Goal: Task Accomplishment & Management: Manage account settings

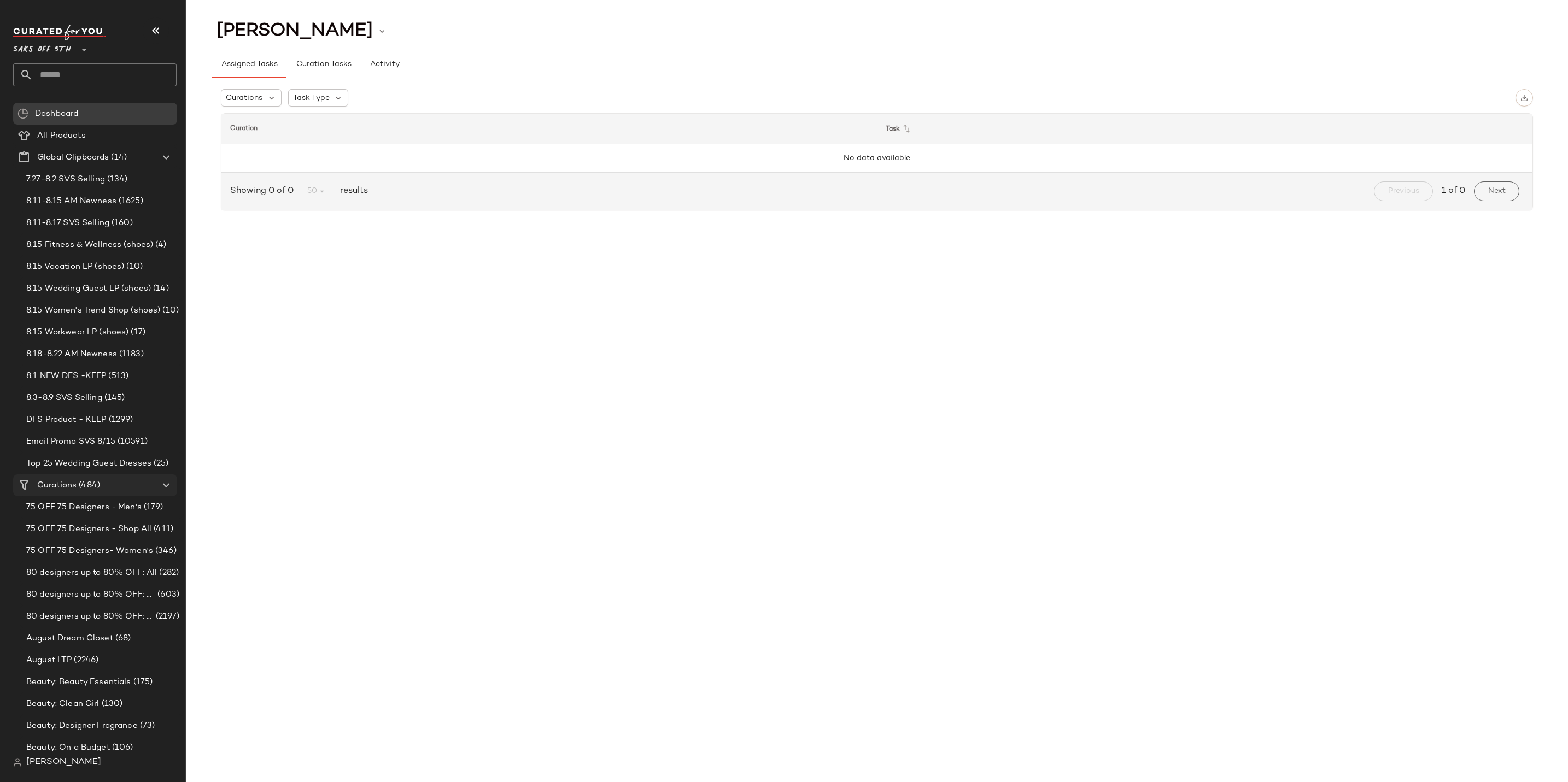
click at [61, 487] on span "Curations" at bounding box center [57, 486] width 40 height 13
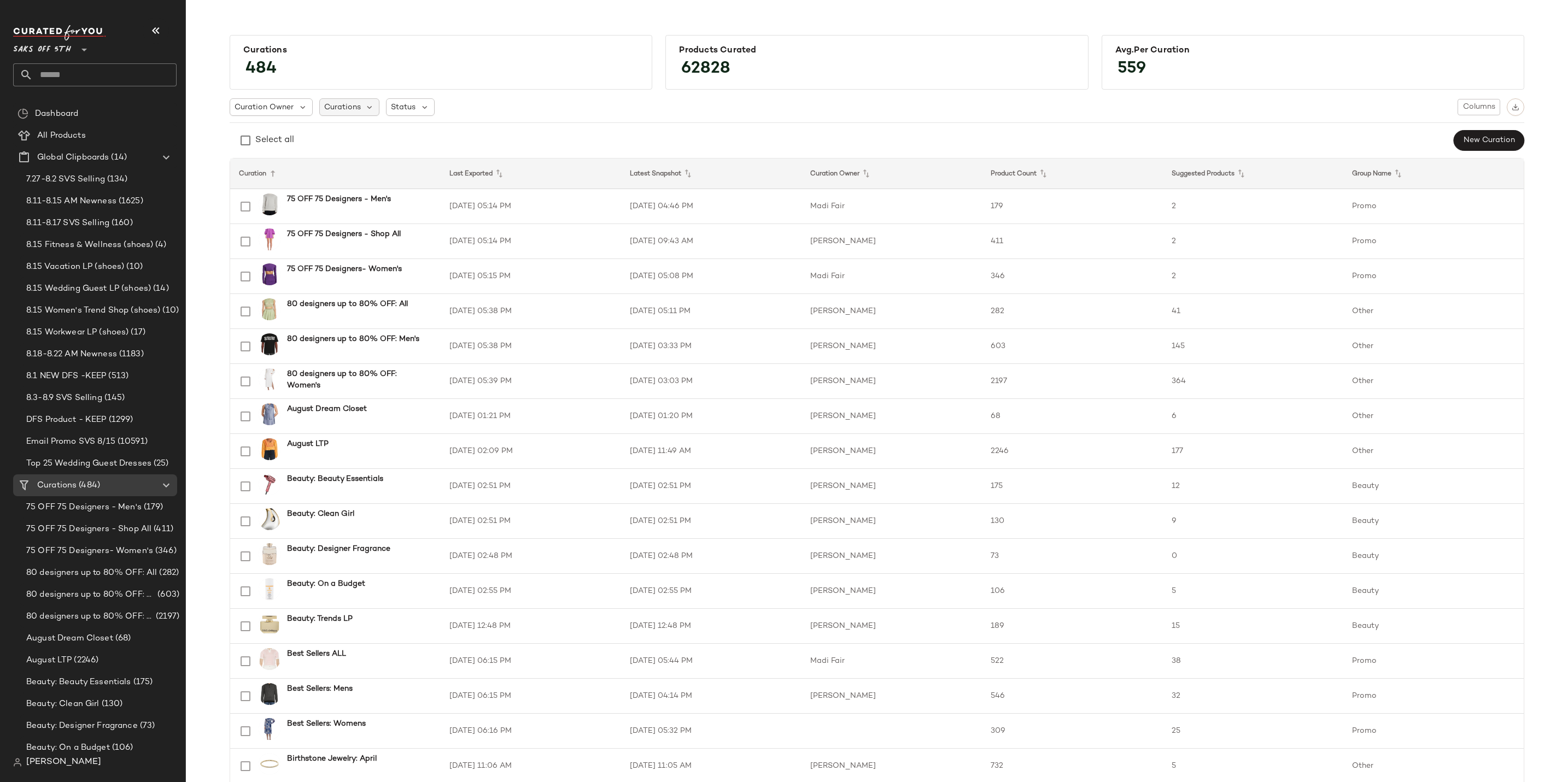
click at [348, 107] on span "Curations" at bounding box center [343, 107] width 37 height 12
click at [350, 134] on input "text" at bounding box center [393, 137] width 137 height 16
type input "*******"
click at [471, 131] on icon "Clear" at bounding box center [472, 138] width 13 height 13
click at [537, 116] on div "Curation Owner Curations Status Columns Select all New Curation" at bounding box center [877, 125] width 1295 height 53
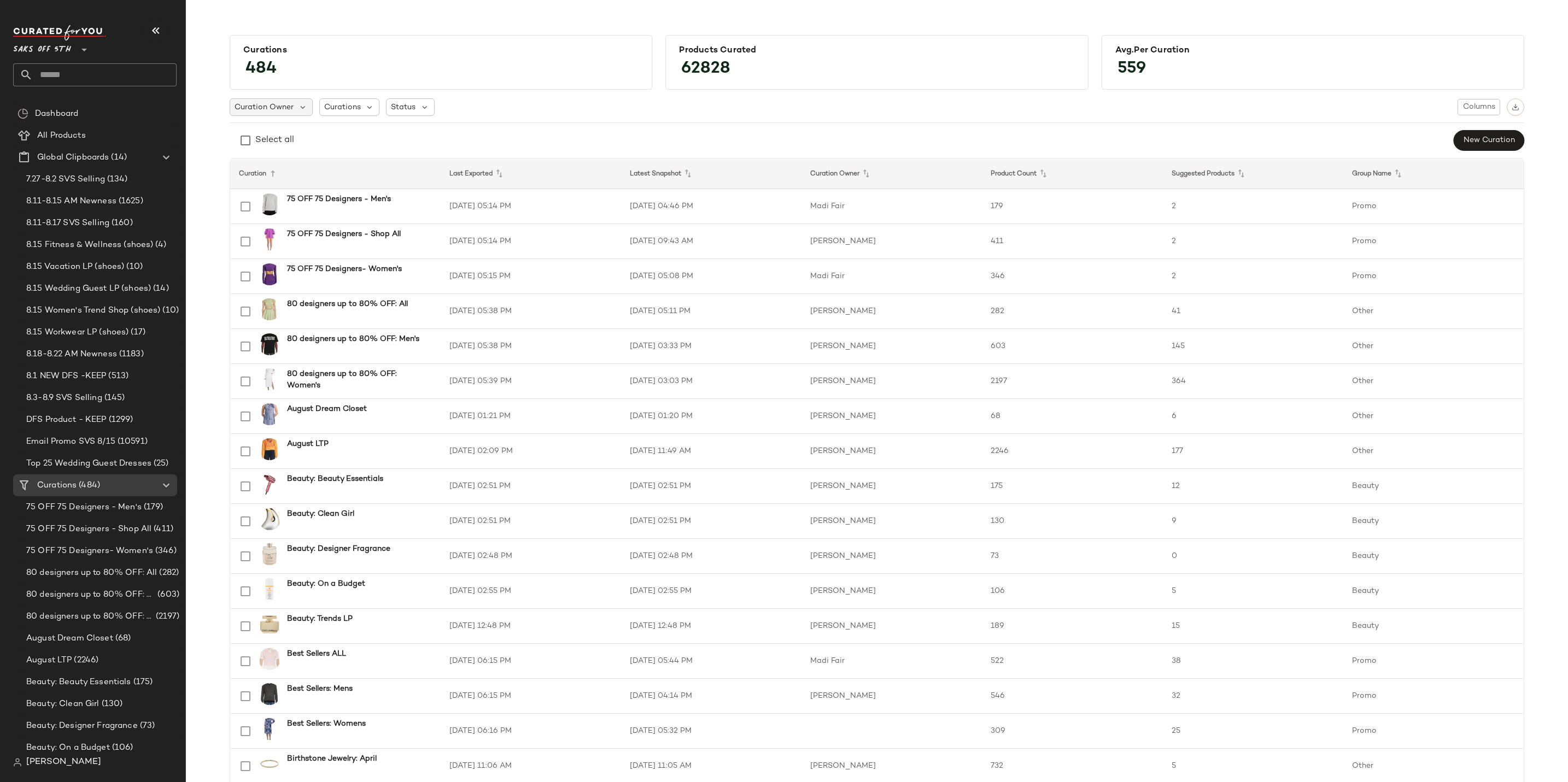
click at [284, 102] on span "Curation Owner" at bounding box center [264, 107] width 59 height 12
click at [303, 138] on input "text" at bounding box center [293, 137] width 117 height 16
type input "****"
click at [292, 181] on span "a Paul" at bounding box center [309, 186] width 74 height 22
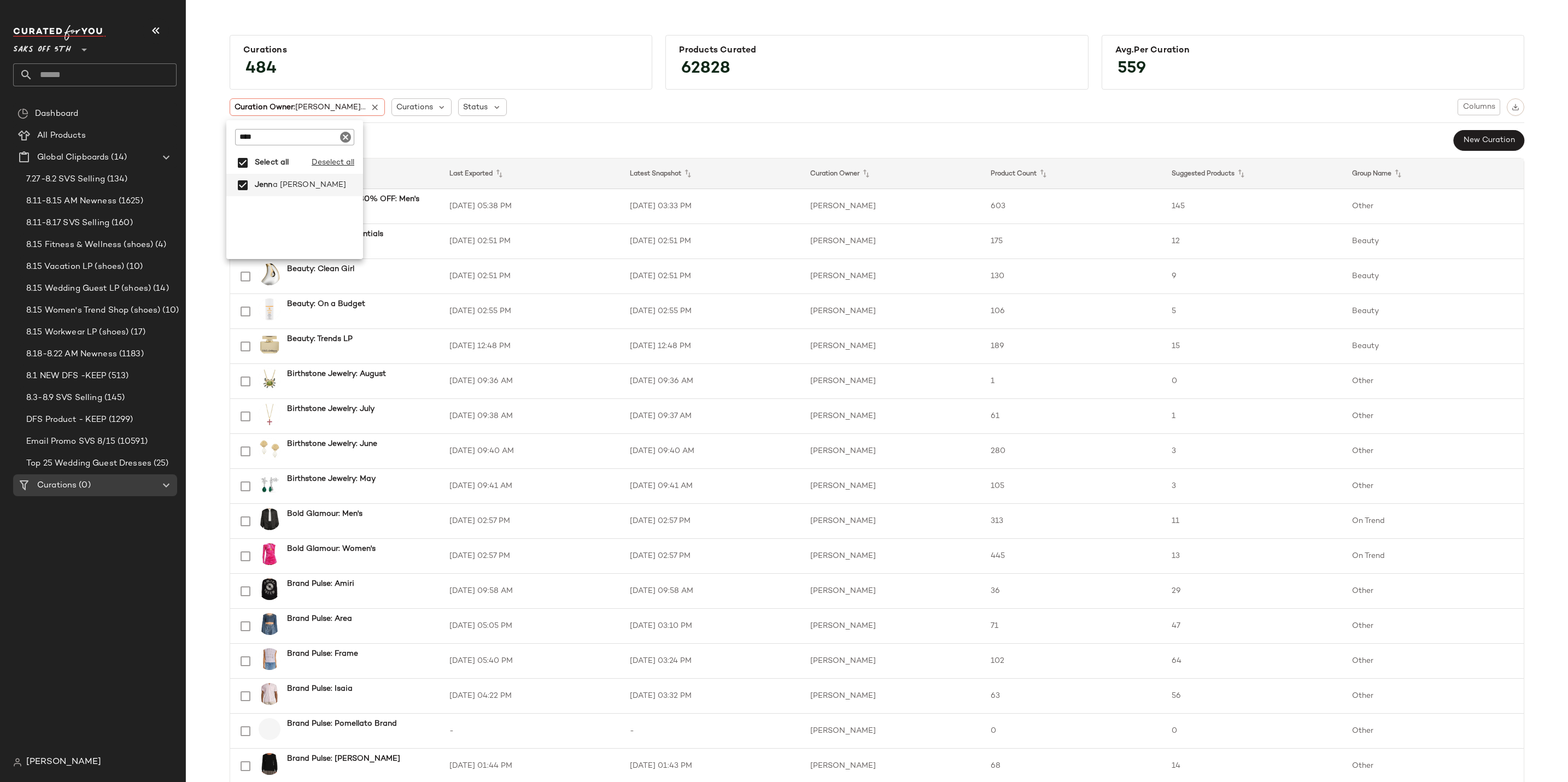
click at [148, 487] on div "Curations (0)" at bounding box center [96, 486] width 124 height 13
click at [396, 109] on span "Curations" at bounding box center [415, 107] width 37 height 12
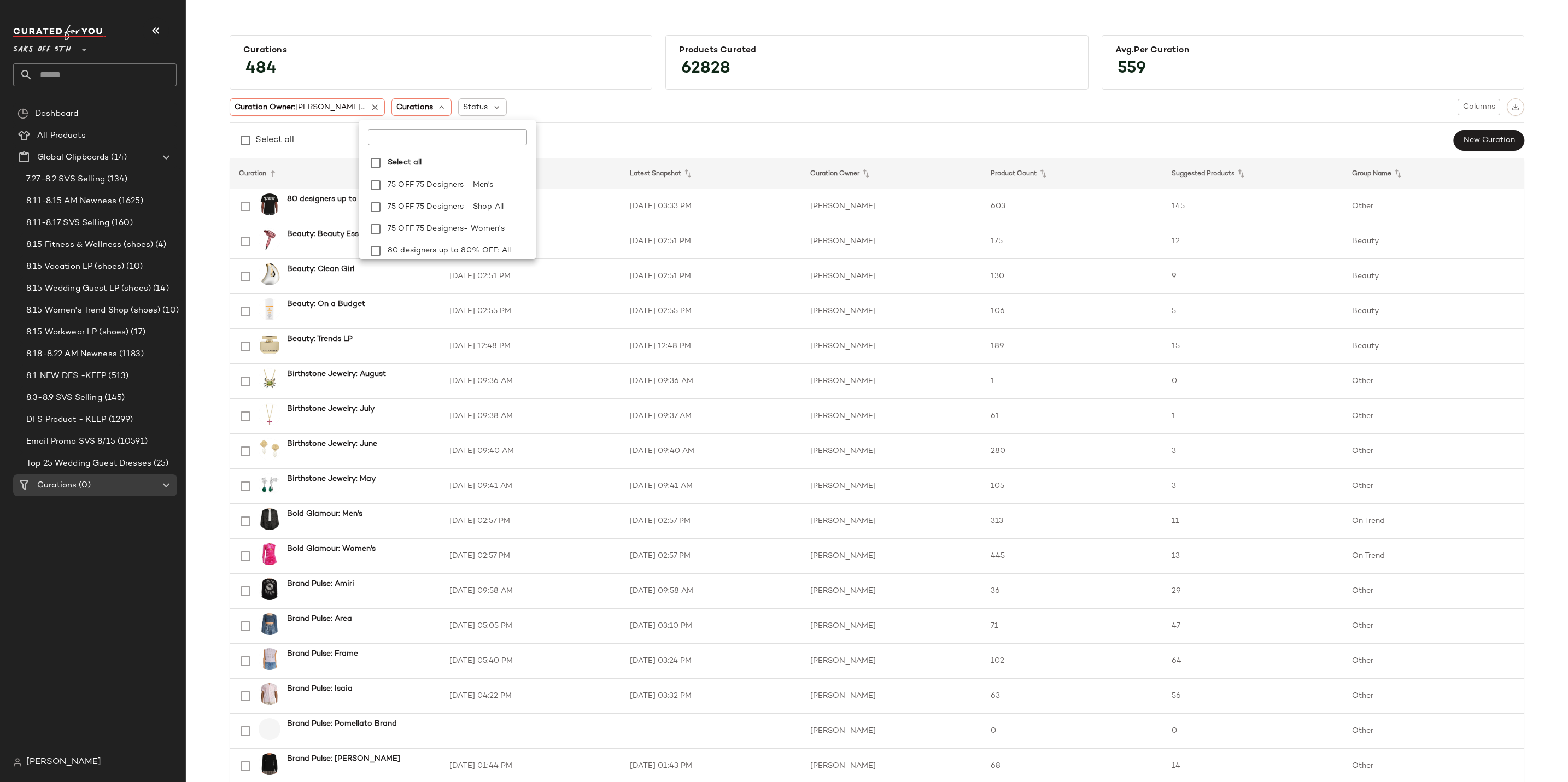
click at [394, 136] on div at bounding box center [447, 133] width 177 height 25
click at [399, 144] on input "text" at bounding box center [436, 137] width 137 height 16
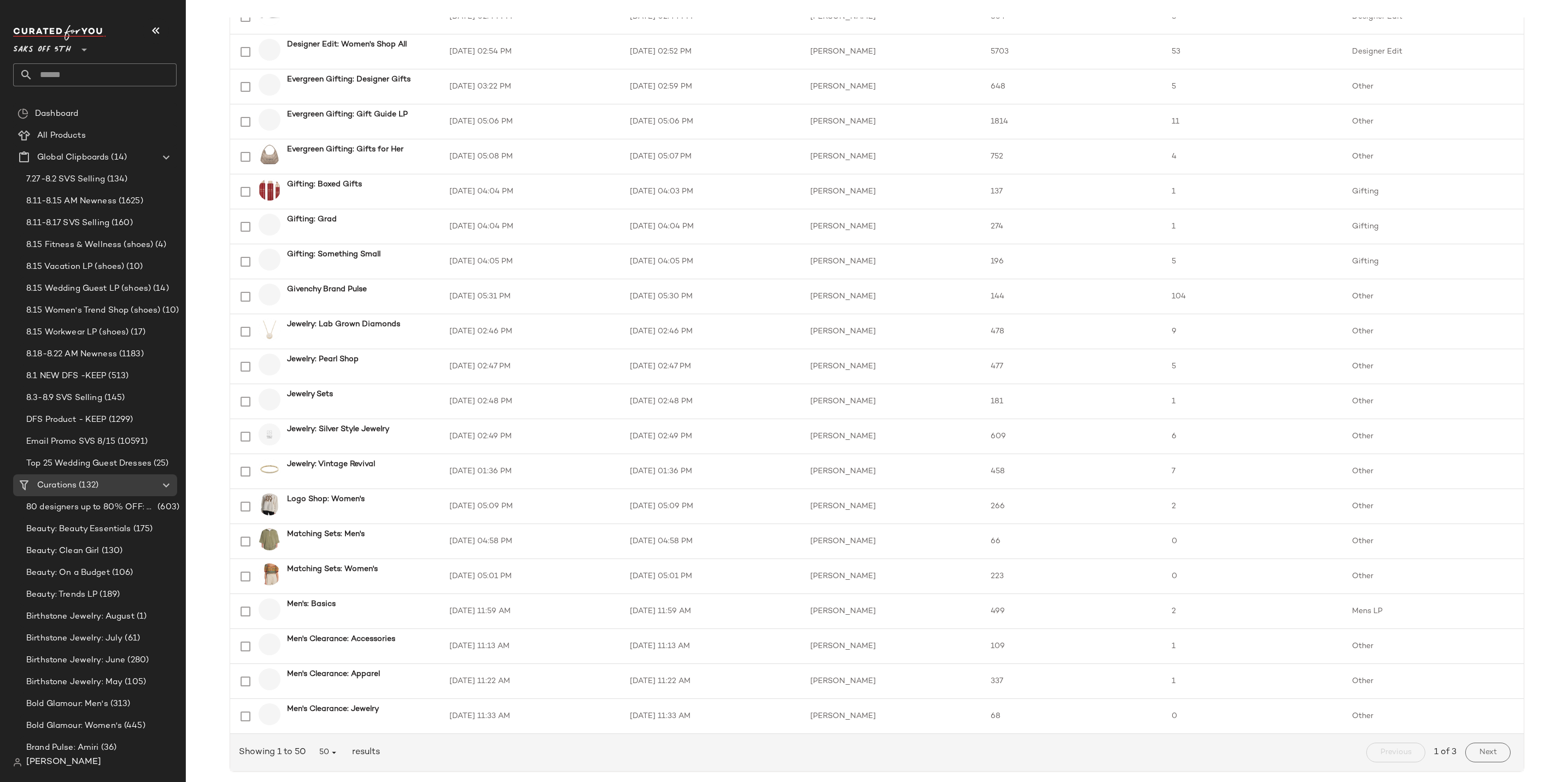
scroll to position [1220, 0]
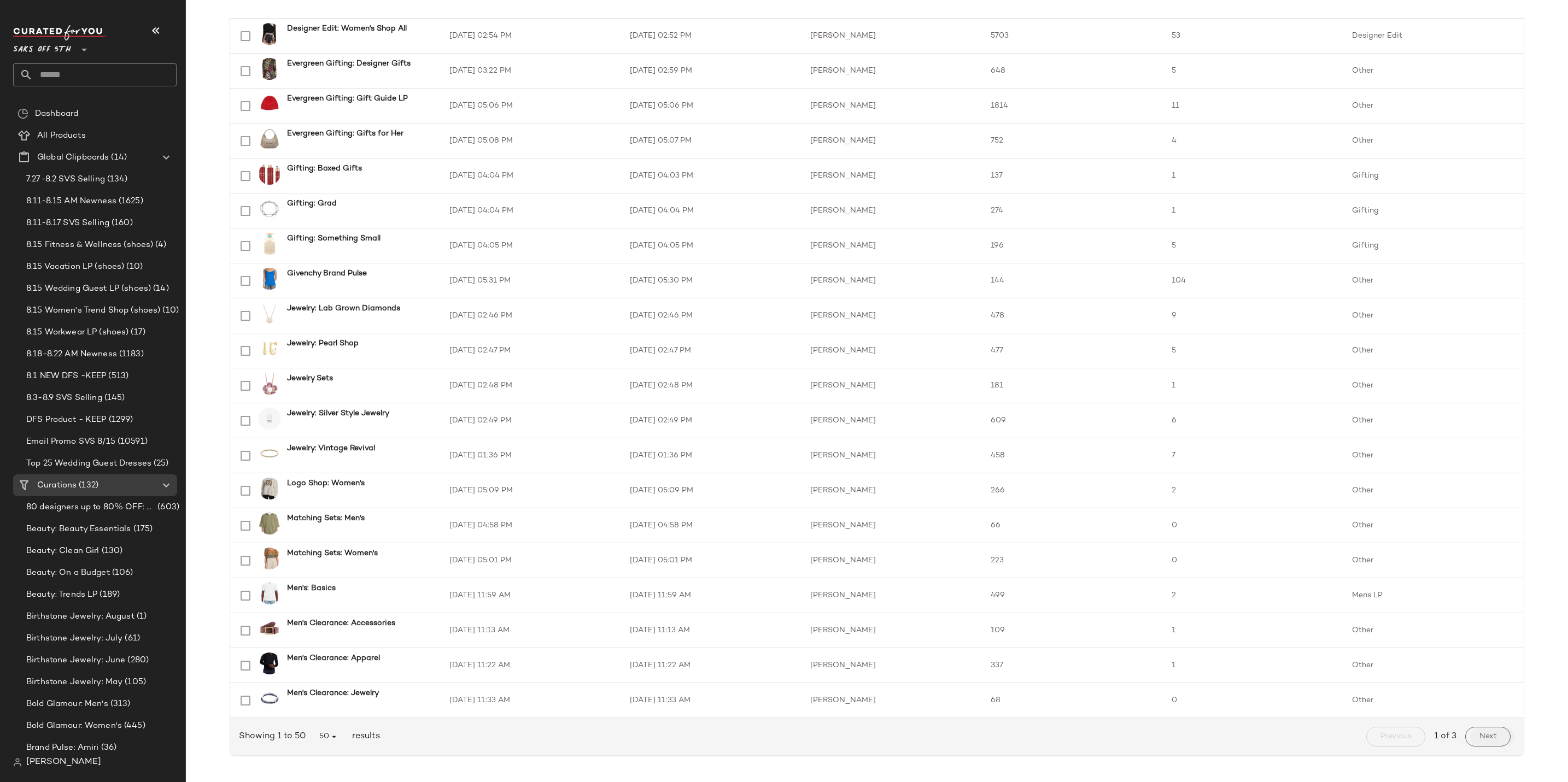
click at [1483, 735] on span "Next" at bounding box center [1488, 737] width 18 height 9
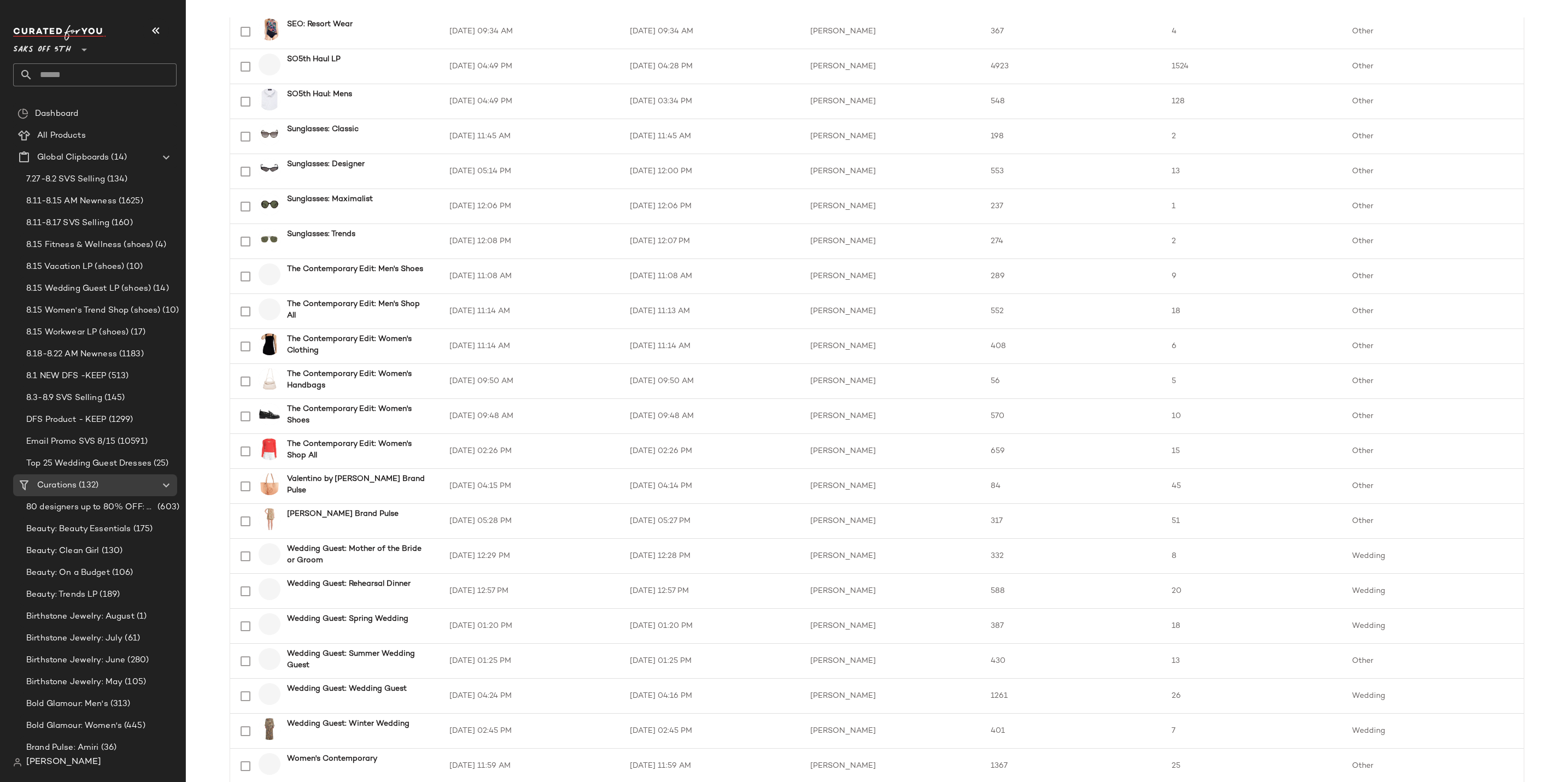
scroll to position [1220, 0]
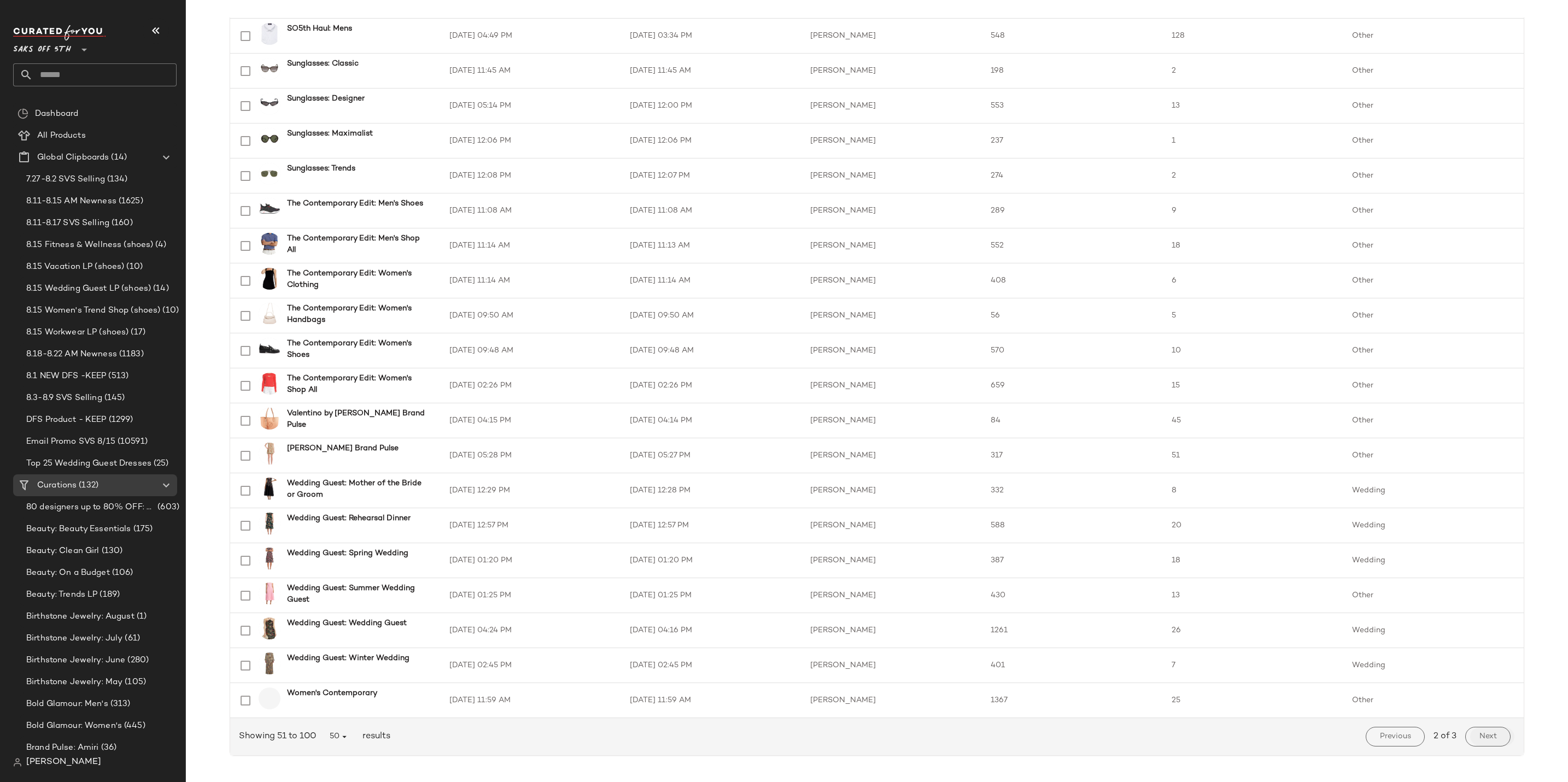
click at [1483, 735] on span "Next" at bounding box center [1488, 737] width 18 height 9
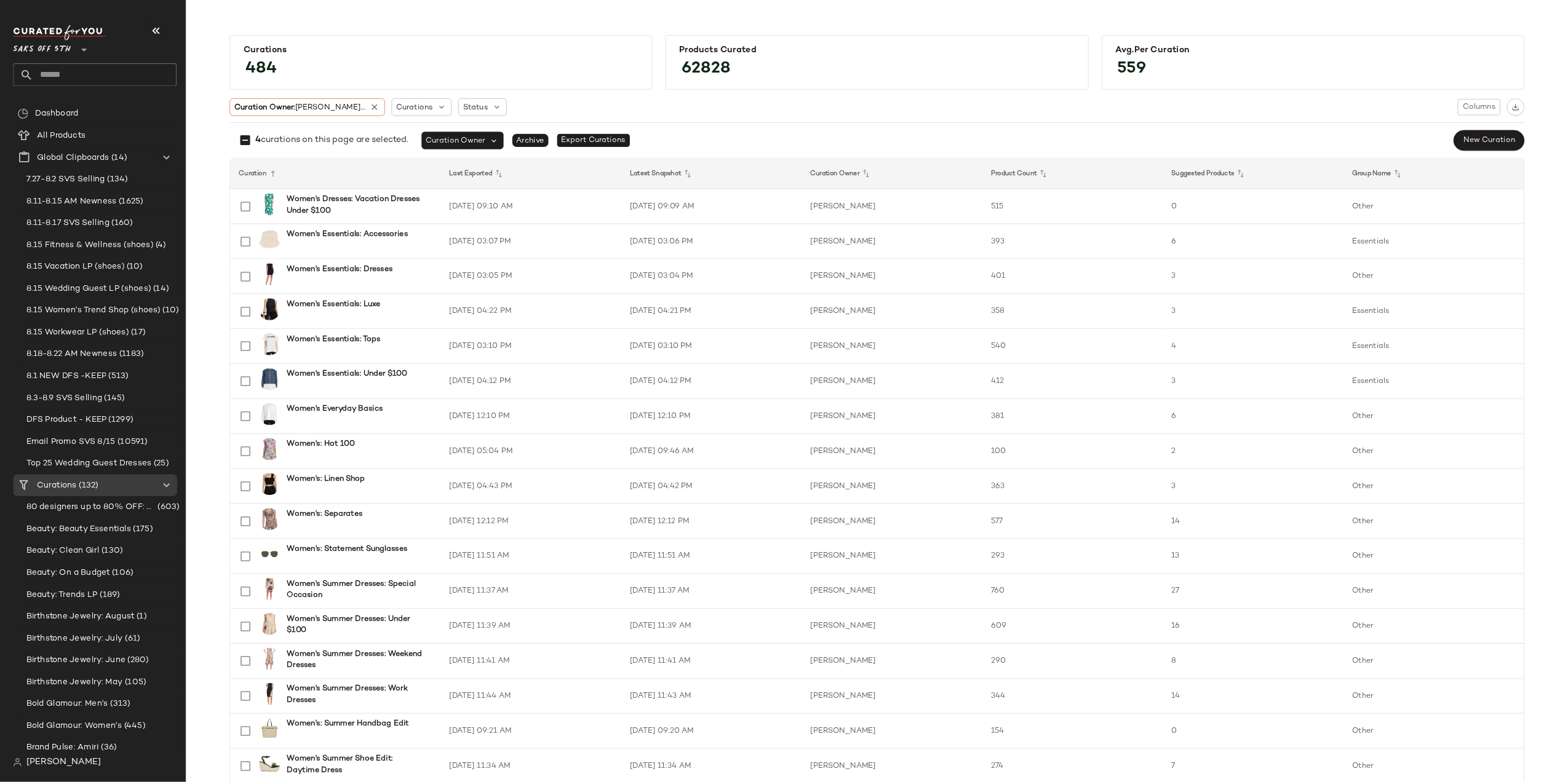
scroll to position [462, 0]
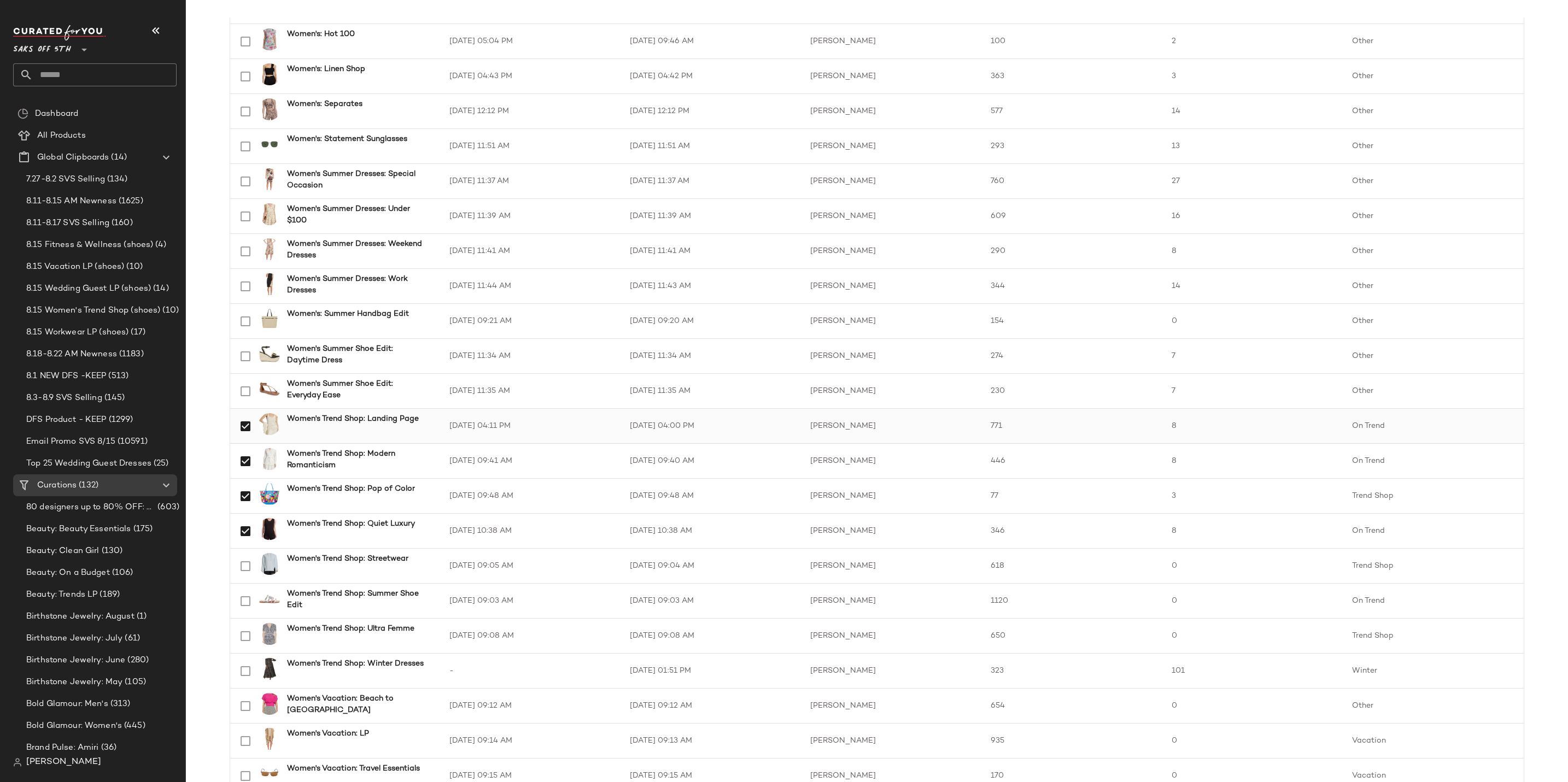
click at [332, 428] on div "Women's Trend Shop: Landing Page" at bounding box center [356, 426] width 152 height 26
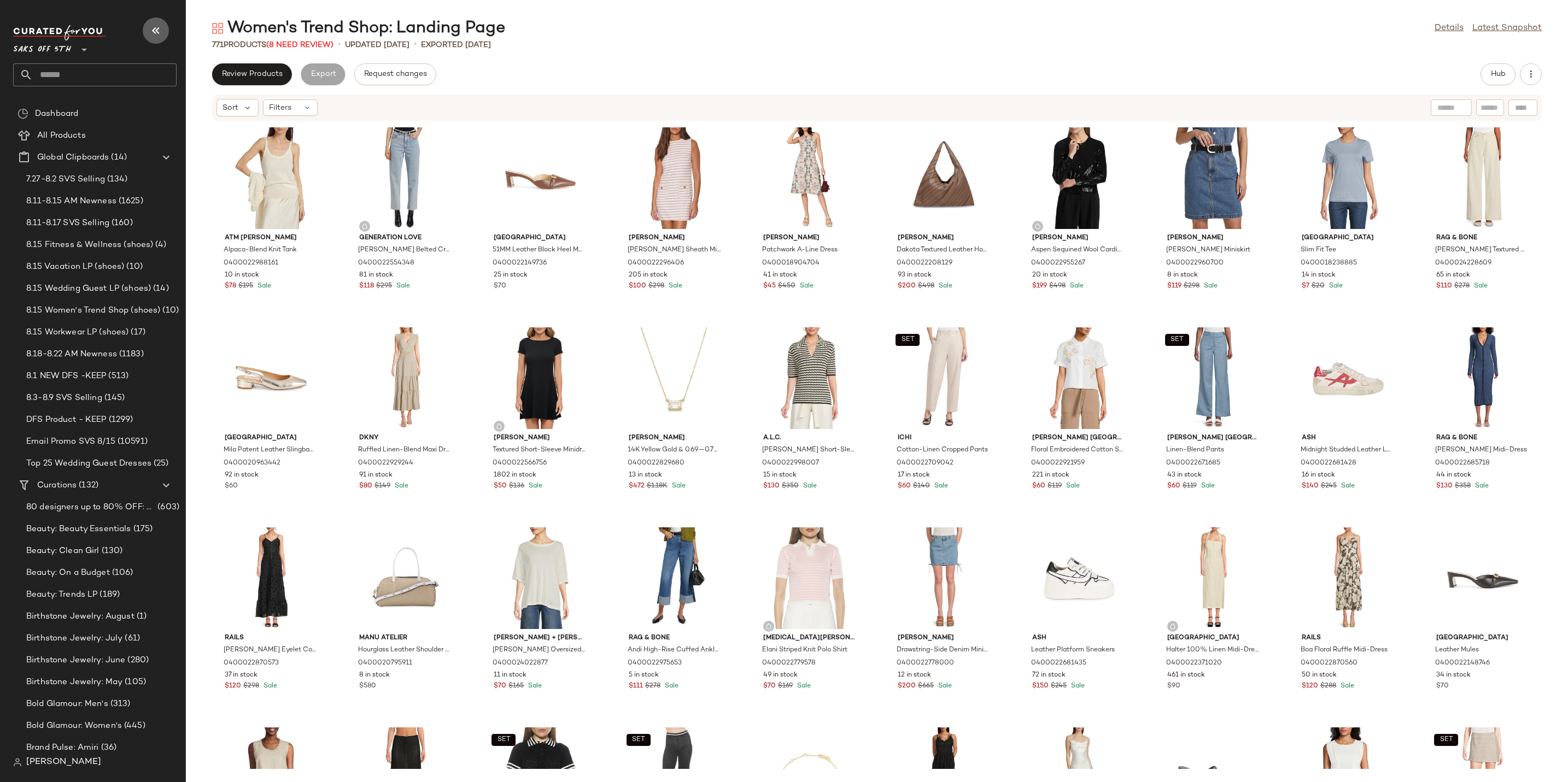
click at [158, 31] on icon "button" at bounding box center [156, 31] width 13 height 13
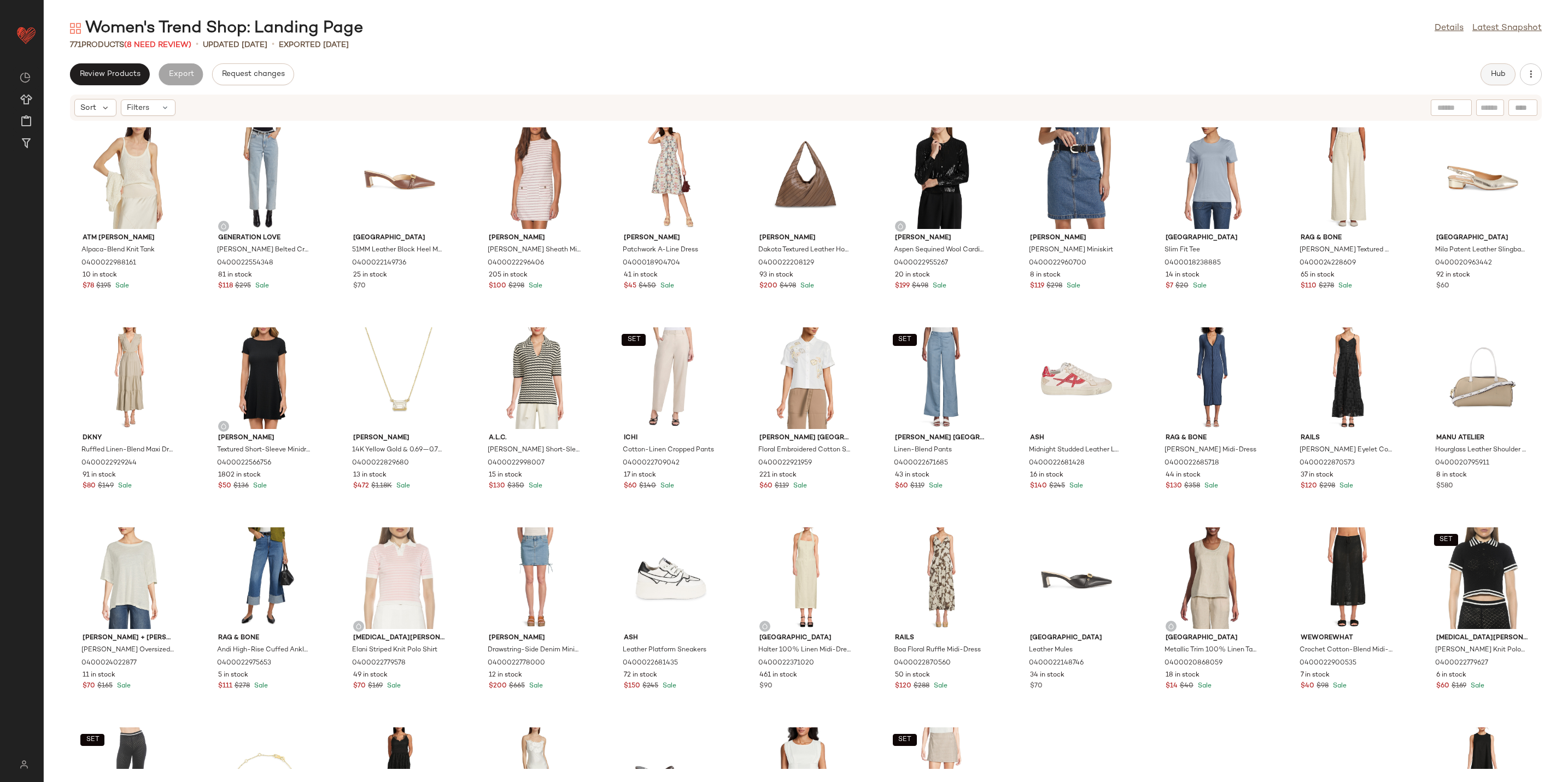
click at [1499, 79] on button "Hub" at bounding box center [1497, 74] width 35 height 22
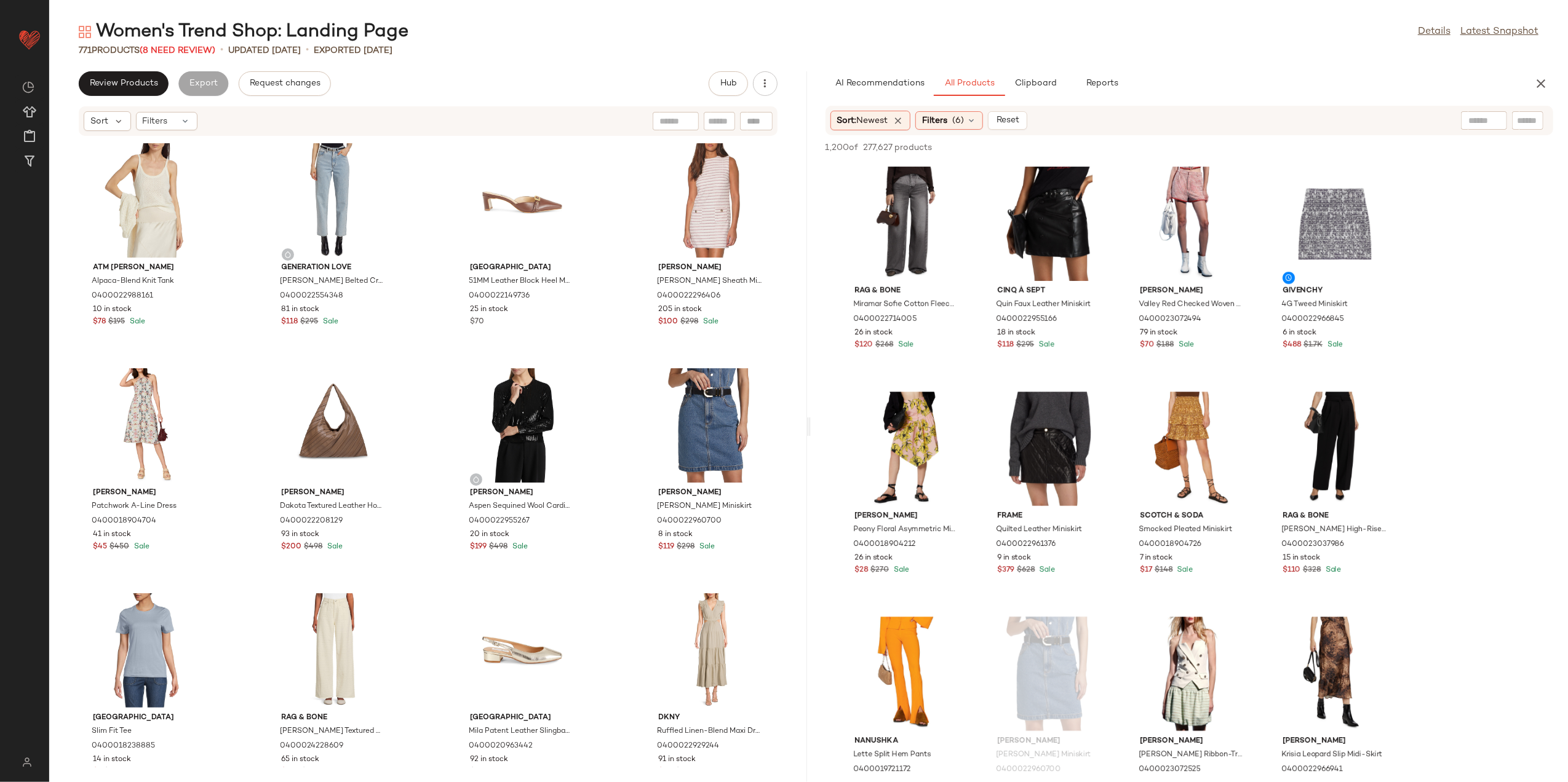
drag, startPoint x: 1750, startPoint y: 0, endPoint x: 695, endPoint y: 38, distance: 1055.7
click at [695, 38] on div "Women's Trend Shop: Landing Page Details Latest Snapshot" at bounding box center [809, 32] width 1519 height 25
click at [165, 46] on span "(8 Need Review)" at bounding box center [177, 50] width 75 height 9
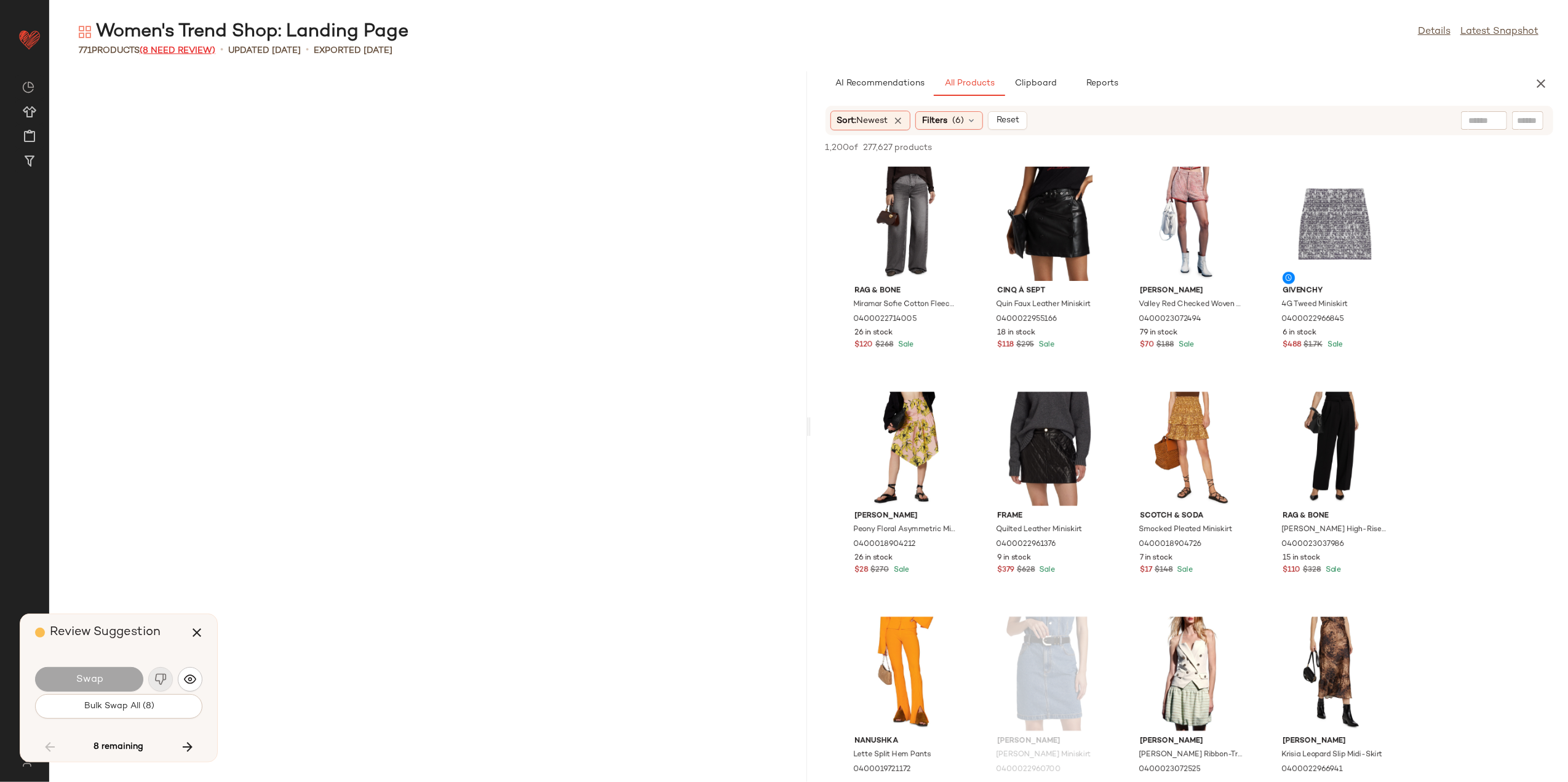
scroll to position [6753, 0]
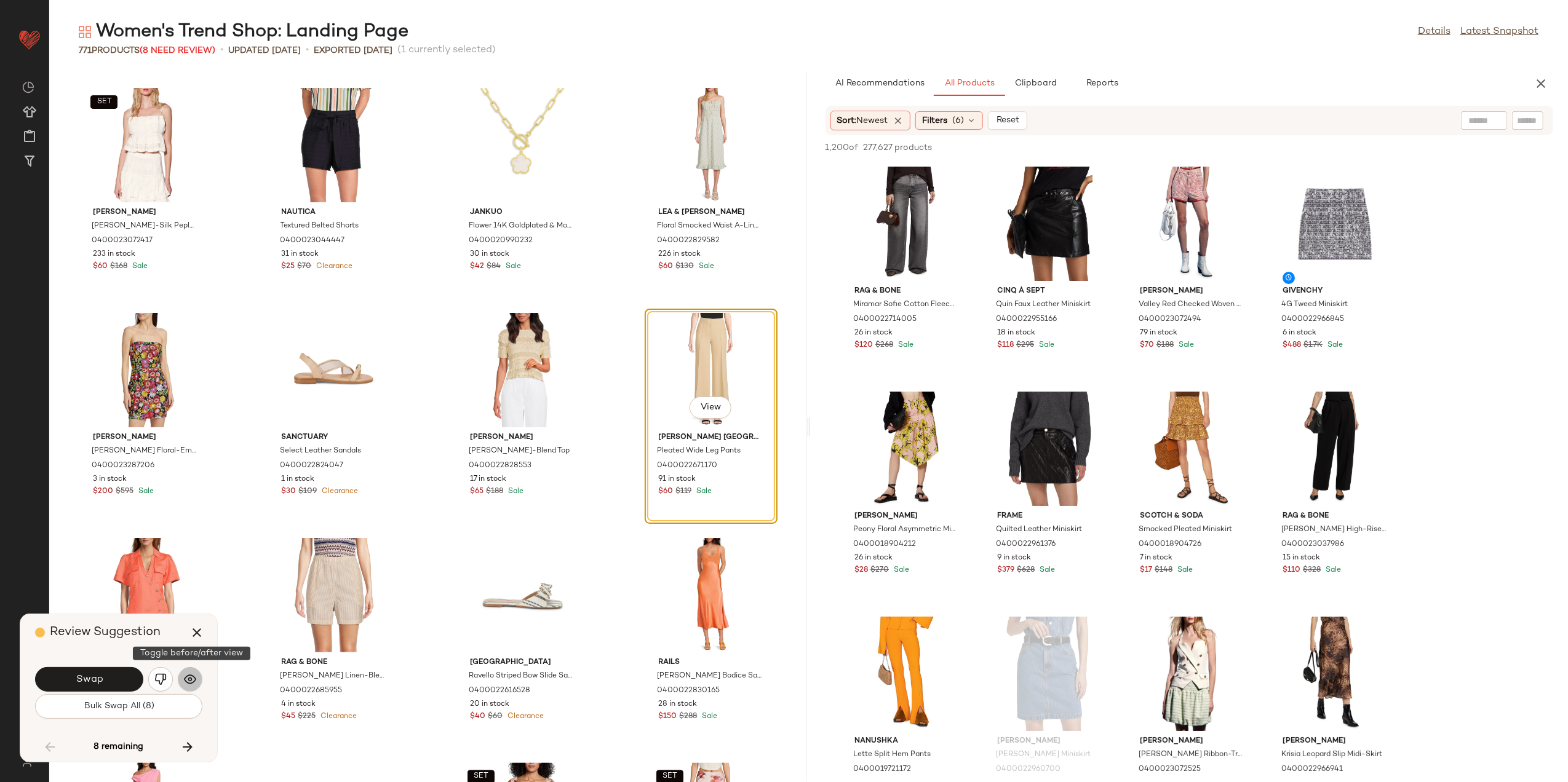
click at [182, 677] on button "button" at bounding box center [190, 680] width 25 height 25
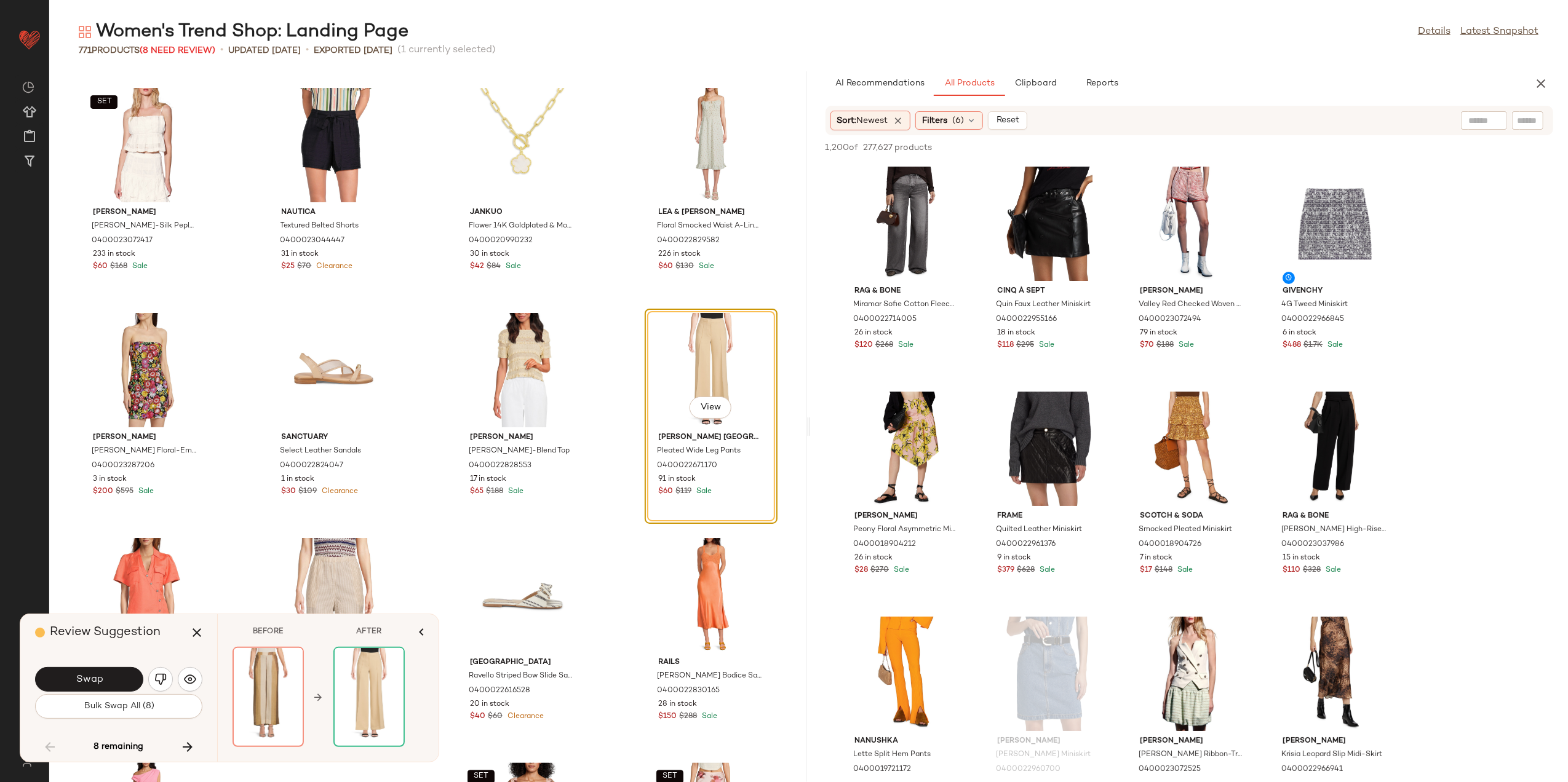
click at [155, 667] on div "Swap" at bounding box center [119, 679] width 167 height 29
click at [163, 679] on img "button" at bounding box center [160, 680] width 12 height 12
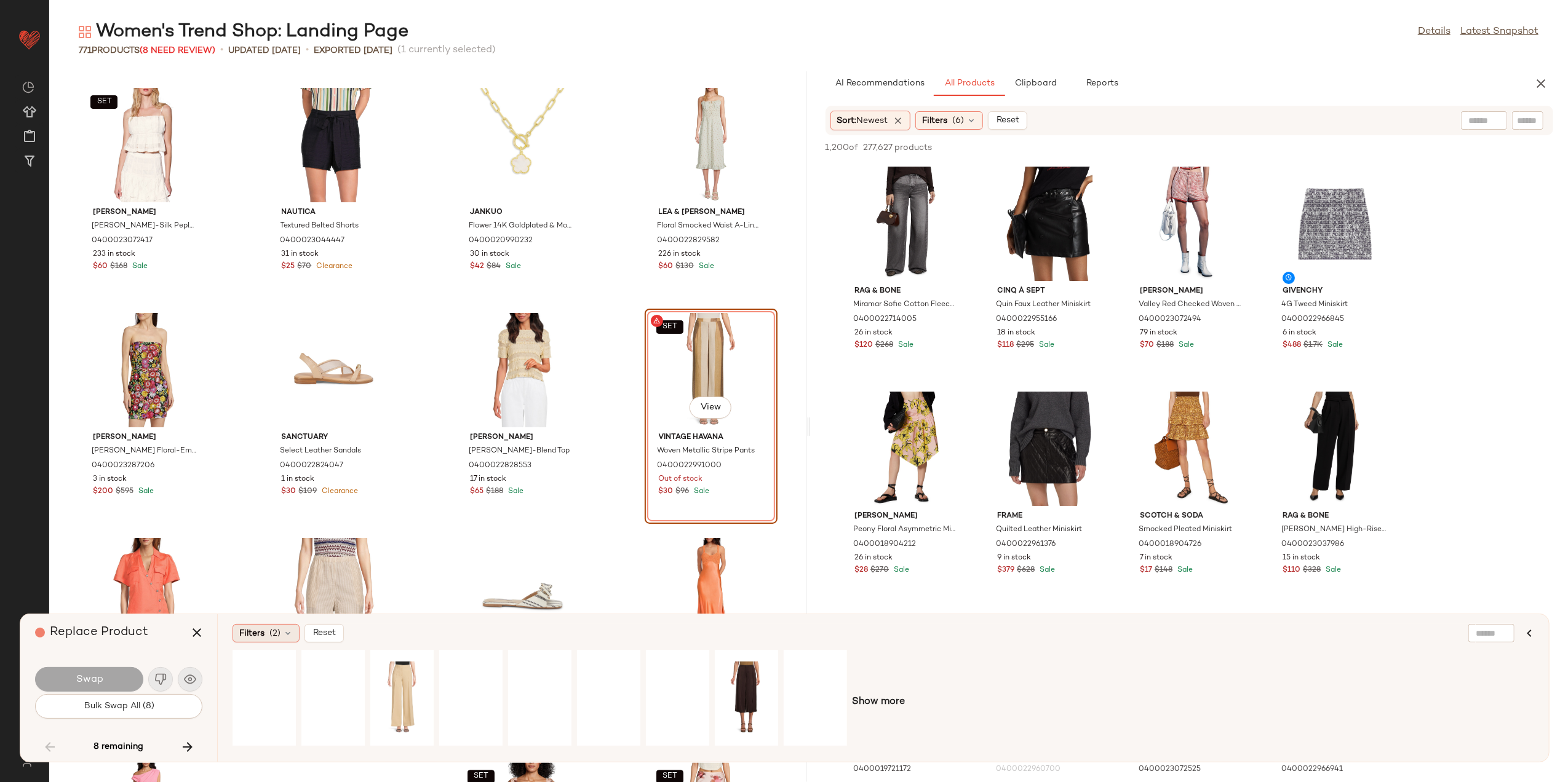
click at [263, 631] on span "Filters" at bounding box center [251, 633] width 25 height 13
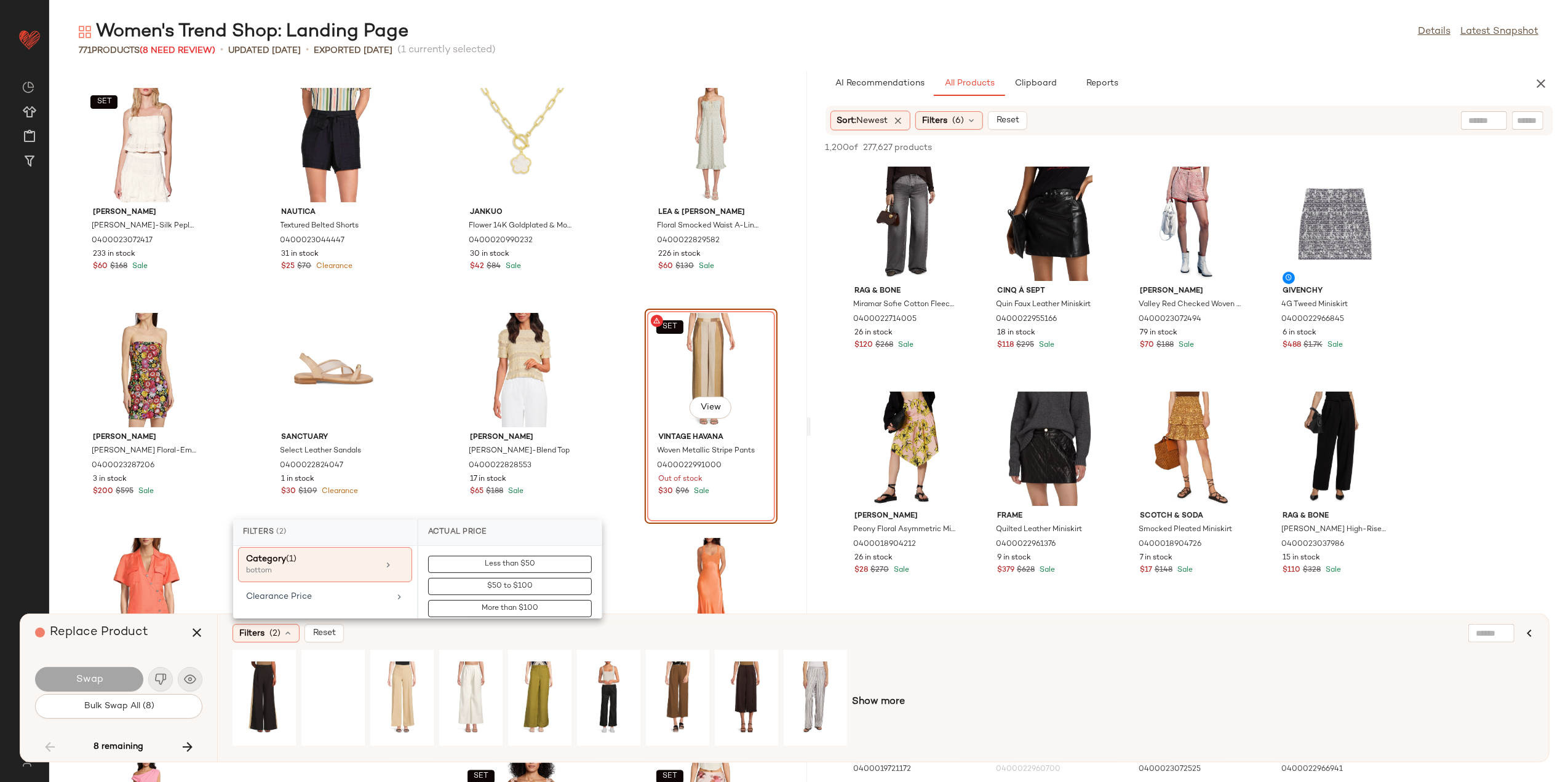
scroll to position [164, 0]
click at [331, 572] on div "Clearance Price" at bounding box center [317, 569] width 143 height 13
click at [442, 581] on button "Not on clearance" at bounding box center [510, 586] width 164 height 17
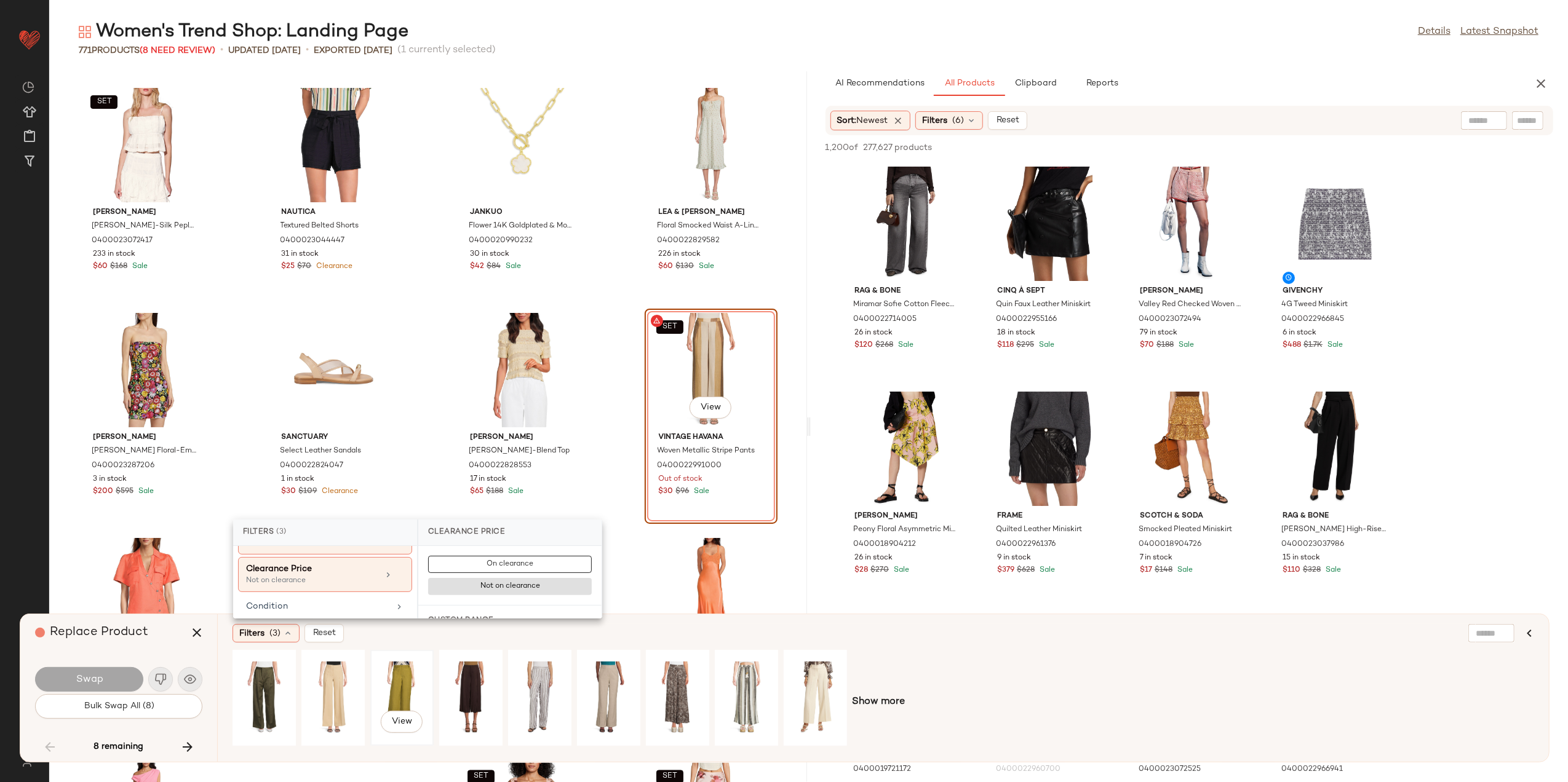
click at [384, 662] on div "View" at bounding box center [402, 698] width 55 height 88
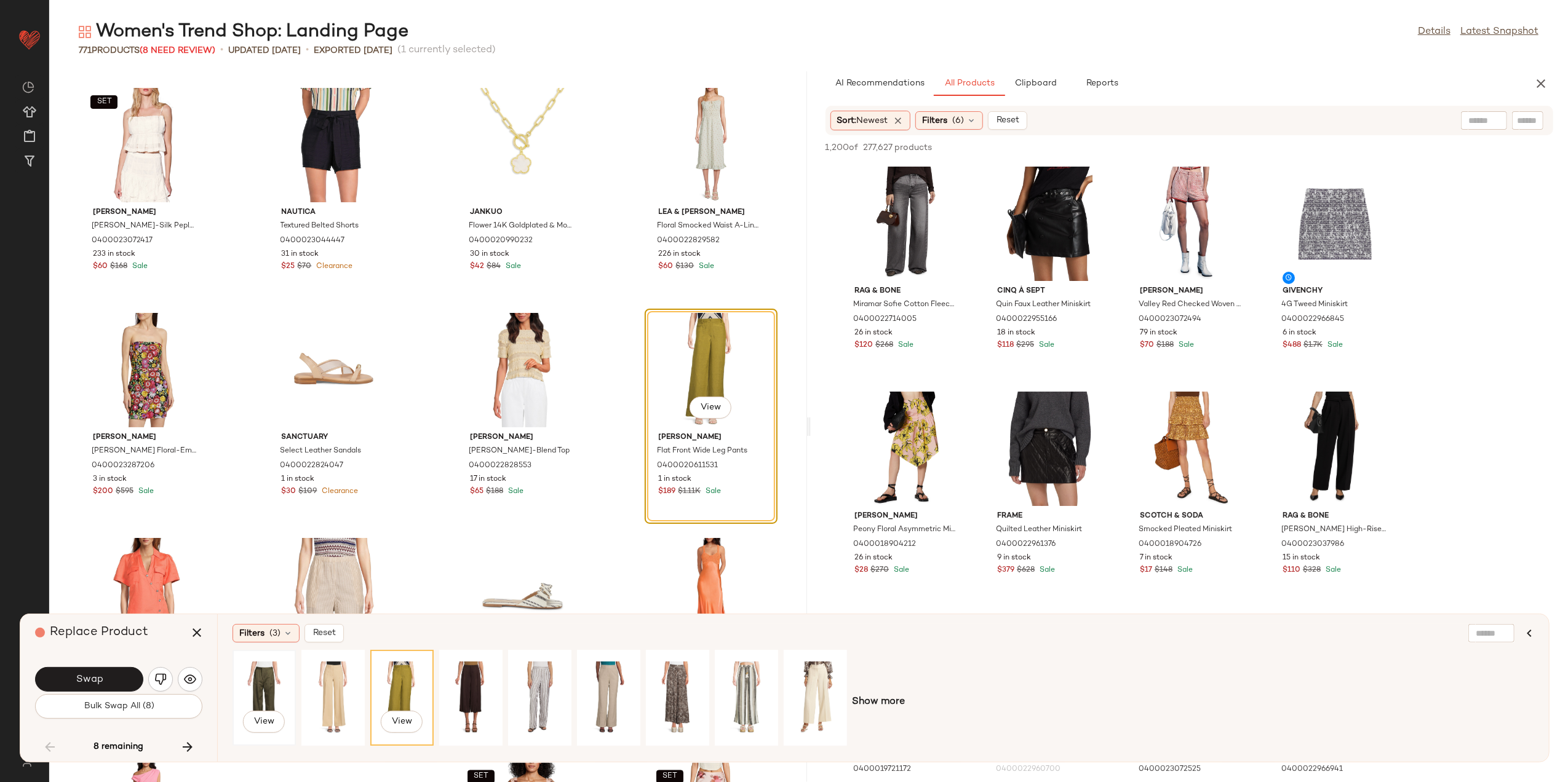
click at [271, 685] on div "View" at bounding box center [264, 698] width 55 height 88
click at [323, 675] on div "View" at bounding box center [333, 698] width 55 height 88
click at [899, 706] on span "Show more" at bounding box center [878, 703] width 53 height 15
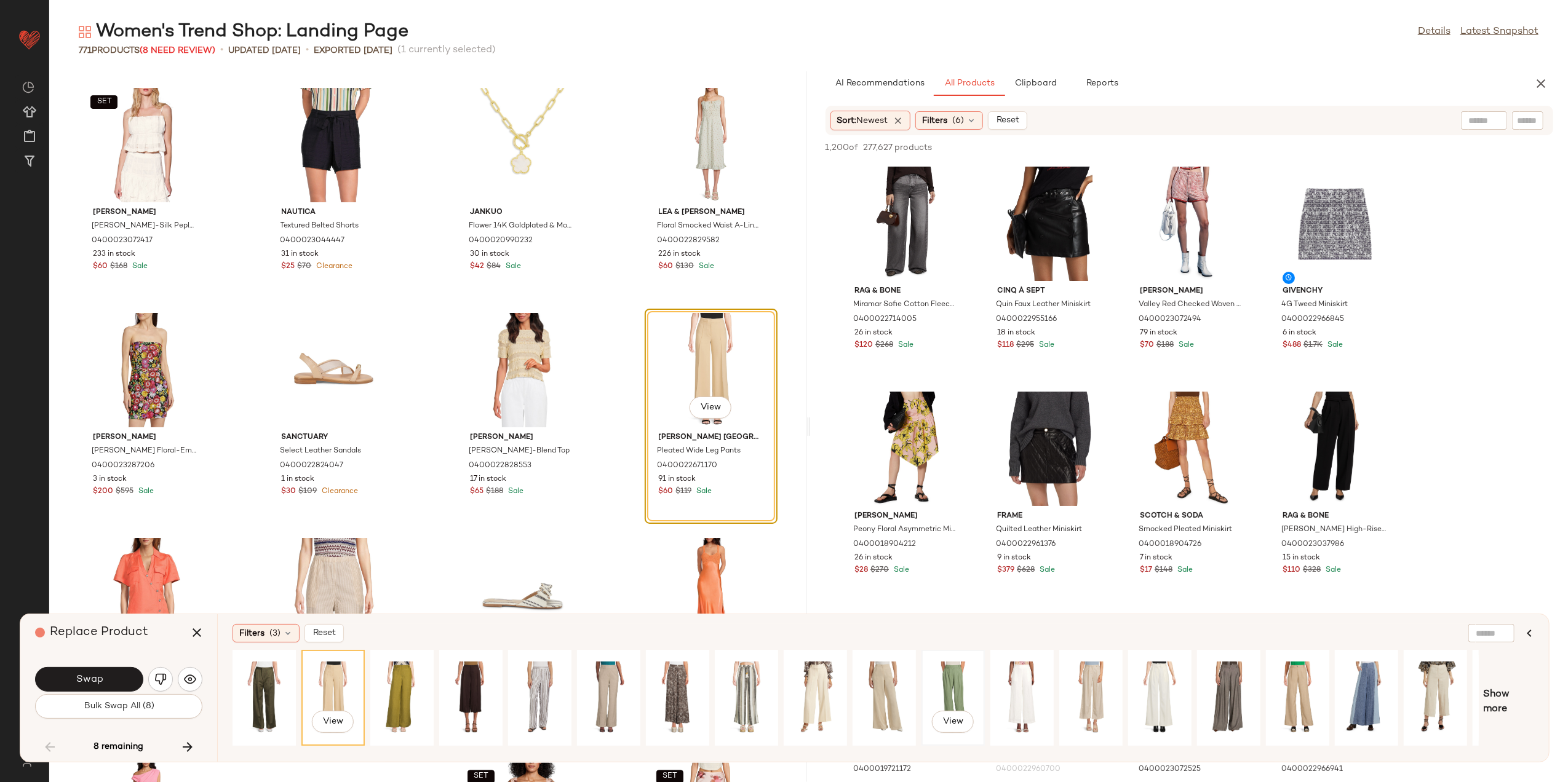
click at [976, 674] on div "View" at bounding box center [954, 698] width 55 height 88
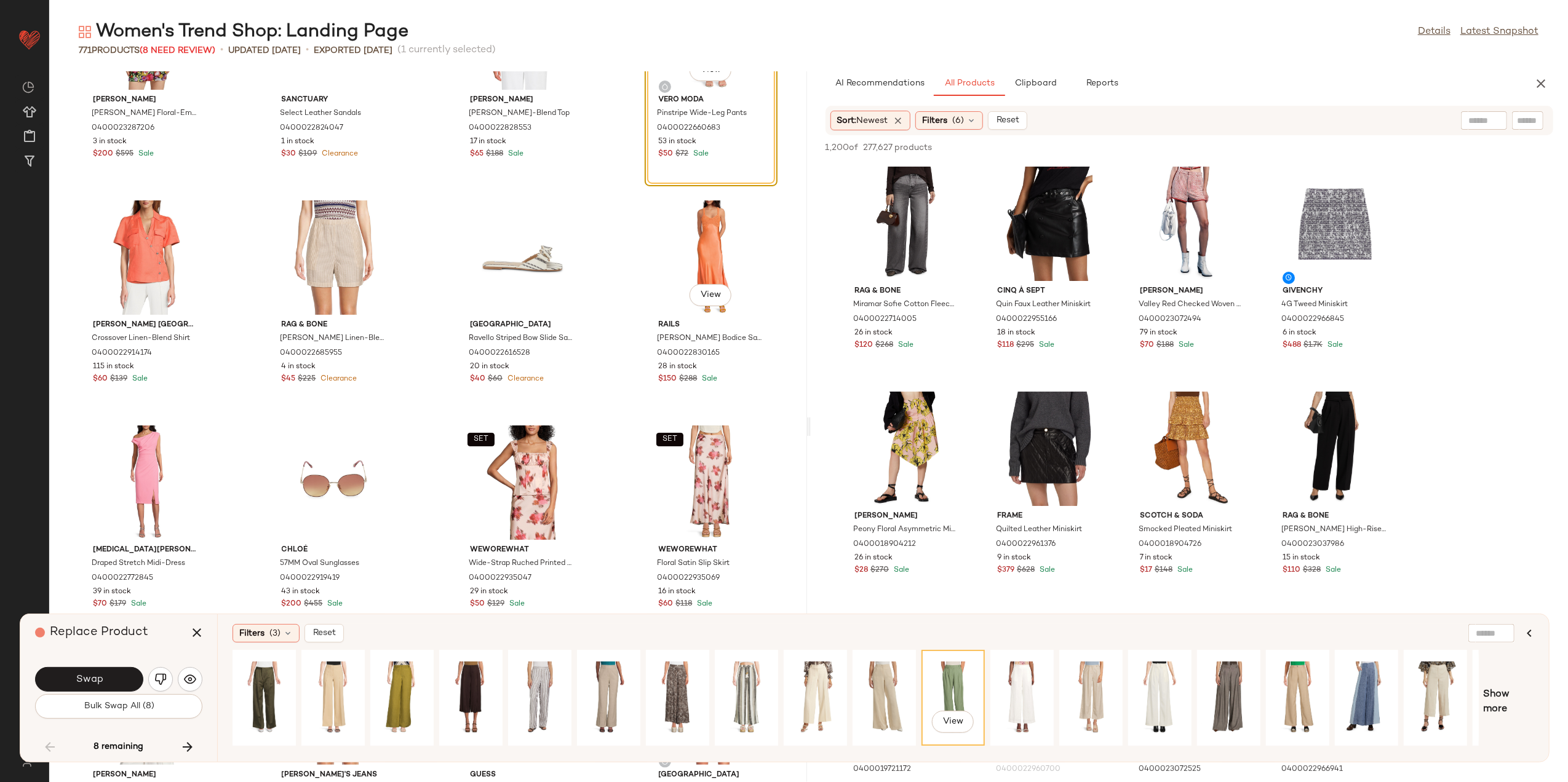
scroll to position [6835, 0]
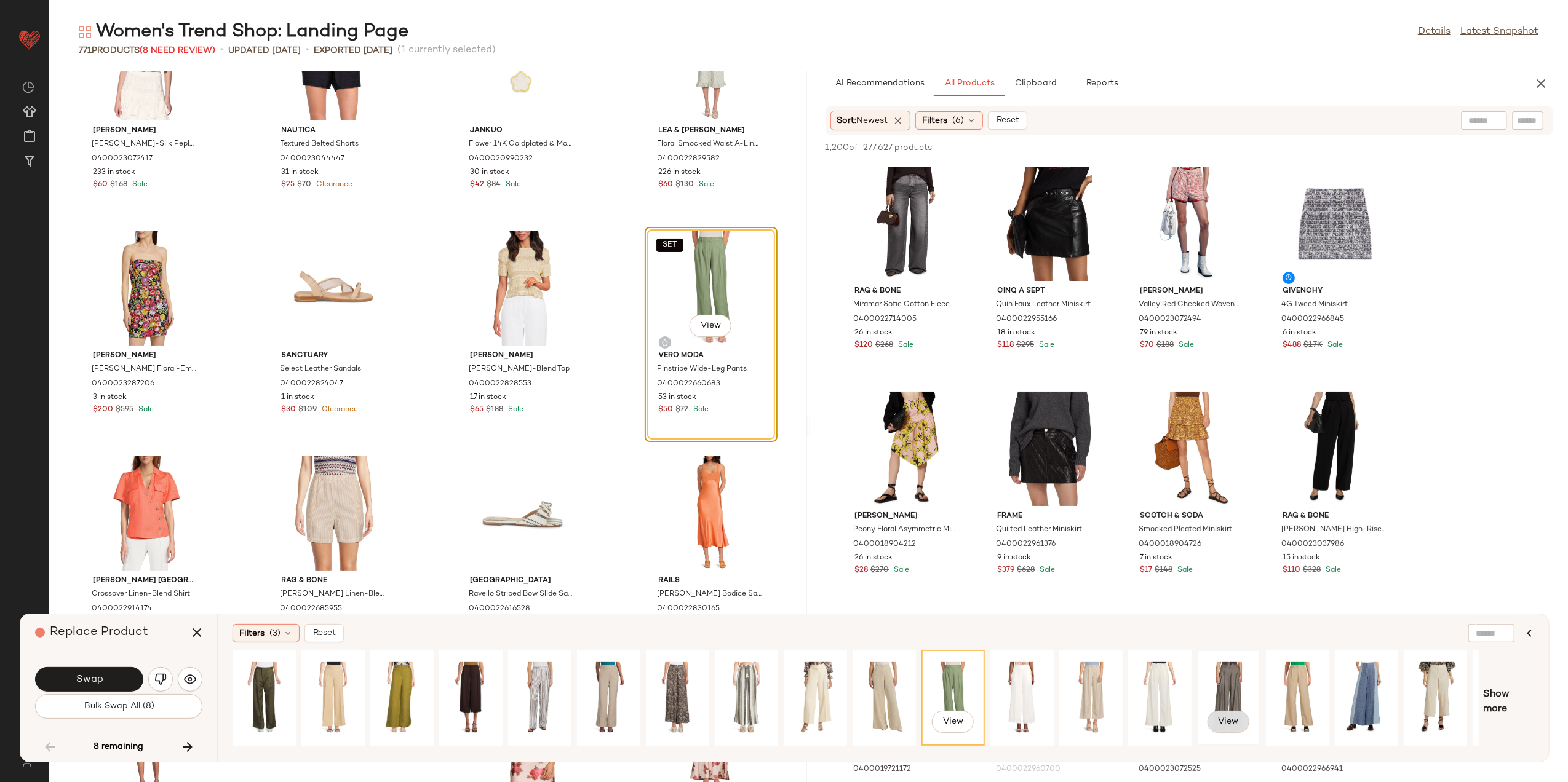
click at [1225, 711] on button "View" at bounding box center [1228, 722] width 42 height 22
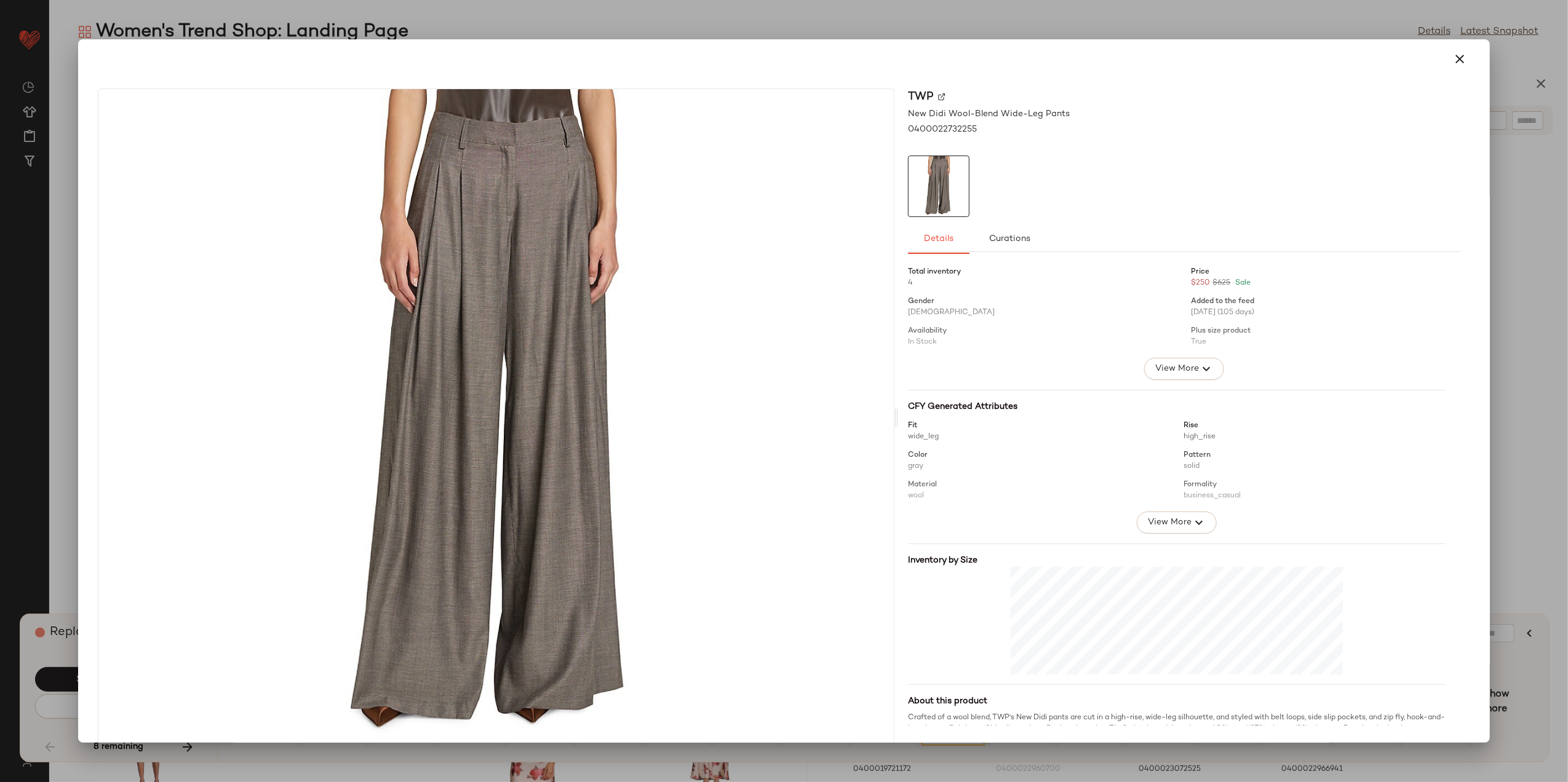
drag, startPoint x: 1459, startPoint y: 59, endPoint x: 1480, endPoint y: 116, distance: 60.7
click at [1458, 59] on icon "button" at bounding box center [1461, 59] width 15 height 15
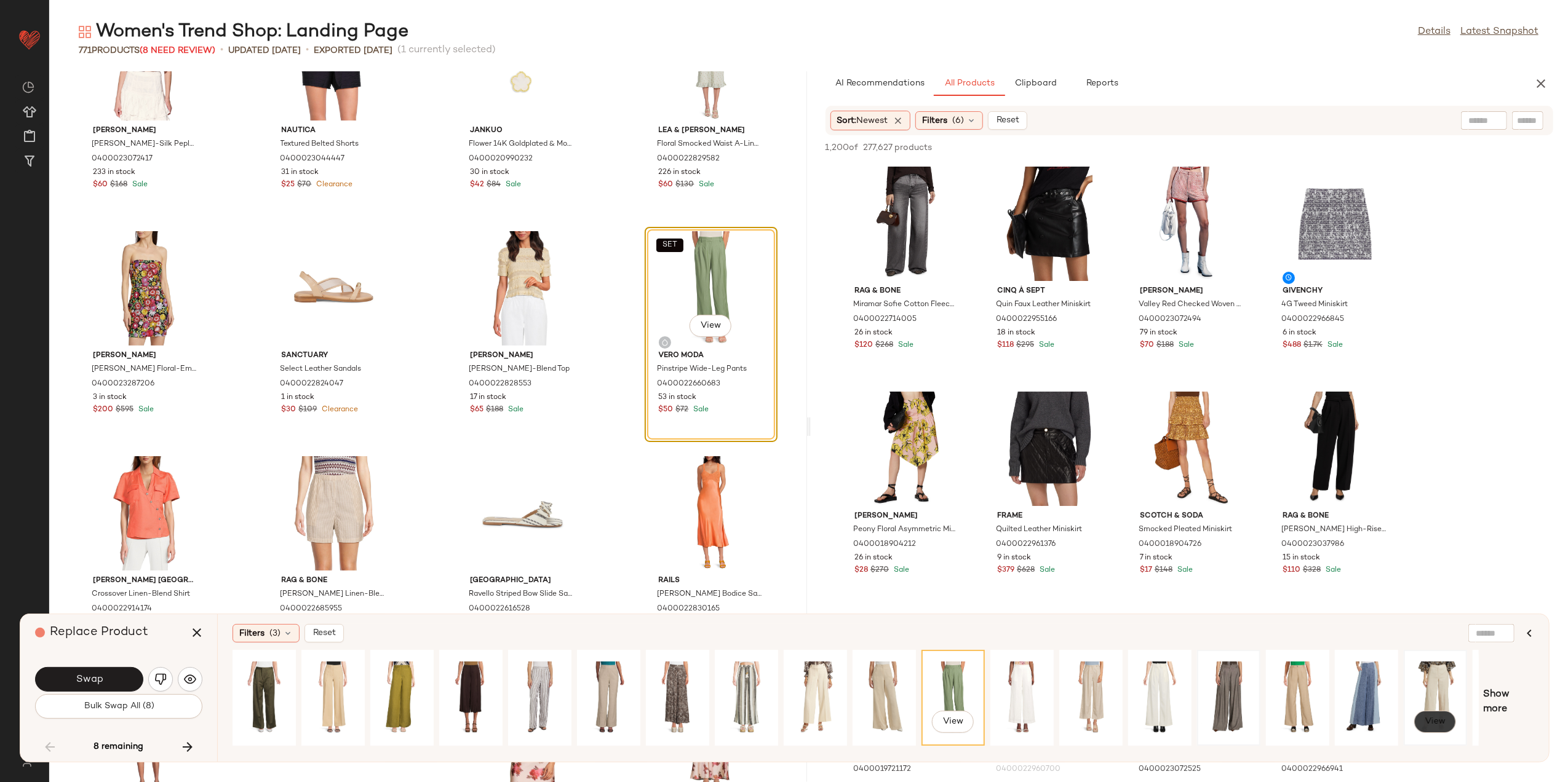
click at [1428, 721] on span "View" at bounding box center [1435, 722] width 21 height 10
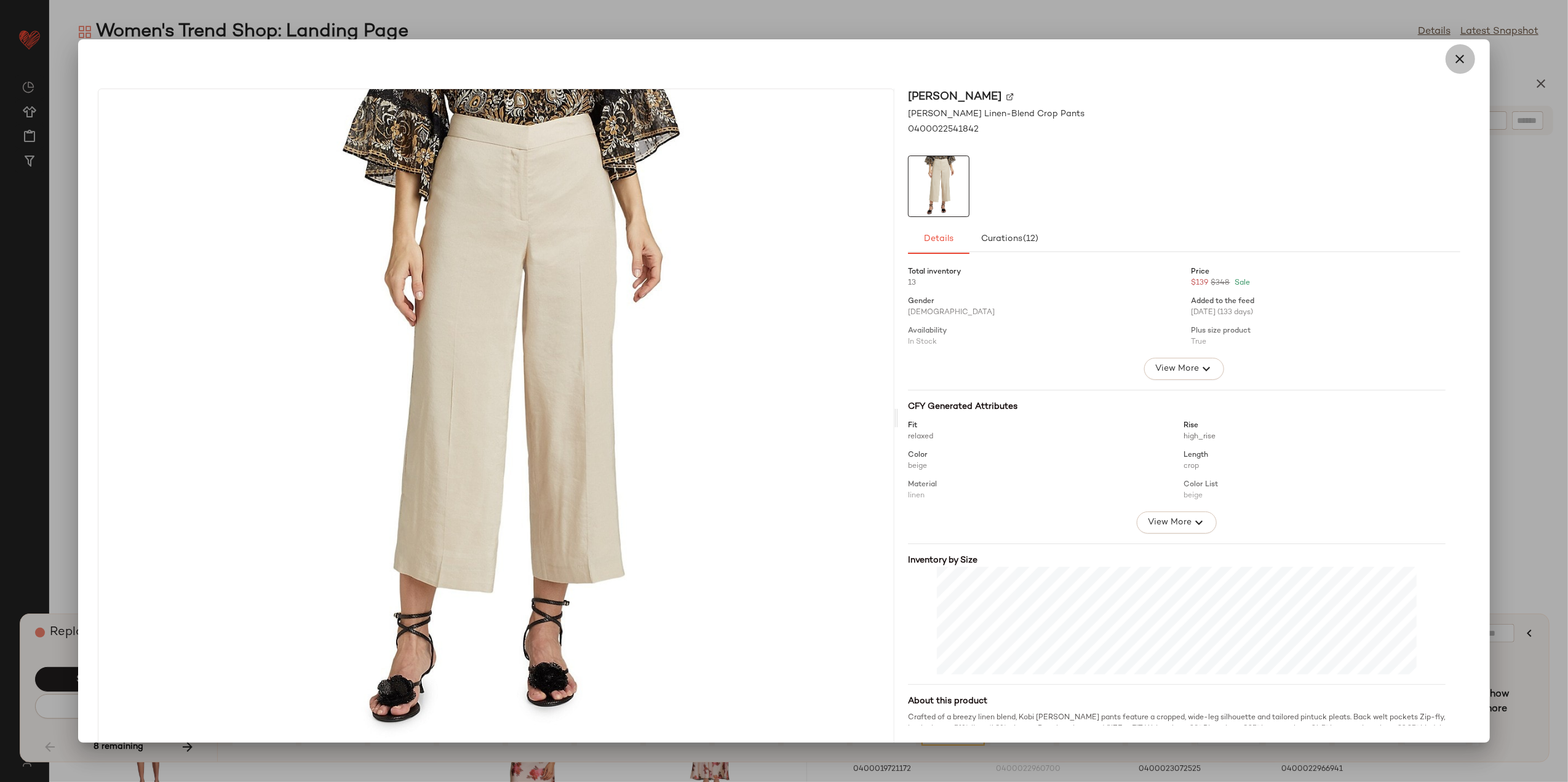
click at [1454, 58] on icon "button" at bounding box center [1461, 59] width 15 height 15
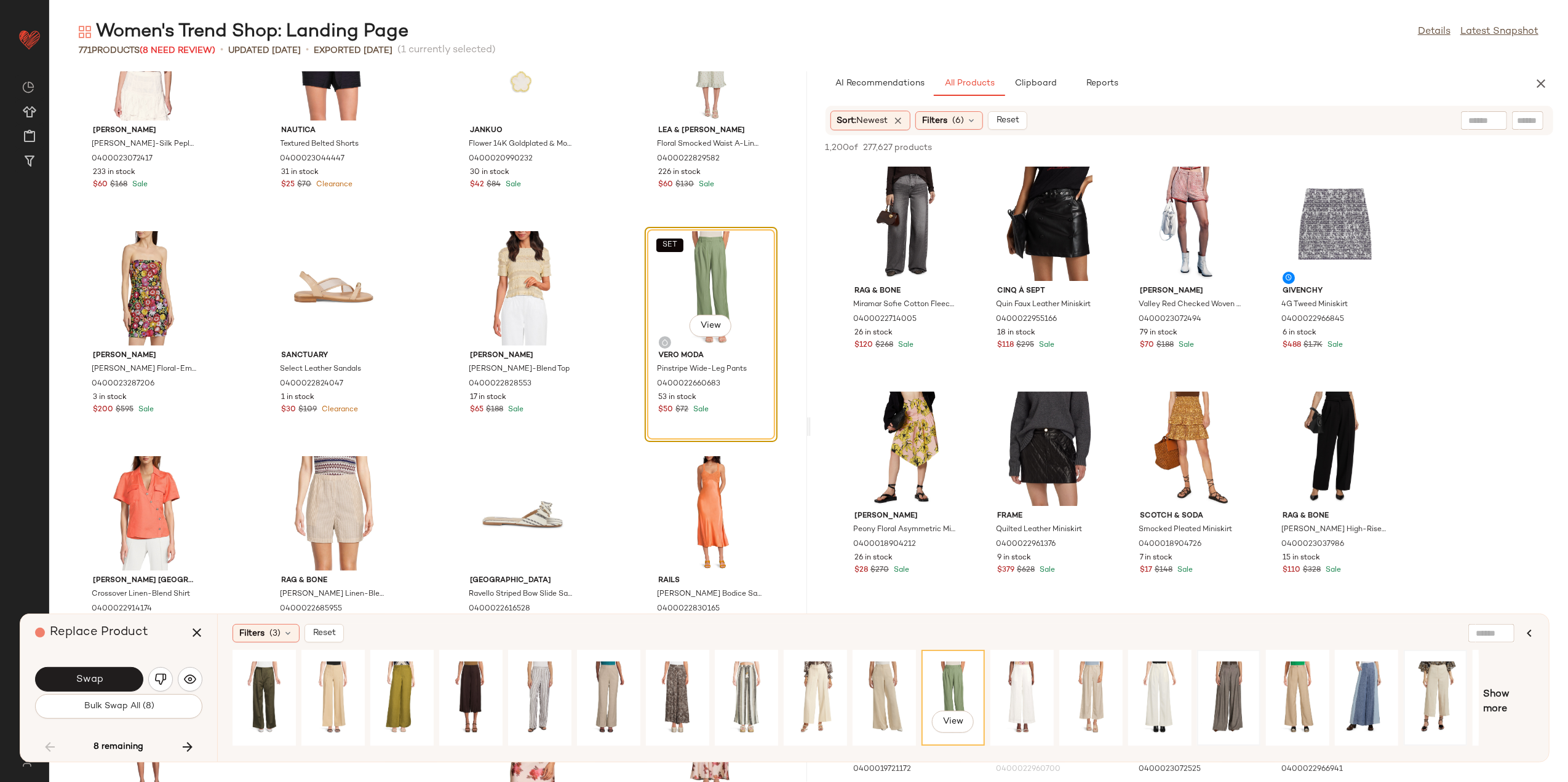
click at [1428, 681] on div at bounding box center [1436, 698] width 55 height 88
click at [110, 685] on button "Swap" at bounding box center [89, 680] width 108 height 25
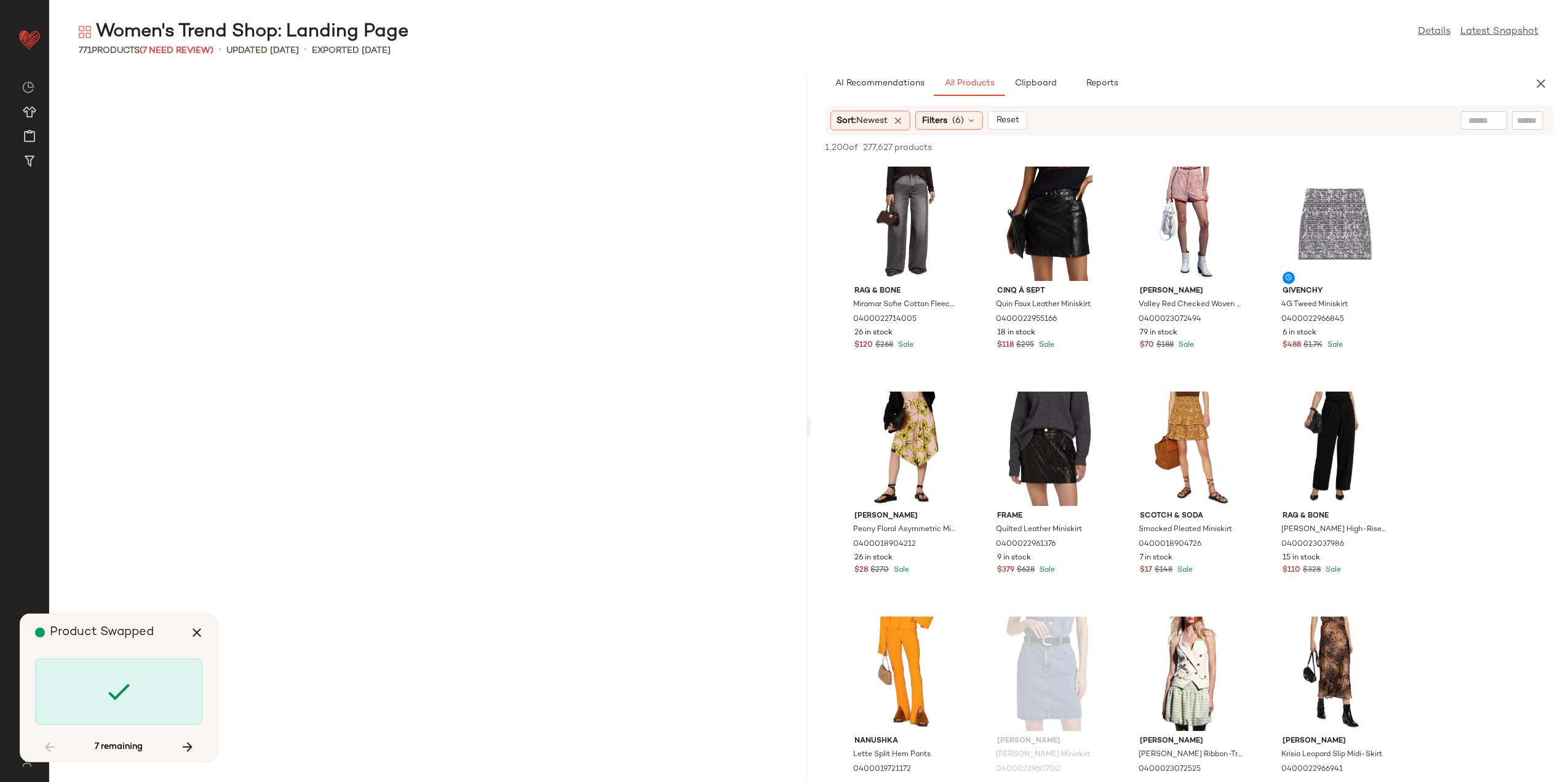
scroll to position [14632, 0]
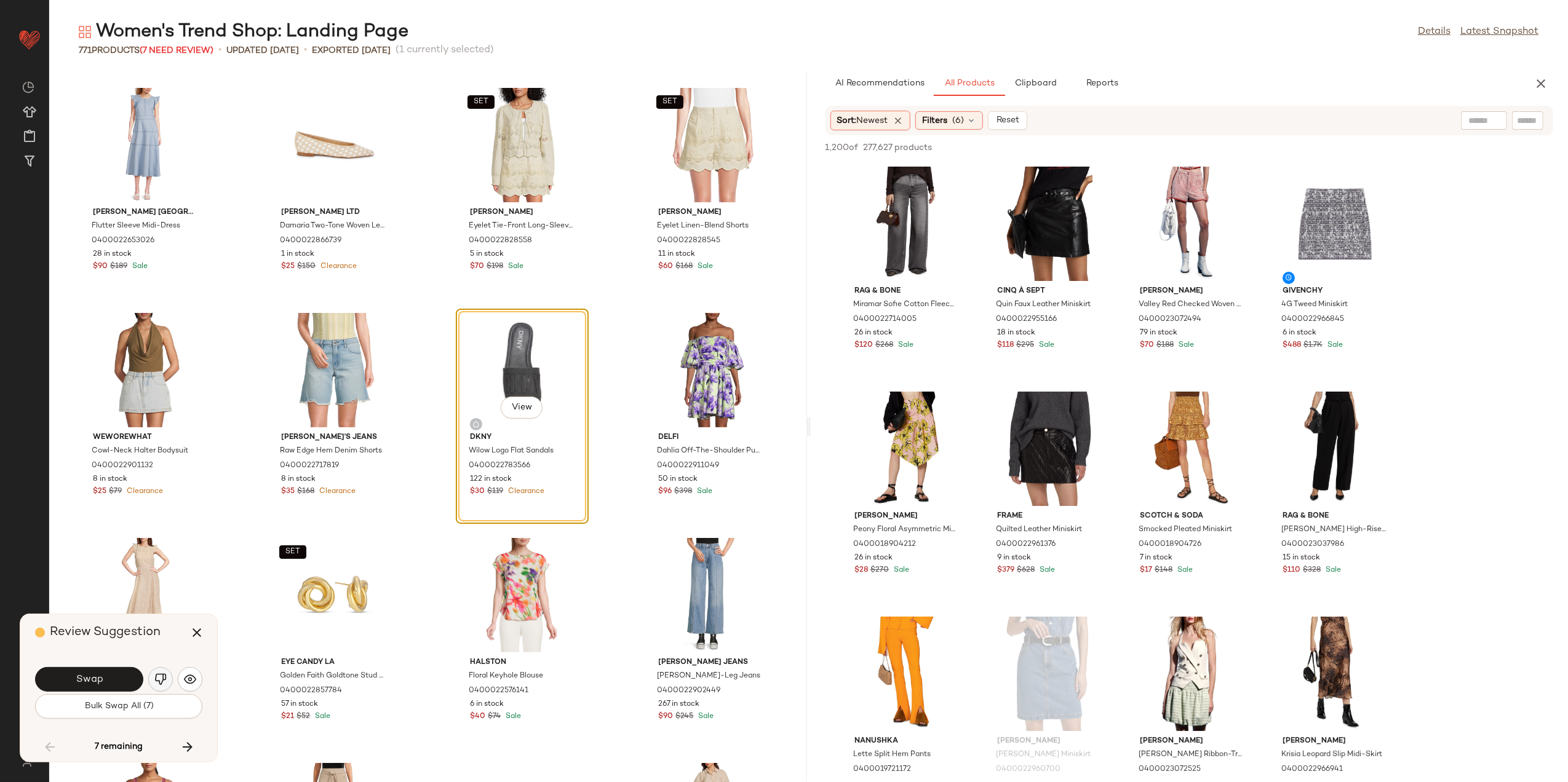
click at [166, 672] on button "button" at bounding box center [160, 680] width 25 height 25
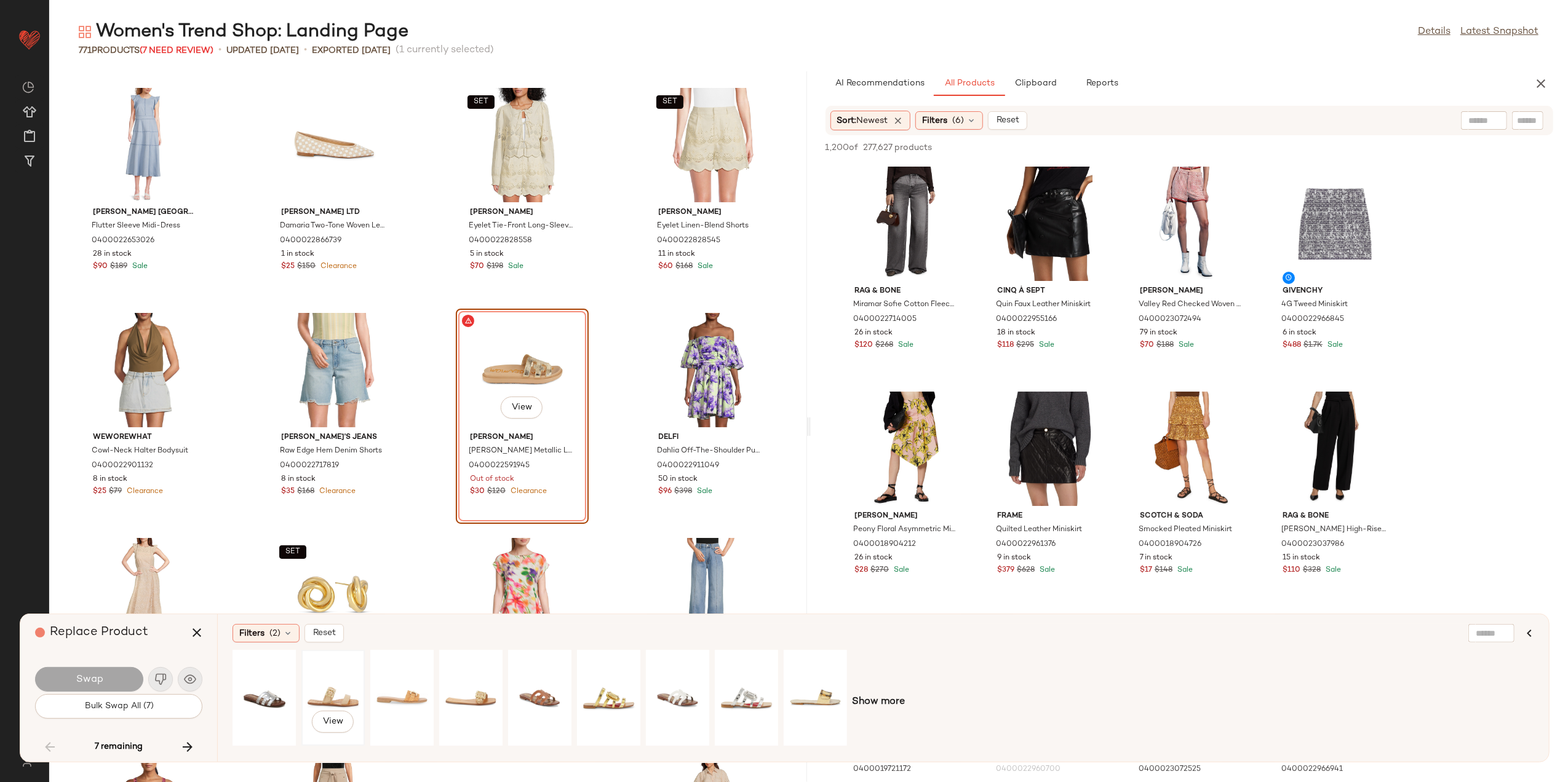
click at [335, 697] on div "View" at bounding box center [333, 698] width 55 height 88
click at [112, 675] on button "Swap" at bounding box center [89, 680] width 108 height 25
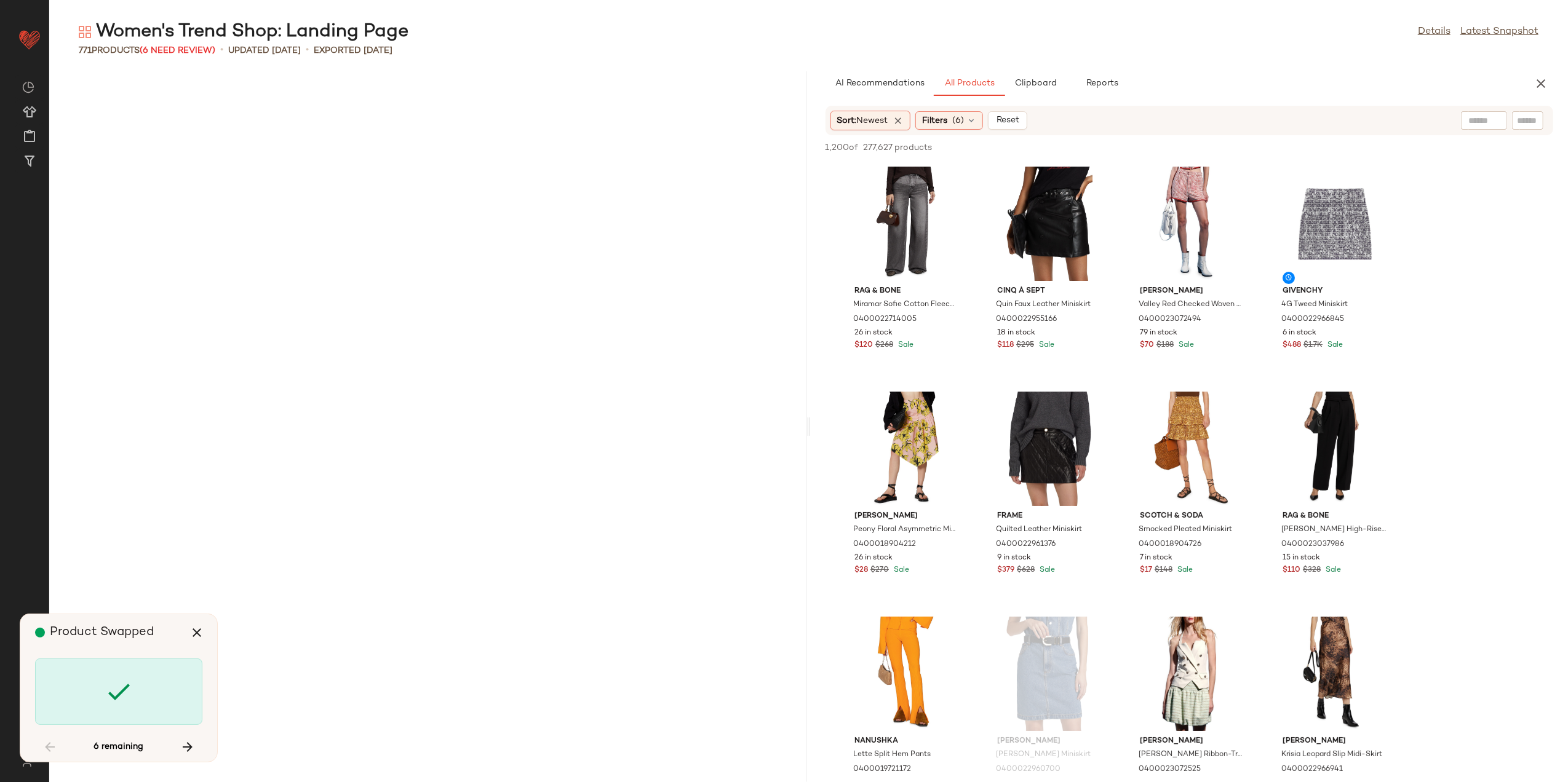
scroll to position [19584, 0]
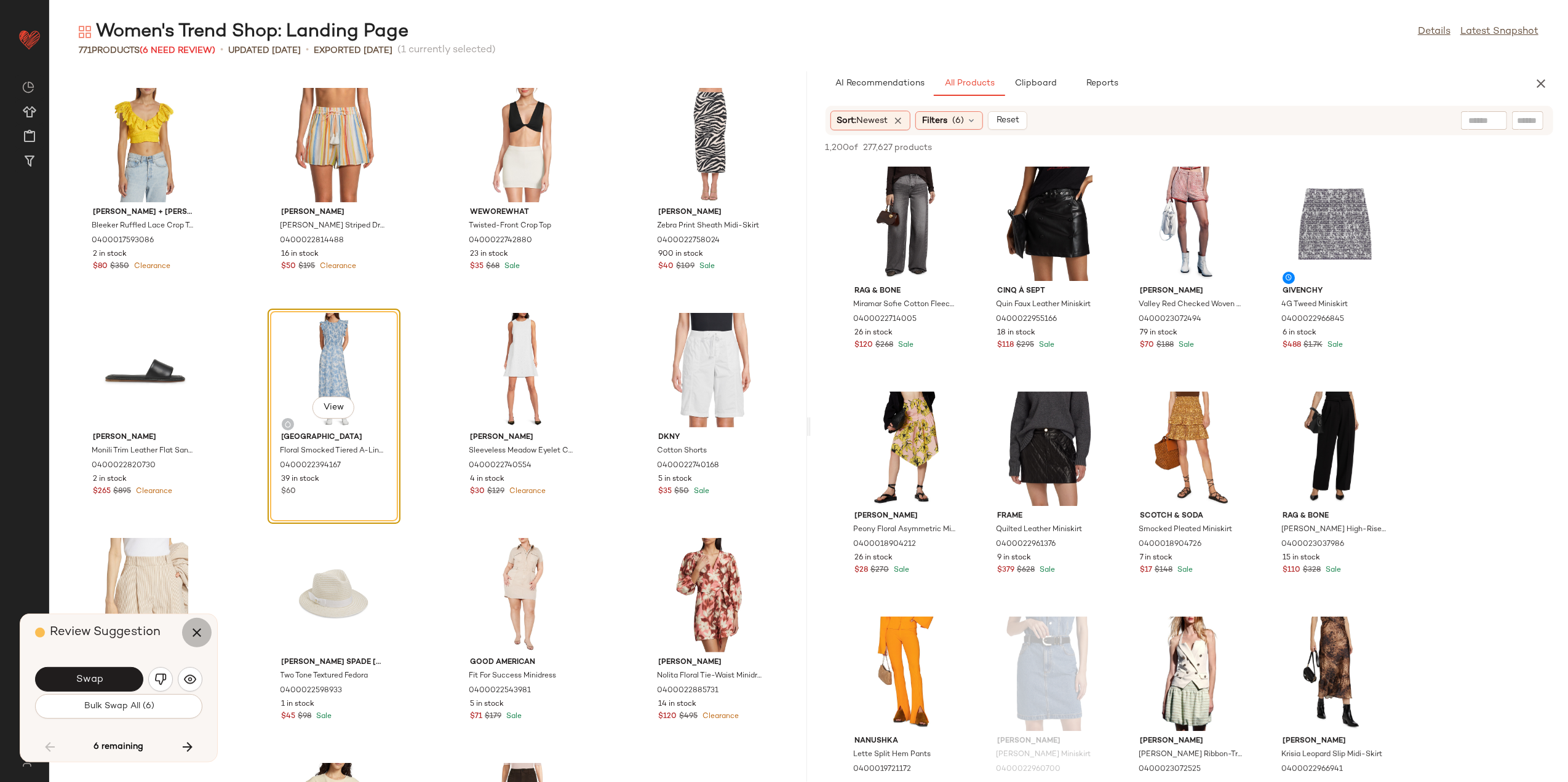
click at [202, 631] on icon "button" at bounding box center [197, 633] width 15 height 15
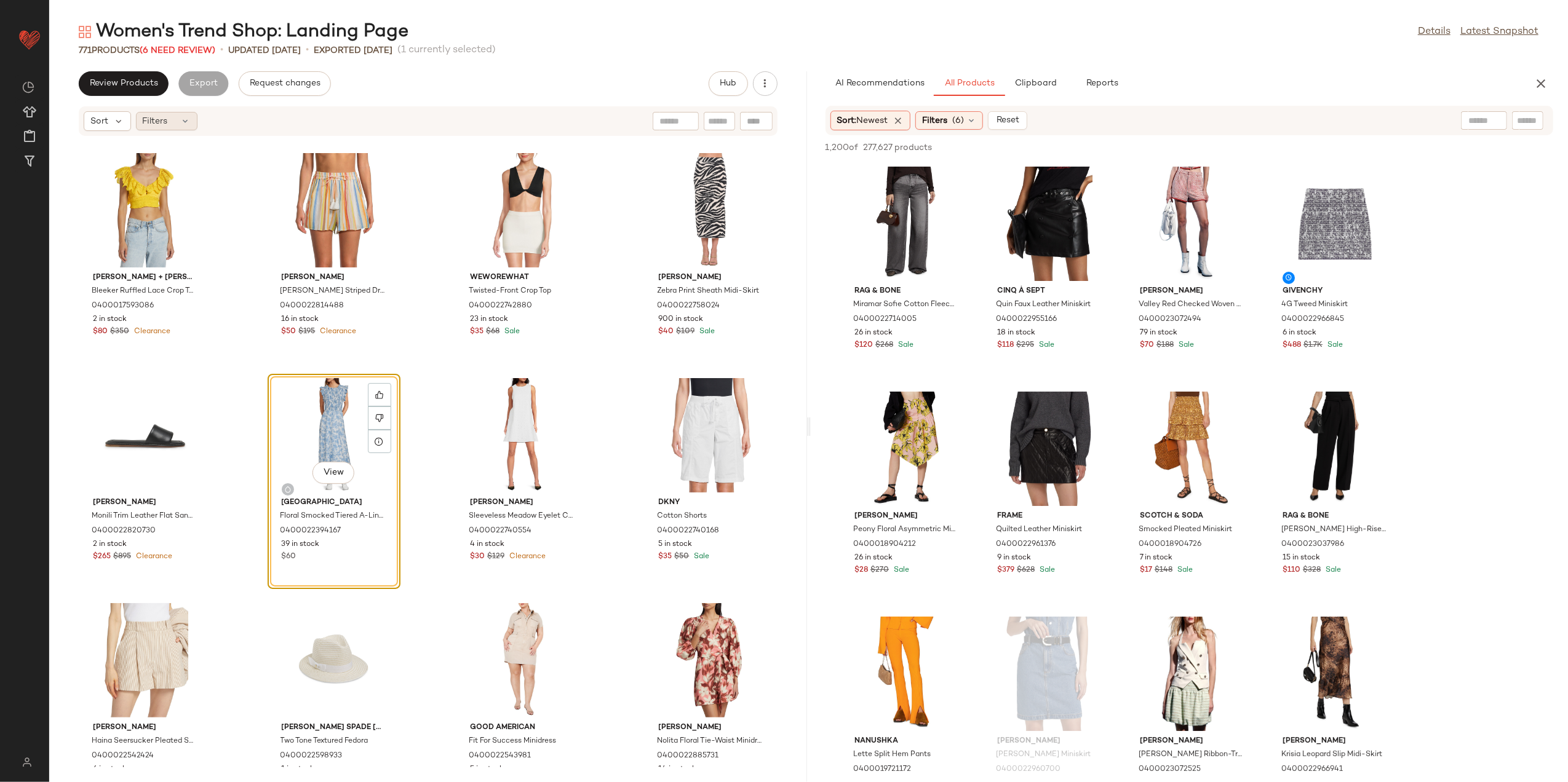
click at [179, 116] on div "Filters" at bounding box center [166, 121] width 62 height 18
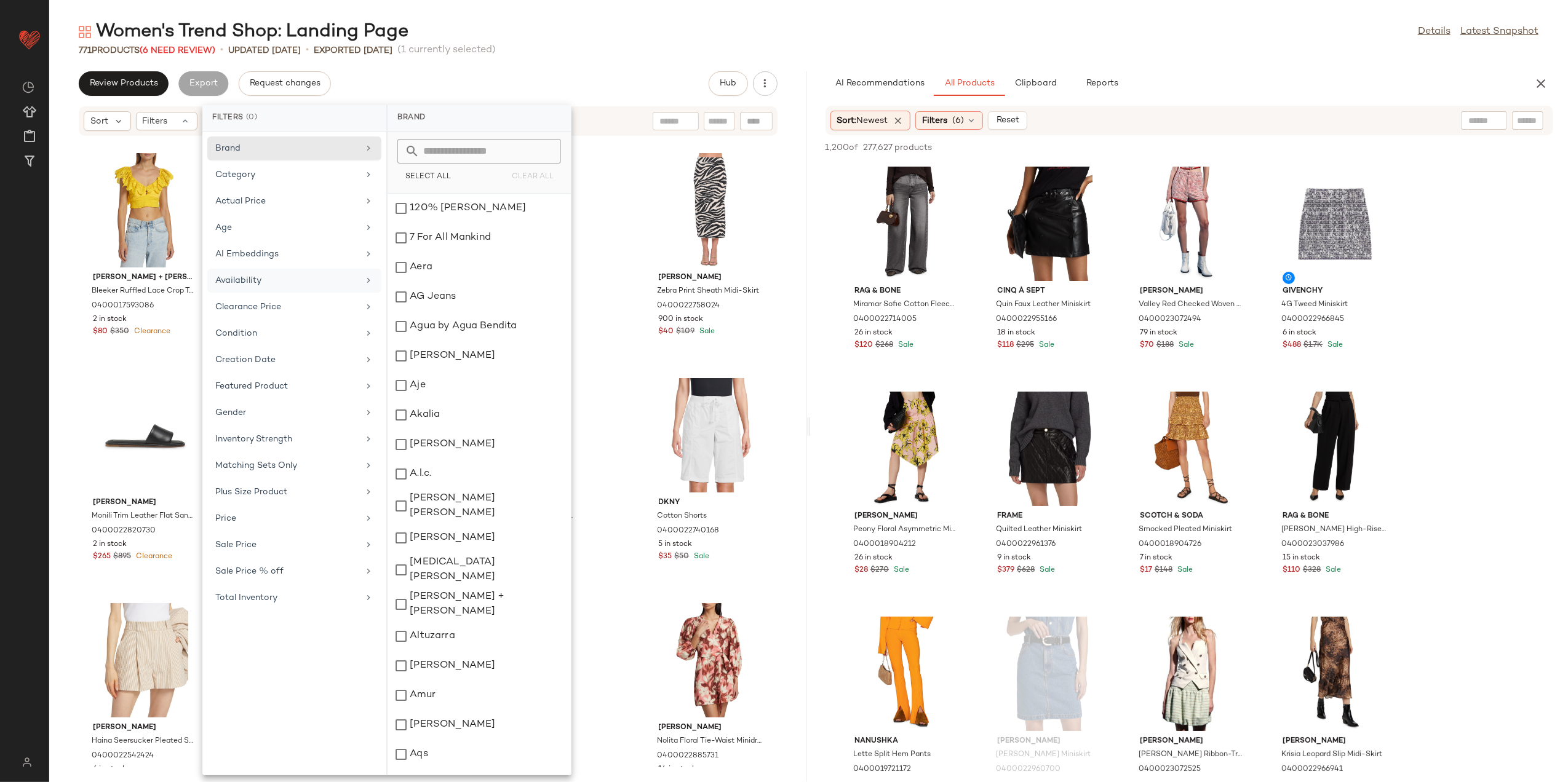
click at [287, 278] on div "Availability" at bounding box center [286, 281] width 143 height 13
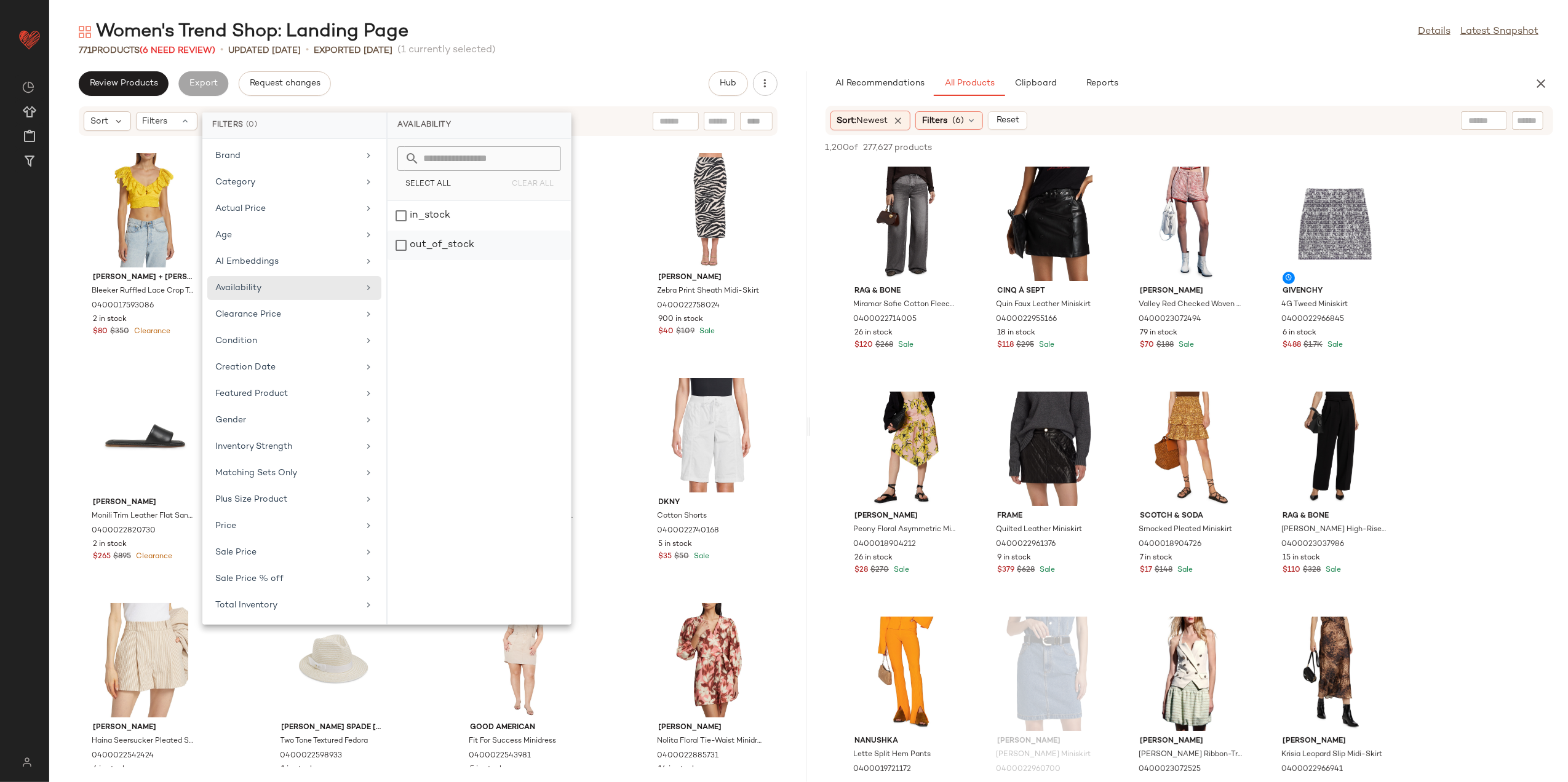
click at [397, 238] on div "out_of_stock" at bounding box center [480, 245] width 184 height 29
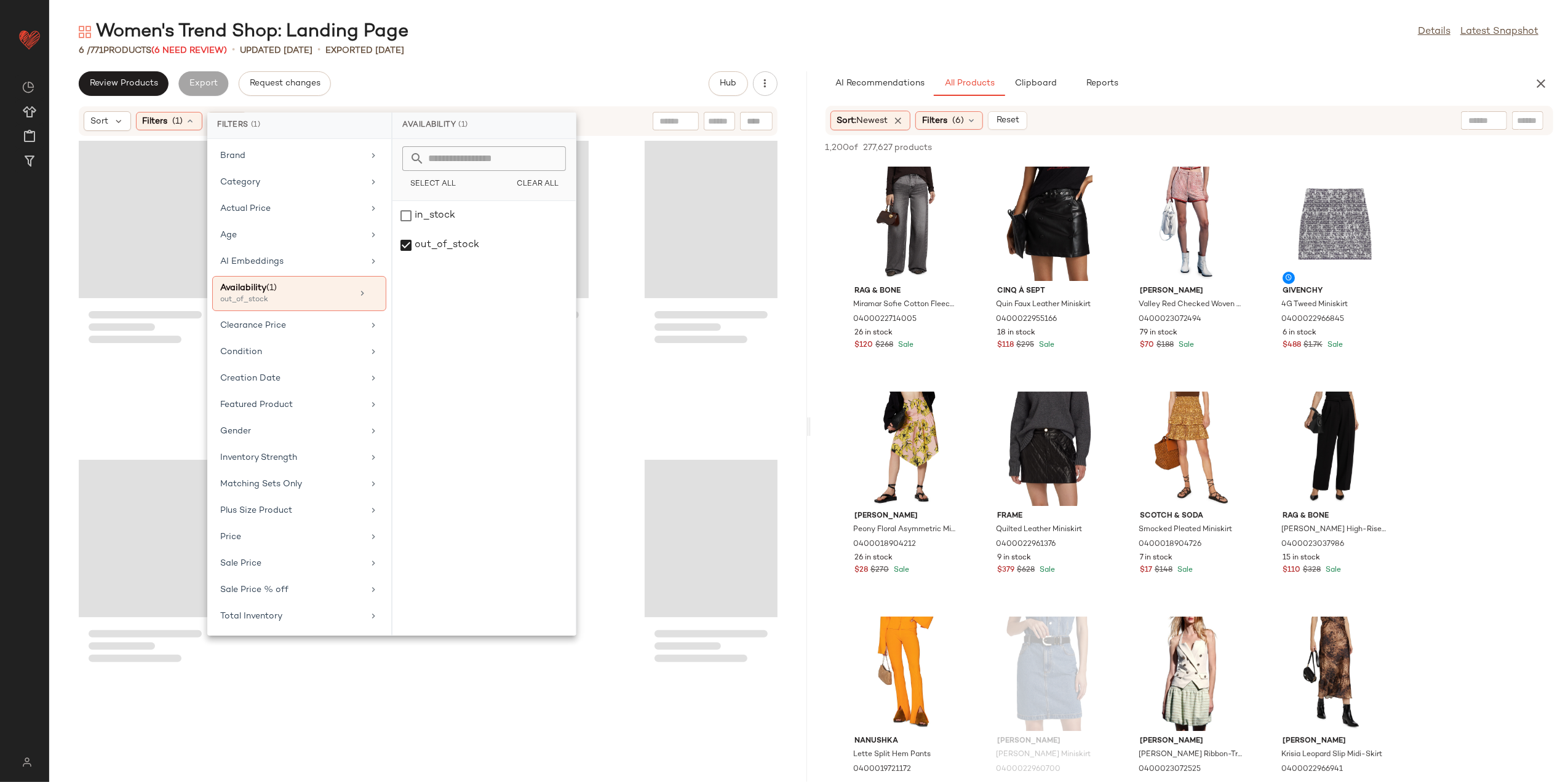
click at [473, 60] on div "Women's Trend Shop: Landing Page Details Latest Snapshot 6 / 771 Products (6 Ne…" at bounding box center [809, 401] width 1519 height 763
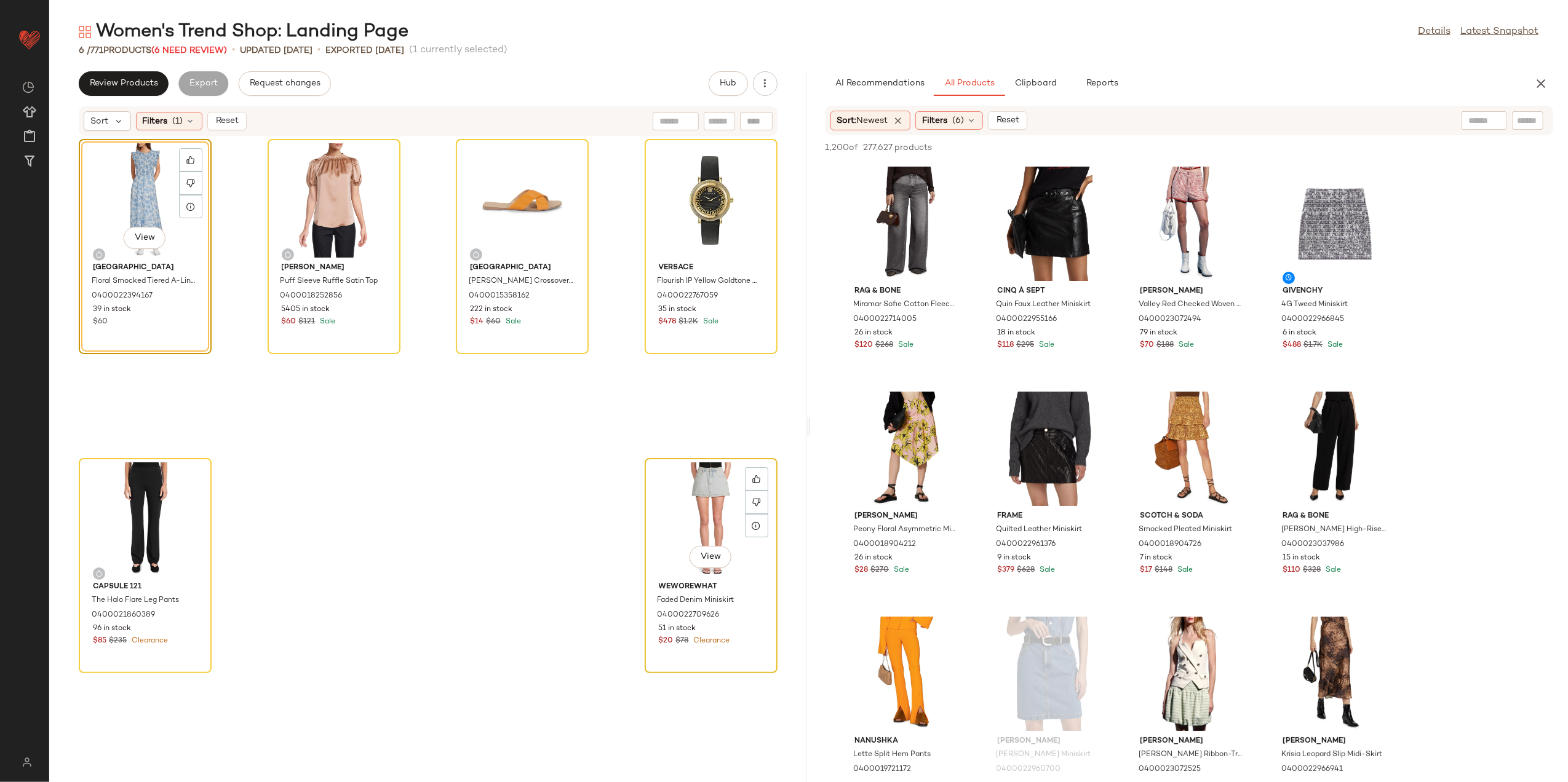
click at [684, 495] on div "View" at bounding box center [711, 519] width 124 height 114
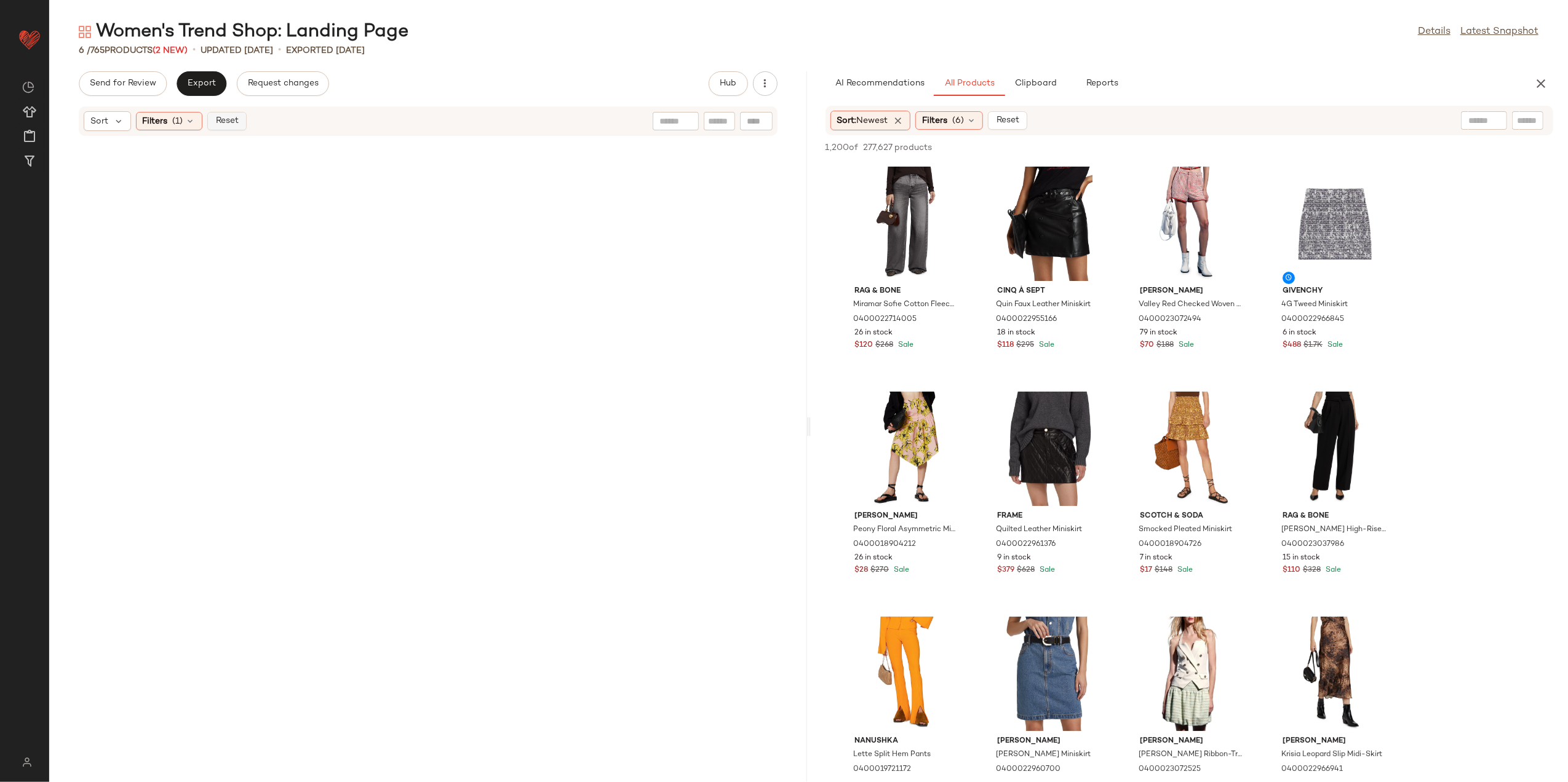
click at [224, 117] on span "Reset" at bounding box center [226, 121] width 23 height 10
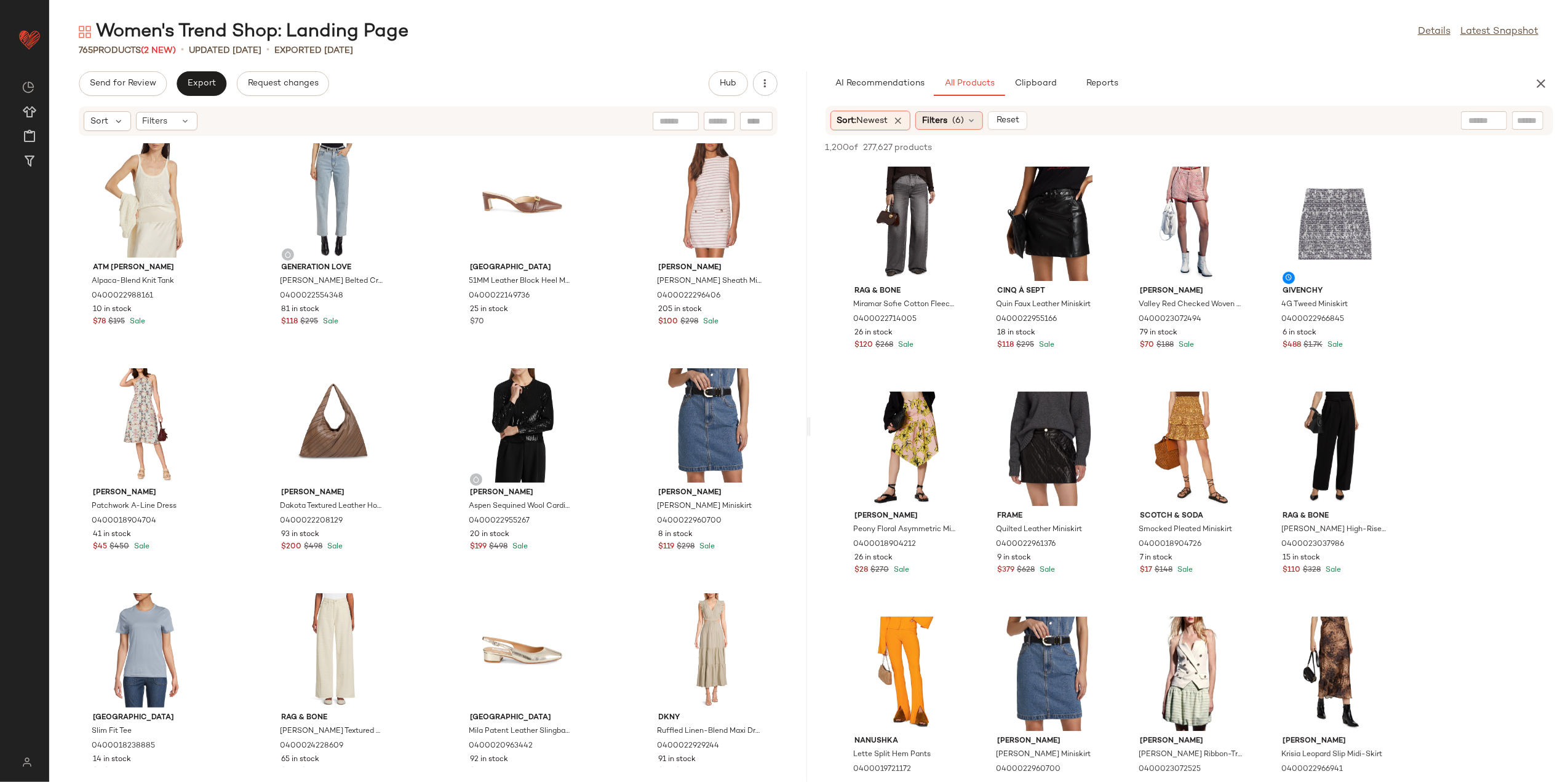
click at [976, 124] on icon at bounding box center [971, 121] width 10 height 10
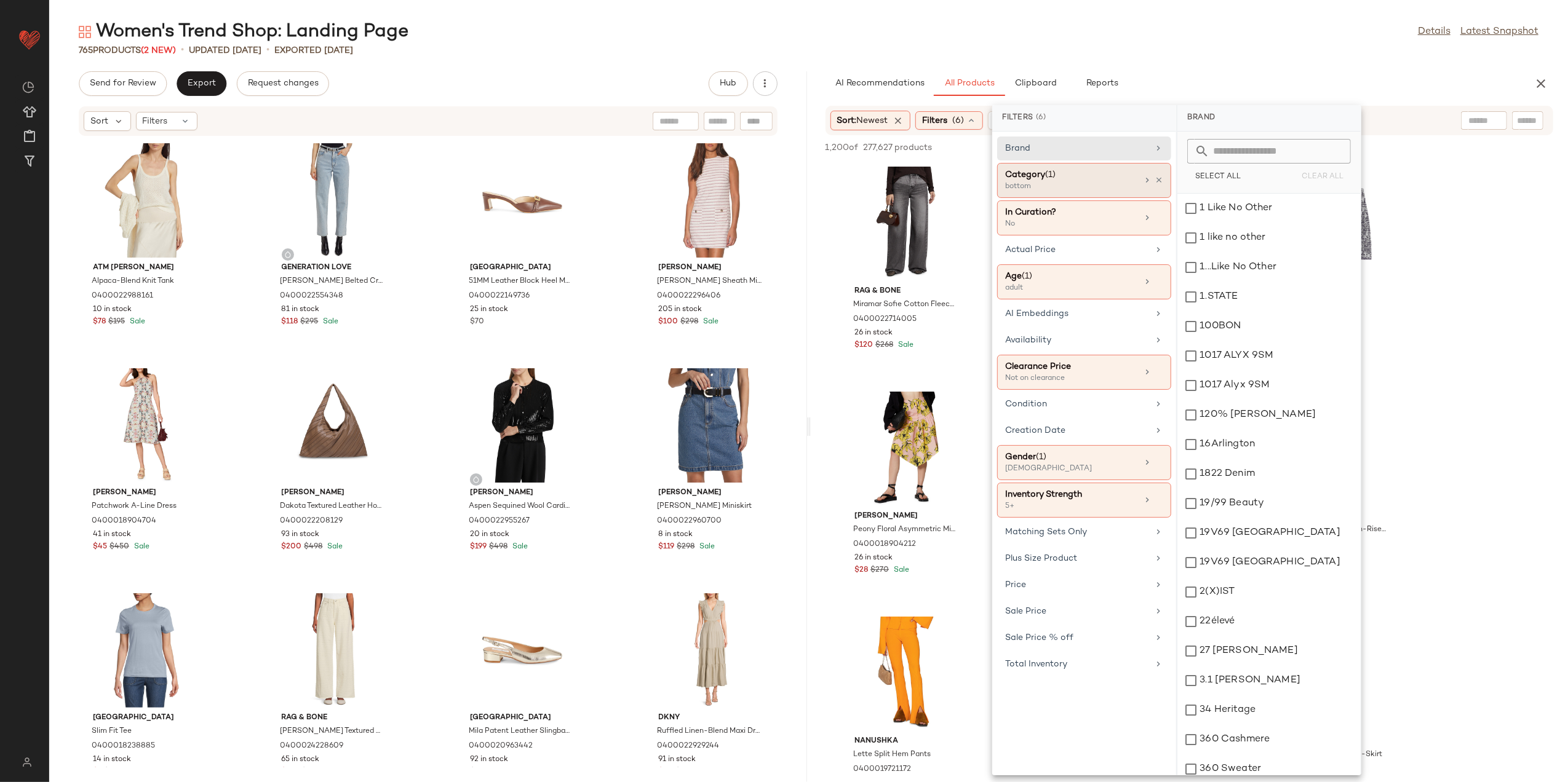
click at [1163, 201] on div "Category (1) bottom" at bounding box center [1084, 218] width 174 height 35
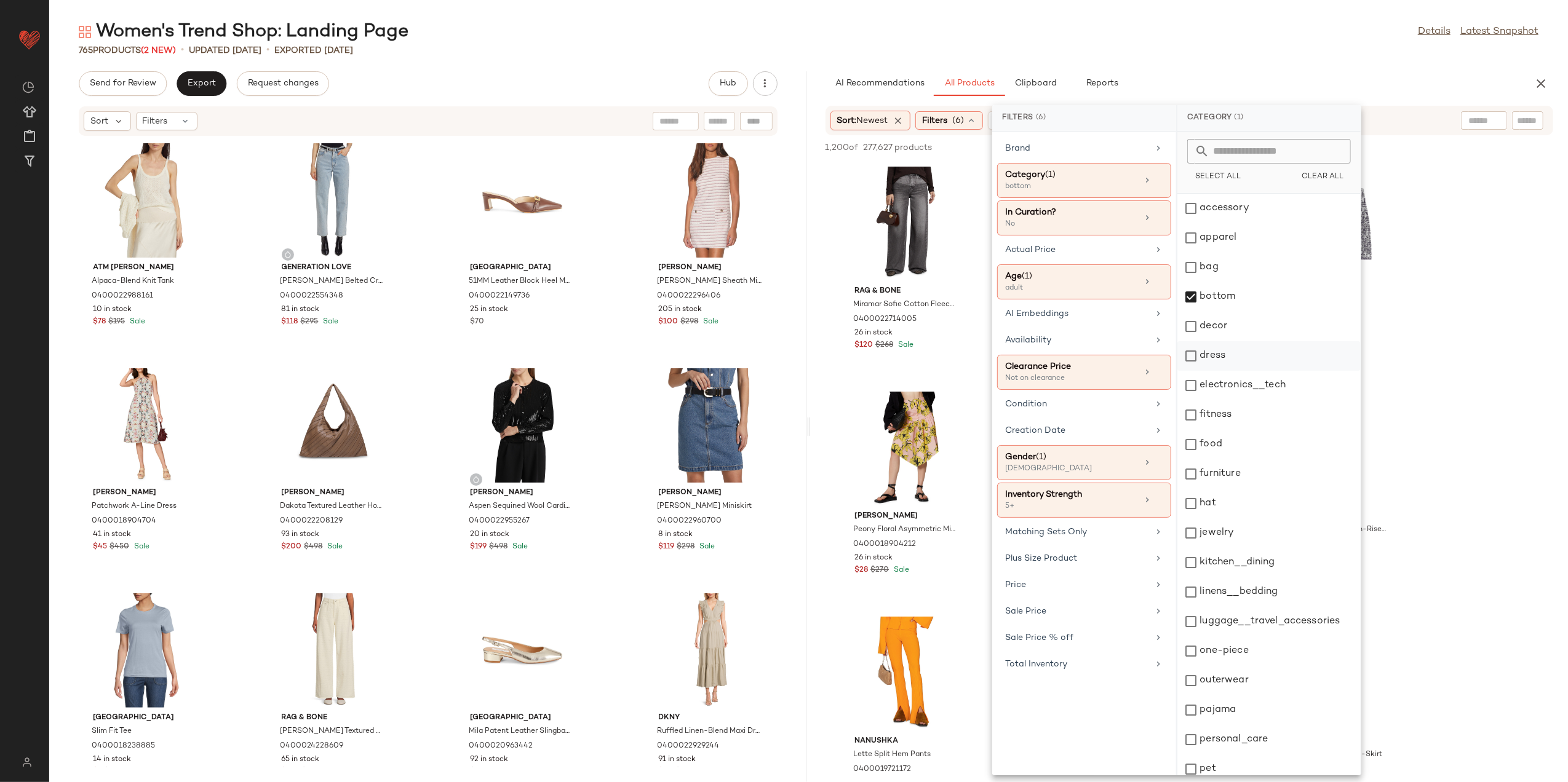
click at [1206, 357] on div "dress" at bounding box center [1269, 355] width 184 height 29
click at [1202, 298] on div "bottom" at bounding box center [1269, 297] width 184 height 29
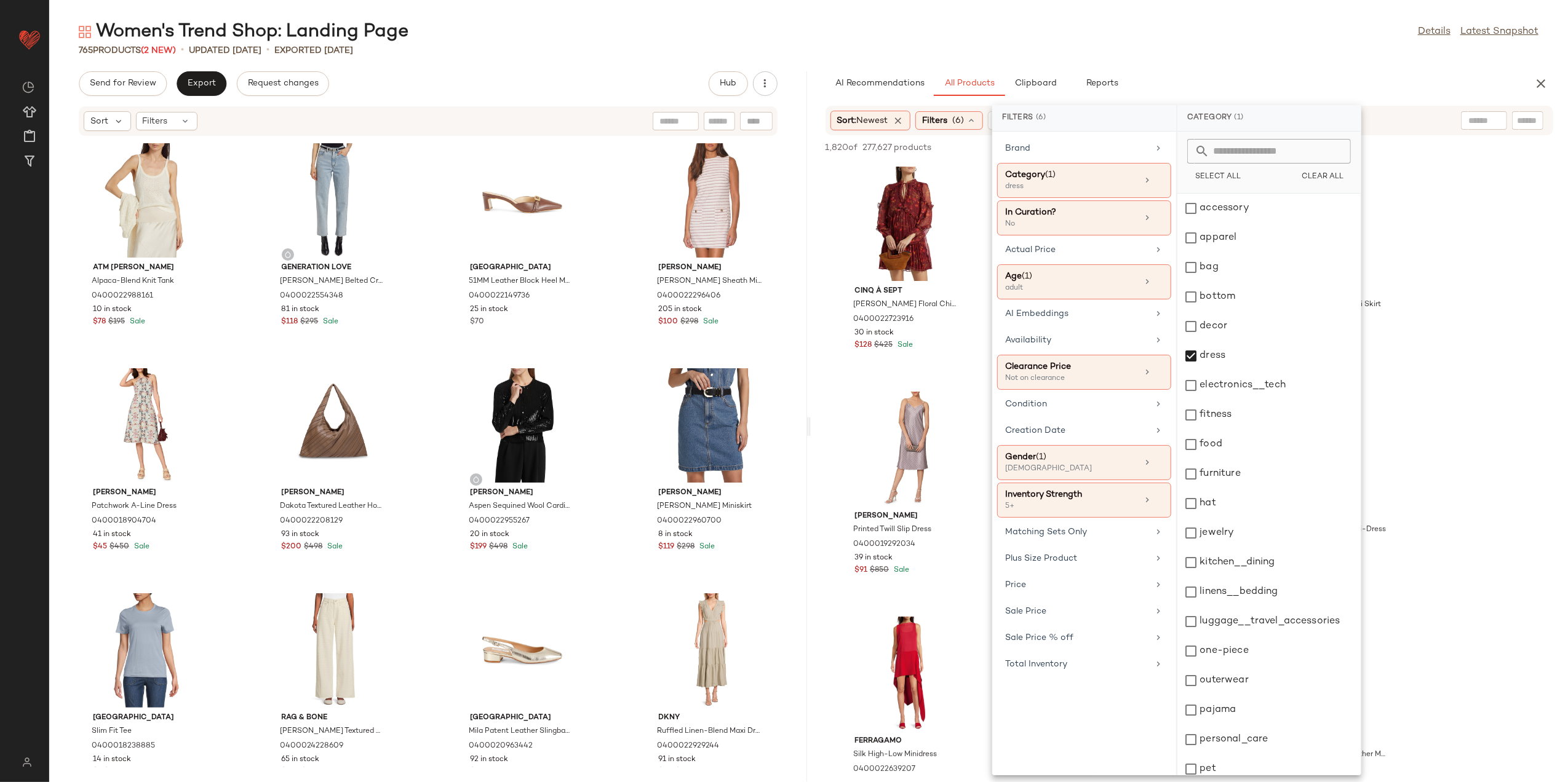
click at [1236, 58] on div "Women's Trend Shop: Landing Page Details Latest Snapshot 765 Products (2 New) •…" at bounding box center [809, 401] width 1519 height 763
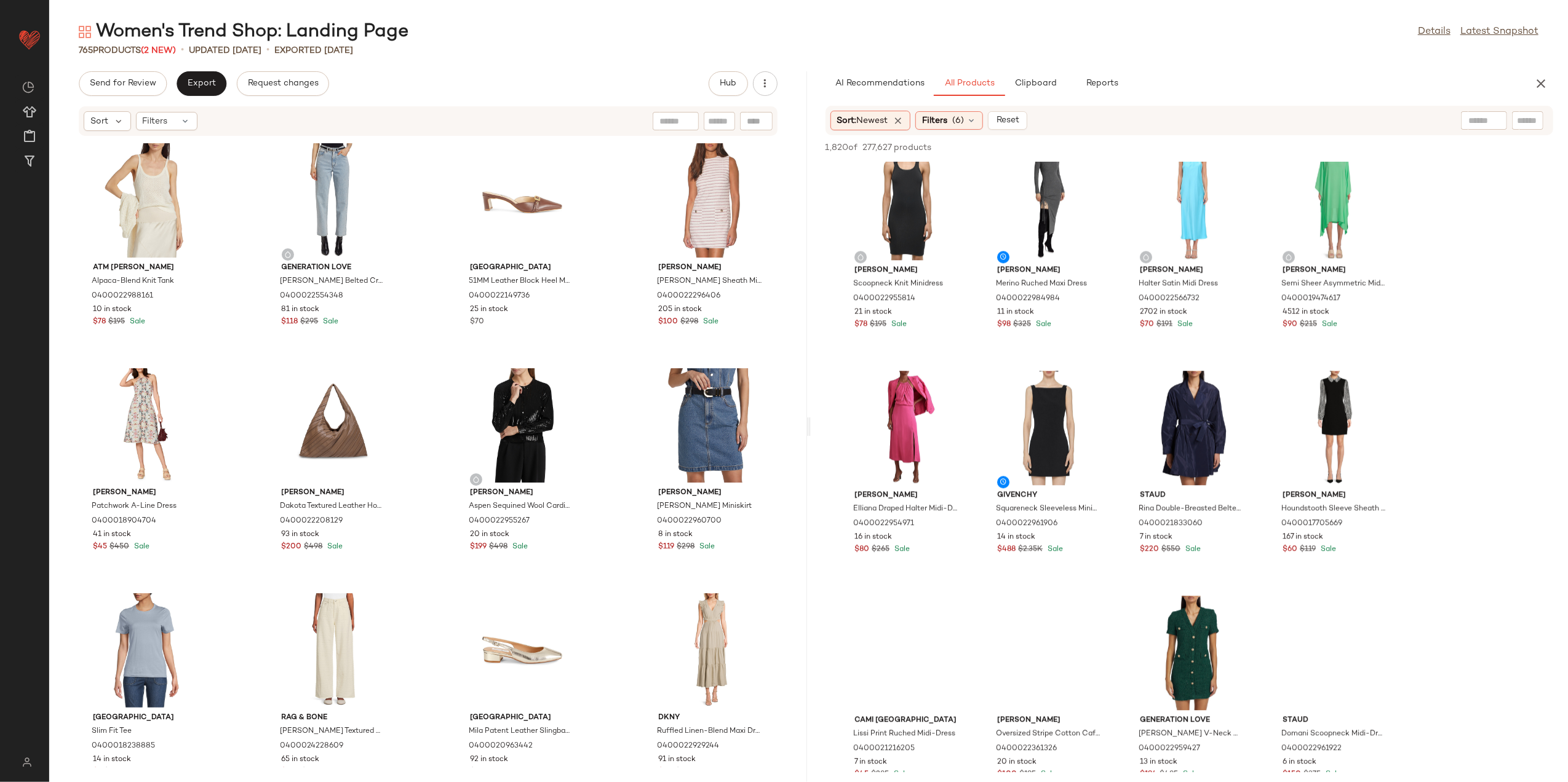
scroll to position [3199, 0]
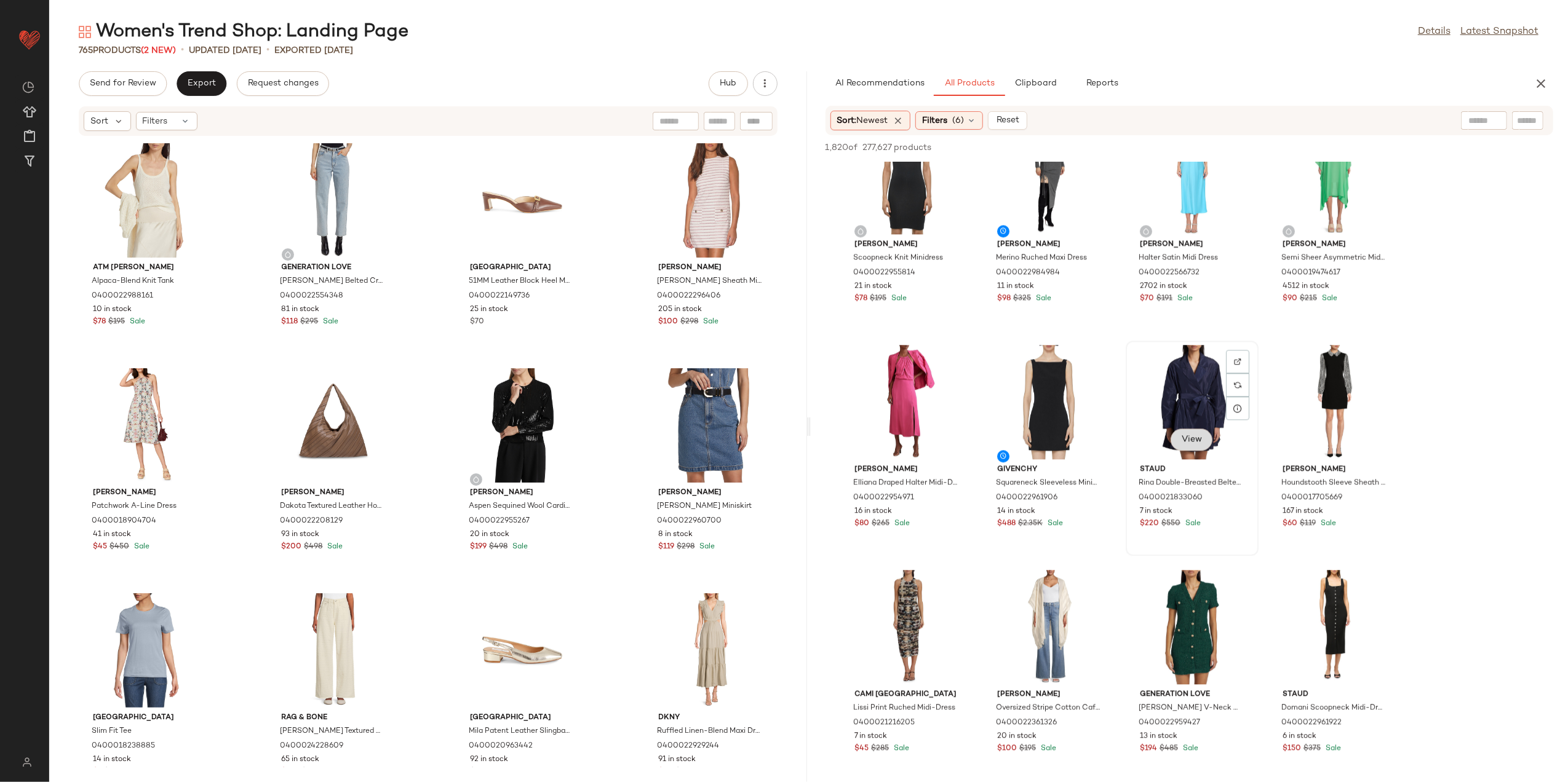
click at [1199, 442] on span "View" at bounding box center [1192, 440] width 21 height 10
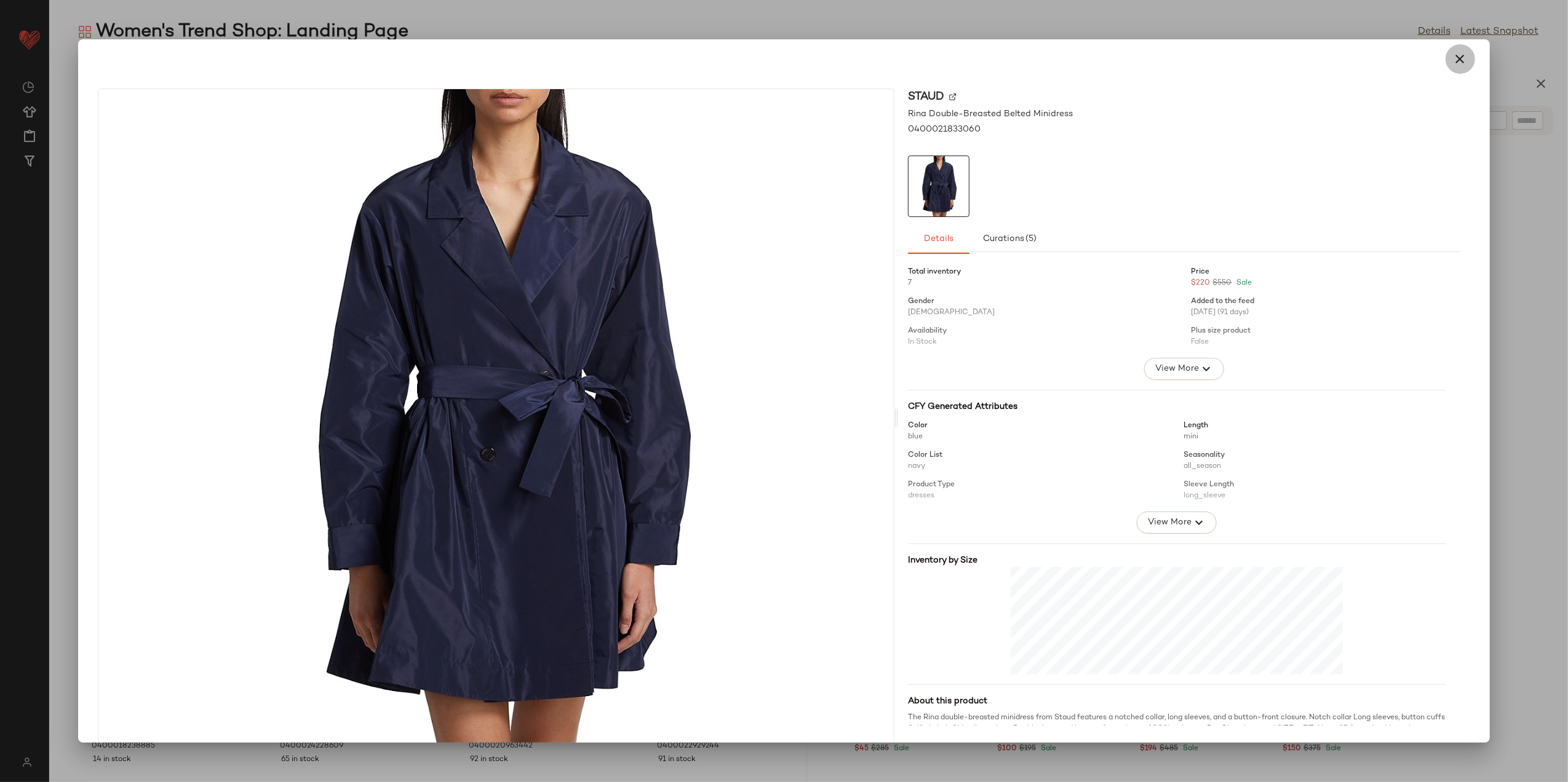
click at [1458, 65] on icon "button" at bounding box center [1461, 59] width 15 height 15
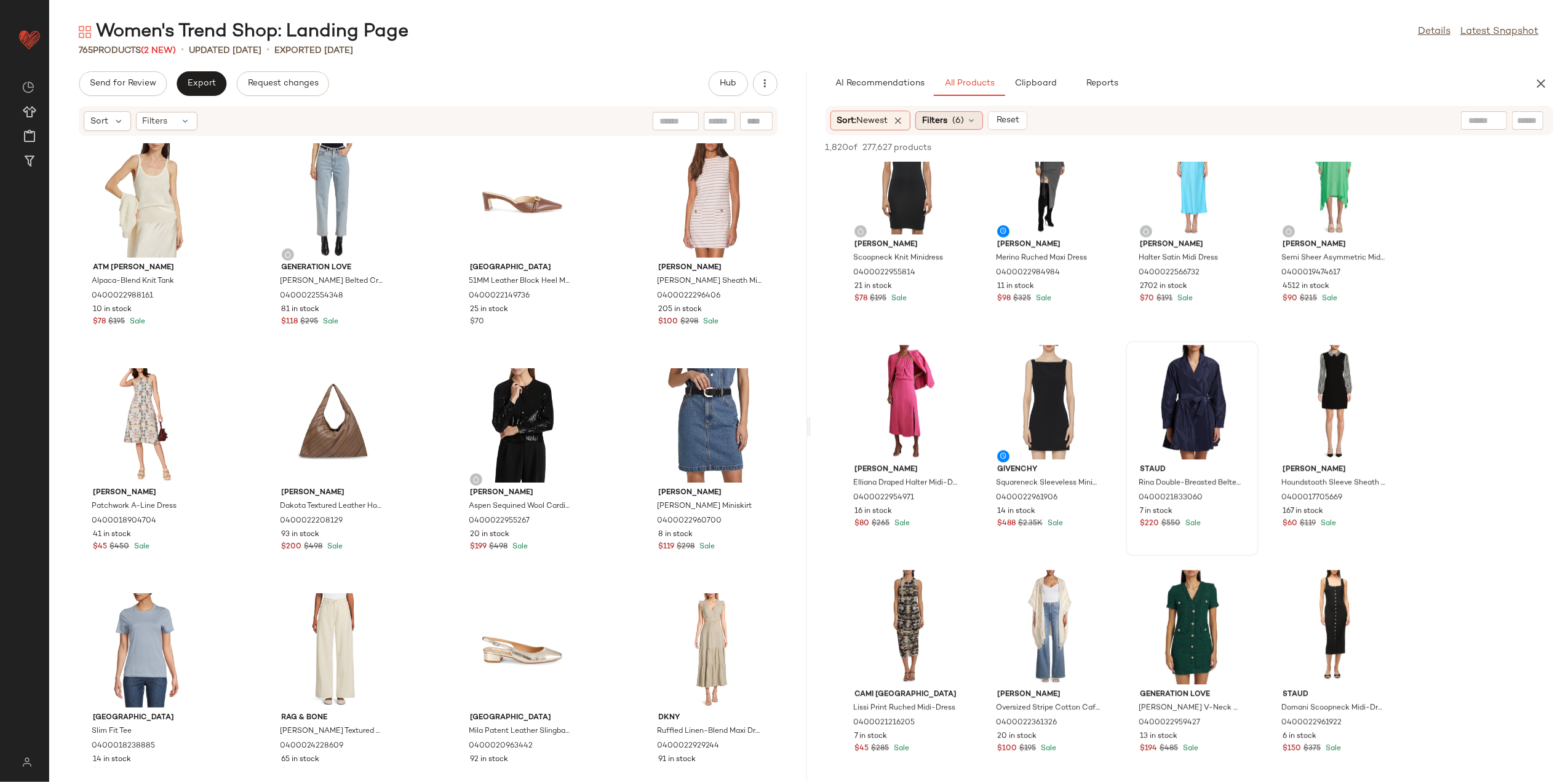
click at [963, 121] on span "(6)" at bounding box center [958, 121] width 12 height 13
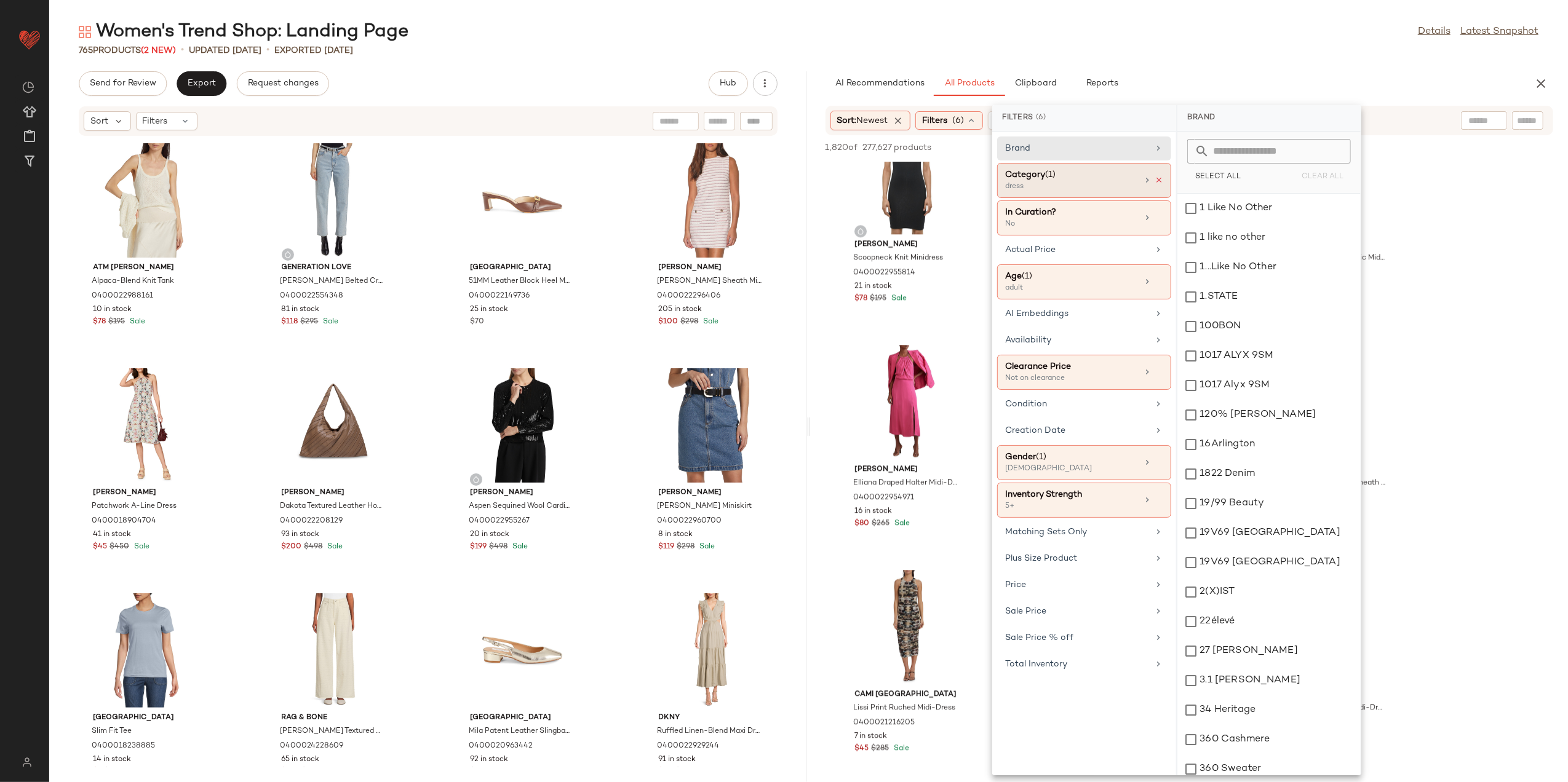
click at [1155, 180] on icon at bounding box center [1159, 180] width 9 height 9
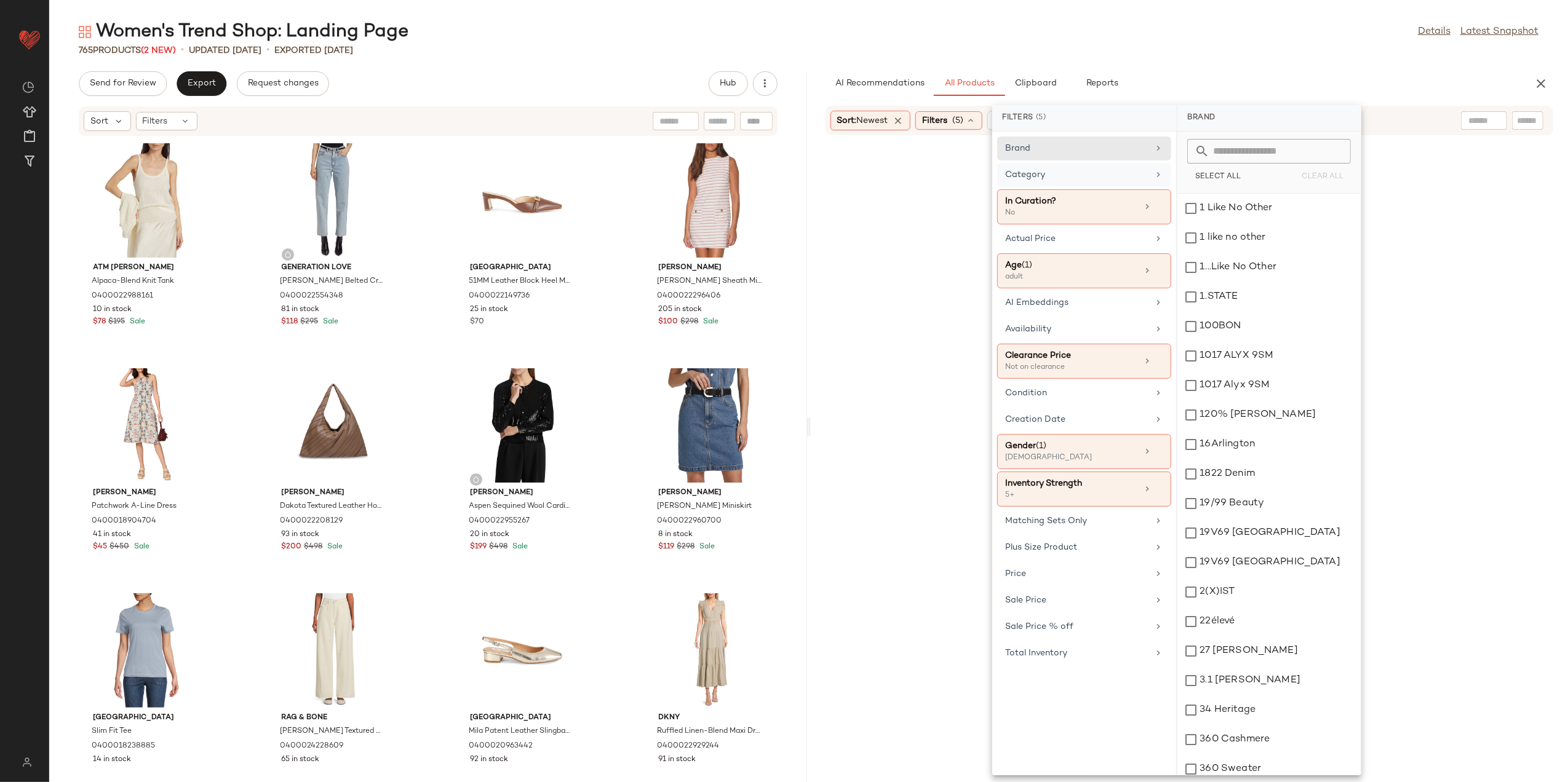
click at [1102, 175] on div "Category" at bounding box center [1077, 175] width 143 height 13
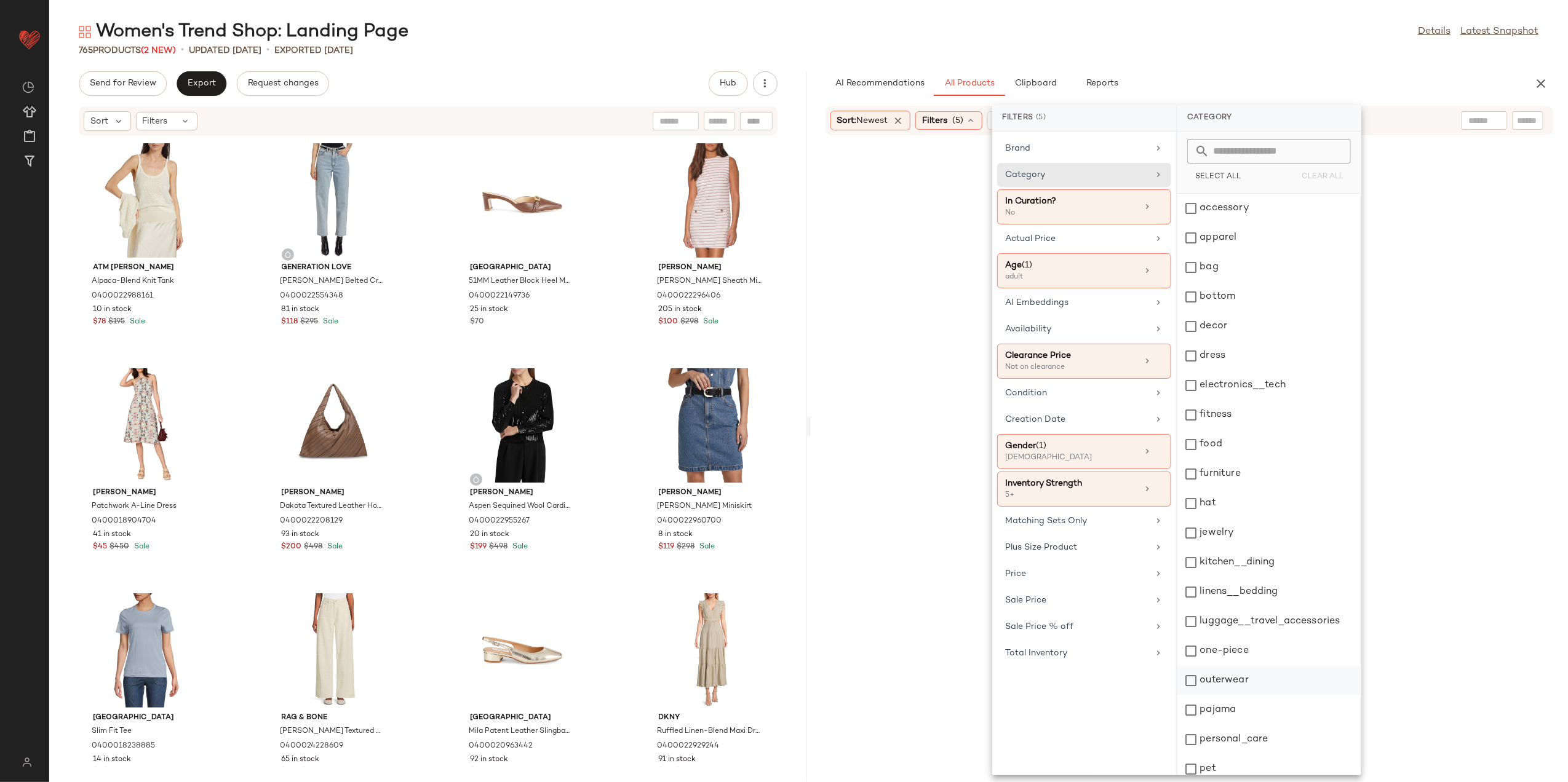
click at [1225, 686] on div "outerwear" at bounding box center [1269, 681] width 184 height 29
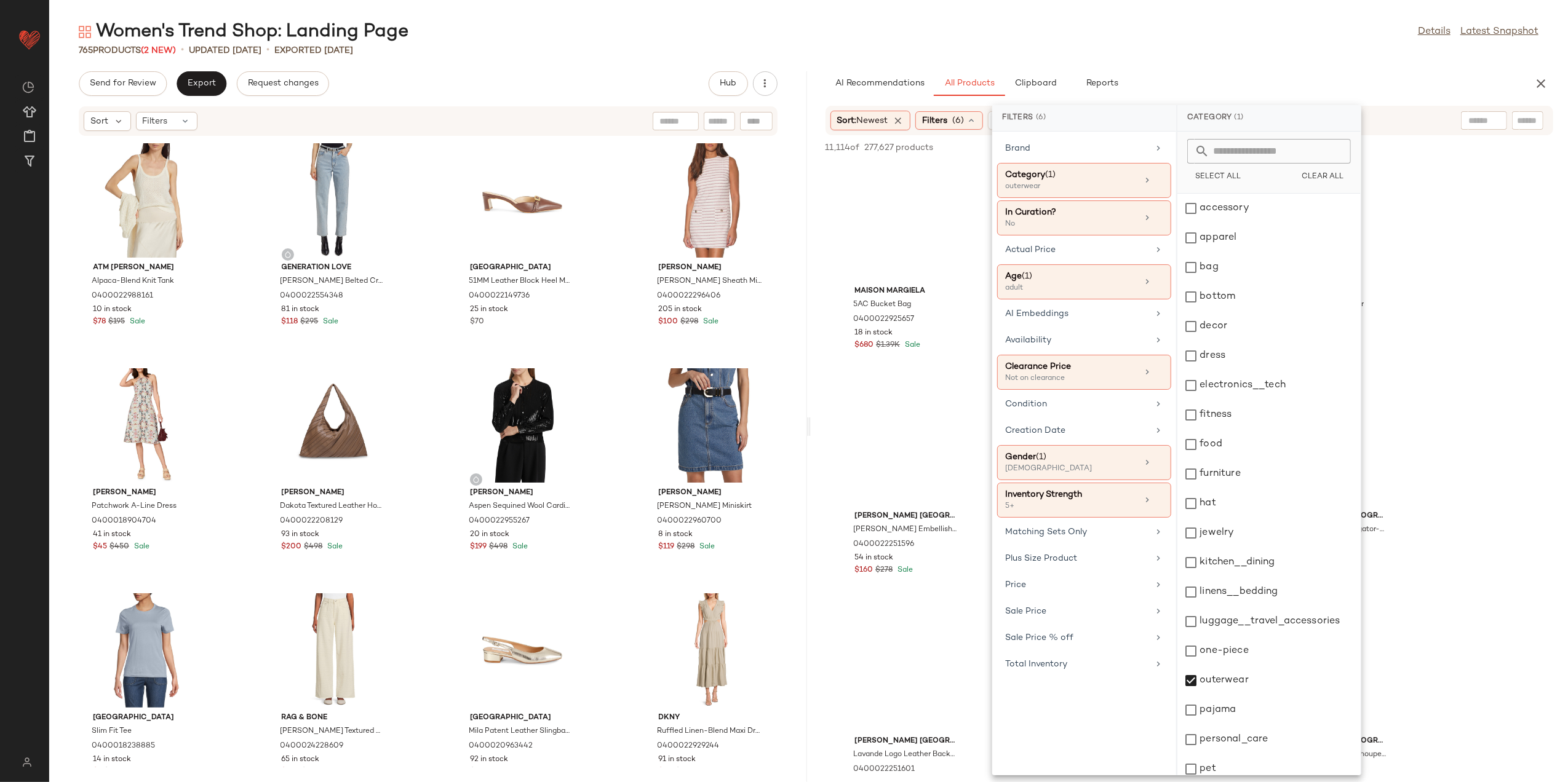
click at [1180, 64] on div "Women's Trend Shop: Landing Page Details Latest Snapshot 765 Products (2 New) •…" at bounding box center [809, 401] width 1519 height 763
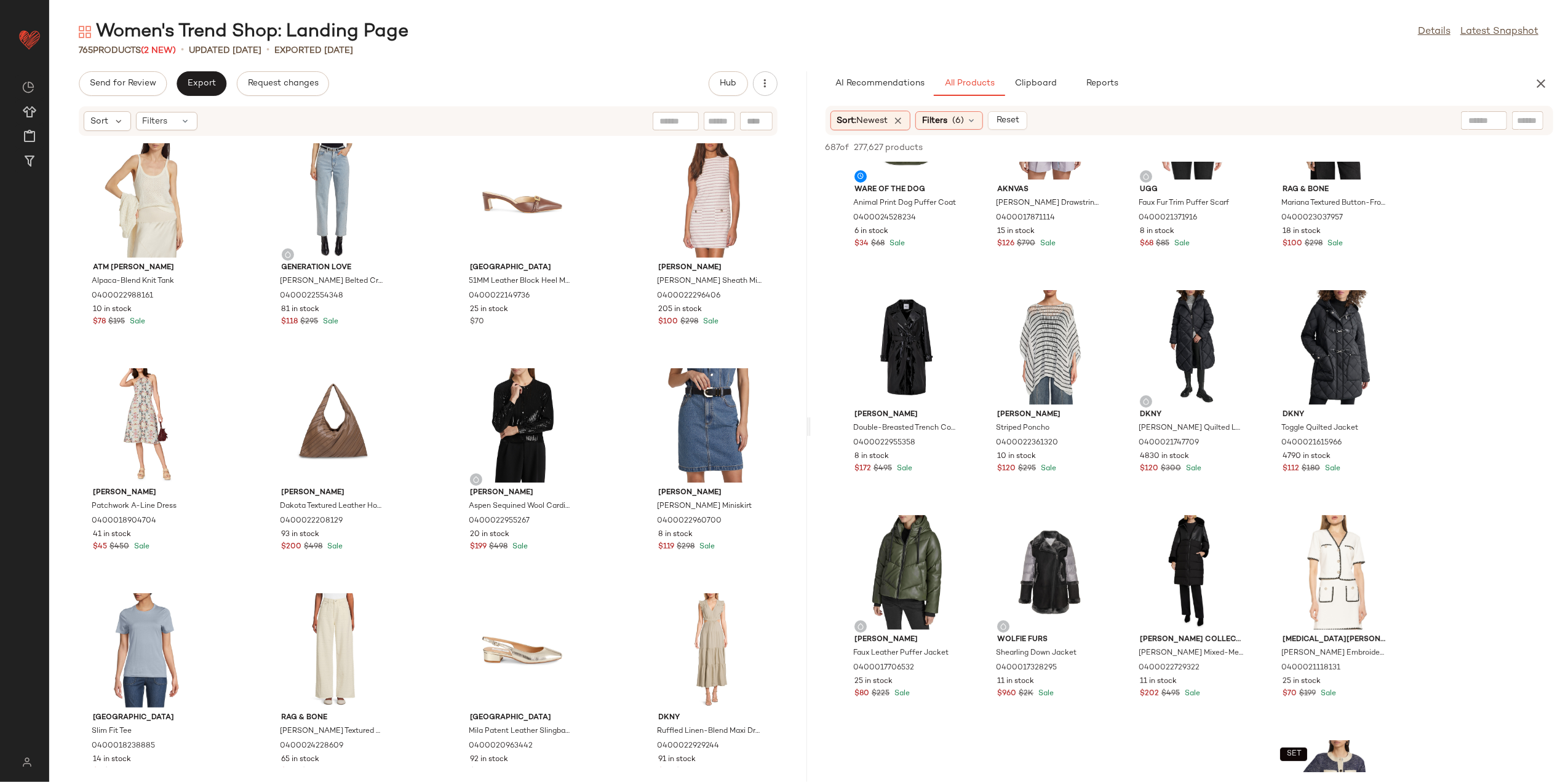
scroll to position [164, 0]
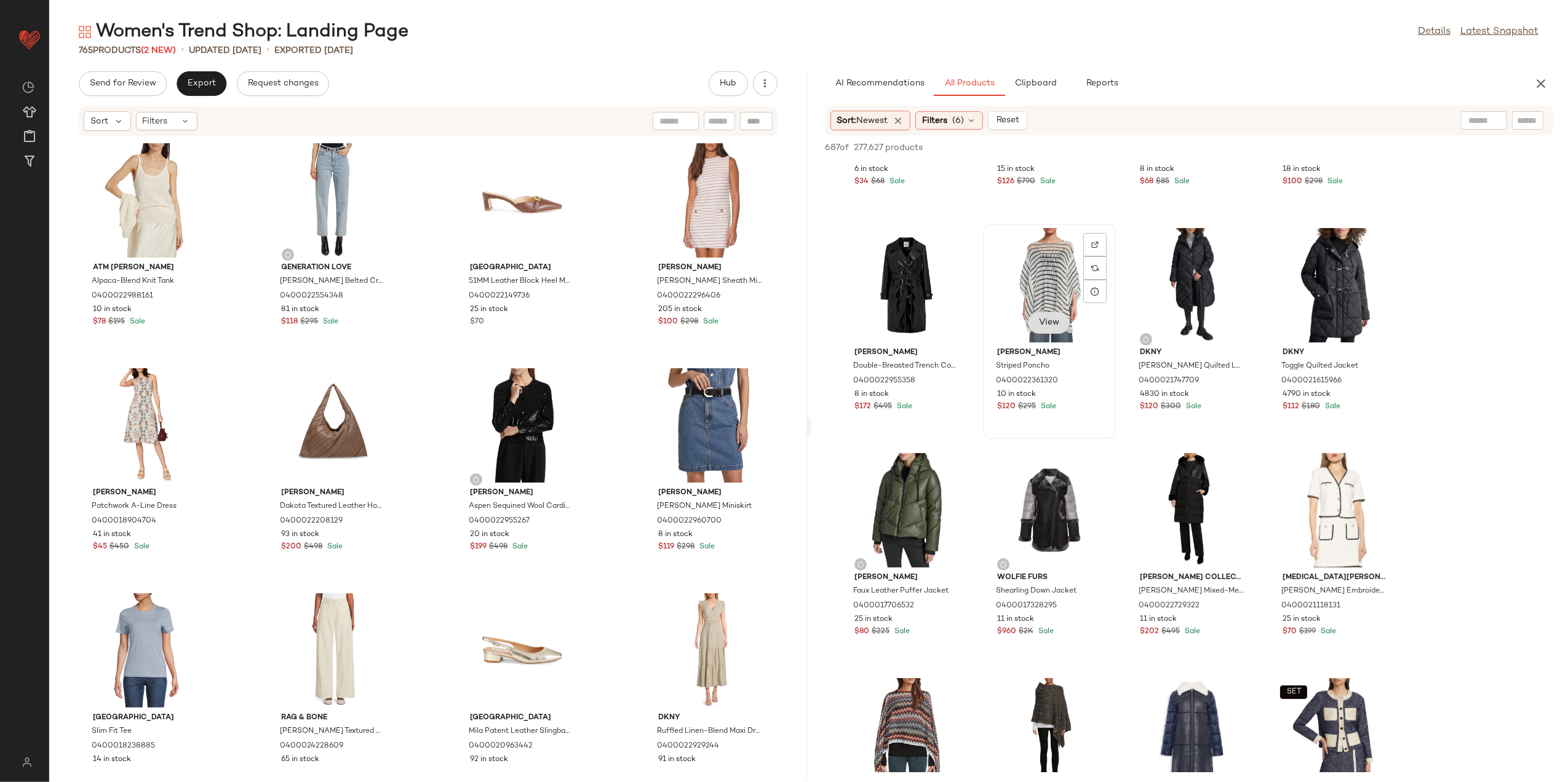
click at [1052, 314] on button "View" at bounding box center [1049, 323] width 42 height 22
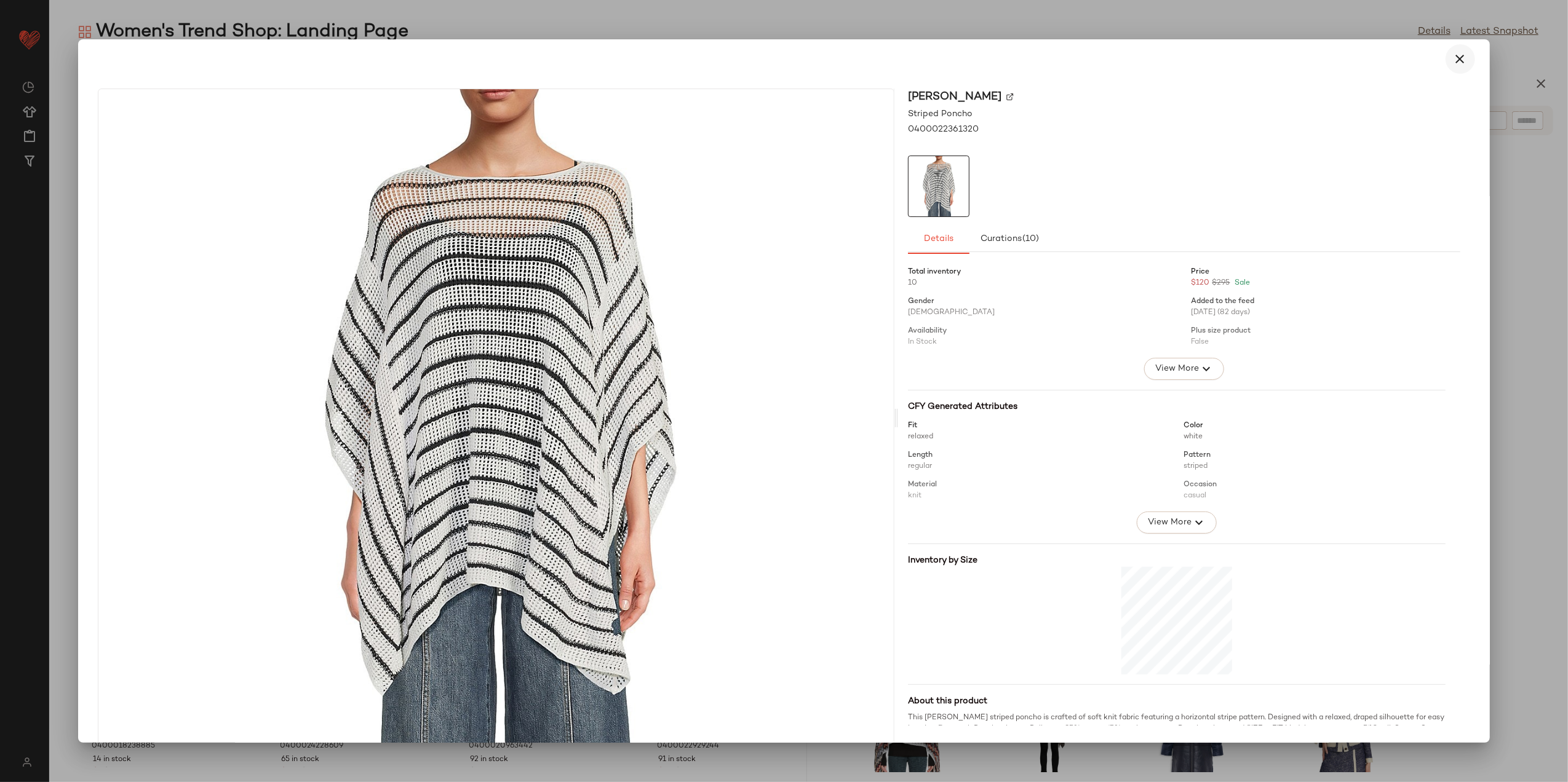
click at [1465, 51] on button "button" at bounding box center [1460, 59] width 29 height 29
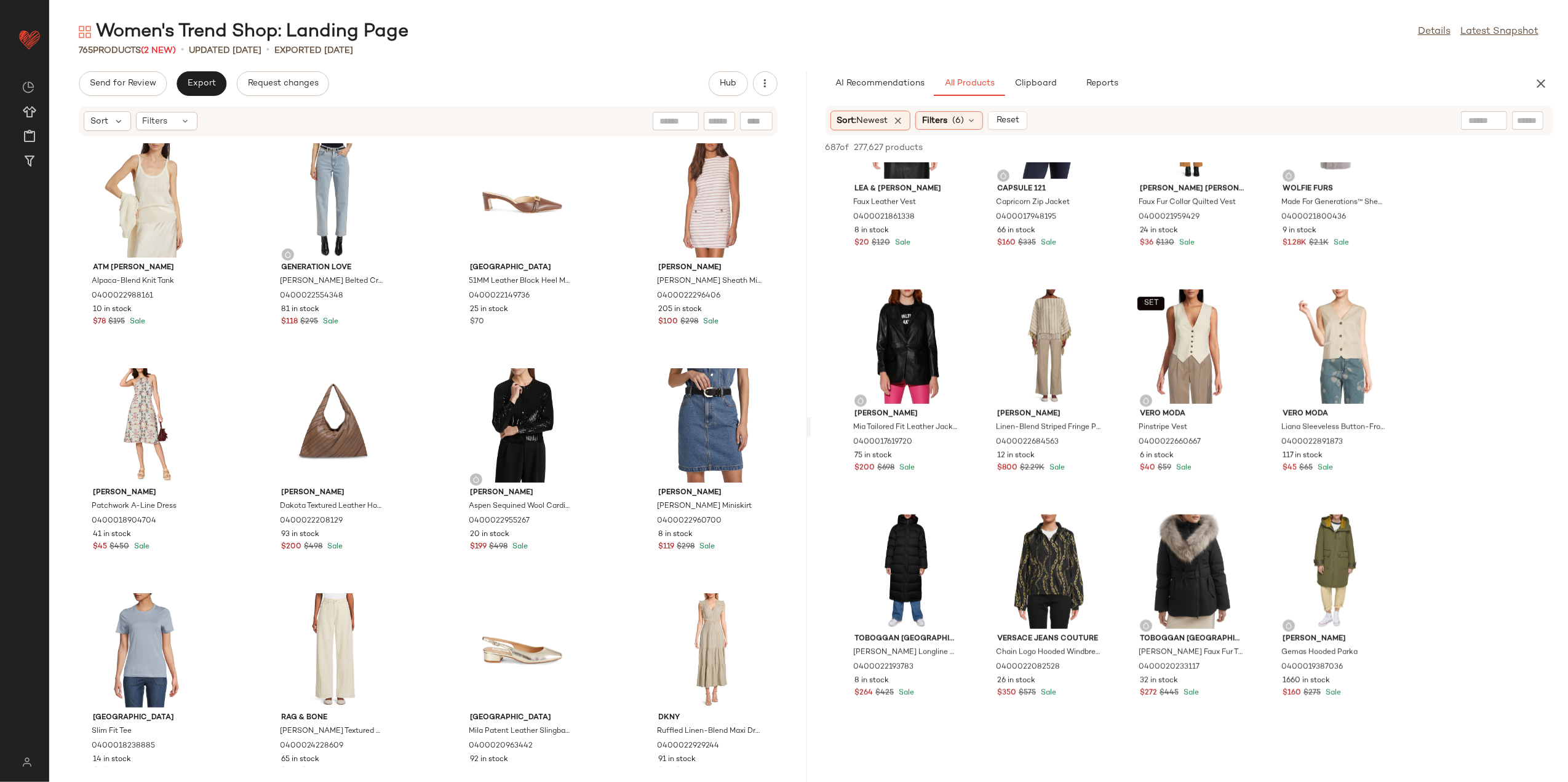
scroll to position [1230, 0]
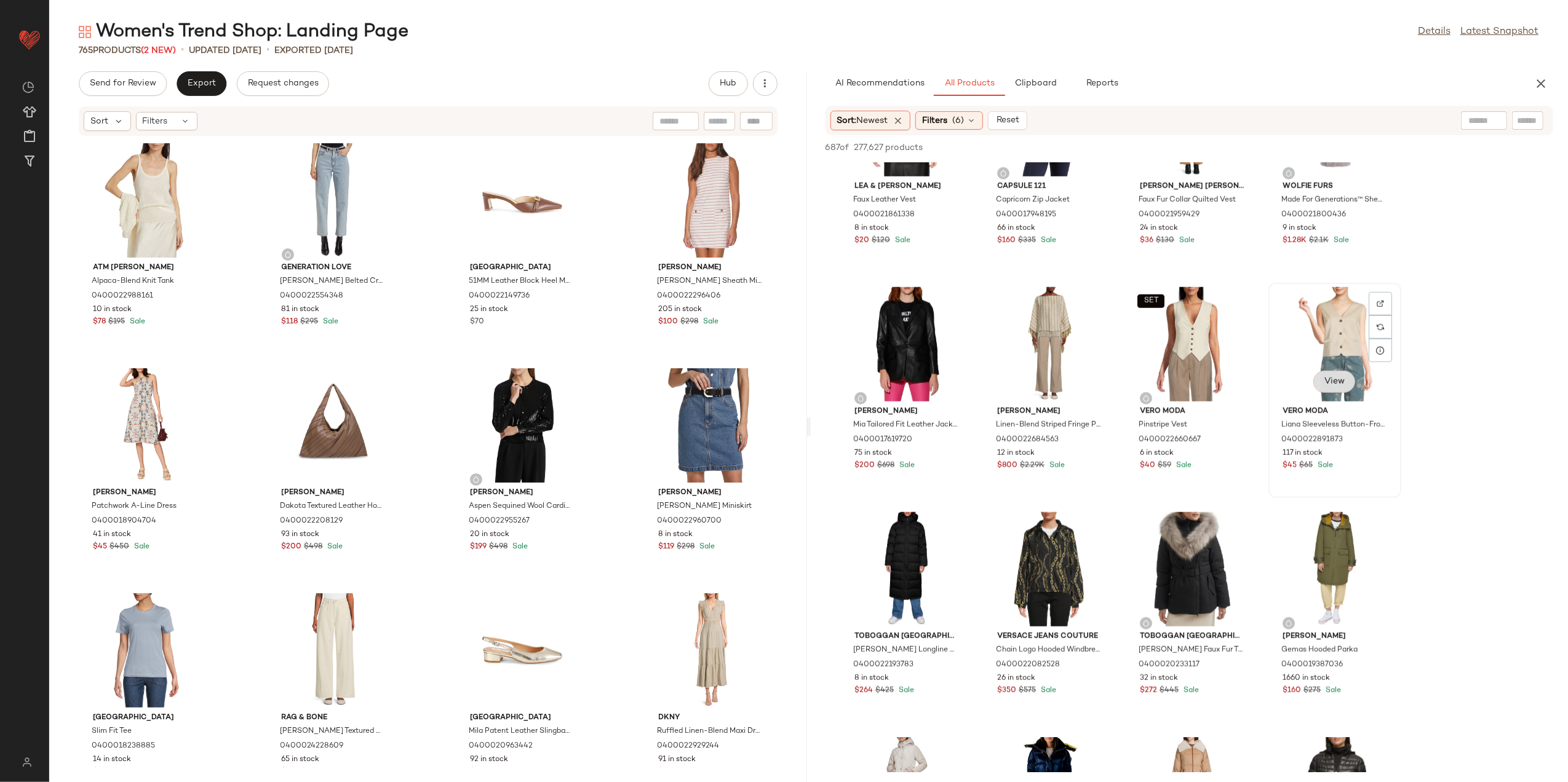
click at [1339, 382] on span "View" at bounding box center [1334, 382] width 21 height 10
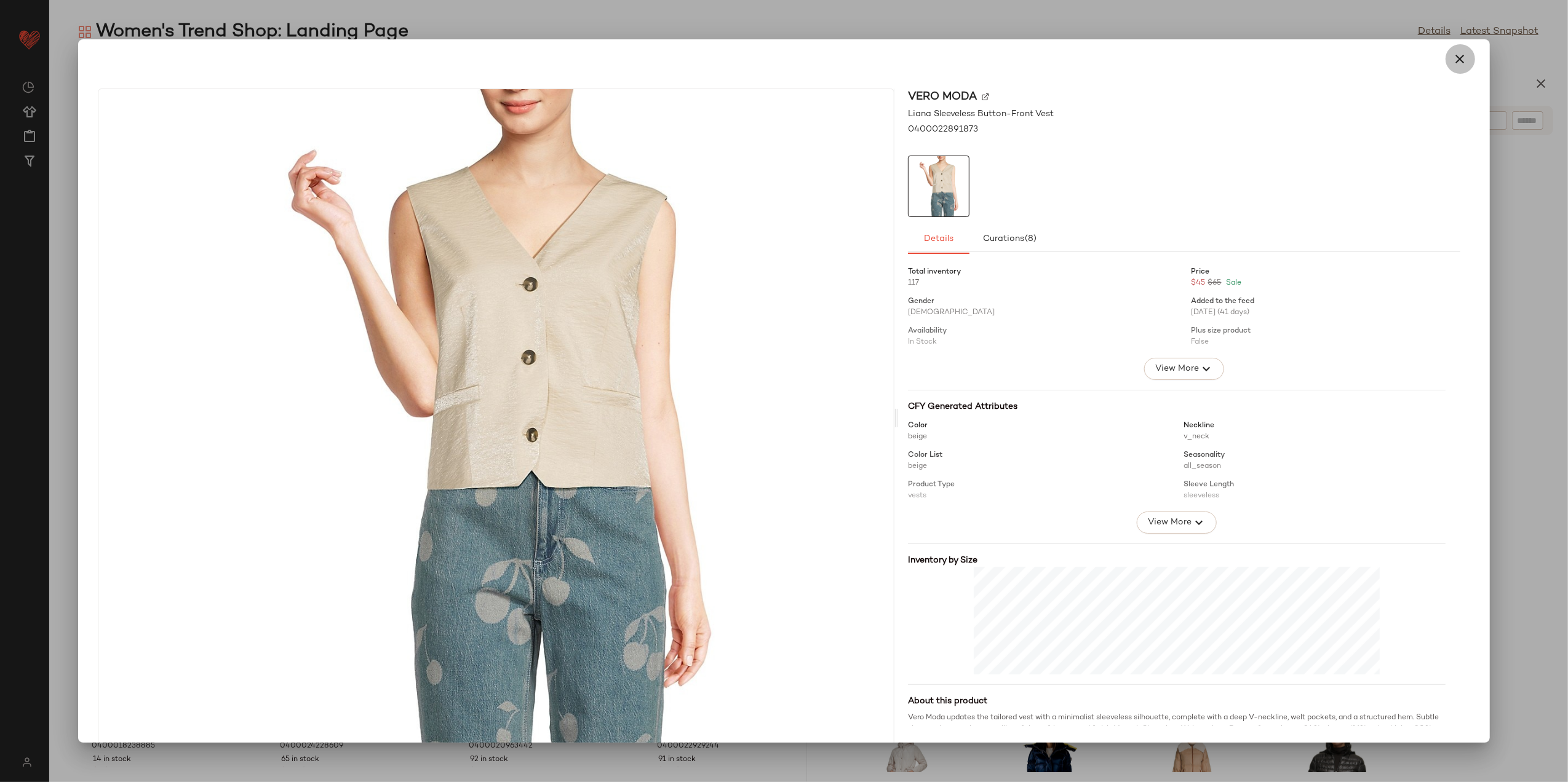
click at [1454, 64] on icon "button" at bounding box center [1461, 59] width 15 height 15
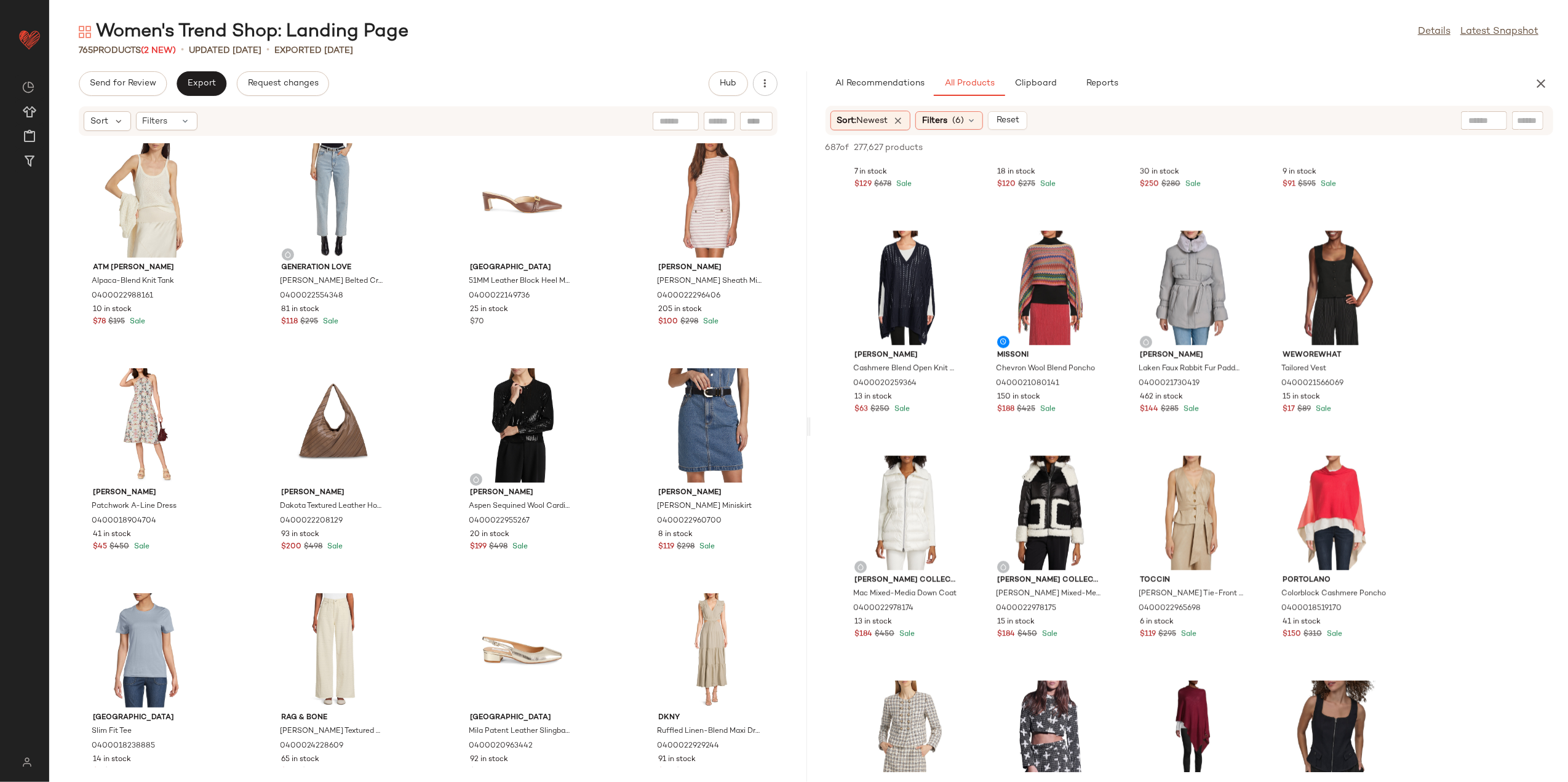
scroll to position [3116, 0]
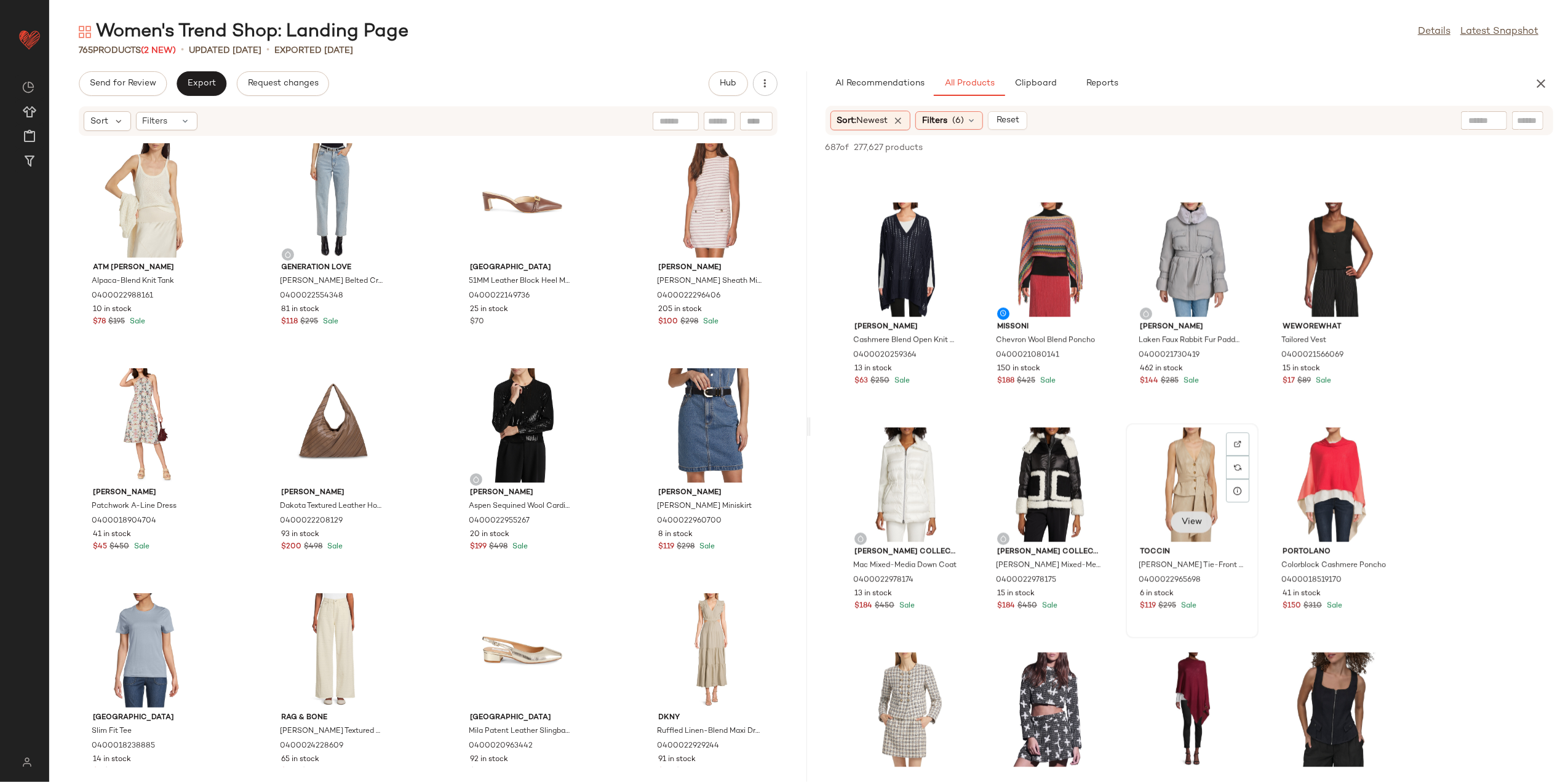
click at [1185, 517] on span "View" at bounding box center [1192, 522] width 21 height 10
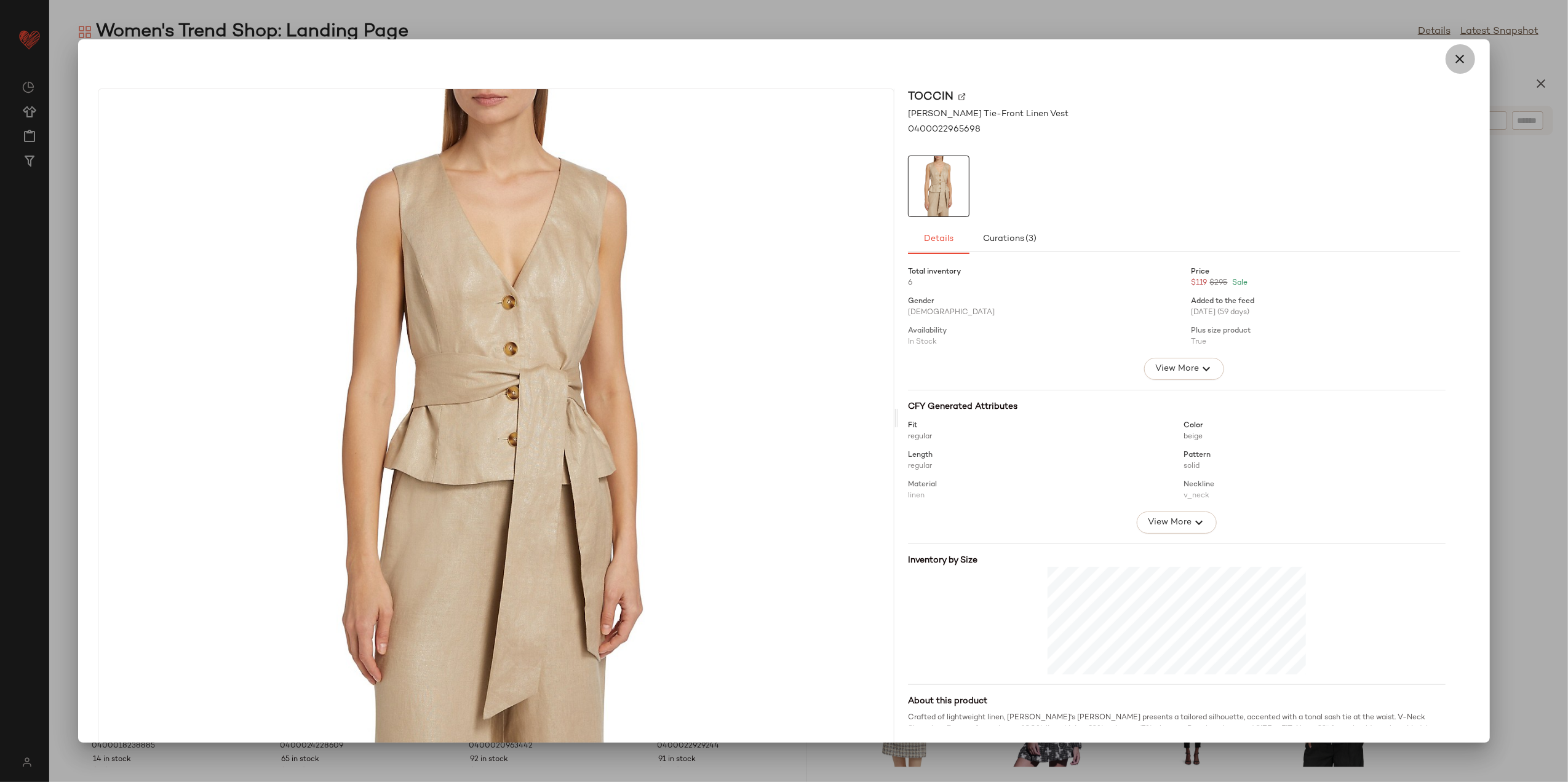
click at [1462, 55] on button "button" at bounding box center [1460, 59] width 29 height 29
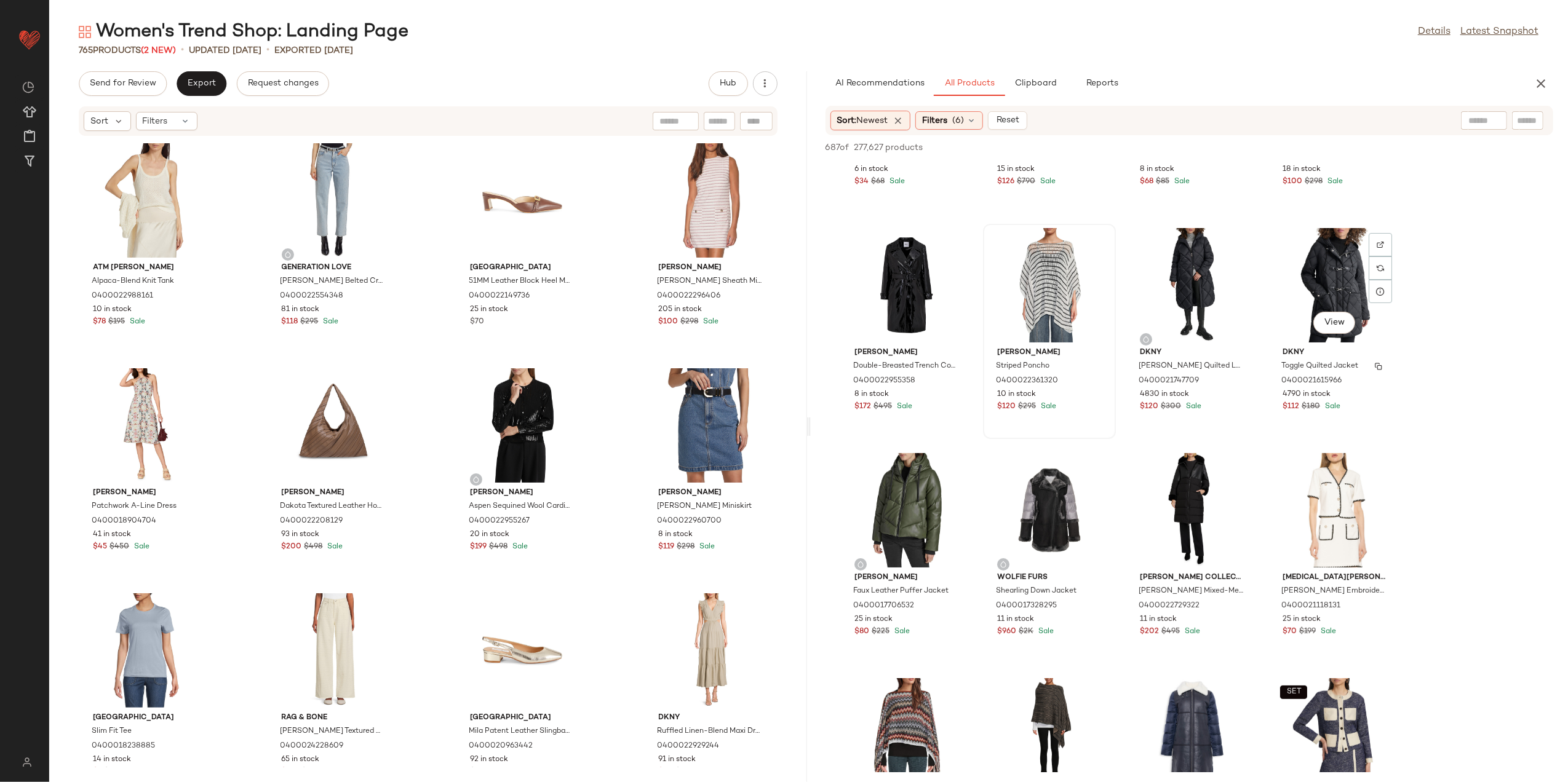
scroll to position [0, 0]
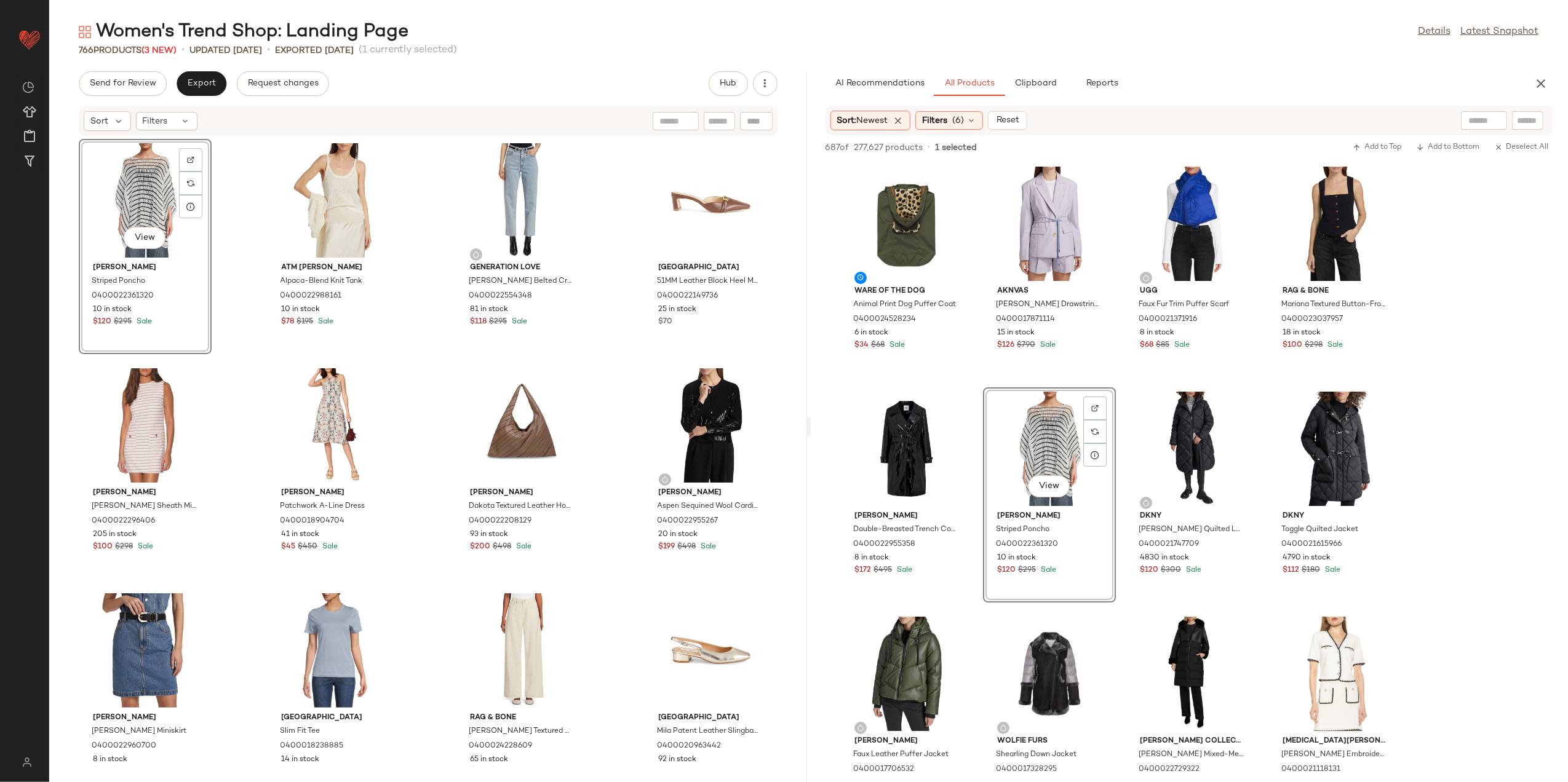
click at [988, 112] on div "Sort: Newest Filters (6) Reset" at bounding box center [930, 121] width 197 height 20
click at [961, 124] on span "(6)" at bounding box center [958, 121] width 12 height 13
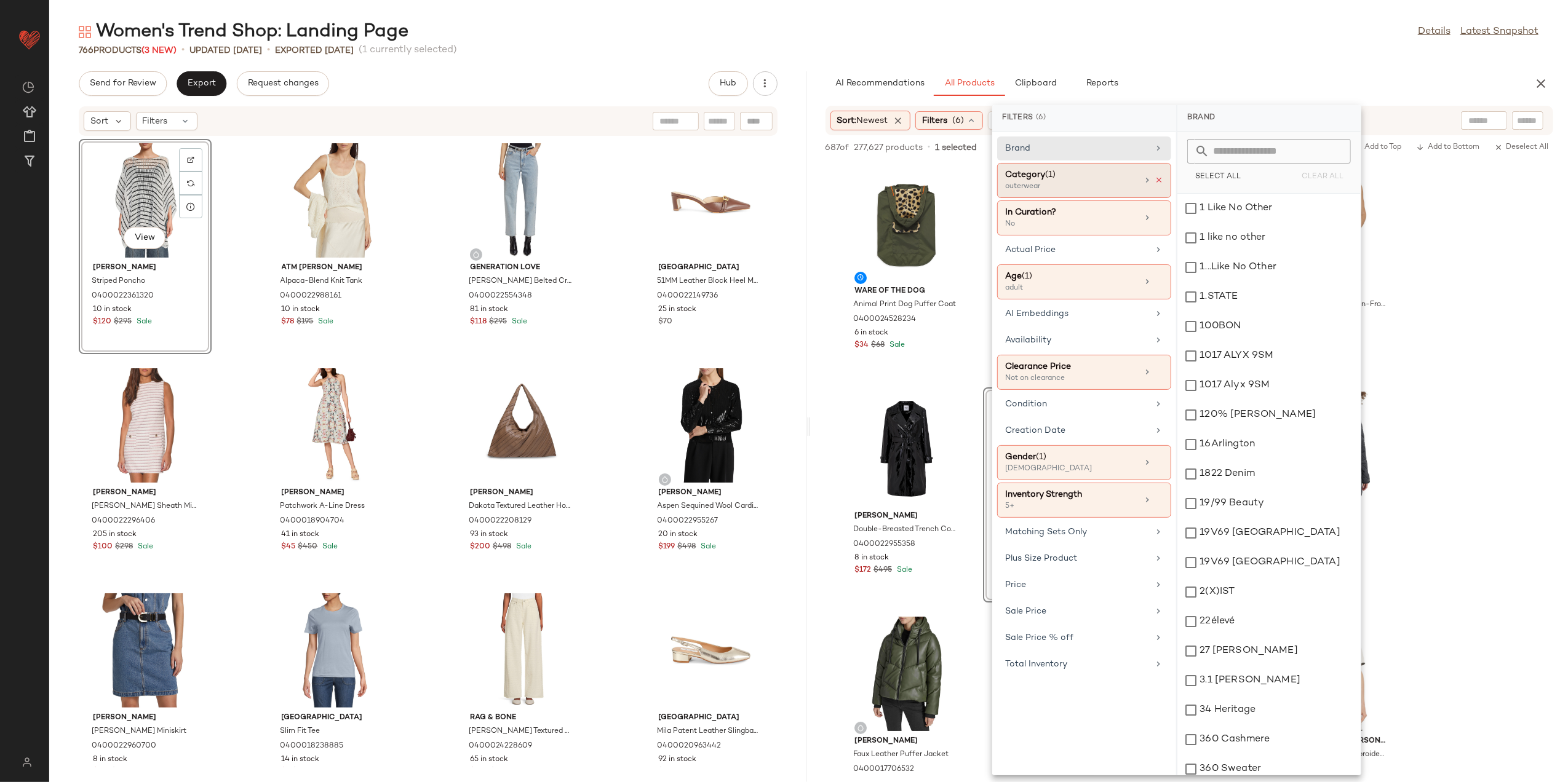
click at [1134, 186] on div "Category (1) outerwear" at bounding box center [1071, 180] width 132 height 24
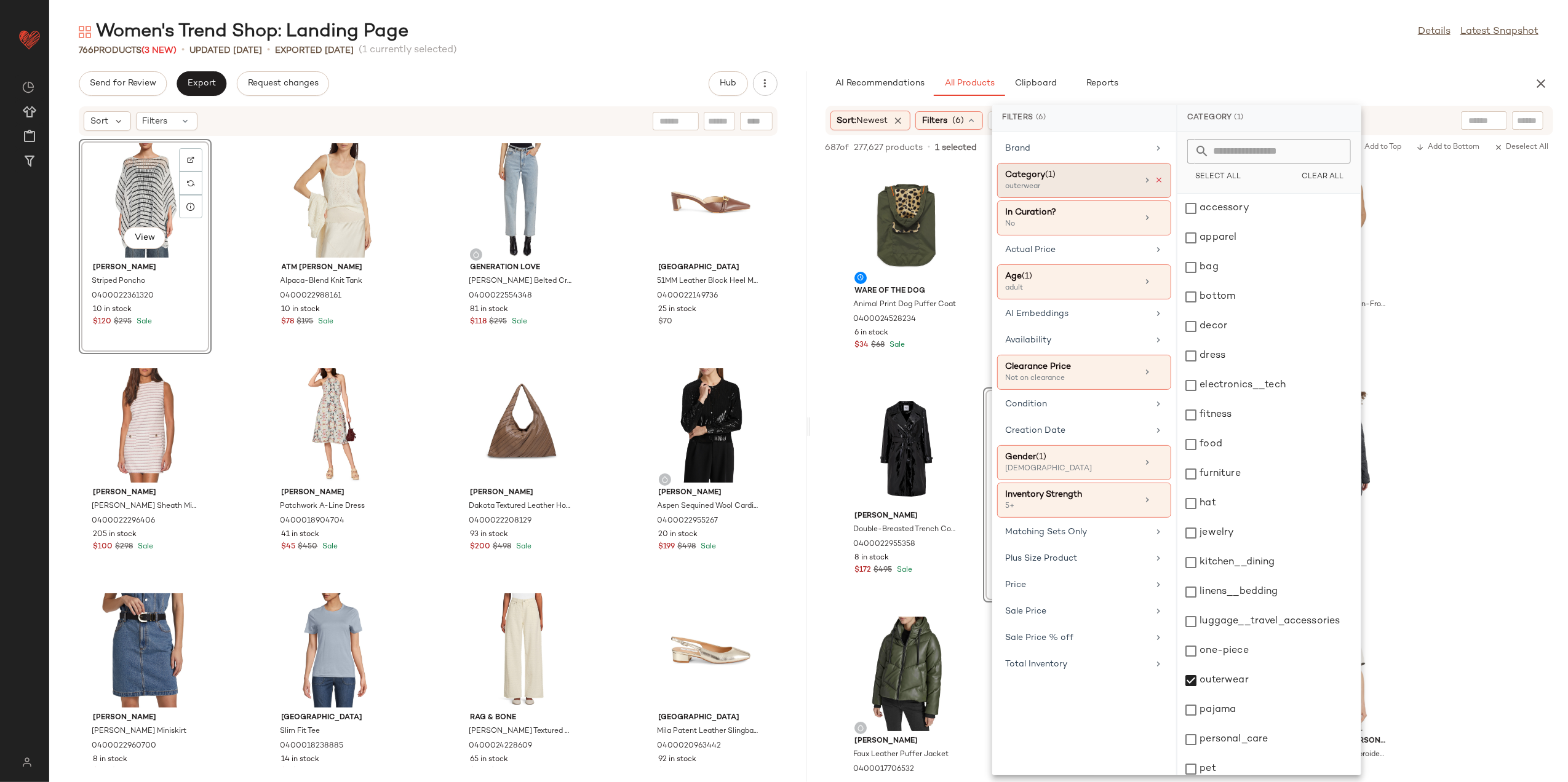
click at [1157, 184] on icon at bounding box center [1159, 180] width 9 height 9
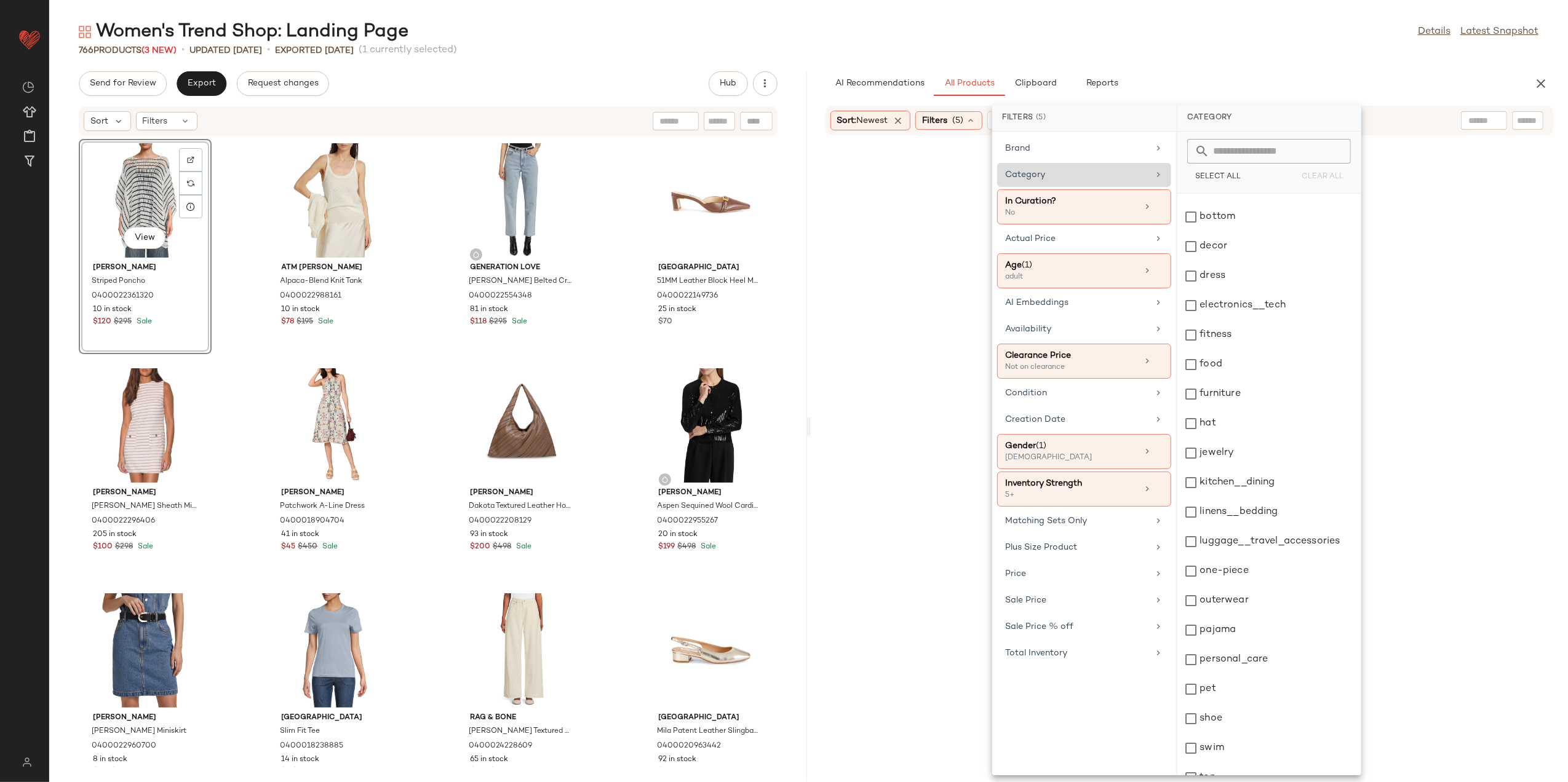
scroll to position [156, 0]
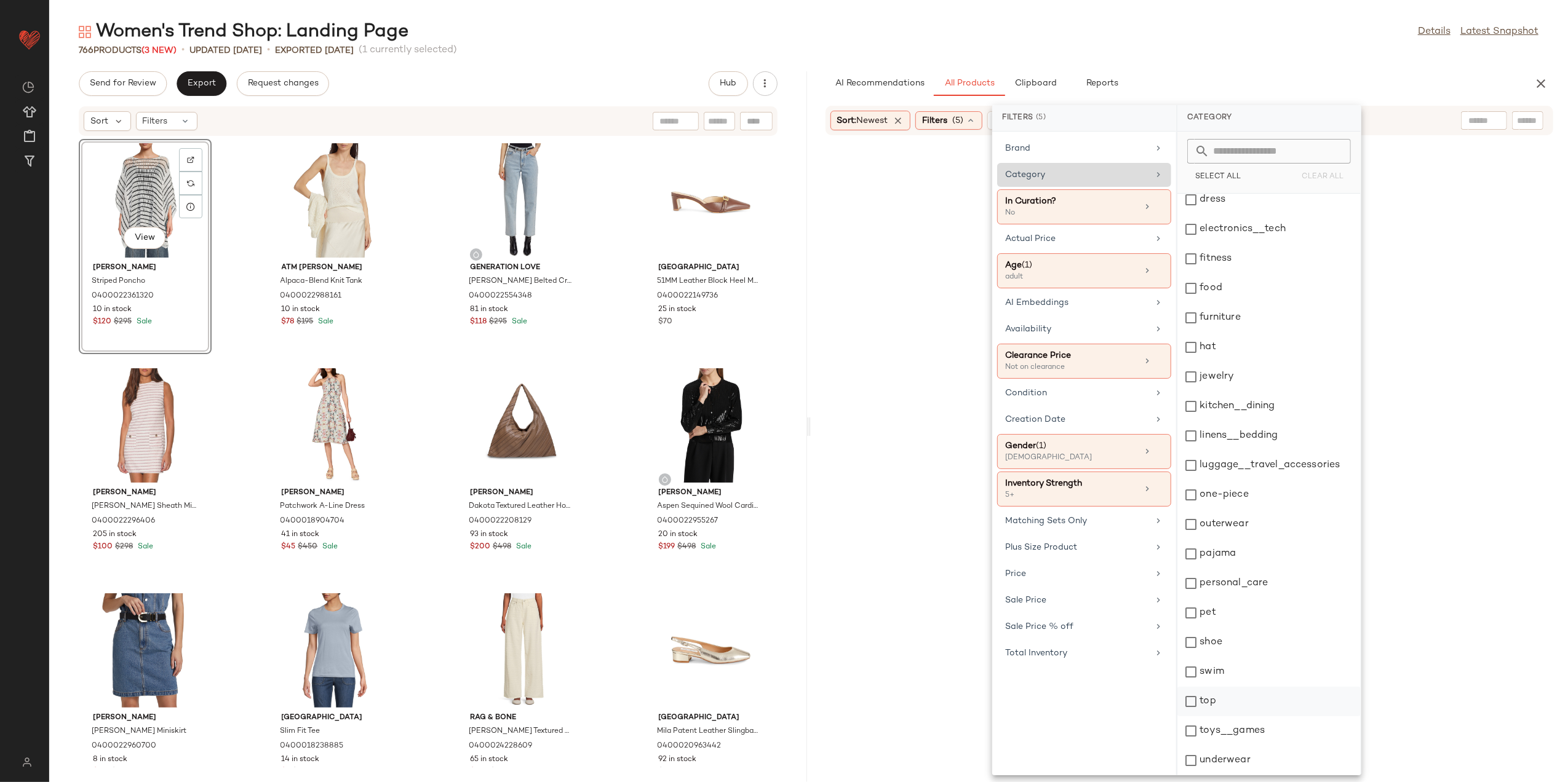
click at [1217, 711] on div "top" at bounding box center [1269, 701] width 184 height 29
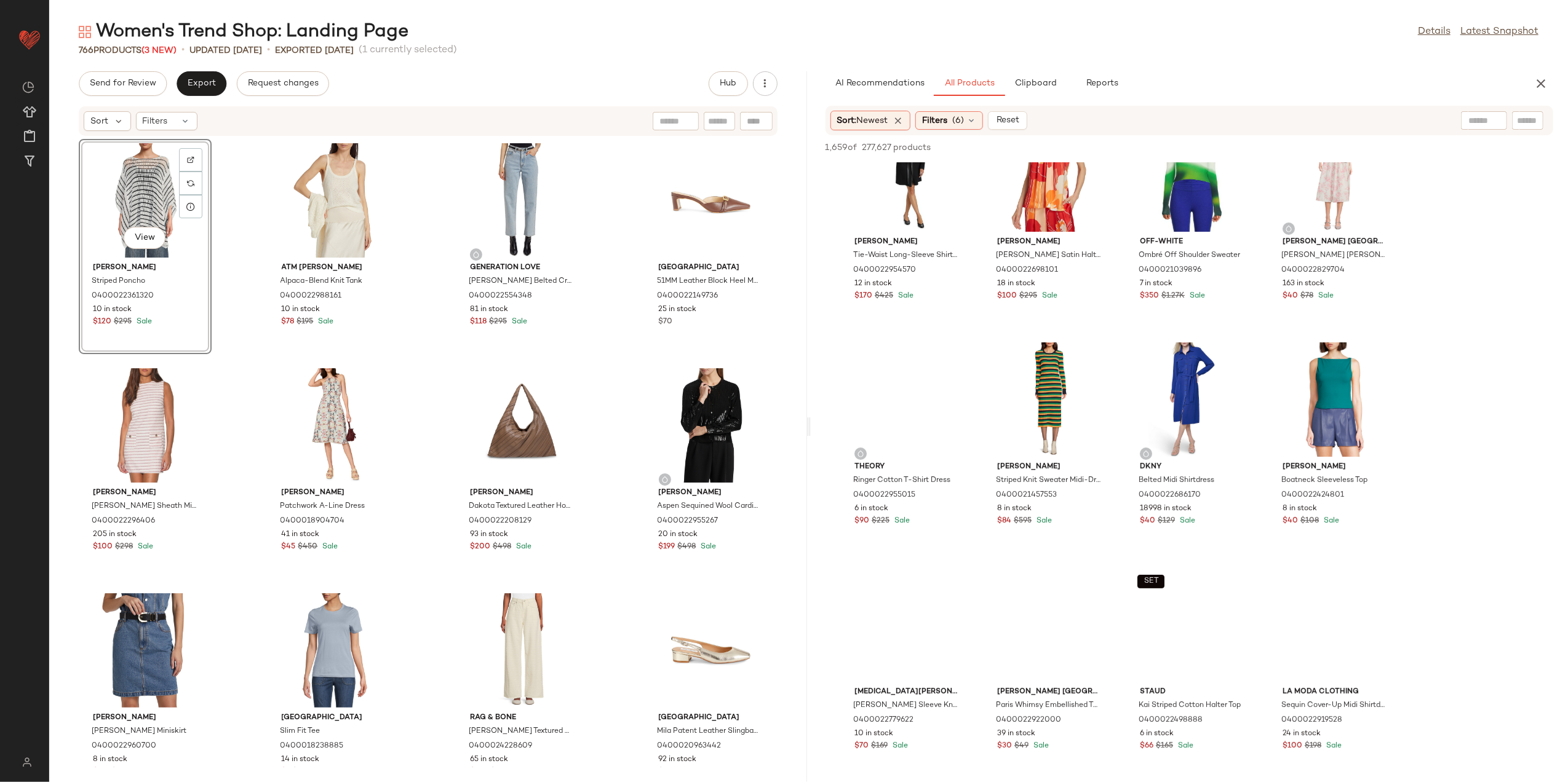
scroll to position [5002, 0]
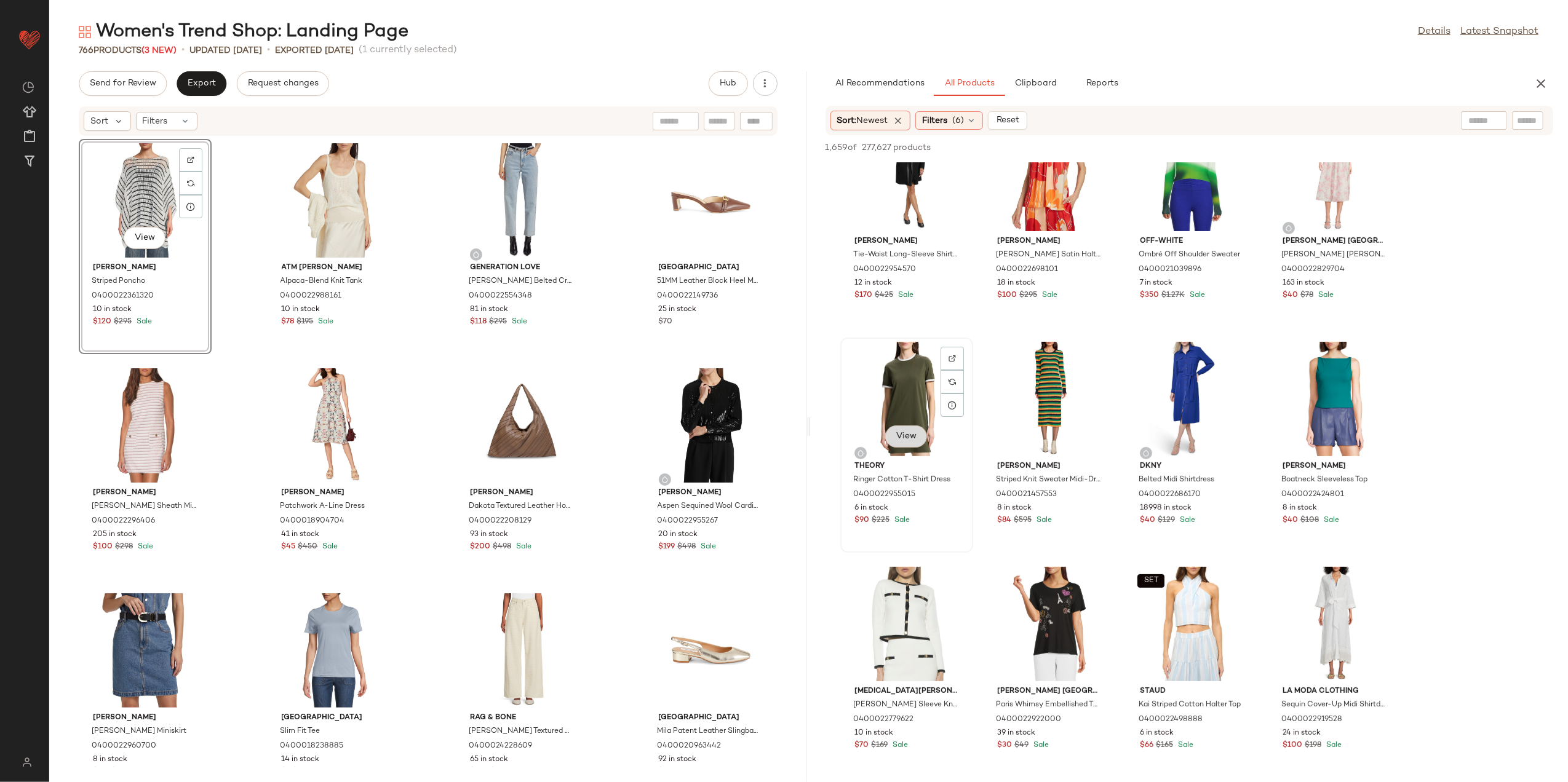
click at [896, 440] on span "View" at bounding box center [906, 437] width 21 height 10
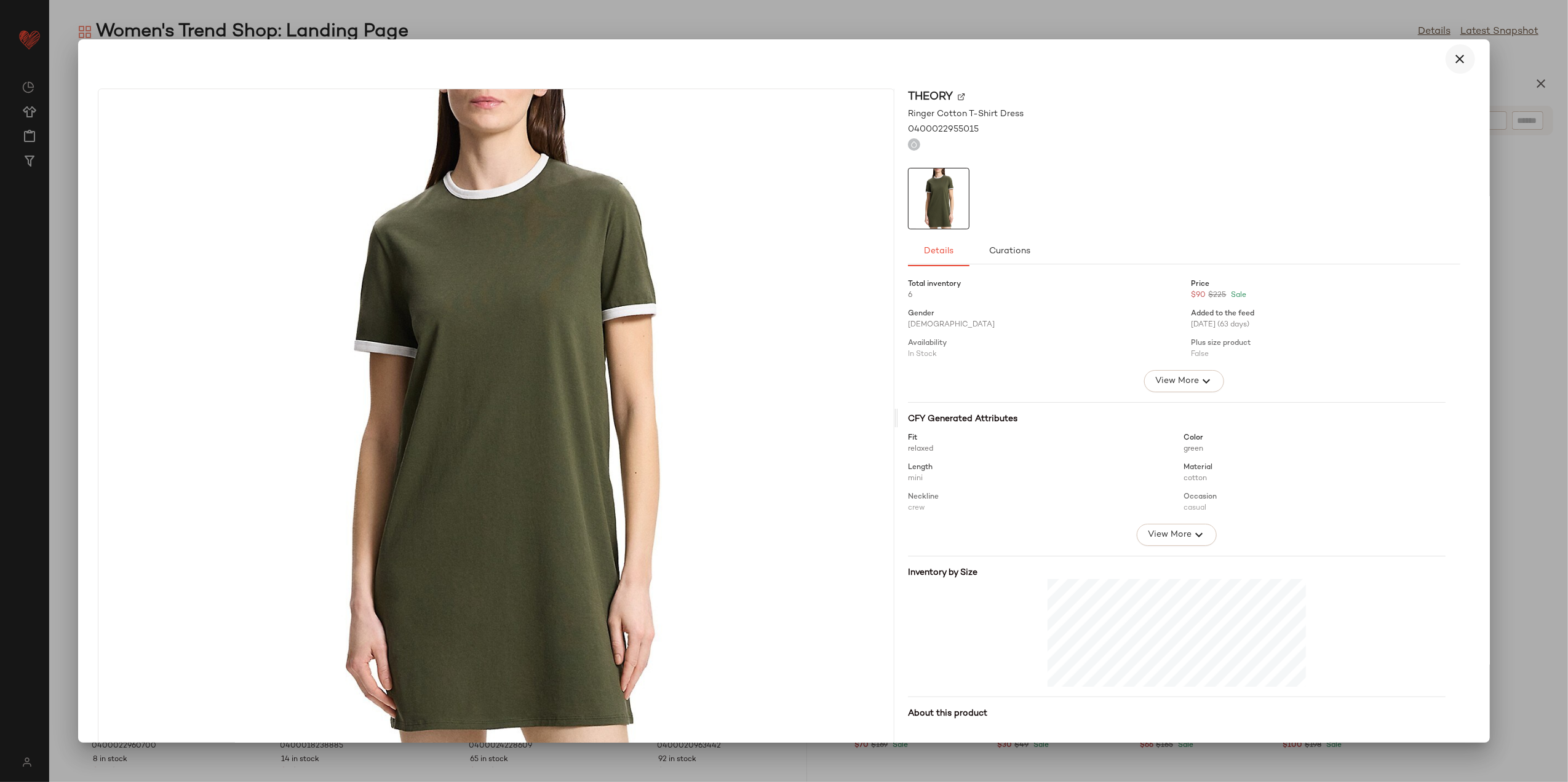
click at [1454, 57] on icon "button" at bounding box center [1461, 59] width 15 height 15
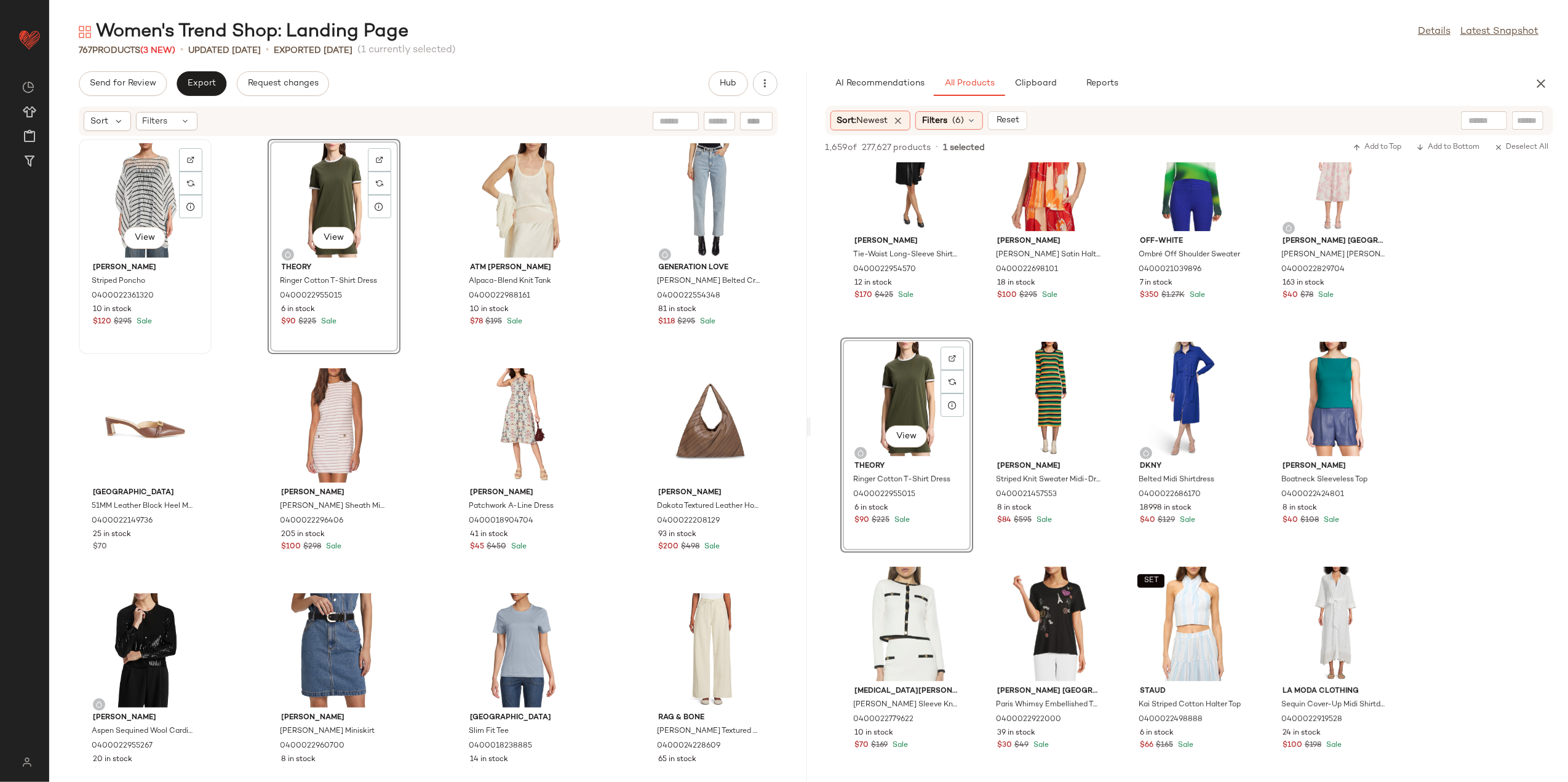
click at [116, 168] on div "View" at bounding box center [145, 200] width 124 height 114
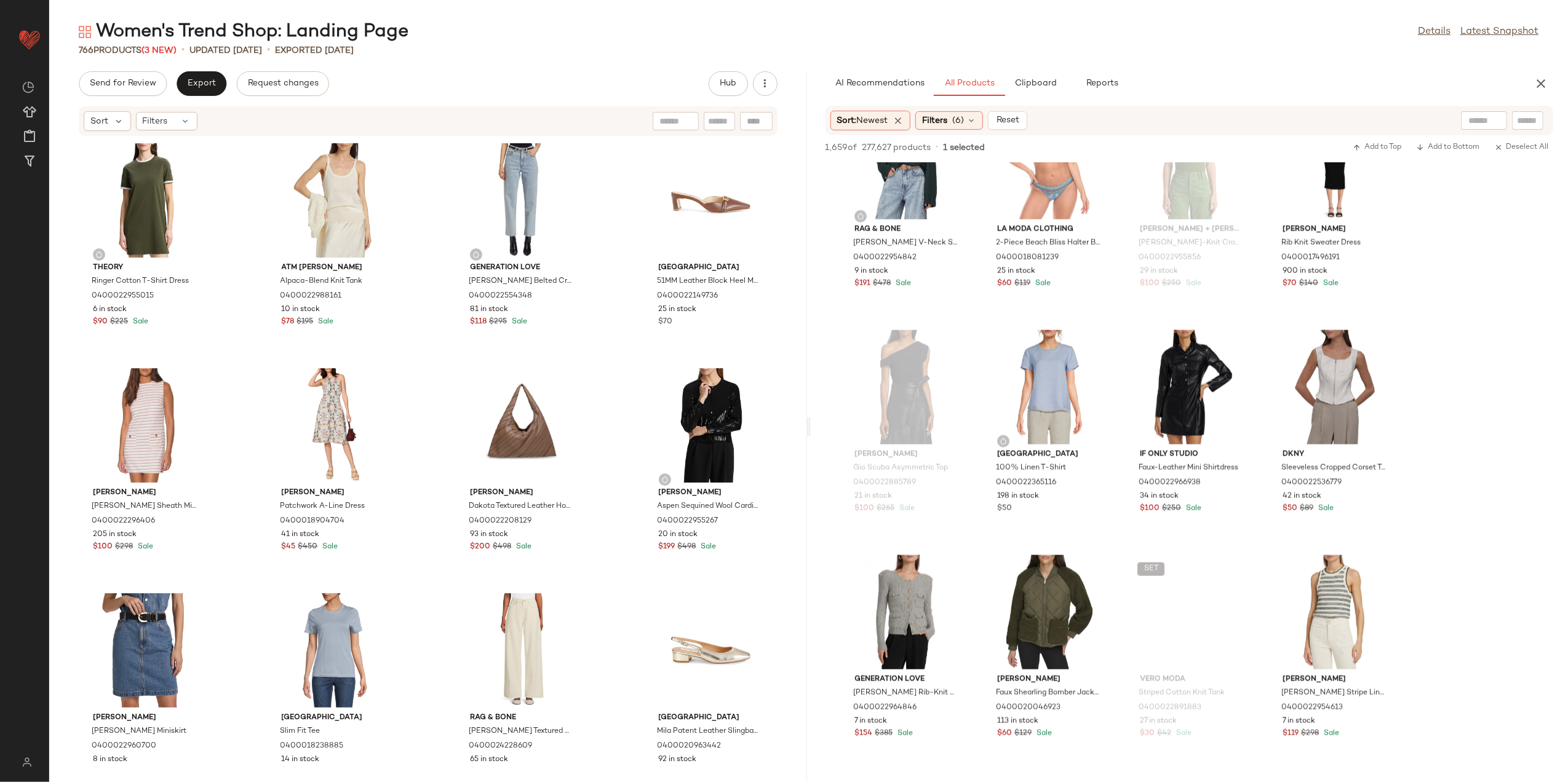
scroll to position [6642, 0]
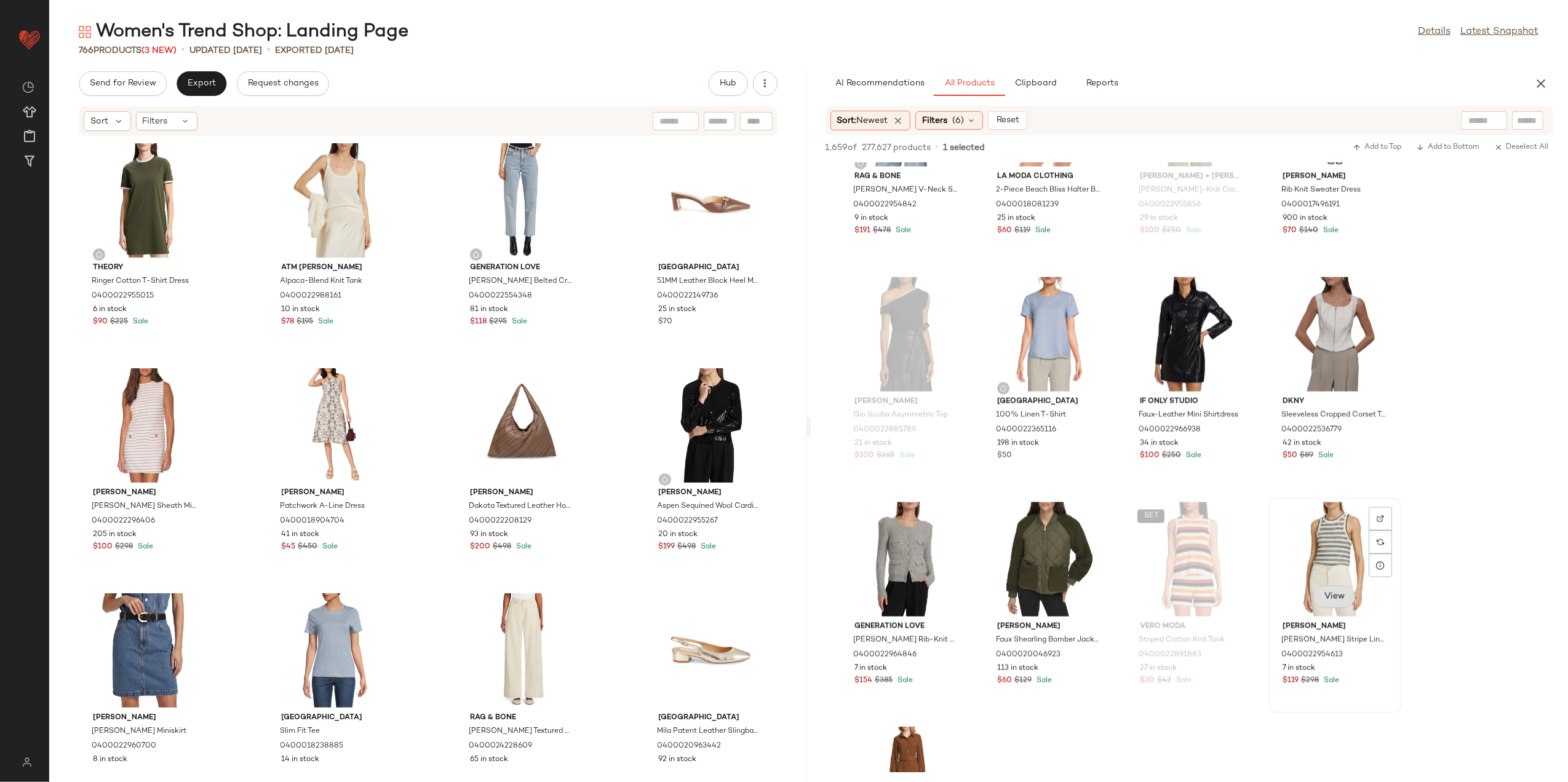
click at [1320, 599] on button "View" at bounding box center [1334, 597] width 42 height 22
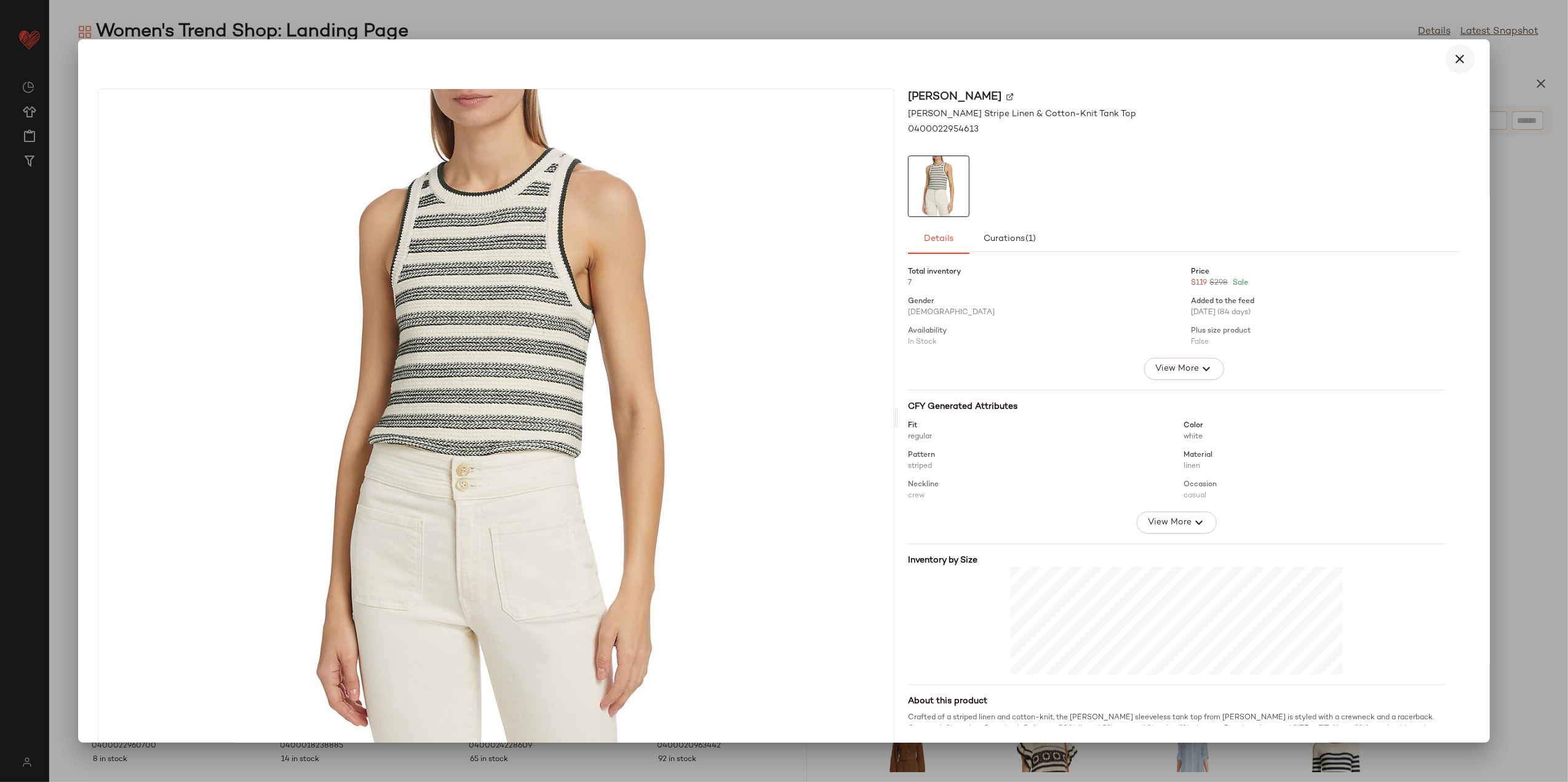
click at [1465, 53] on button "button" at bounding box center [1460, 59] width 29 height 29
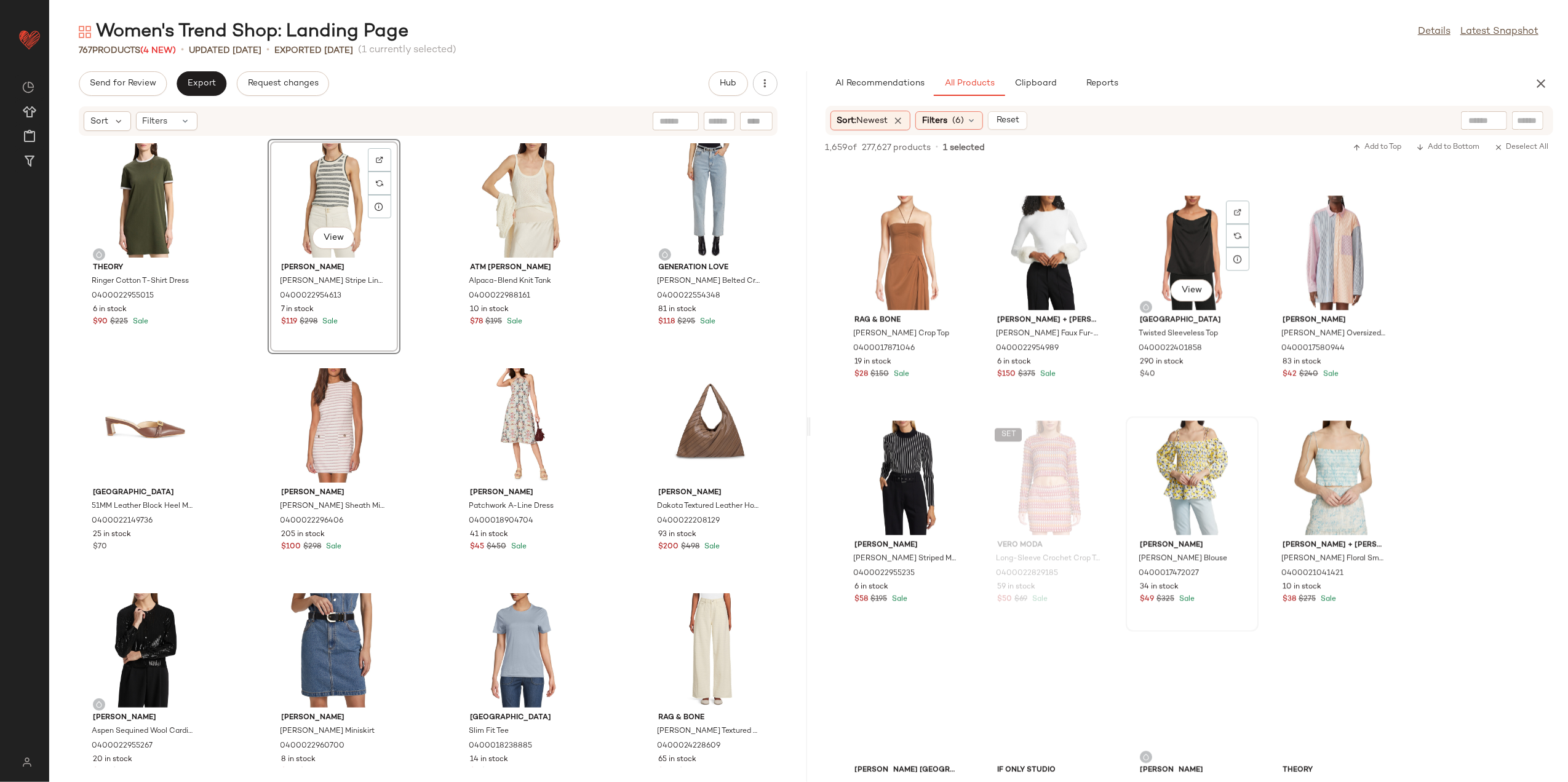
scroll to position [7627, 0]
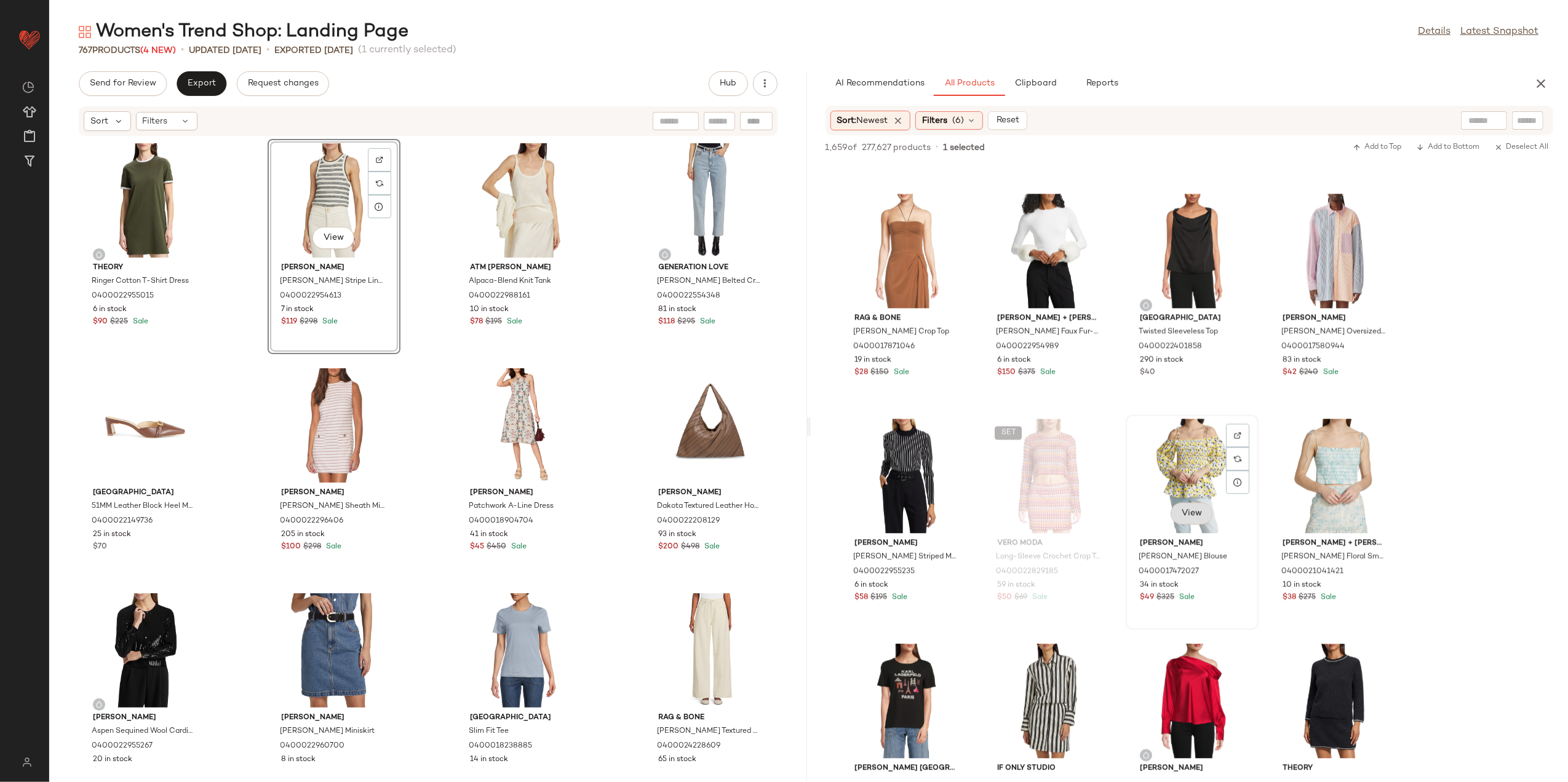
click at [1192, 512] on span "View" at bounding box center [1192, 514] width 21 height 10
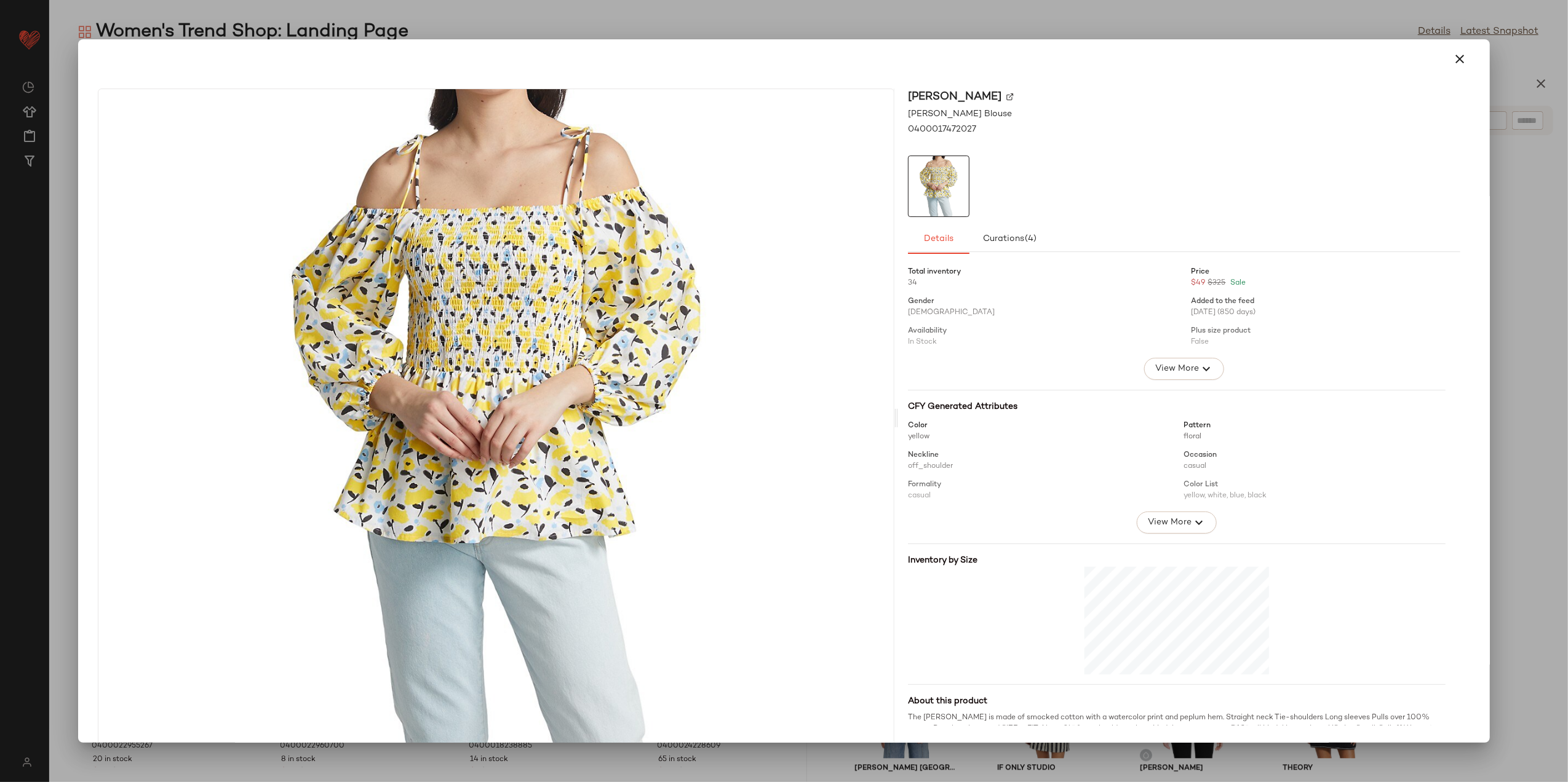
click at [1437, 57] on div at bounding box center [784, 59] width 1382 height 29
click at [1446, 58] on button "button" at bounding box center [1460, 59] width 29 height 29
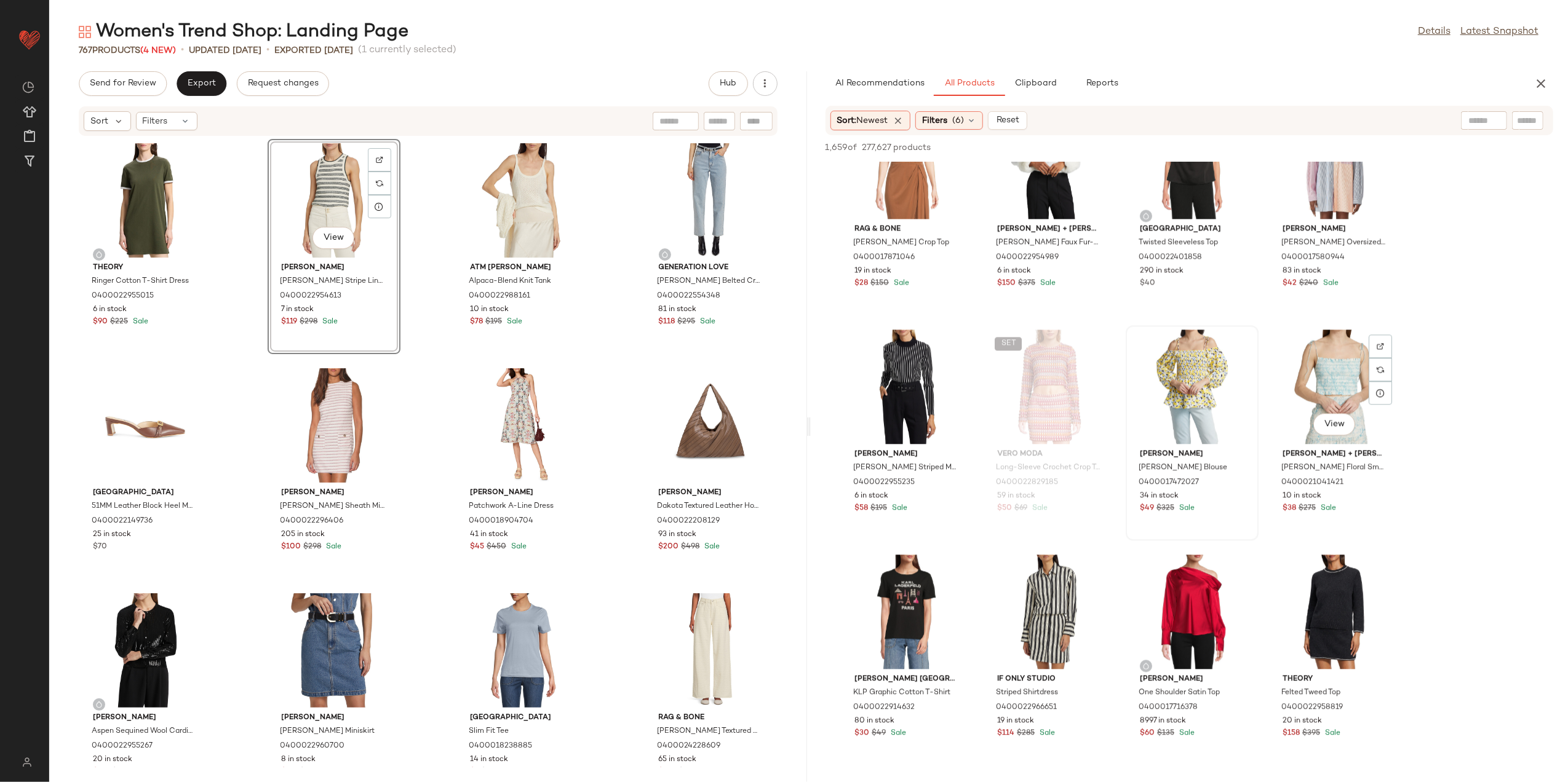
scroll to position [7790, 0]
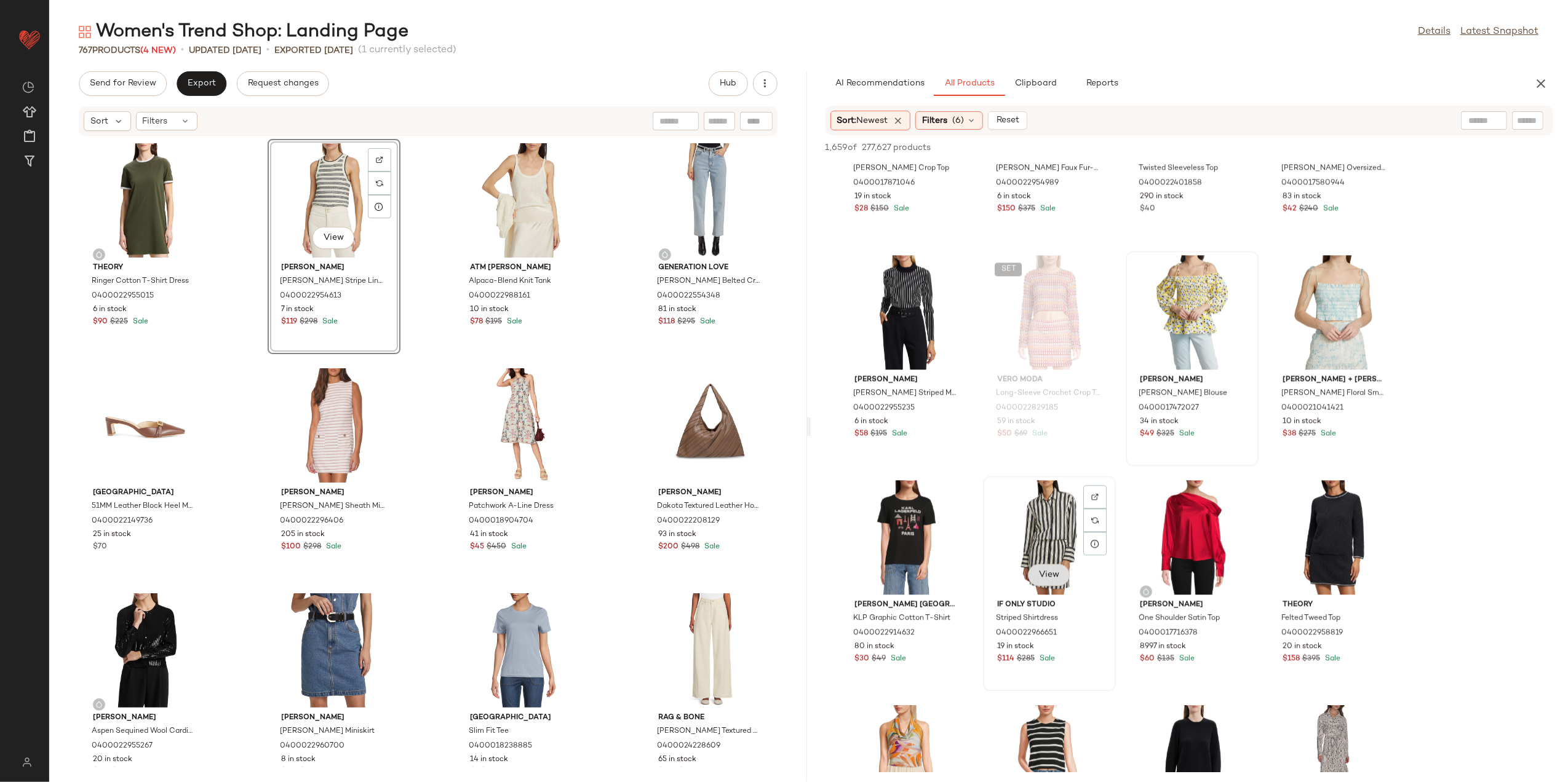
click at [1049, 577] on span "View" at bounding box center [1049, 575] width 21 height 10
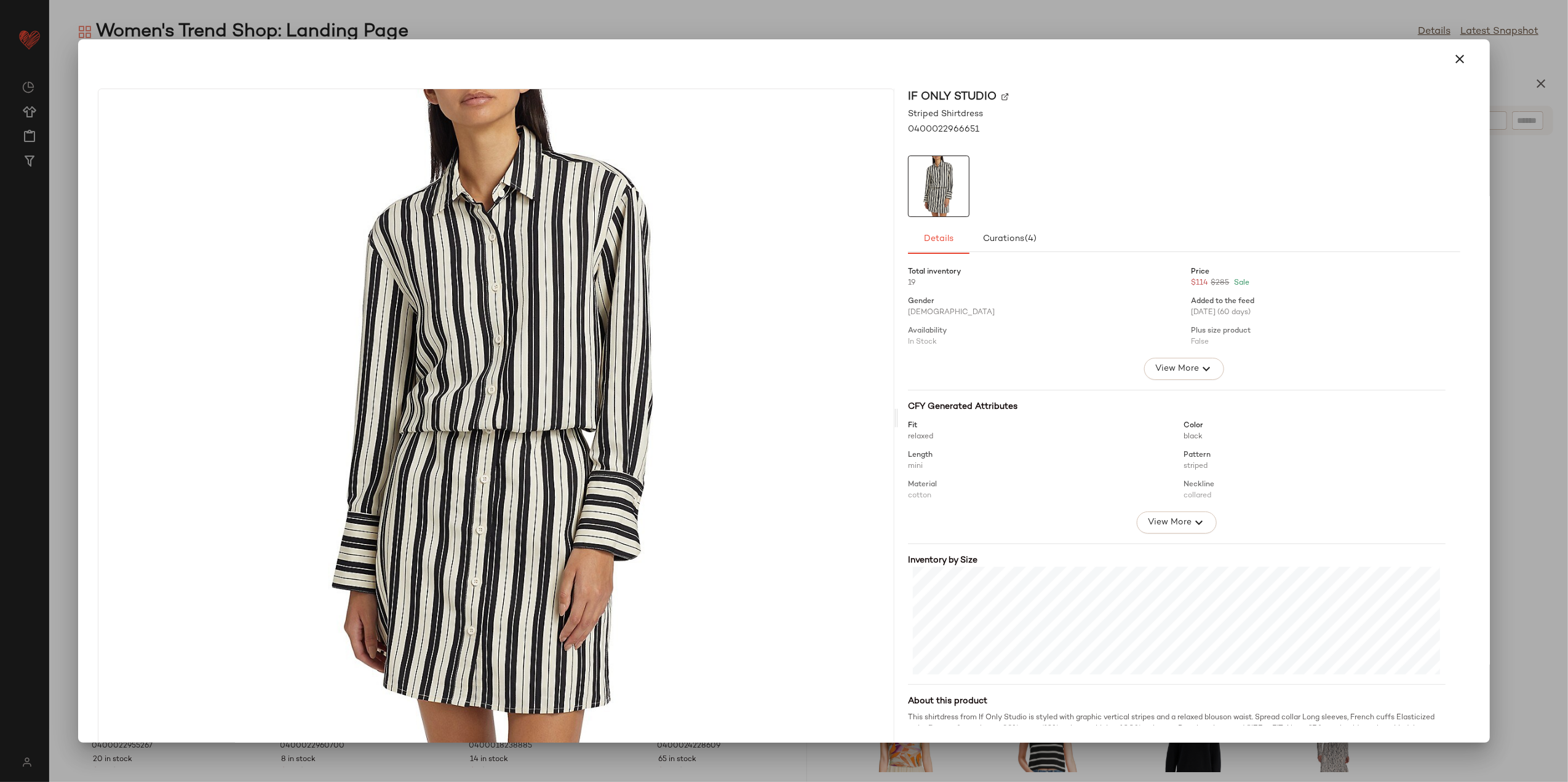
click at [1436, 58] on div at bounding box center [784, 59] width 1382 height 29
click at [1446, 57] on button "button" at bounding box center [1460, 59] width 29 height 29
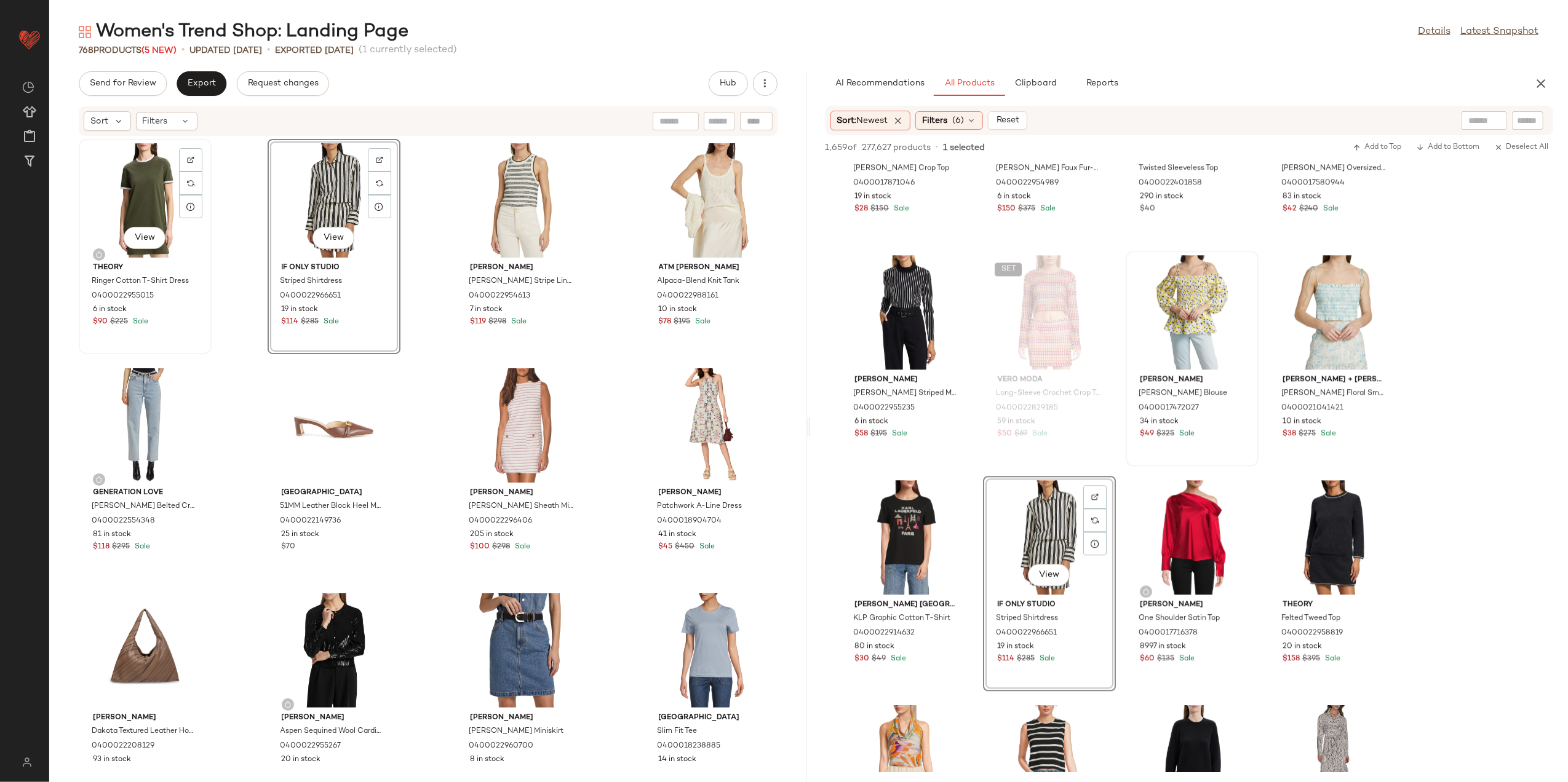
click at [133, 202] on div "View" at bounding box center [145, 200] width 124 height 114
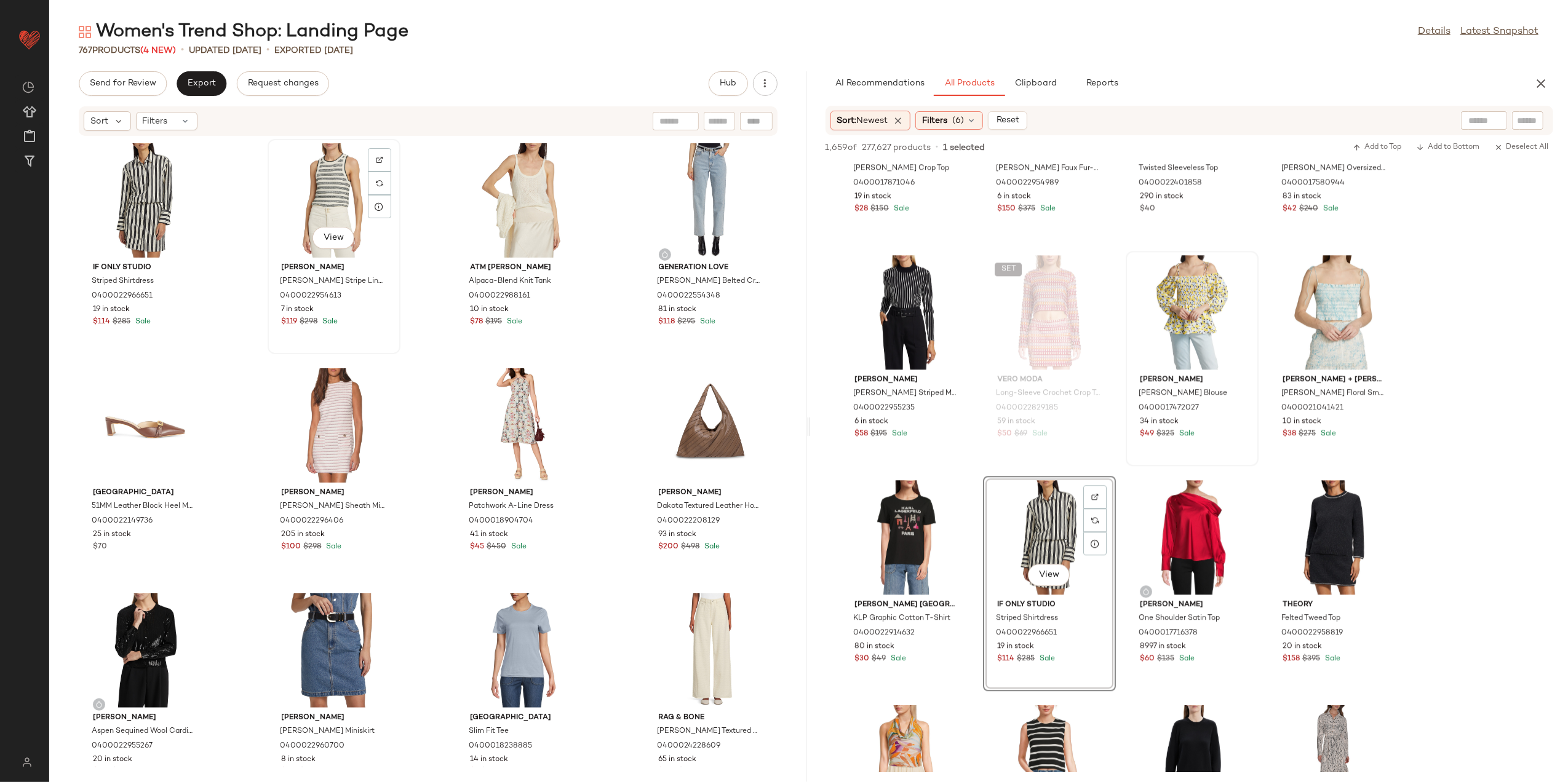
click at [323, 183] on div "View" at bounding box center [334, 200] width 124 height 114
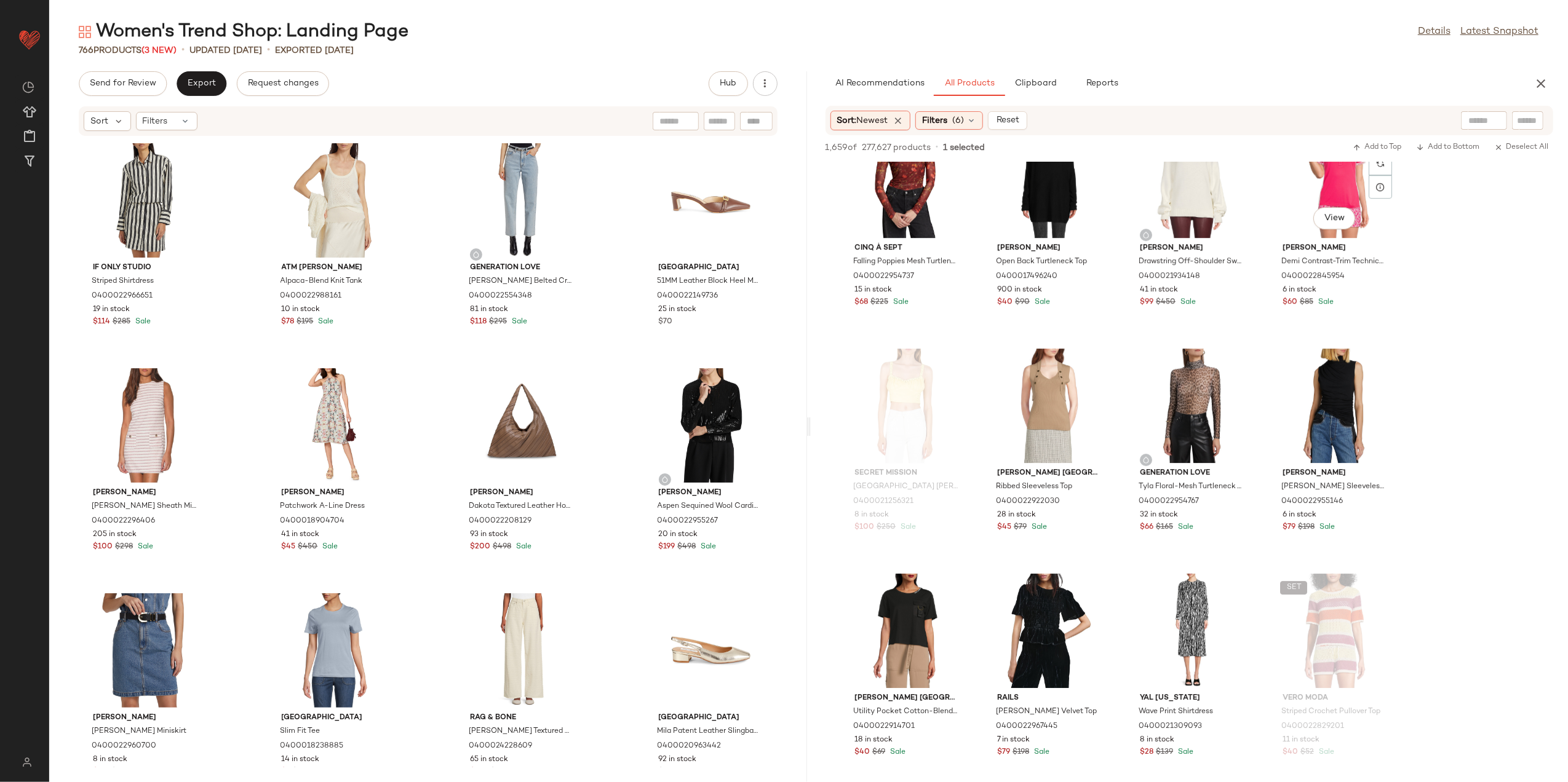
scroll to position [8611, 0]
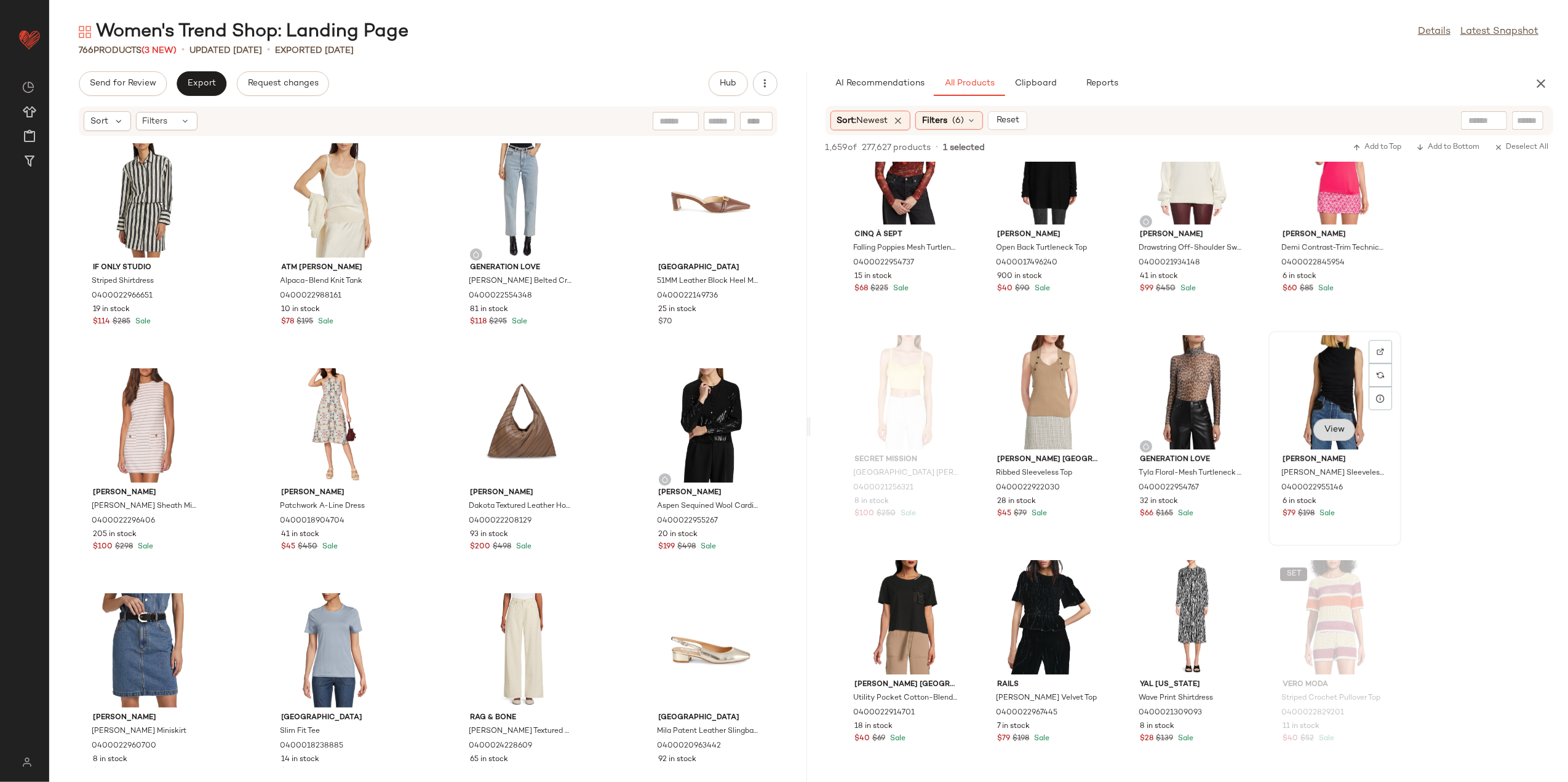
click at [1335, 425] on span "View" at bounding box center [1334, 430] width 21 height 10
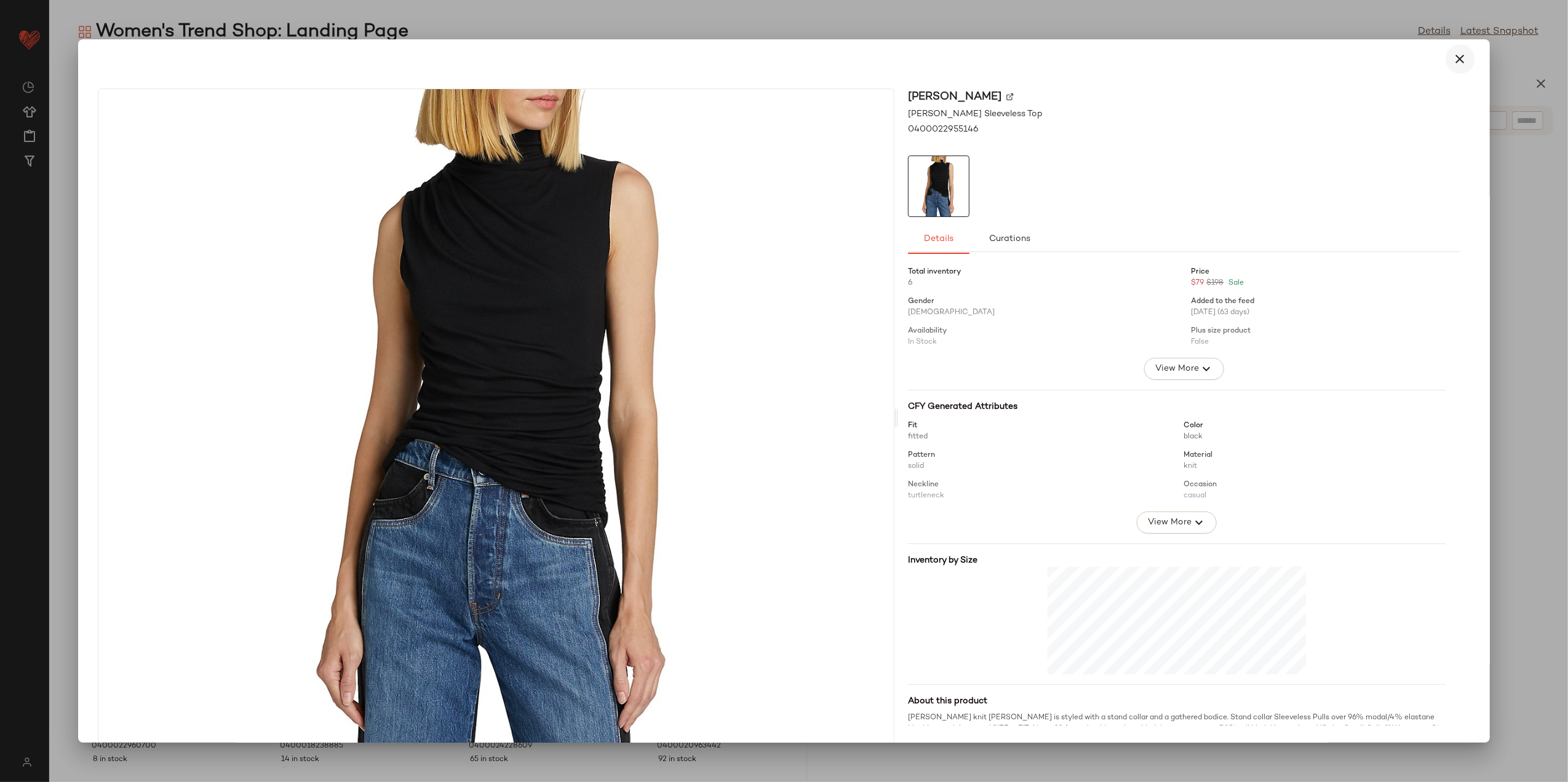
click at [1463, 49] on button "button" at bounding box center [1460, 59] width 29 height 29
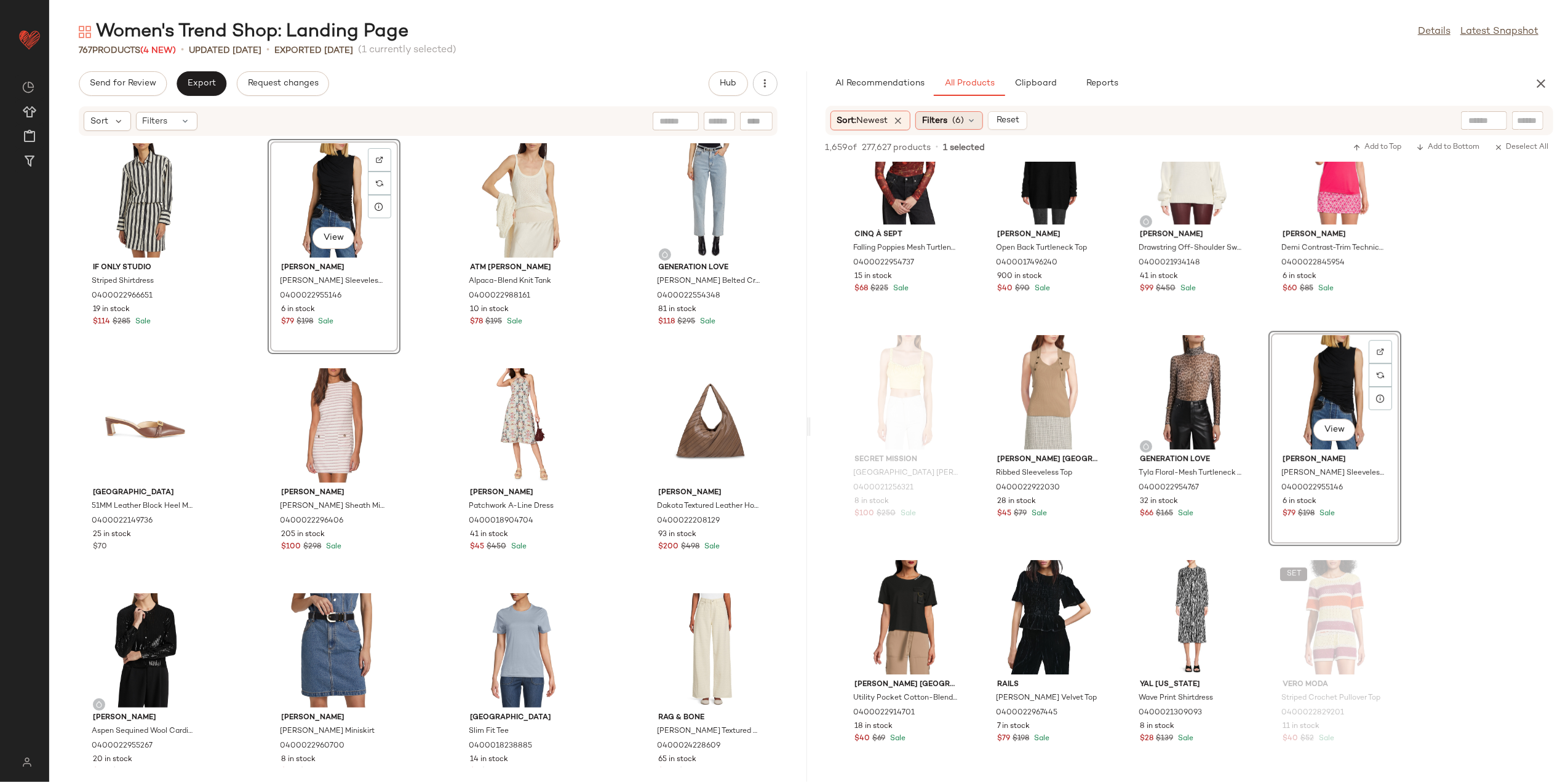
click at [939, 114] on span "Filters" at bounding box center [934, 121] width 25 height 13
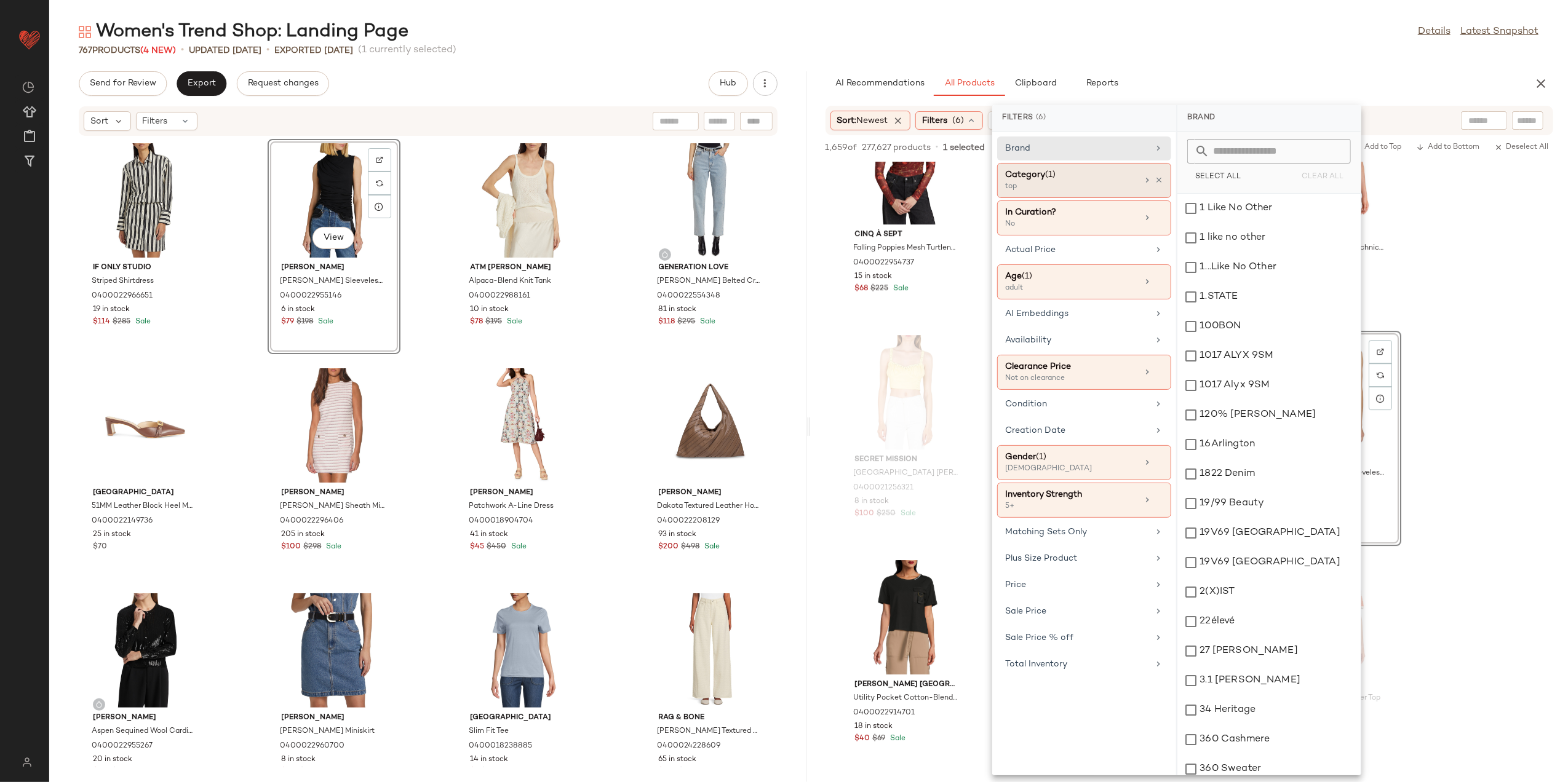
click at [1158, 201] on div "Category (1) top" at bounding box center [1084, 218] width 174 height 35
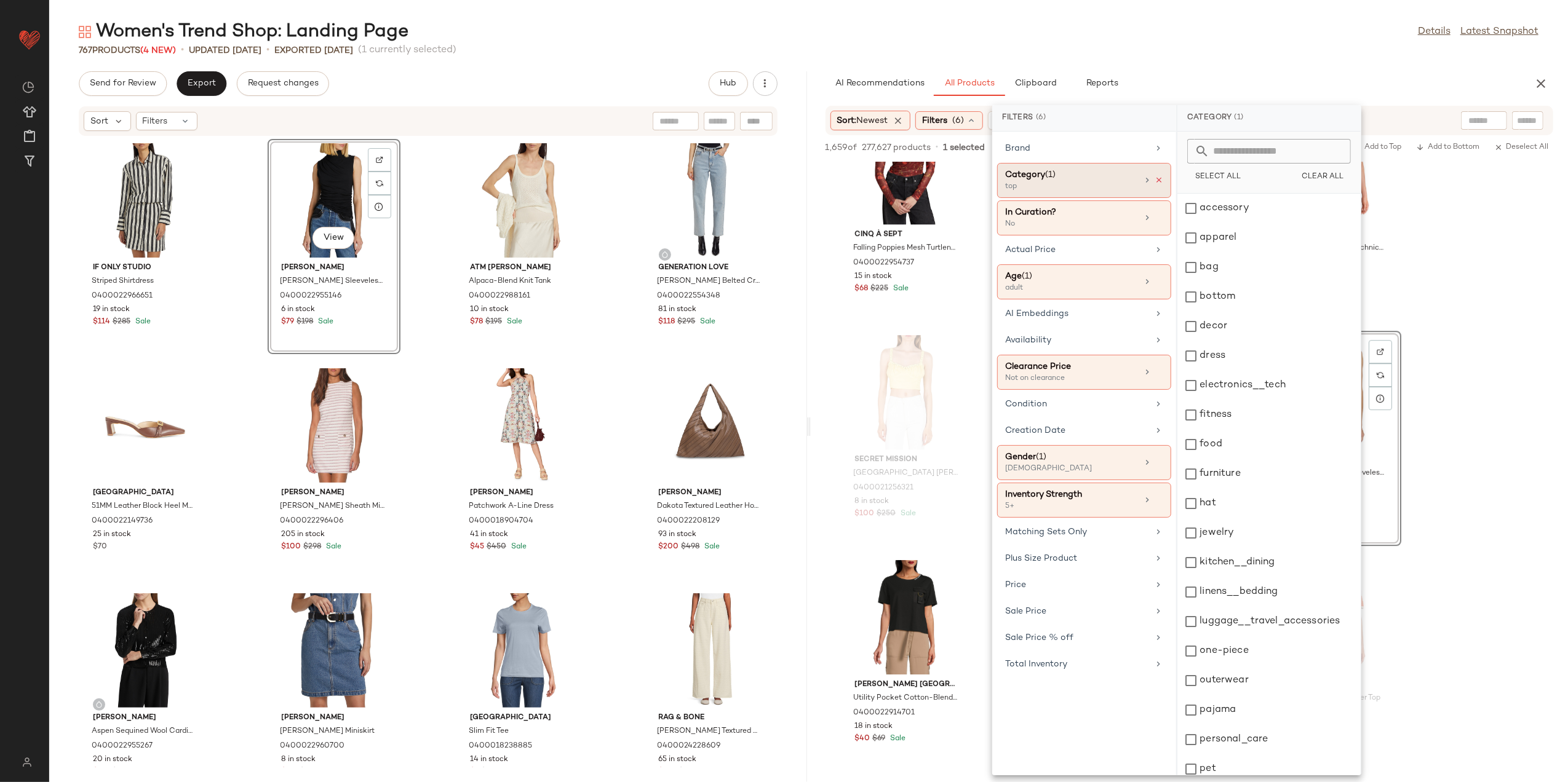
click at [1157, 180] on icon at bounding box center [1159, 180] width 9 height 9
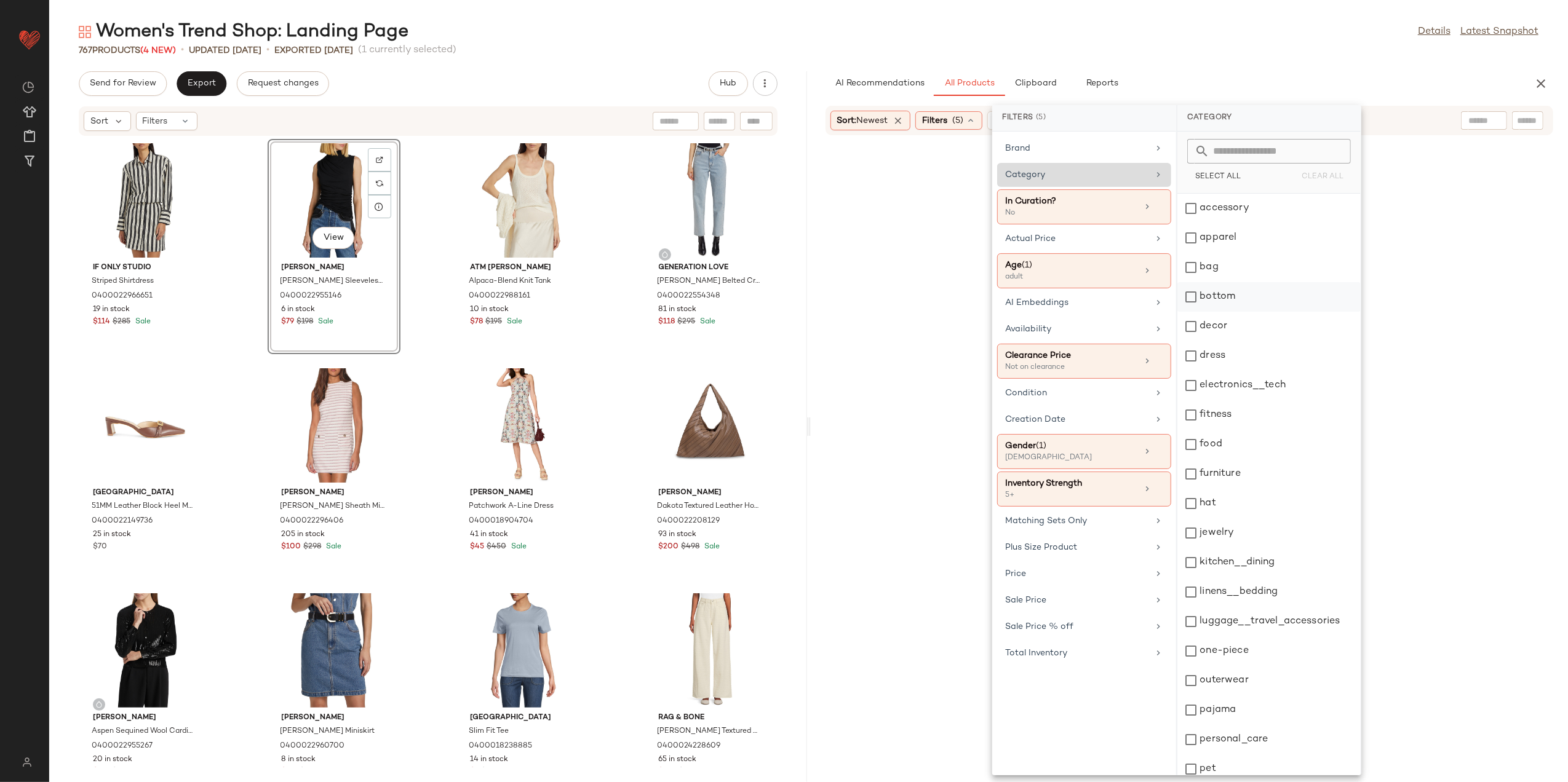
click at [1205, 299] on div "bottom" at bounding box center [1269, 297] width 184 height 29
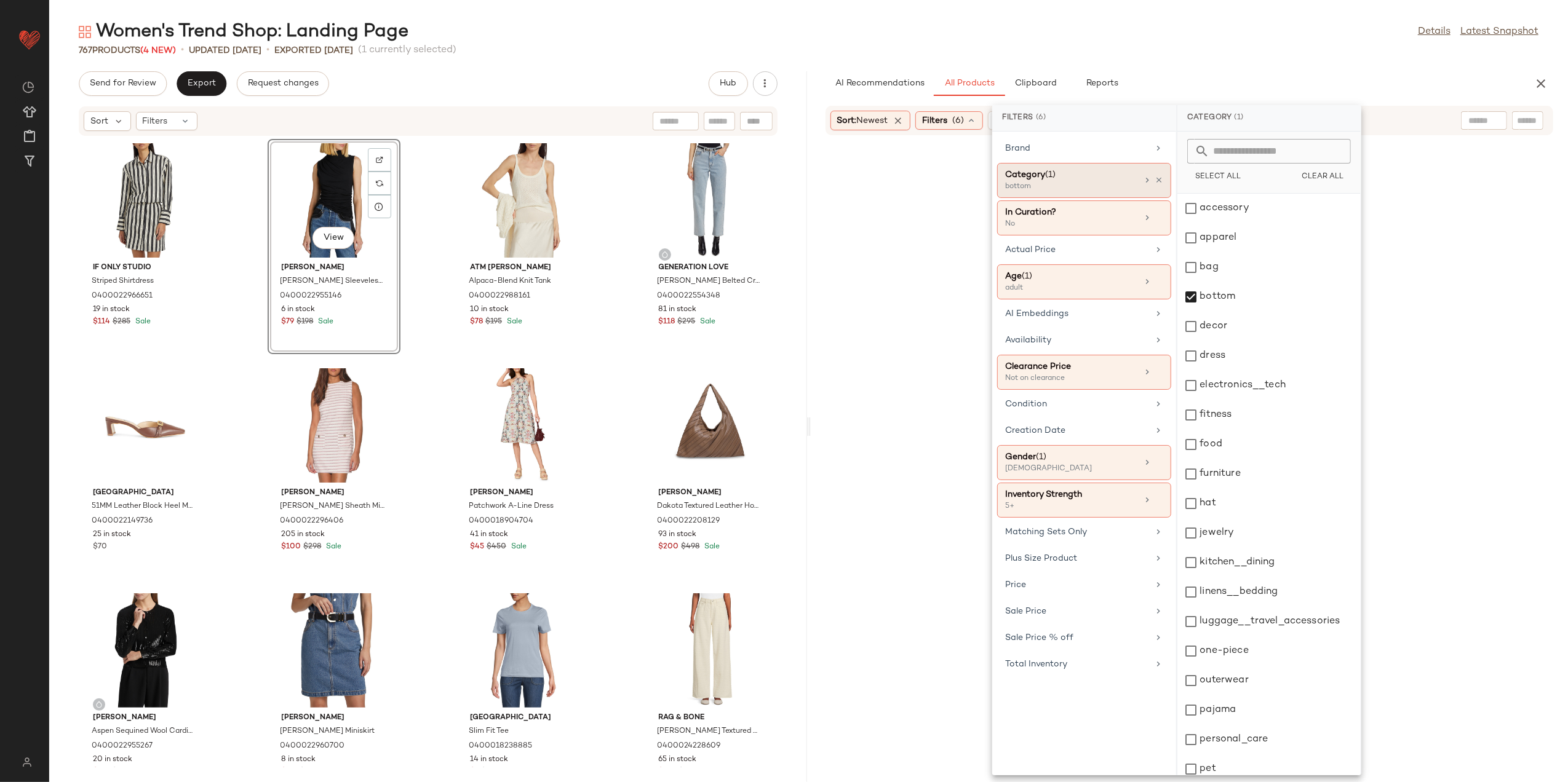
click at [1186, 58] on div "Women's Trend Shop: Landing Page Details Latest Snapshot 767 Products (4 New) •…" at bounding box center [809, 401] width 1519 height 763
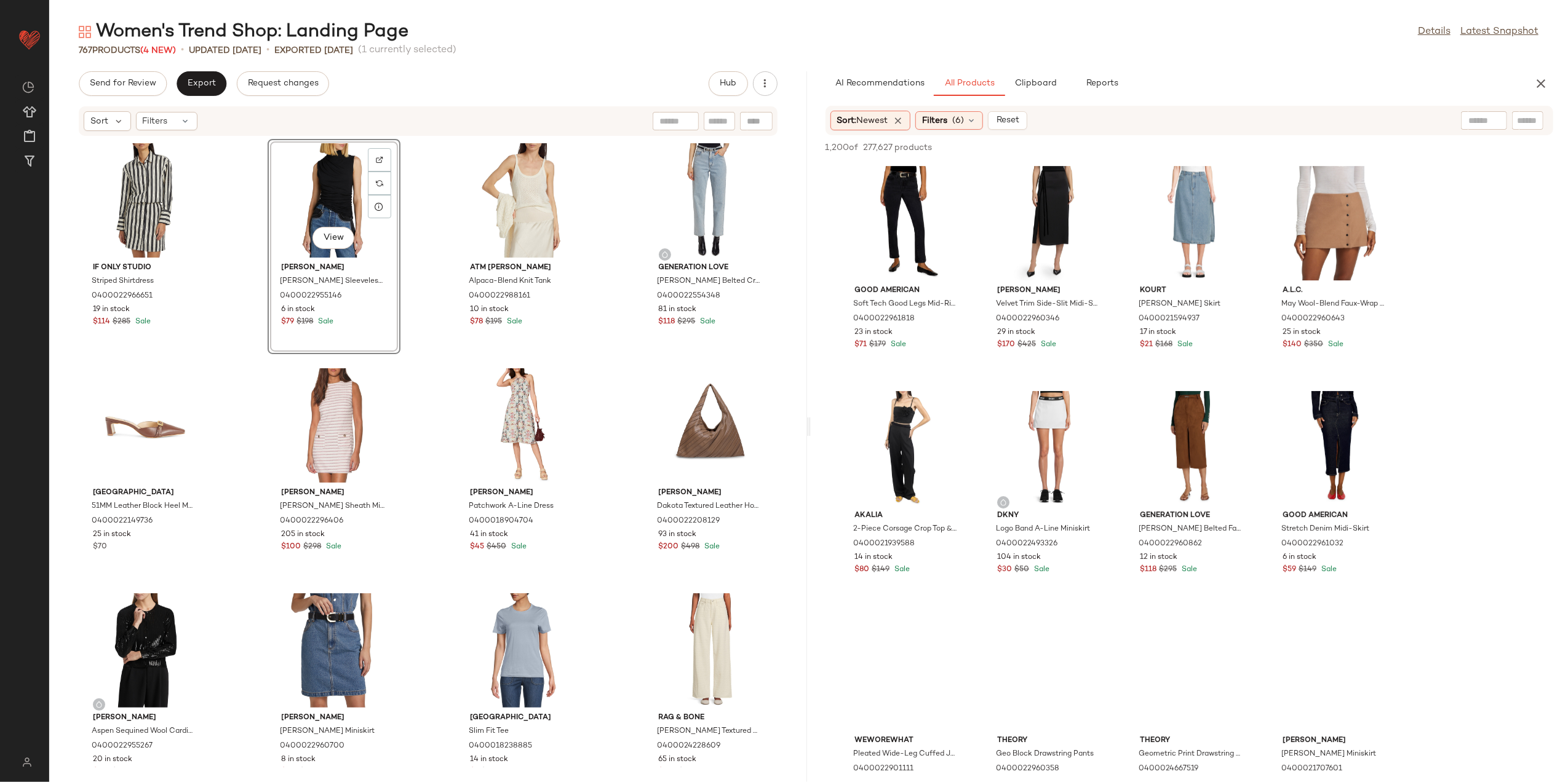
scroll to position [4100, 0]
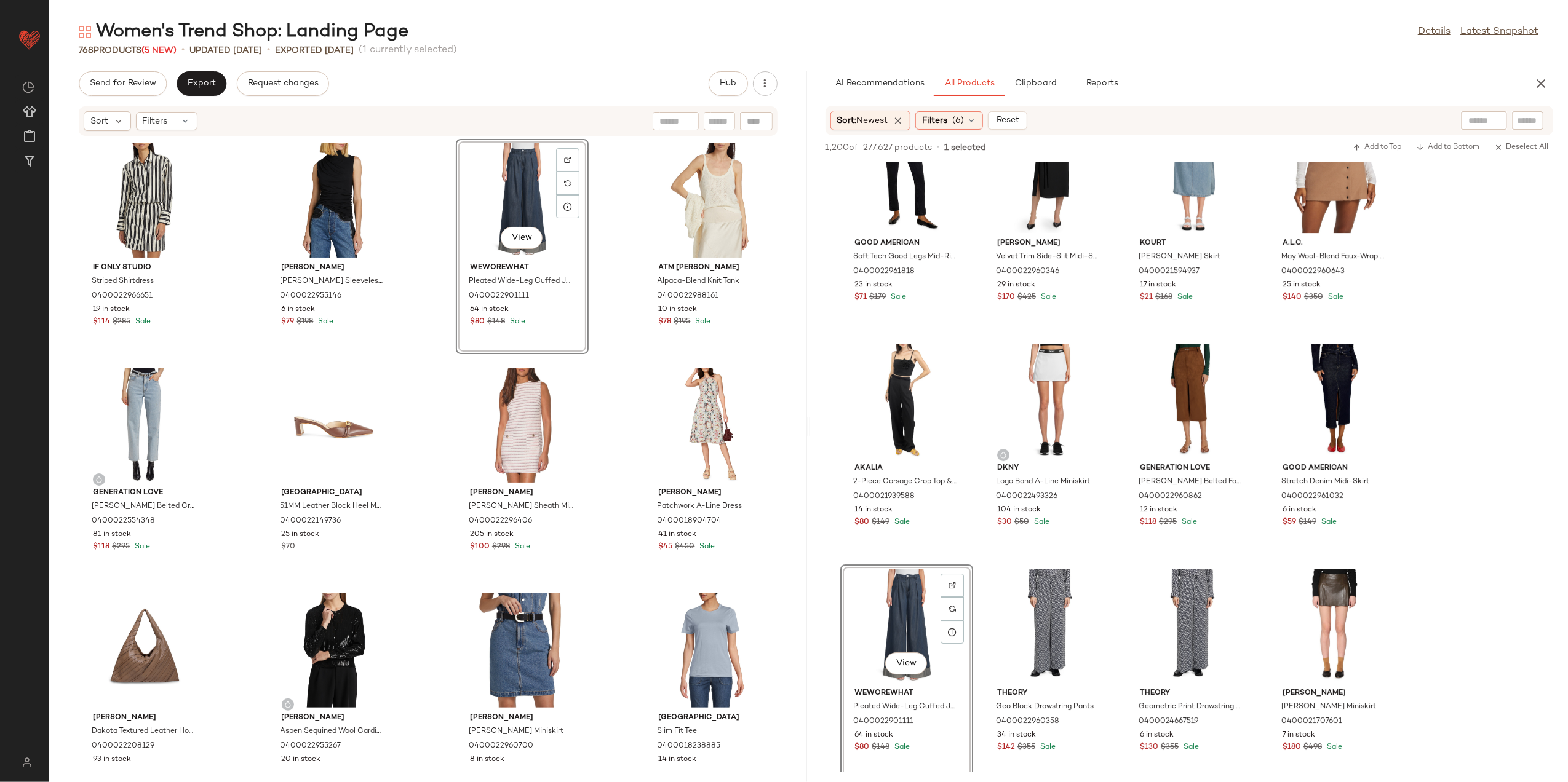
click at [948, 102] on div "AI Recommendations All Products Clipboard Reports Sort: Newest Filters (6) Rese…" at bounding box center [1190, 427] width 758 height 711
click at [947, 121] on span "Filters" at bounding box center [934, 121] width 25 height 13
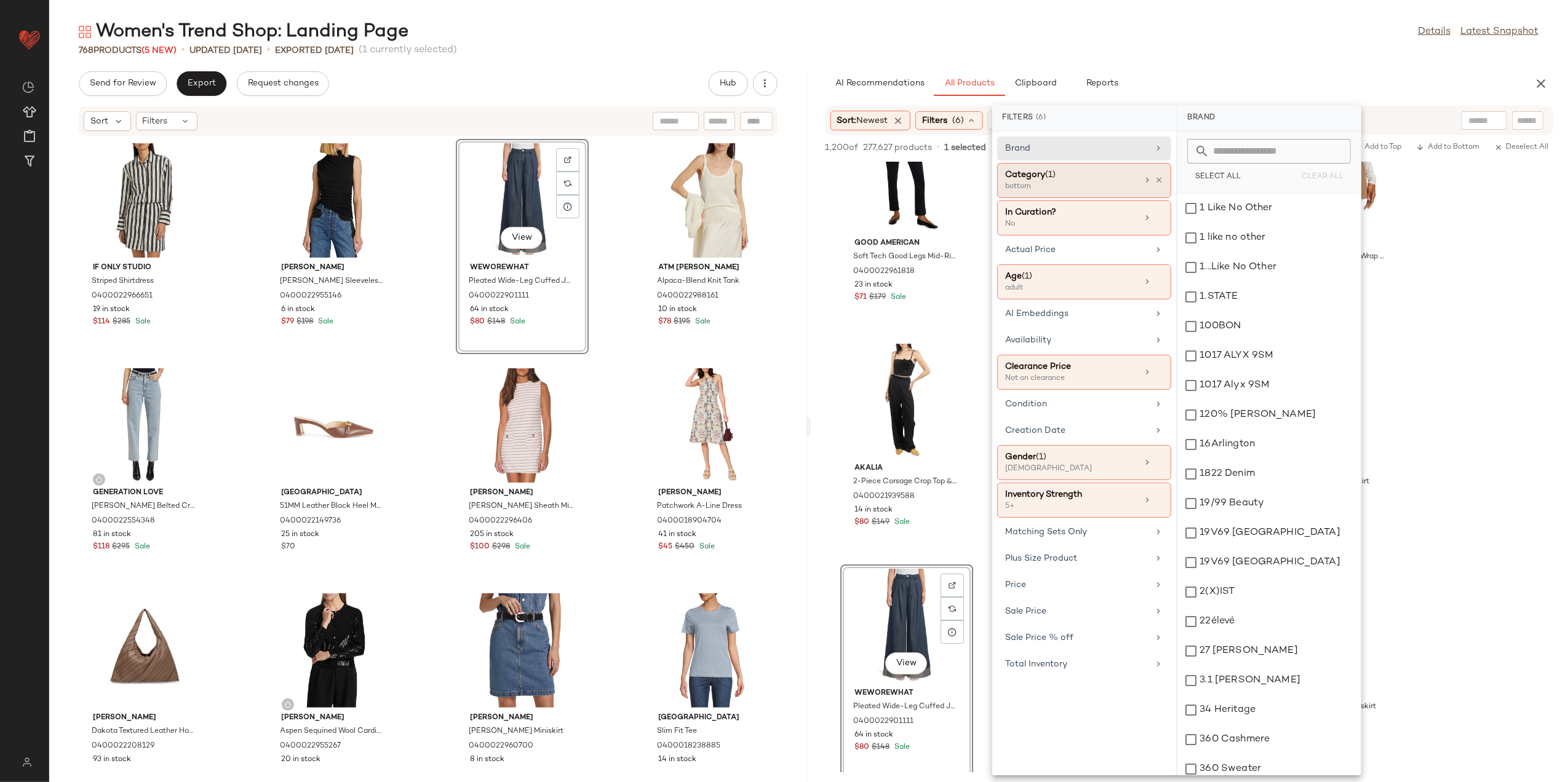
click at [1151, 181] on icon at bounding box center [1147, 180] width 10 height 10
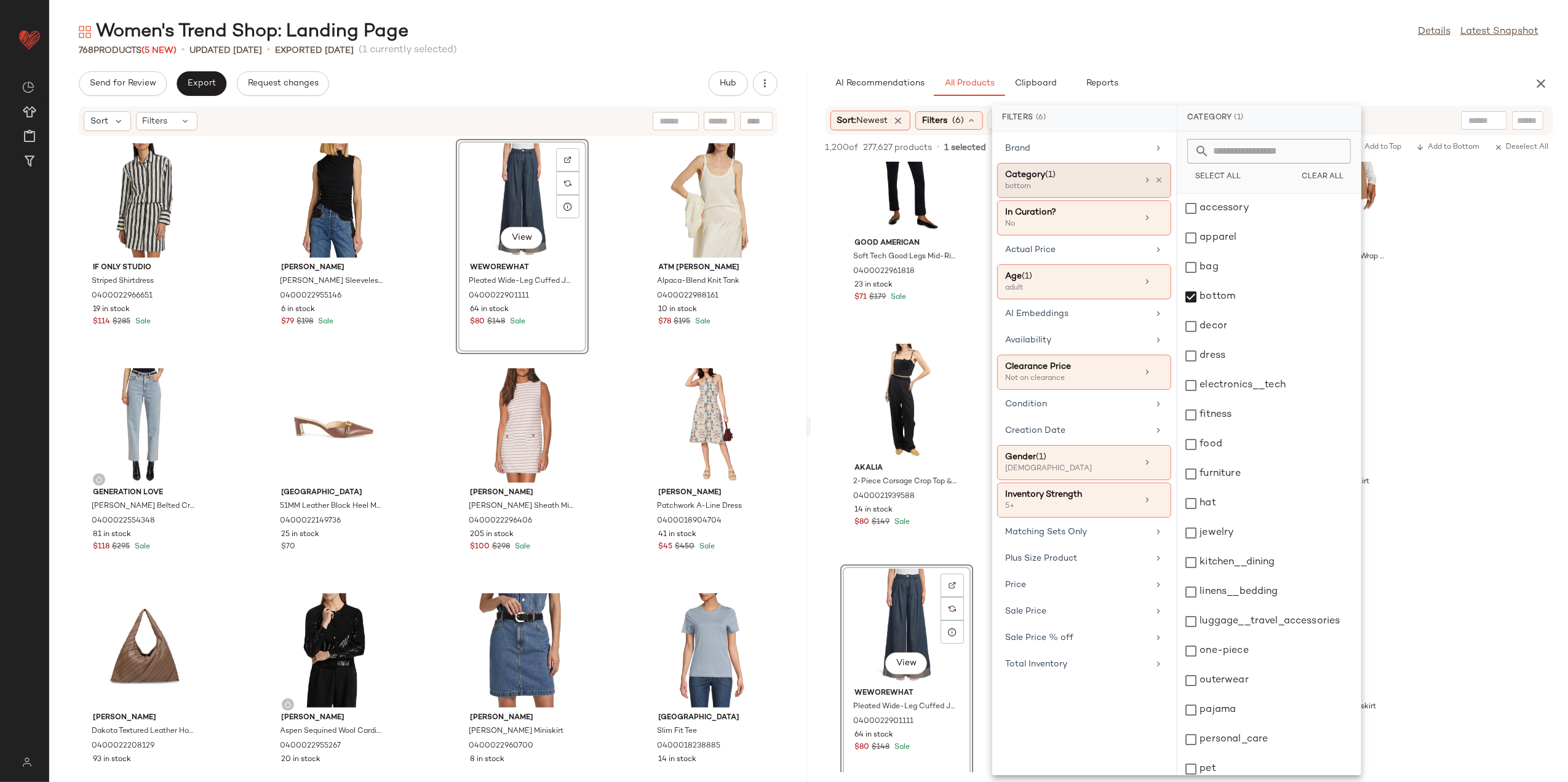
click at [1125, 177] on div "Category (1)" at bounding box center [1071, 175] width 132 height 13
click at [1206, 204] on div "accessory" at bounding box center [1269, 208] width 184 height 29
click at [1197, 299] on div "bottom" at bounding box center [1269, 297] width 184 height 29
click at [1199, 58] on div "Women's Trend Shop: Landing Page Details Latest Snapshot 768 Products (5 New) •…" at bounding box center [809, 401] width 1519 height 763
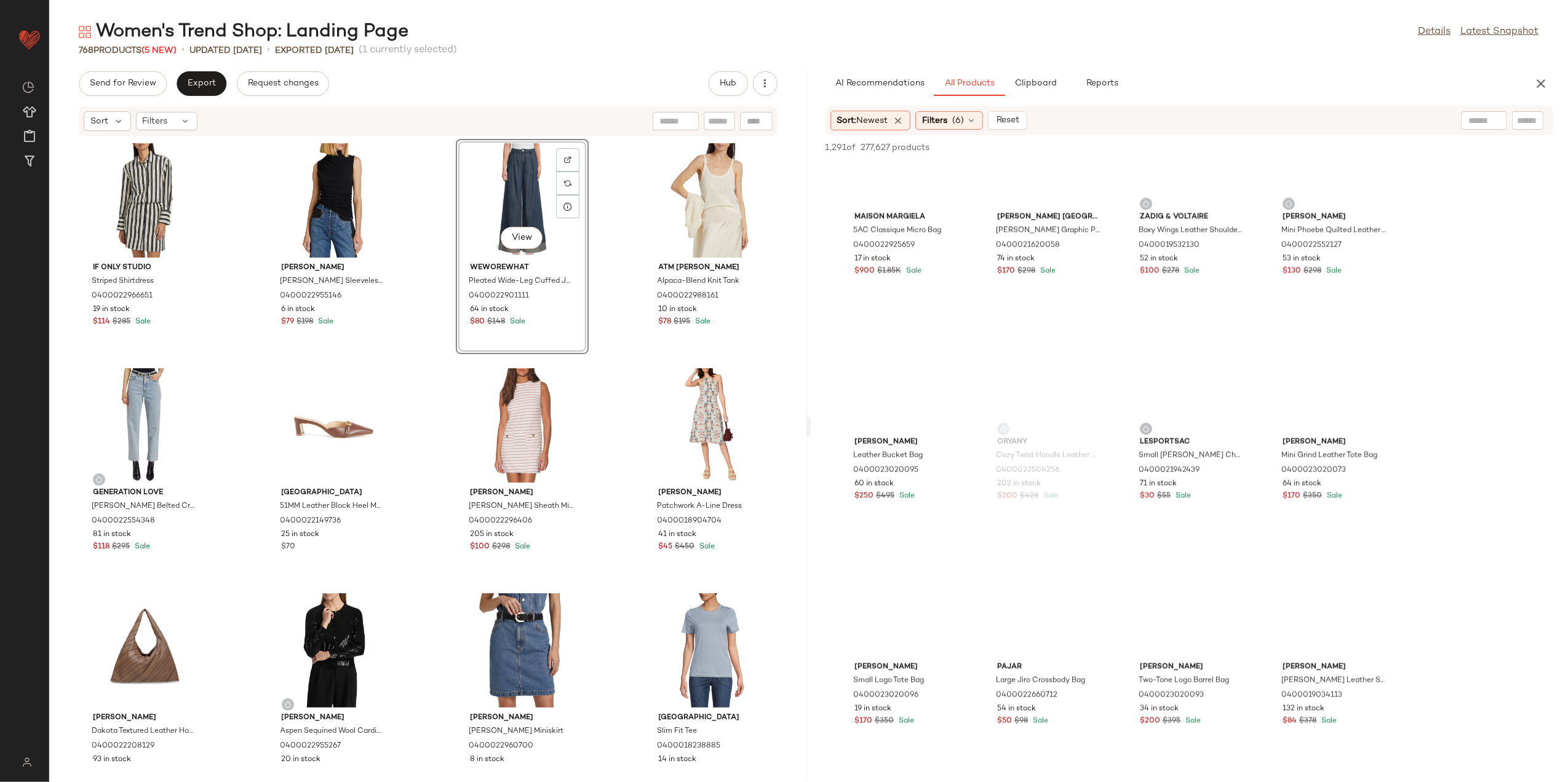
scroll to position [7463, 0]
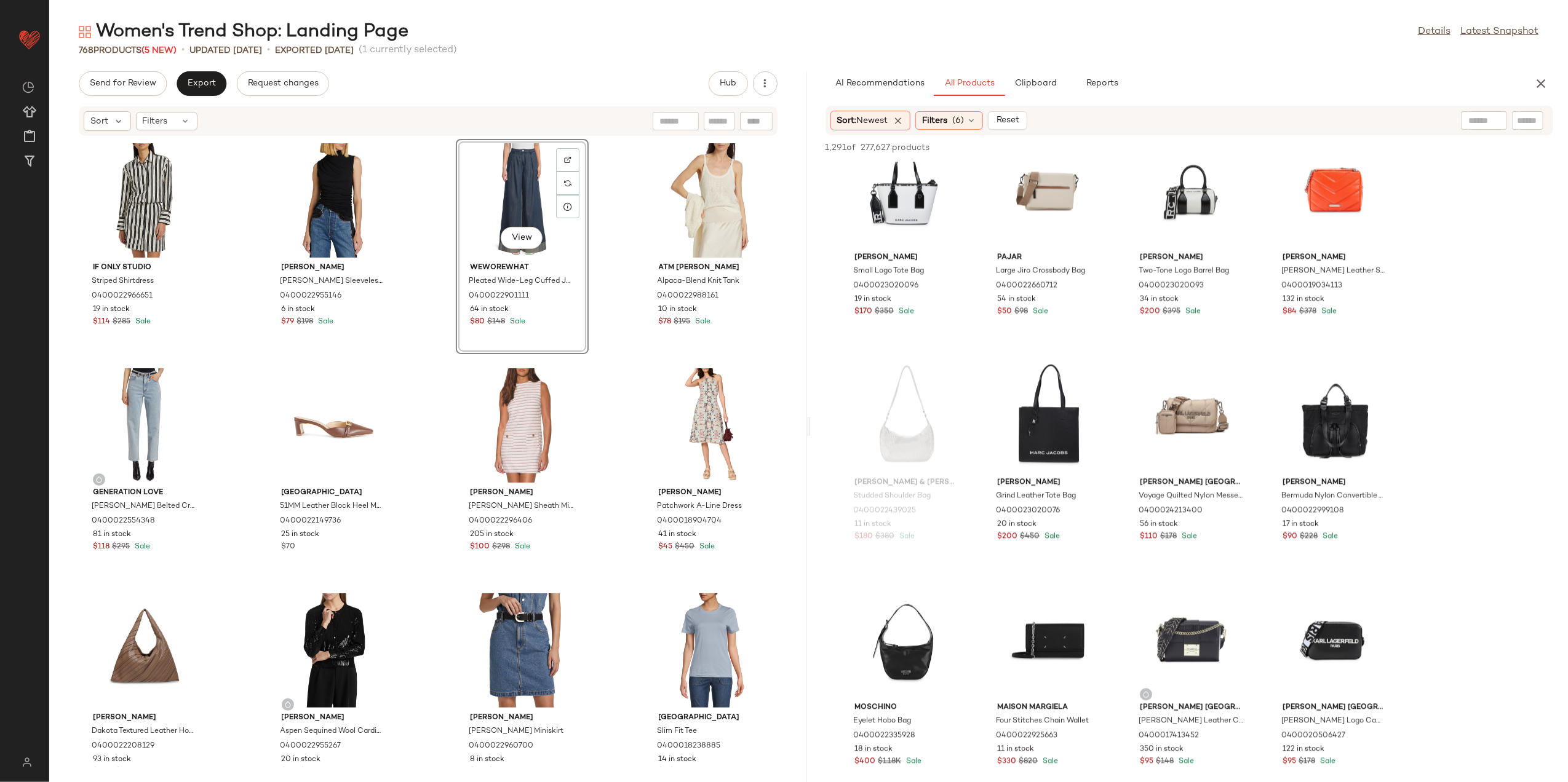
click at [1484, 123] on div at bounding box center [1484, 121] width 46 height 18
type input "**********"
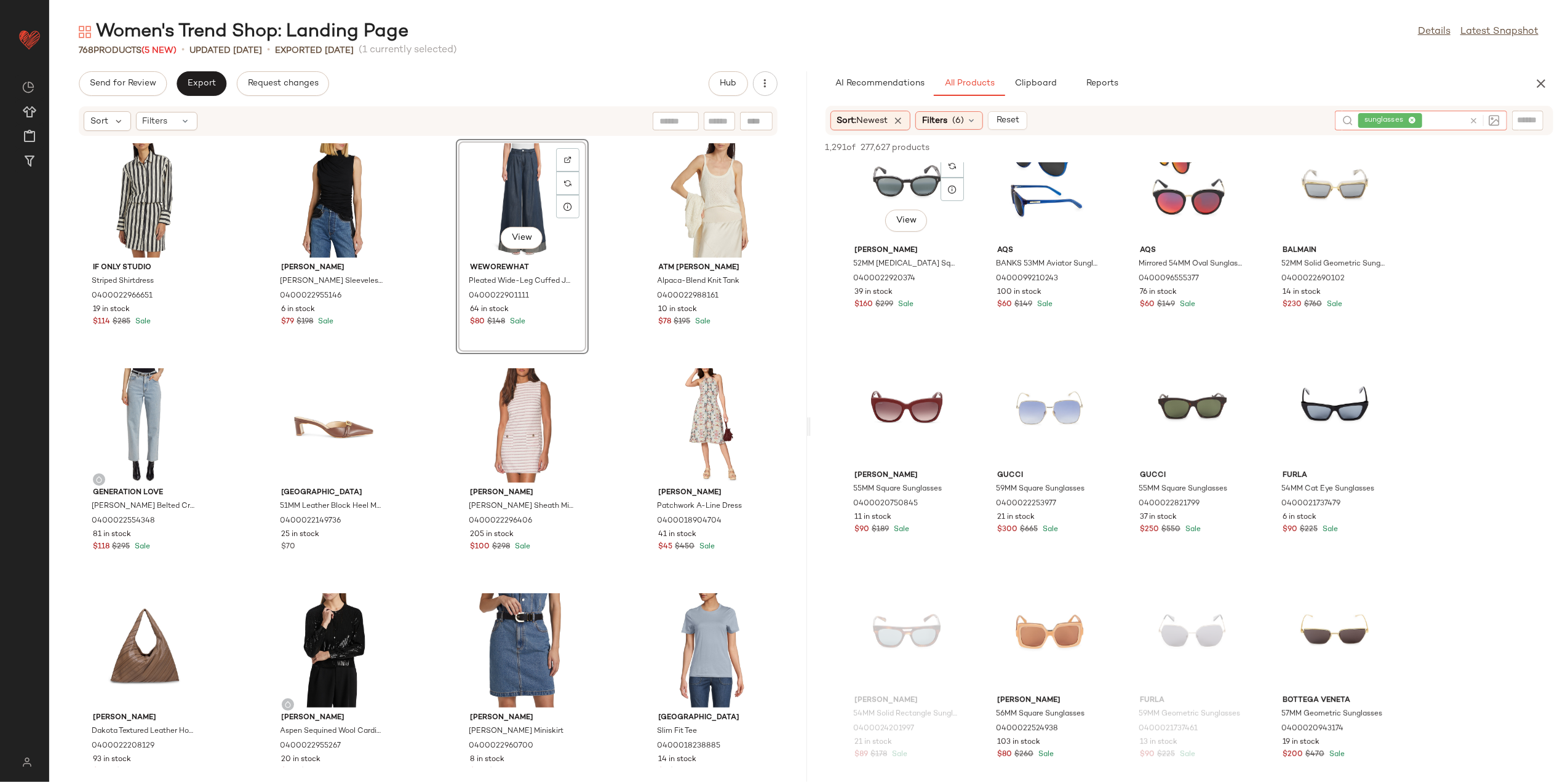
scroll to position [492, 0]
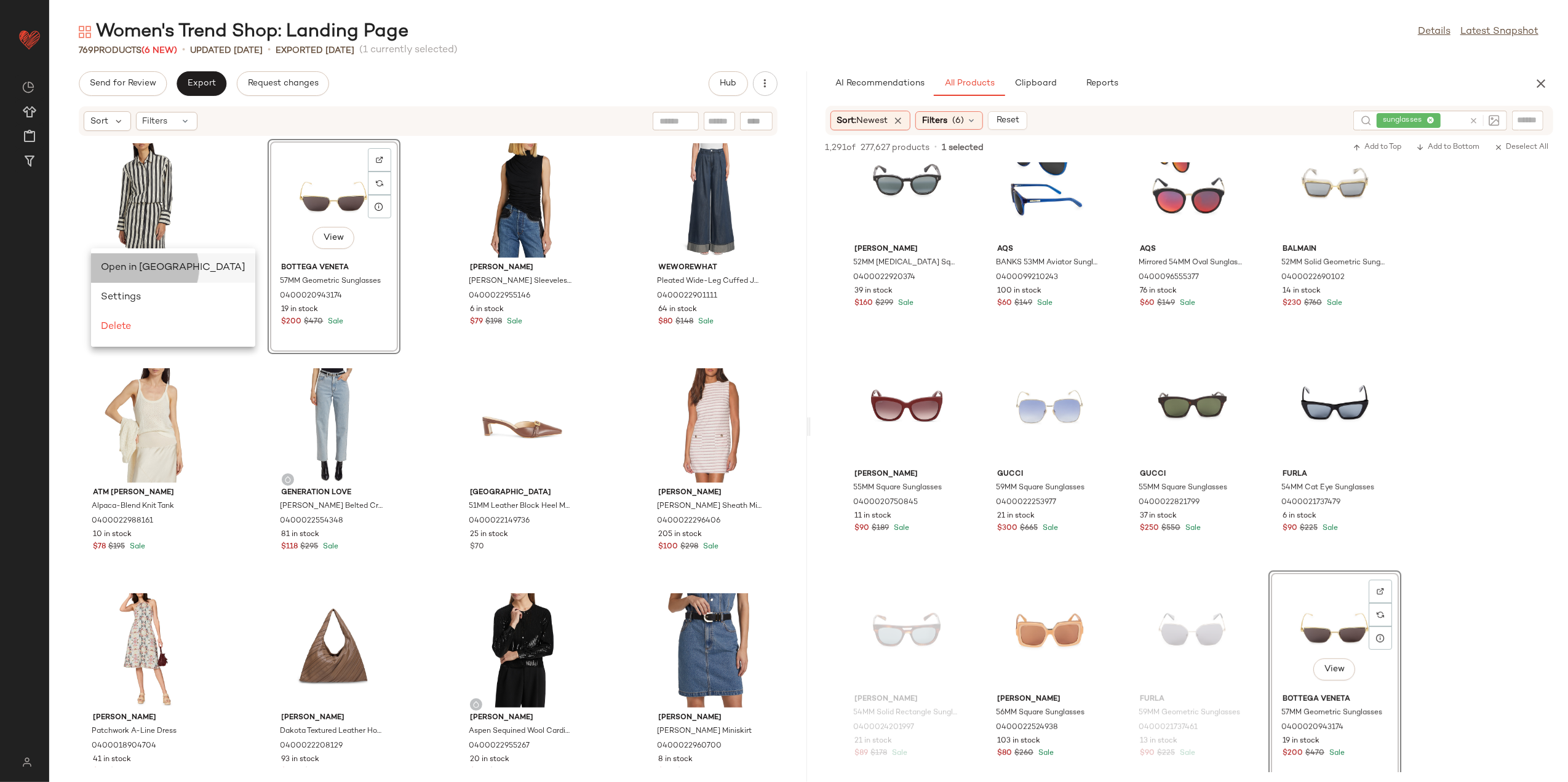
click at [141, 269] on span "Open in Split View" at bounding box center [173, 268] width 145 height 10
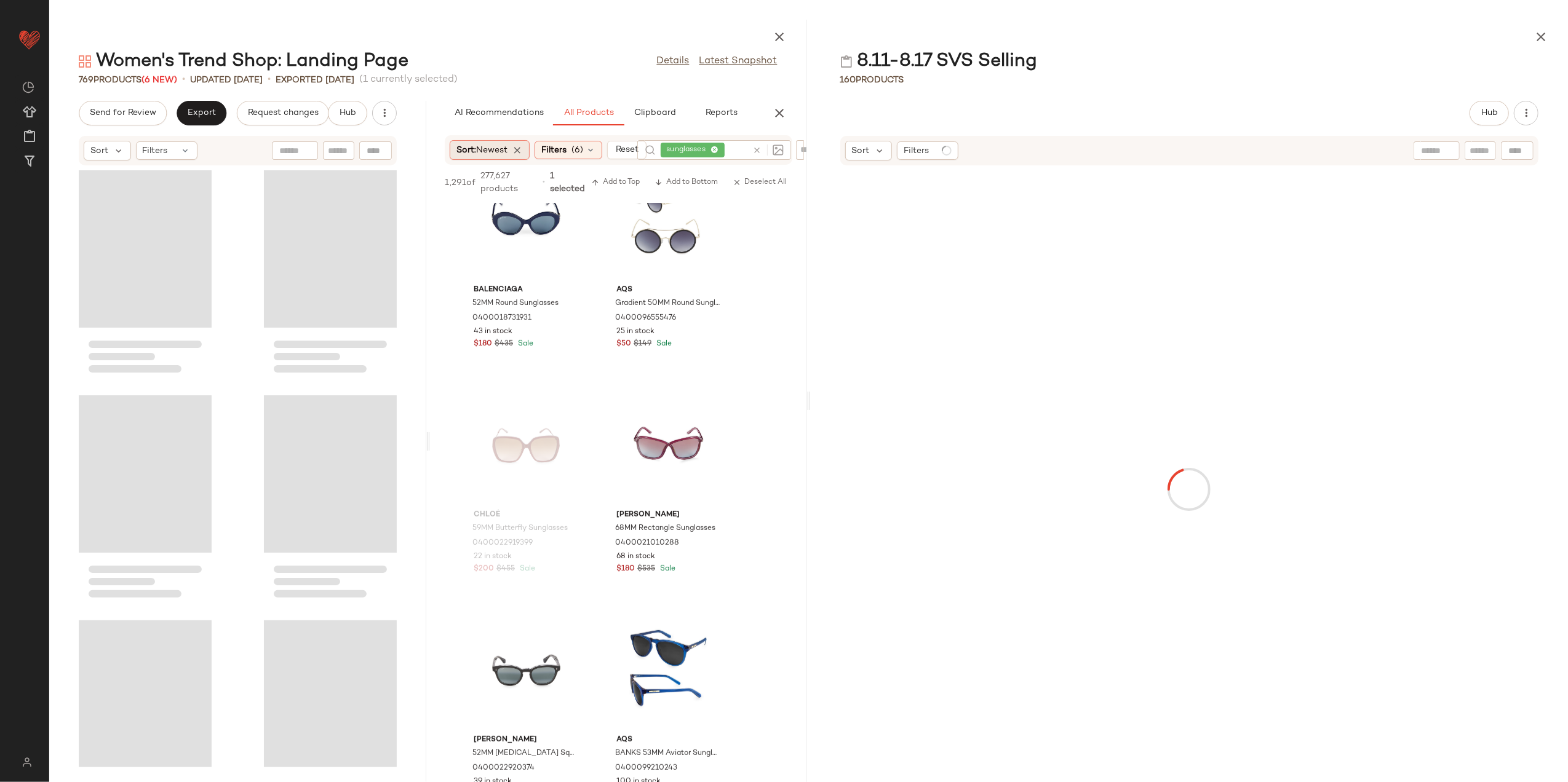
scroll to position [942, 0]
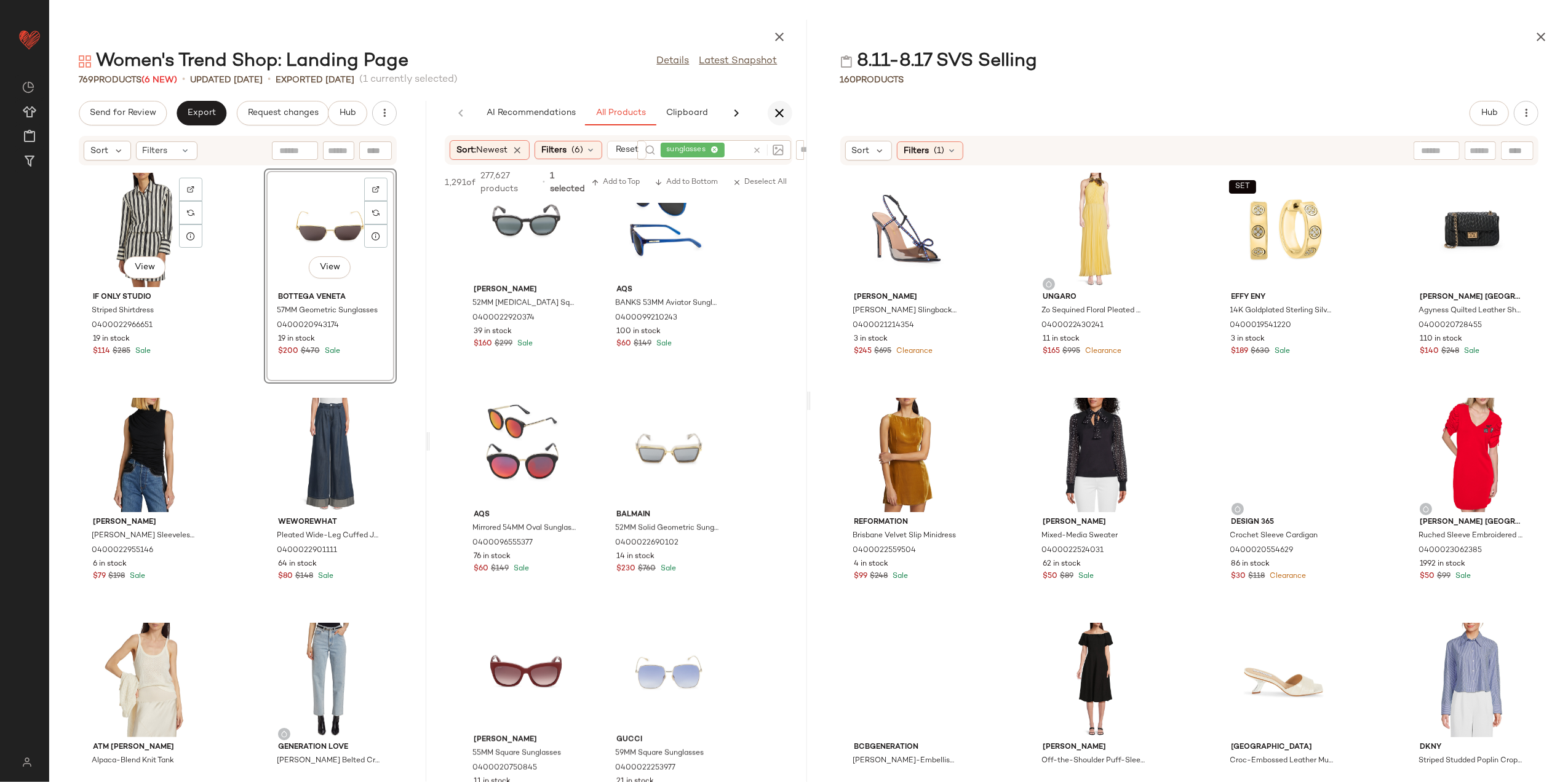
click at [784, 119] on icon "button" at bounding box center [780, 113] width 15 height 15
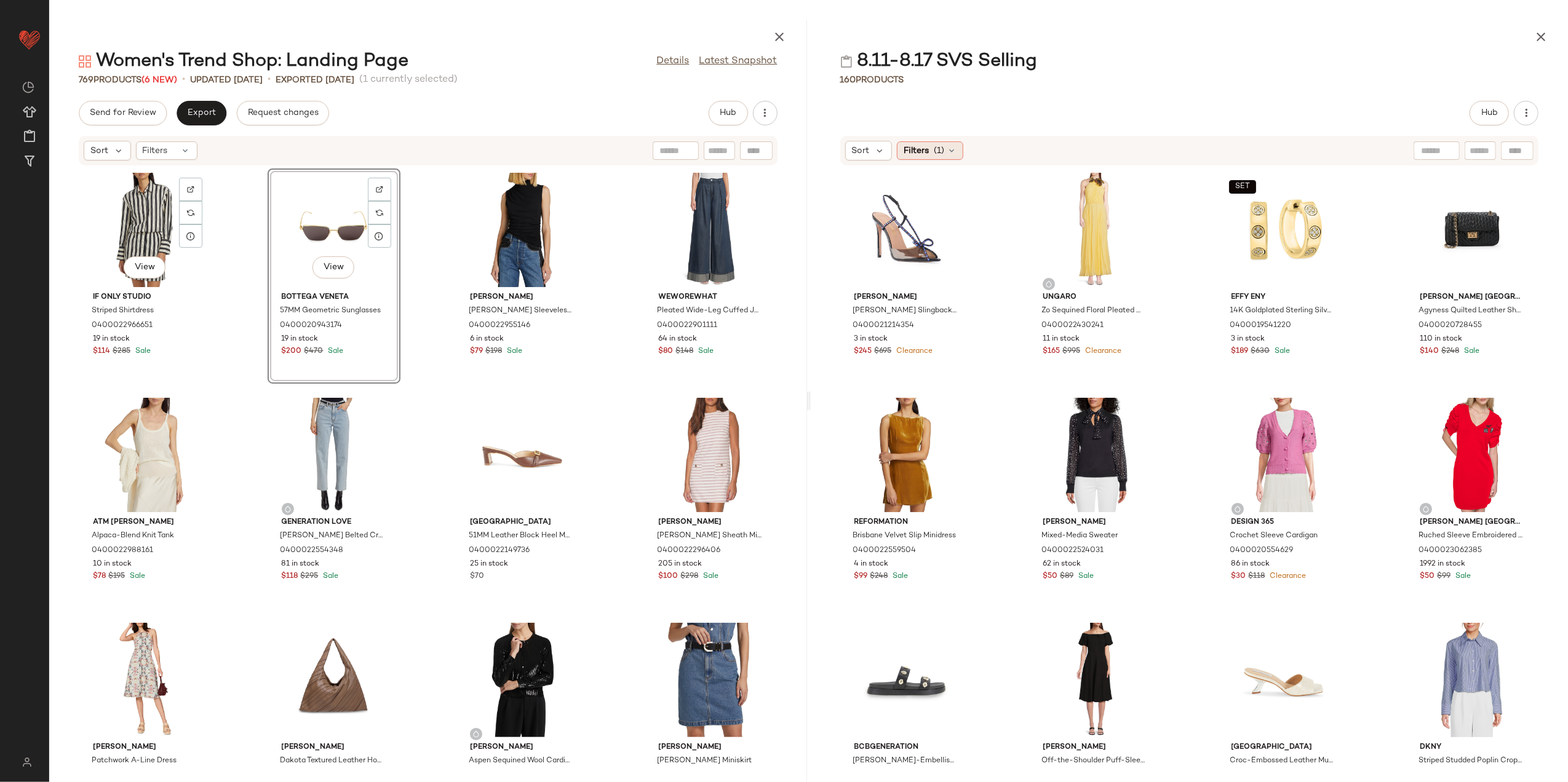
click at [921, 148] on span "Filters" at bounding box center [916, 151] width 25 height 13
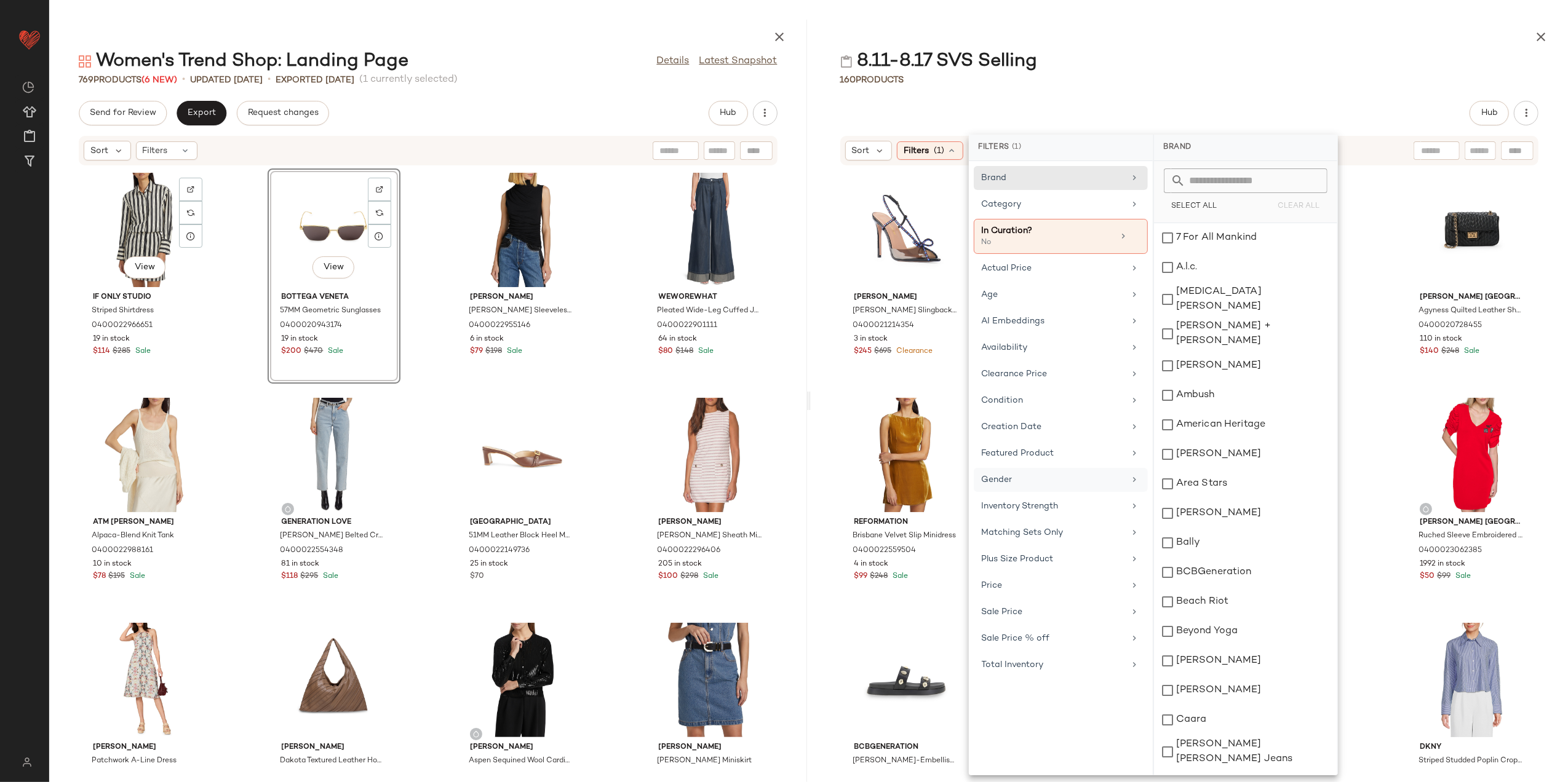
click at [1044, 486] on div "Gender" at bounding box center [1054, 480] width 143 height 13
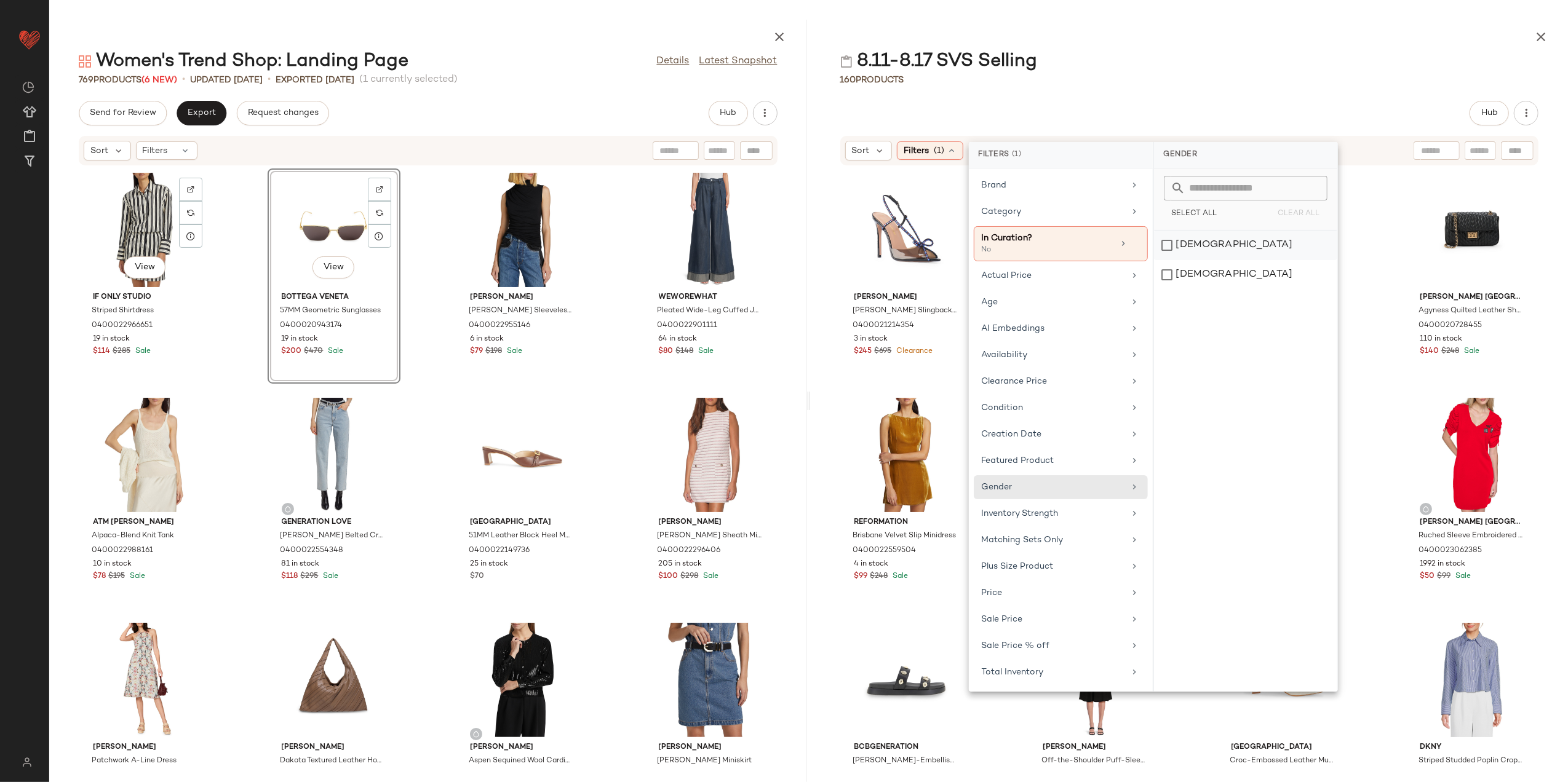
click at [1211, 260] on div "[DEMOGRAPHIC_DATA]" at bounding box center [1246, 275] width 184 height 29
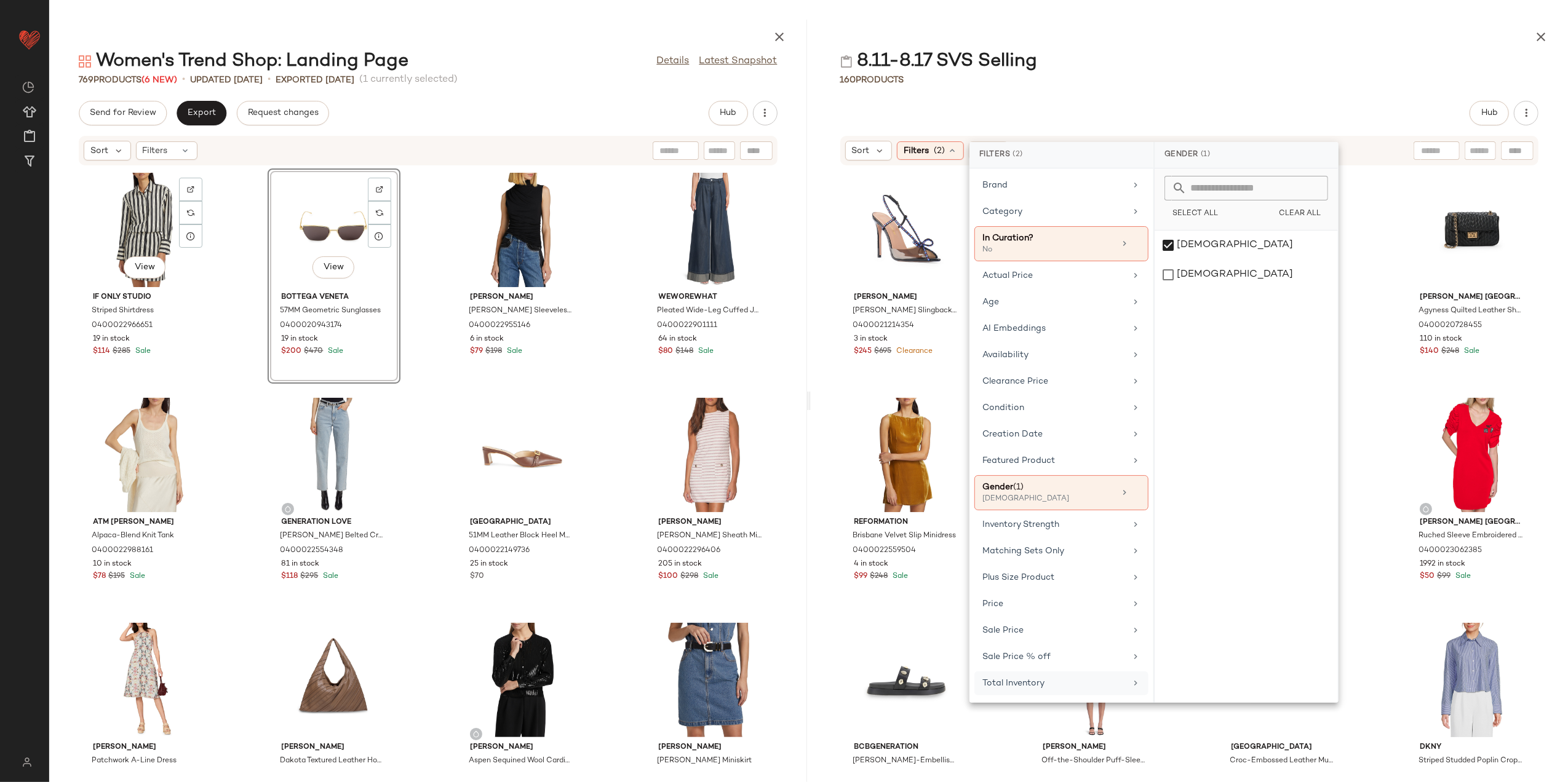
click at [1036, 690] on div "Total Inventory" at bounding box center [1054, 683] width 143 height 13
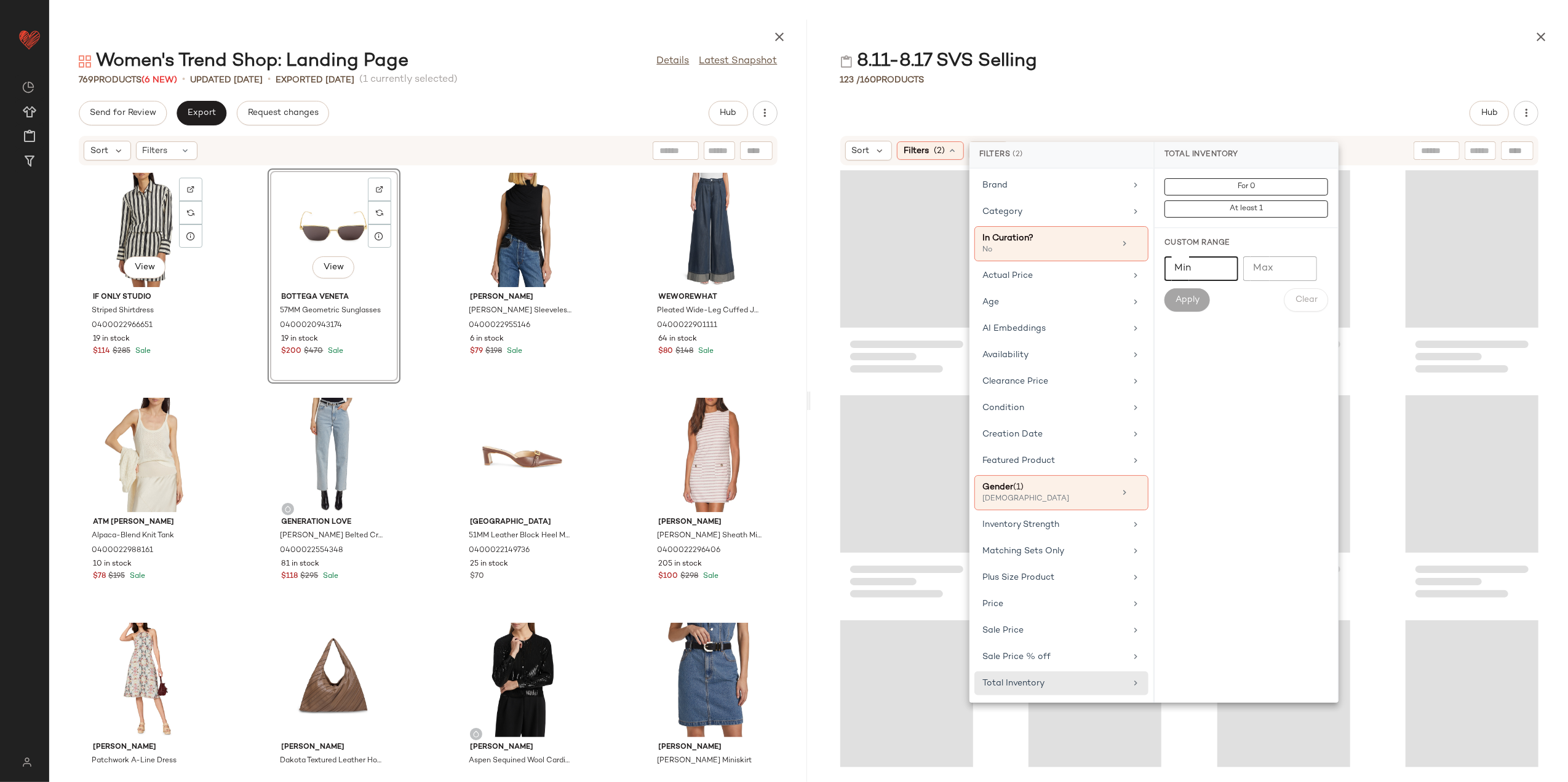
click at [1185, 267] on input "Min" at bounding box center [1202, 269] width 74 height 25
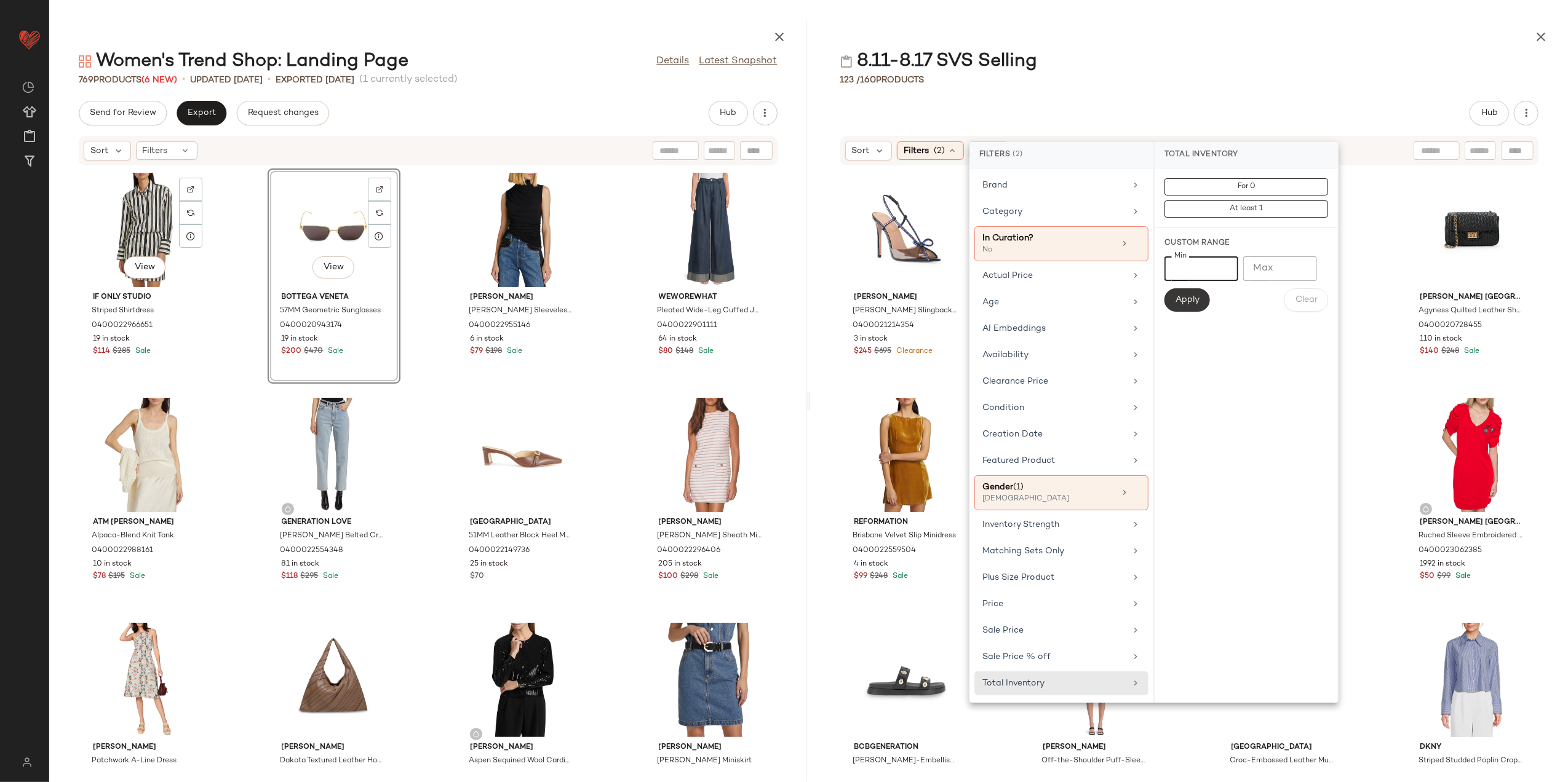
type input "*"
click at [1205, 304] on button "Apply" at bounding box center [1187, 300] width 45 height 23
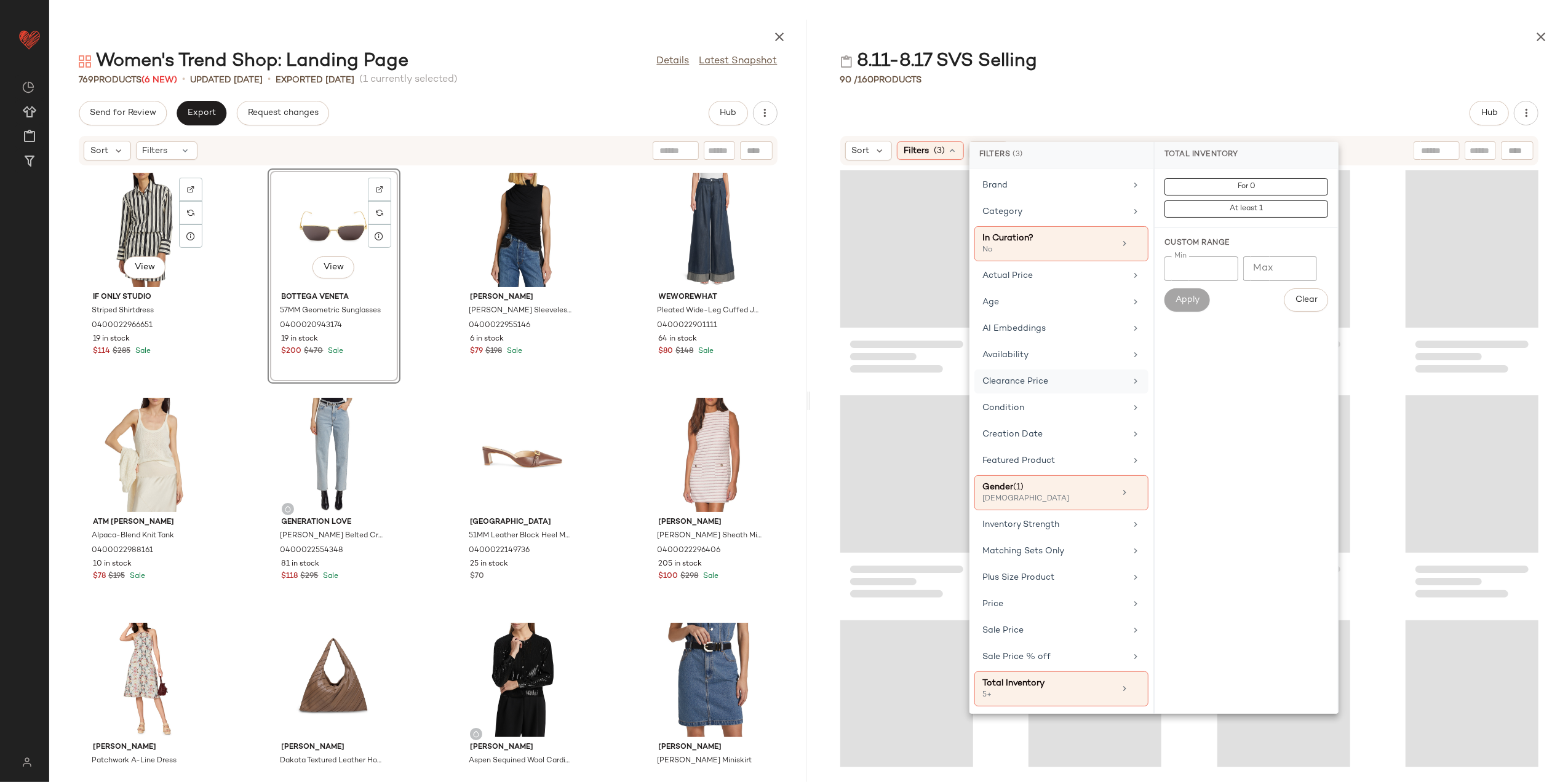
click at [1056, 385] on div "Clearance Price" at bounding box center [1054, 381] width 143 height 13
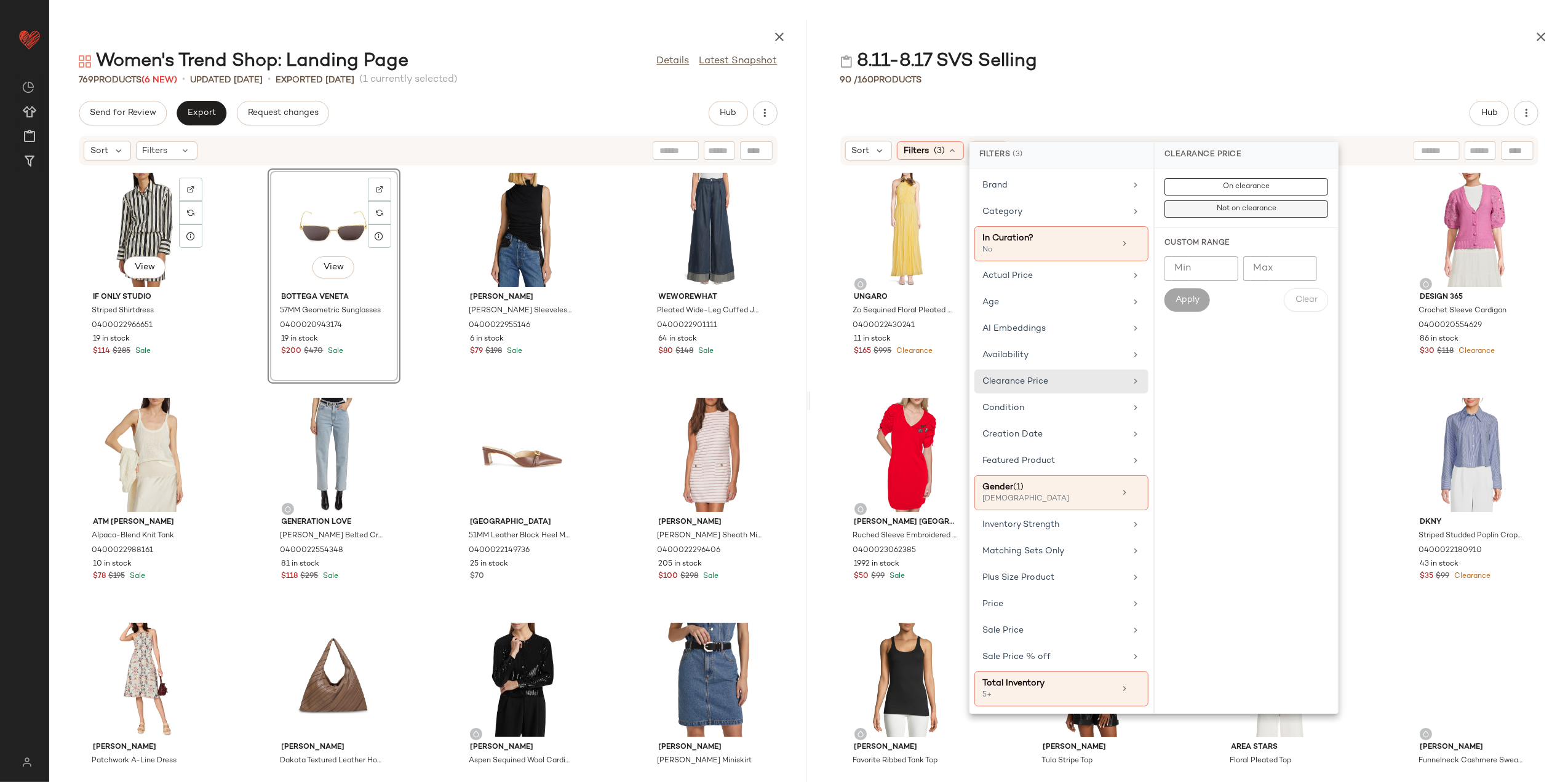
click at [1204, 209] on button "Not on clearance" at bounding box center [1246, 209] width 164 height 17
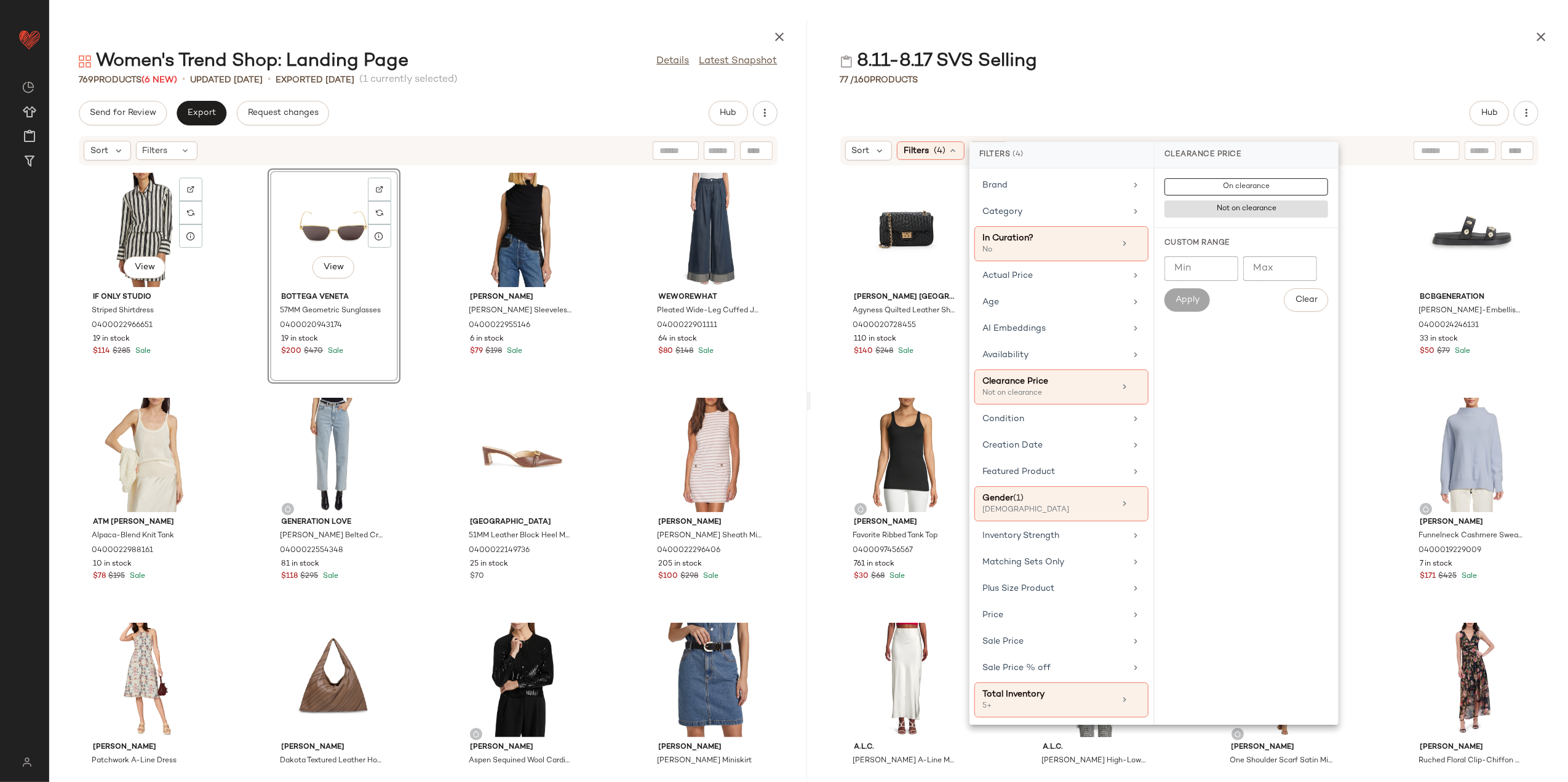
click at [1212, 64] on div "8.11-8.17 SVS Selling" at bounding box center [1190, 62] width 758 height 25
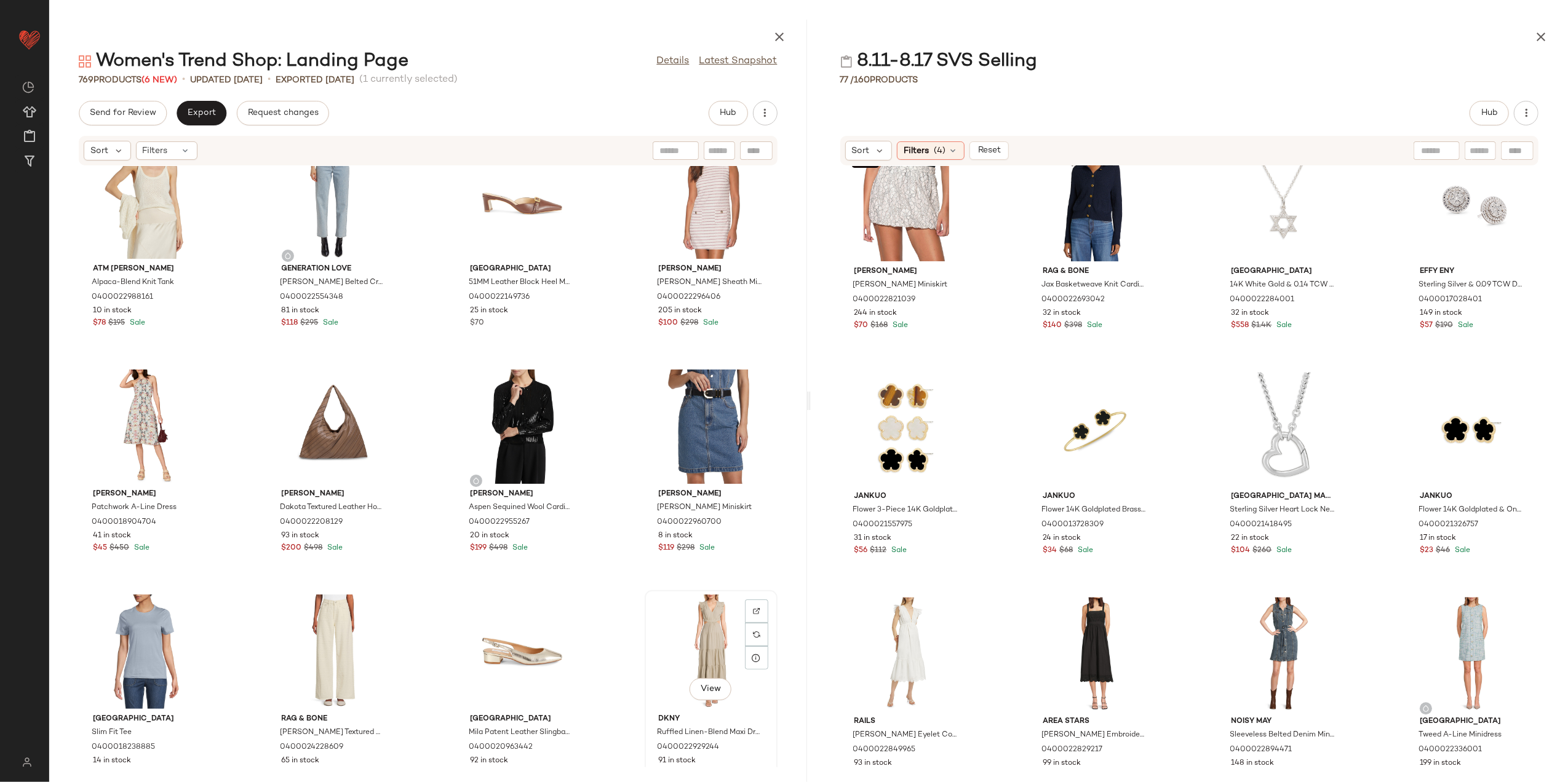
scroll to position [0, 0]
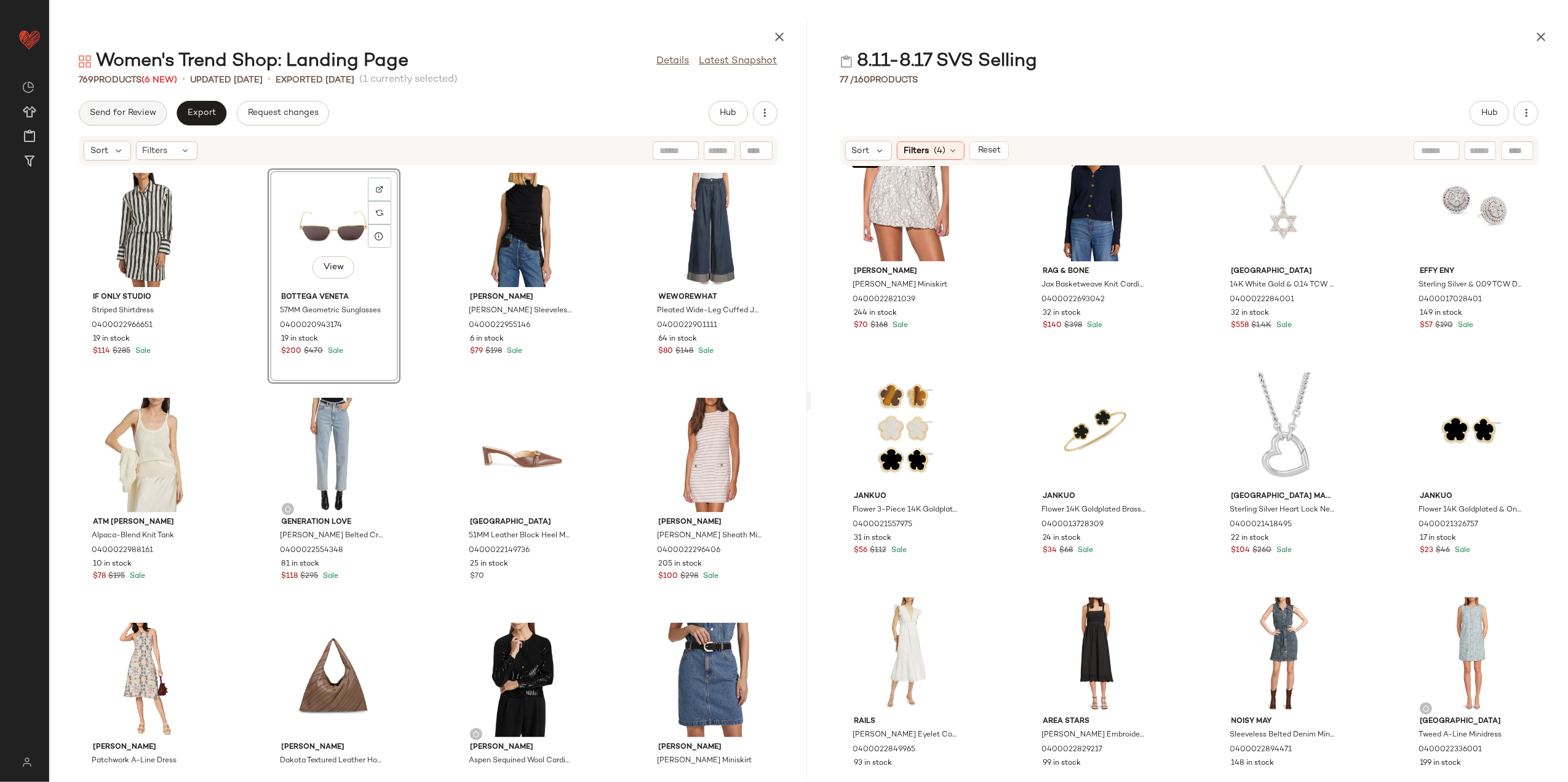
click at [142, 109] on span "Send for Review" at bounding box center [123, 113] width 67 height 10
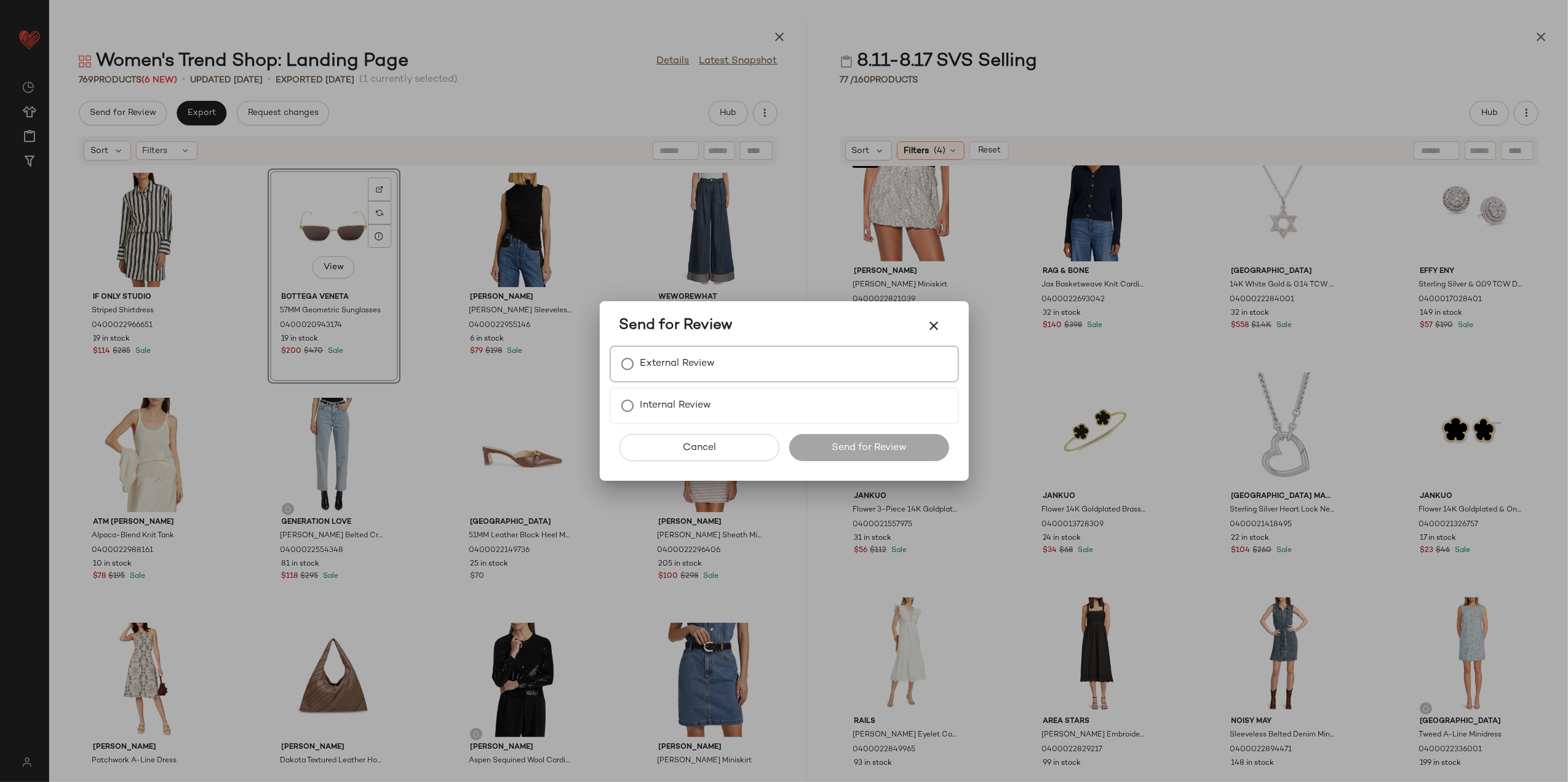
click at [685, 377] on div "External Review" at bounding box center [784, 364] width 349 height 37
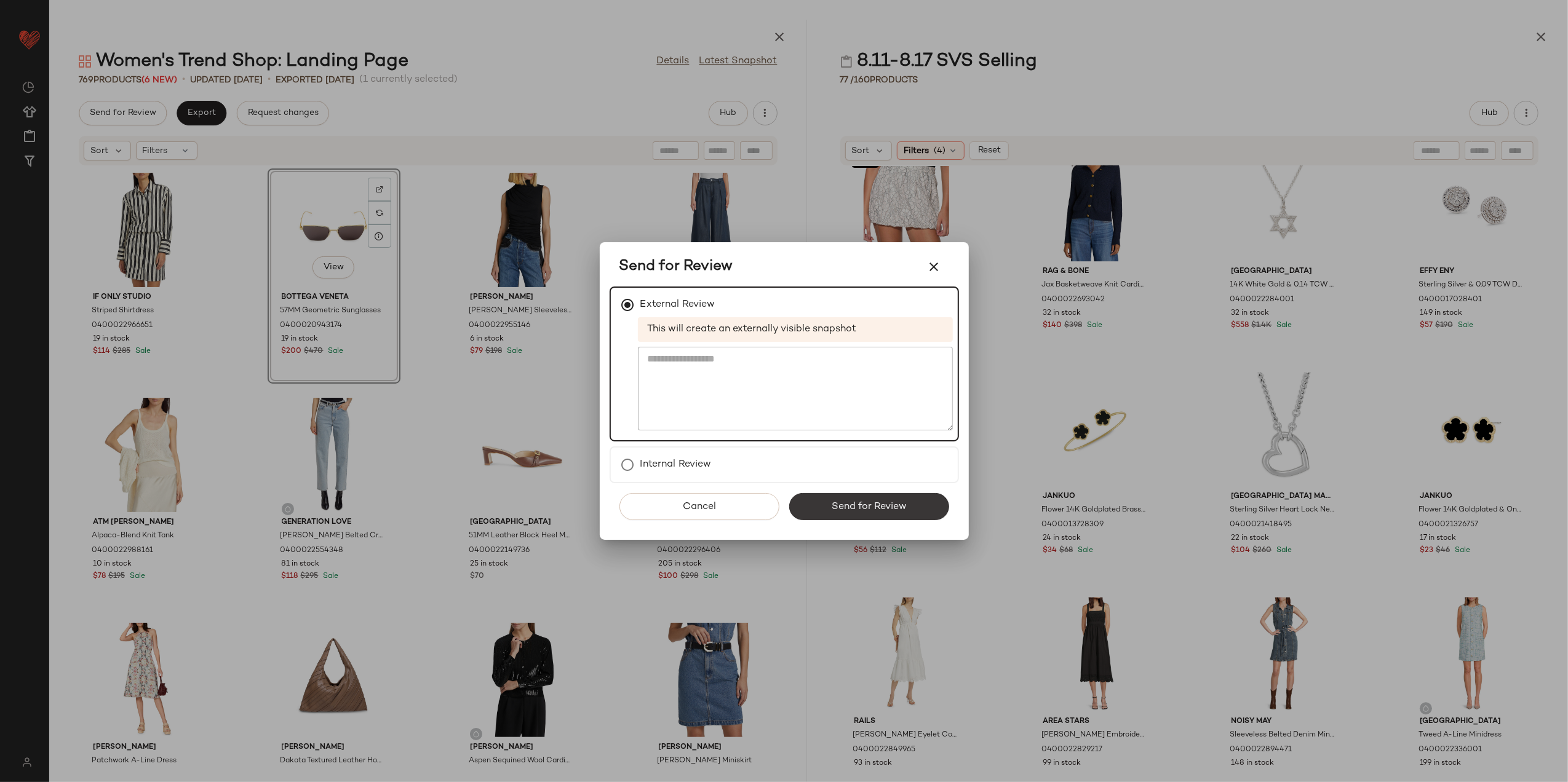
click at [823, 510] on button "Send for Review" at bounding box center [869, 507] width 160 height 27
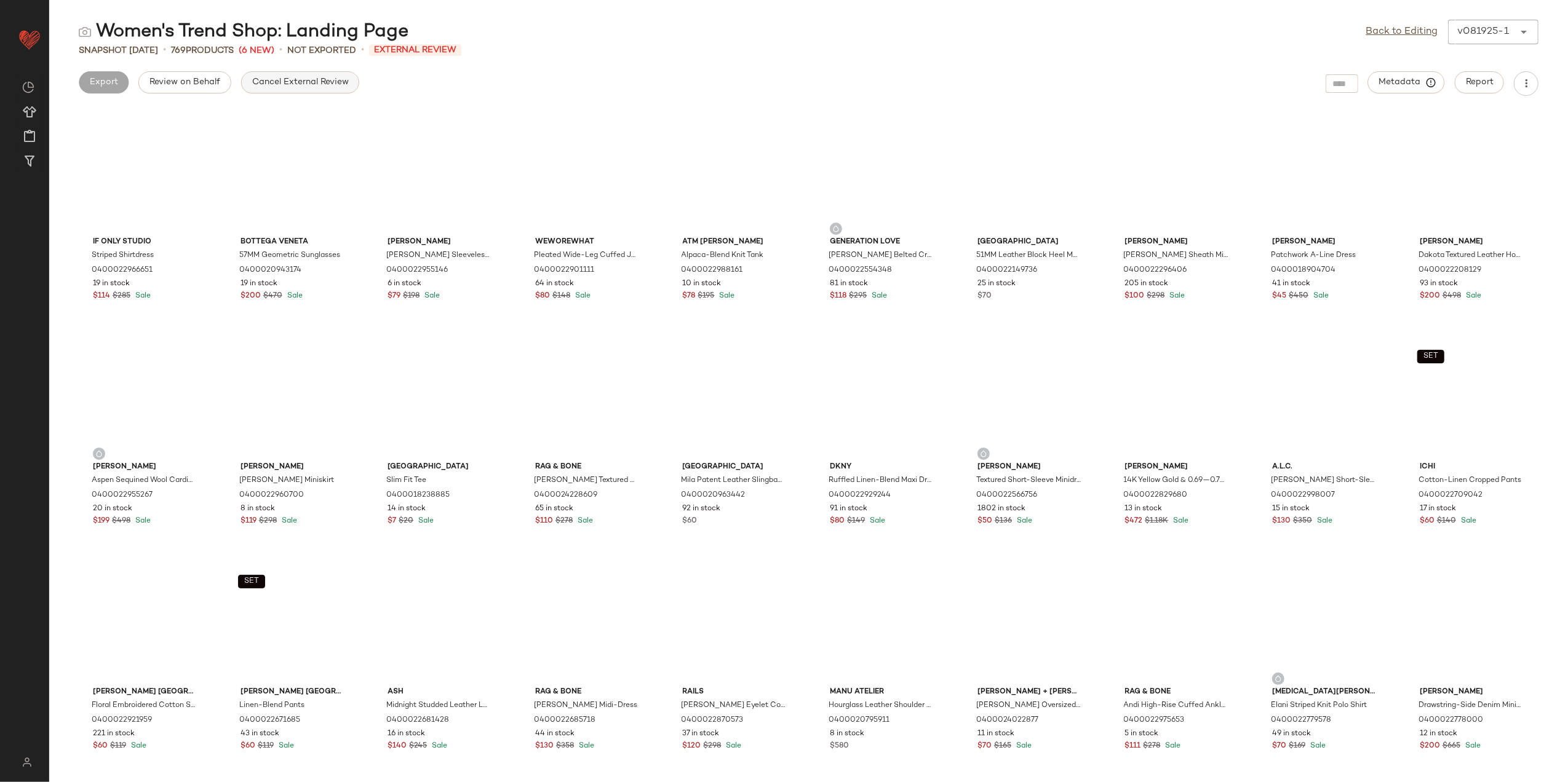
click at [274, 82] on span "Cancel External Review" at bounding box center [300, 82] width 97 height 10
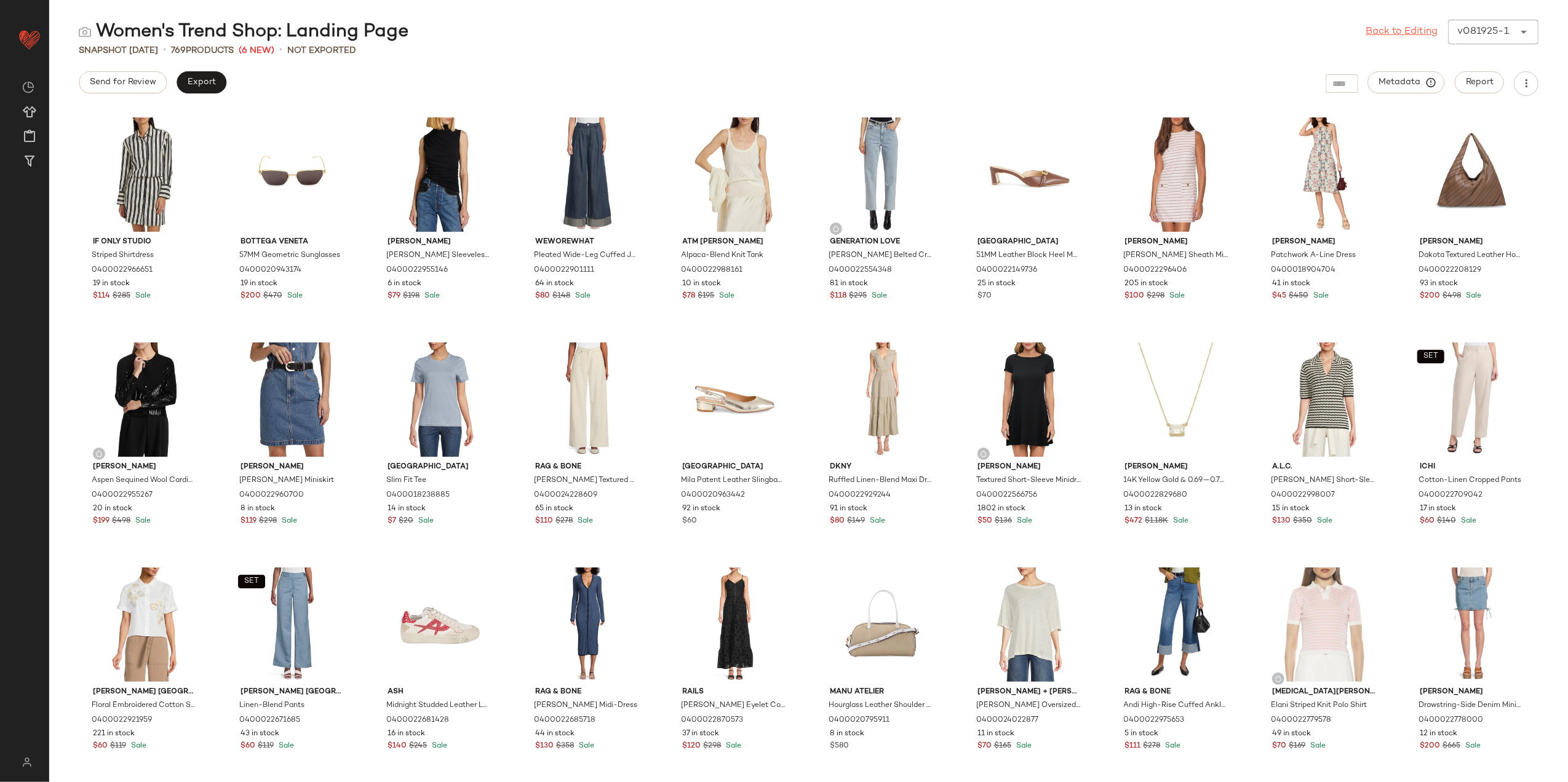
drag, startPoint x: 1386, startPoint y: 30, endPoint x: 1365, endPoint y: 35, distance: 21.6
click at [1386, 30] on link "Back to Editing" at bounding box center [1402, 32] width 72 height 15
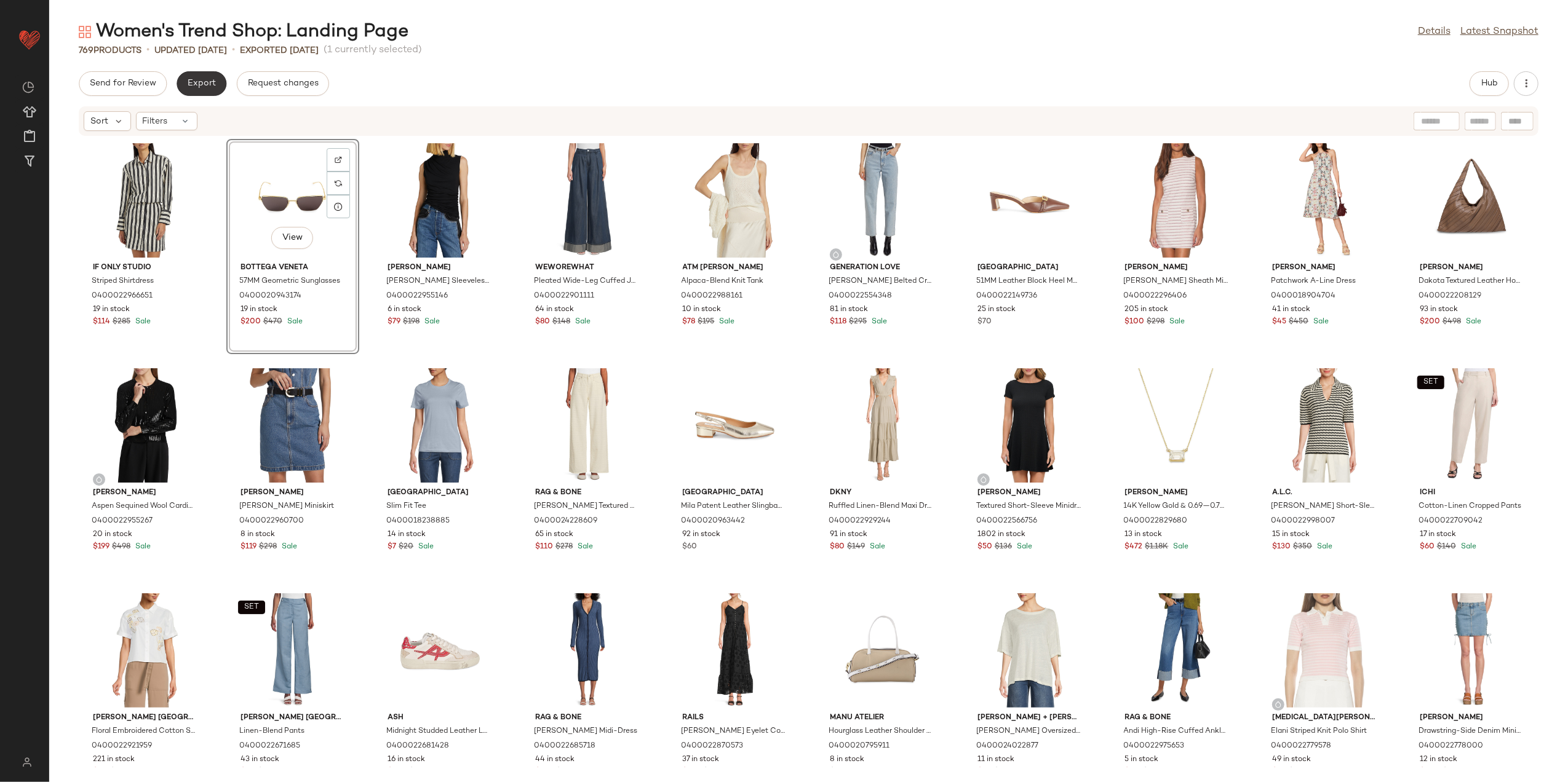
click at [208, 75] on button "Export" at bounding box center [201, 84] width 50 height 25
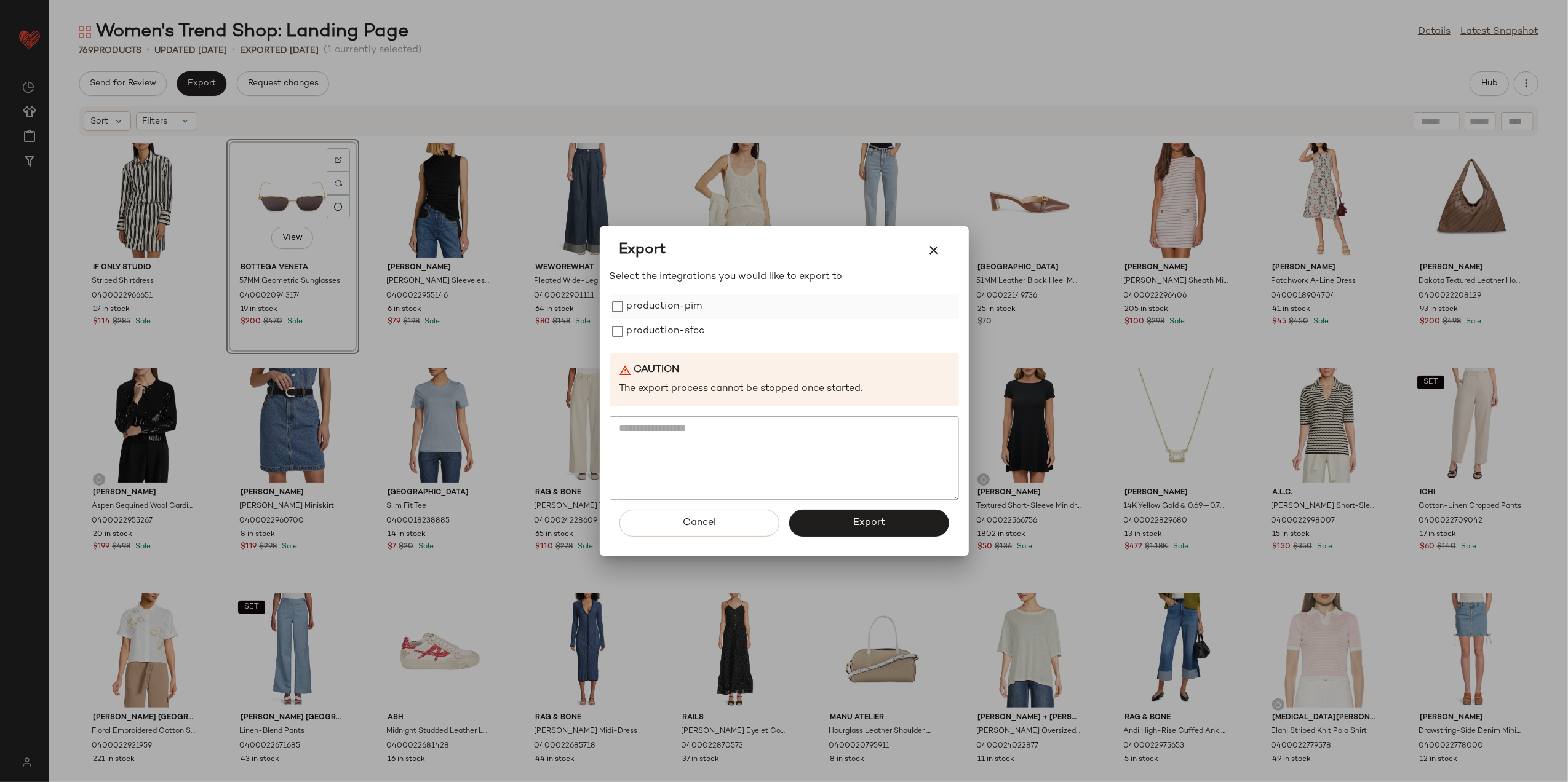
click at [632, 312] on label "production-pim" at bounding box center [664, 307] width 75 height 25
drag, startPoint x: 638, startPoint y: 329, endPoint x: 728, endPoint y: 394, distance: 111.0
click at [638, 329] on label "production-sfcc" at bounding box center [666, 331] width 78 height 25
click at [867, 522] on span "Export" at bounding box center [869, 522] width 33 height 12
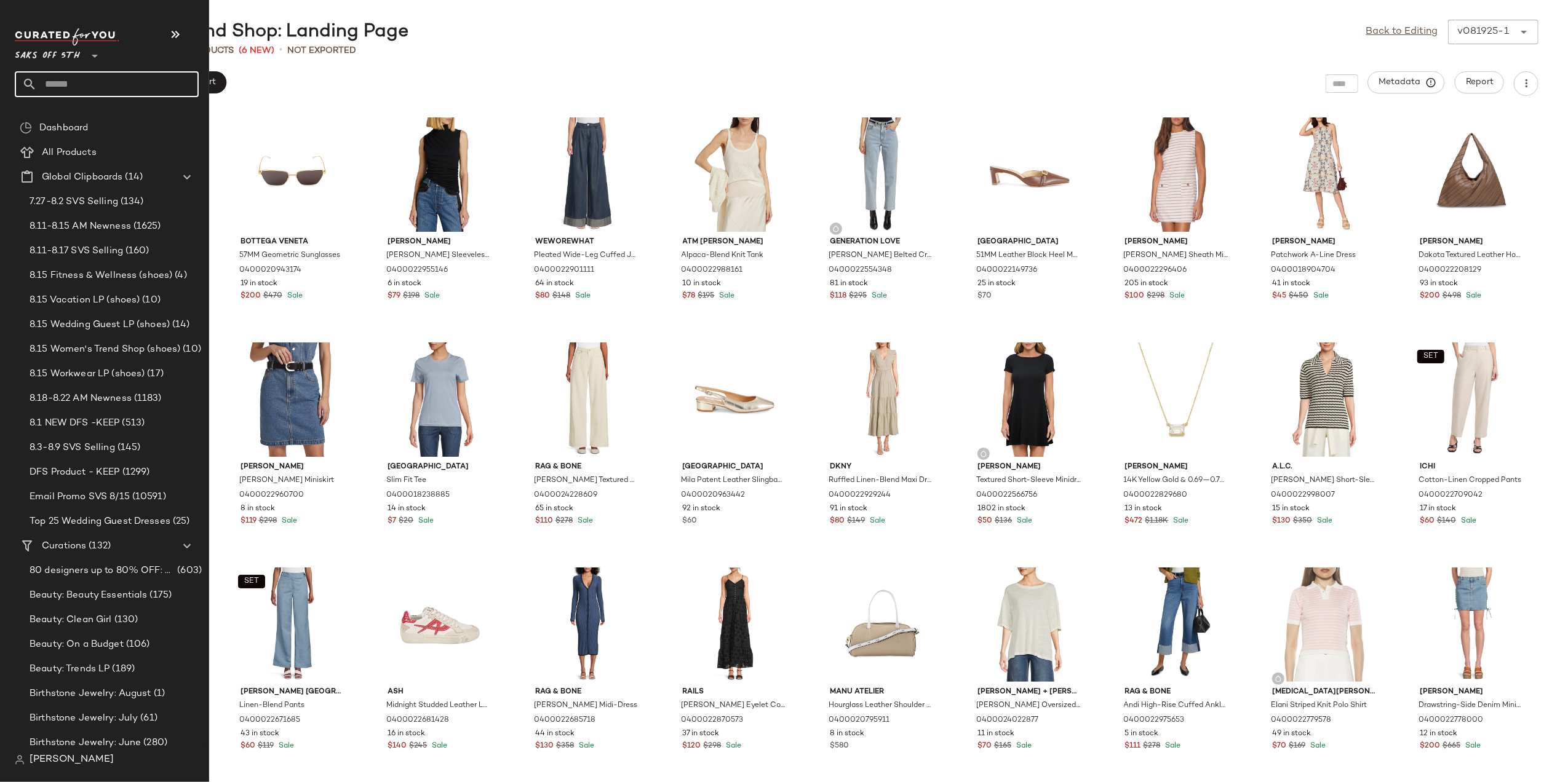
click at [70, 90] on input "text" at bounding box center [118, 84] width 162 height 26
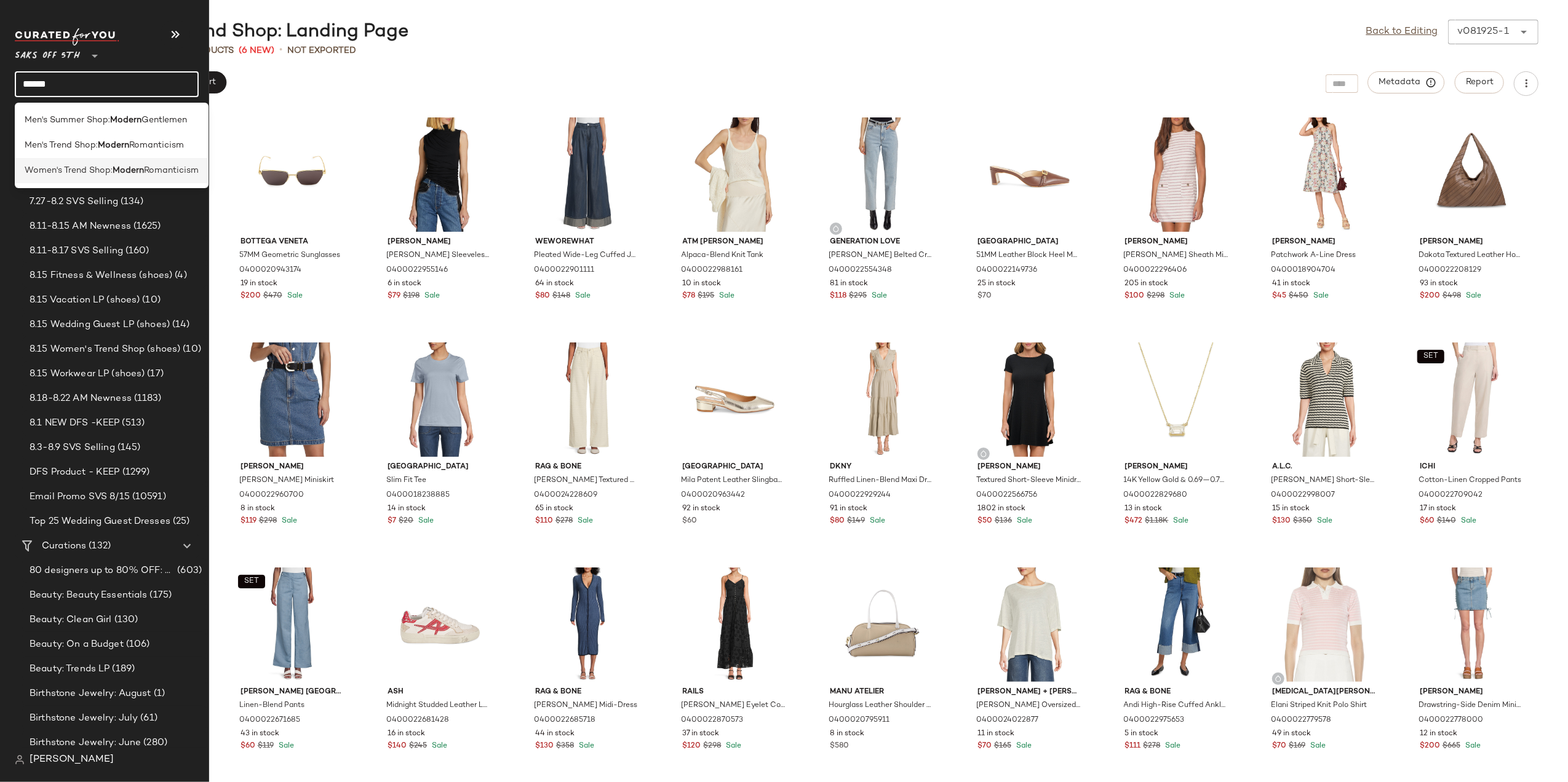
type input "******"
click at [82, 173] on span "Women's Trend Shop:" at bounding box center [69, 171] width 88 height 13
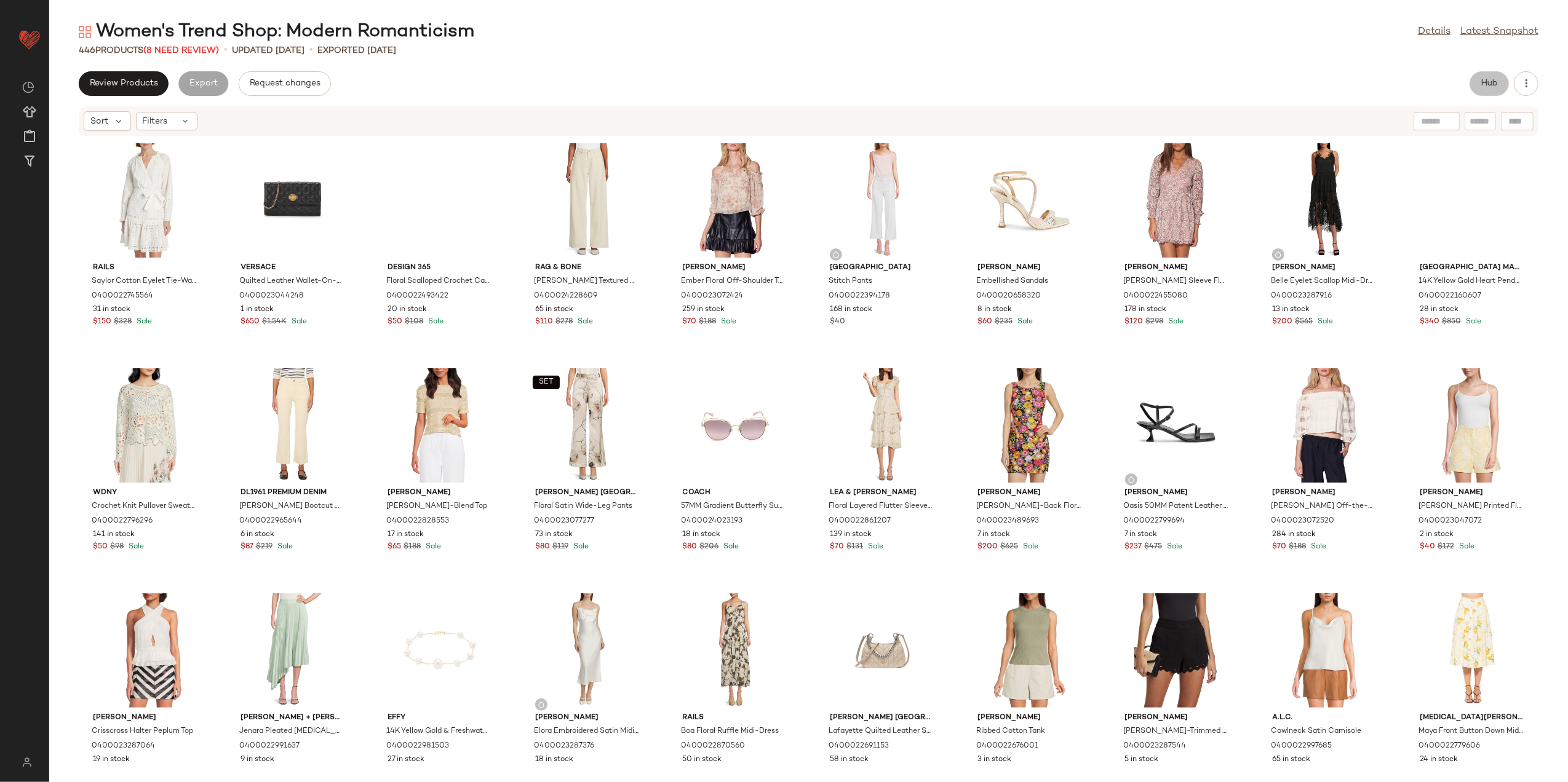
click at [1474, 81] on button "Hub" at bounding box center [1489, 84] width 39 height 25
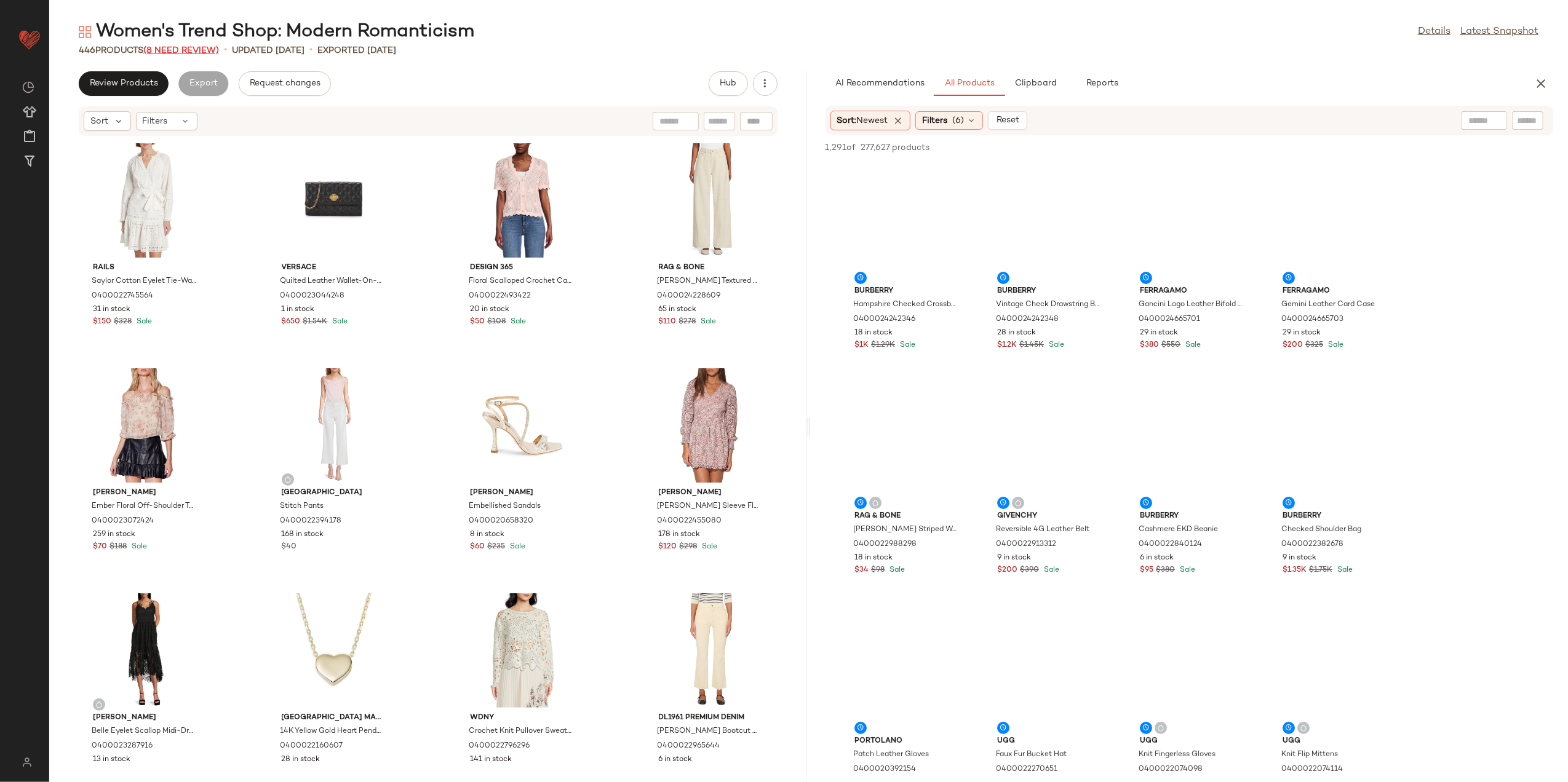
click at [188, 47] on span "(8 Need Review)" at bounding box center [181, 50] width 75 height 9
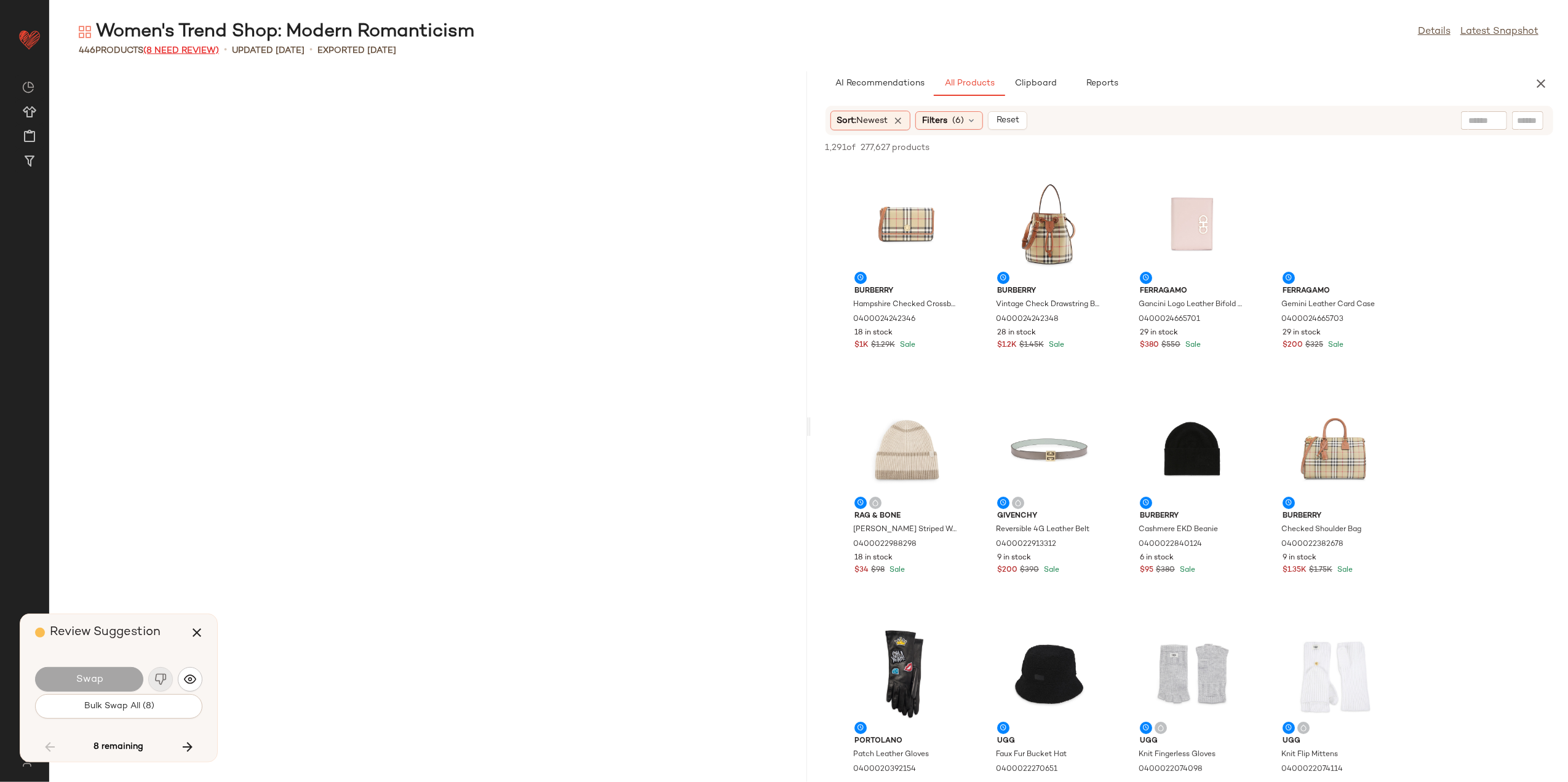
scroll to position [4277, 0]
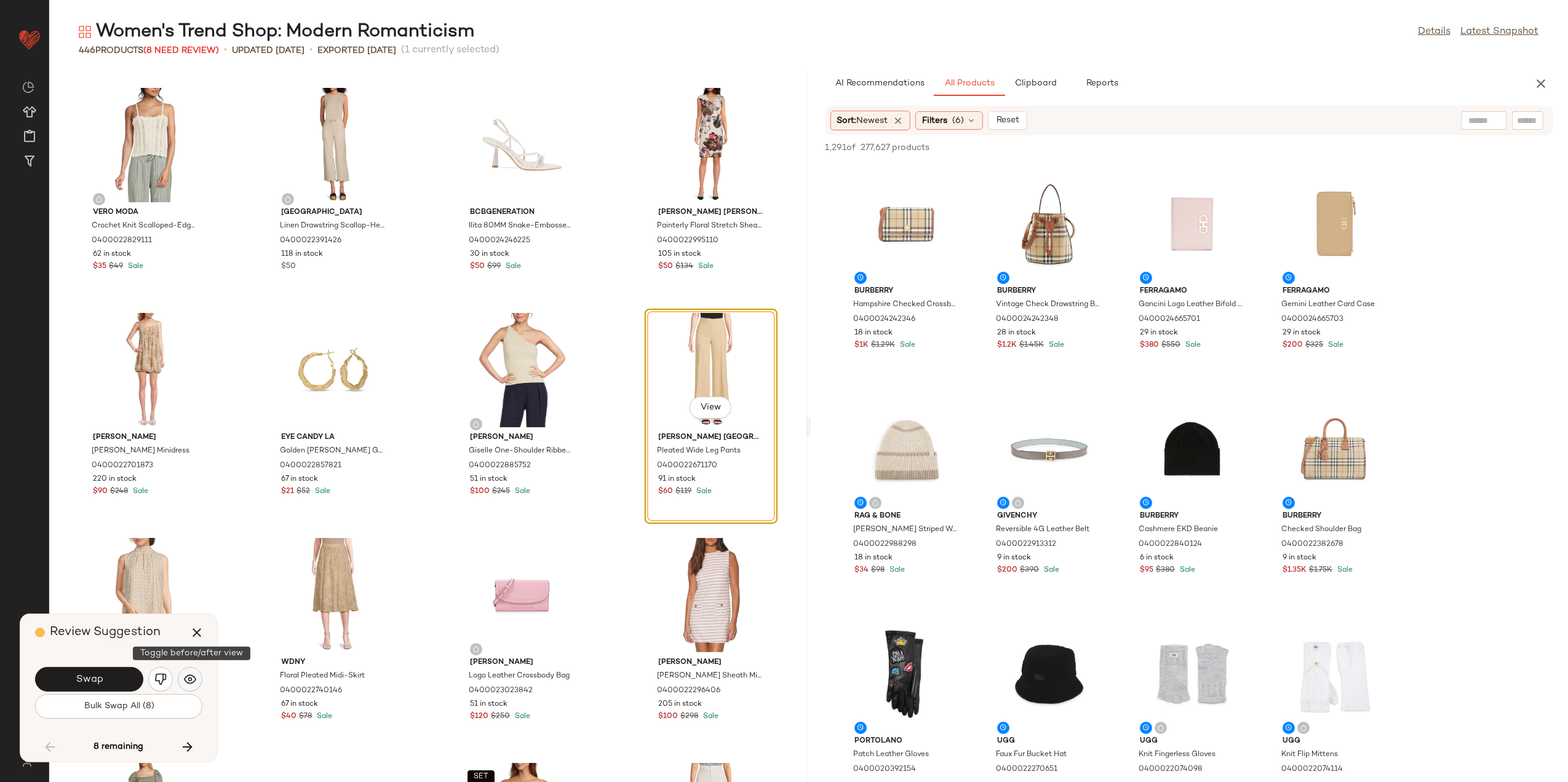
click at [190, 677] on img "button" at bounding box center [190, 680] width 12 height 12
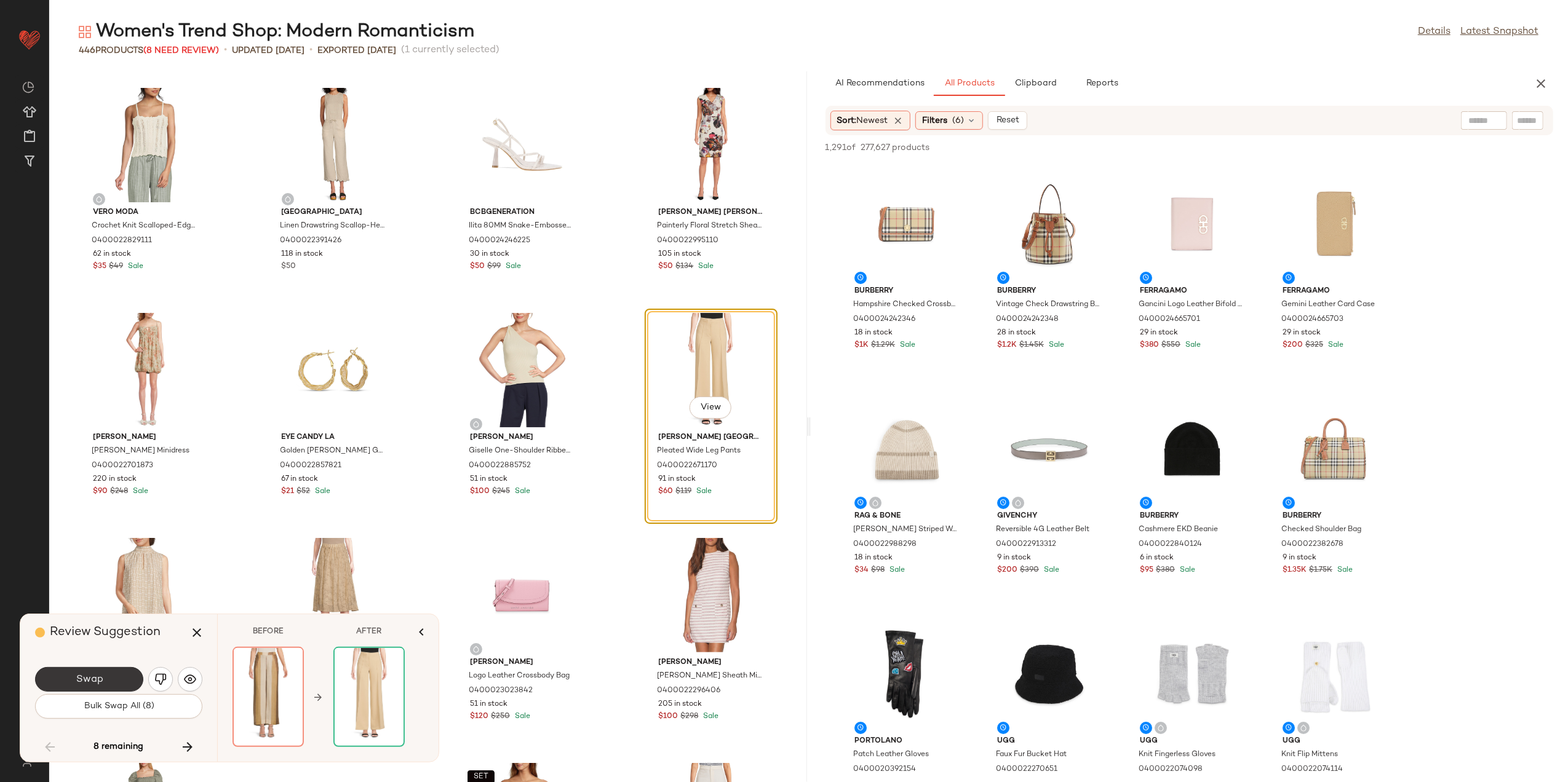
click at [86, 679] on span "Swap" at bounding box center [89, 679] width 27 height 12
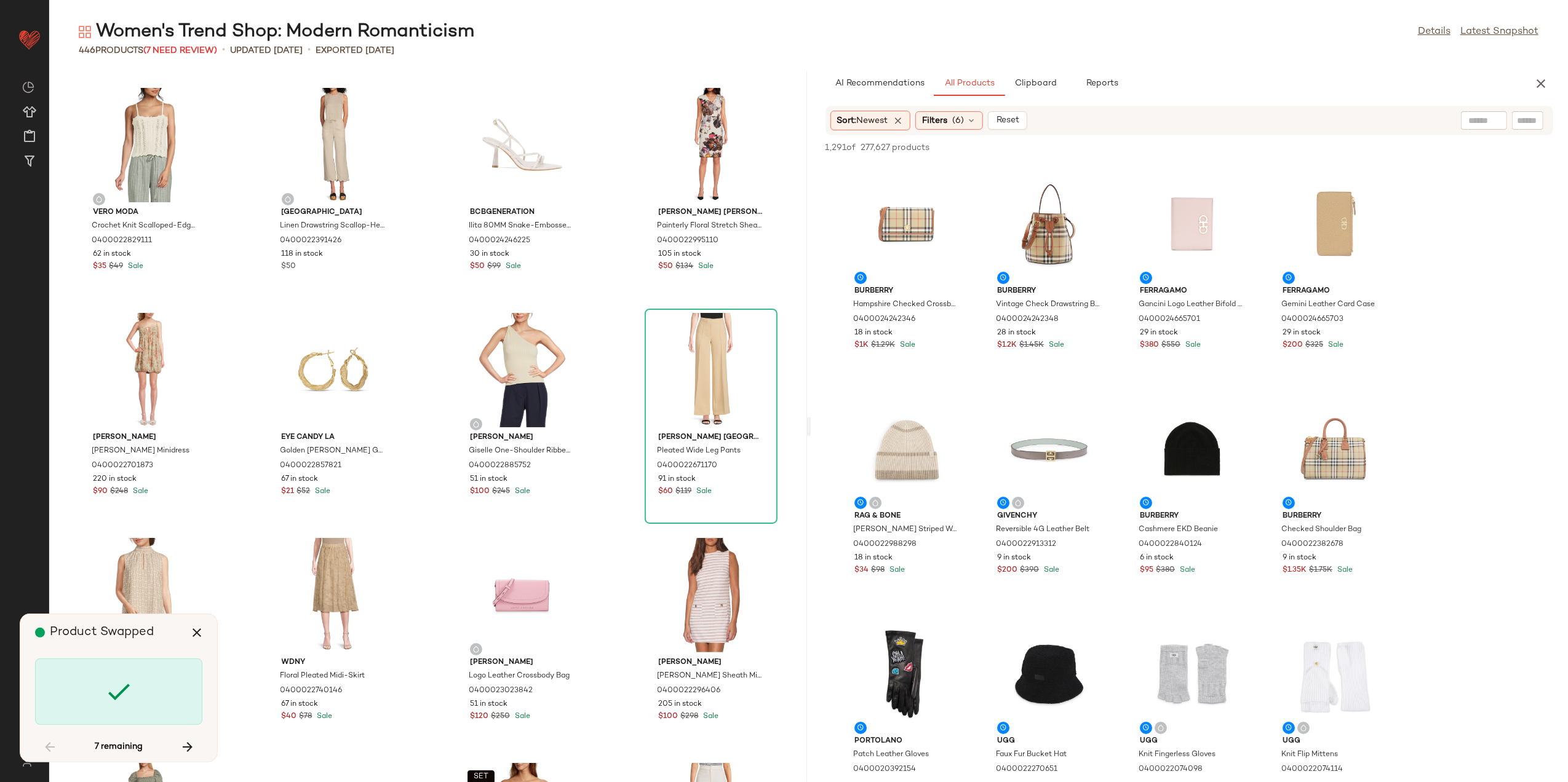
scroll to position [9904, 0]
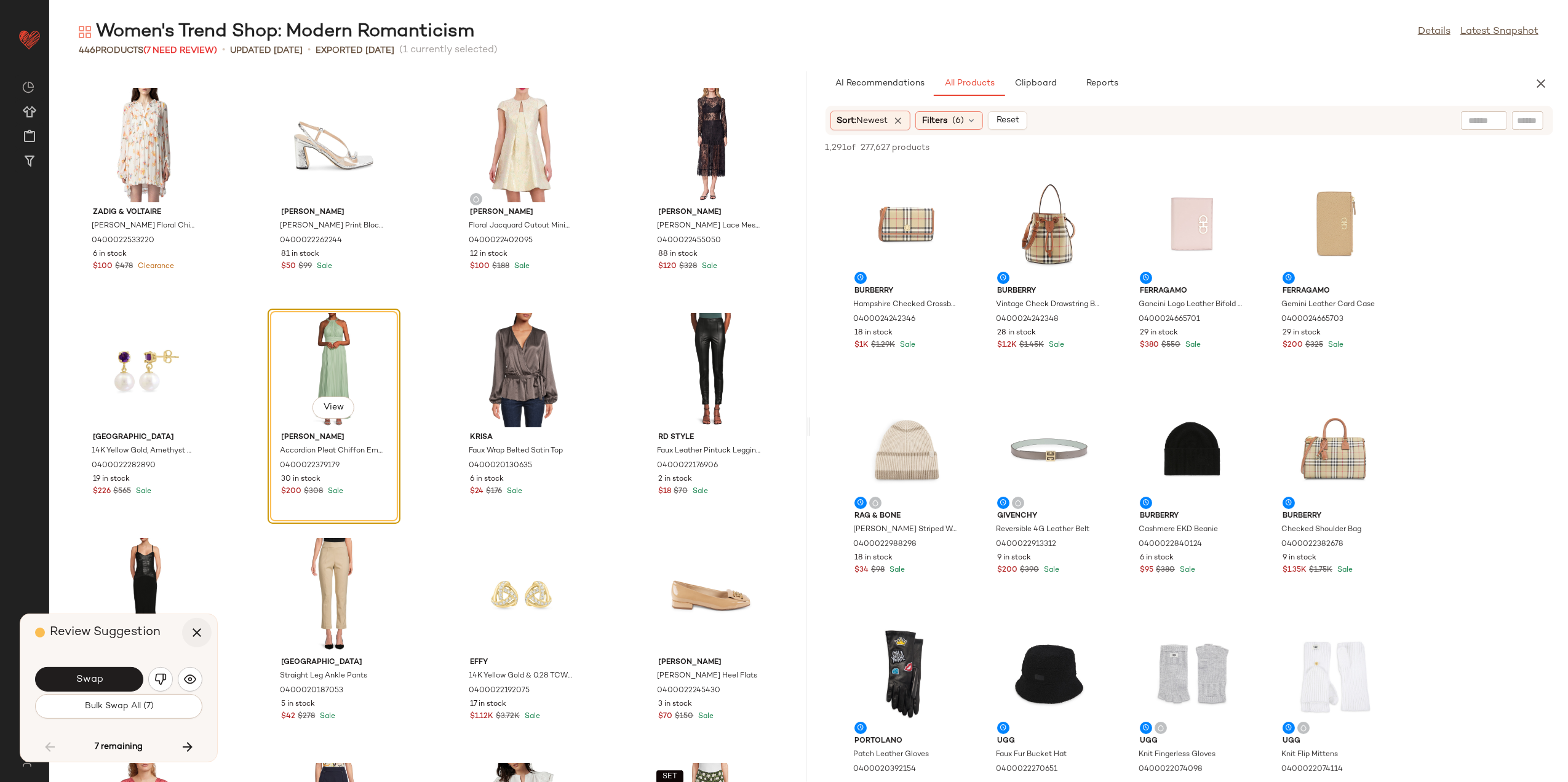
click at [190, 635] on icon "button" at bounding box center [197, 633] width 15 height 15
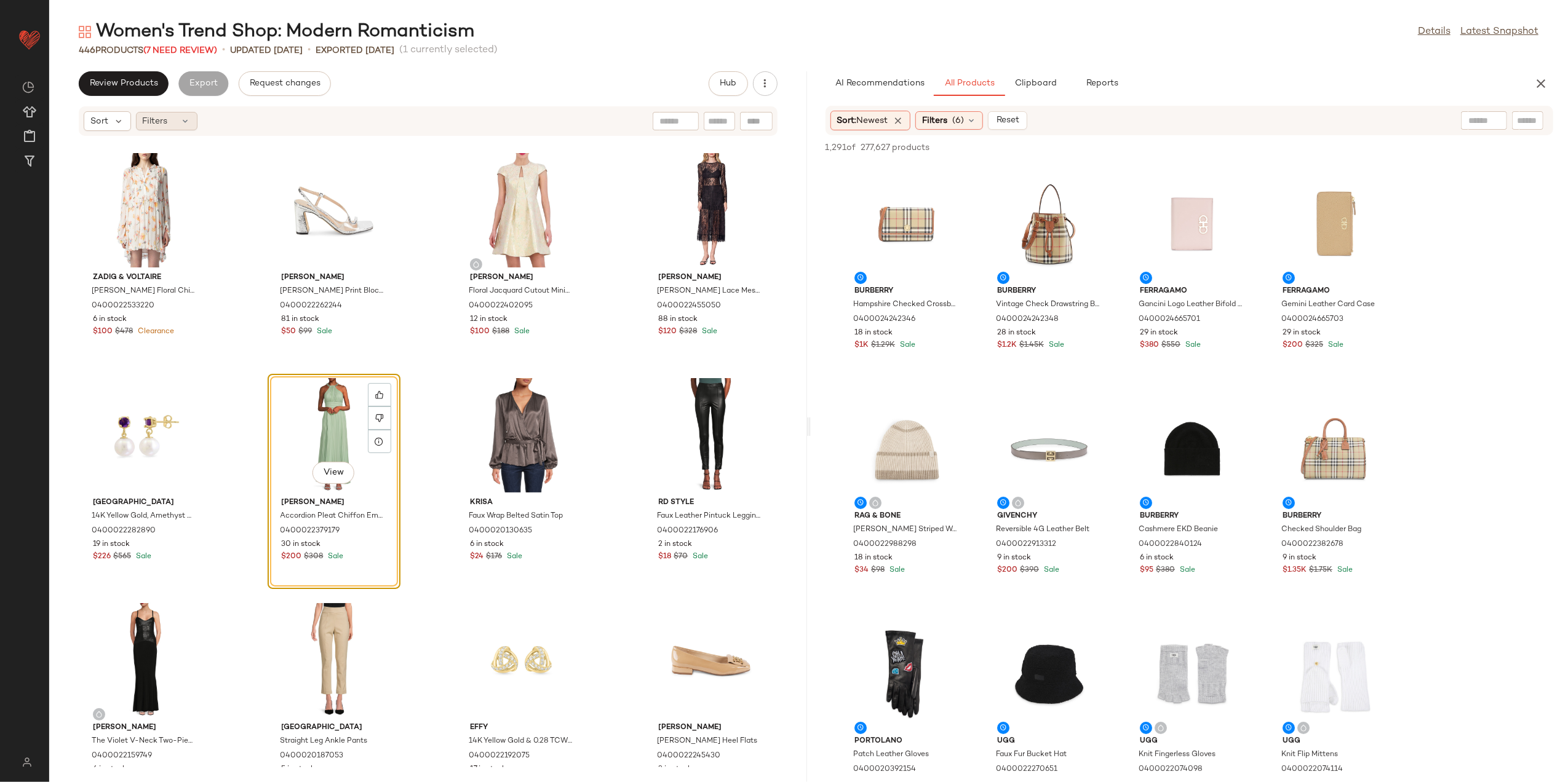
click at [177, 119] on div "Filters" at bounding box center [166, 121] width 62 height 18
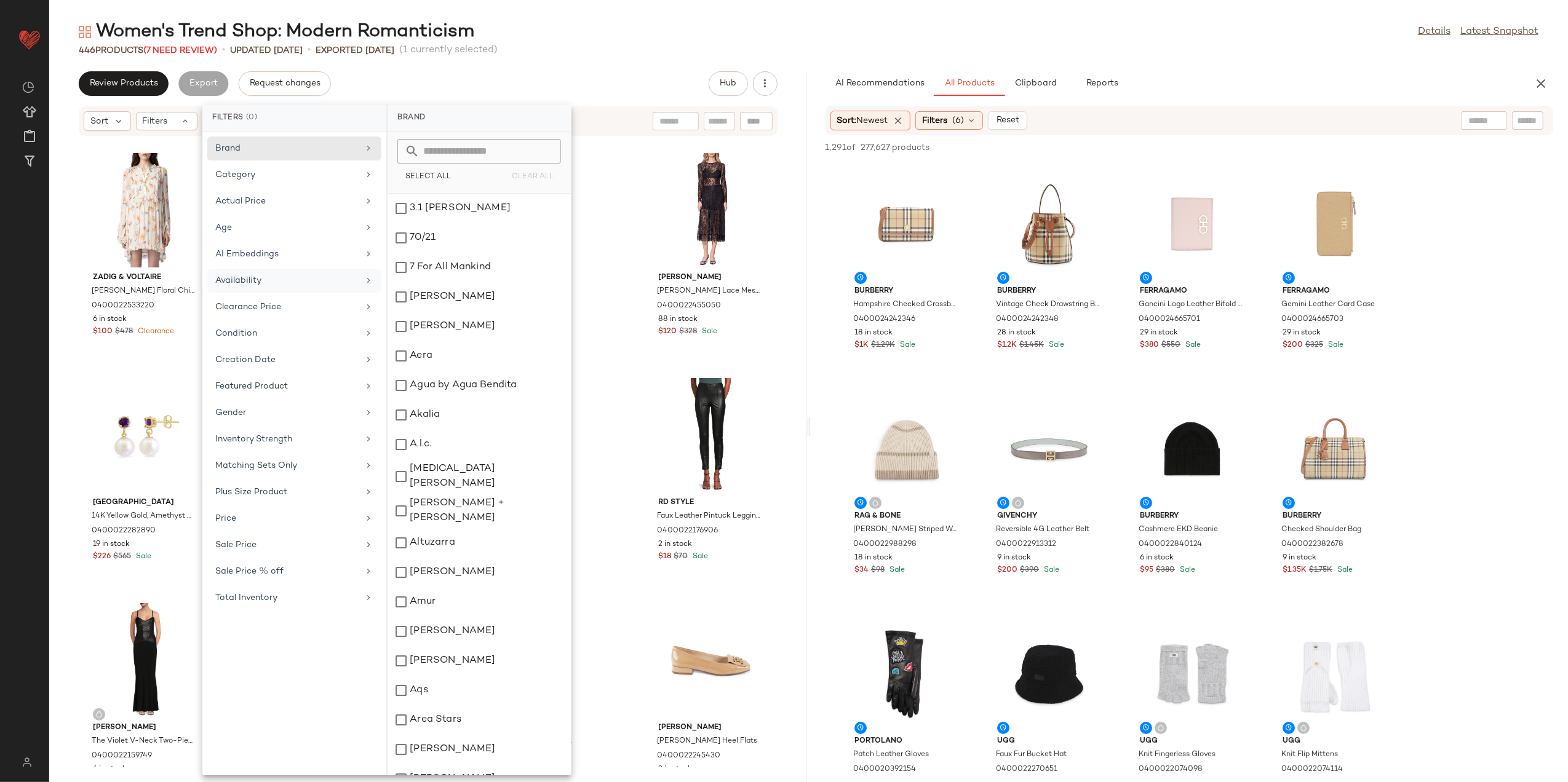
click at [267, 283] on div "Availability" at bounding box center [286, 281] width 143 height 13
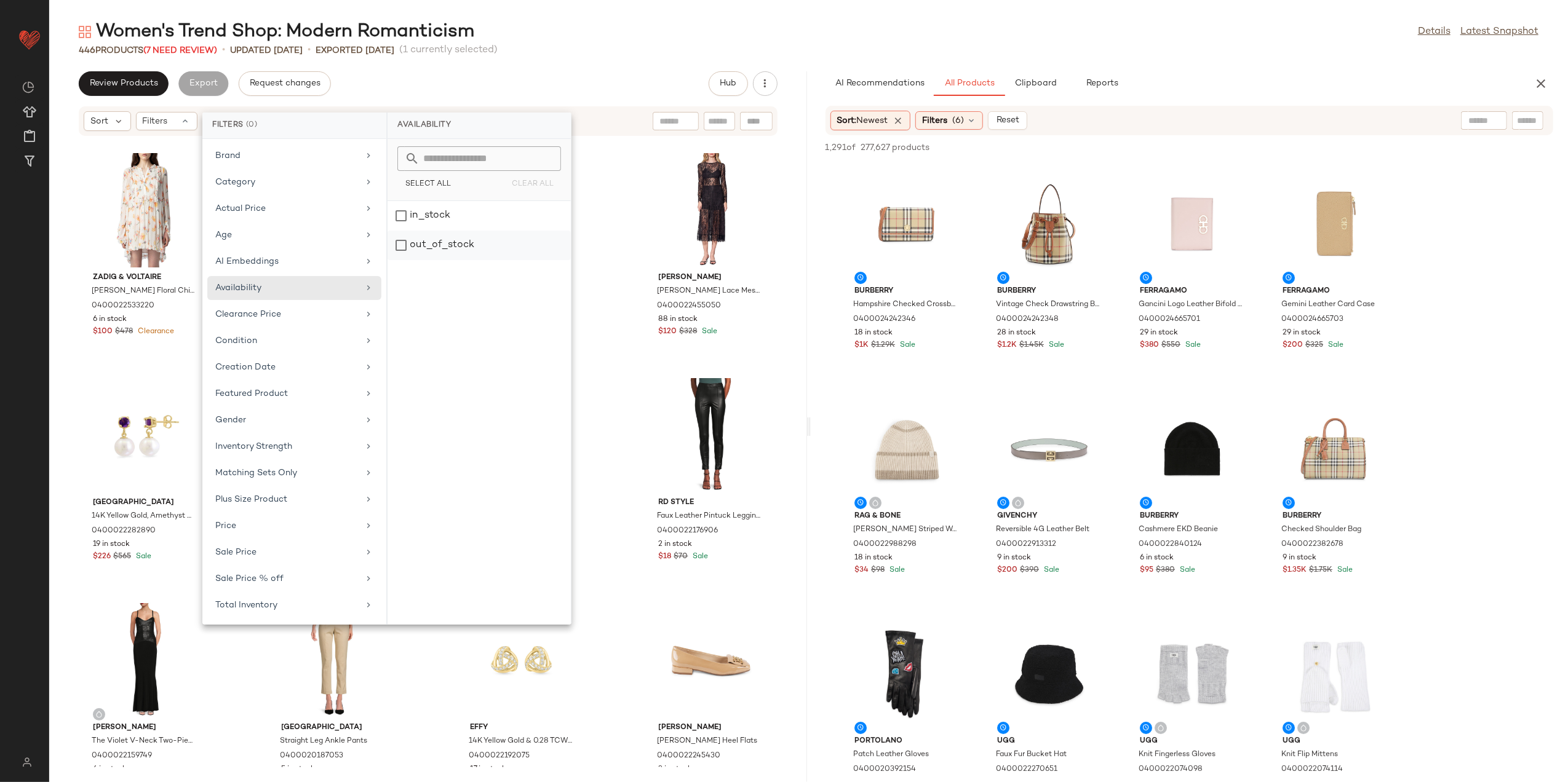
click at [449, 249] on div "out_of_stock" at bounding box center [480, 245] width 184 height 29
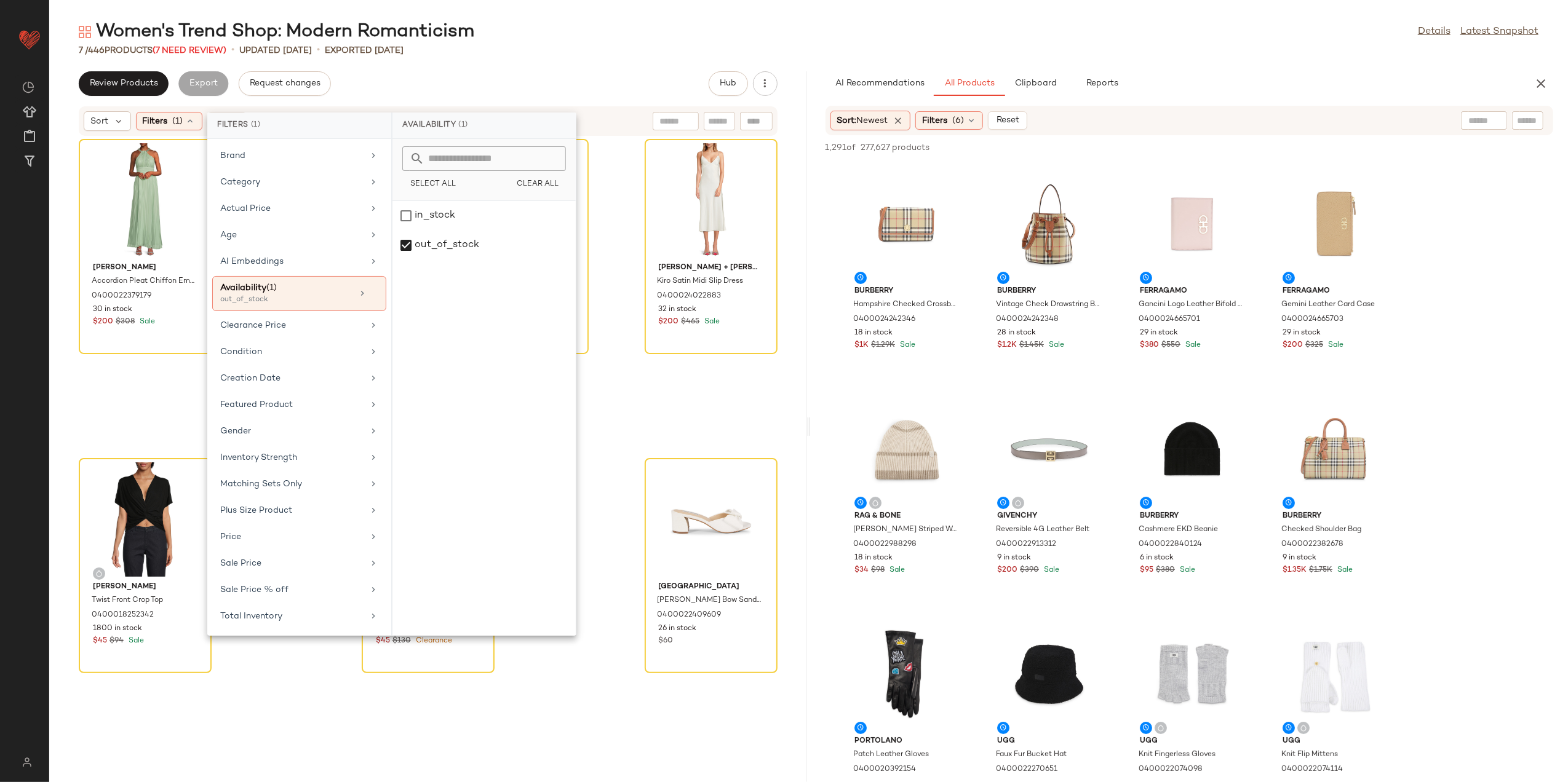
drag, startPoint x: 233, startPoint y: 701, endPoint x: 221, endPoint y: 604, distance: 97.7
click at [233, 700] on div "Eliza J Accordion Pleat Chiffon Embellished Gown 0400022379179 30 in stock $200…" at bounding box center [428, 452] width 758 height 631
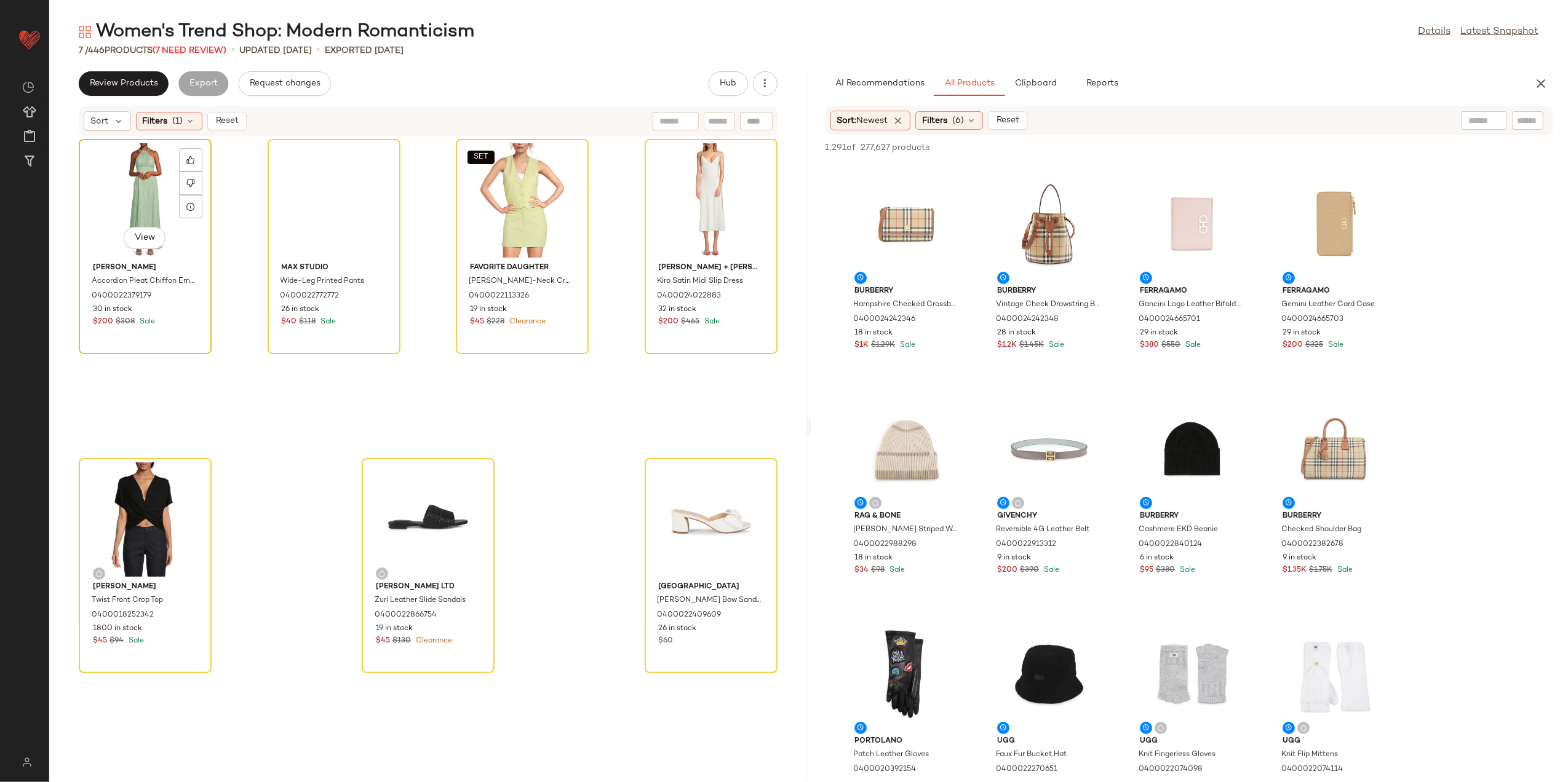
click at [146, 171] on div "View" at bounding box center [145, 200] width 124 height 114
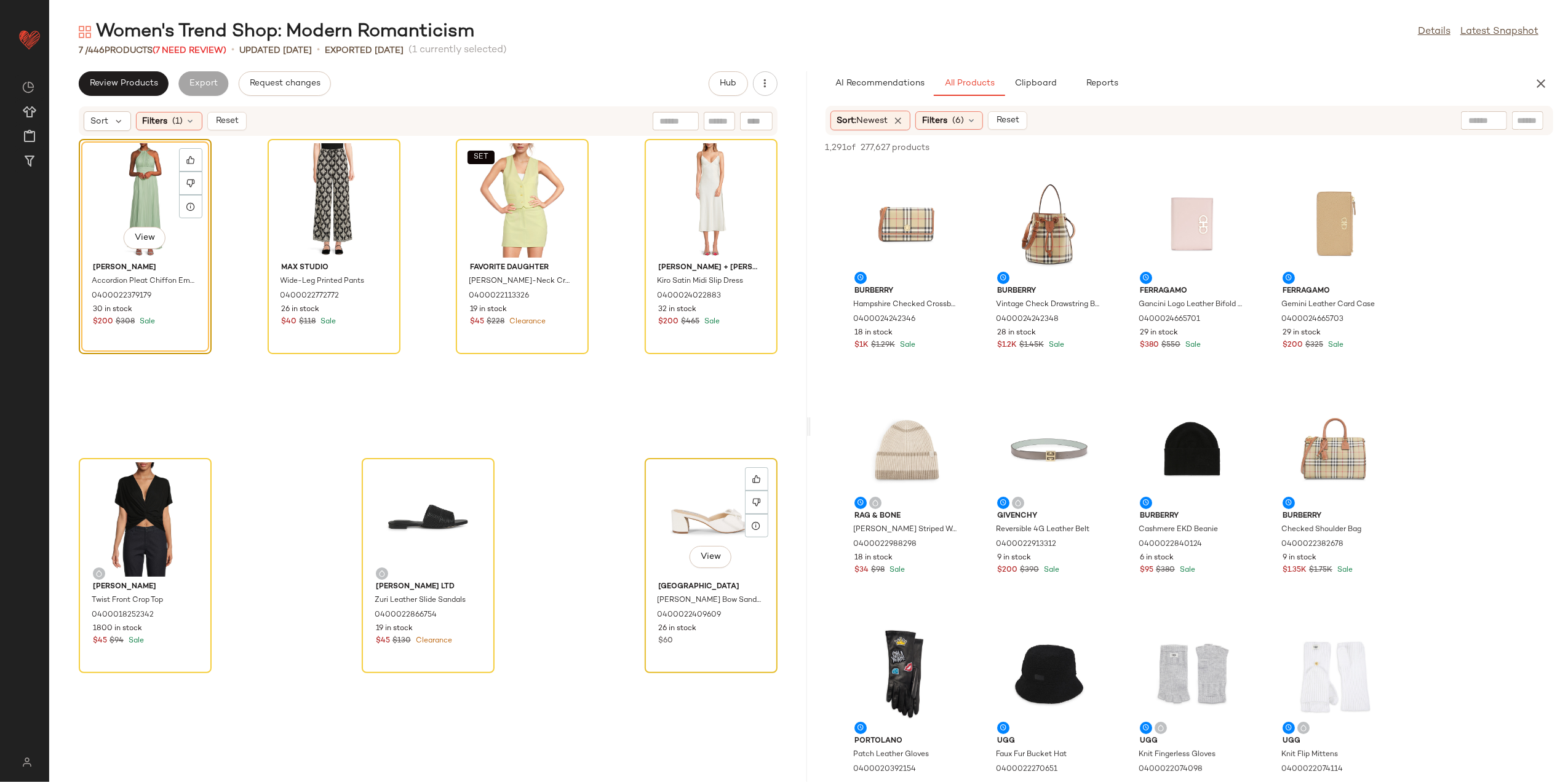
click at [708, 481] on div "View" at bounding box center [711, 519] width 124 height 114
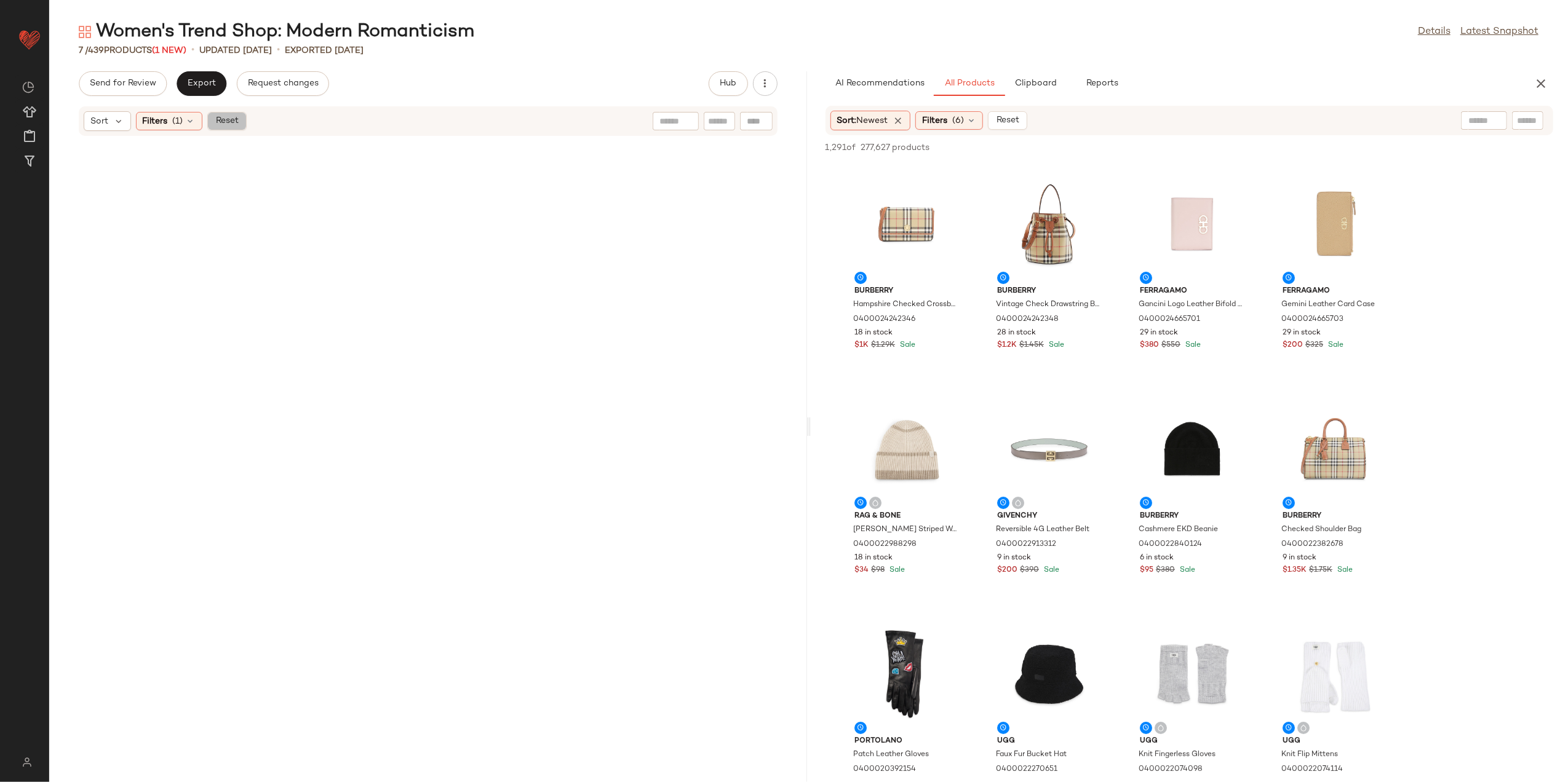
click at [229, 116] on span "Reset" at bounding box center [226, 121] width 23 height 10
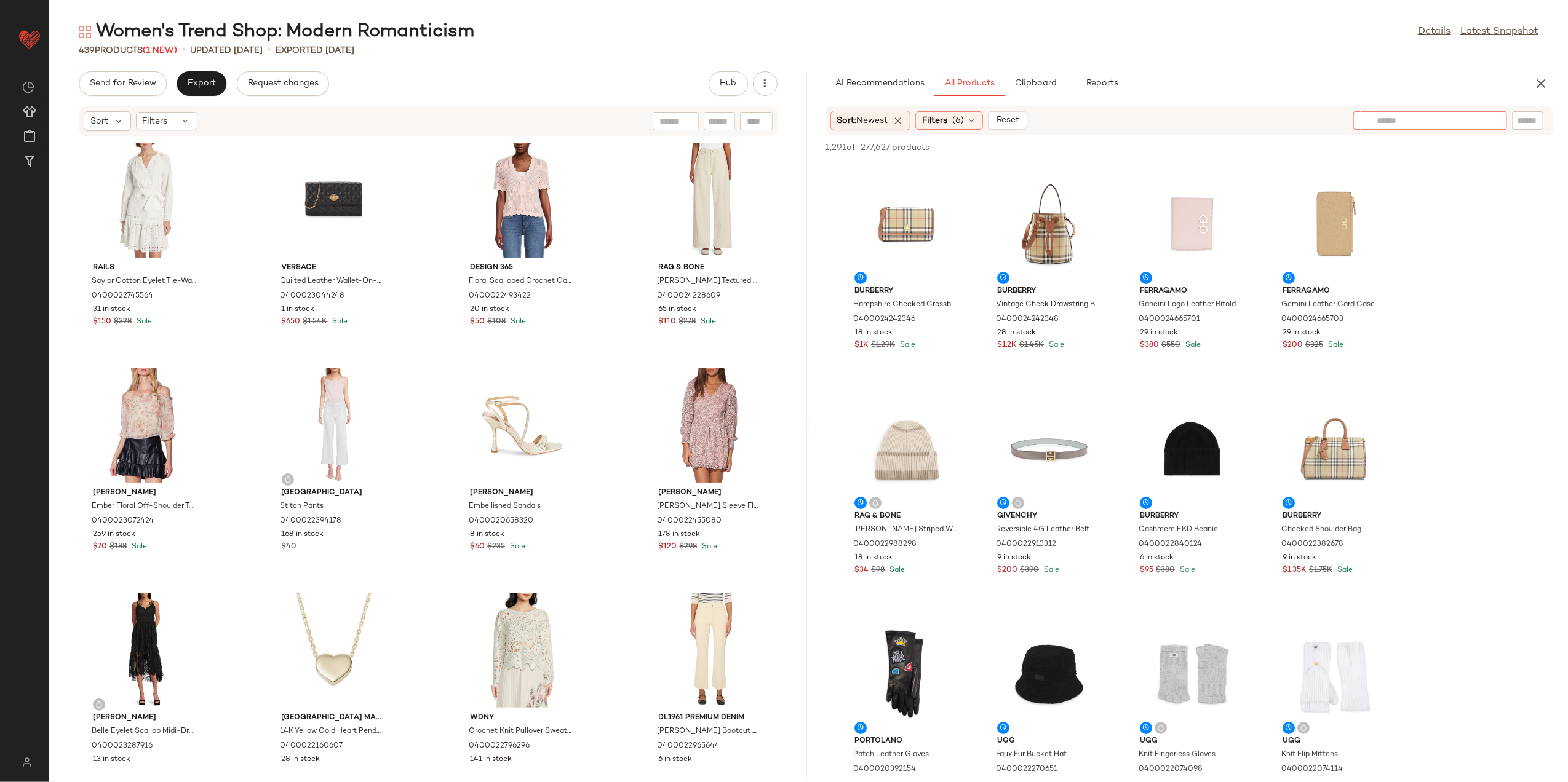
click at [1473, 119] on input "text" at bounding box center [1430, 121] width 107 height 13
type input "*******"
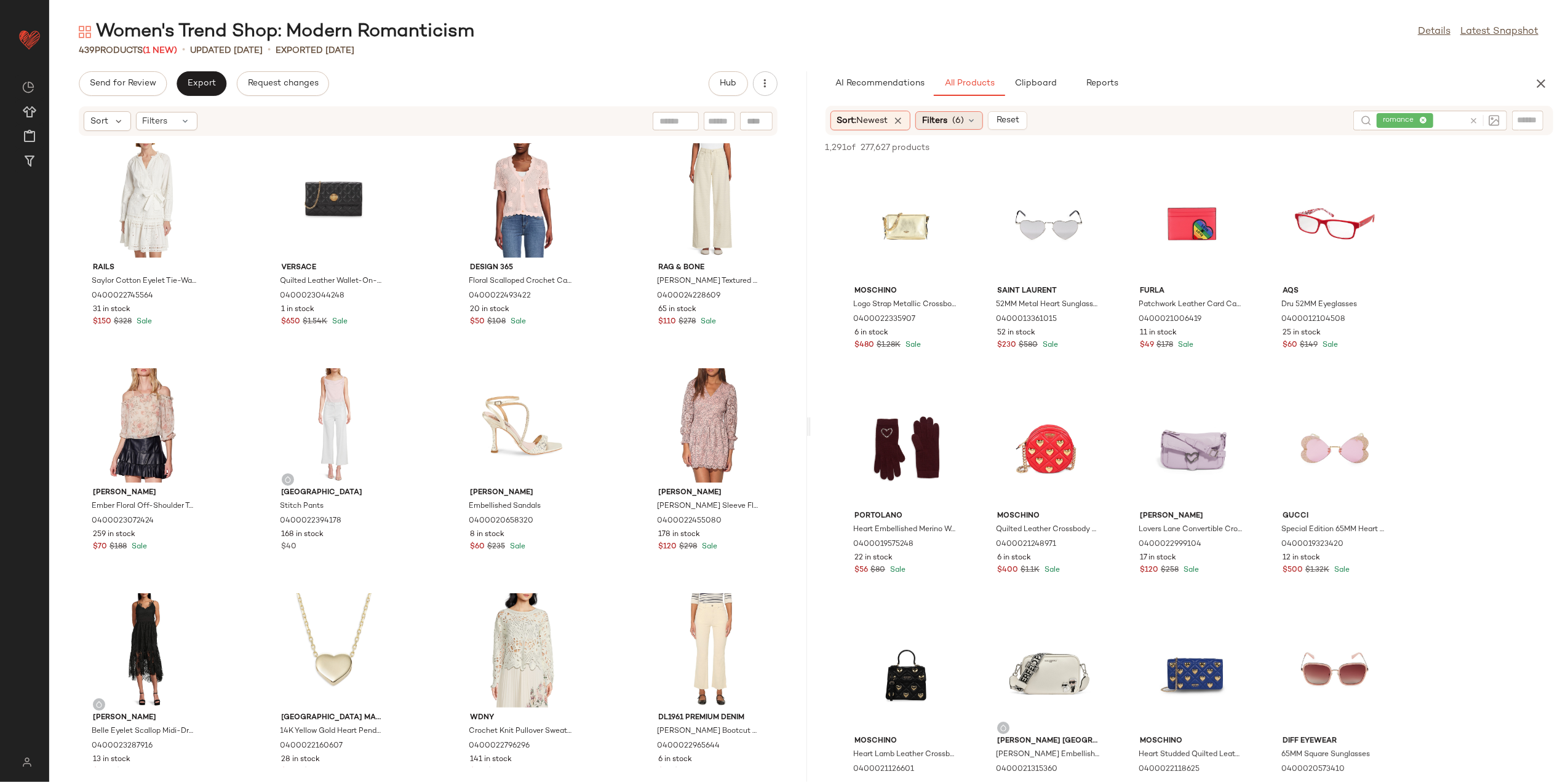
click at [938, 126] on span "Filters" at bounding box center [934, 121] width 25 height 13
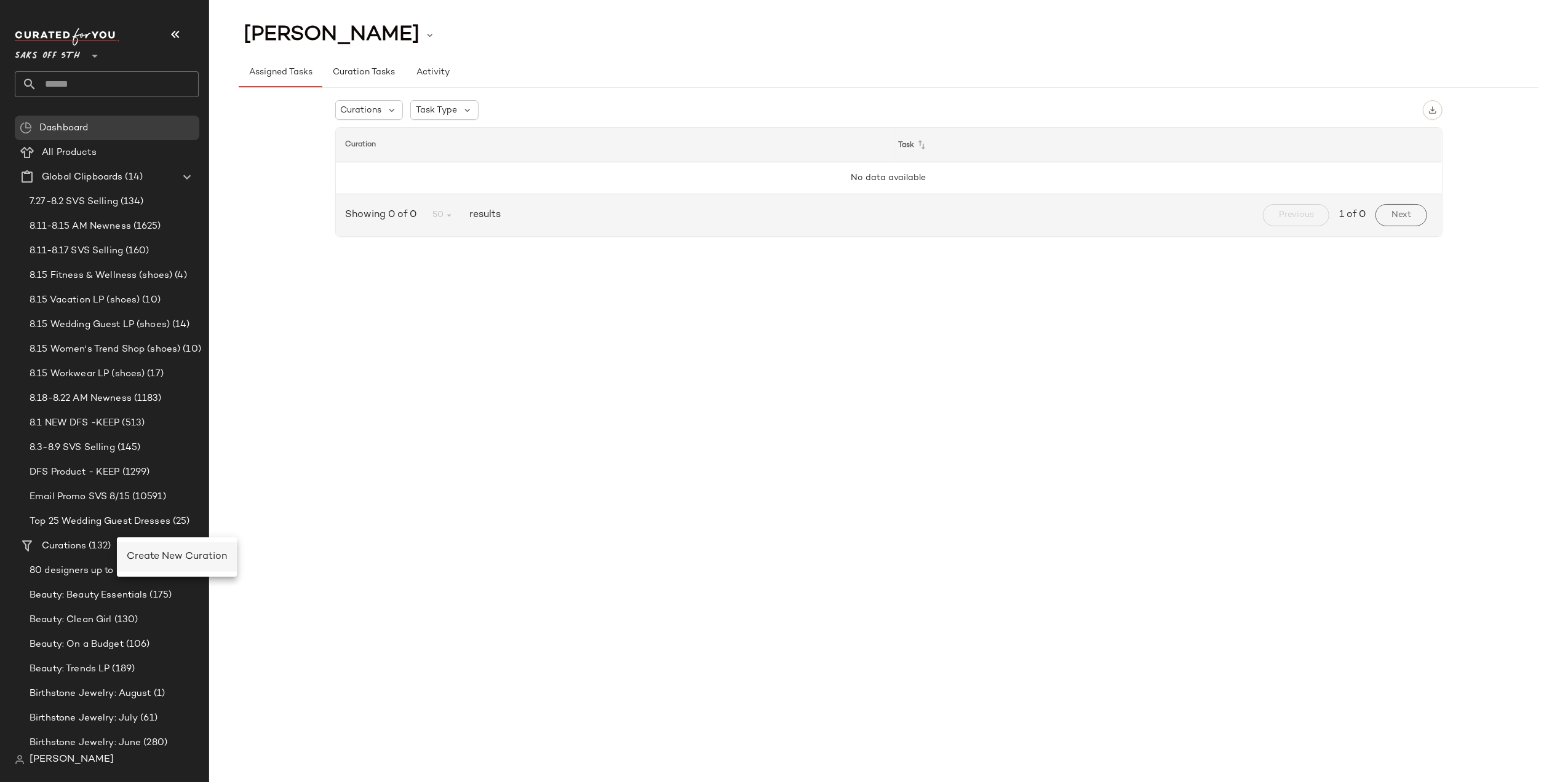
click at [170, 559] on span "Create New Curation" at bounding box center [177, 557] width 100 height 10
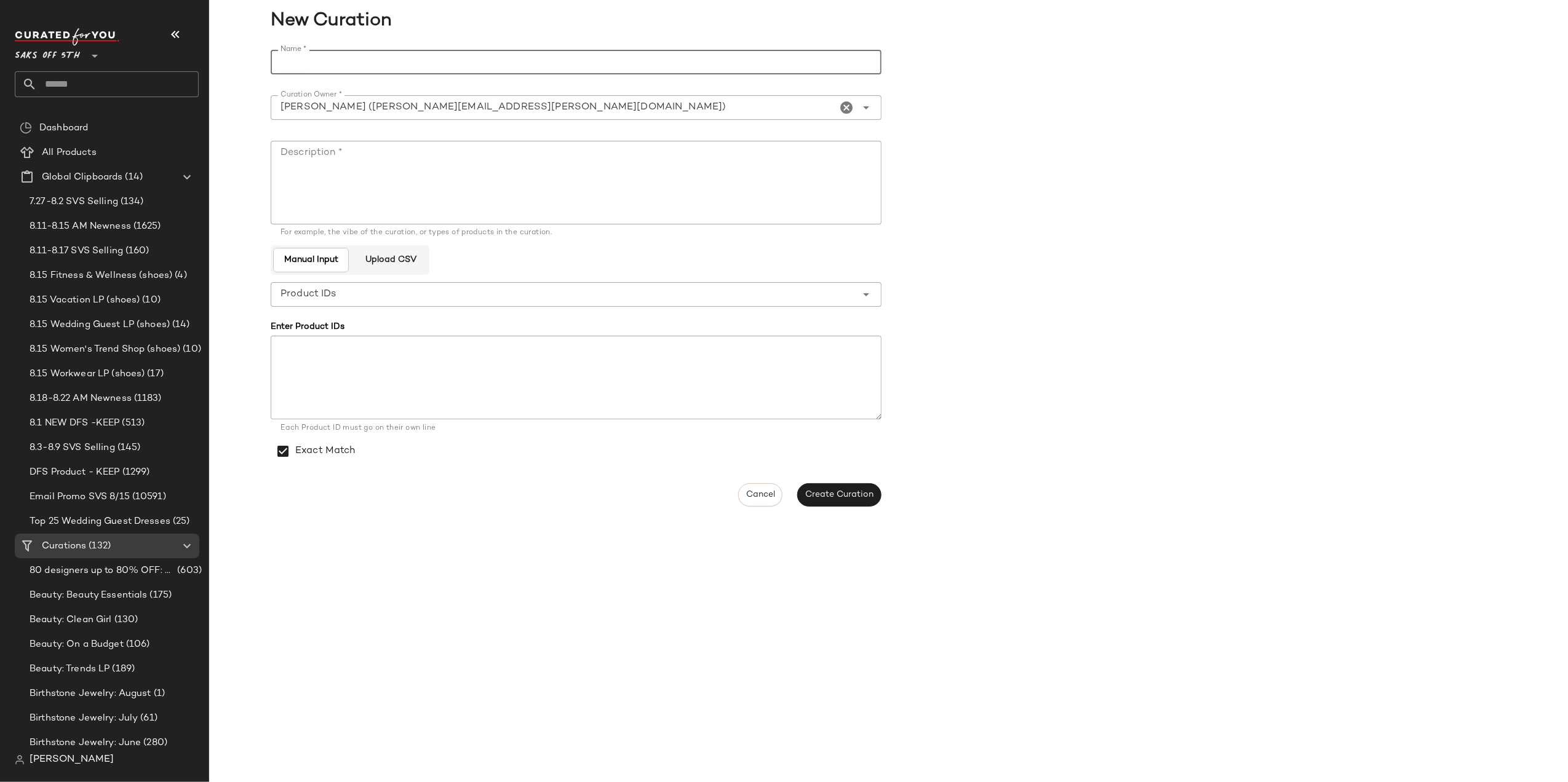
paste input "**********"
type input "**********"
click at [409, 171] on textarea "Description *" at bounding box center [576, 183] width 611 height 84
type textarea "******"
click at [837, 501] on button "Create Curation" at bounding box center [839, 495] width 84 height 23
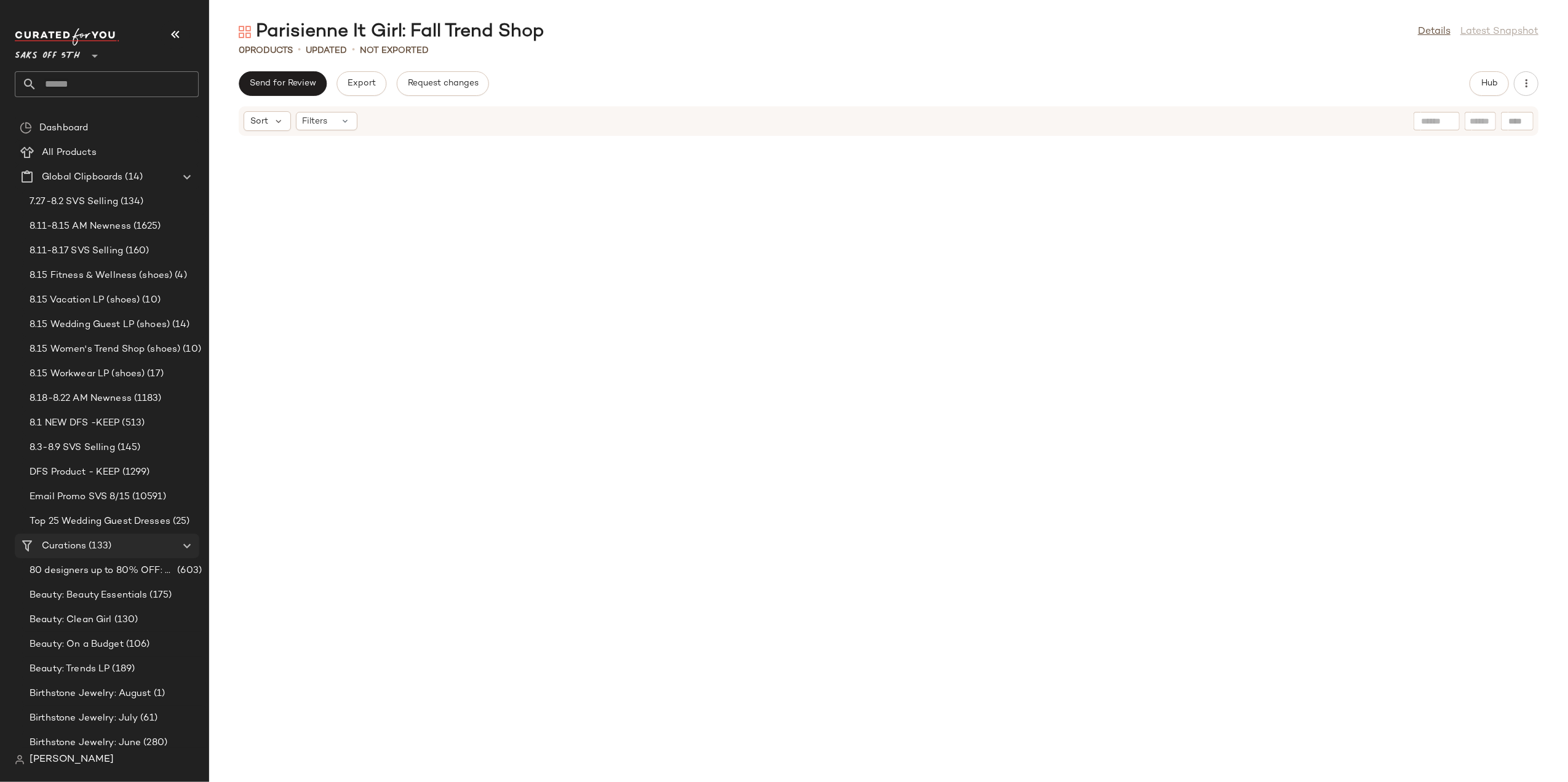
click at [60, 536] on Curations "Curations (133)" at bounding box center [107, 546] width 184 height 25
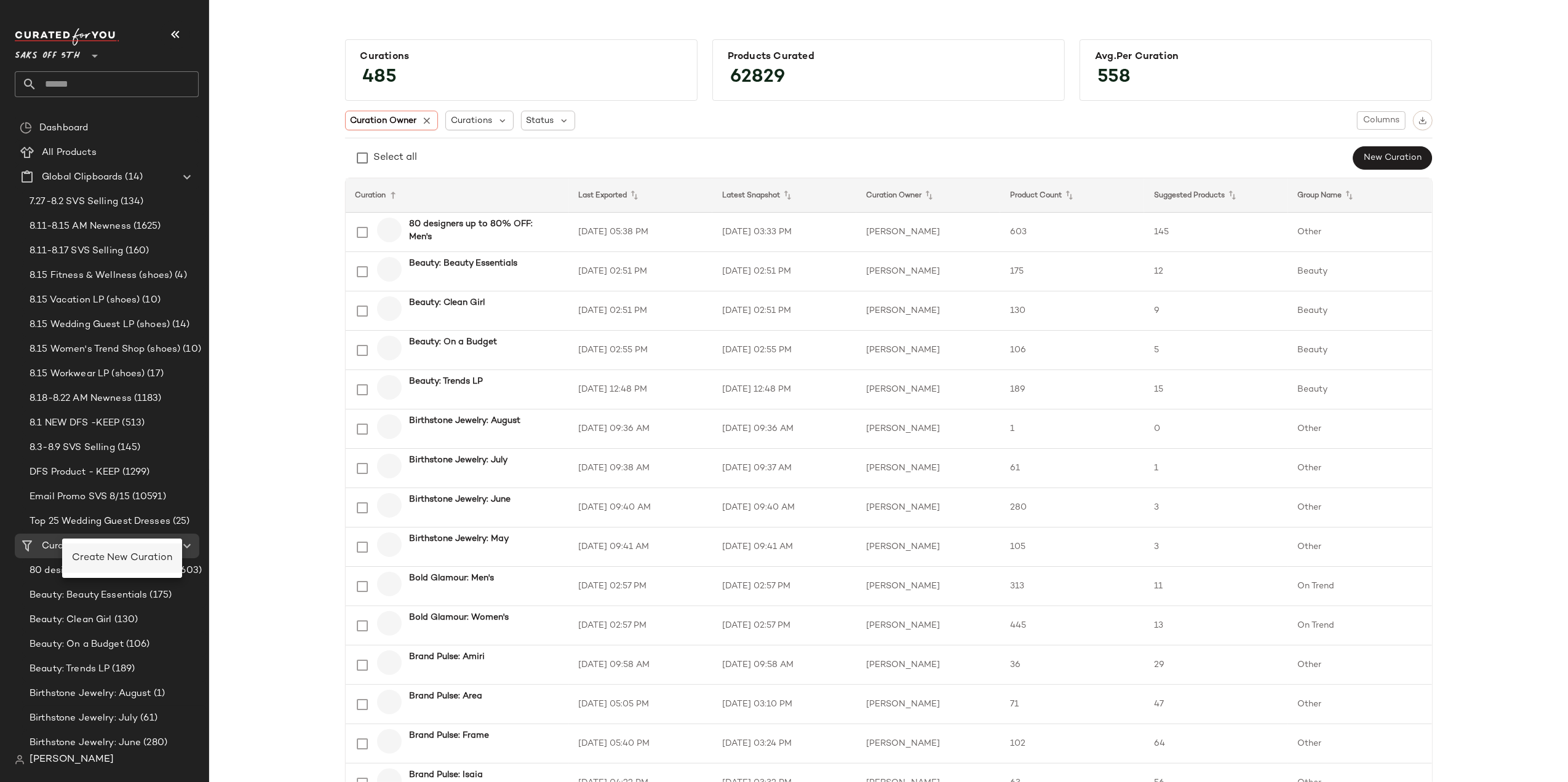
click at [104, 564] on span "Create New Curation" at bounding box center [122, 557] width 100 height 10
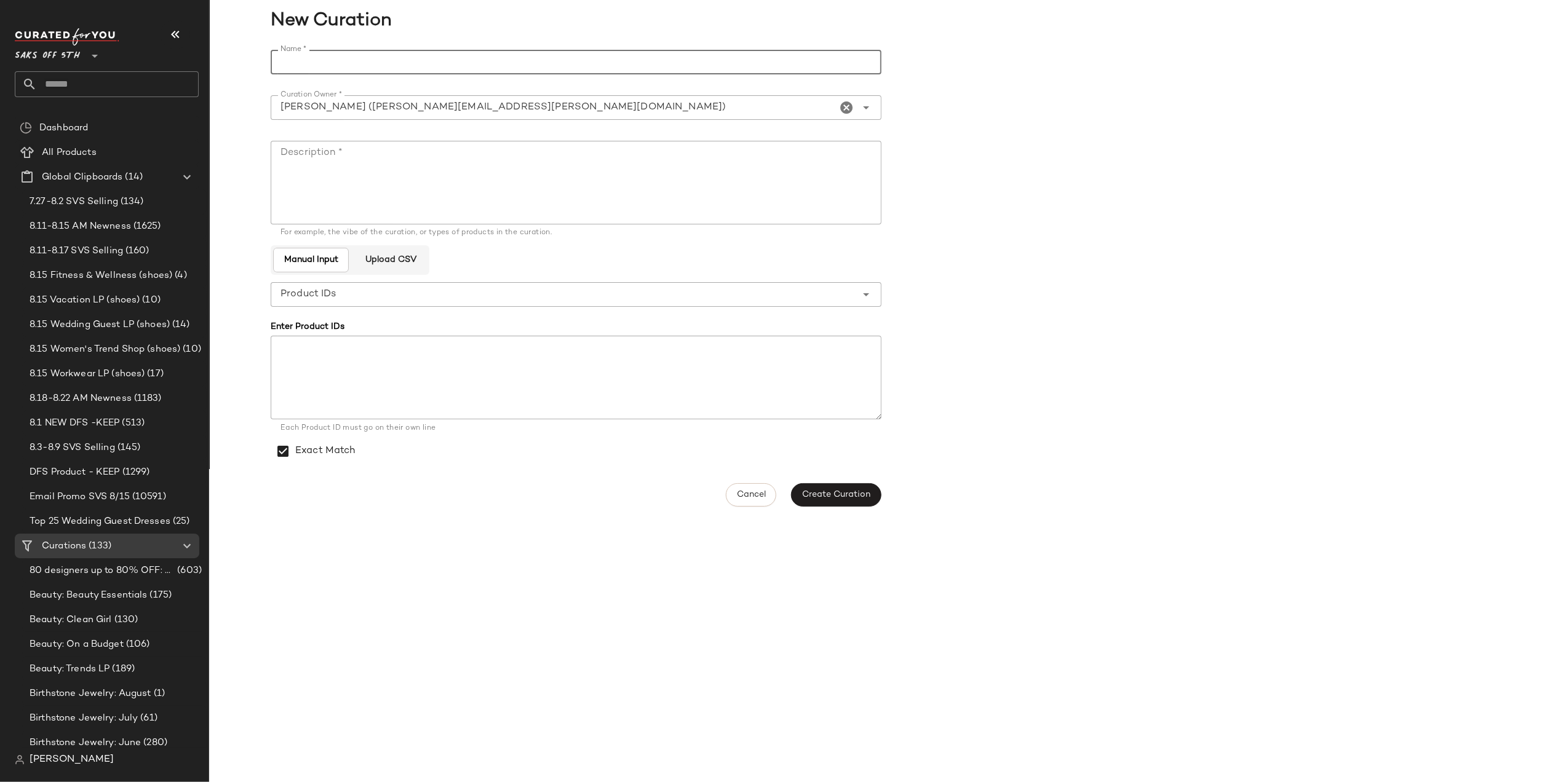
paste input "**********"
type input "**********"
click at [416, 175] on textarea "Description *" at bounding box center [576, 183] width 611 height 84
type textarea "******"
click at [830, 503] on button "Create Curation" at bounding box center [836, 495] width 90 height 23
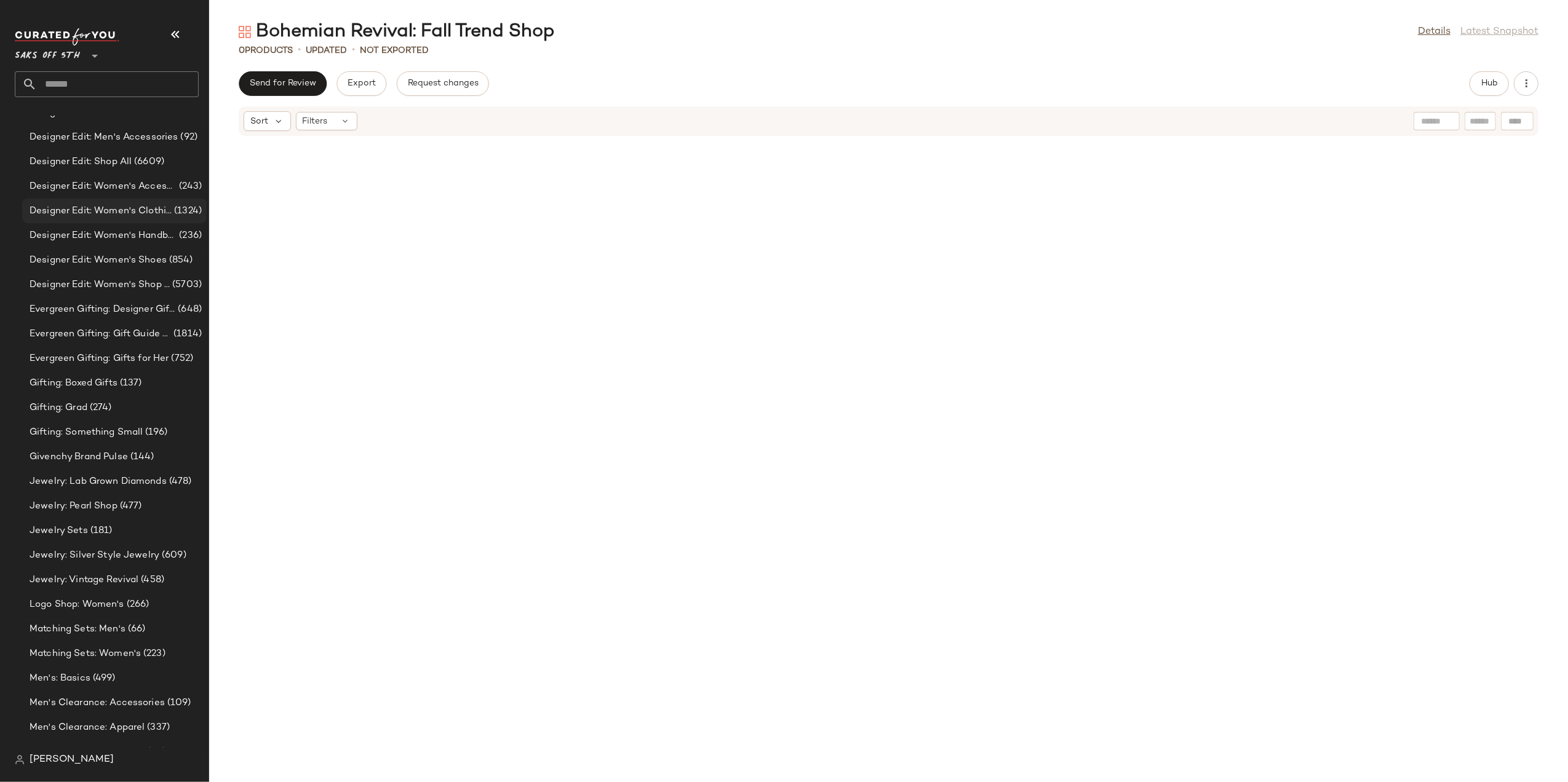
scroll to position [1088, 0]
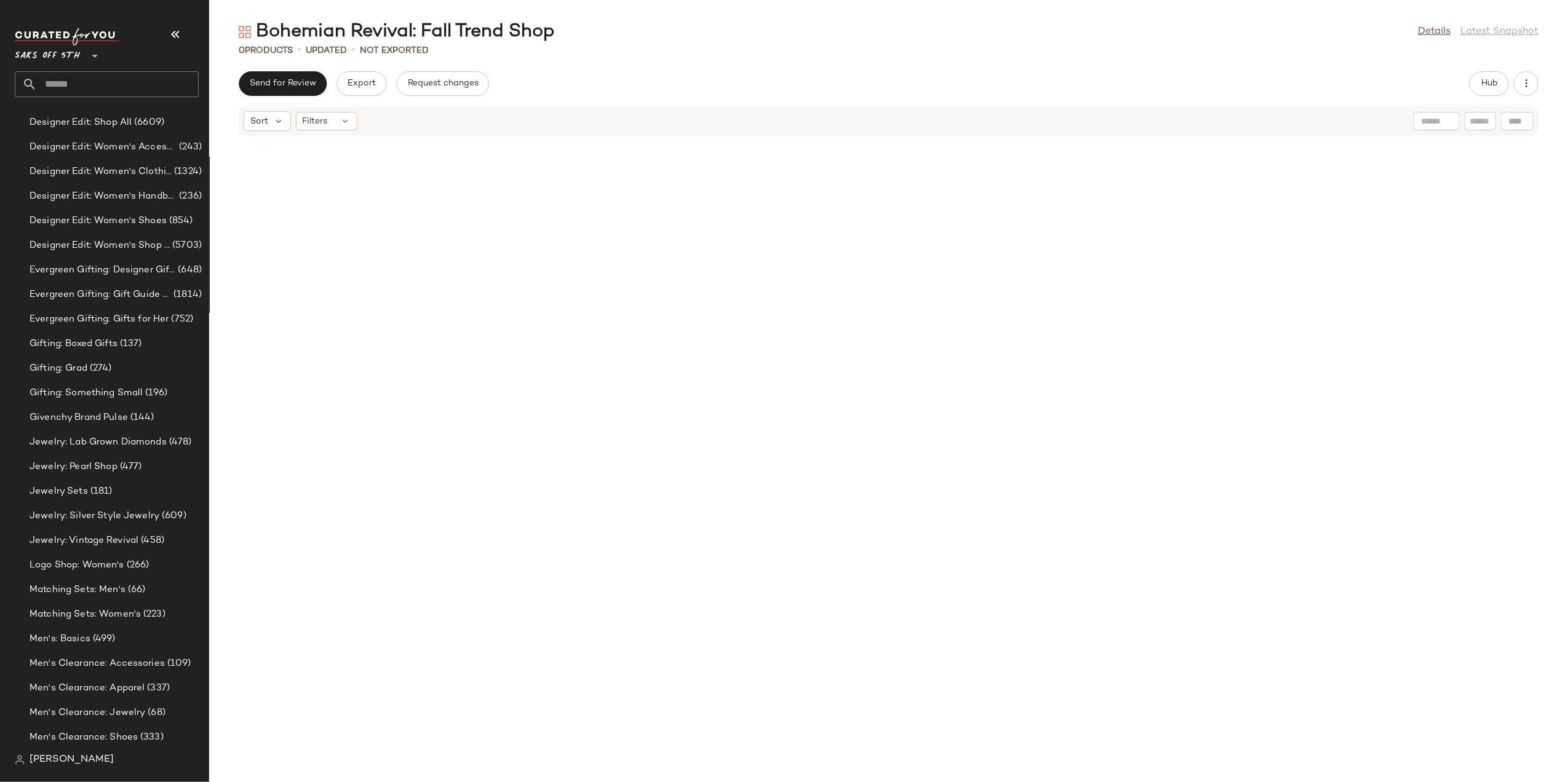
click at [151, 80] on input "text" at bounding box center [118, 84] width 162 height 26
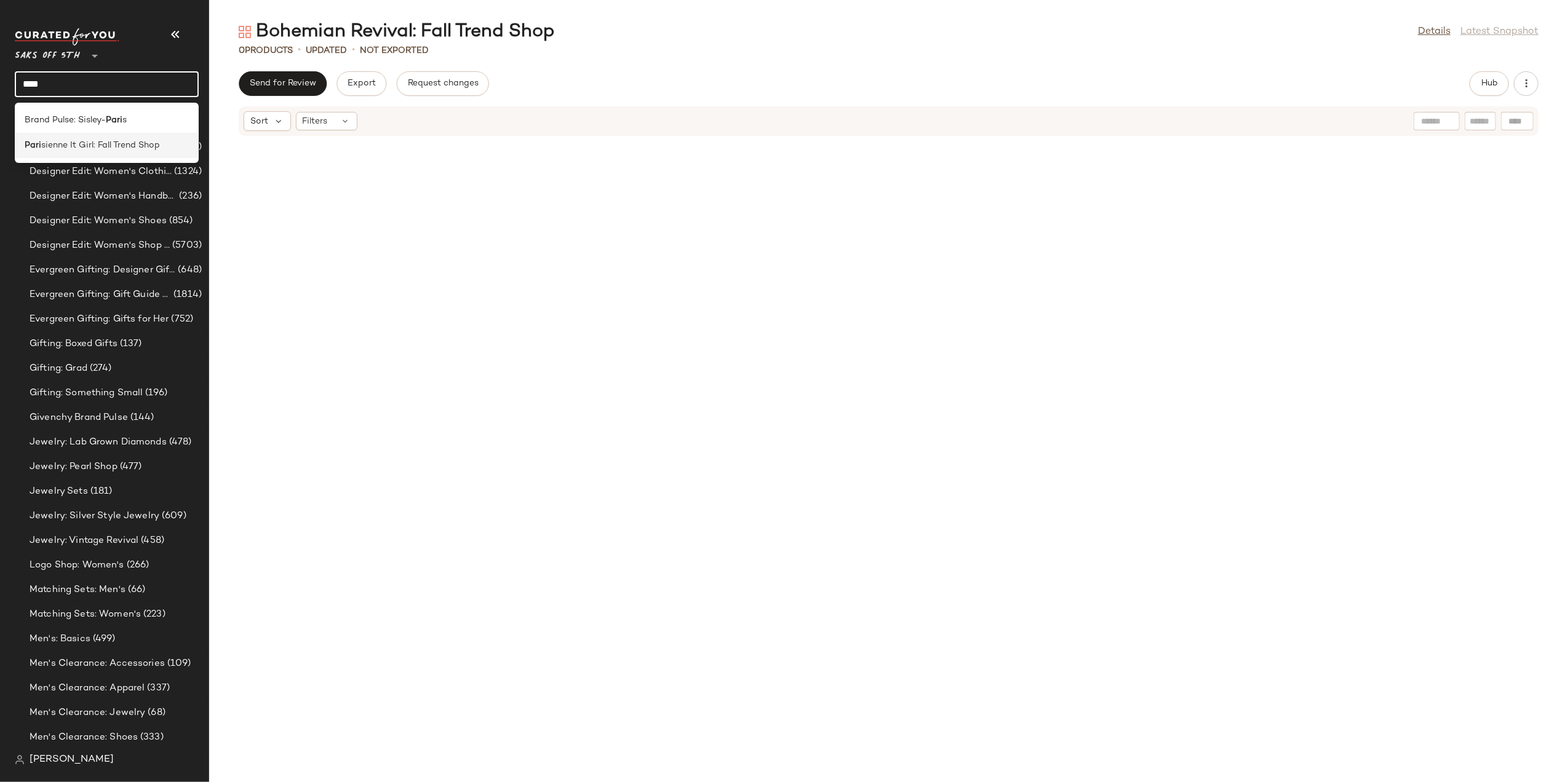
type input "****"
click at [132, 148] on span "sienne It Girl: Fall Trend Shop" at bounding box center [100, 145] width 119 height 13
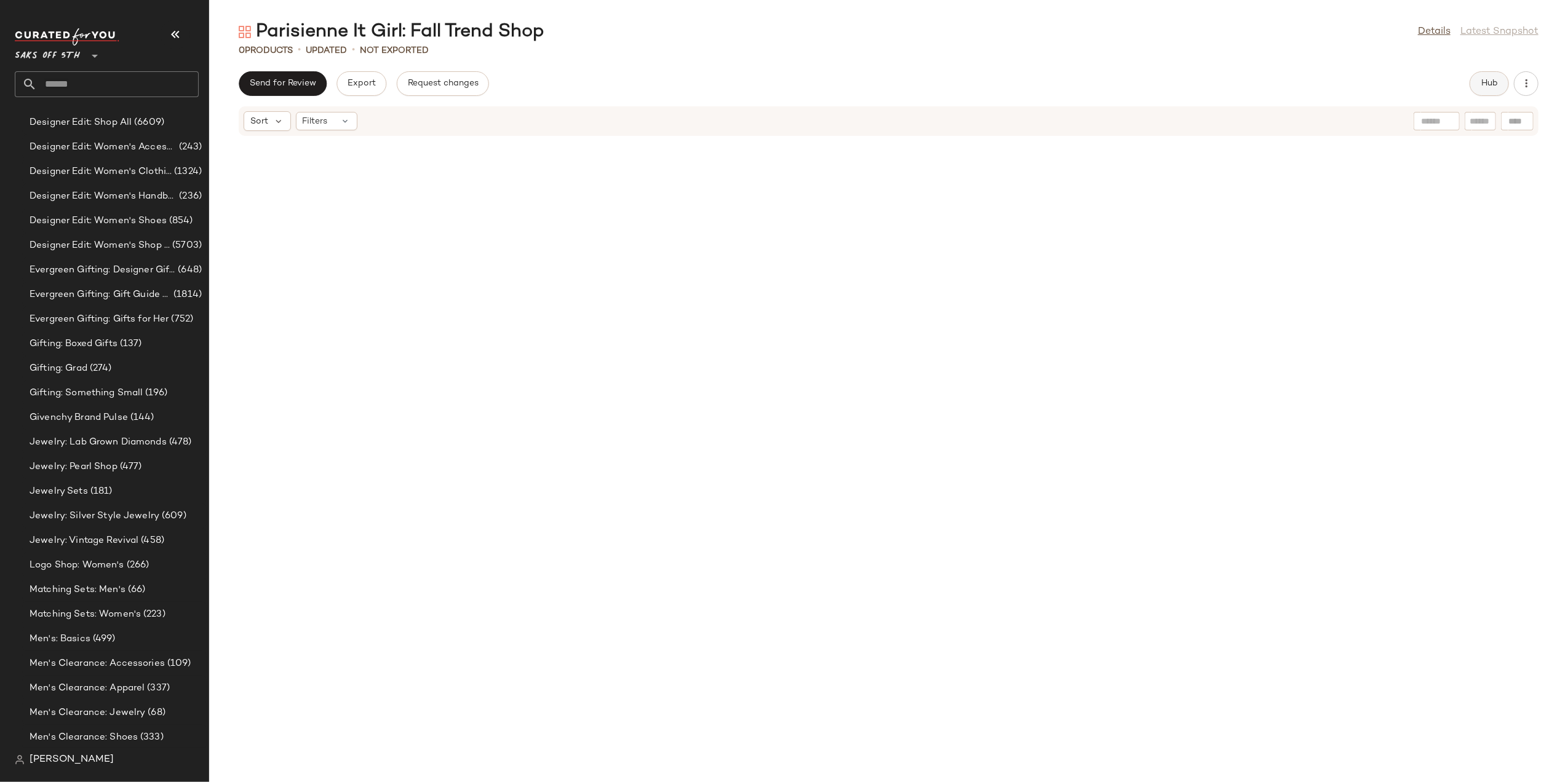
click at [1502, 81] on button "Hub" at bounding box center [1489, 84] width 39 height 25
click at [175, 33] on icon "button" at bounding box center [175, 35] width 15 height 15
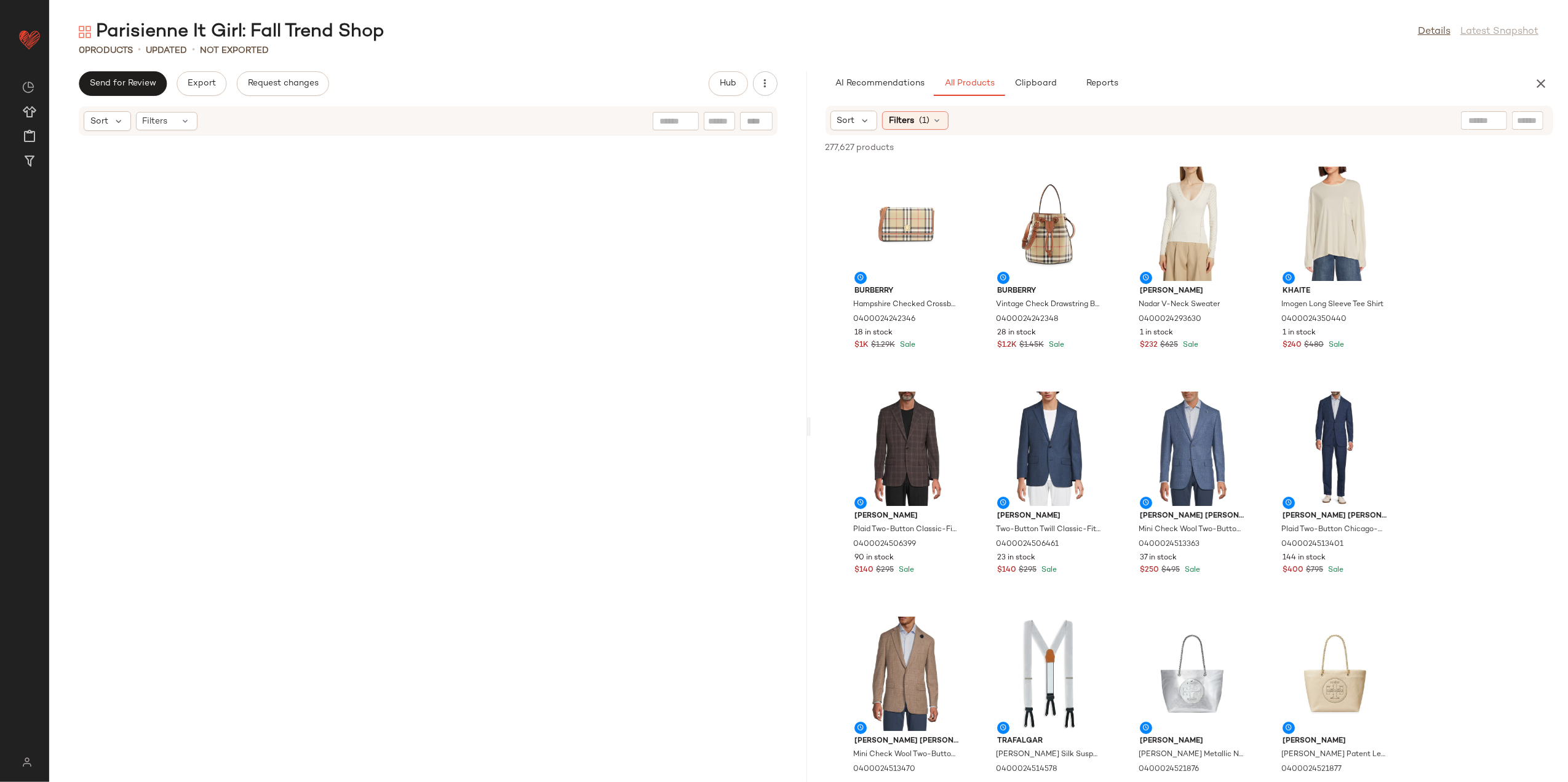
click at [1490, 117] on div at bounding box center [1484, 121] width 46 height 18
type input "*****"
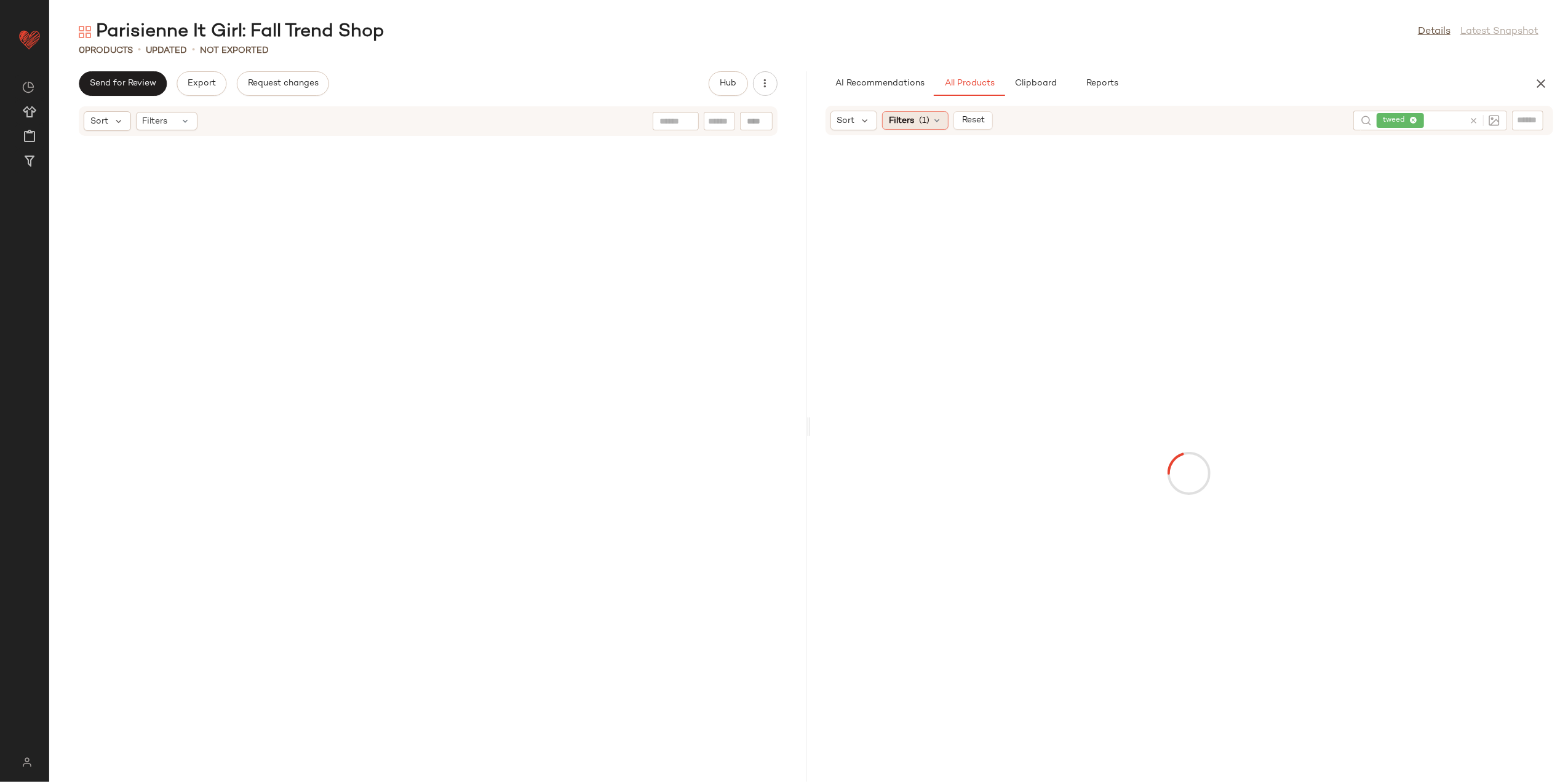
click at [926, 114] on span "(1)" at bounding box center [924, 121] width 10 height 13
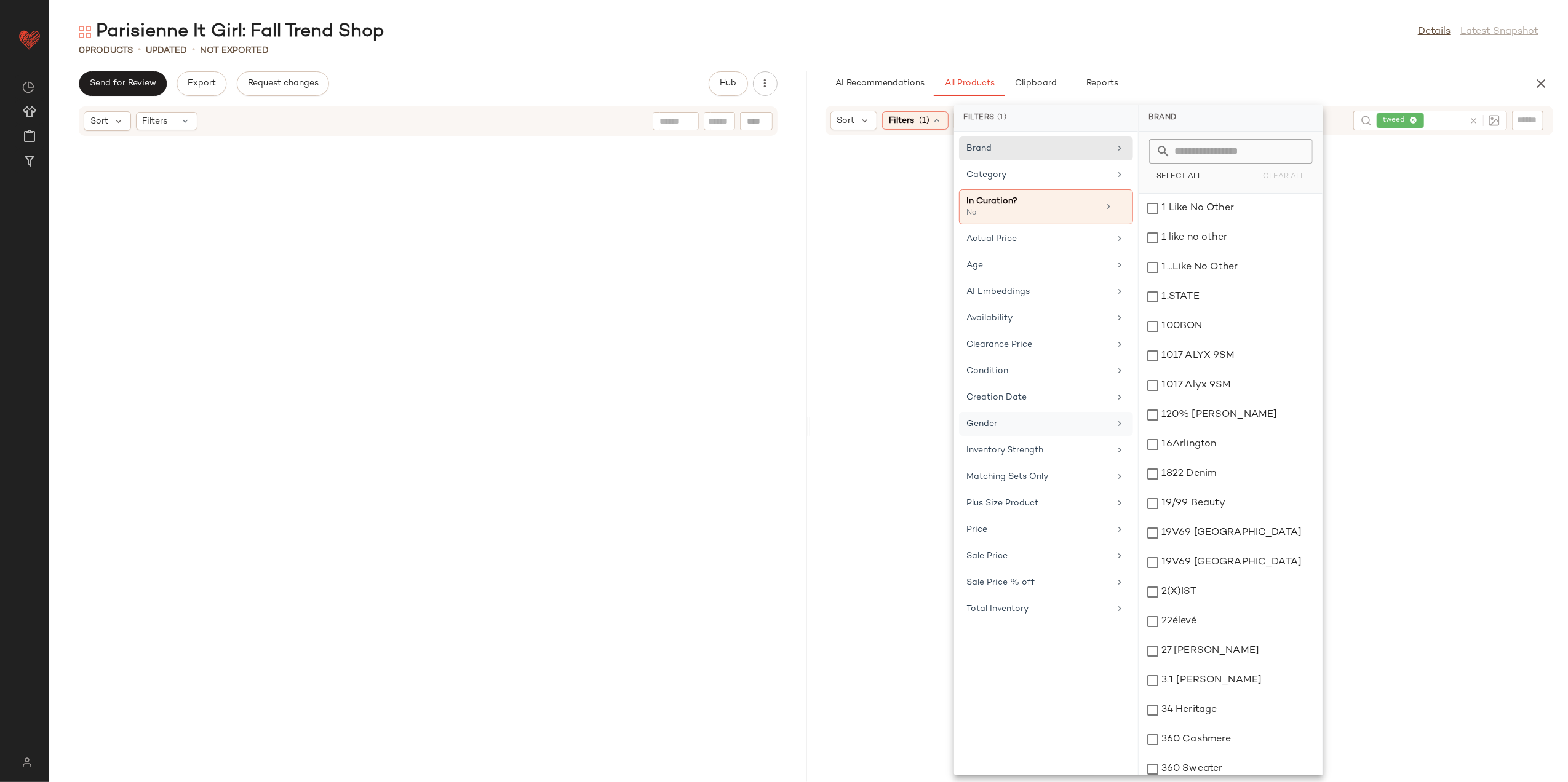
click at [1015, 438] on div "Gender" at bounding box center [1046, 450] width 174 height 24
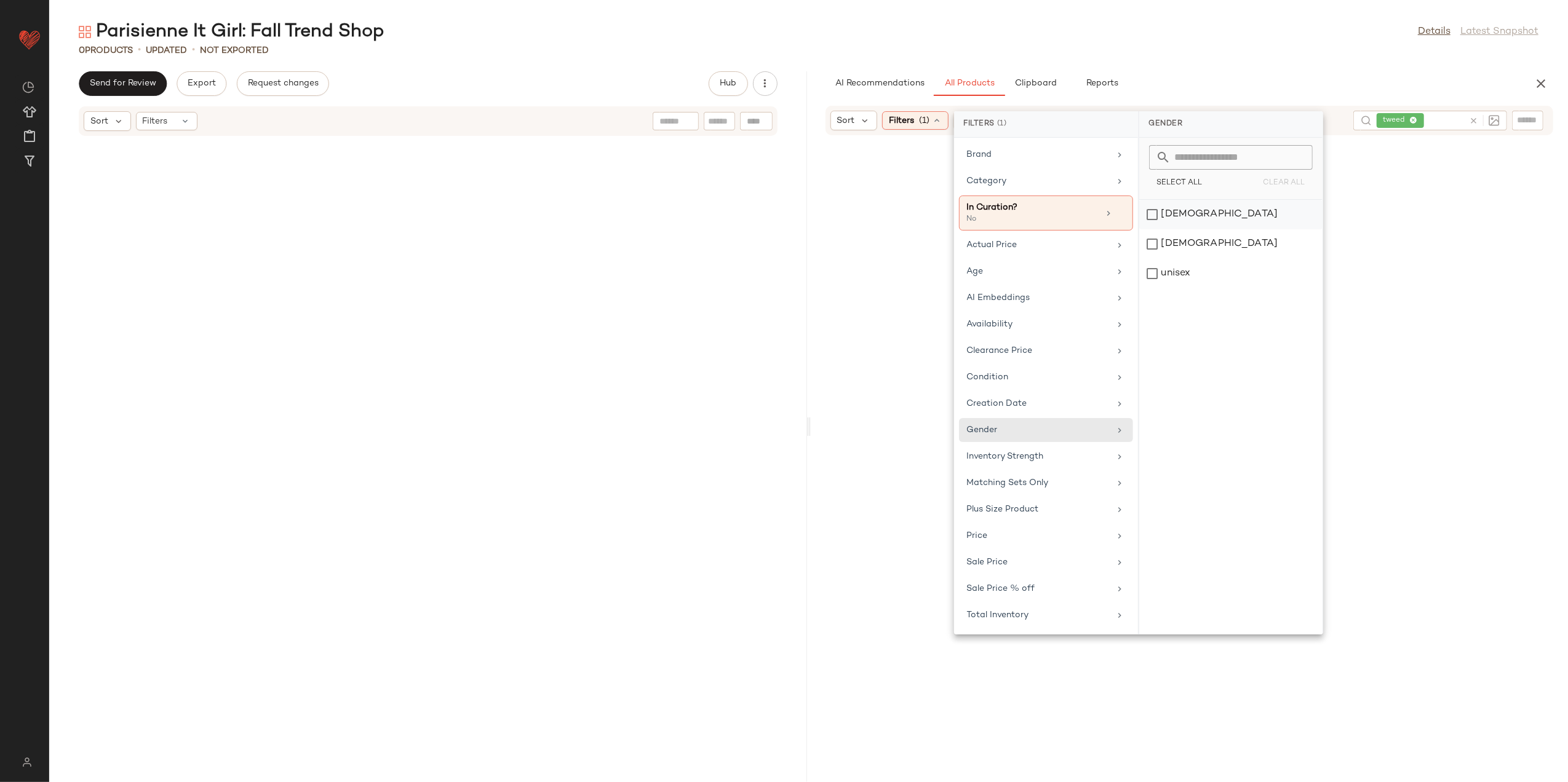
click at [1189, 229] on div "[DEMOGRAPHIC_DATA]" at bounding box center [1231, 244] width 184 height 29
click at [1030, 353] on div "Clearance Price" at bounding box center [1039, 351] width 143 height 13
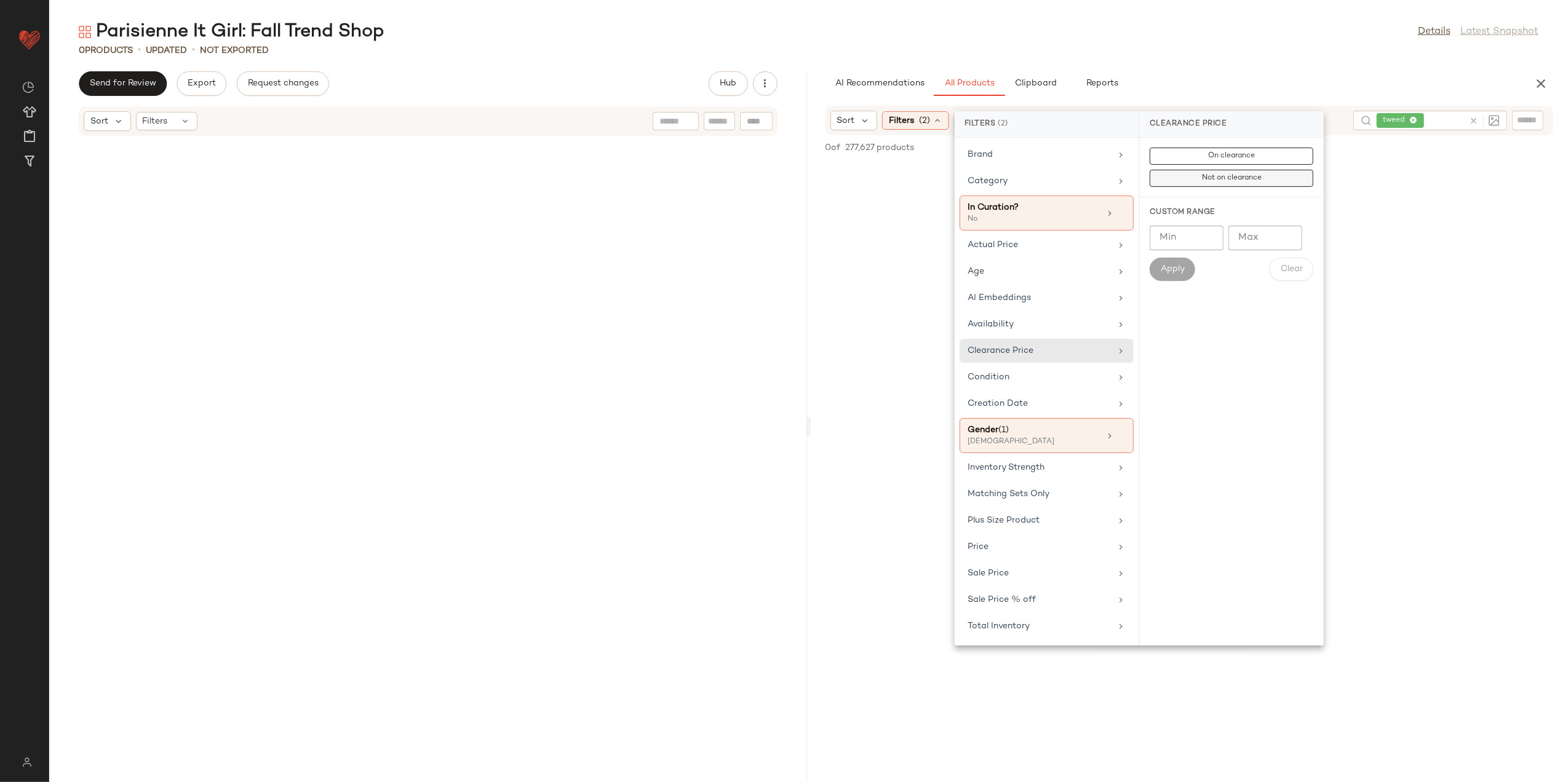
click at [1219, 175] on span "Not on clearance" at bounding box center [1232, 178] width 60 height 9
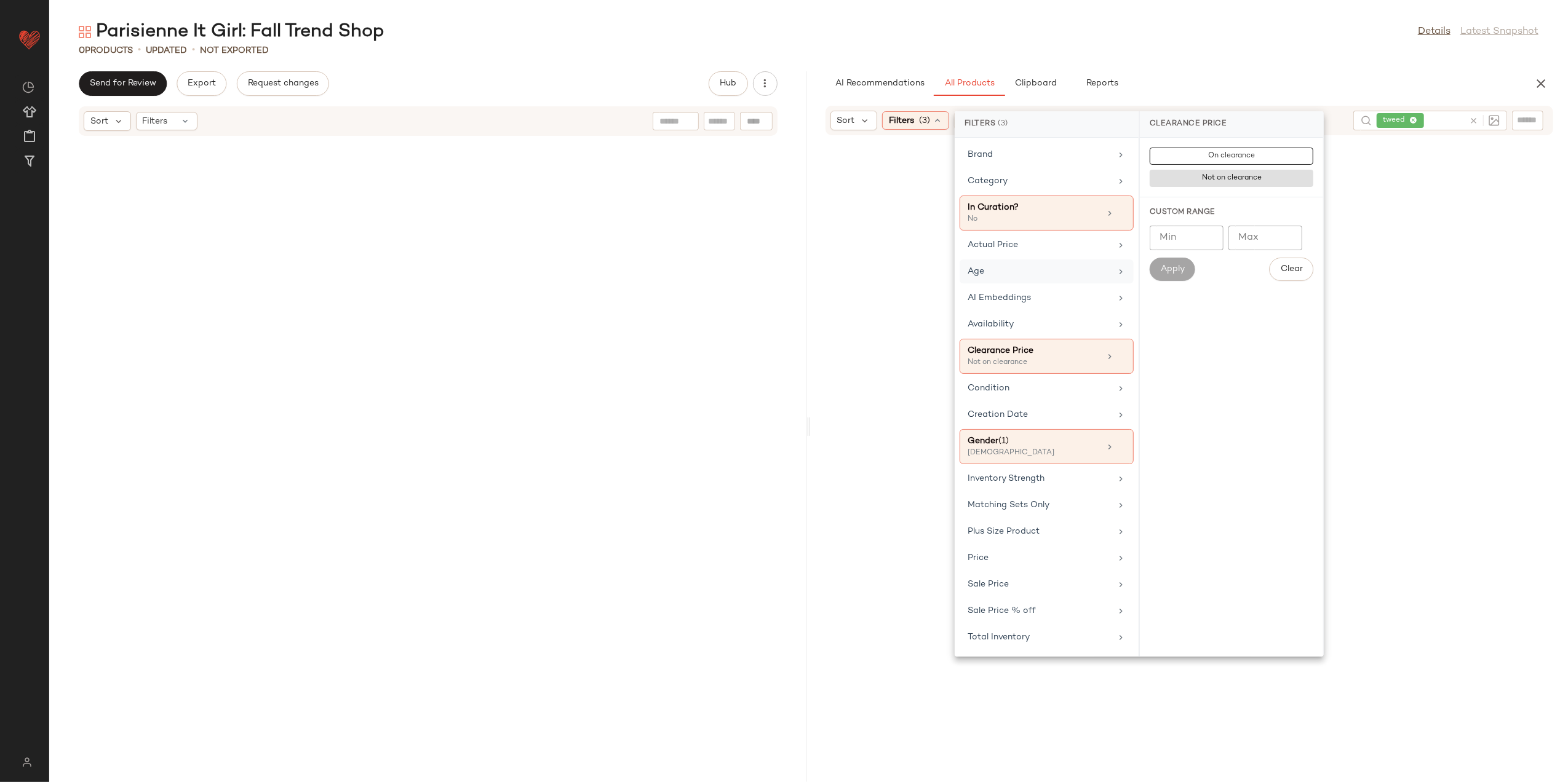
click at [1031, 286] on div "Age" at bounding box center [1047, 298] width 174 height 24
click at [1175, 229] on div "adult" at bounding box center [1232, 244] width 184 height 29
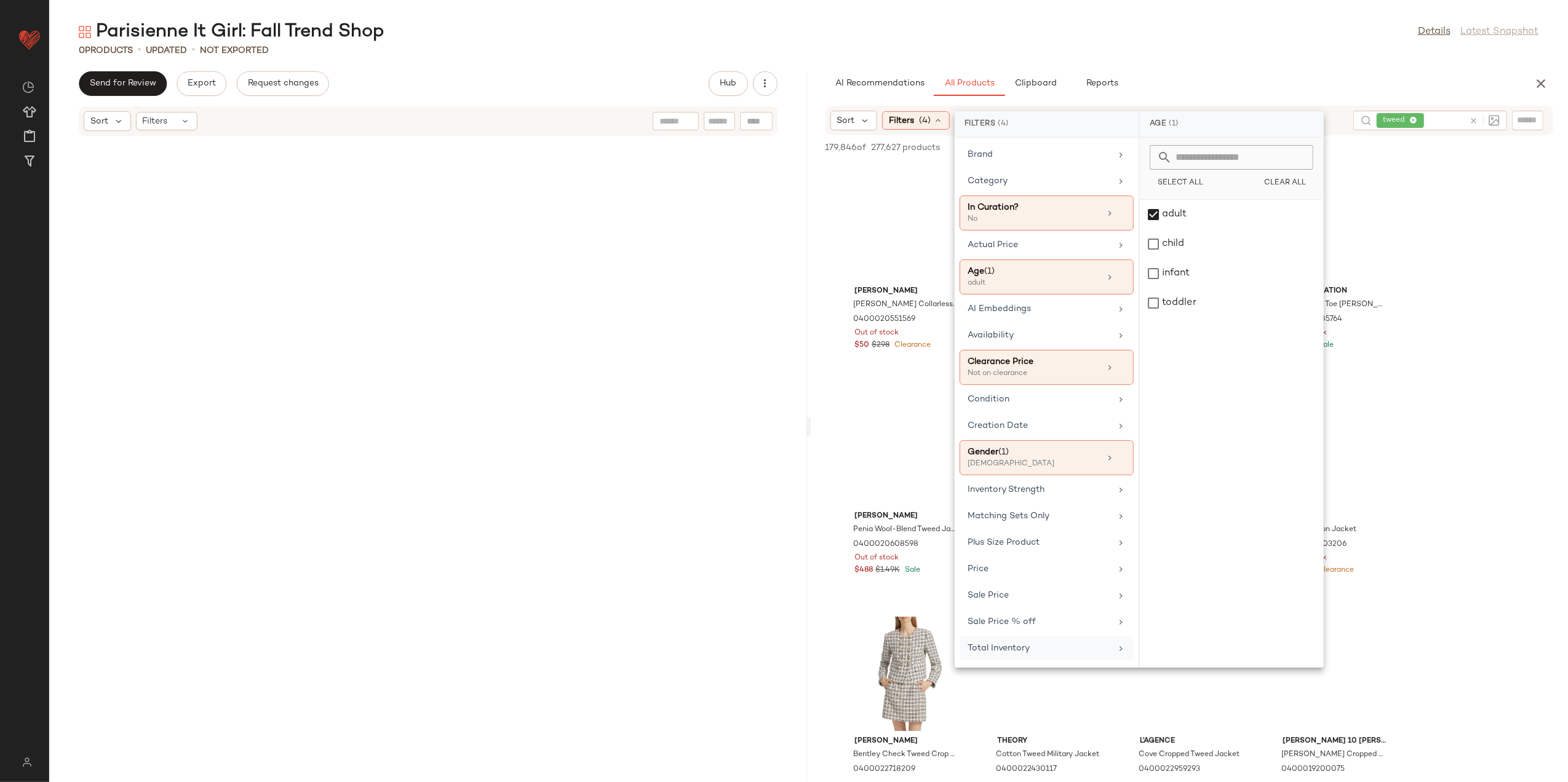
click at [1020, 651] on div "Total Inventory" at bounding box center [1039, 648] width 143 height 13
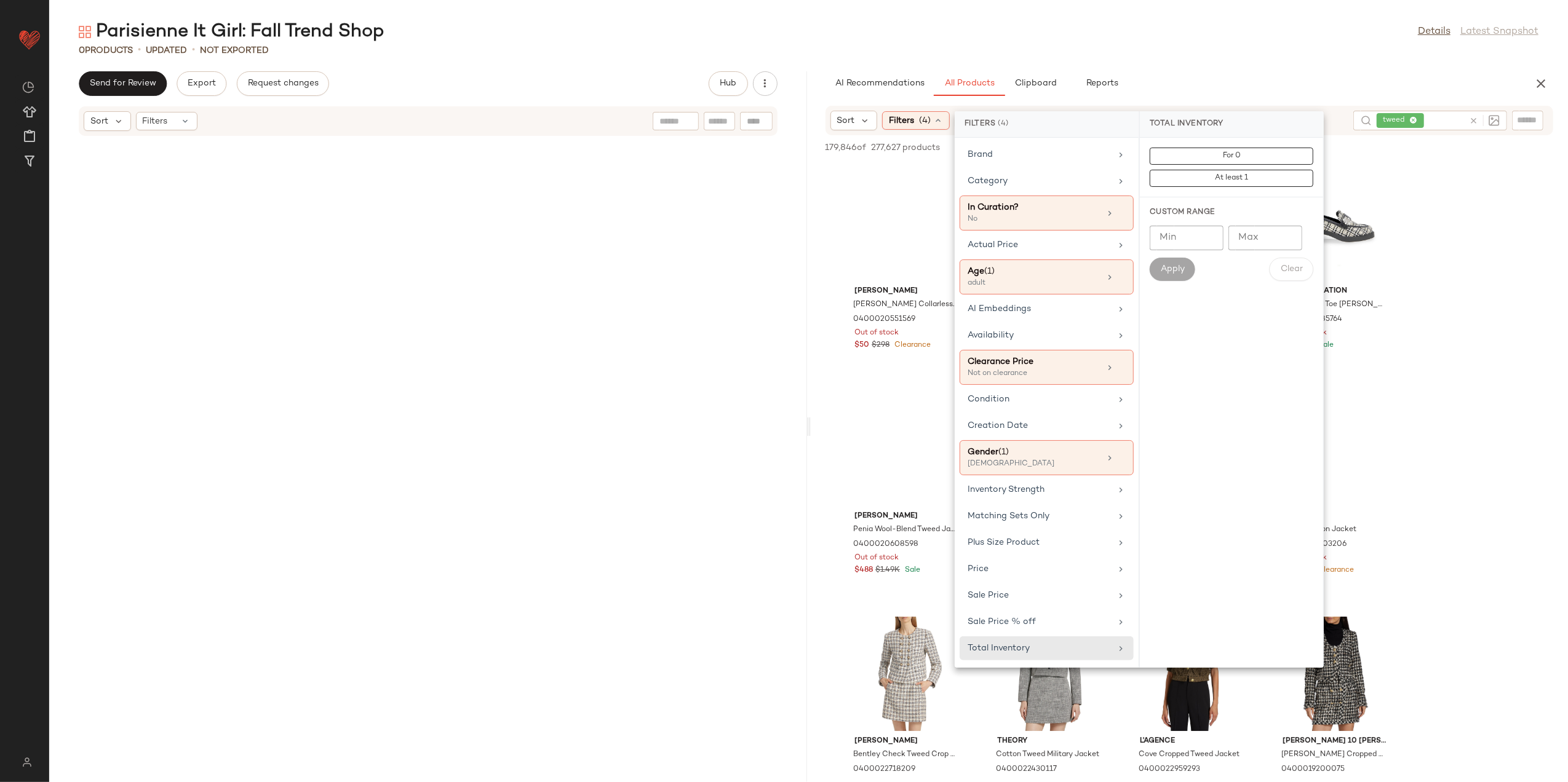
click at [1177, 249] on input "Min" at bounding box center [1187, 238] width 74 height 25
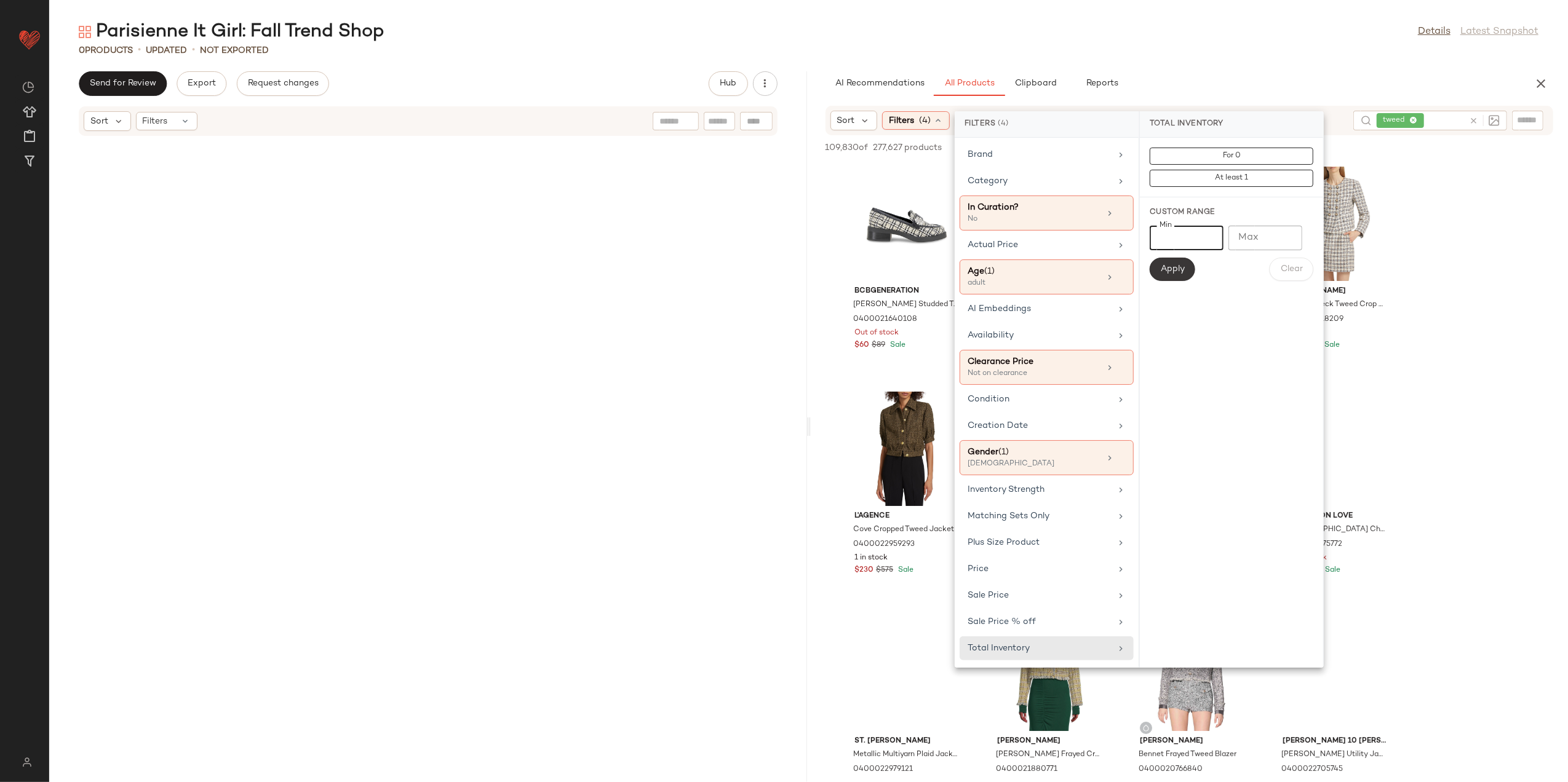
type input "*"
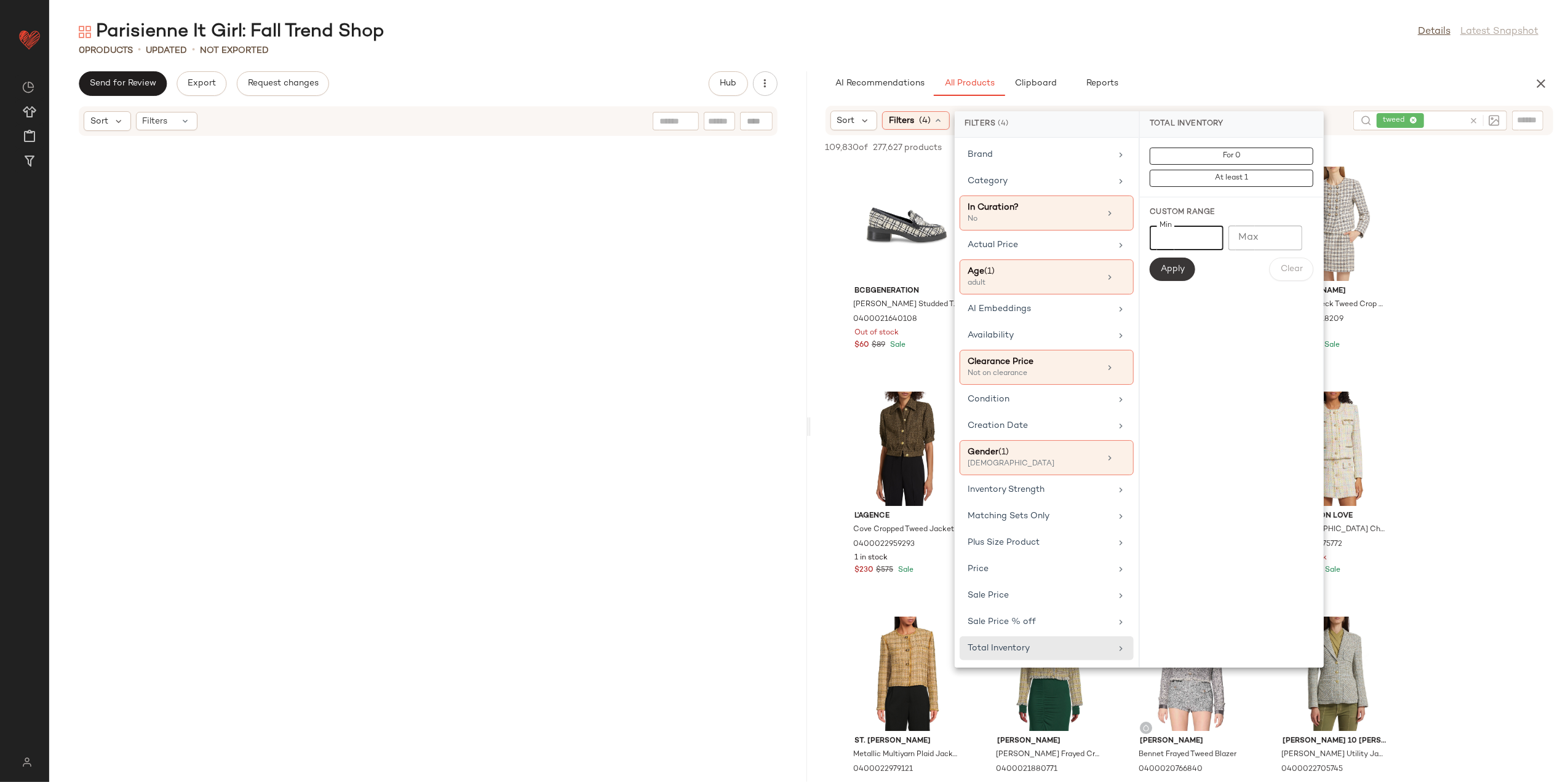
click at [1175, 271] on span "Apply" at bounding box center [1173, 269] width 25 height 10
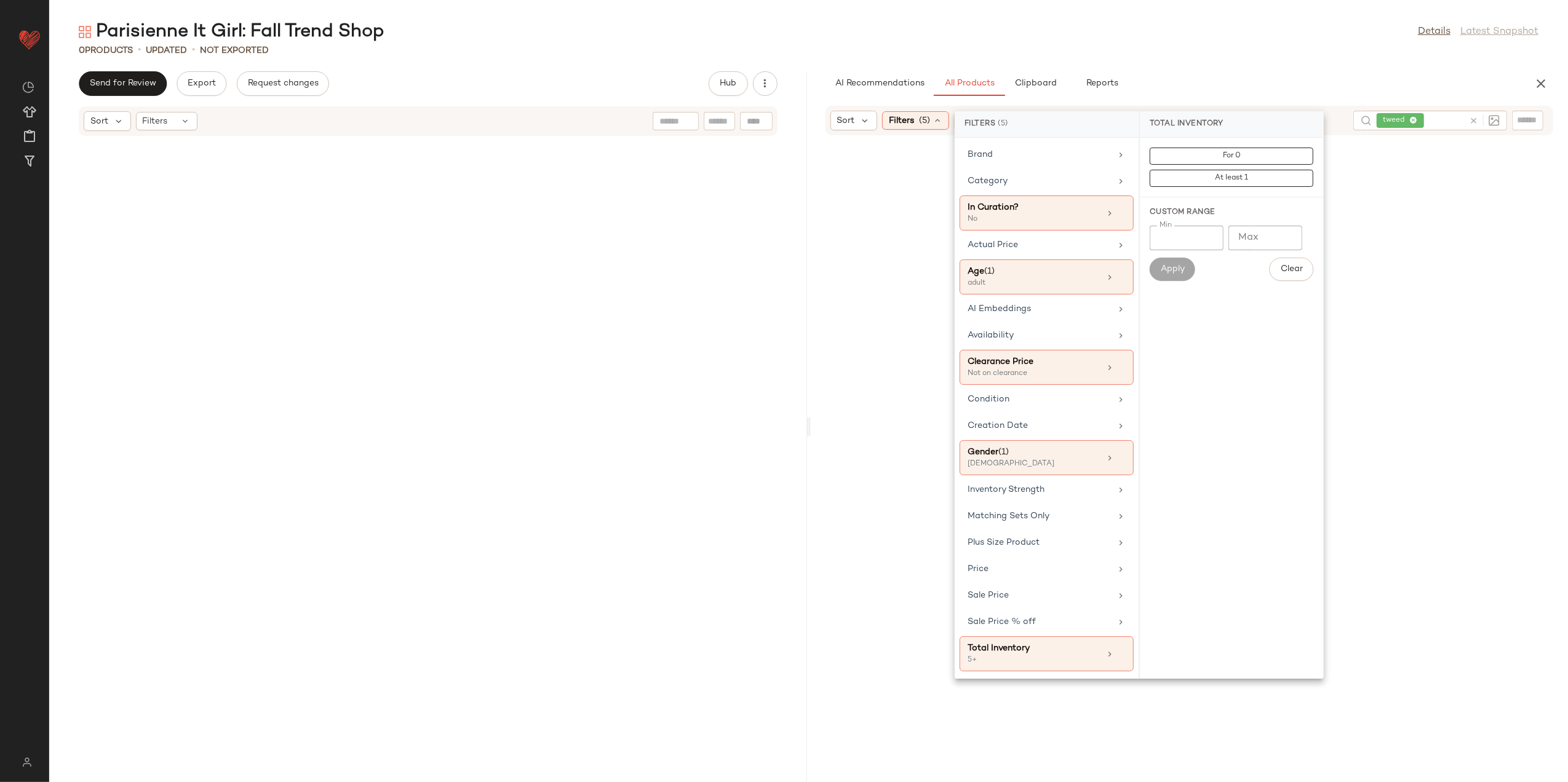
click at [1207, 59] on div "Parisienne It Girl: Fall Trend Shop Details Latest Snapshot 0 Products • update…" at bounding box center [809, 401] width 1519 height 763
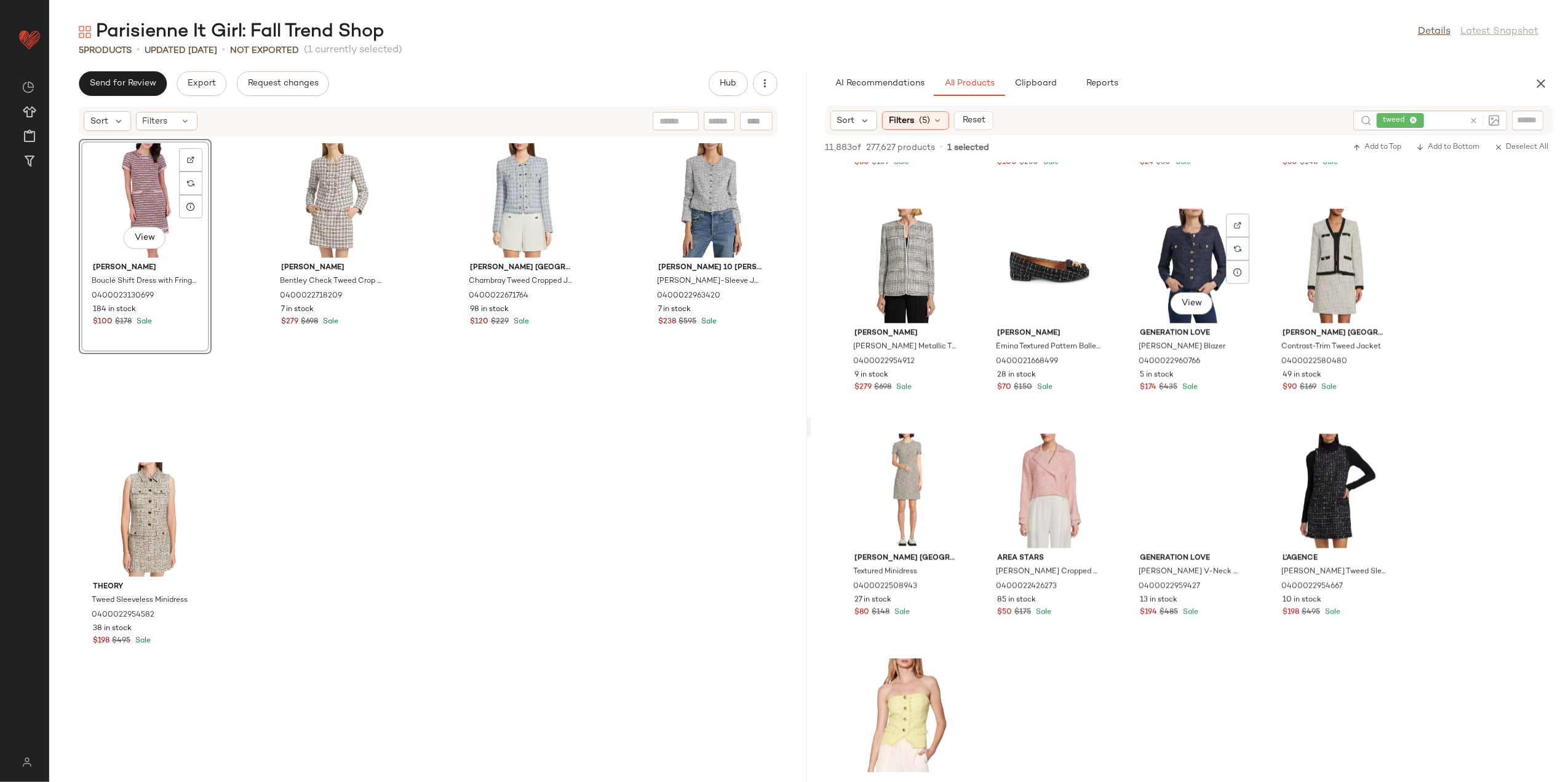
scroll to position [2214, 0]
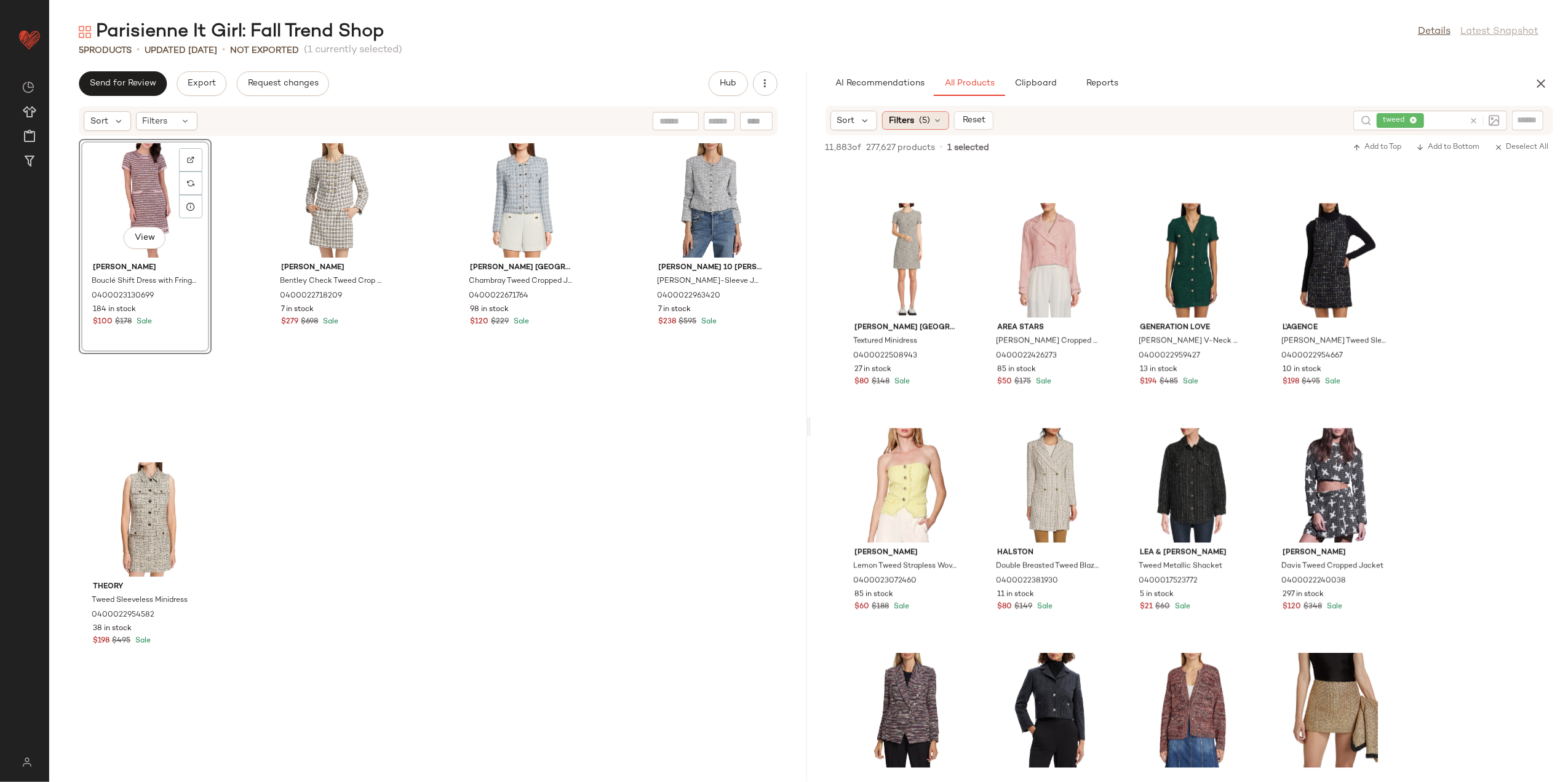
click at [921, 123] on span "(5)" at bounding box center [925, 121] width 11 height 13
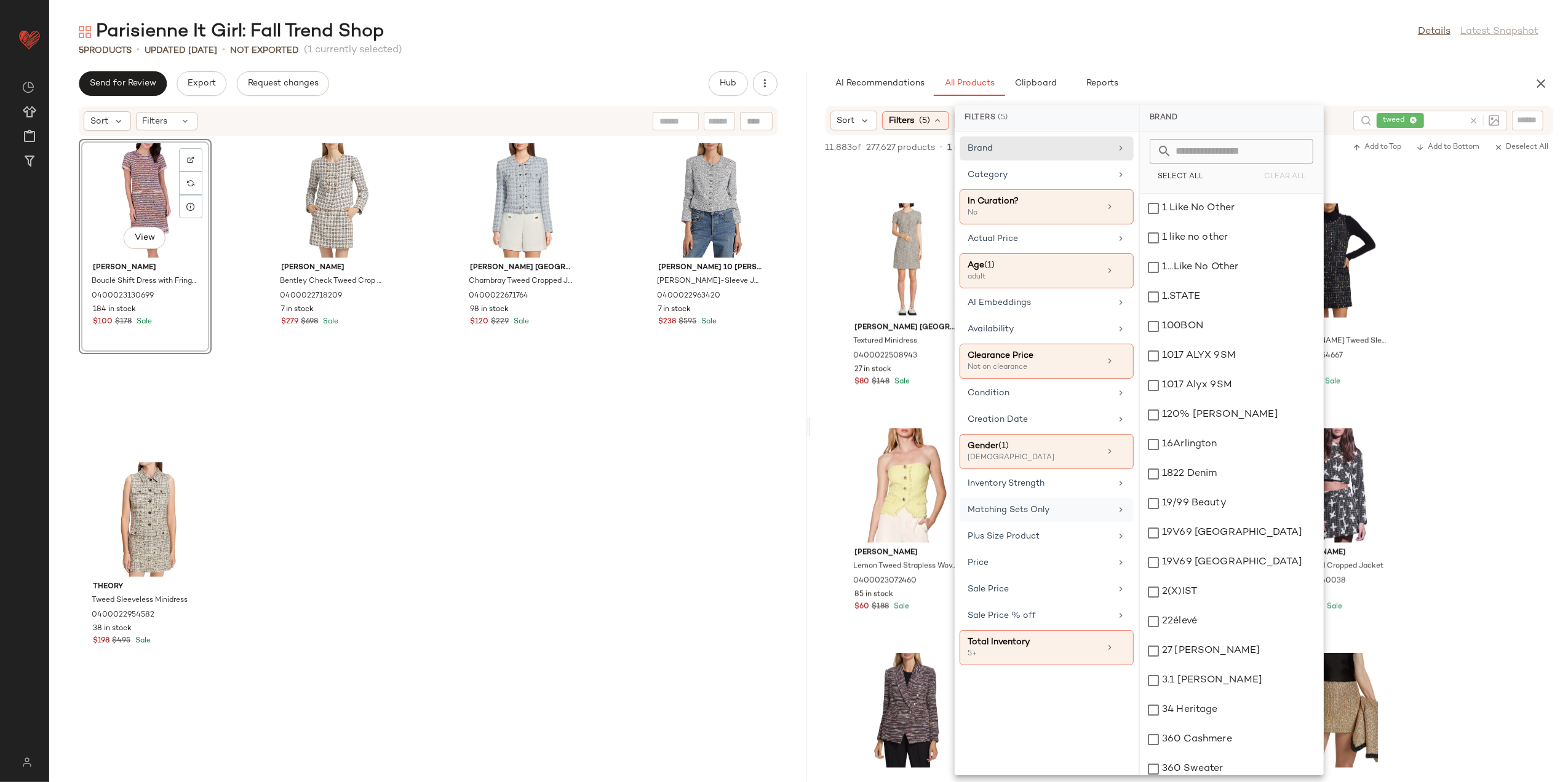
click at [1024, 525] on div "Matching Sets Only" at bounding box center [1047, 536] width 174 height 24
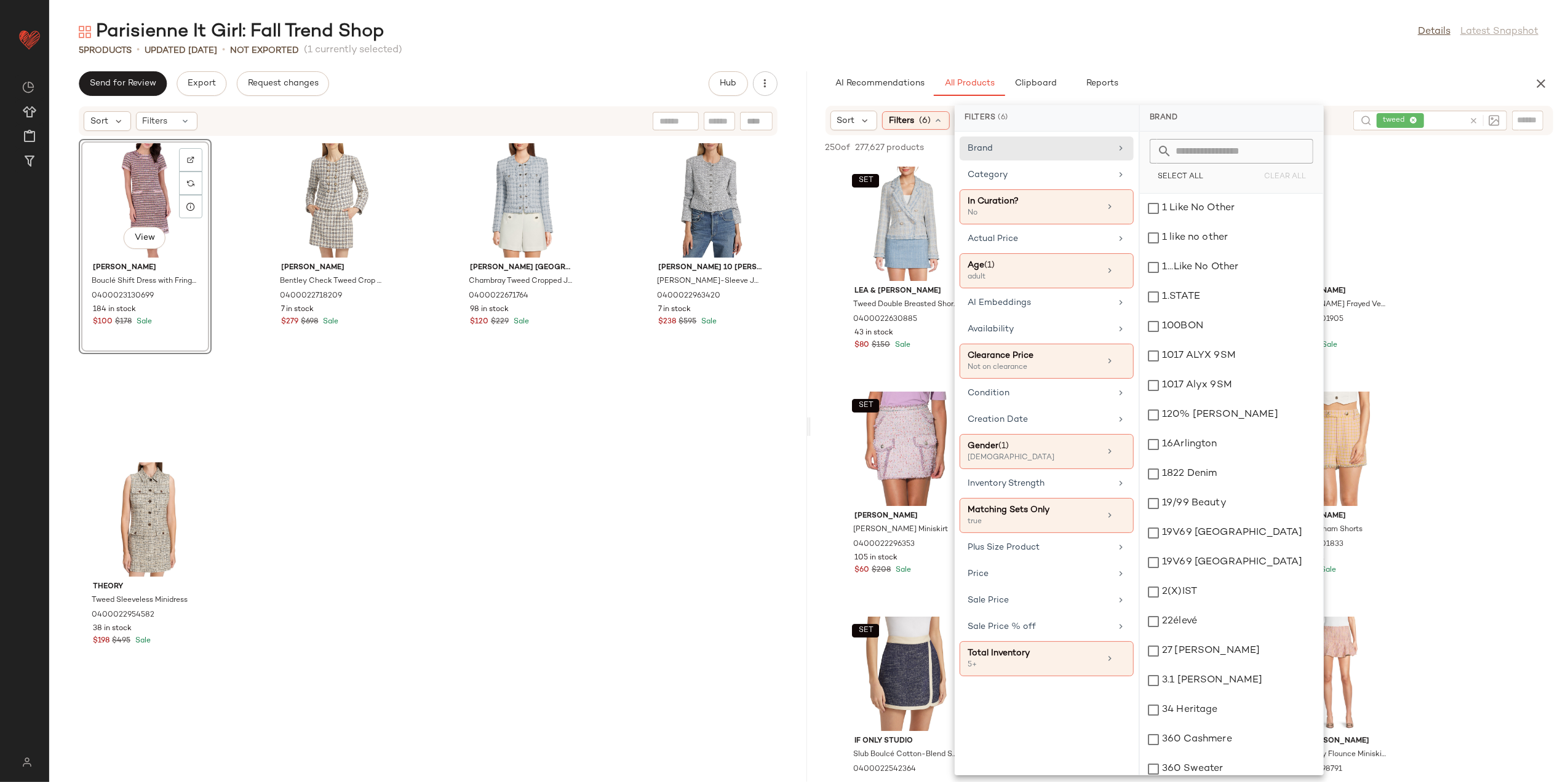
click at [1168, 25] on div "Parisienne It Girl: Fall Trend Shop Details Latest Snapshot" at bounding box center [809, 32] width 1519 height 25
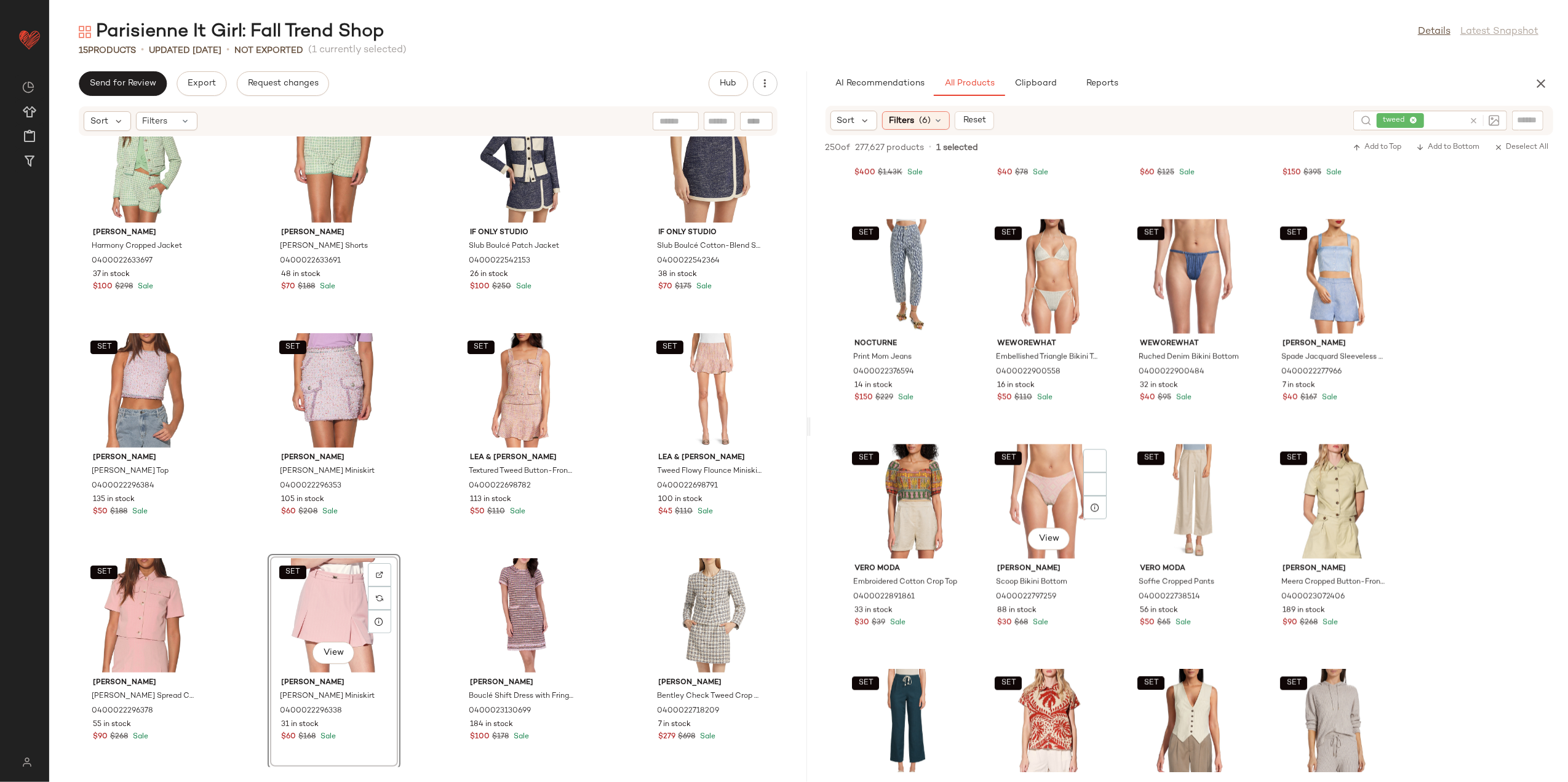
scroll to position [2542, 0]
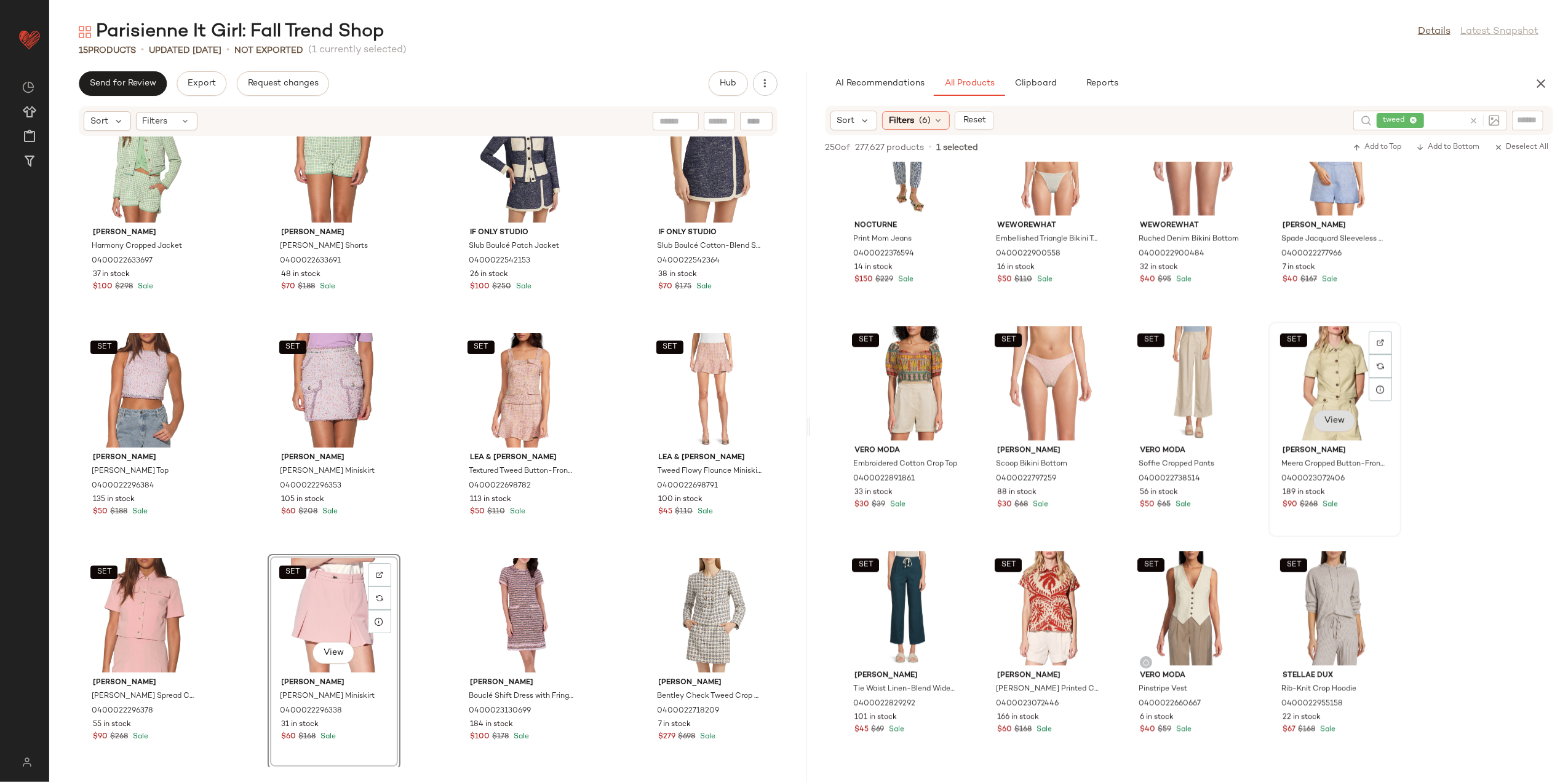
click at [1334, 416] on span "View" at bounding box center [1334, 420] width 21 height 10
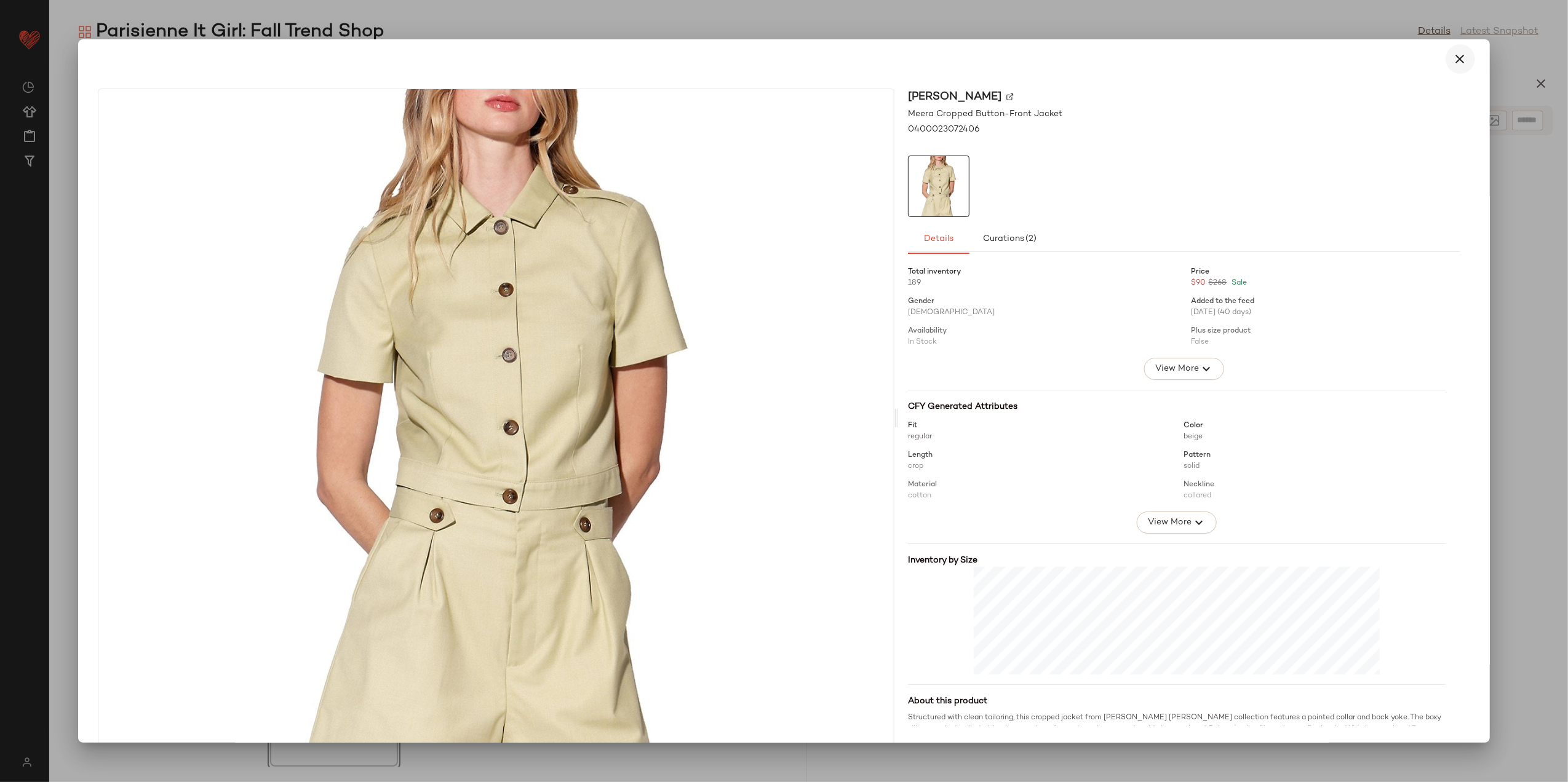
click at [1462, 60] on button "button" at bounding box center [1460, 59] width 29 height 29
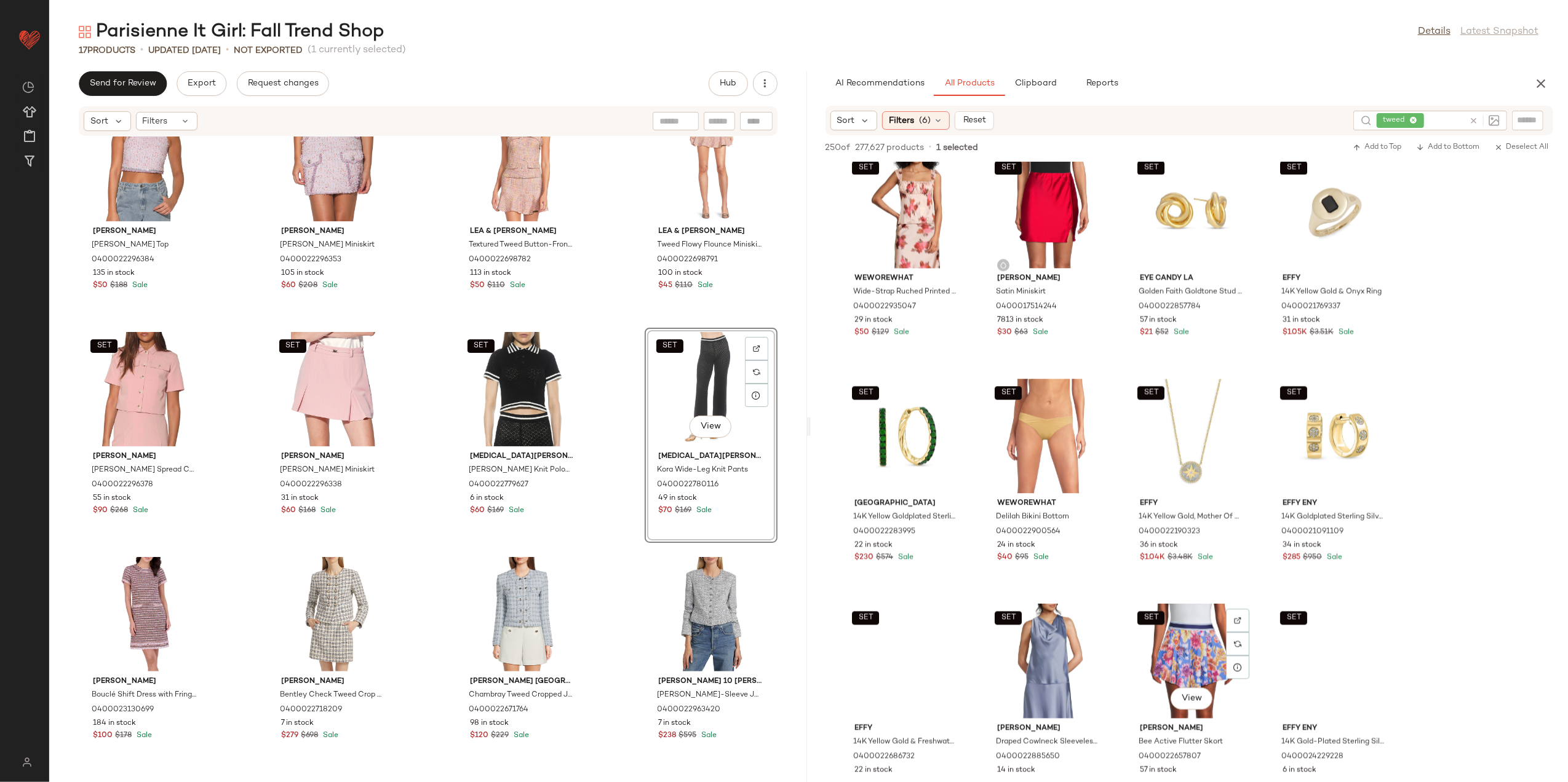
scroll to position [12659, 0]
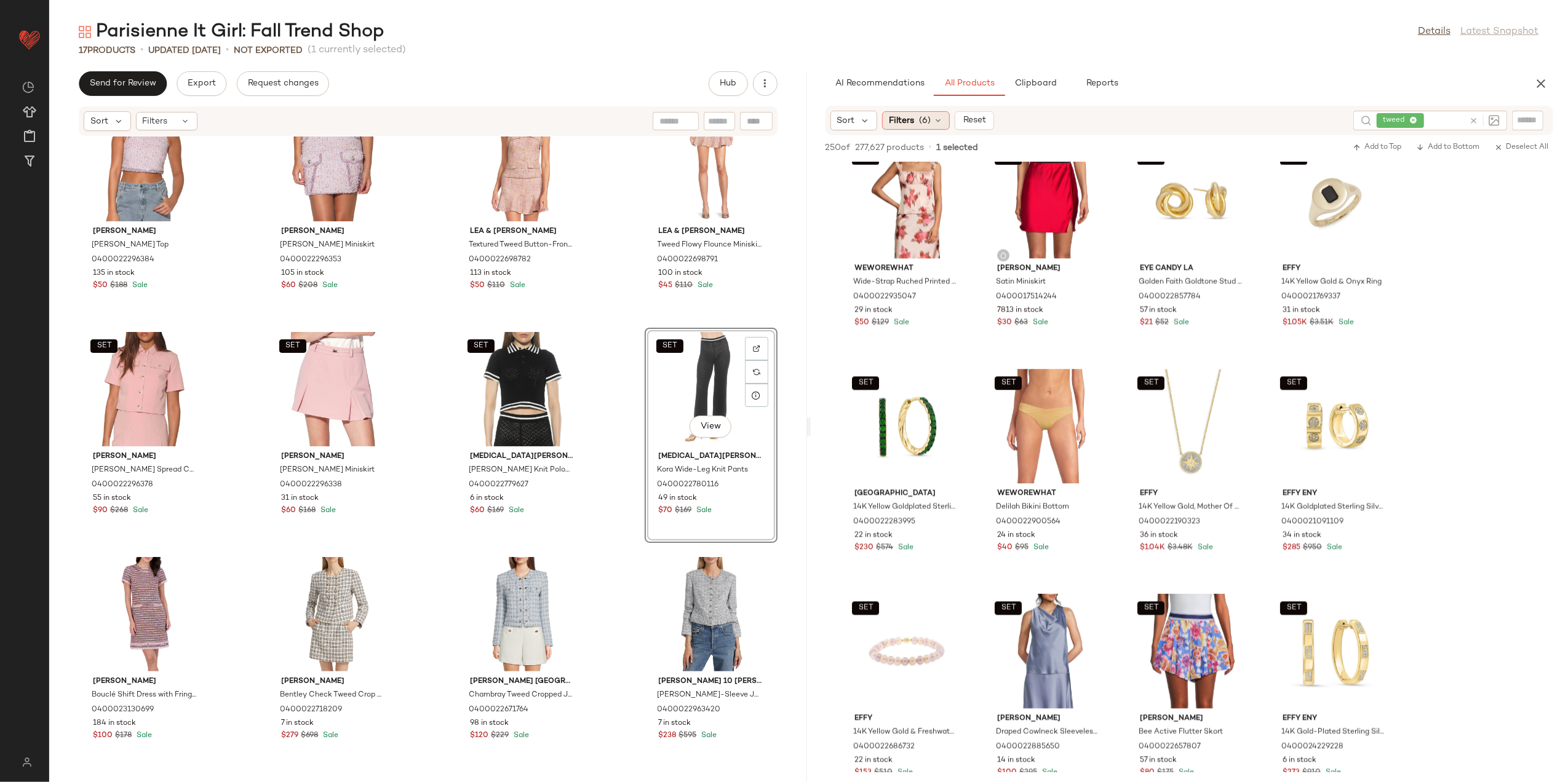
click at [914, 112] on div "Filters (6)" at bounding box center [916, 121] width 68 height 18
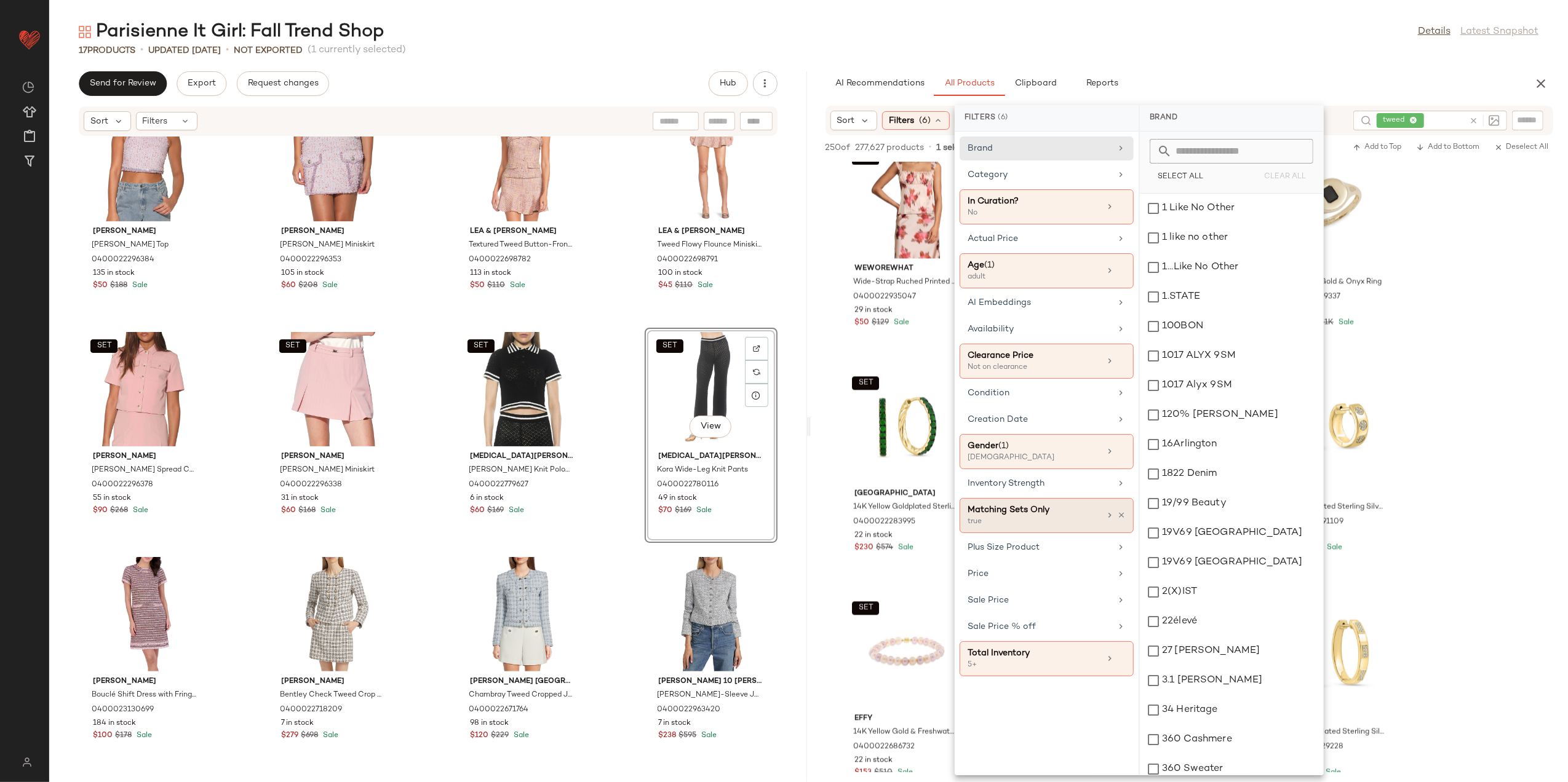
click at [1026, 527] on div "true" at bounding box center [1030, 522] width 123 height 11
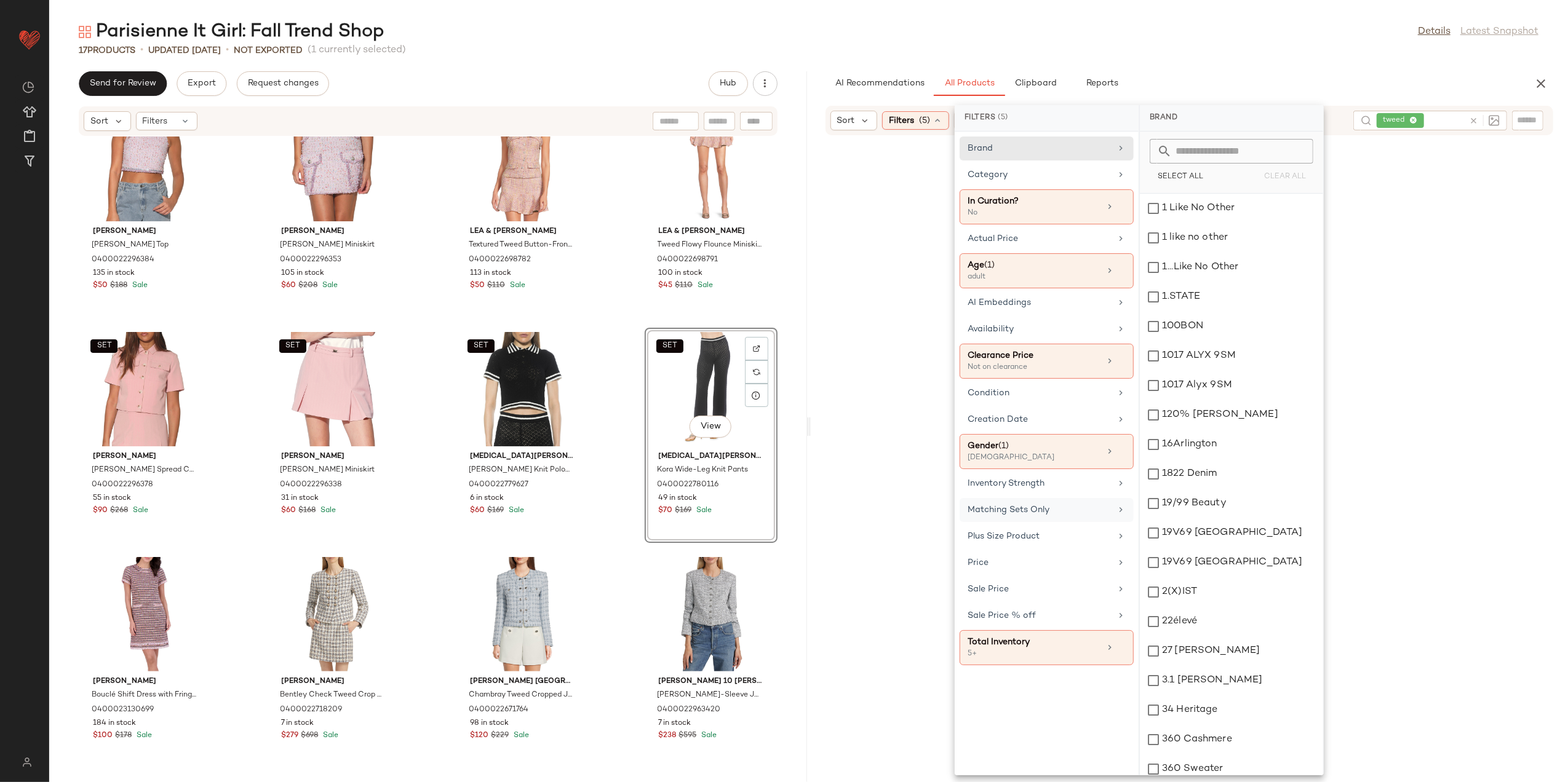
click at [873, 37] on div "Parisienne It Girl: Fall Trend Shop Details Latest Snapshot" at bounding box center [809, 32] width 1519 height 25
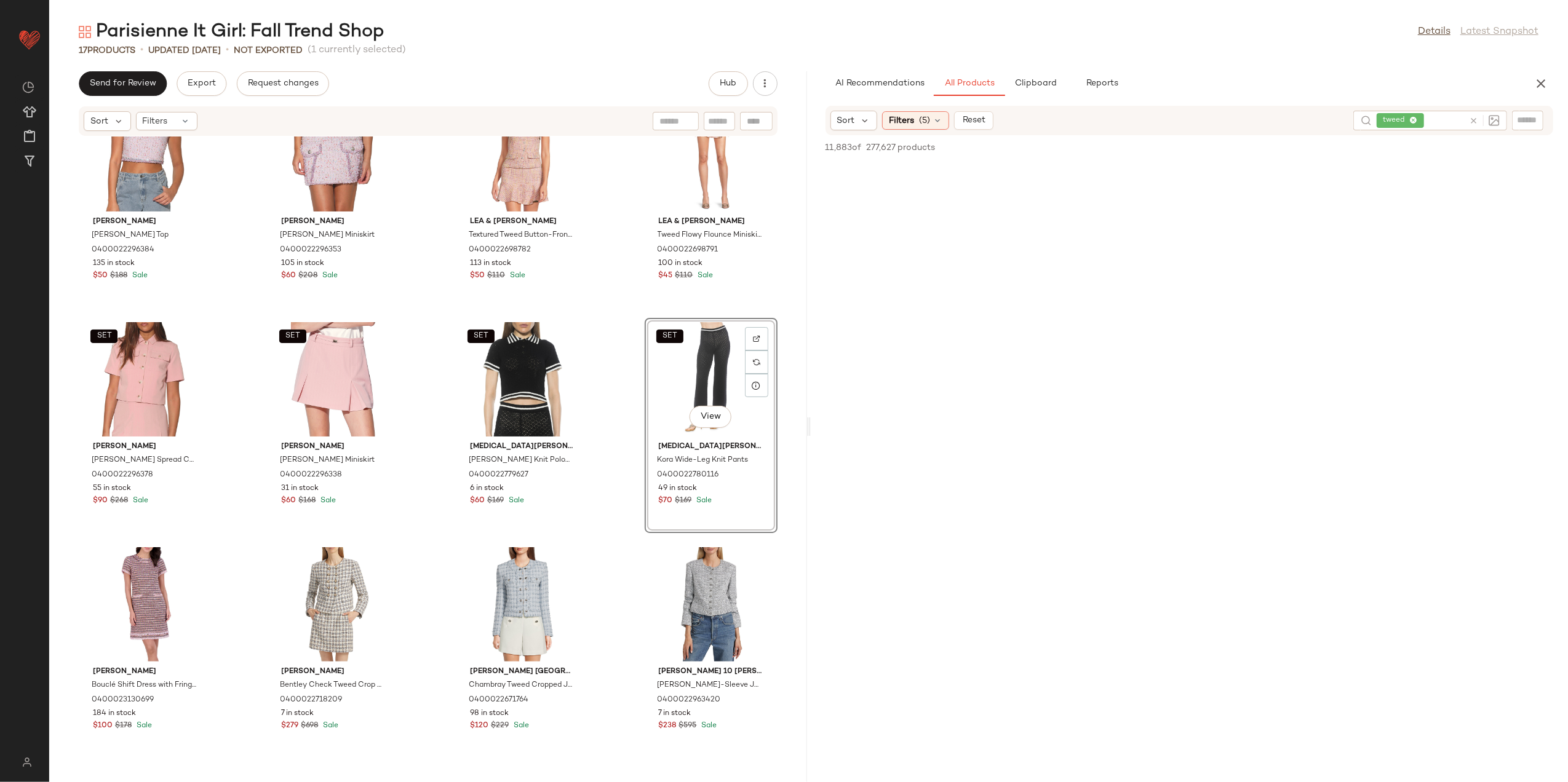
scroll to position [0, 0]
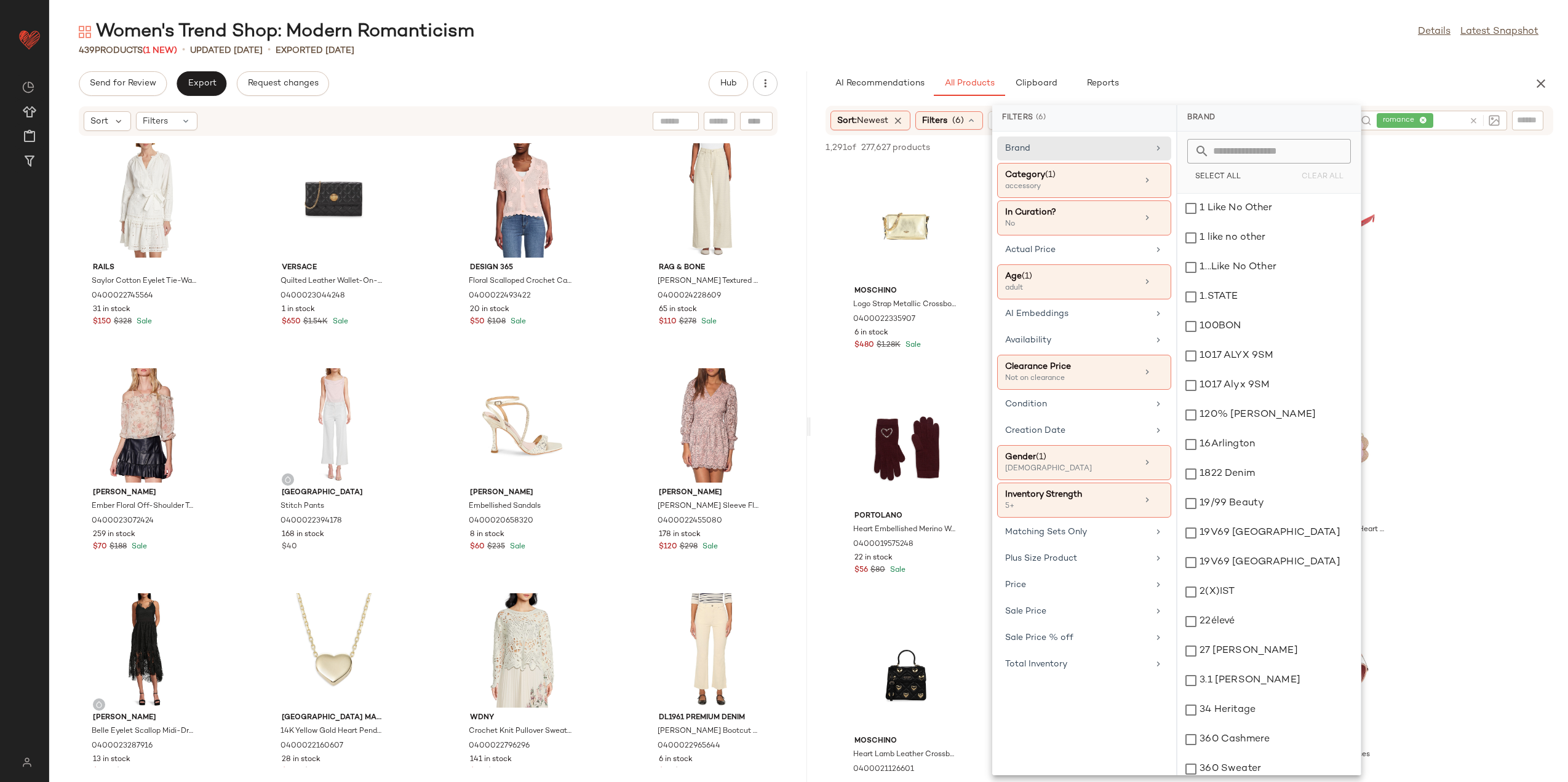
click at [1122, 180] on div "Category (1)" at bounding box center [1071, 175] width 132 height 13
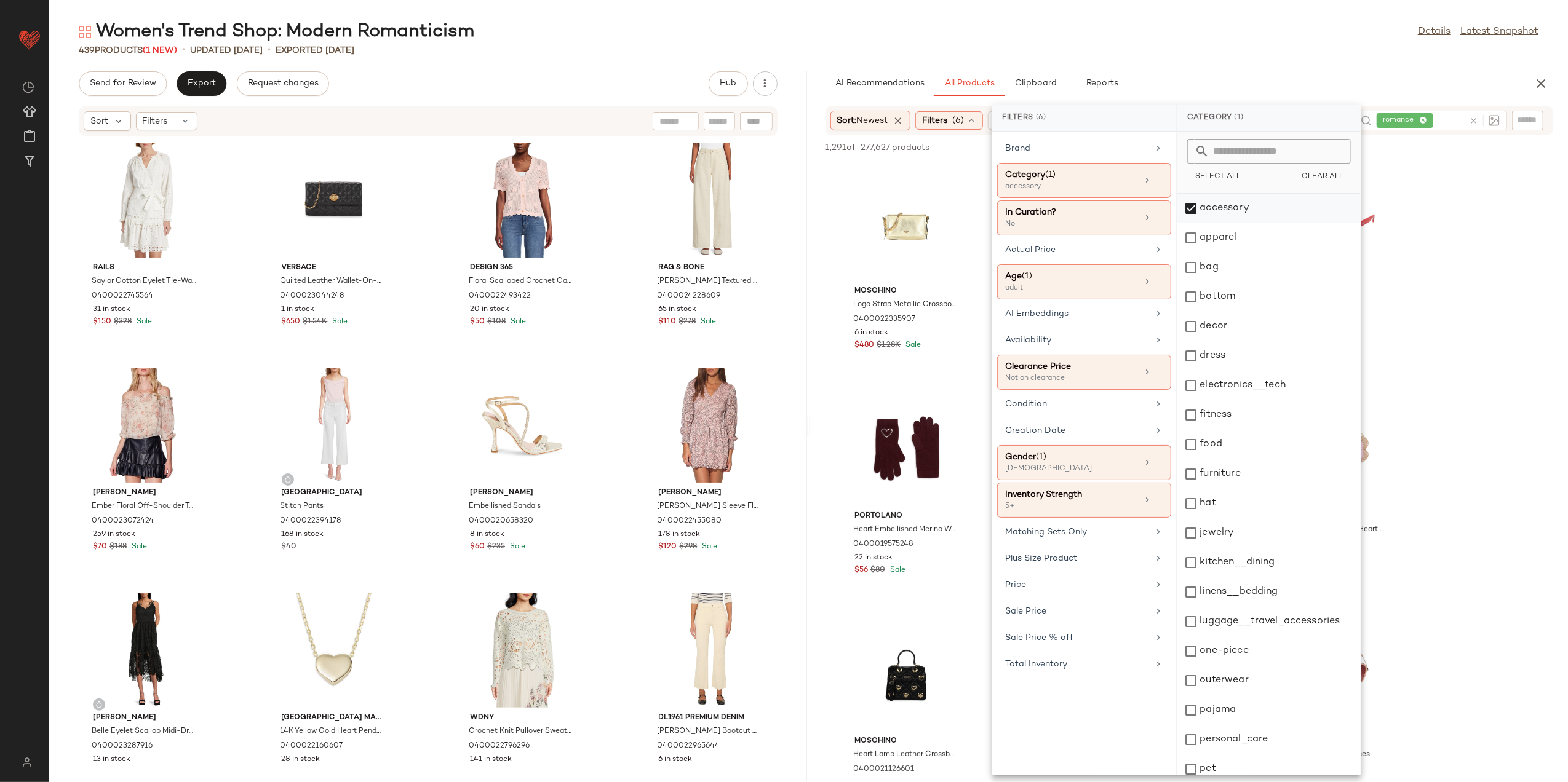
click at [1204, 207] on div "accessory" at bounding box center [1269, 208] width 184 height 29
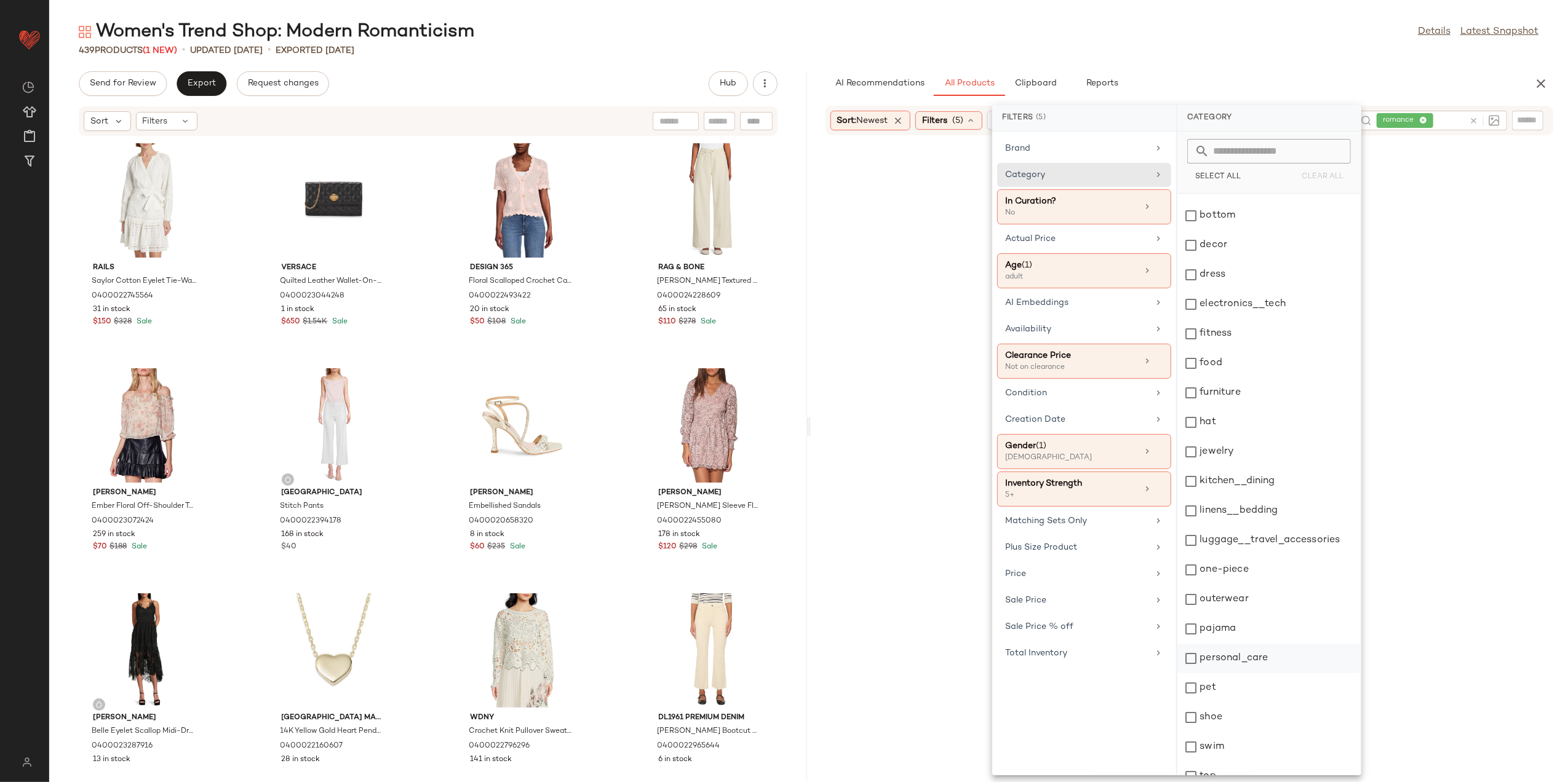
scroll to position [156, 0]
click at [1213, 709] on div "top" at bounding box center [1269, 701] width 184 height 29
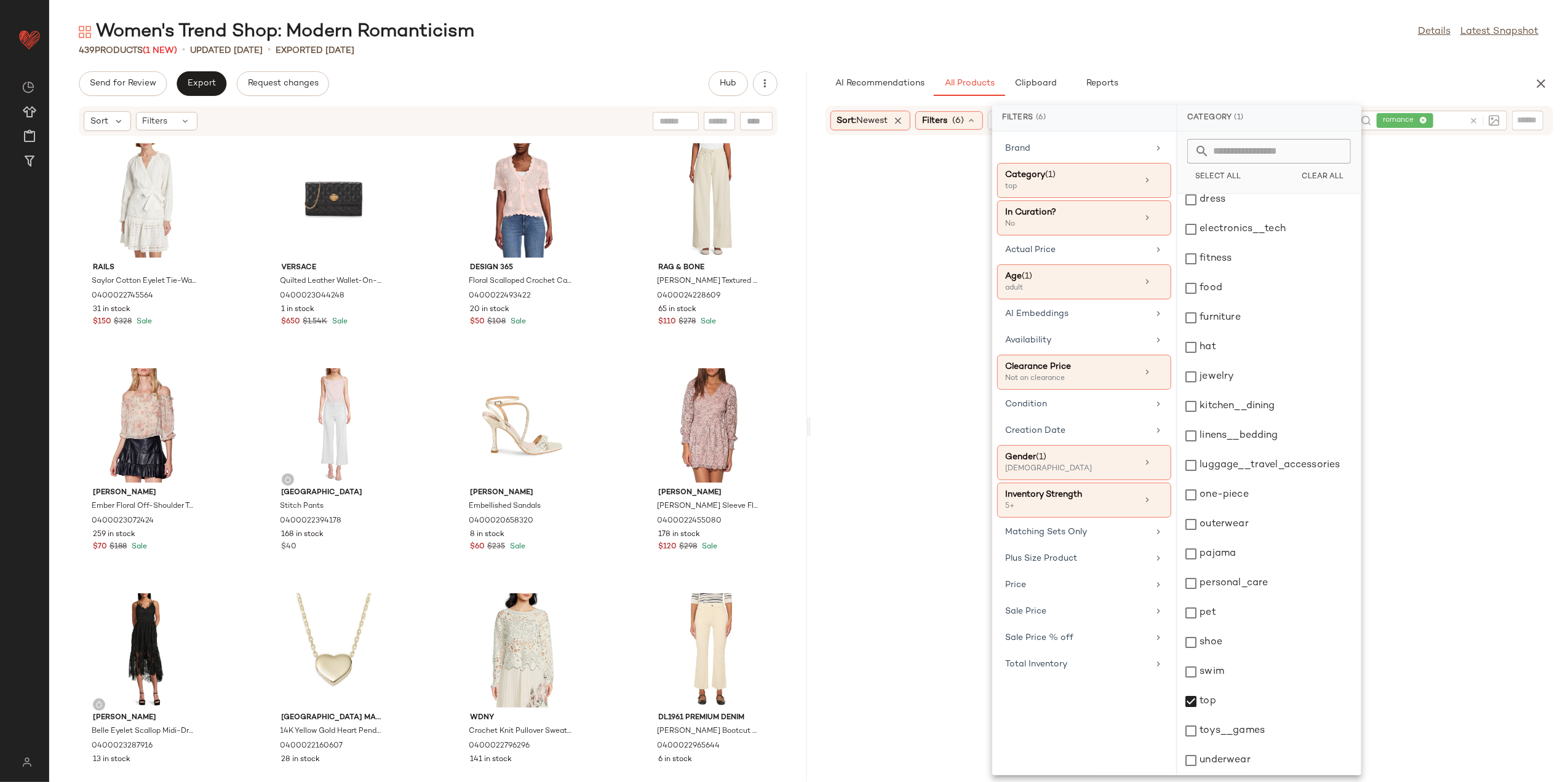
click at [1217, 51] on div "439 Products (1 New) • updated [DATE] • Exported [DATE]" at bounding box center [809, 51] width 1519 height 12
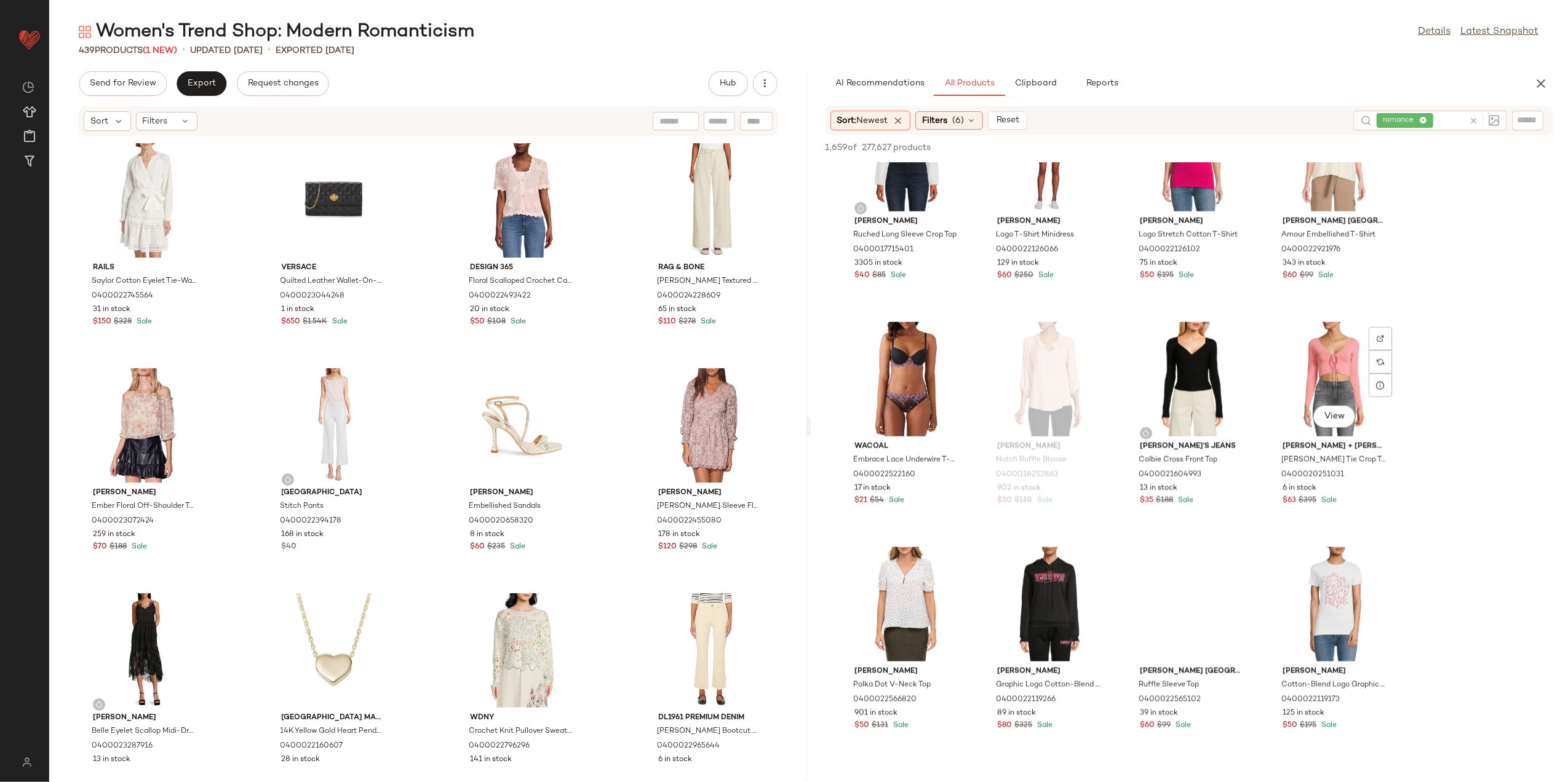
scroll to position [2050, 0]
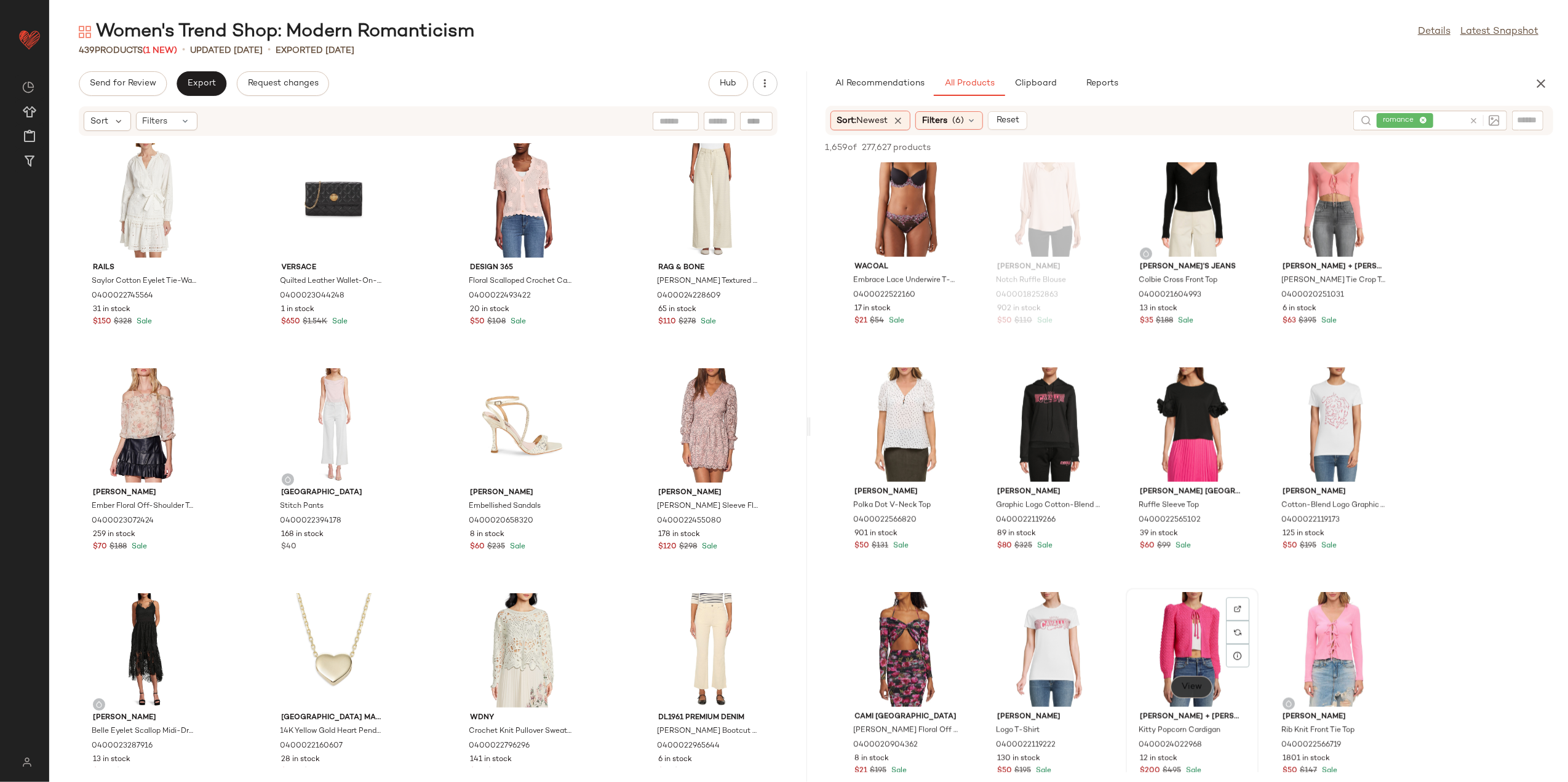
click at [1187, 683] on span "View" at bounding box center [1192, 688] width 21 height 10
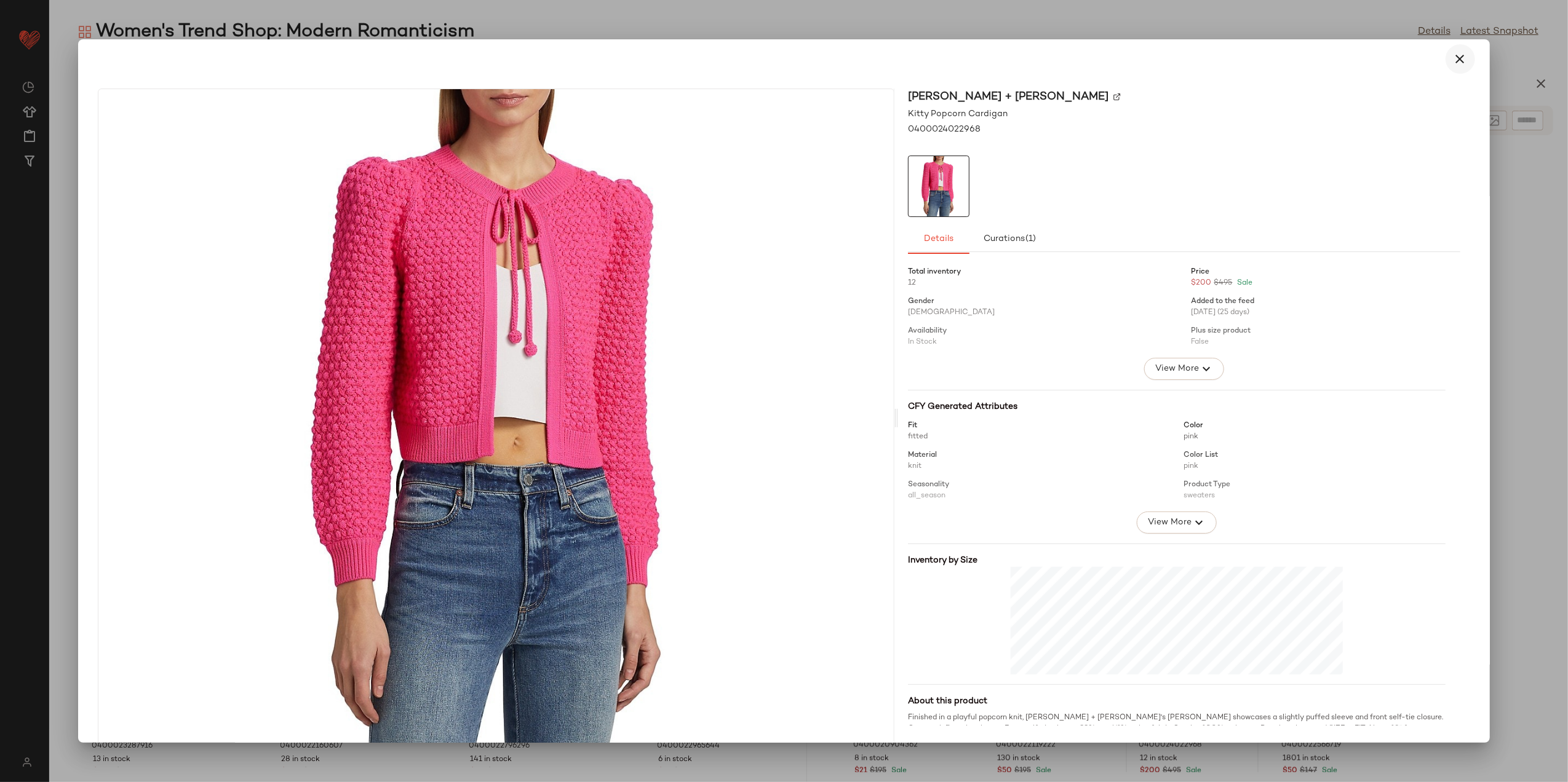
click at [1454, 63] on icon "button" at bounding box center [1461, 59] width 15 height 15
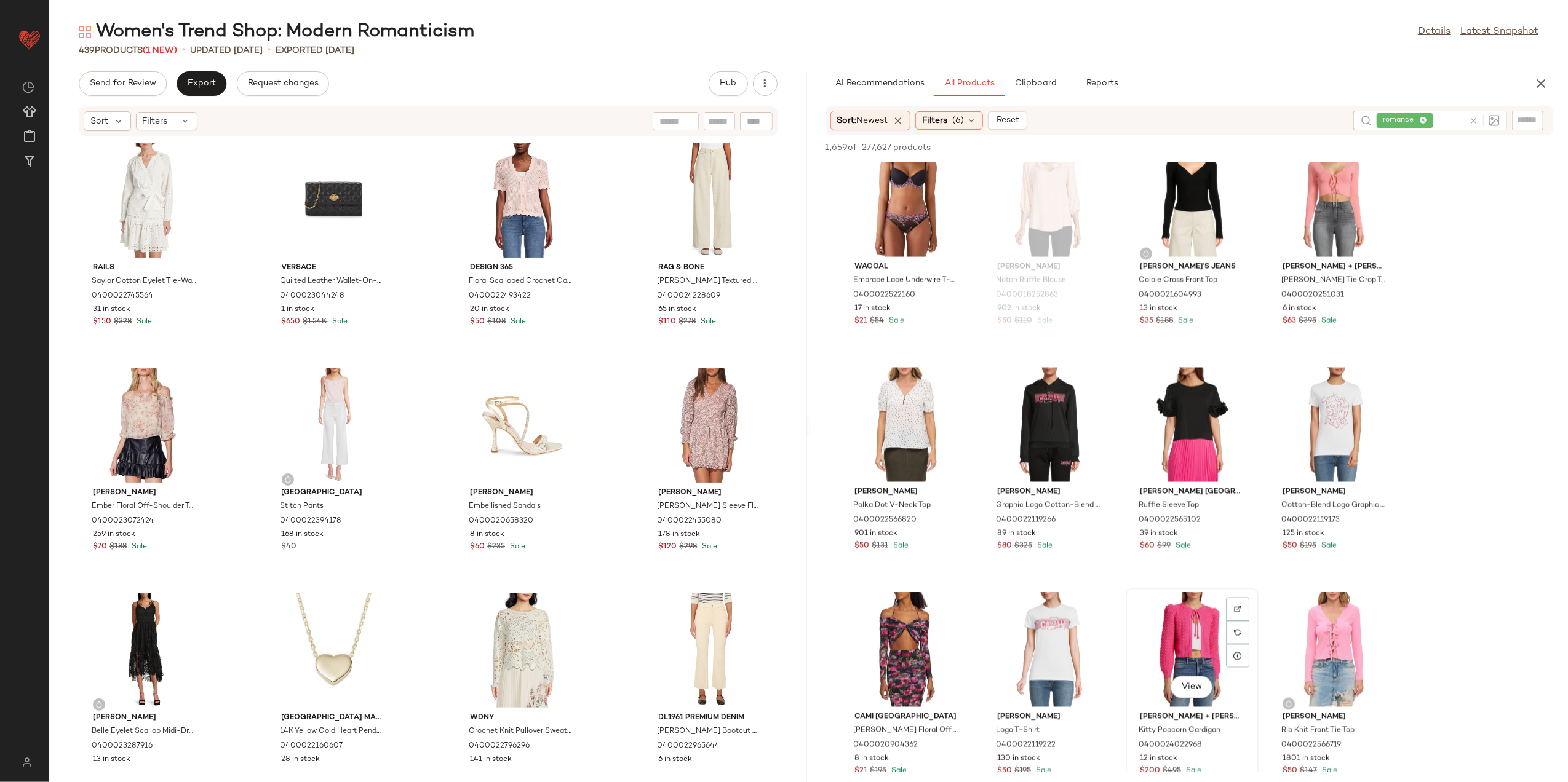
click at [1184, 632] on div "View" at bounding box center [1192, 650] width 124 height 114
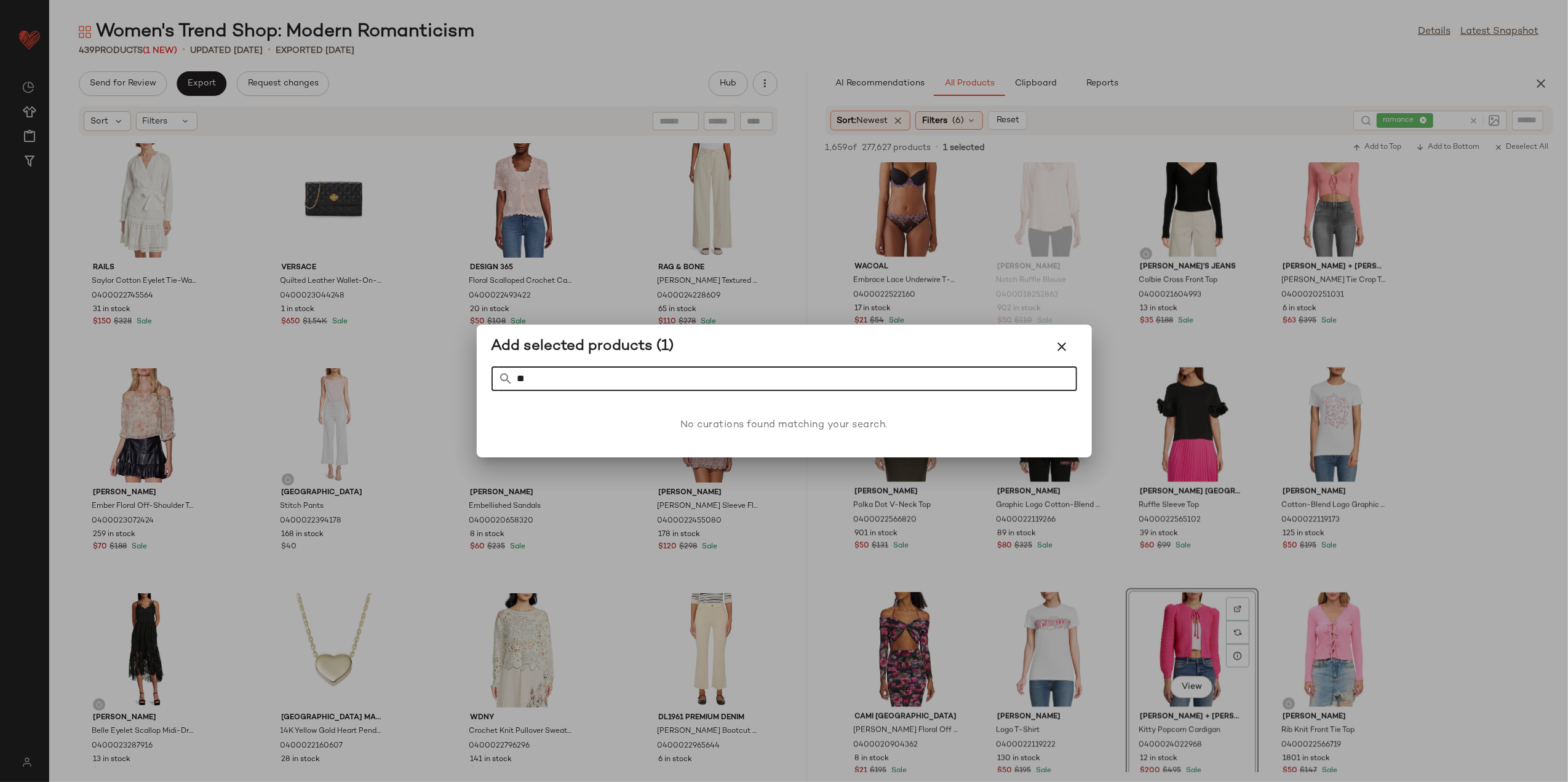
type input "*"
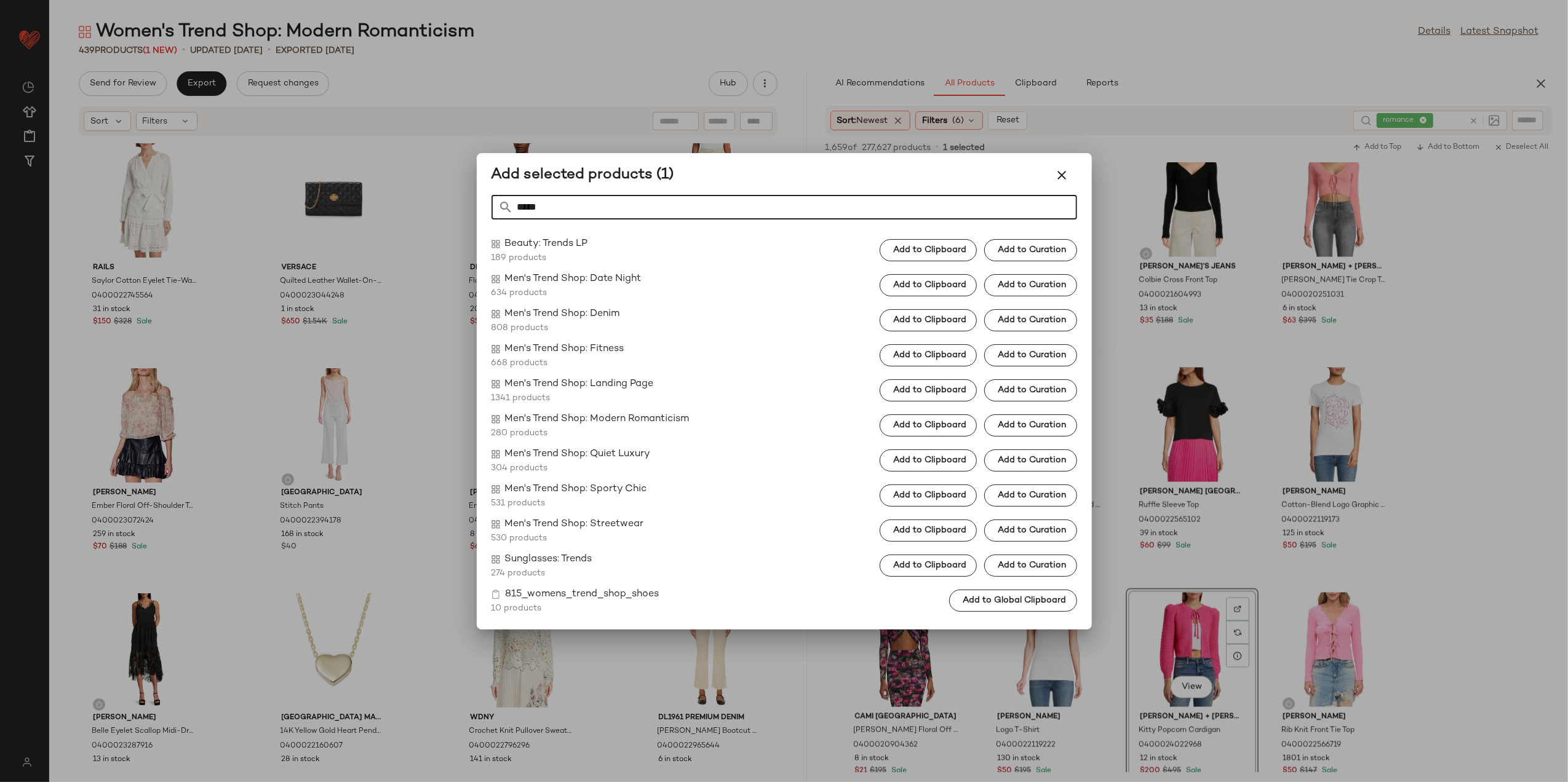
type input "*****"
click at [1052, 181] on button "button" at bounding box center [1062, 175] width 29 height 29
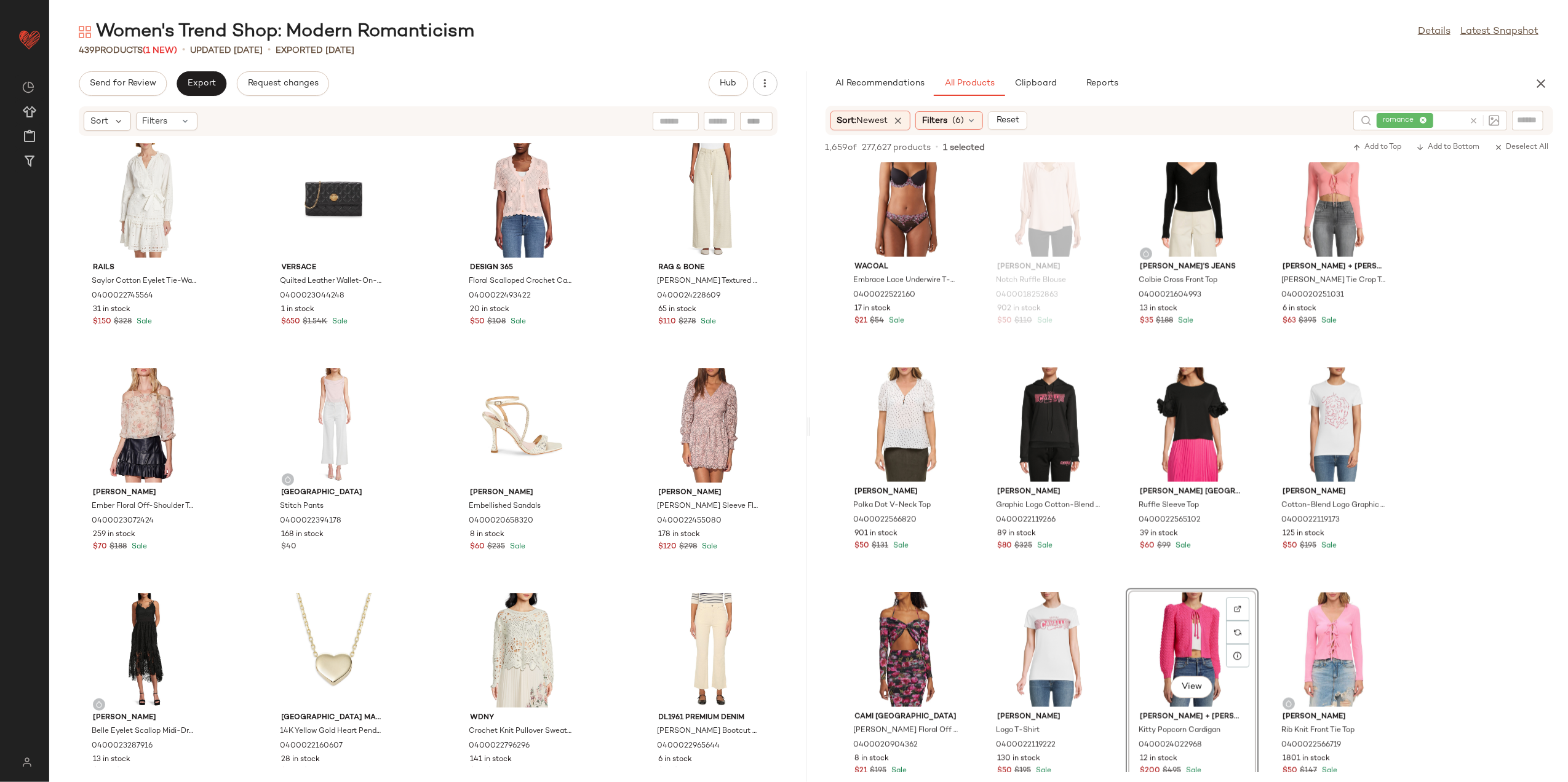
scroll to position [2296, 0]
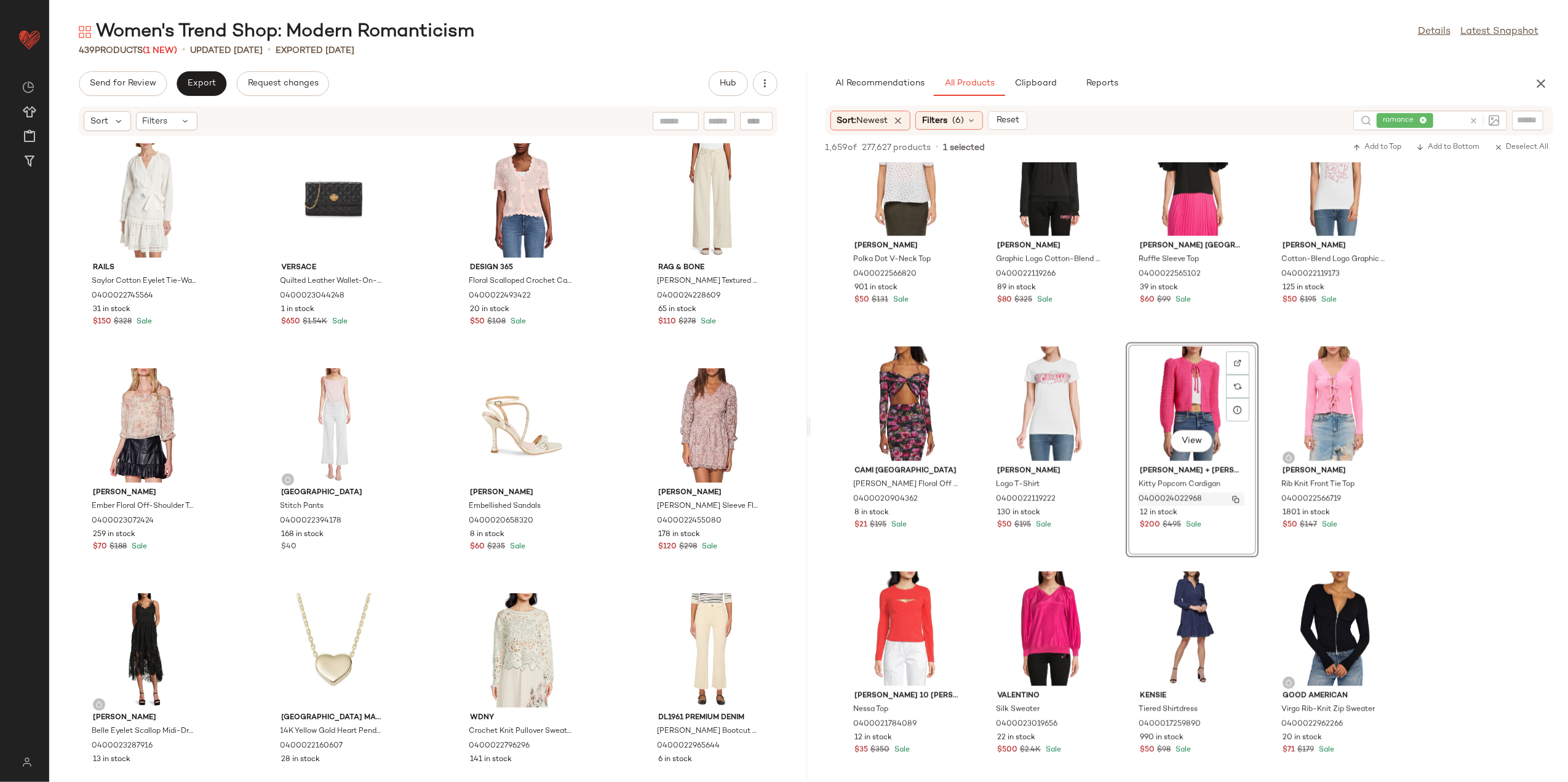
click at [1234, 498] on img "button" at bounding box center [1236, 500] width 8 height 8
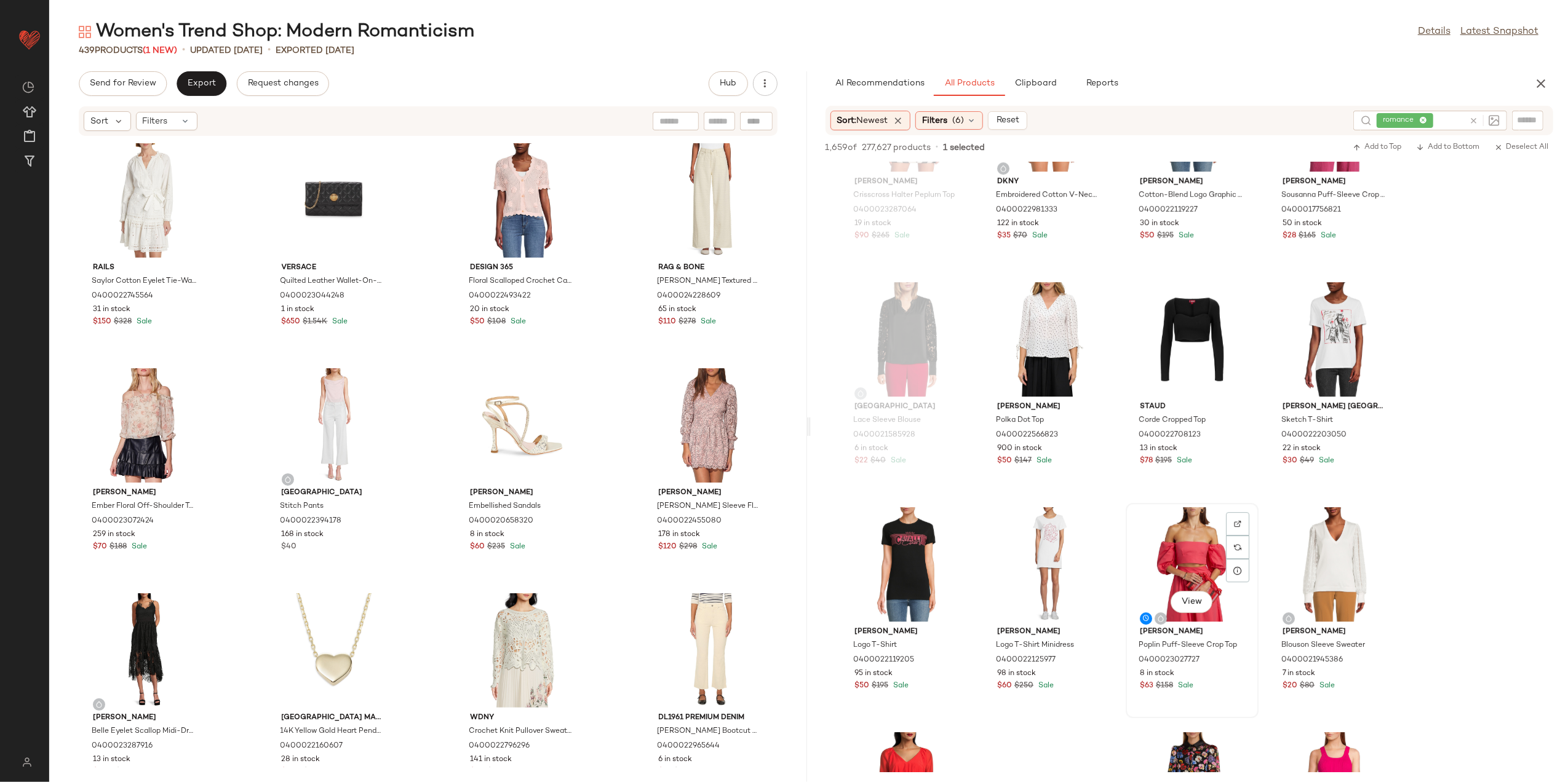
scroll to position [4183, 0]
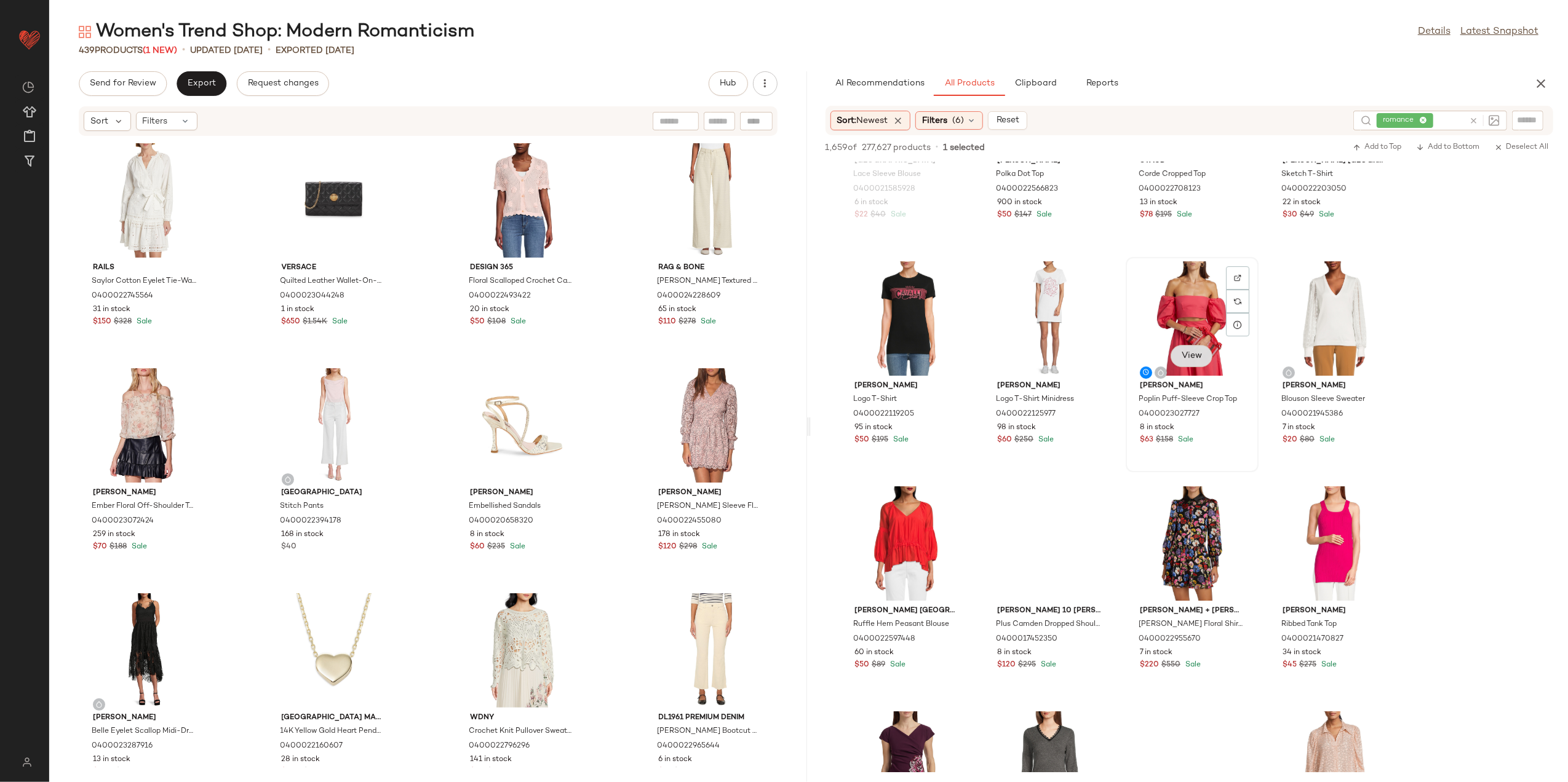
click at [1176, 353] on button "View" at bounding box center [1191, 356] width 42 height 22
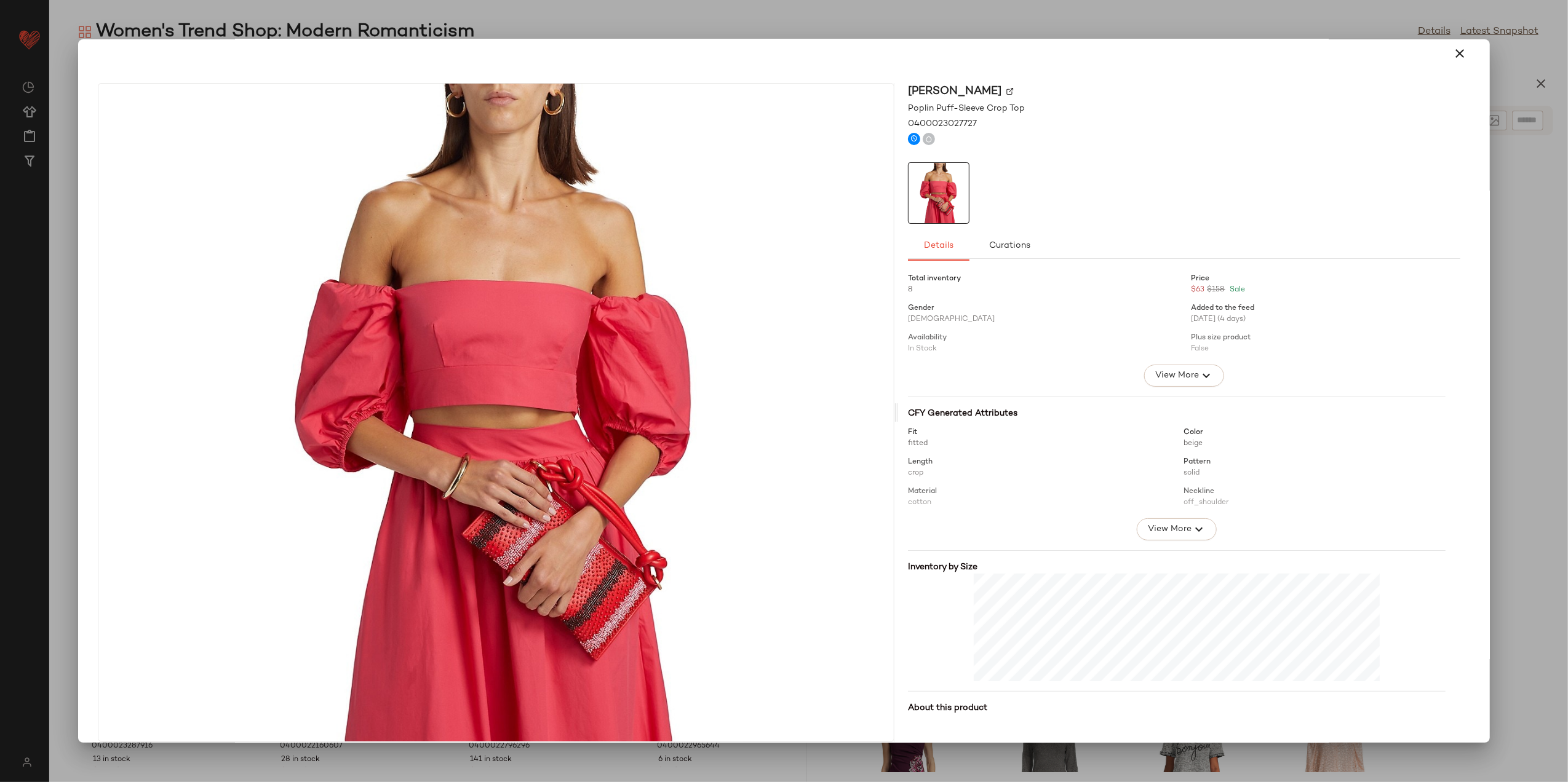
scroll to position [0, 0]
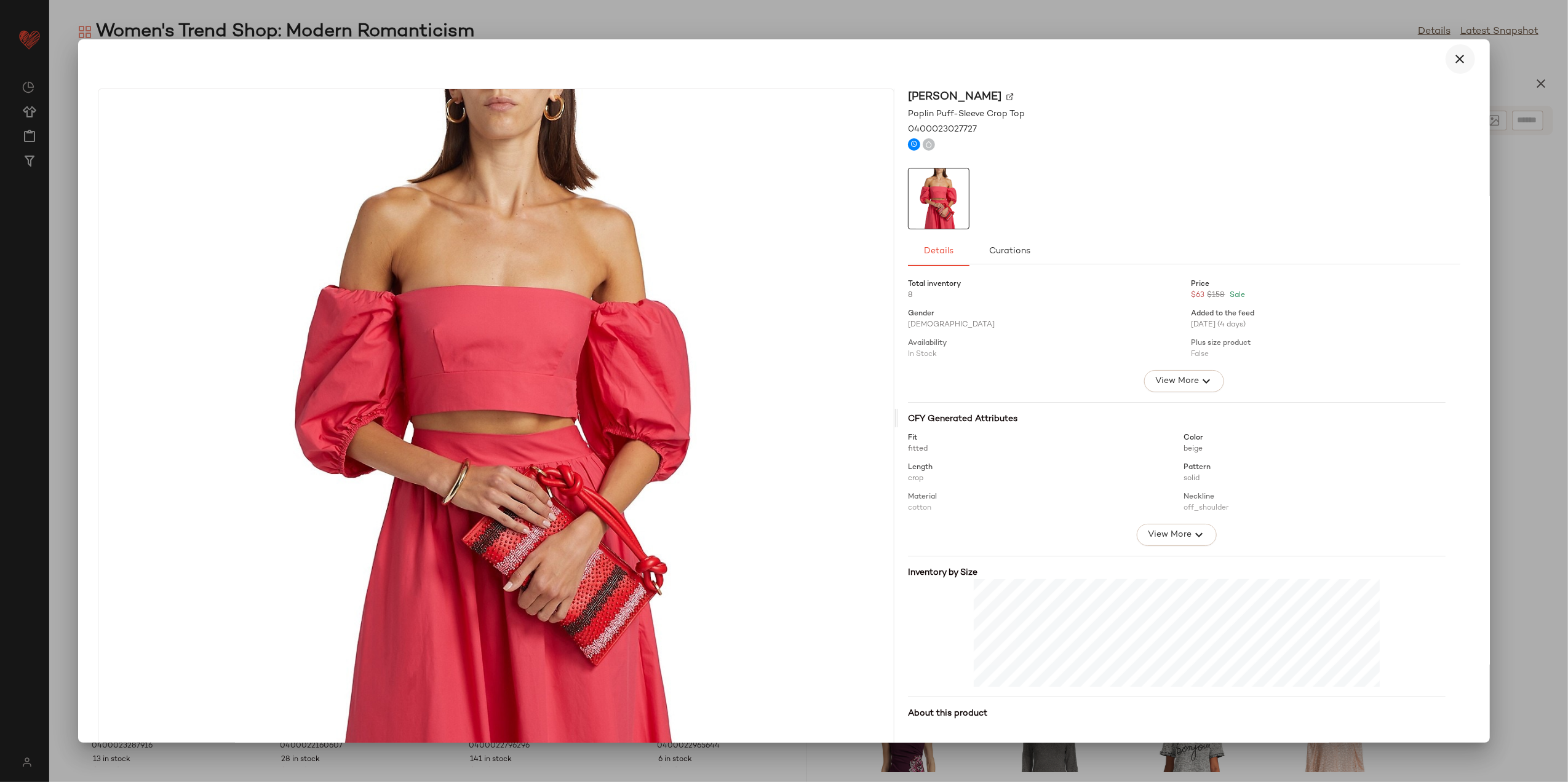
click at [1458, 51] on icon "button" at bounding box center [1461, 59] width 15 height 15
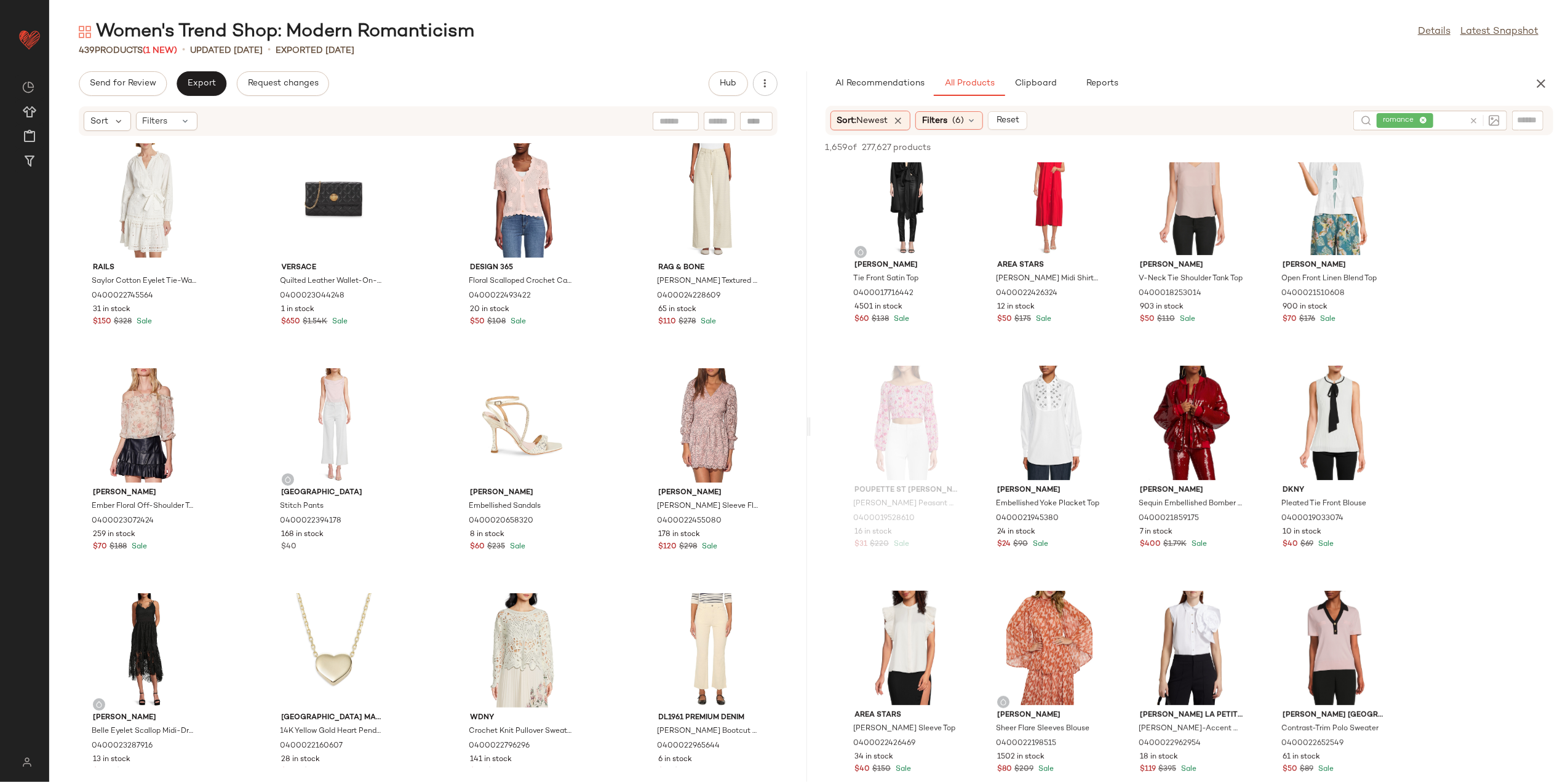
scroll to position [5330, 0]
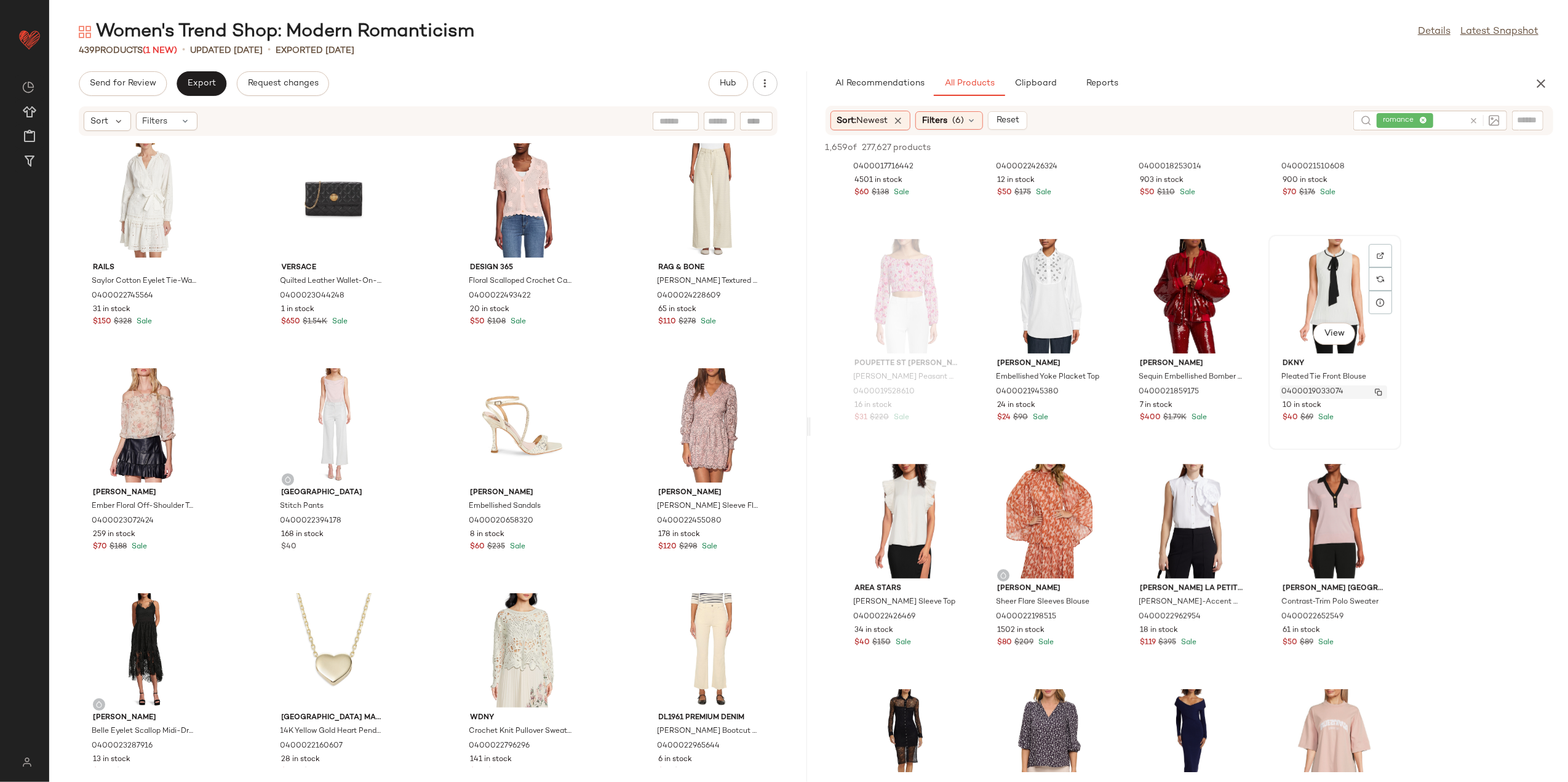
click at [1376, 395] on button "button" at bounding box center [1378, 392] width 17 height 11
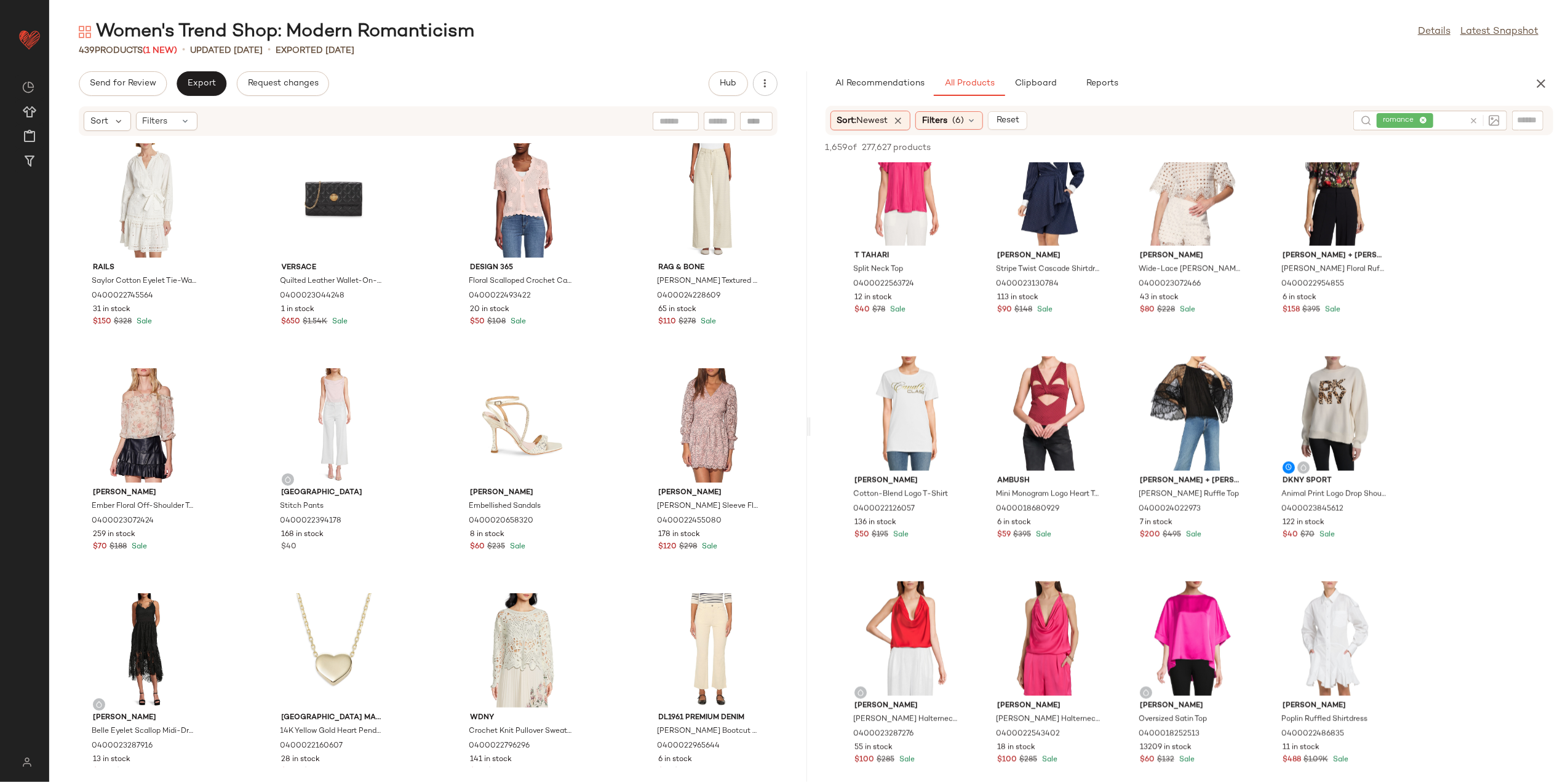
scroll to position [6806, 0]
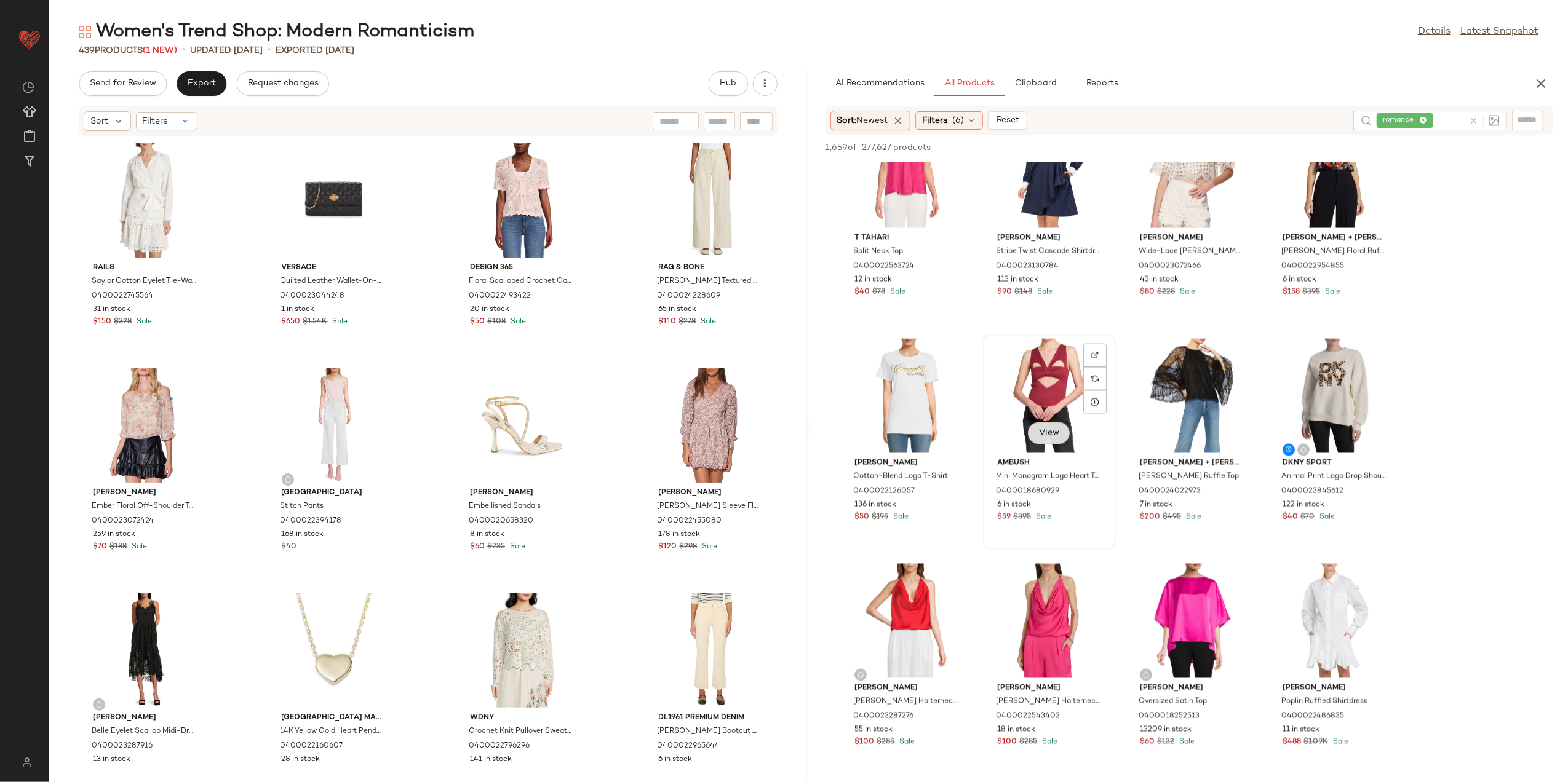
click at [1040, 431] on span "View" at bounding box center [1049, 433] width 21 height 10
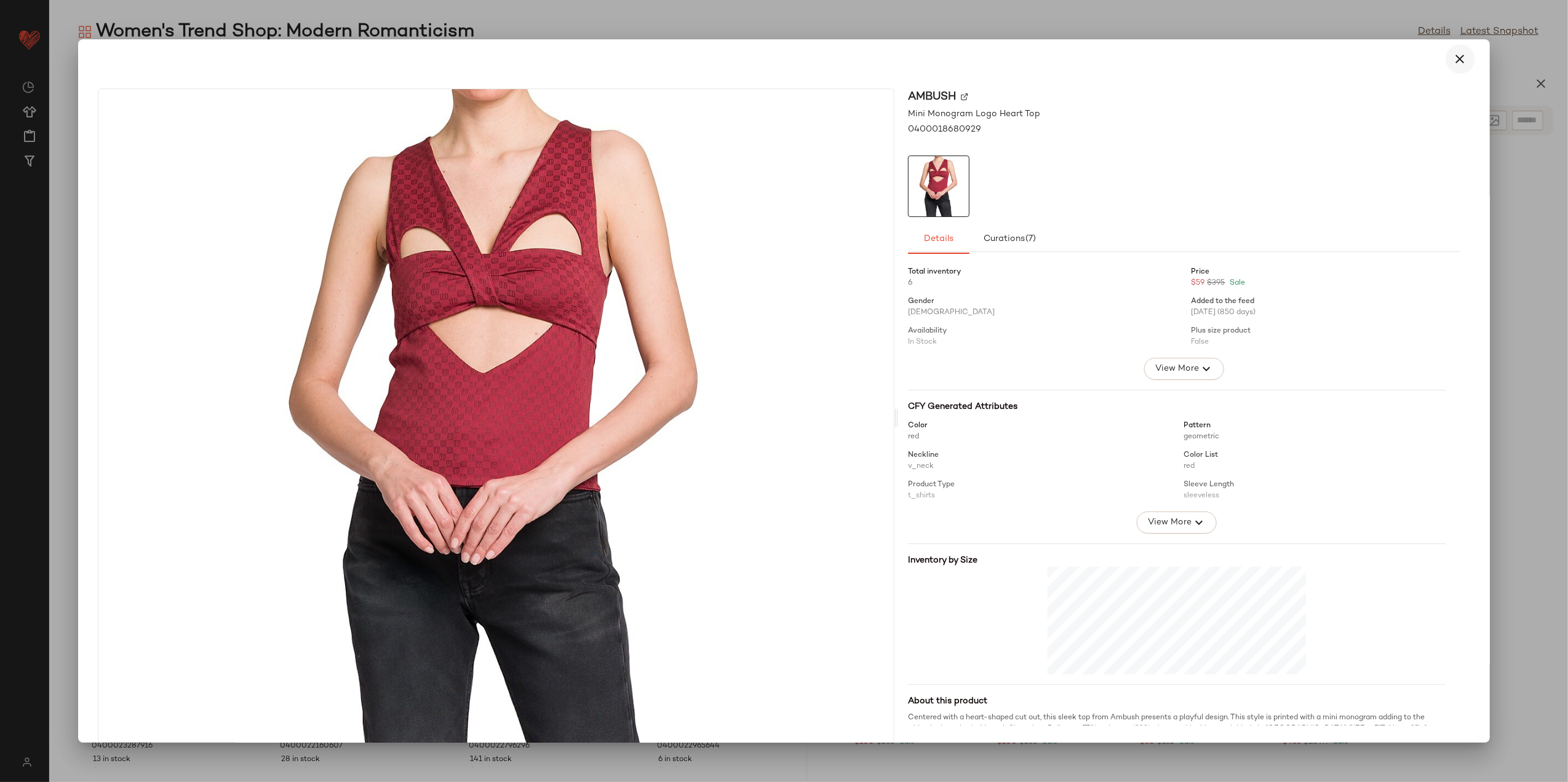
click at [1446, 52] on button "button" at bounding box center [1460, 59] width 29 height 29
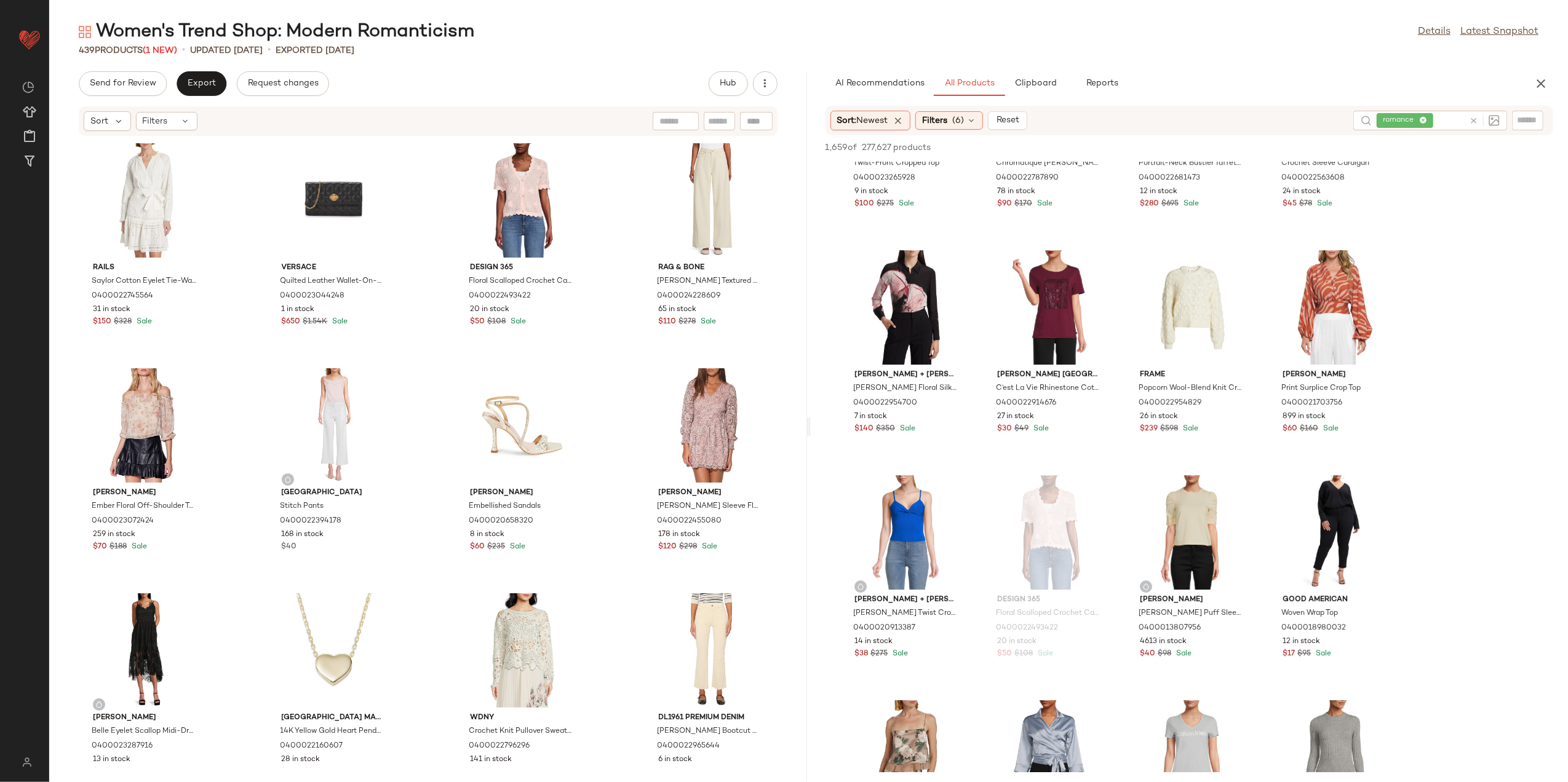
scroll to position [8692, 0]
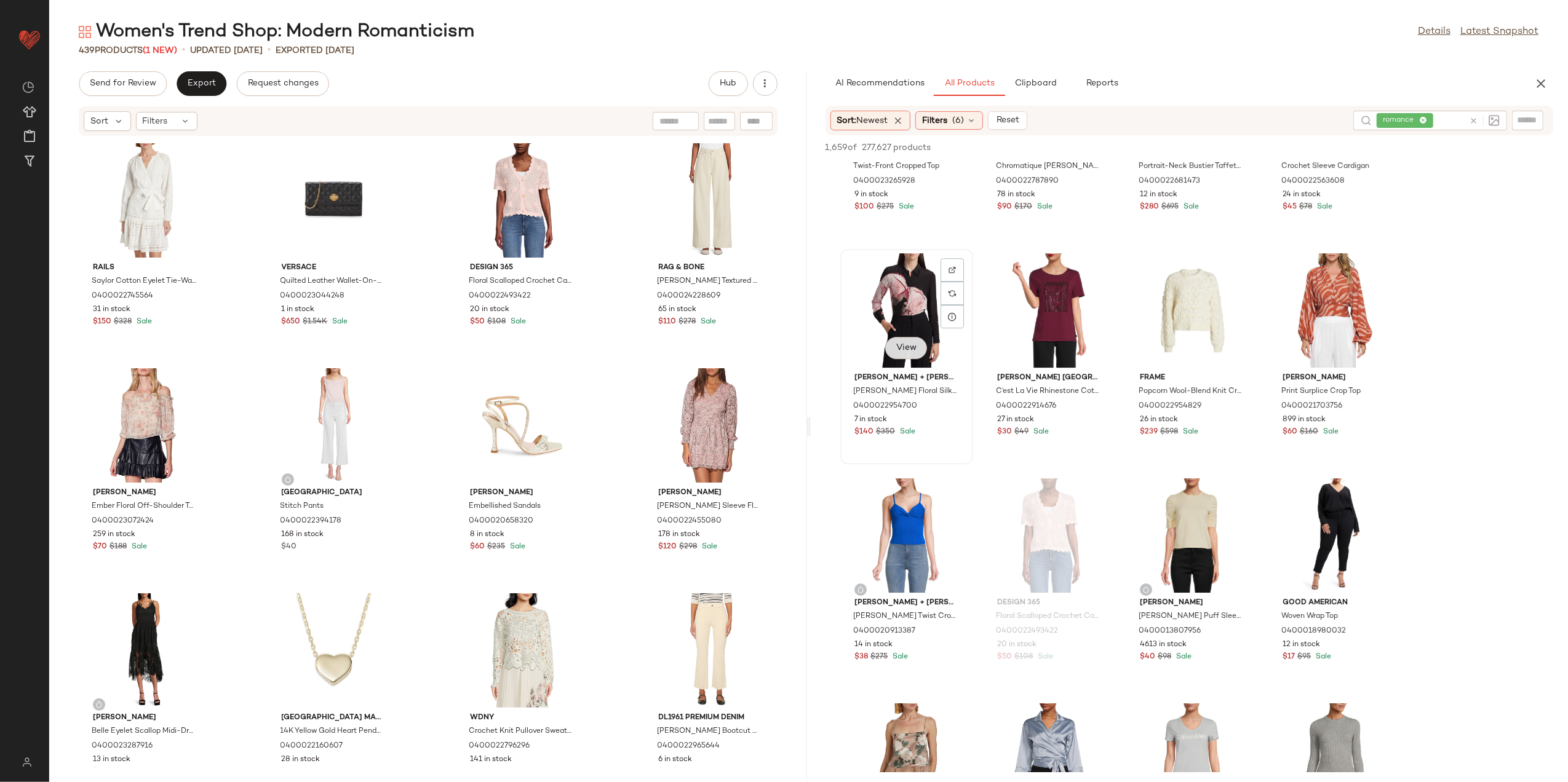
click at [902, 343] on span "View" at bounding box center [906, 348] width 21 height 10
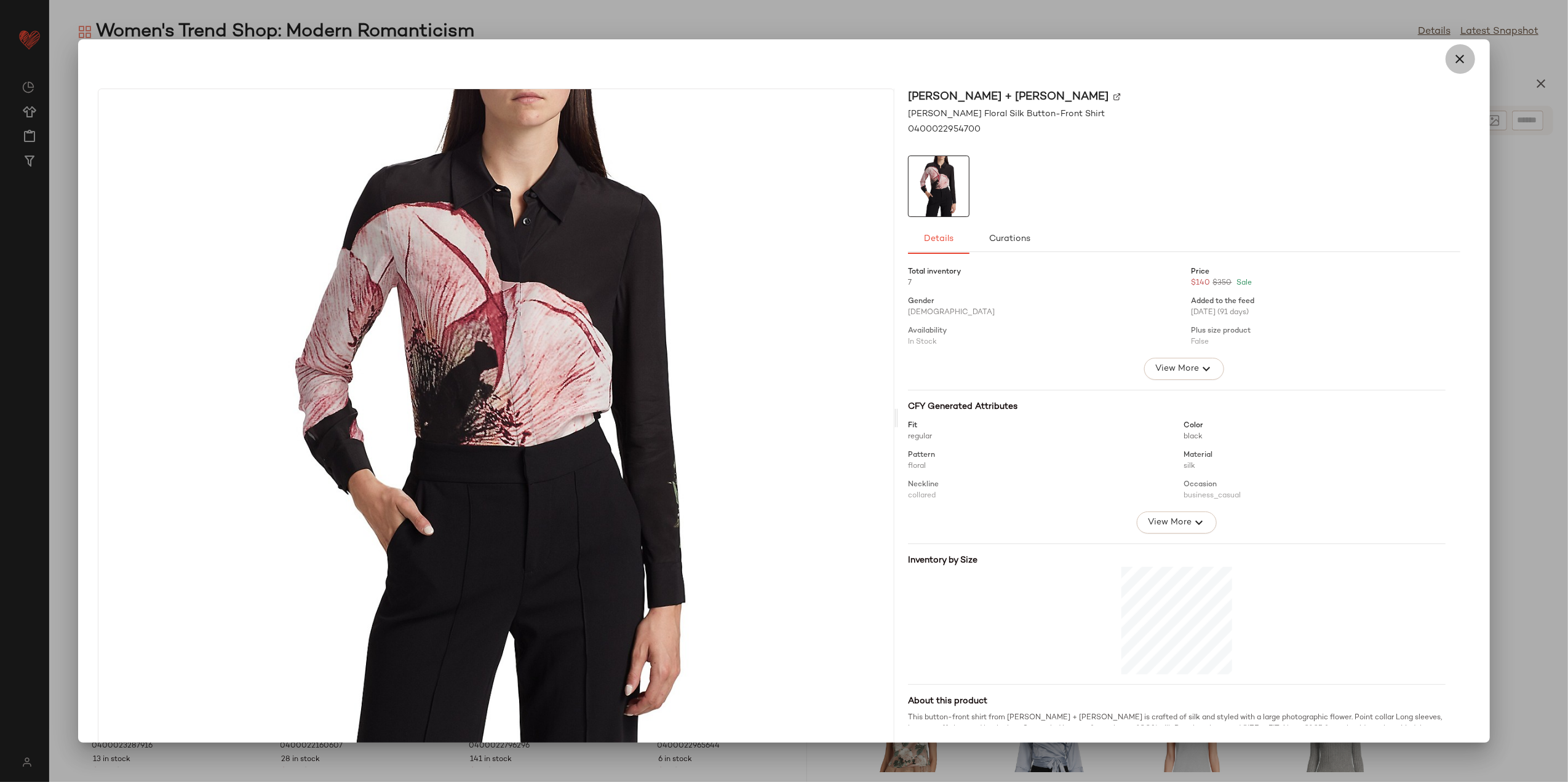
click at [1454, 58] on icon "button" at bounding box center [1461, 59] width 15 height 15
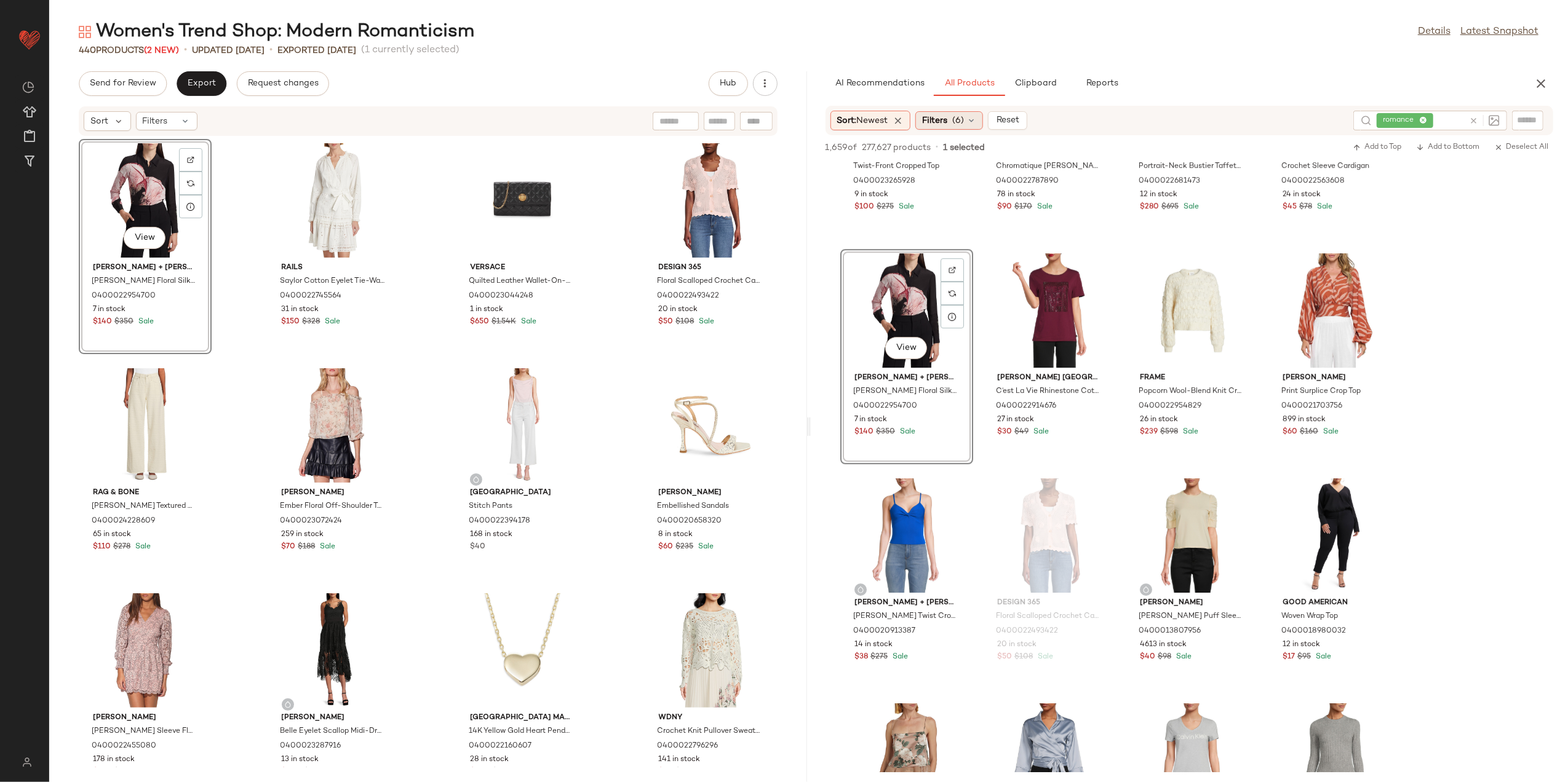
click at [956, 118] on span "(6)" at bounding box center [958, 121] width 12 height 13
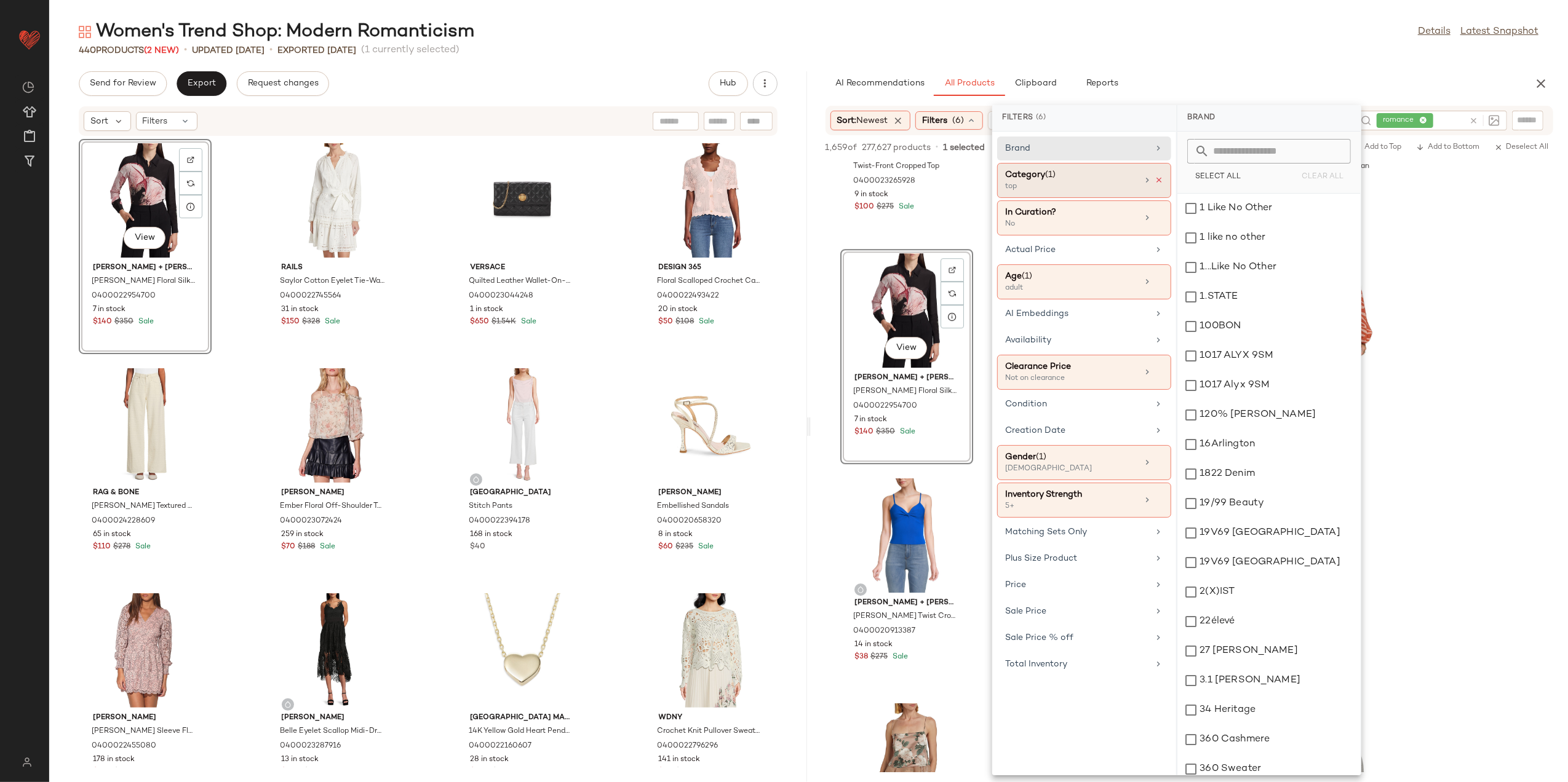
click at [1155, 180] on icon at bounding box center [1159, 180] width 9 height 9
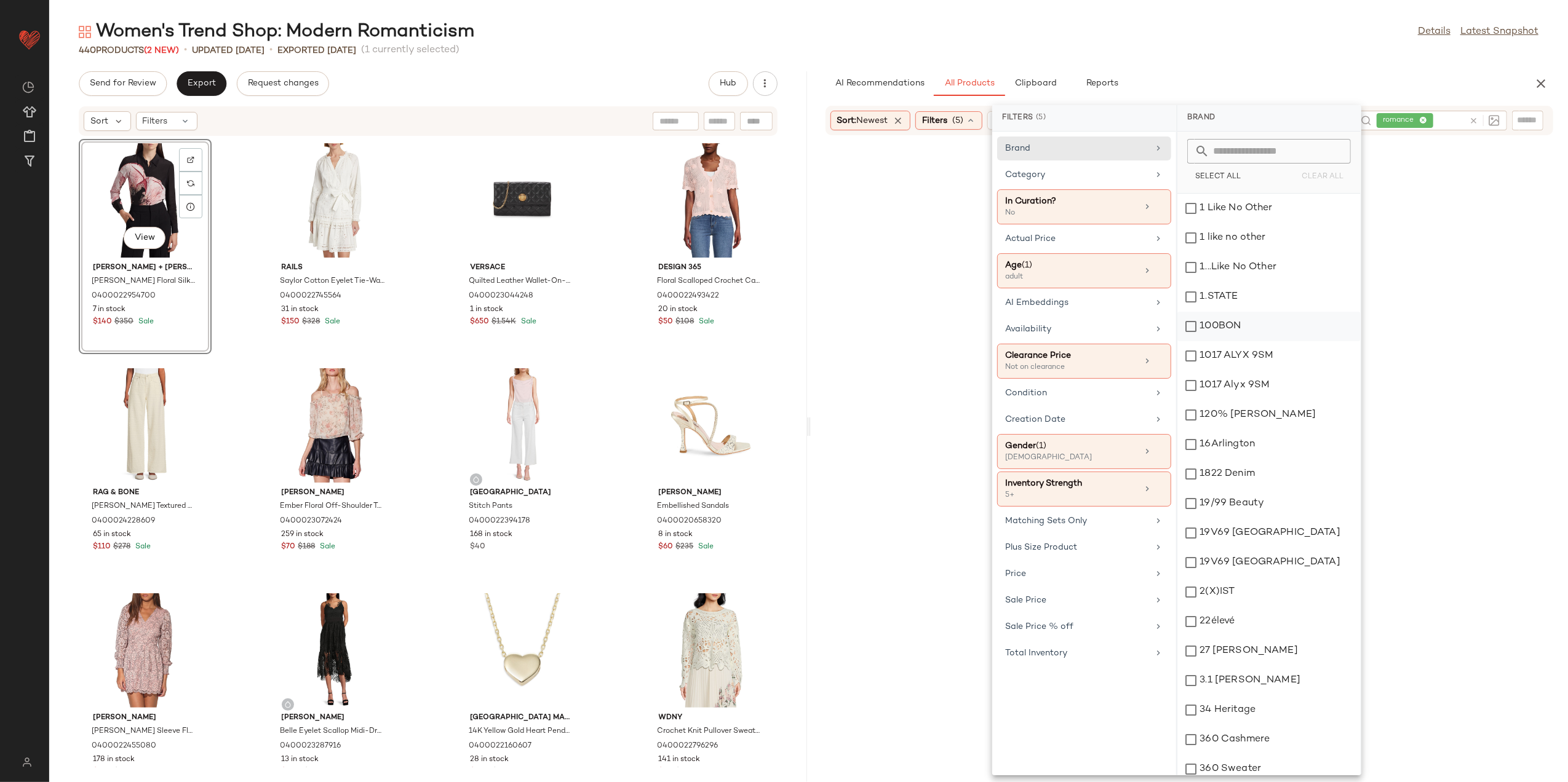
drag, startPoint x: 1109, startPoint y: 178, endPoint x: 1253, endPoint y: 320, distance: 202.2
click at [1108, 178] on div "Category" at bounding box center [1077, 175] width 143 height 13
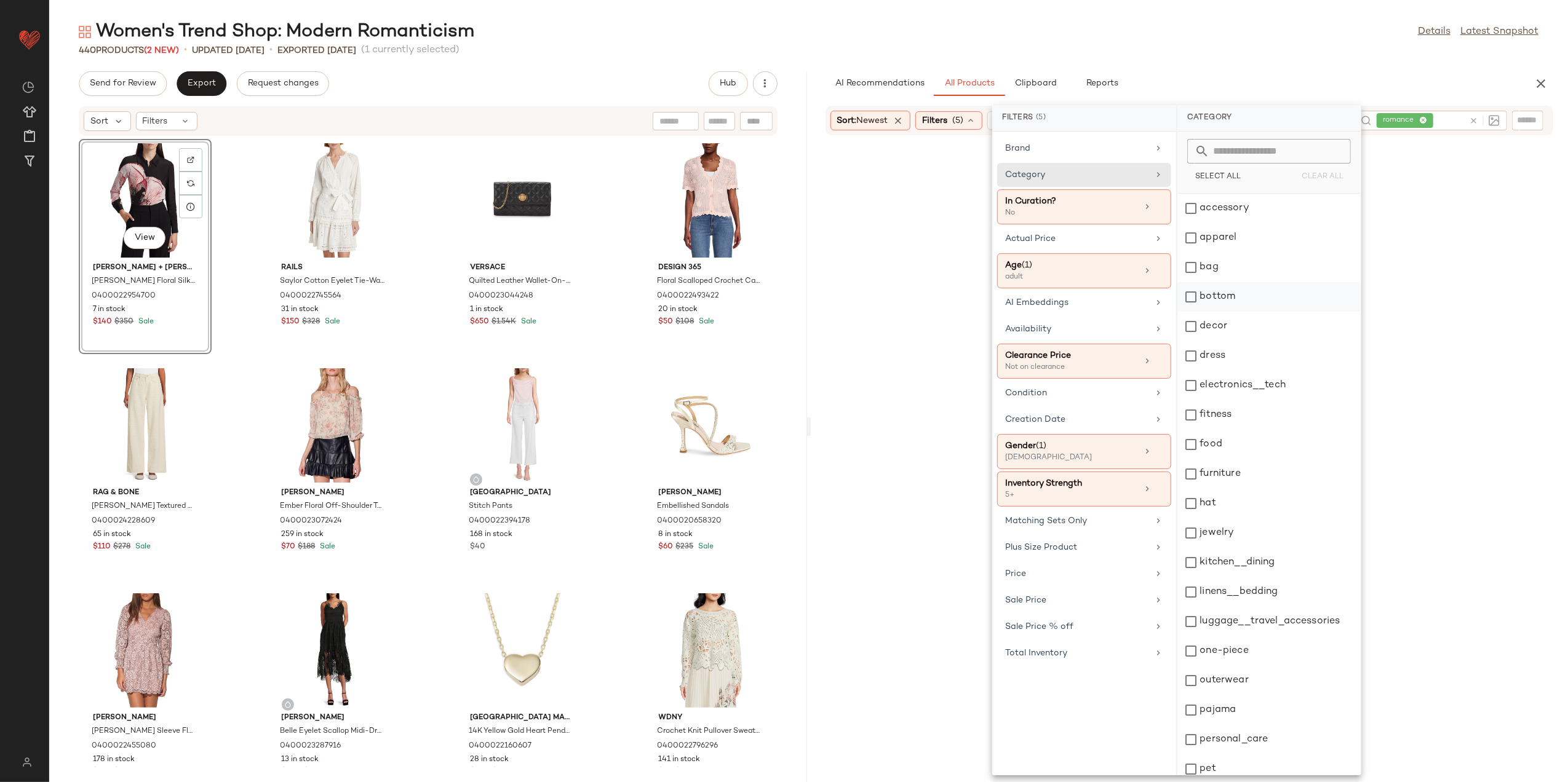
click at [1207, 290] on div "bottom" at bounding box center [1269, 297] width 184 height 29
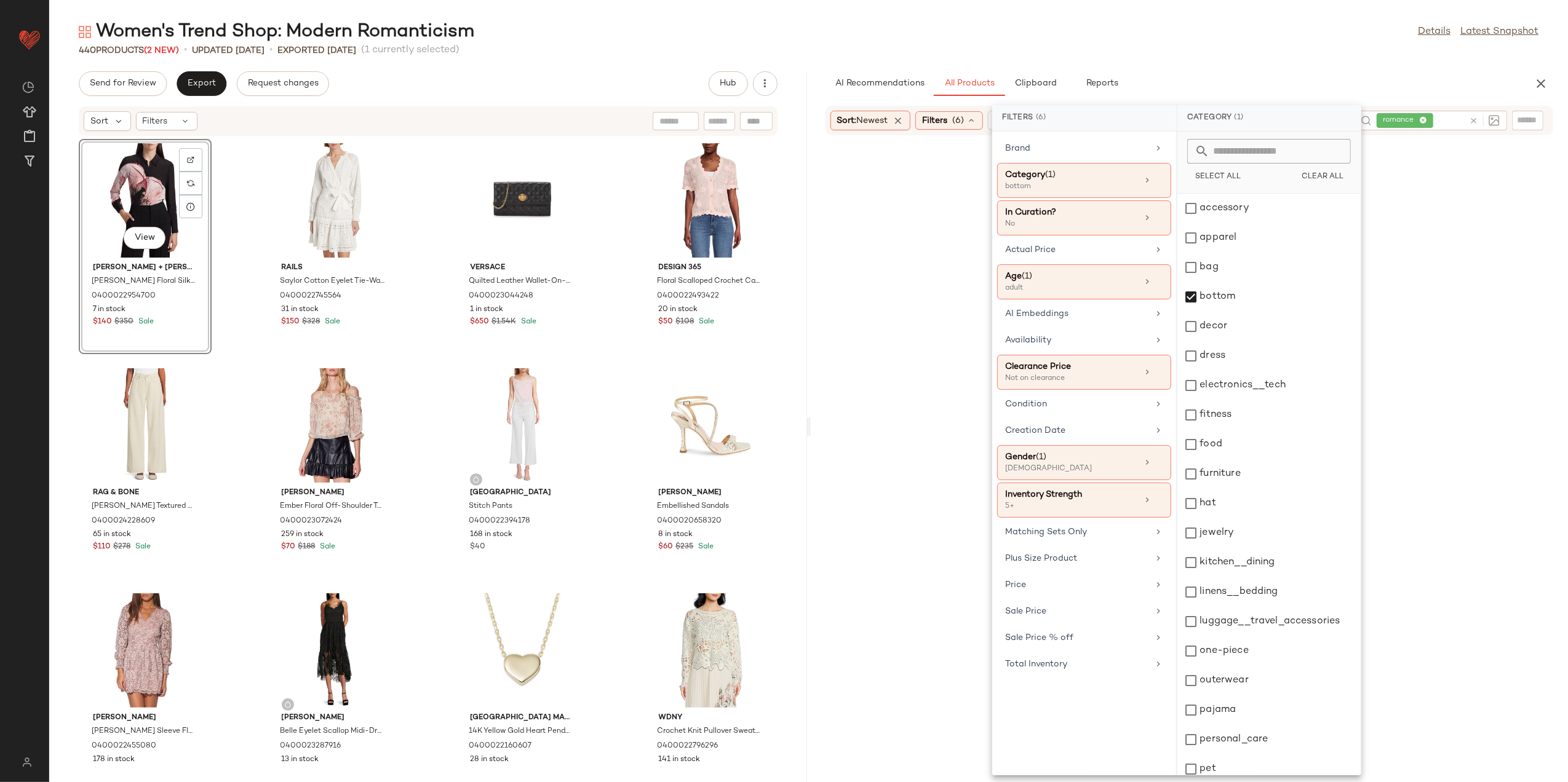
click at [1174, 50] on div "440 Products (2 New) • updated Aug 19th • Exported Aug 14th (1 currently select…" at bounding box center [809, 51] width 1519 height 12
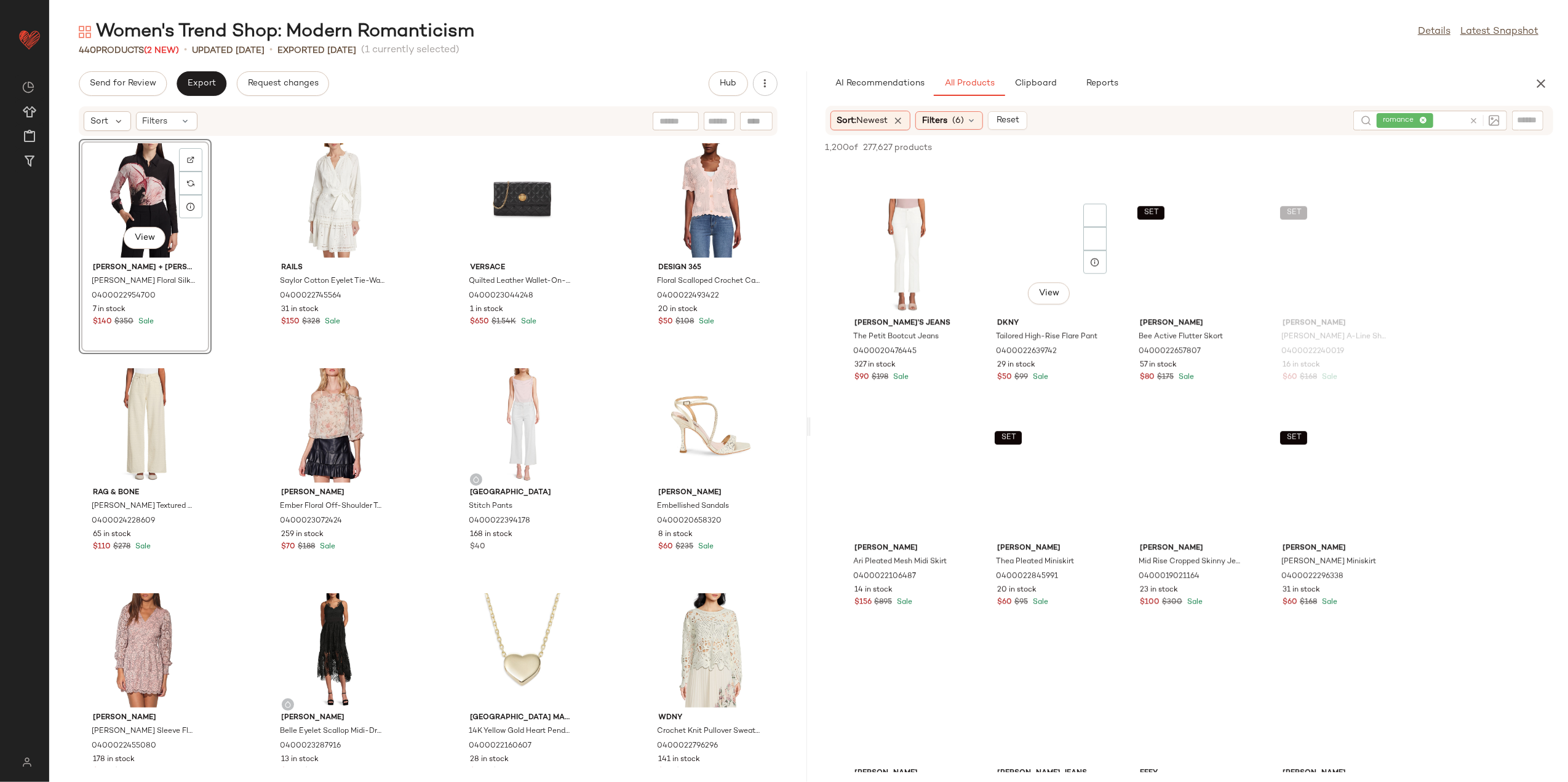
scroll to position [3362, 0]
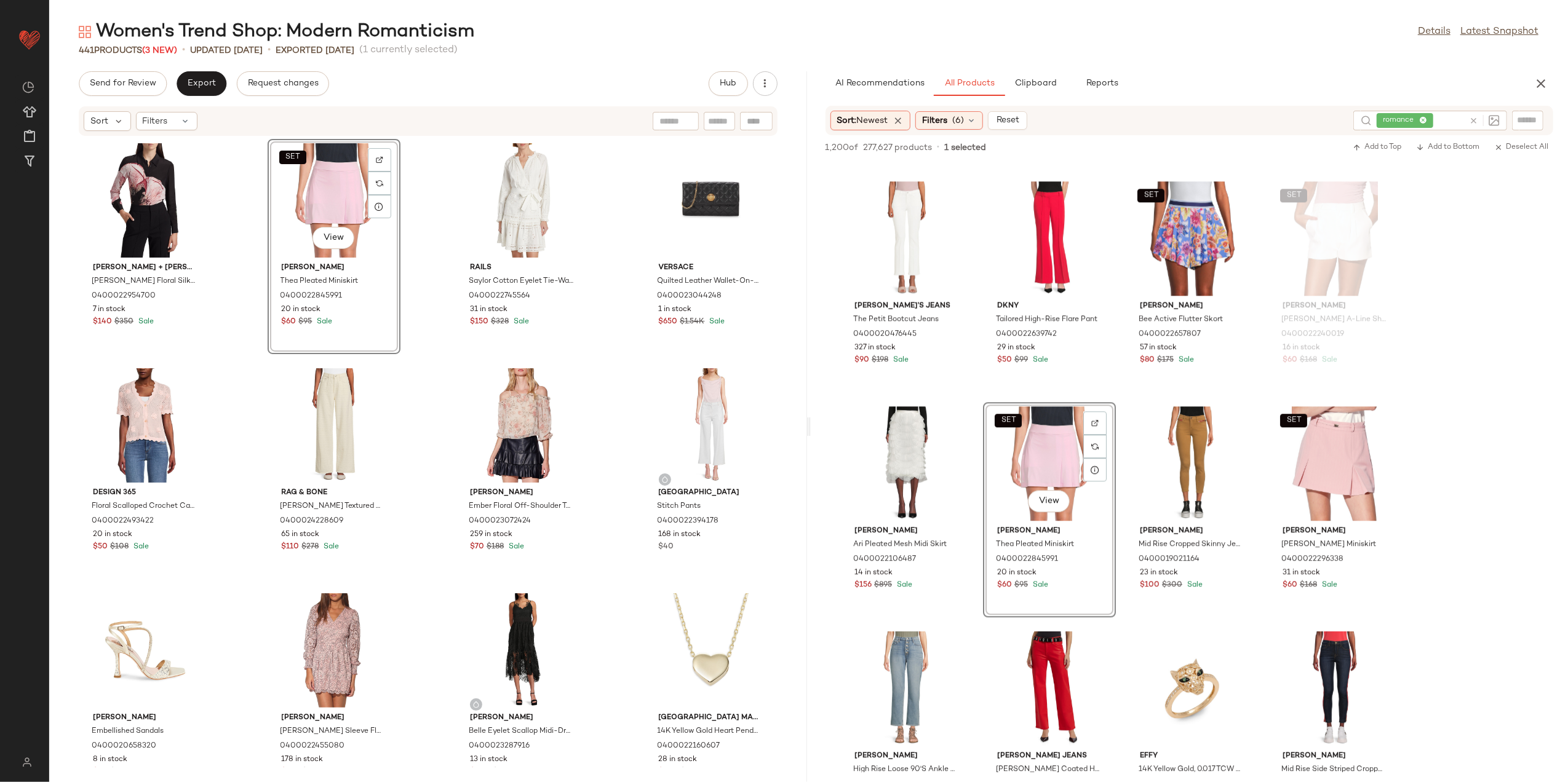
click at [312, 240] on div "View" at bounding box center [333, 239] width 42 height 25
click at [335, 238] on span "View" at bounding box center [334, 238] width 21 height 10
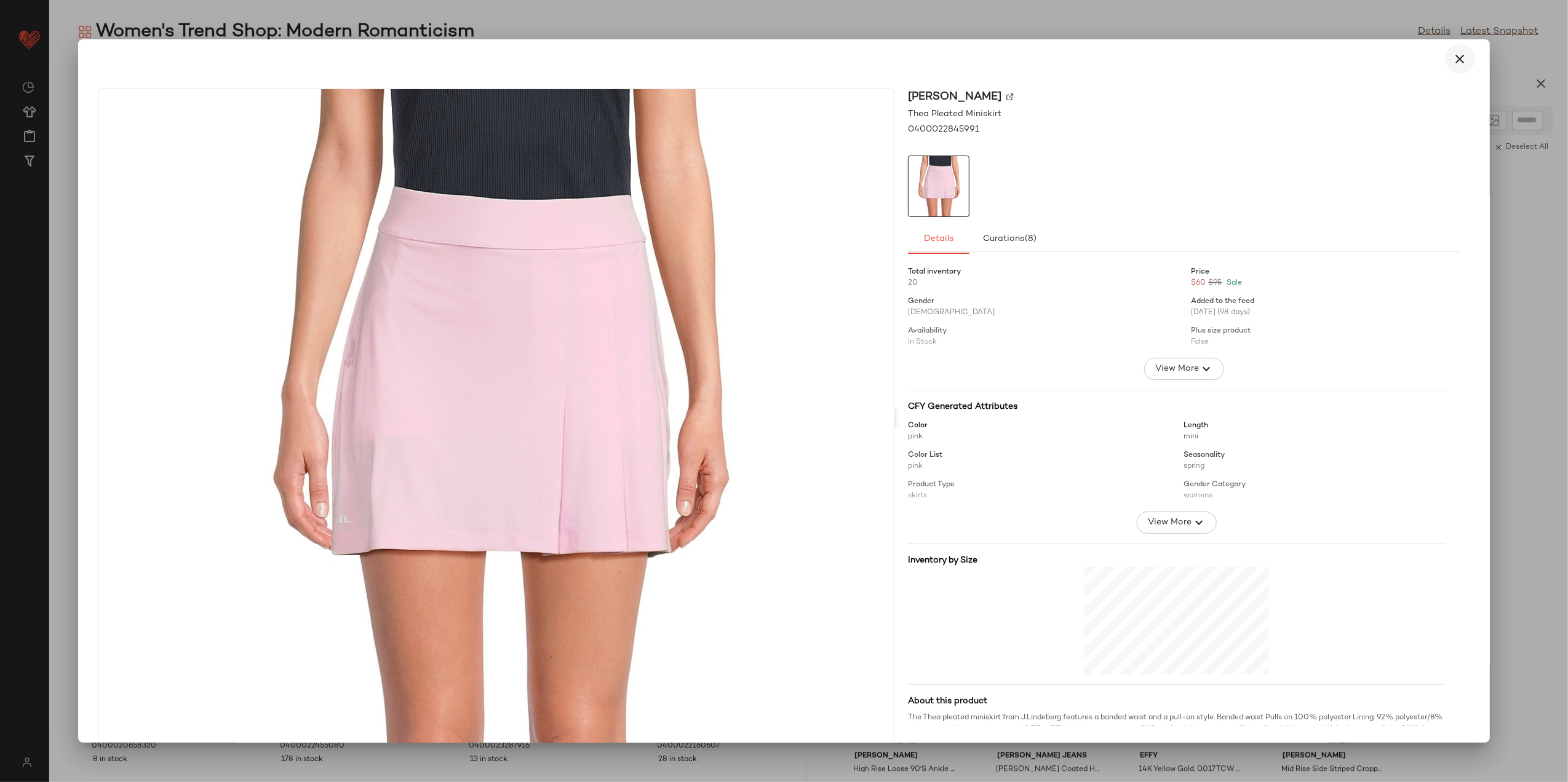
click at [1454, 58] on icon "button" at bounding box center [1461, 59] width 15 height 15
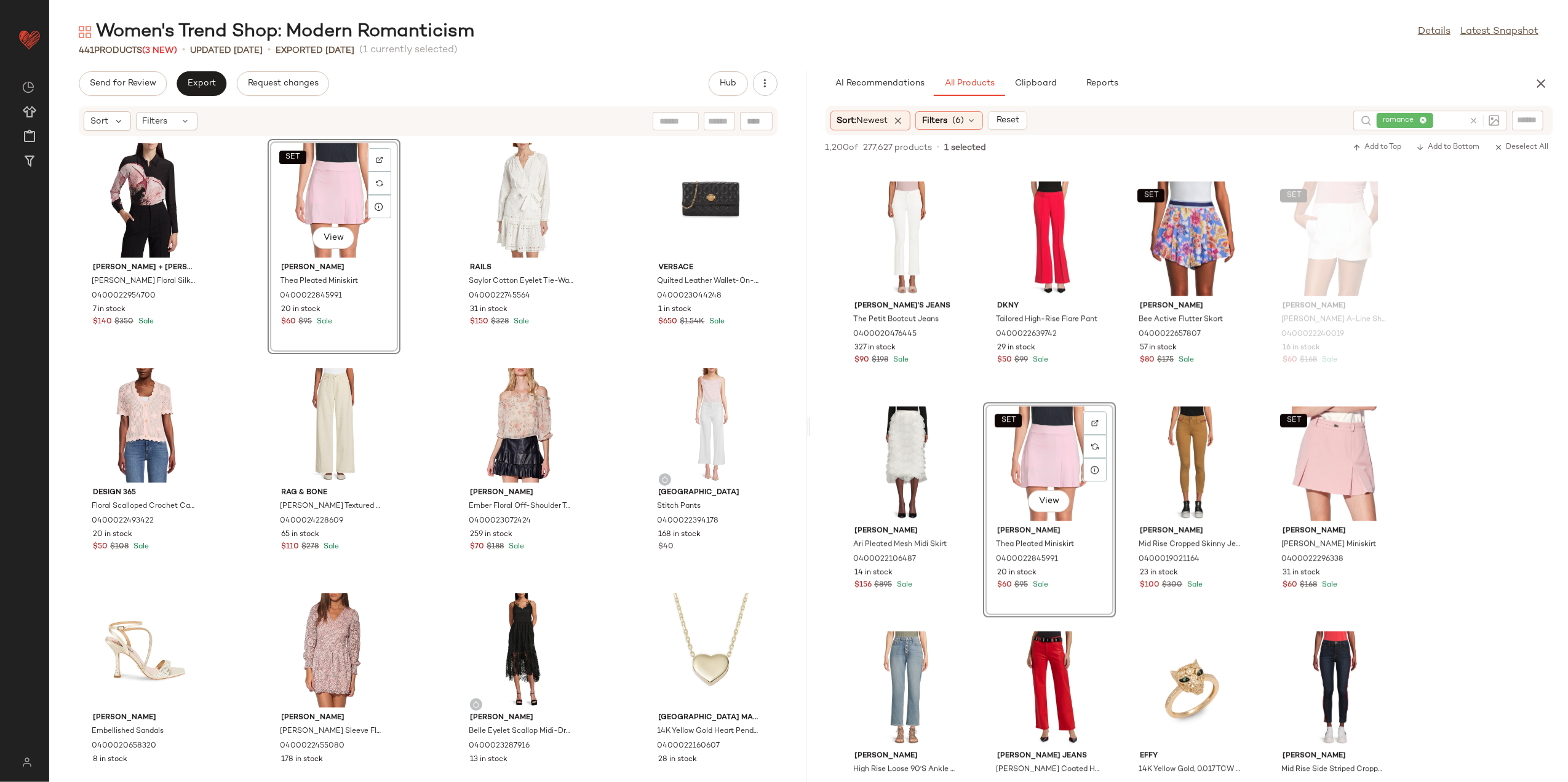
click at [317, 171] on div "SET View" at bounding box center [334, 200] width 124 height 114
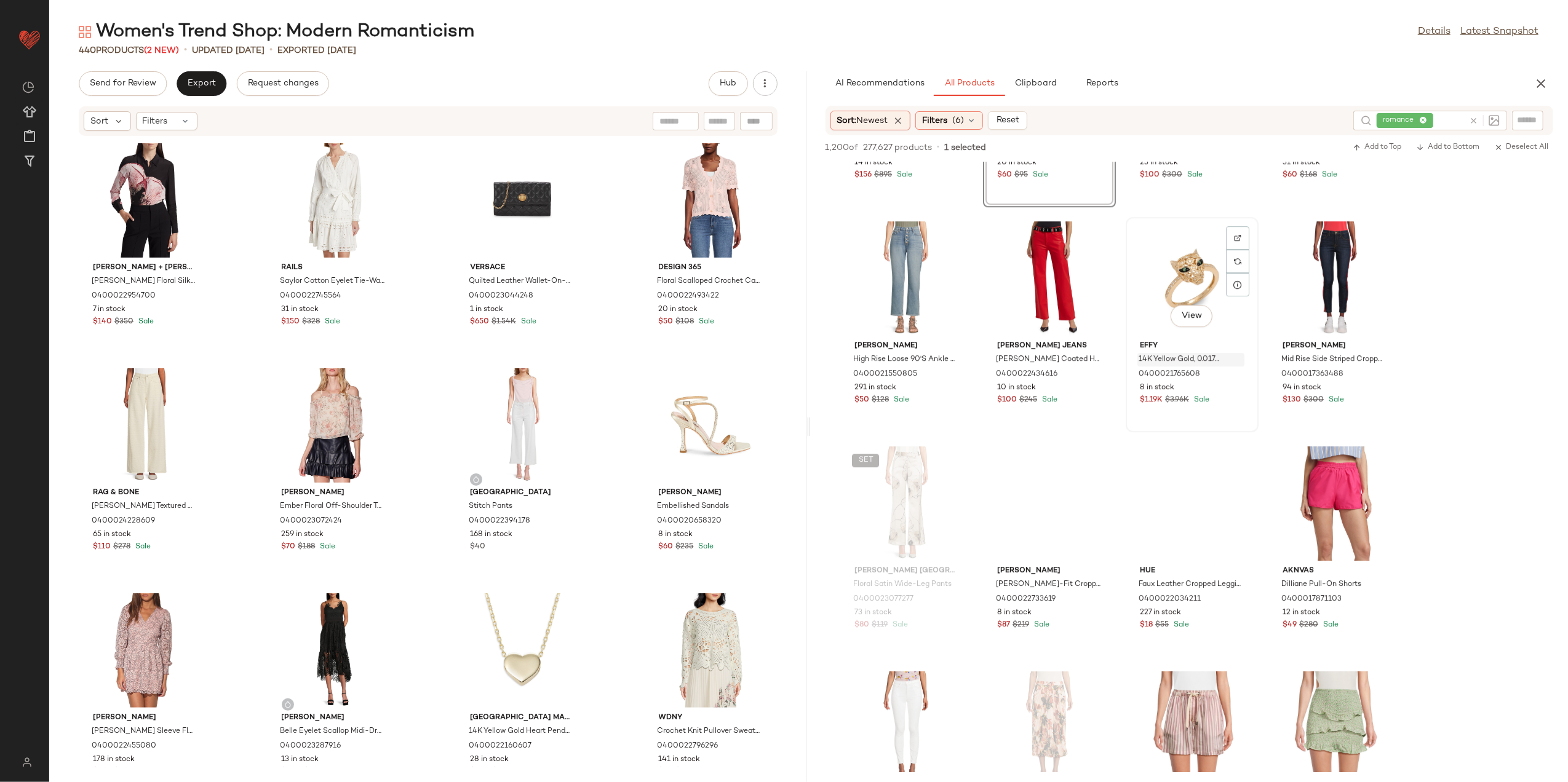
scroll to position [3444, 0]
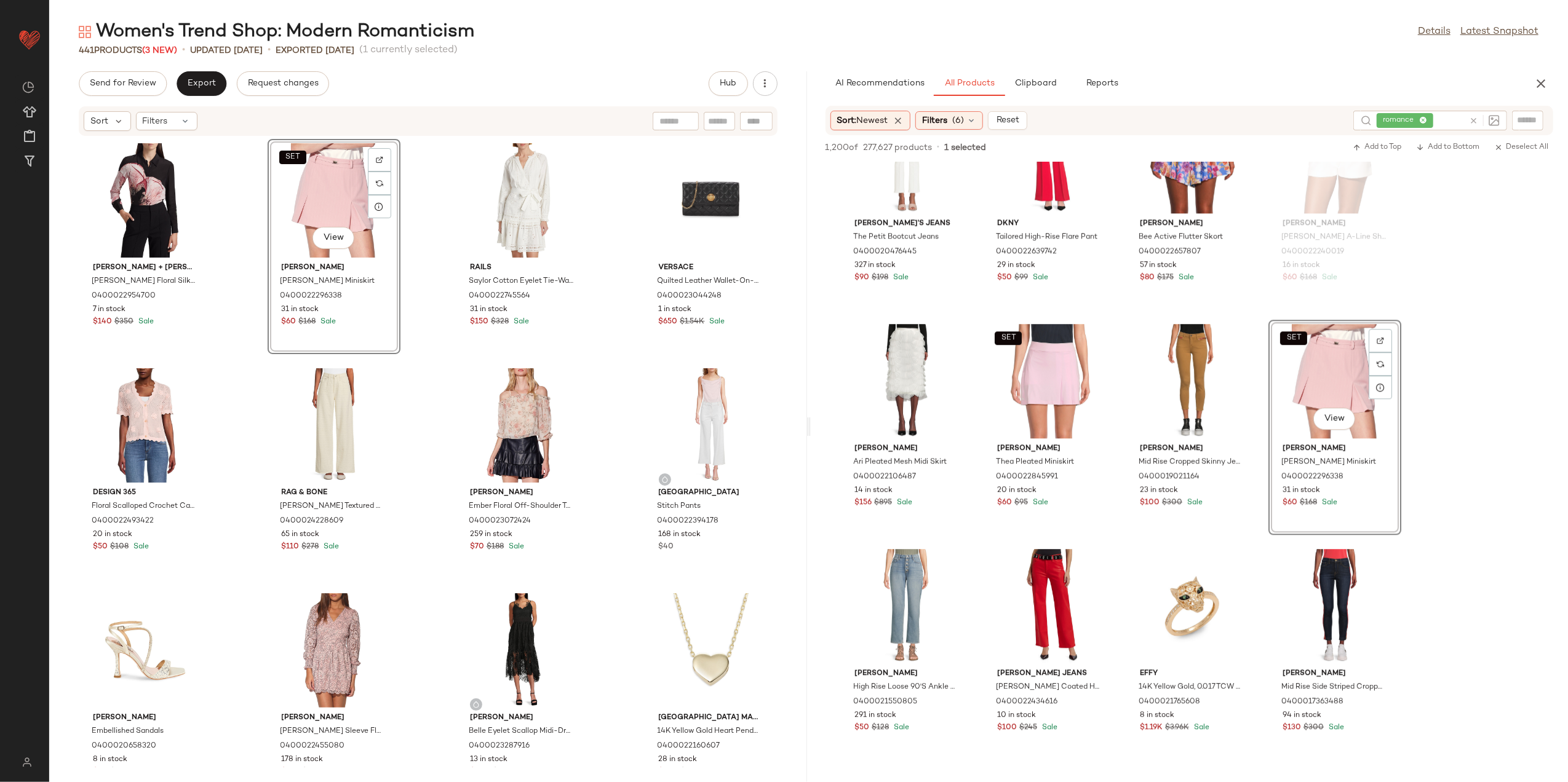
drag, startPoint x: 936, startPoint y: 119, endPoint x: 948, endPoint y: 131, distance: 17.0
click at [939, 121] on span "Filters" at bounding box center [934, 121] width 25 height 13
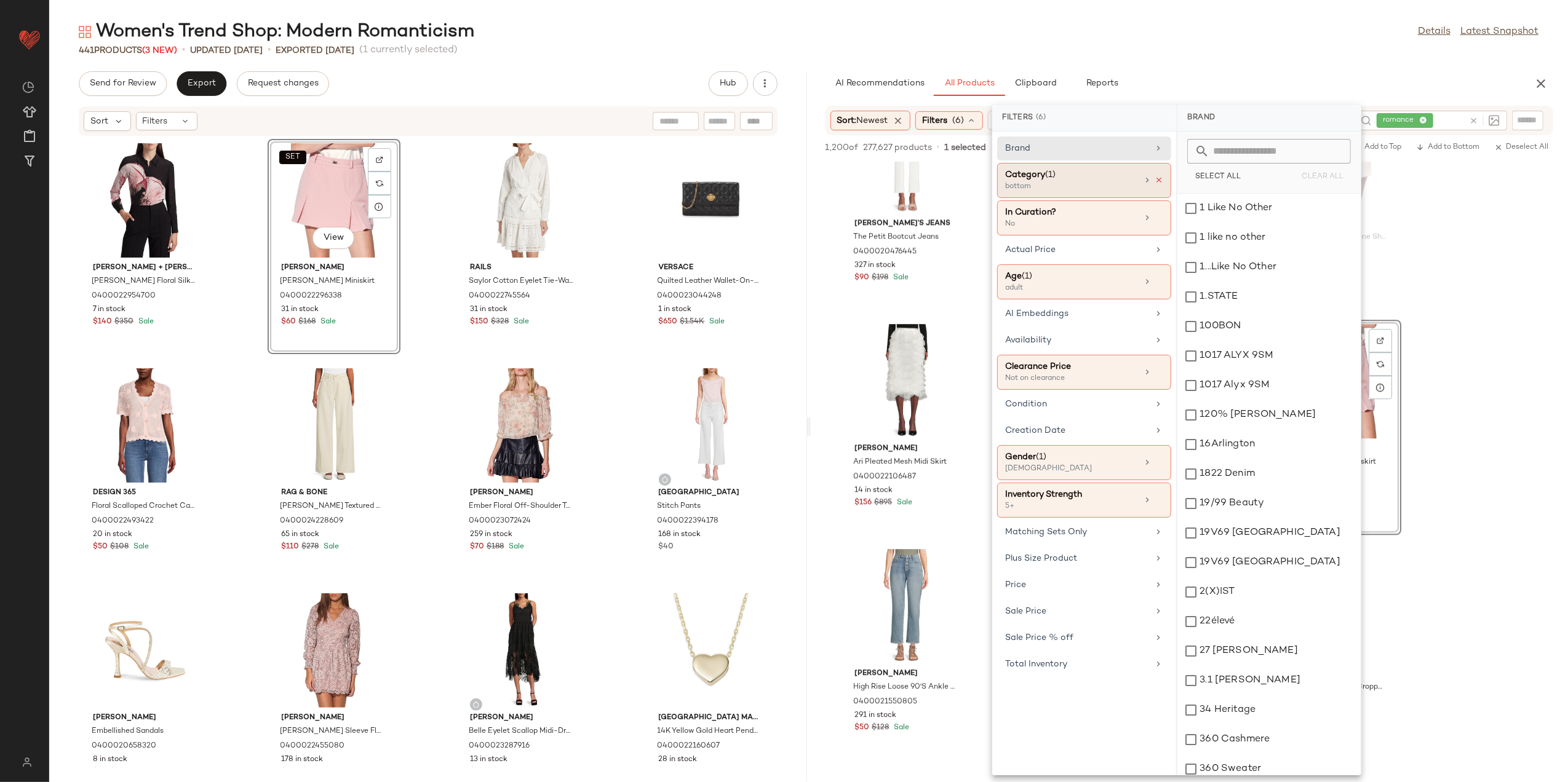
click at [1162, 183] on icon at bounding box center [1159, 180] width 9 height 9
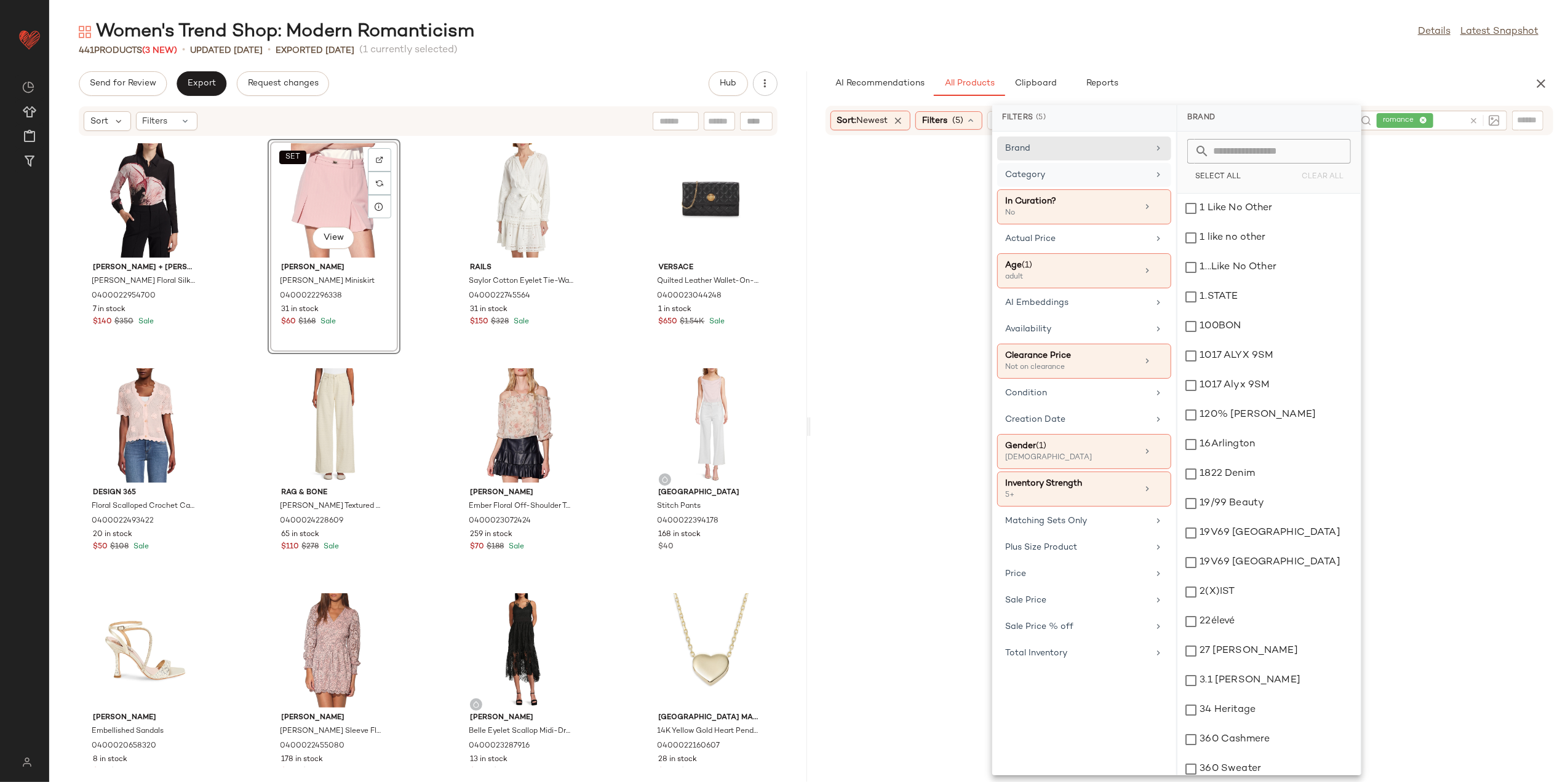
click at [1125, 190] on div "Category" at bounding box center [1084, 207] width 174 height 35
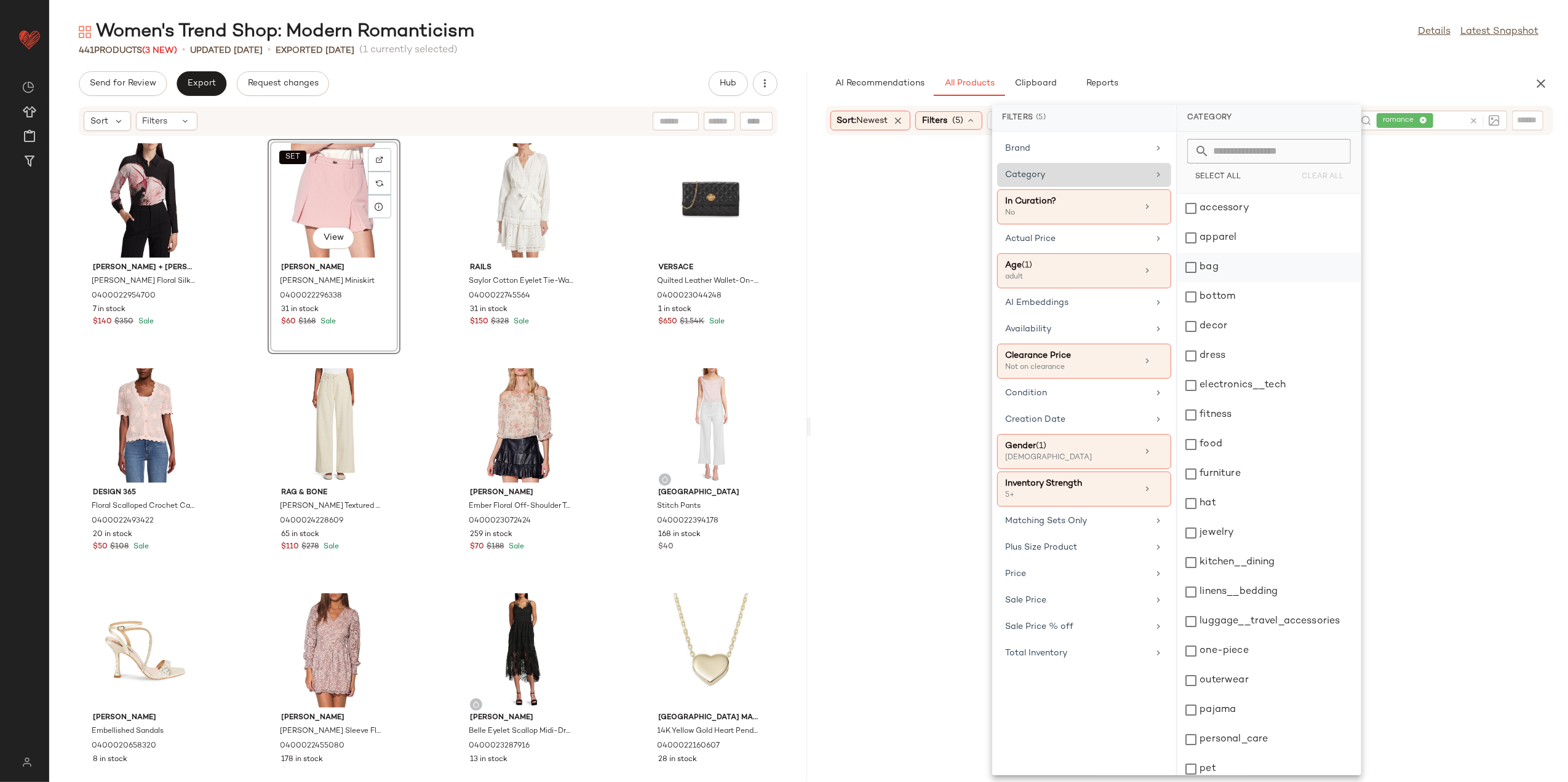
click at [1230, 358] on div "dress" at bounding box center [1269, 355] width 184 height 29
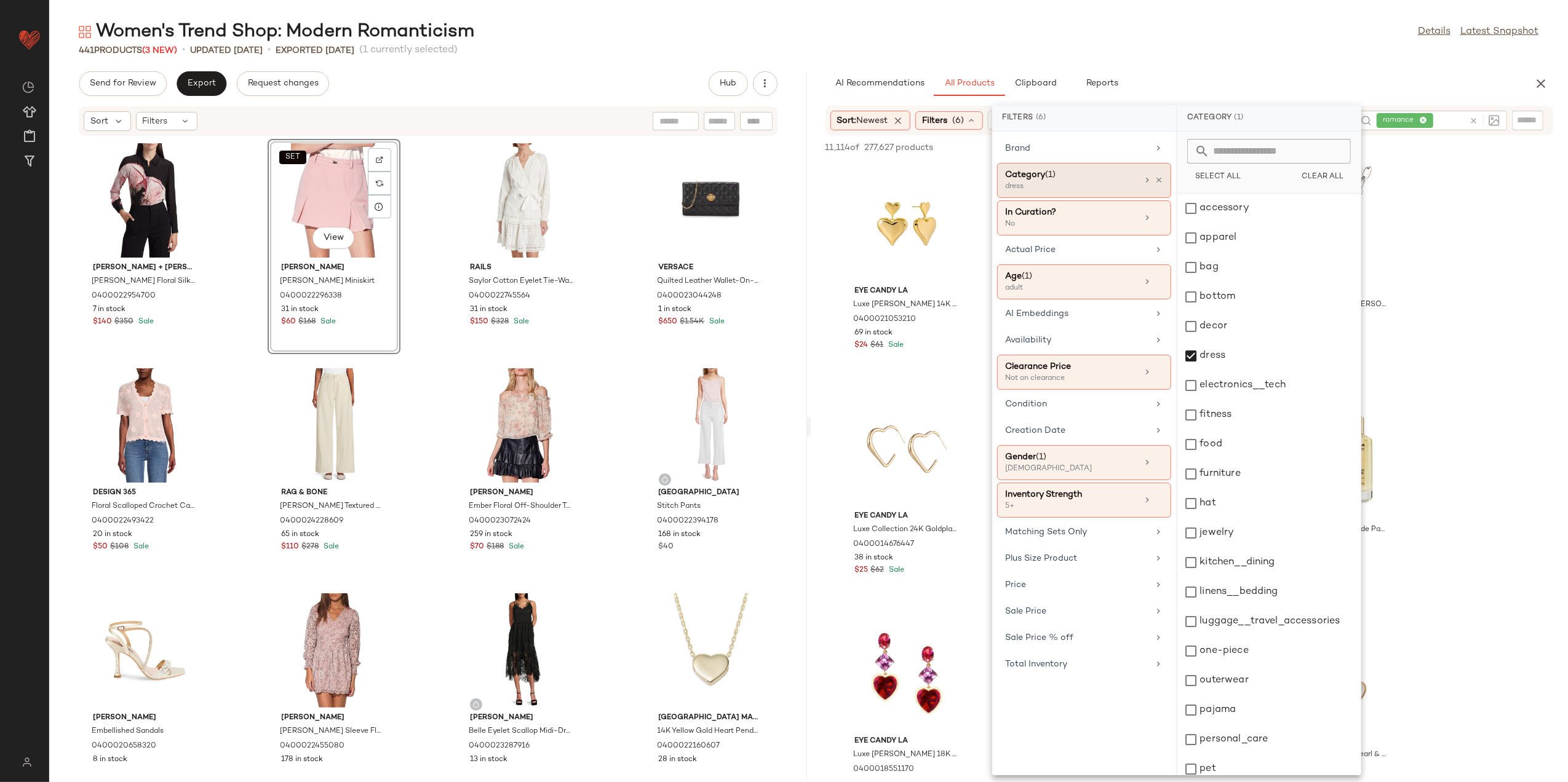
click at [1211, 57] on div "Women's Trend Shop: Modern Romanticism Details Latest Snapshot 441 Products (3 …" at bounding box center [809, 401] width 1519 height 763
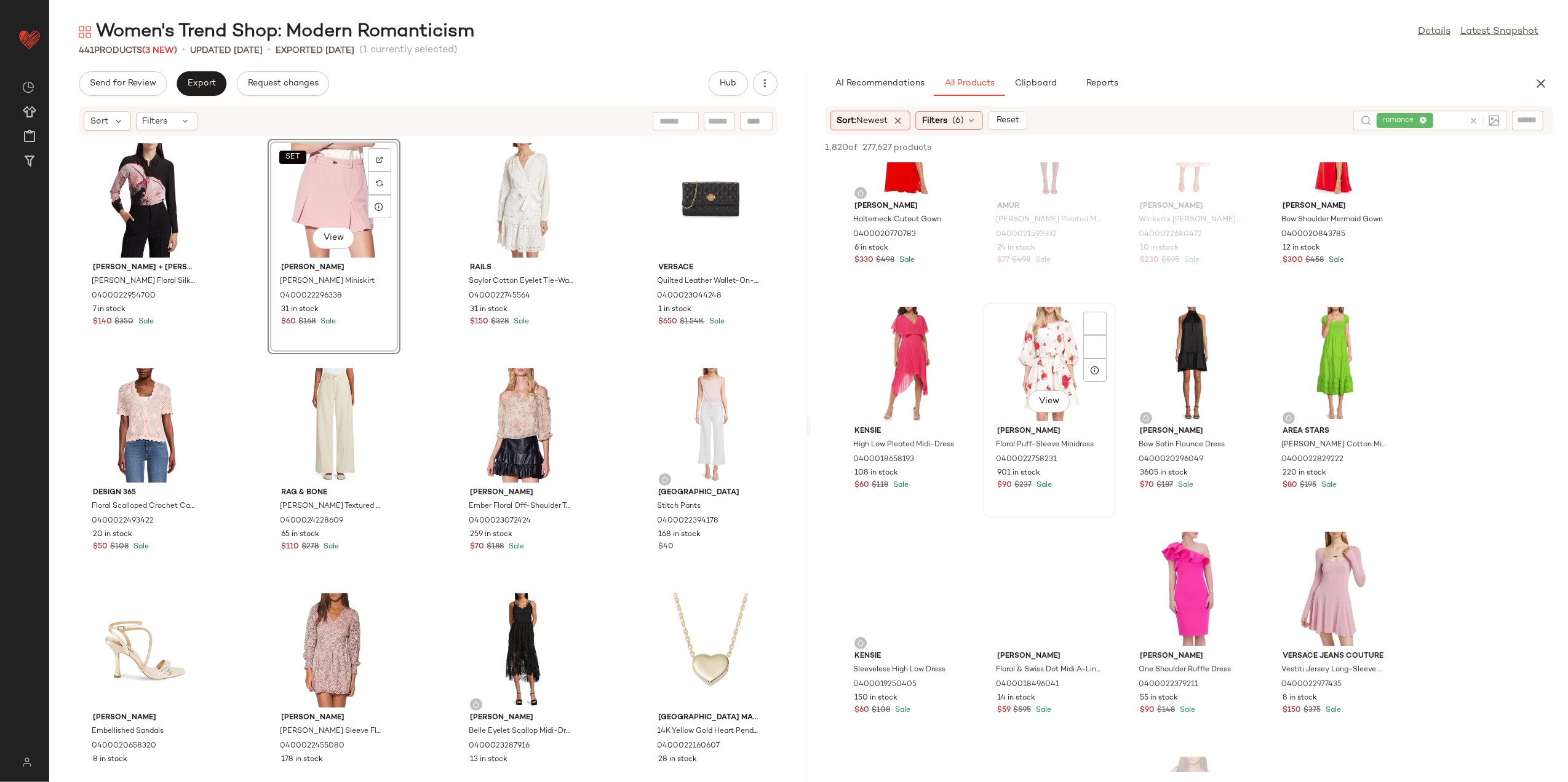
scroll to position [328, 0]
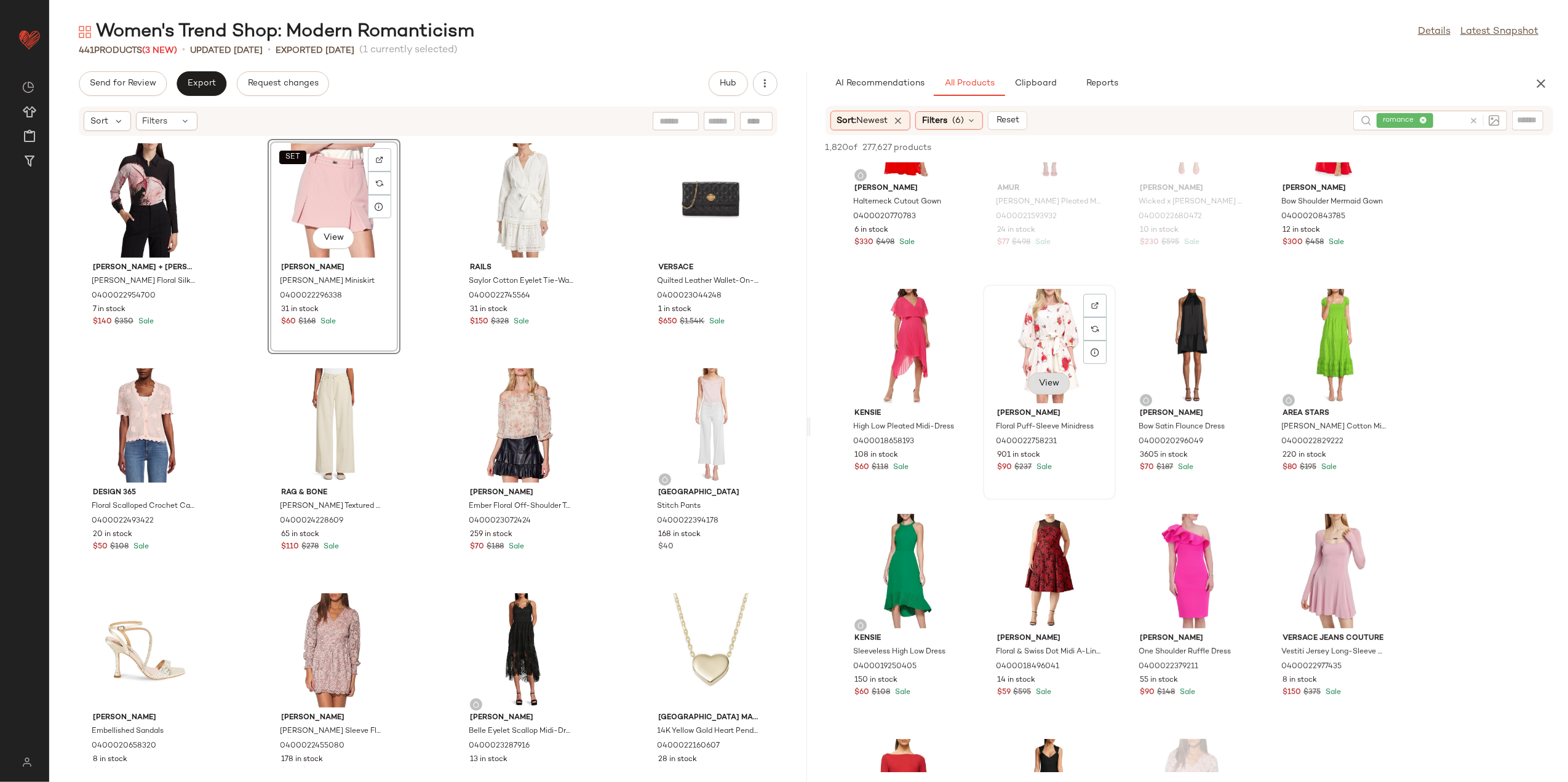
click at [1049, 377] on button "View" at bounding box center [1049, 383] width 42 height 22
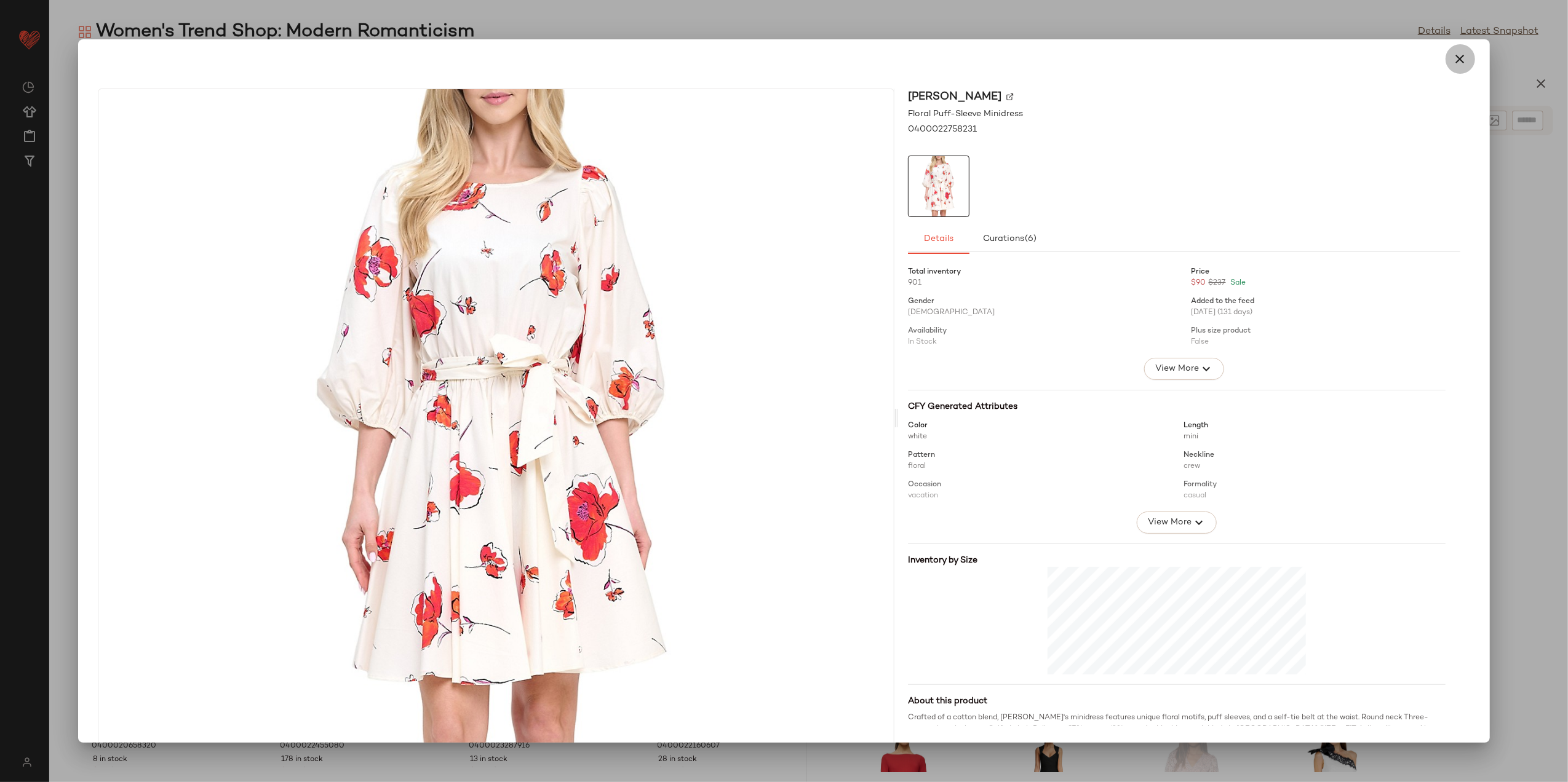
click at [1454, 60] on icon "button" at bounding box center [1461, 59] width 15 height 15
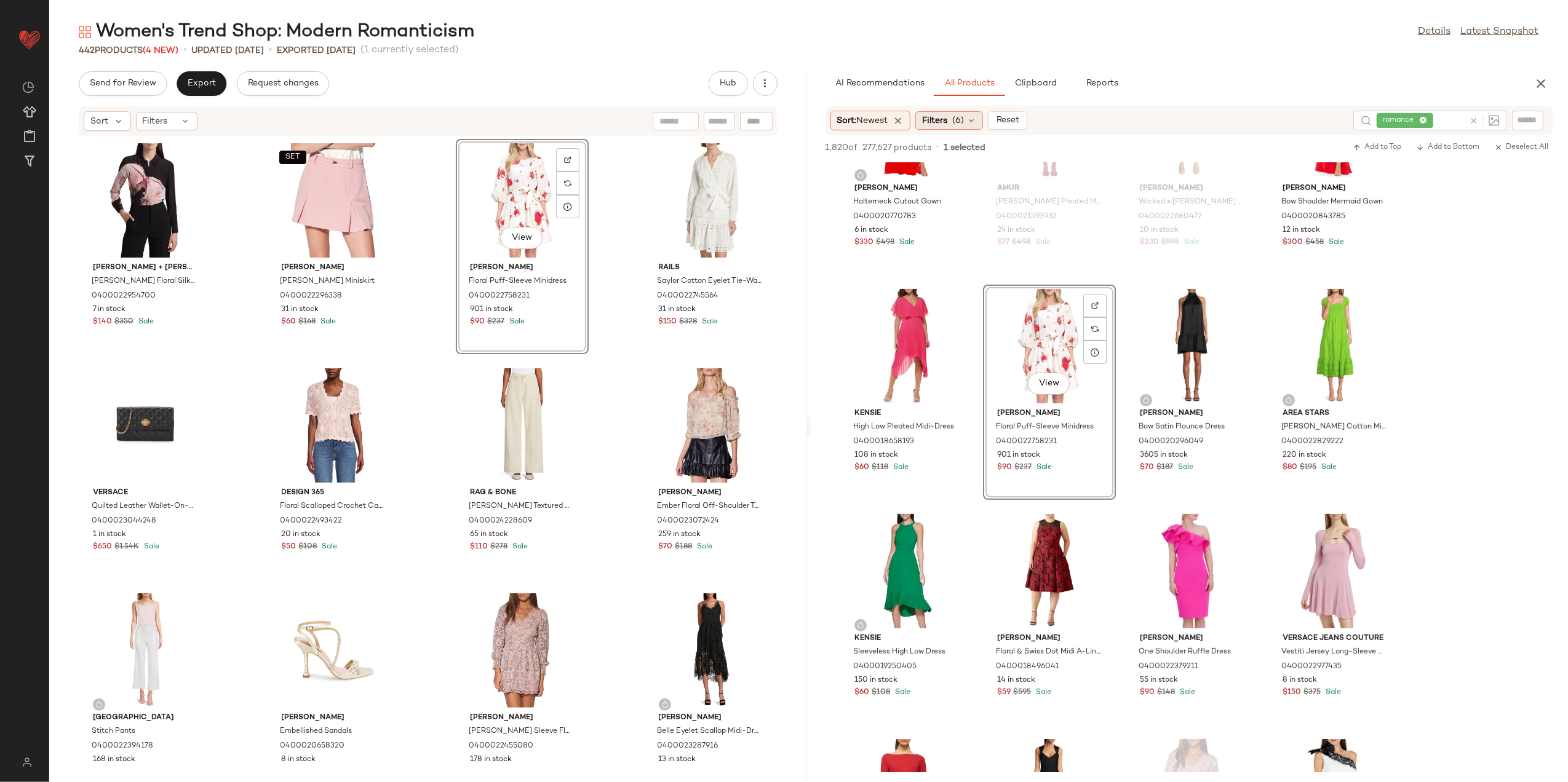
click at [953, 122] on div "Filters (6)" at bounding box center [949, 121] width 68 height 18
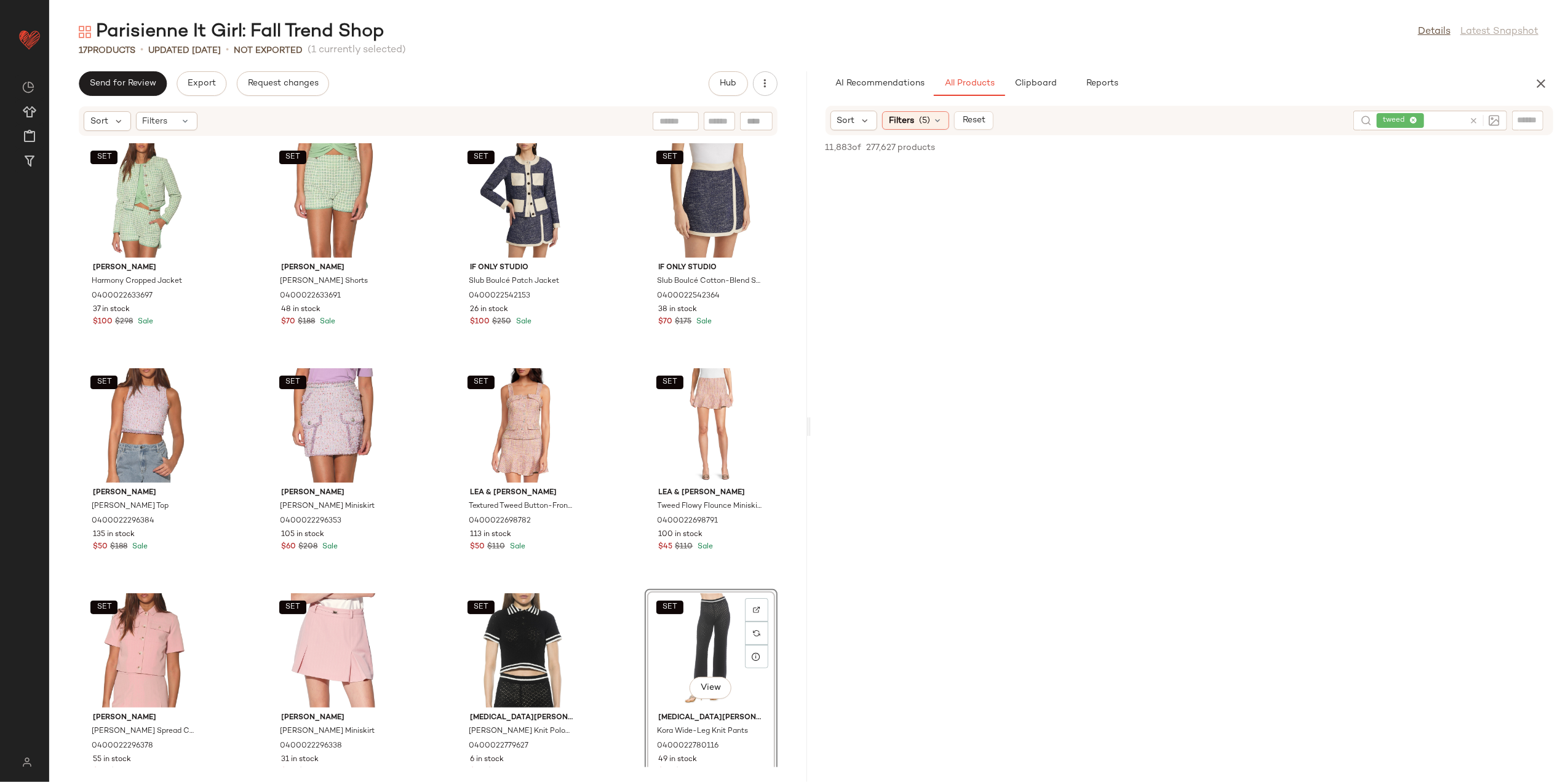
click at [1478, 121] on icon at bounding box center [1473, 121] width 9 height 9
click at [1524, 116] on input "text" at bounding box center [1528, 121] width 21 height 13
paste input "**********"
type input "**********"
click at [1123, 310] on div at bounding box center [1190, 514] width 758 height 705
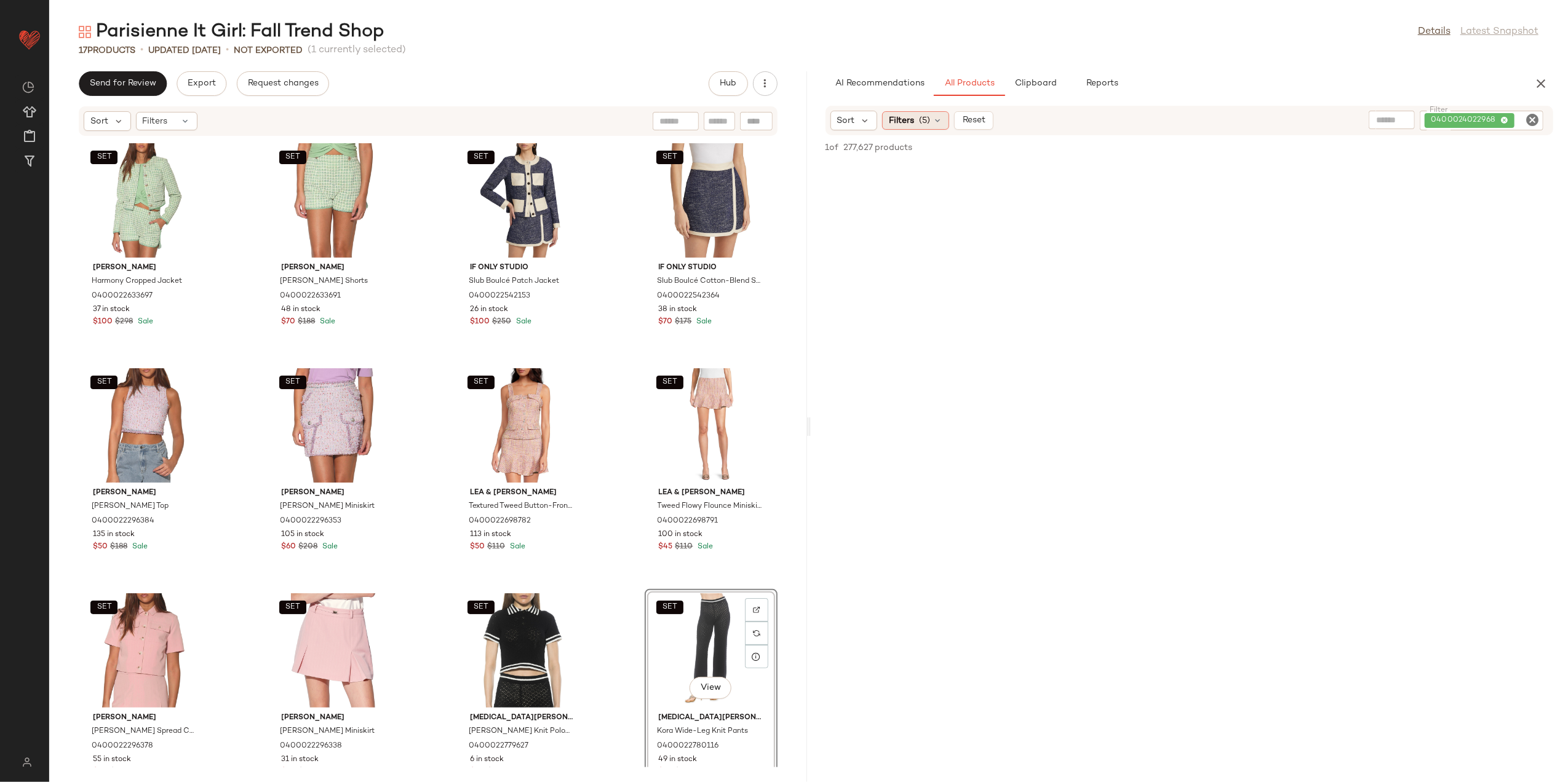
click at [927, 114] on span "(5)" at bounding box center [925, 121] width 11 height 13
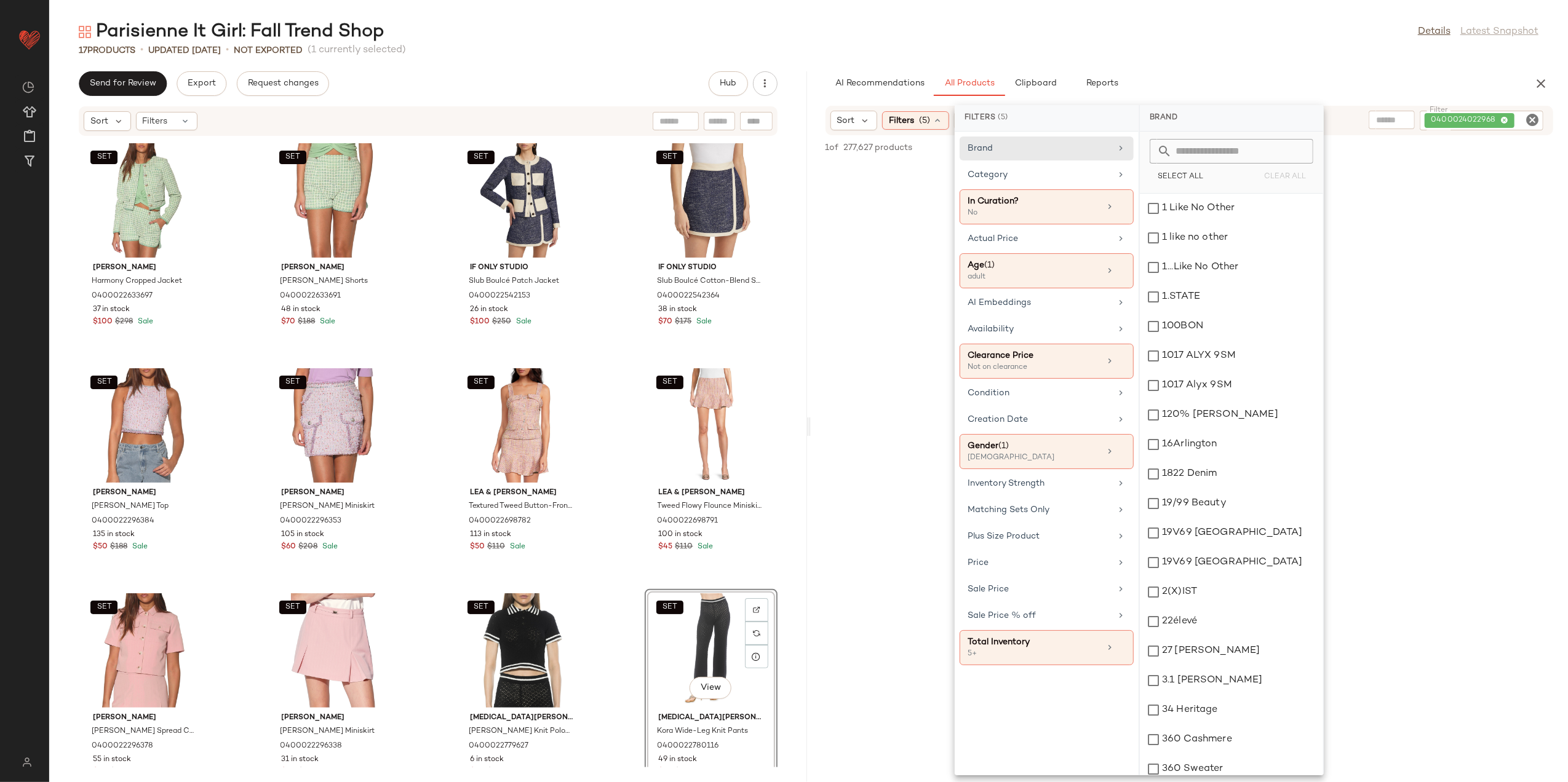
drag, startPoint x: 909, startPoint y: 180, endPoint x: 923, endPoint y: 286, distance: 106.9
click at [906, 178] on div at bounding box center [1190, 514] width 758 height 705
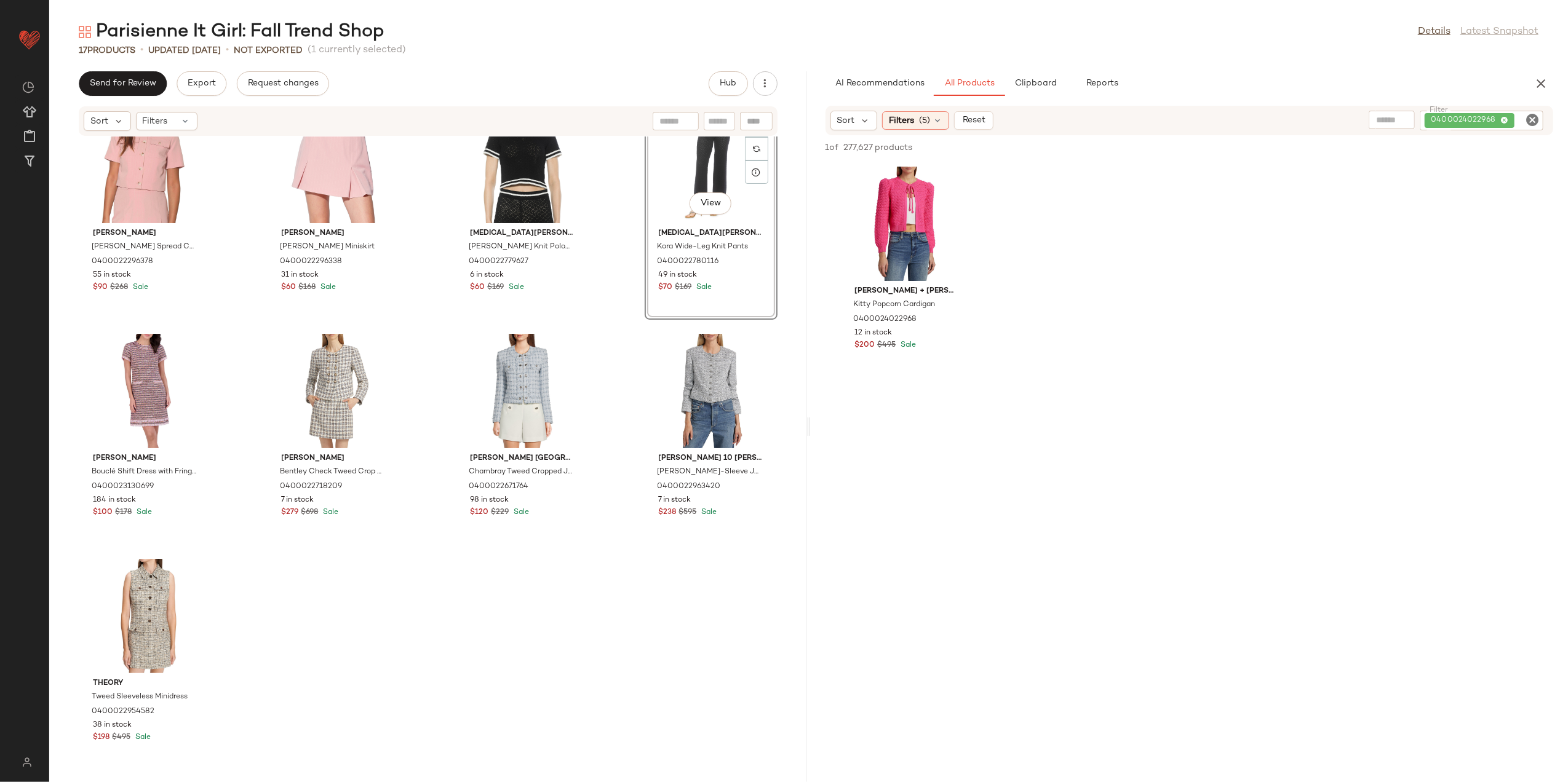
scroll to position [497, 0]
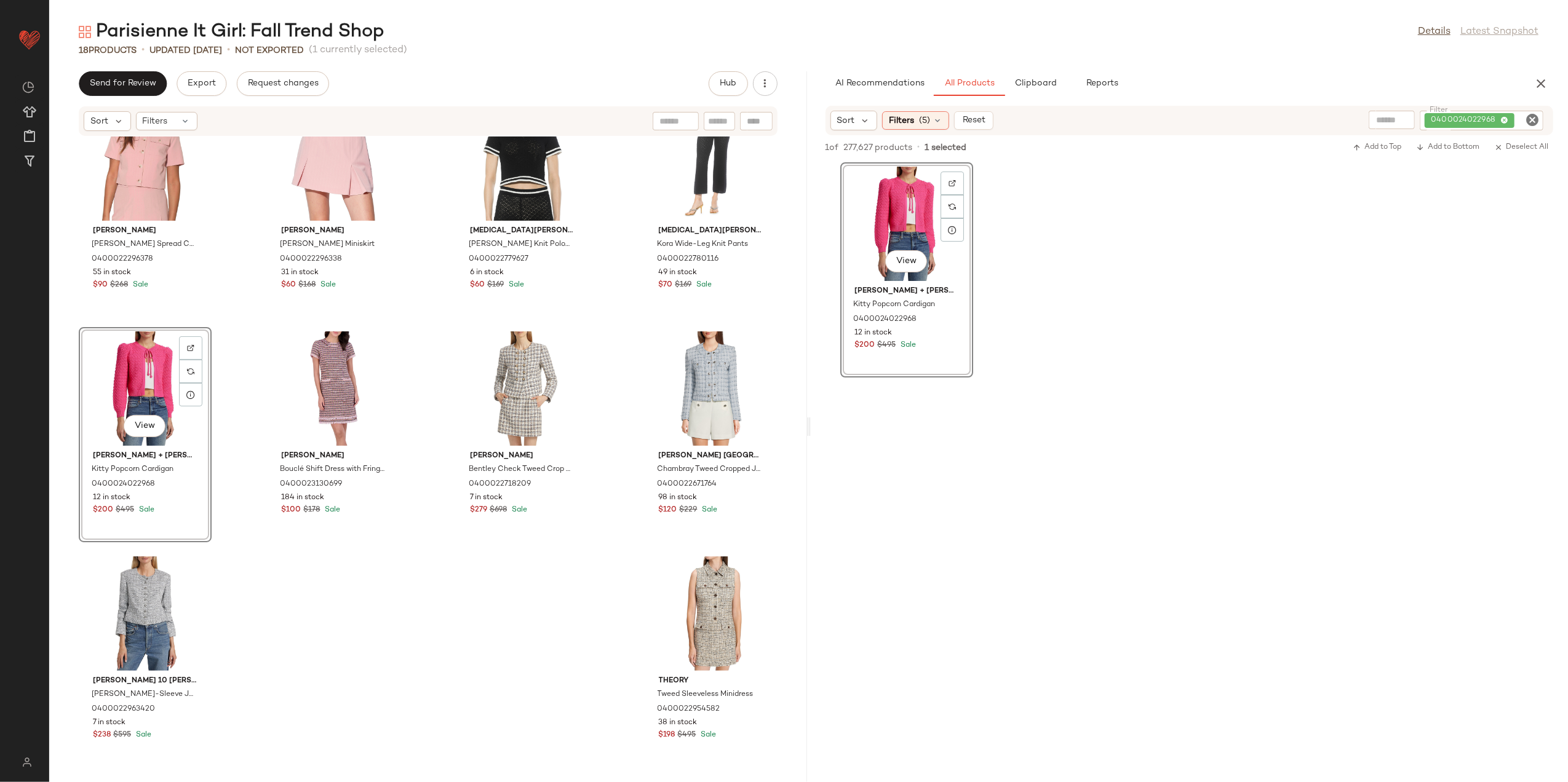
drag, startPoint x: 1532, startPoint y: 123, endPoint x: 1519, endPoint y: 119, distance: 13.6
click at [1531, 121] on icon "Clear Filter" at bounding box center [1533, 120] width 15 height 15
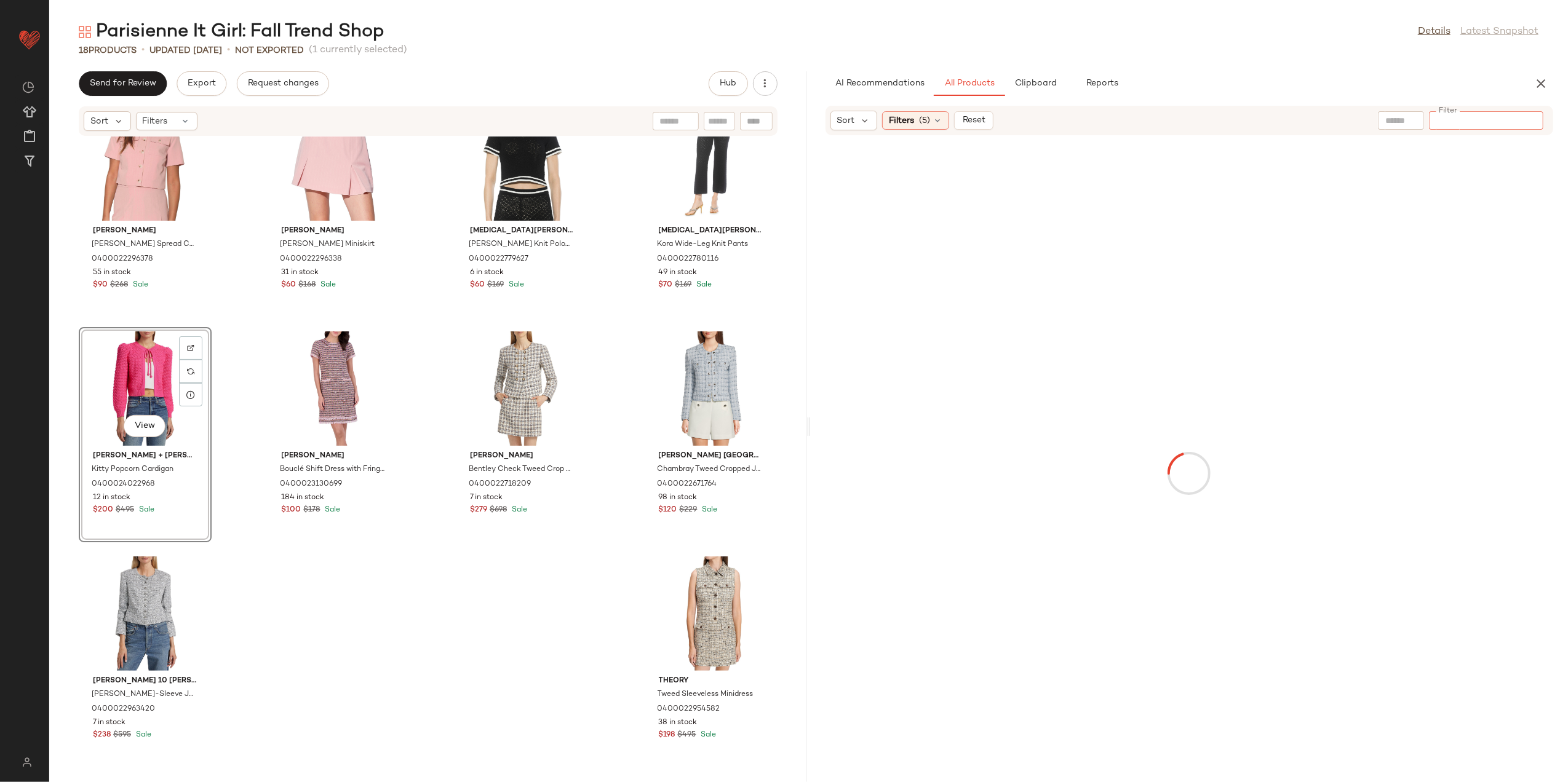
paste input "**********"
type input "**********"
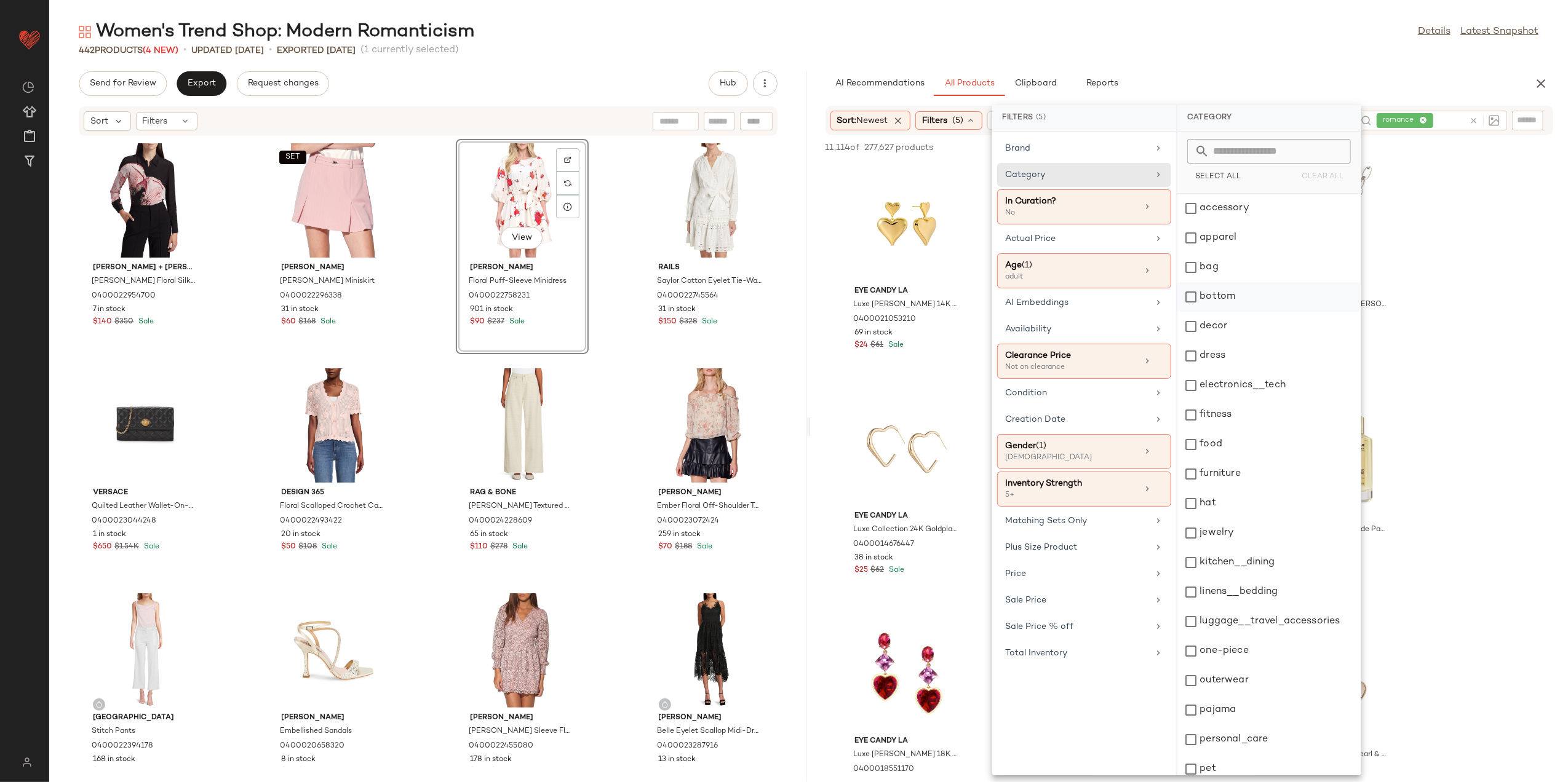
click at [1222, 299] on div "bottom" at bounding box center [1269, 297] width 184 height 29
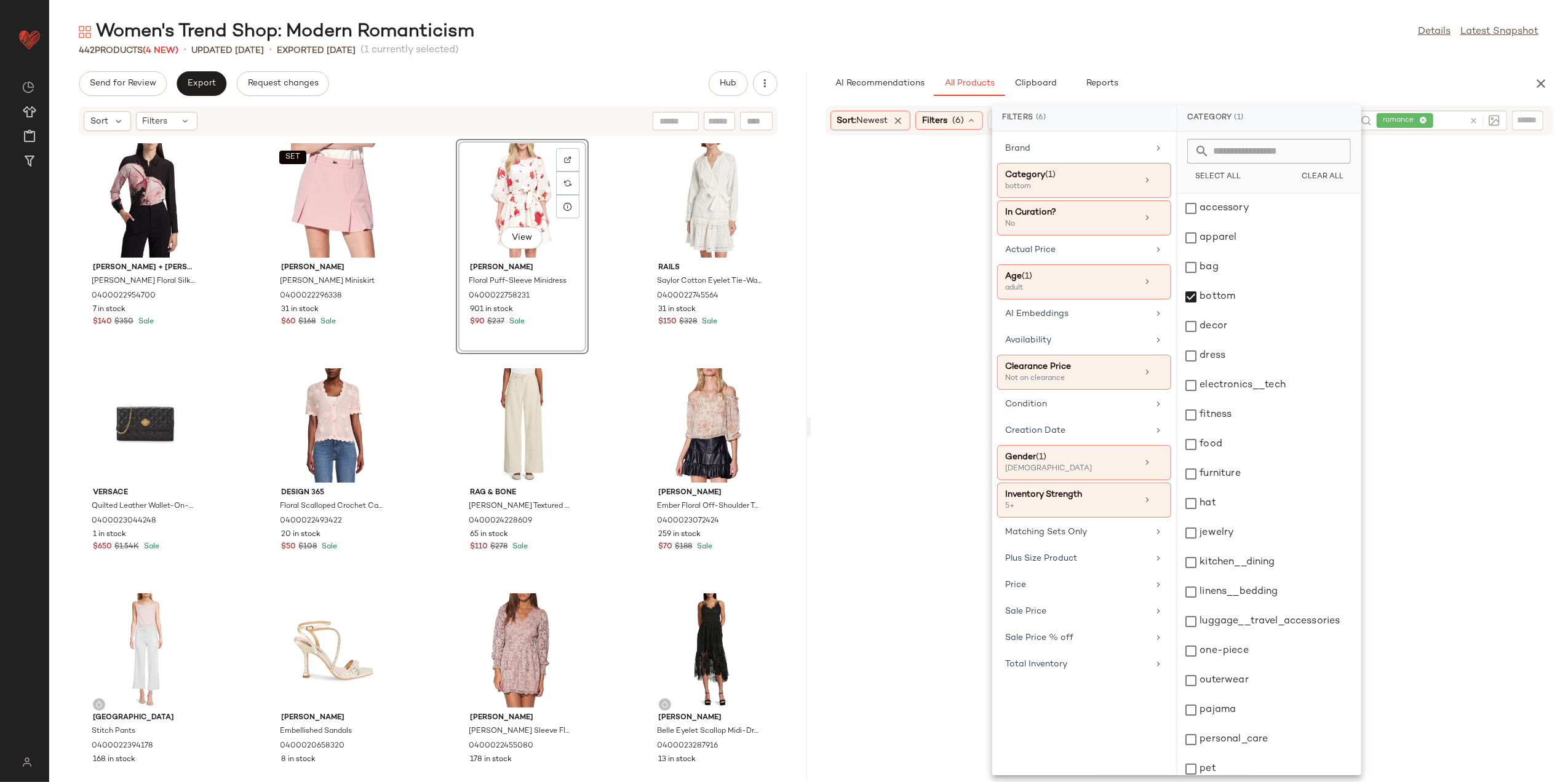
click at [1470, 118] on icon at bounding box center [1473, 121] width 9 height 9
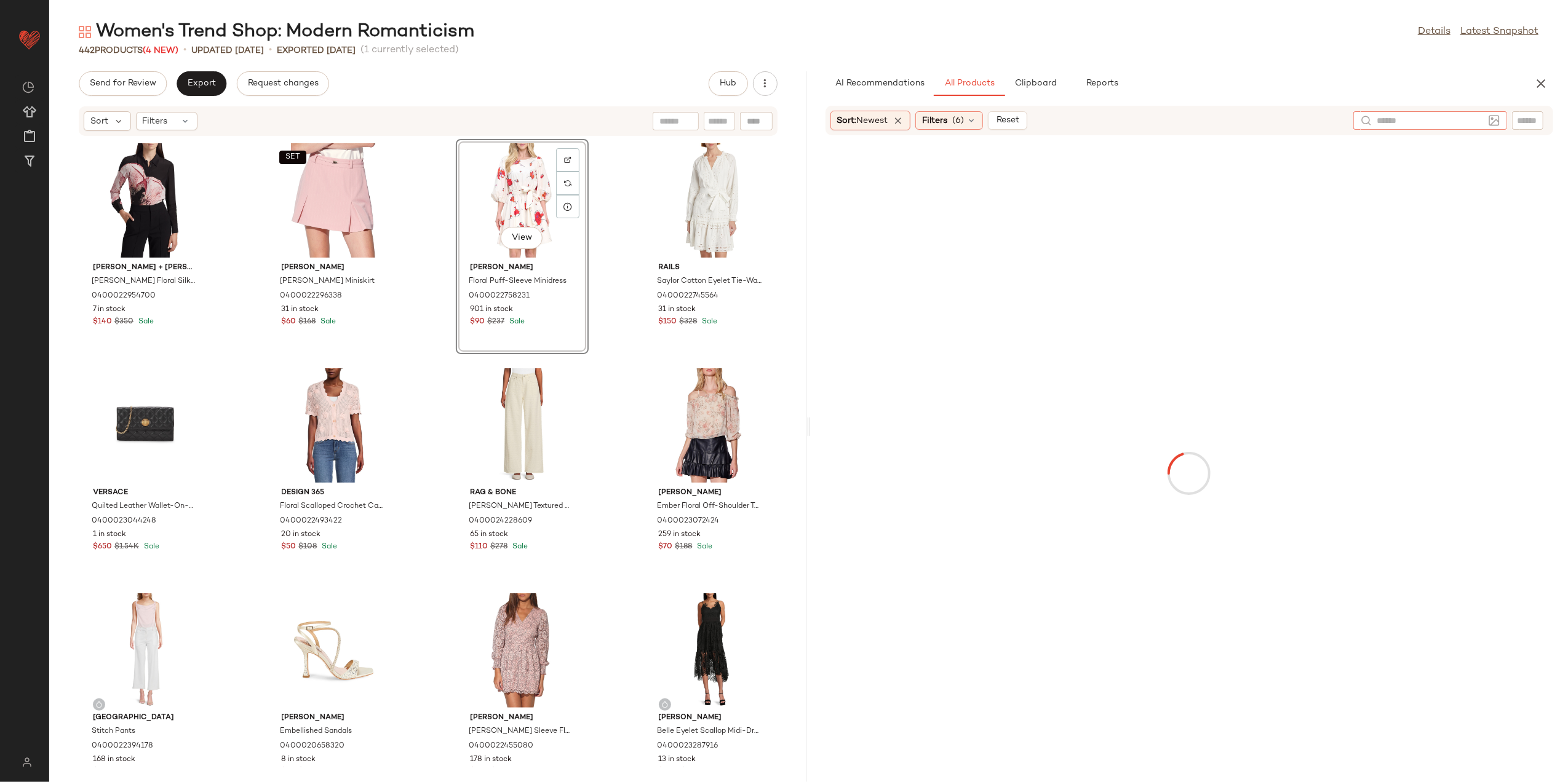
click at [1354, 76] on div "AI Recommendations All Products Clipboard Reports" at bounding box center [1170, 84] width 689 height 25
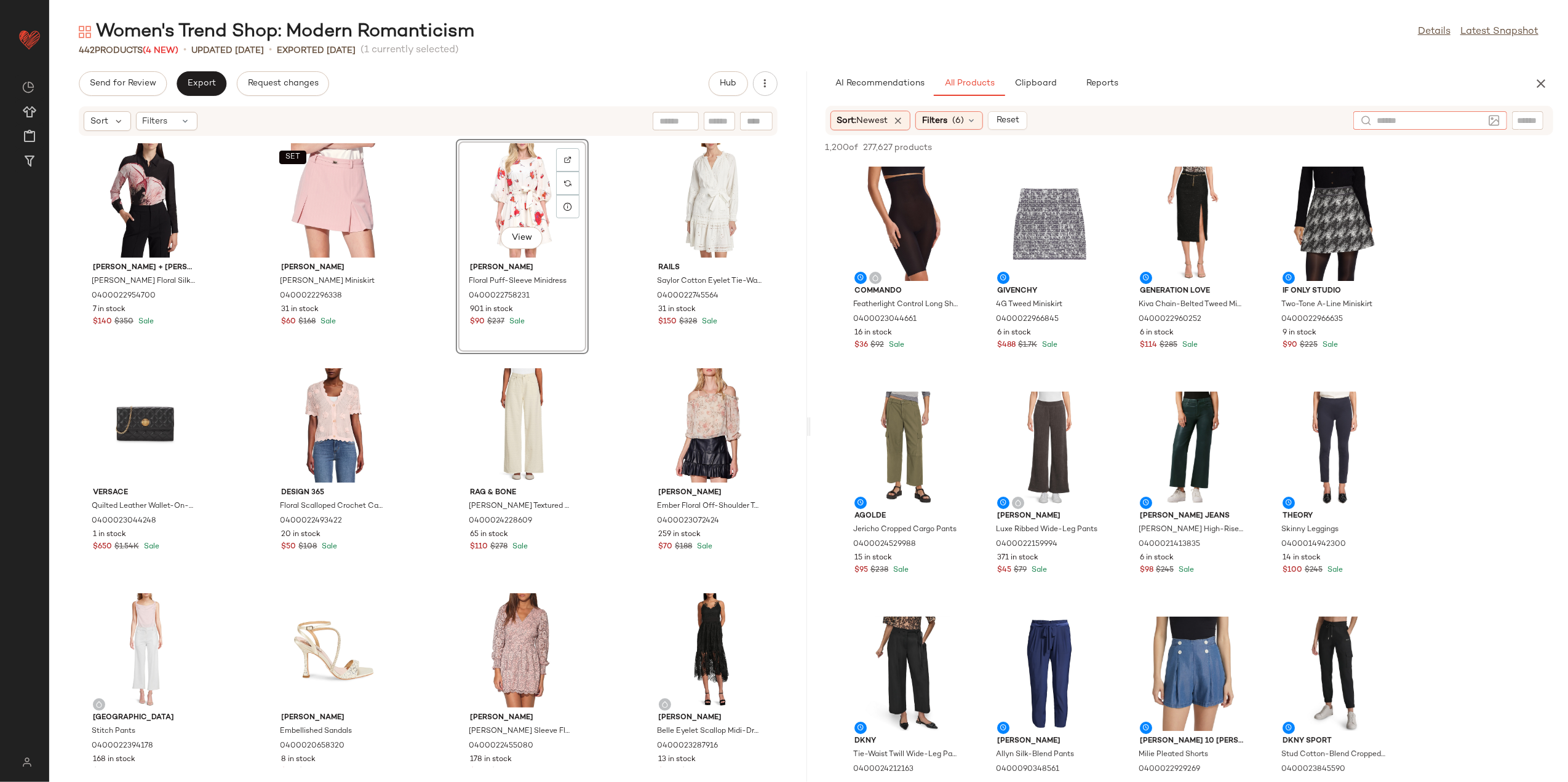
click at [1499, 112] on div at bounding box center [1430, 121] width 154 height 18
type input "*****"
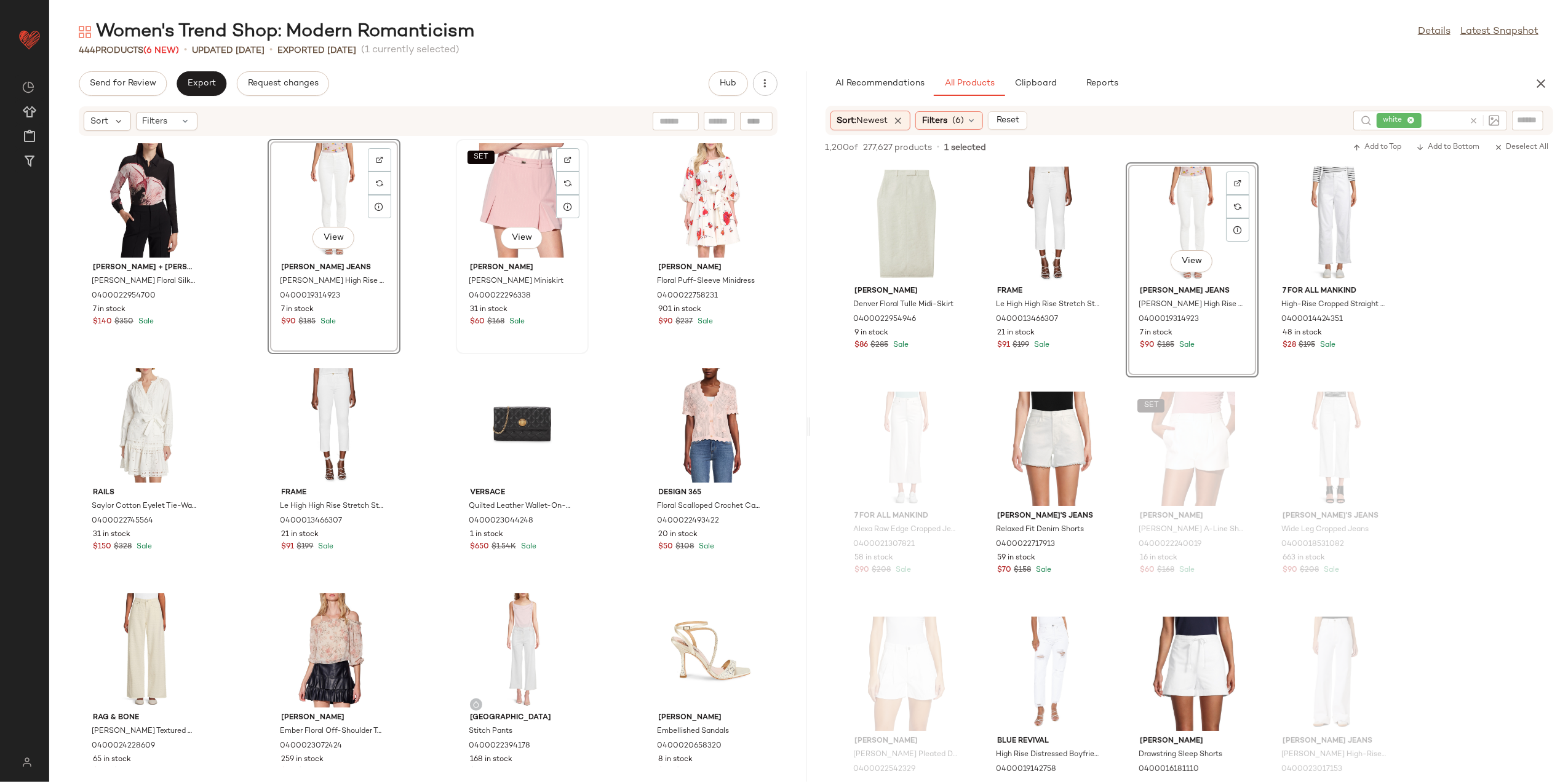
click at [515, 173] on div "SET View" at bounding box center [522, 200] width 124 height 114
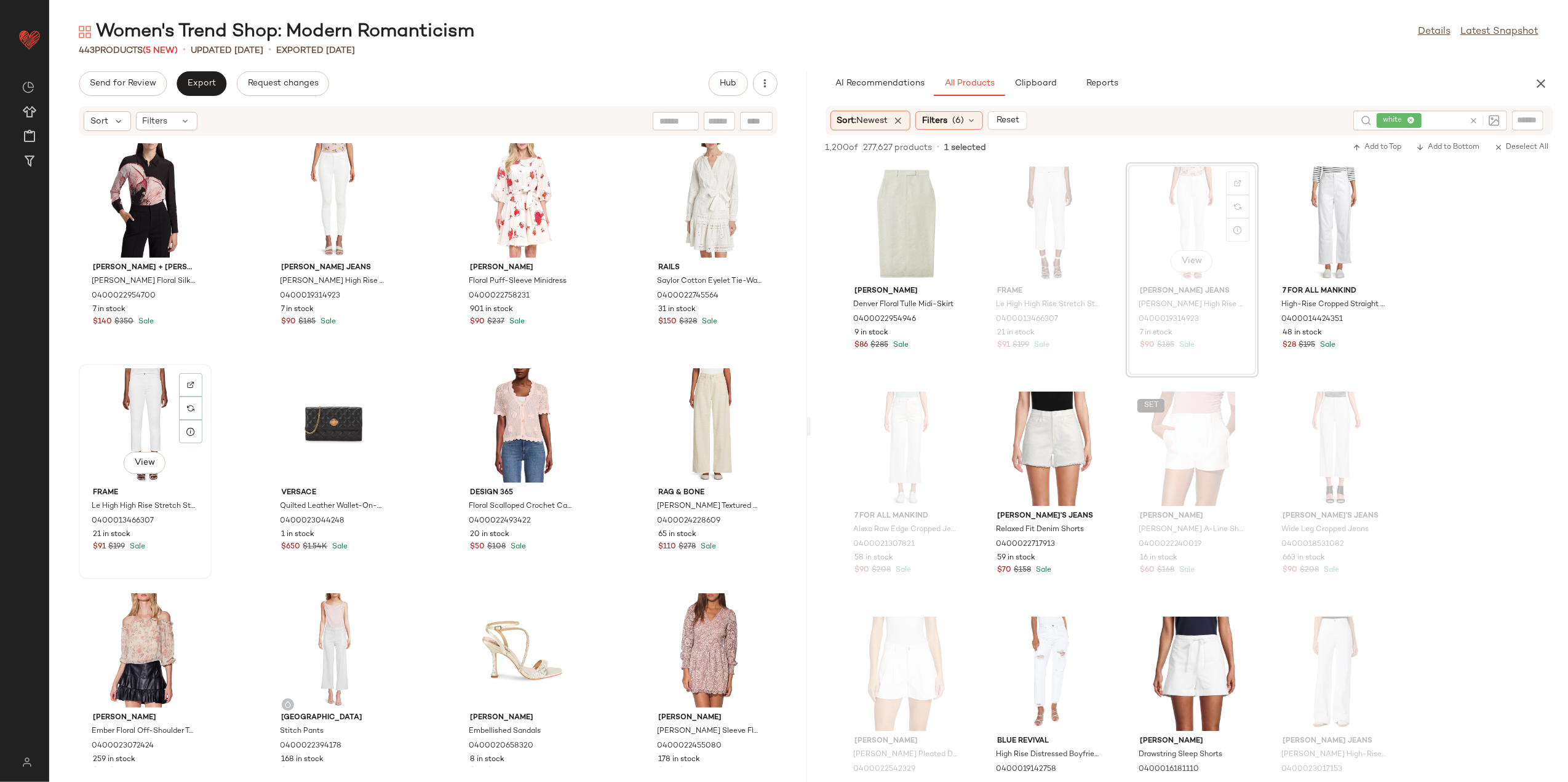
click at [136, 416] on div "View" at bounding box center [145, 425] width 124 height 114
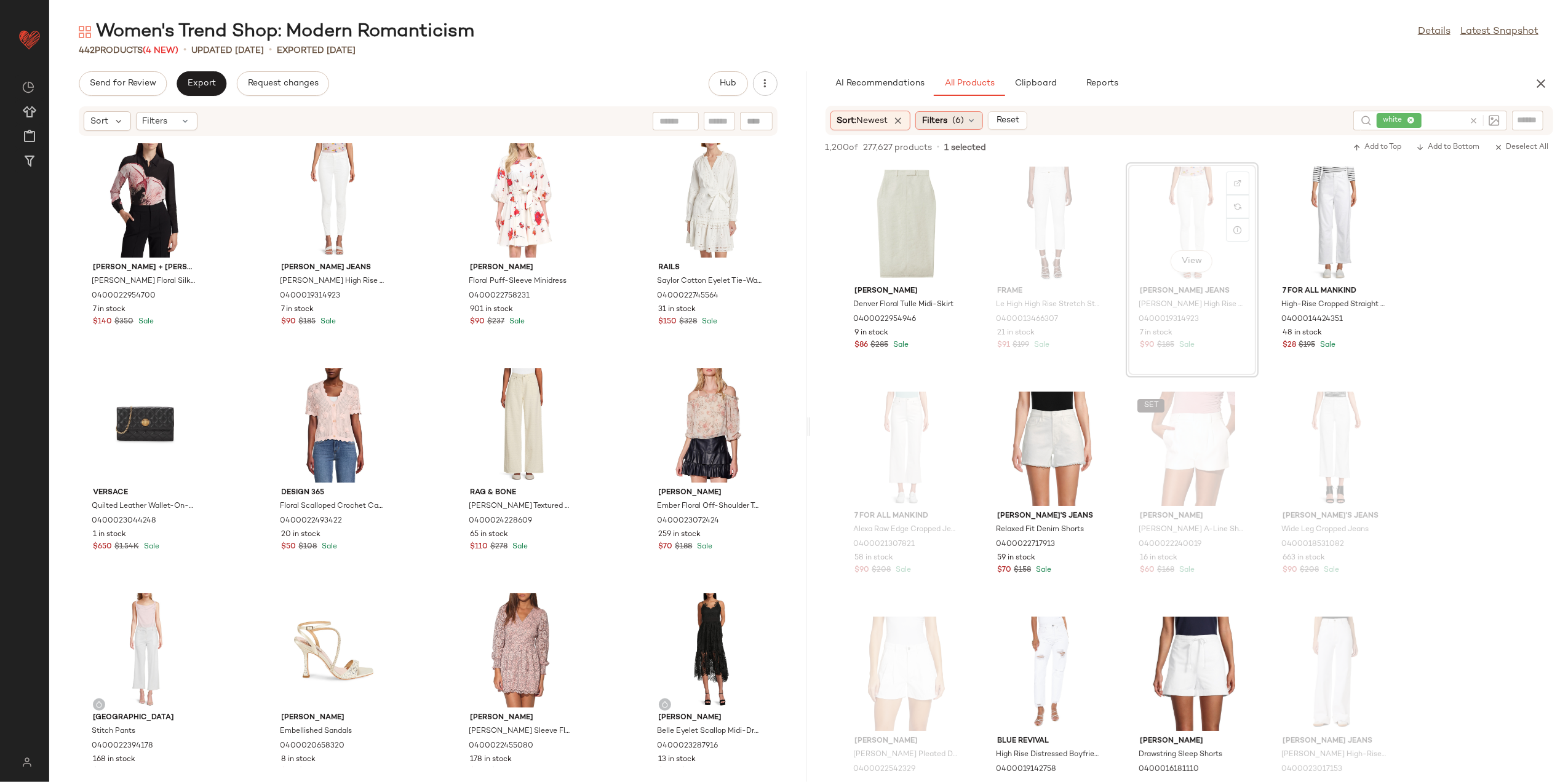
click at [969, 118] on div "Filters (6)" at bounding box center [949, 121] width 68 height 18
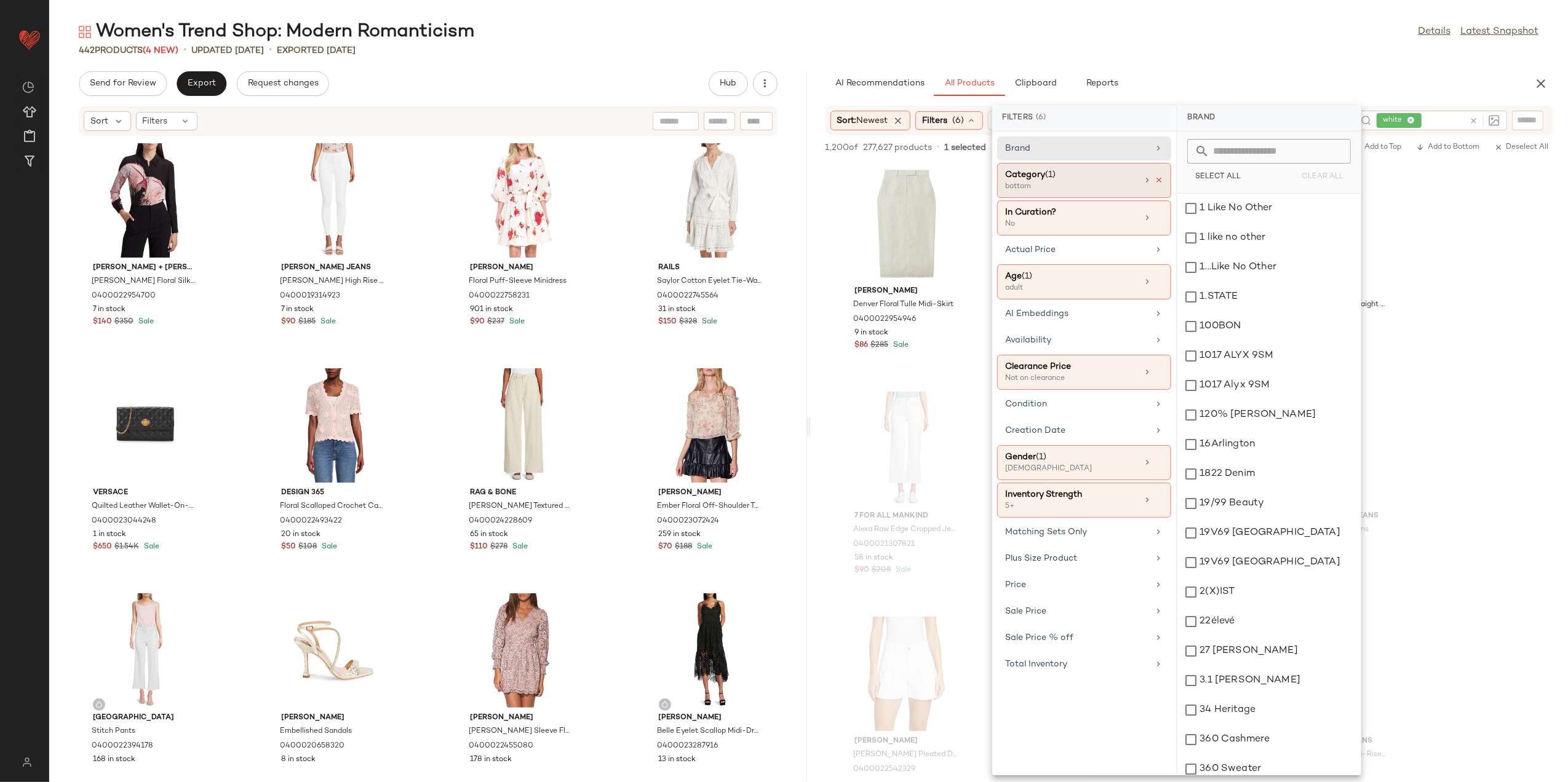
click at [1162, 183] on icon at bounding box center [1159, 180] width 9 height 9
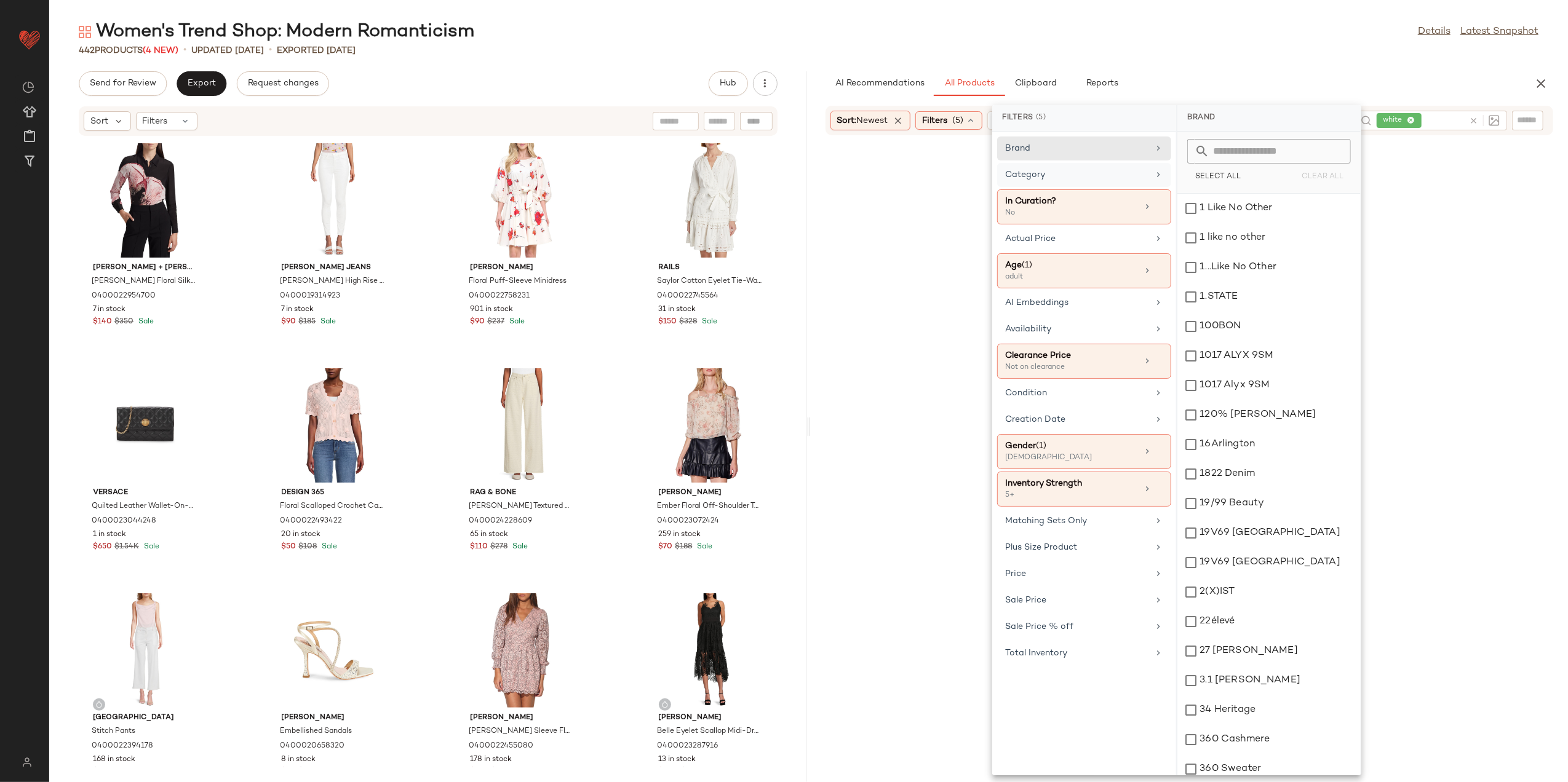
click at [1093, 168] on div "Category" at bounding box center [1077, 175] width 143 height 13
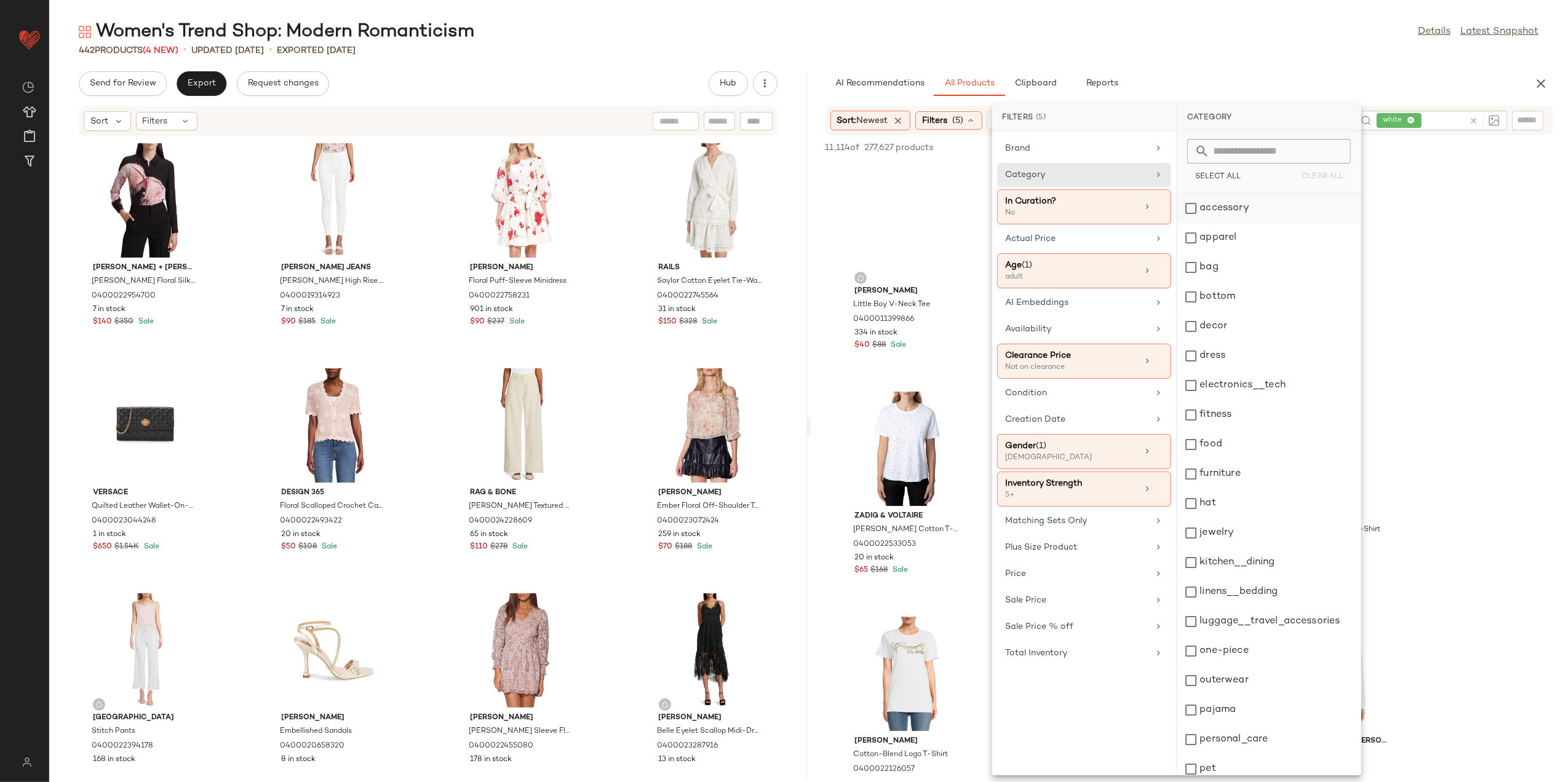
click at [1214, 207] on div "accessory" at bounding box center [1269, 208] width 184 height 29
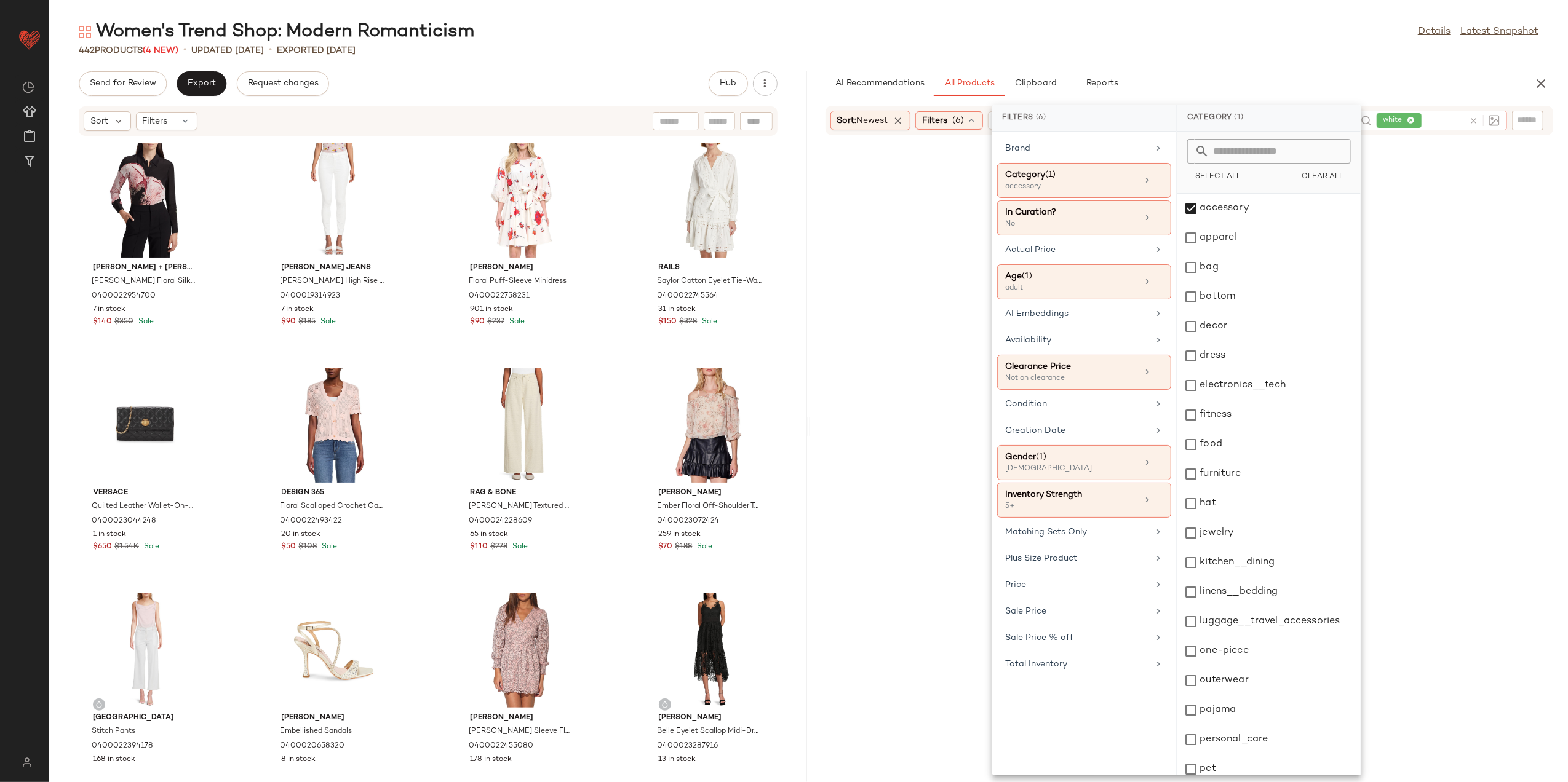
click at [1471, 125] on div at bounding box center [1484, 121] width 31 height 11
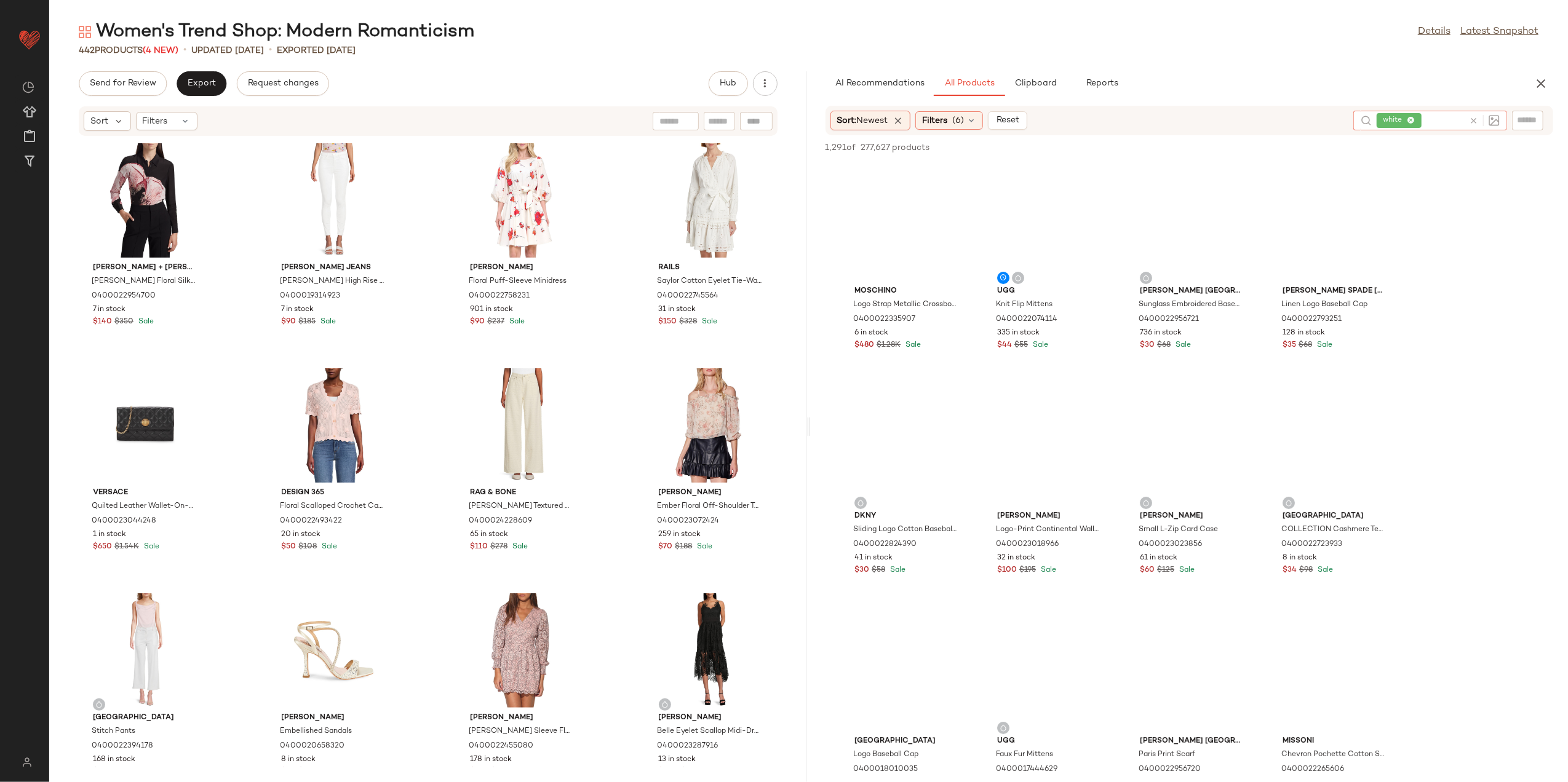
click at [1472, 121] on icon at bounding box center [1473, 121] width 9 height 9
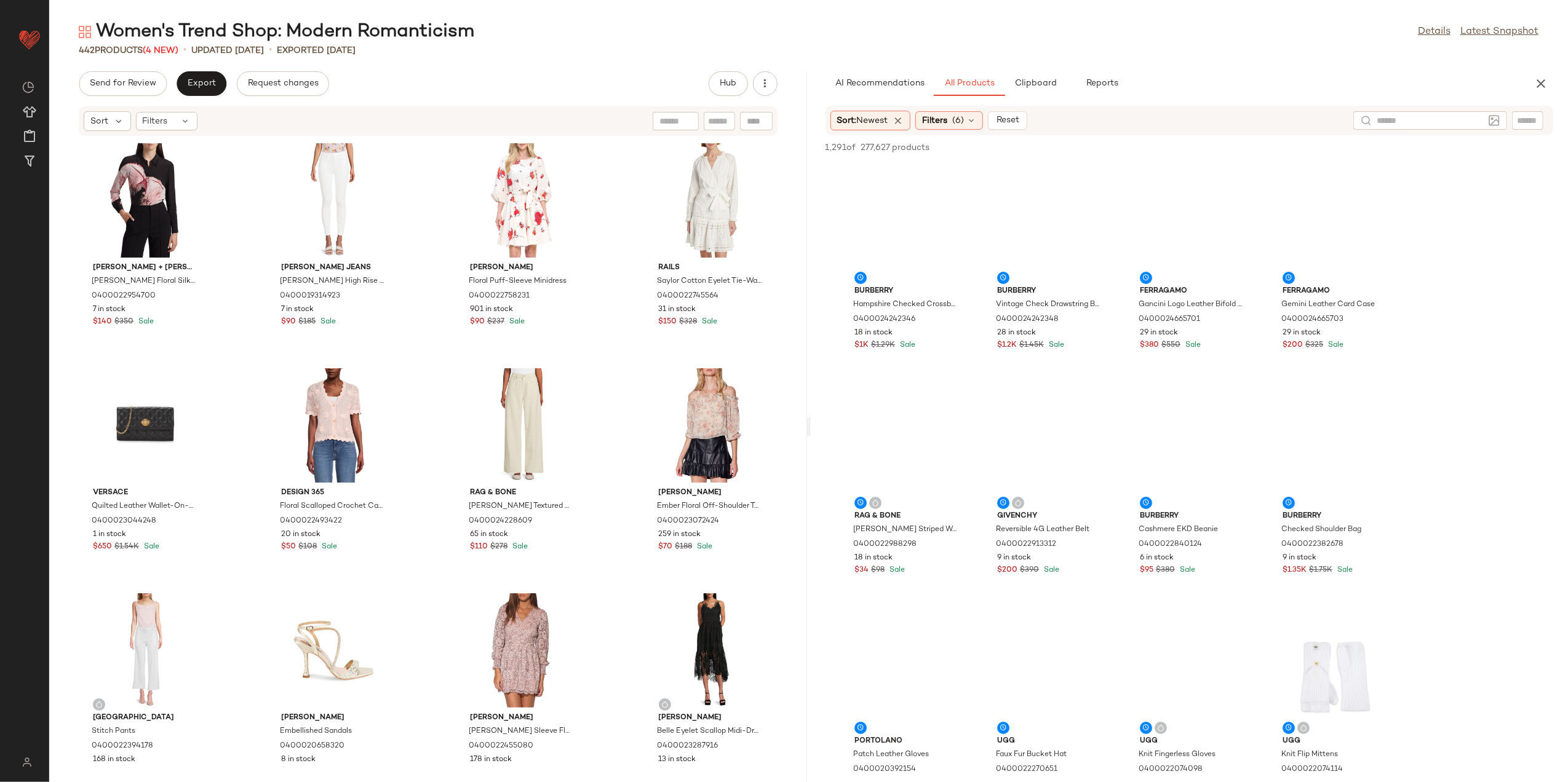
click at [1256, 51] on div "442 Products (4 New) • updated Aug 19th • Exported Aug 14th" at bounding box center [809, 51] width 1519 height 12
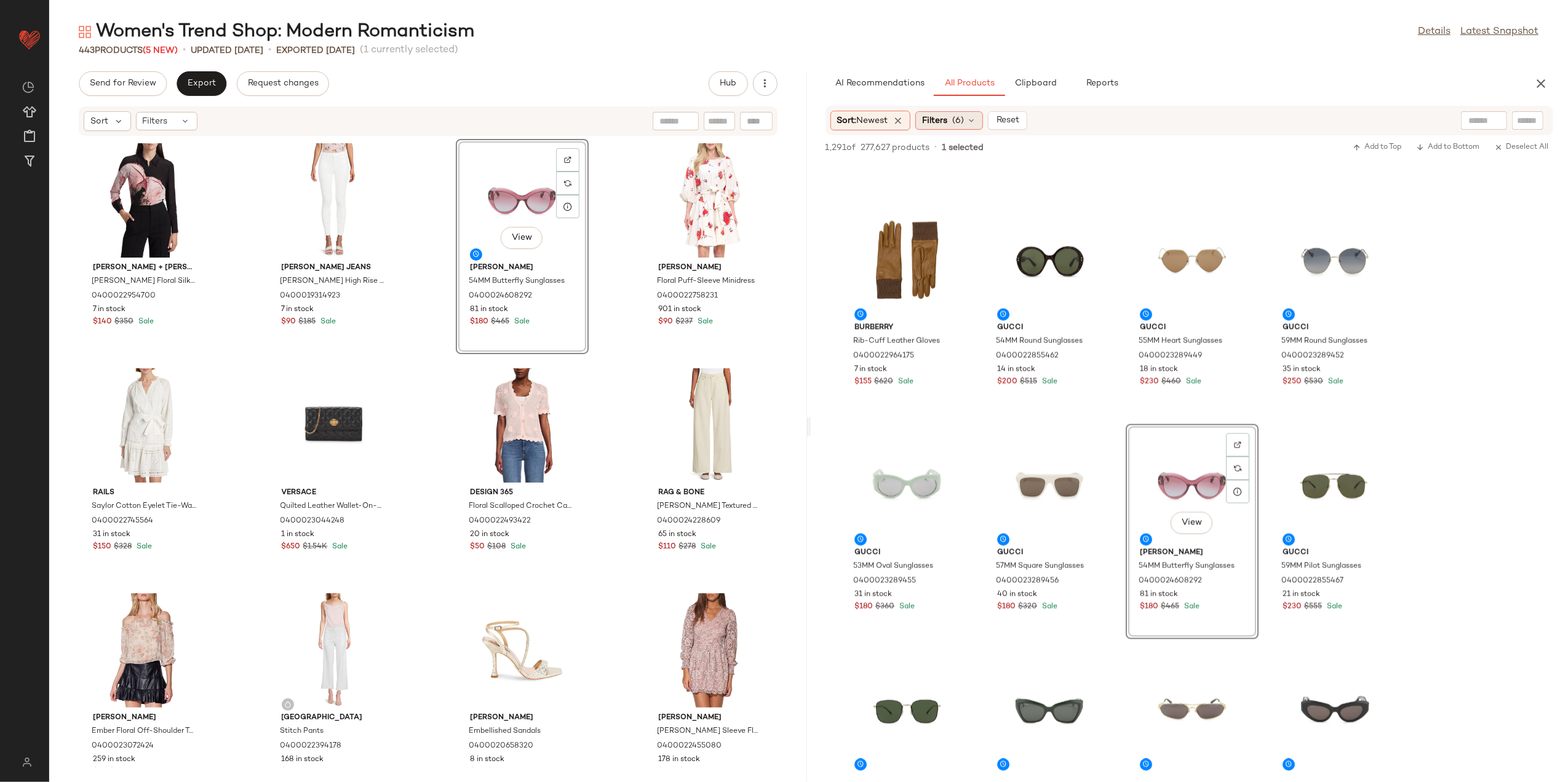
click at [952, 123] on div "Filters (6)" at bounding box center [949, 121] width 68 height 18
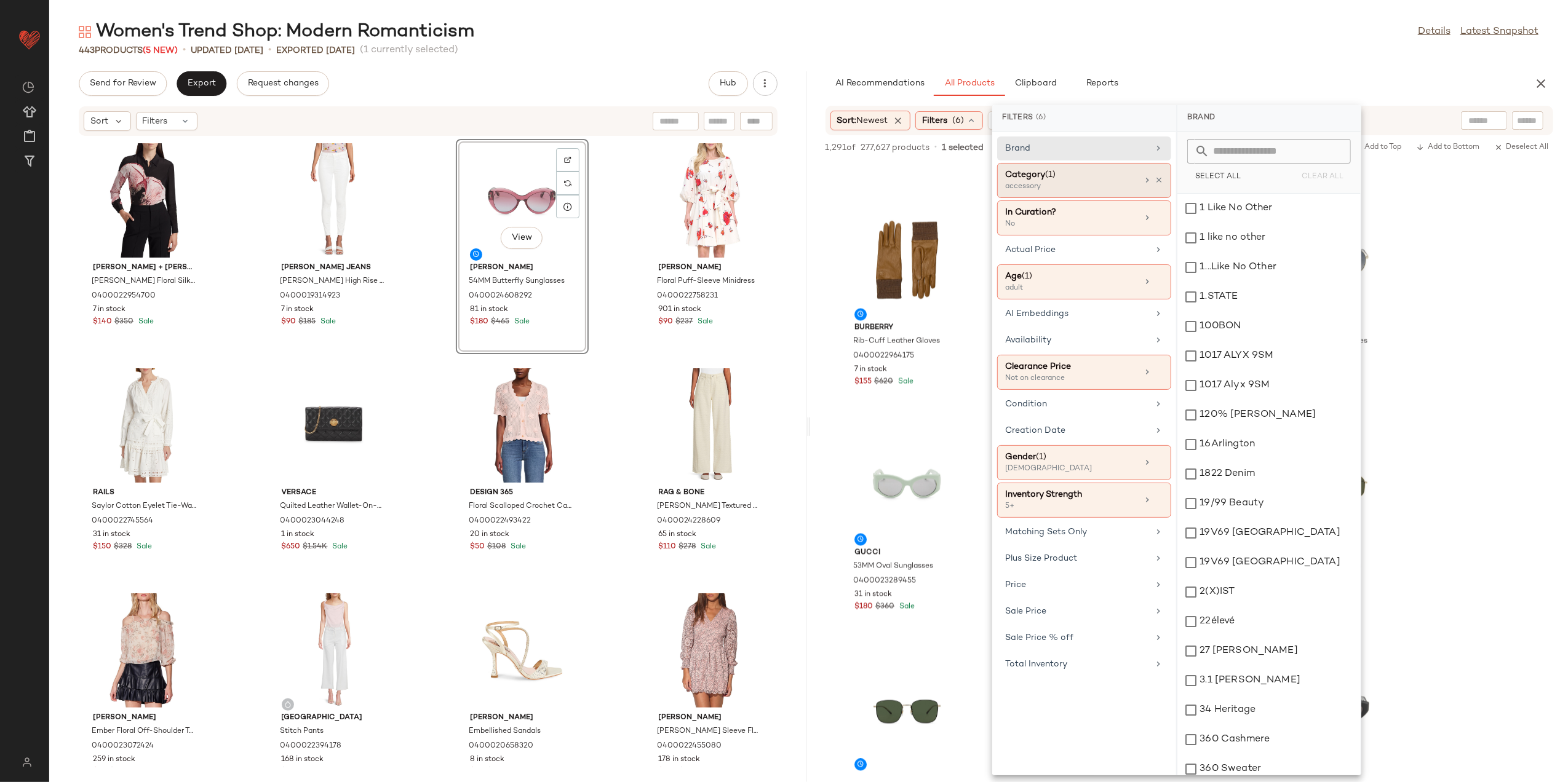
click at [1156, 182] on icon at bounding box center [1159, 180] width 9 height 9
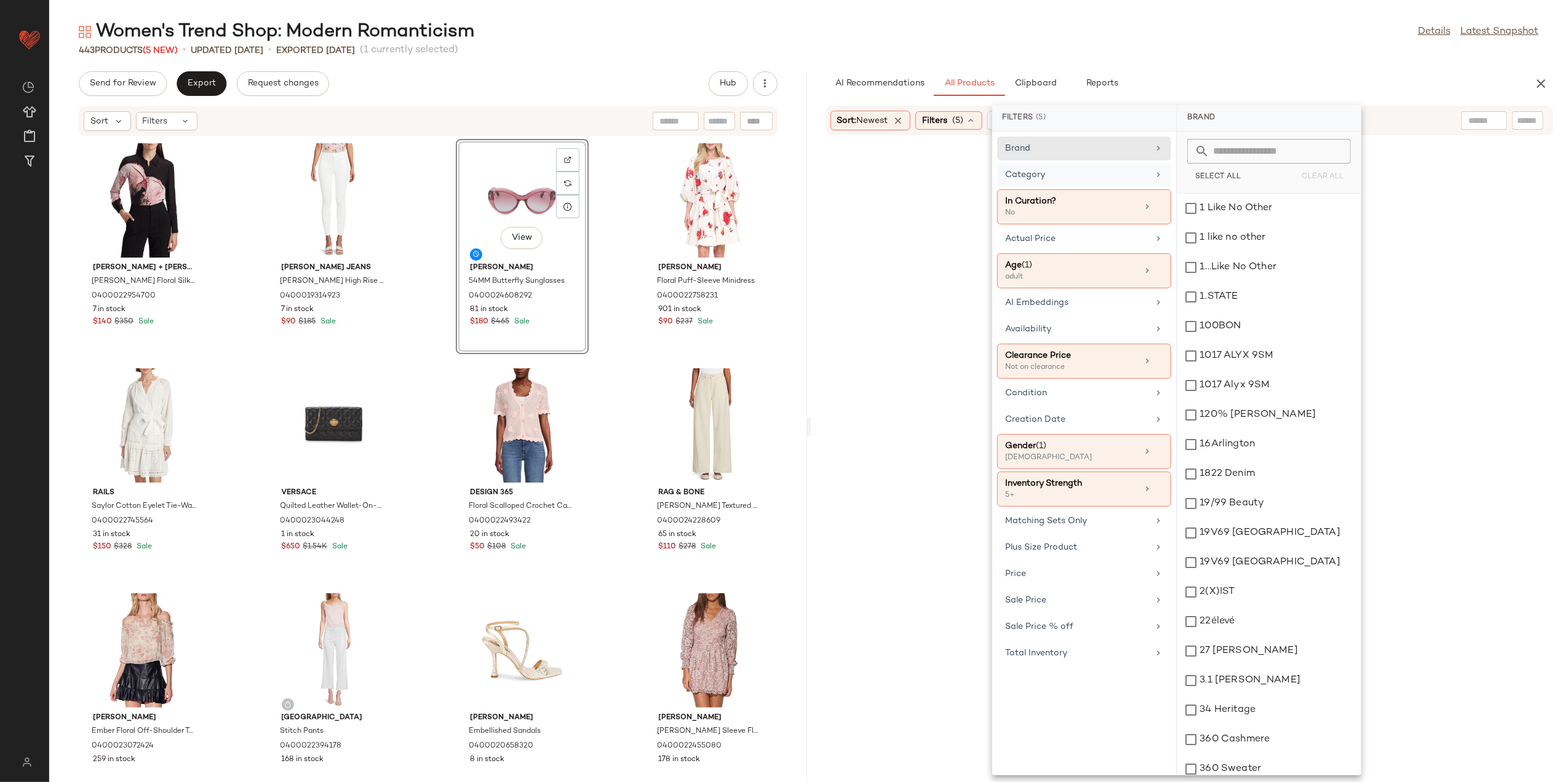
click at [1128, 172] on div "Category" at bounding box center [1077, 175] width 143 height 13
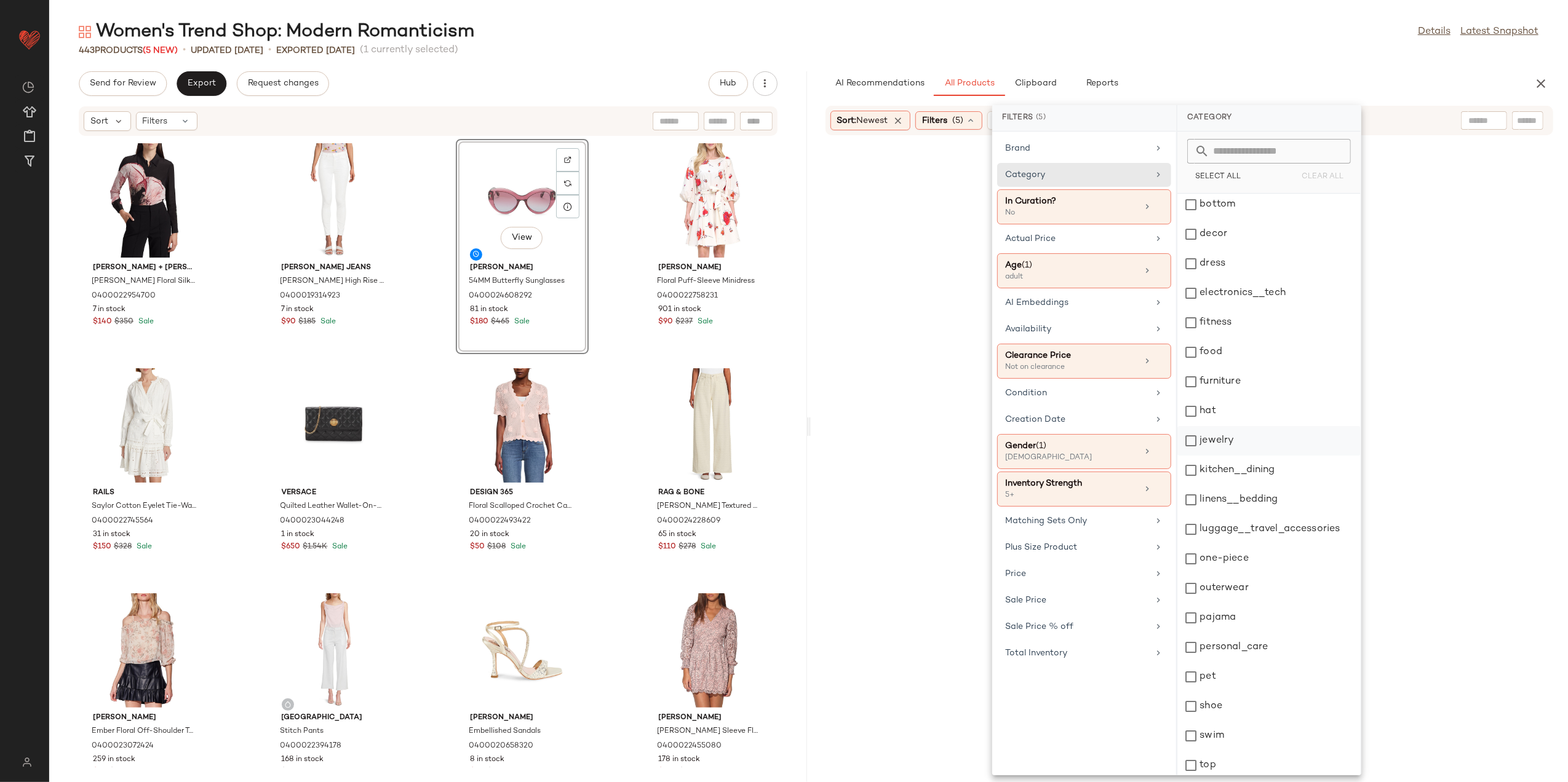
scroll to position [156, 0]
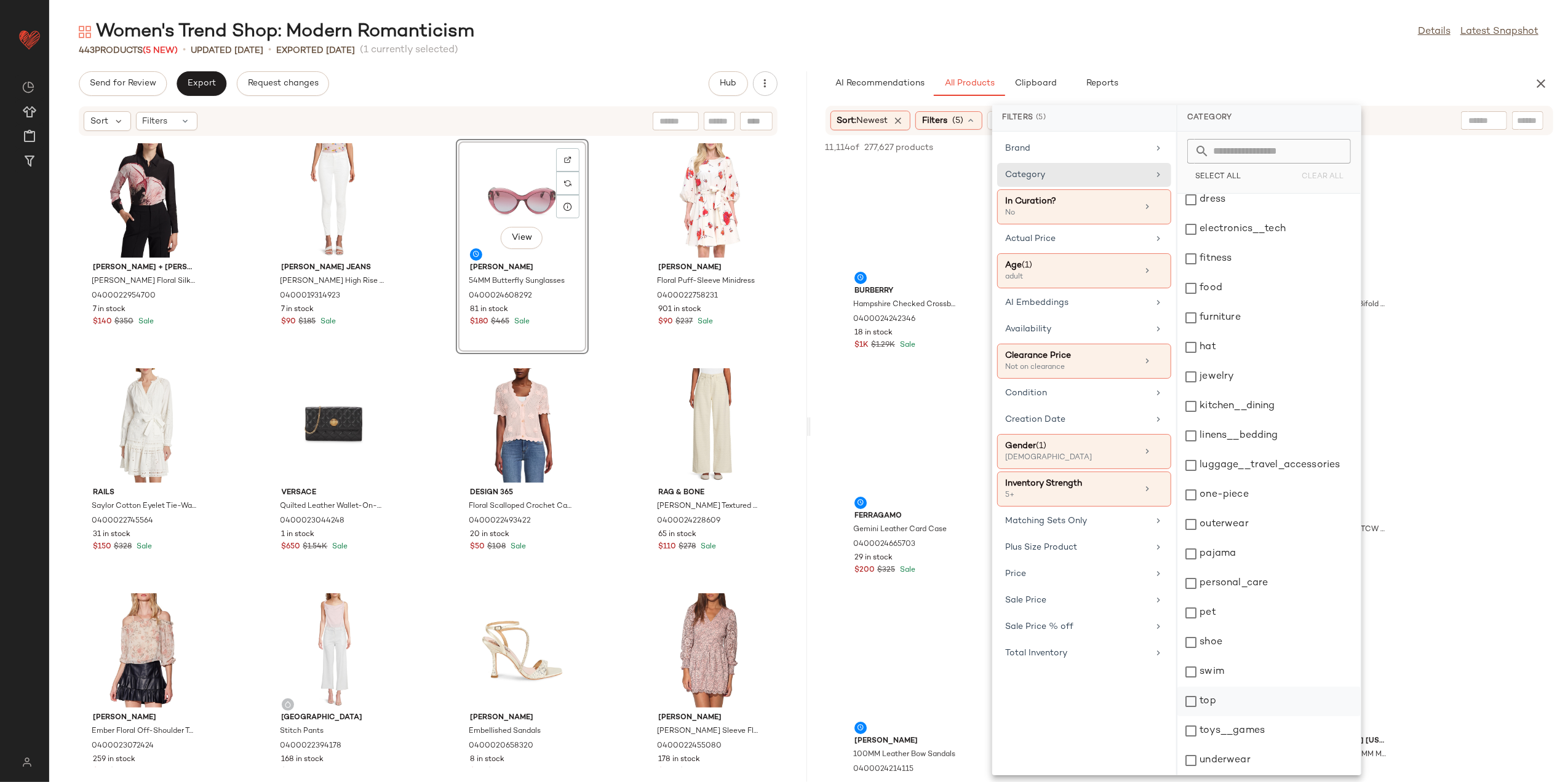
click at [1239, 701] on div "top" at bounding box center [1269, 701] width 184 height 29
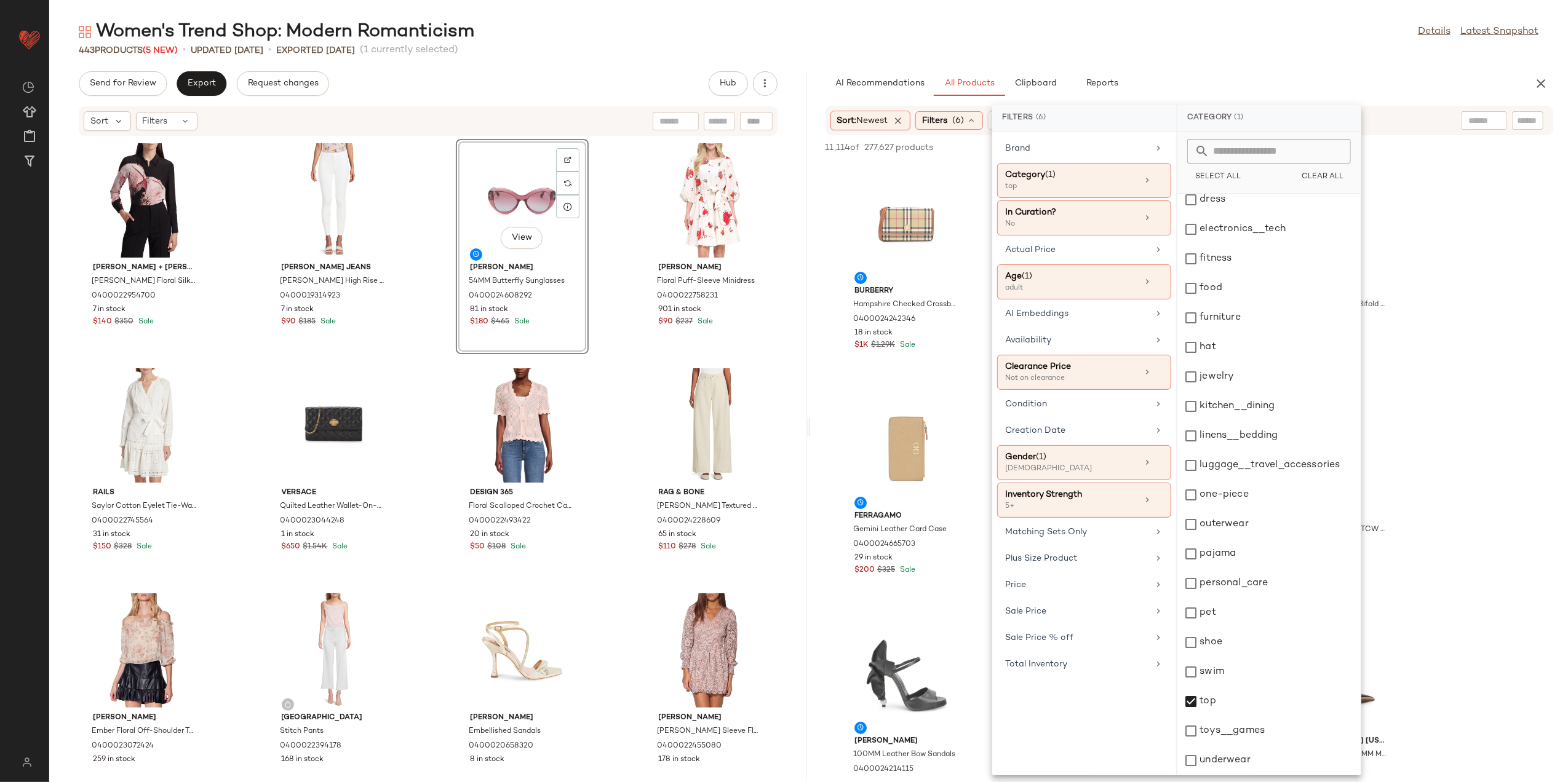
click at [1163, 55] on div "443 Products (5 New) • updated Aug 19th • Exported Aug 14th (1 currently select…" at bounding box center [809, 51] width 1519 height 12
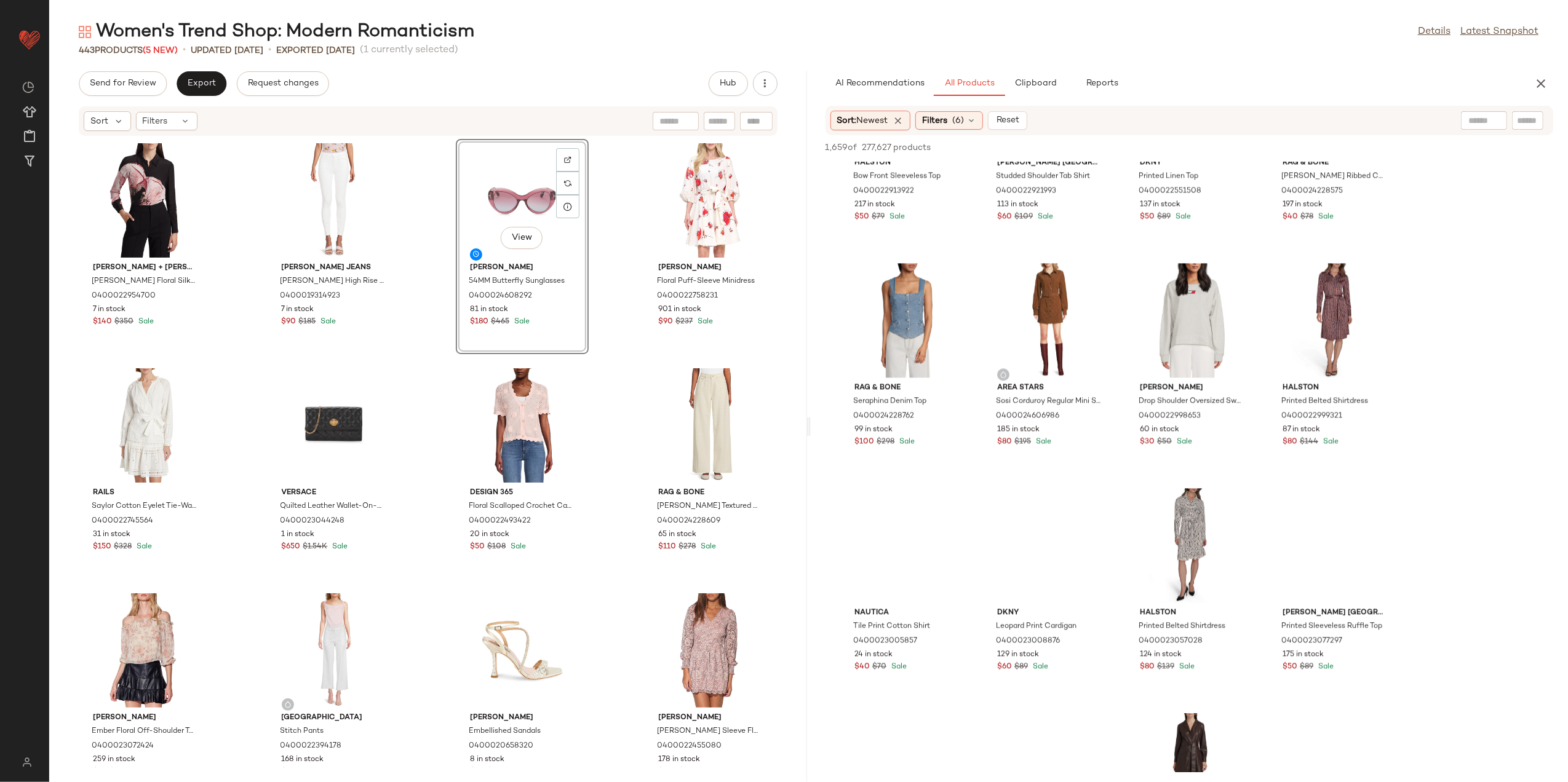
scroll to position [2952, 0]
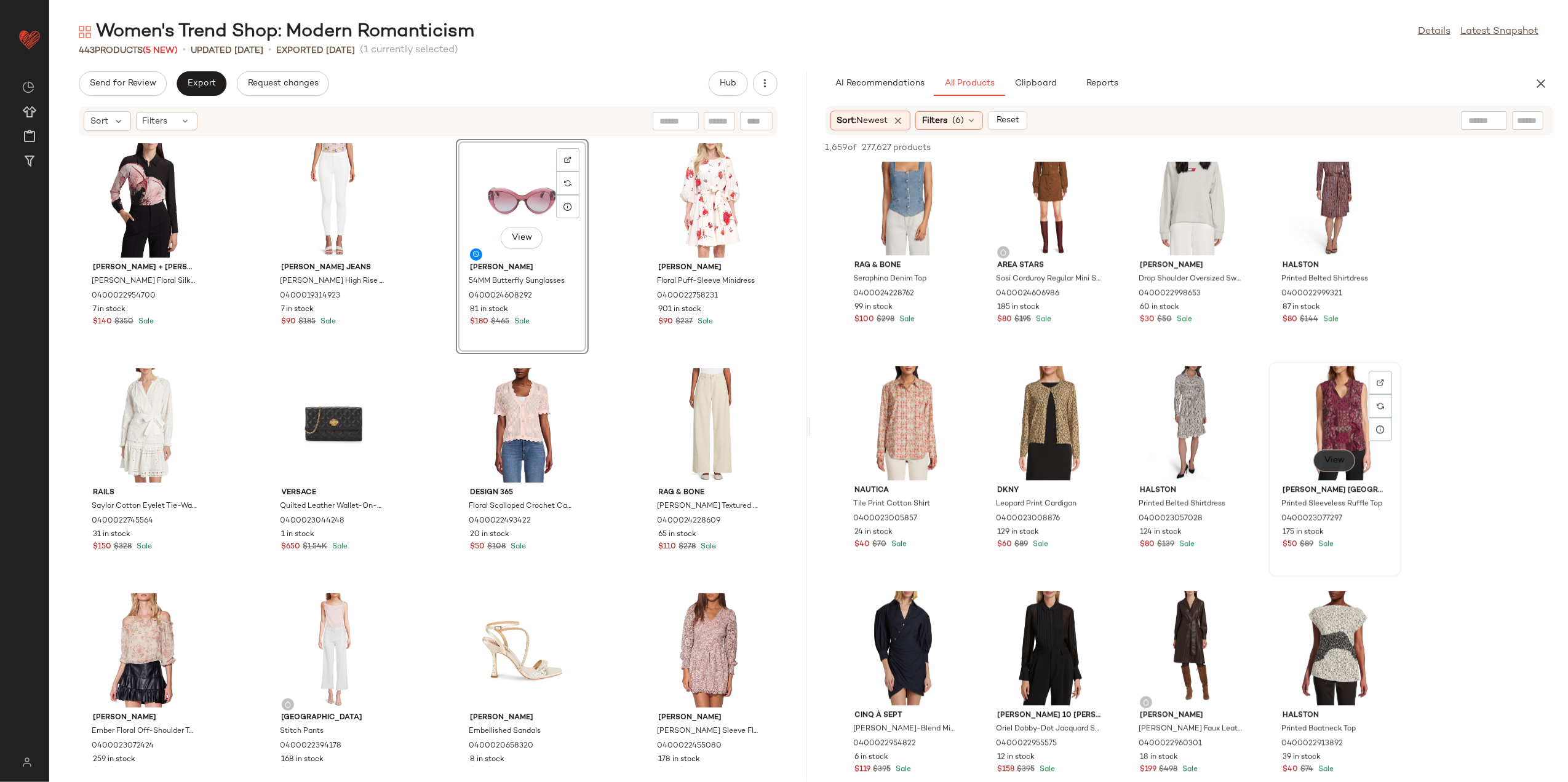
click at [1338, 456] on span "View" at bounding box center [1334, 461] width 21 height 10
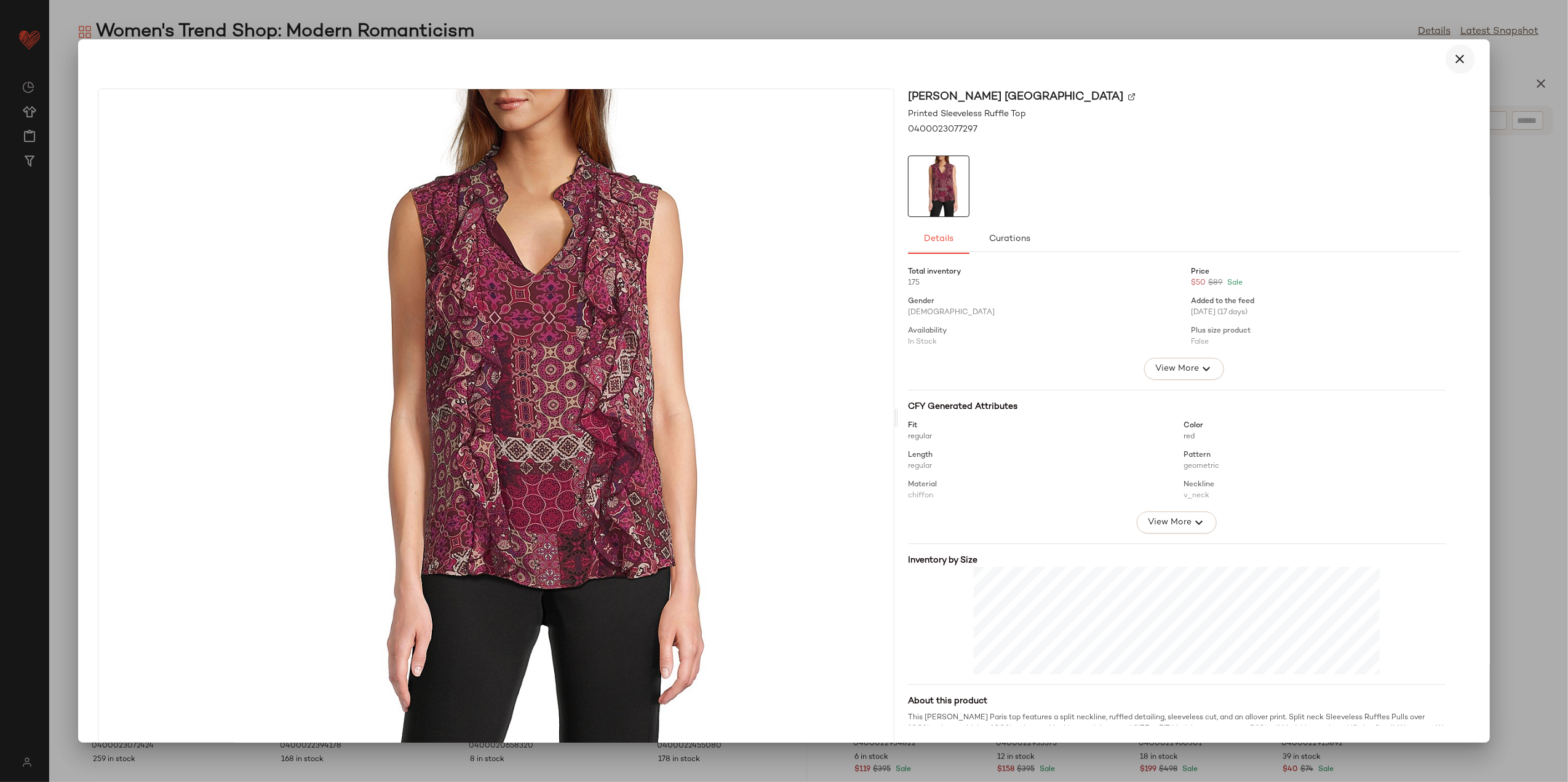
click at [1455, 66] on button "button" at bounding box center [1460, 59] width 29 height 29
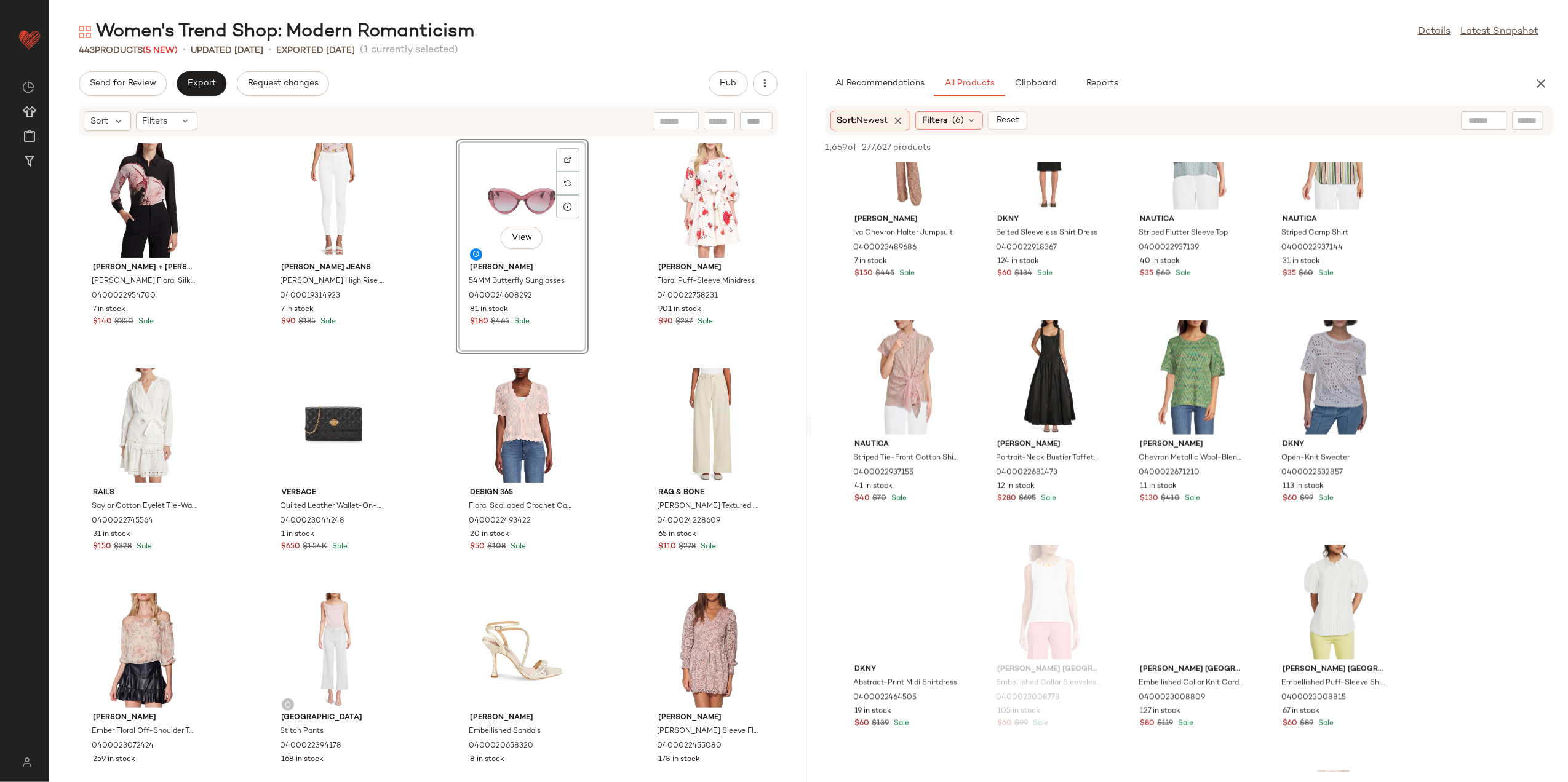
scroll to position [11563, 0]
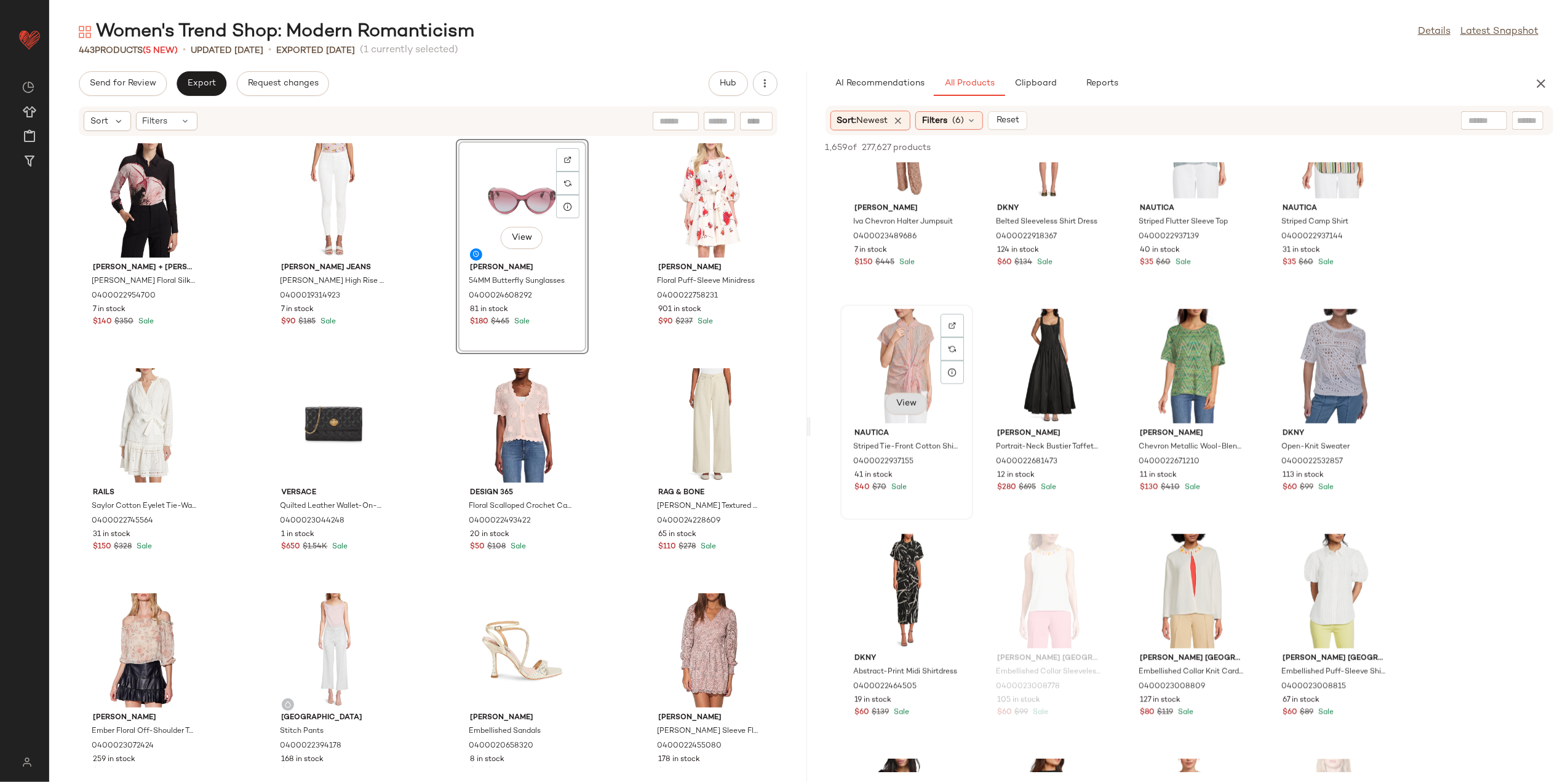
click at [910, 403] on span "View" at bounding box center [906, 404] width 21 height 10
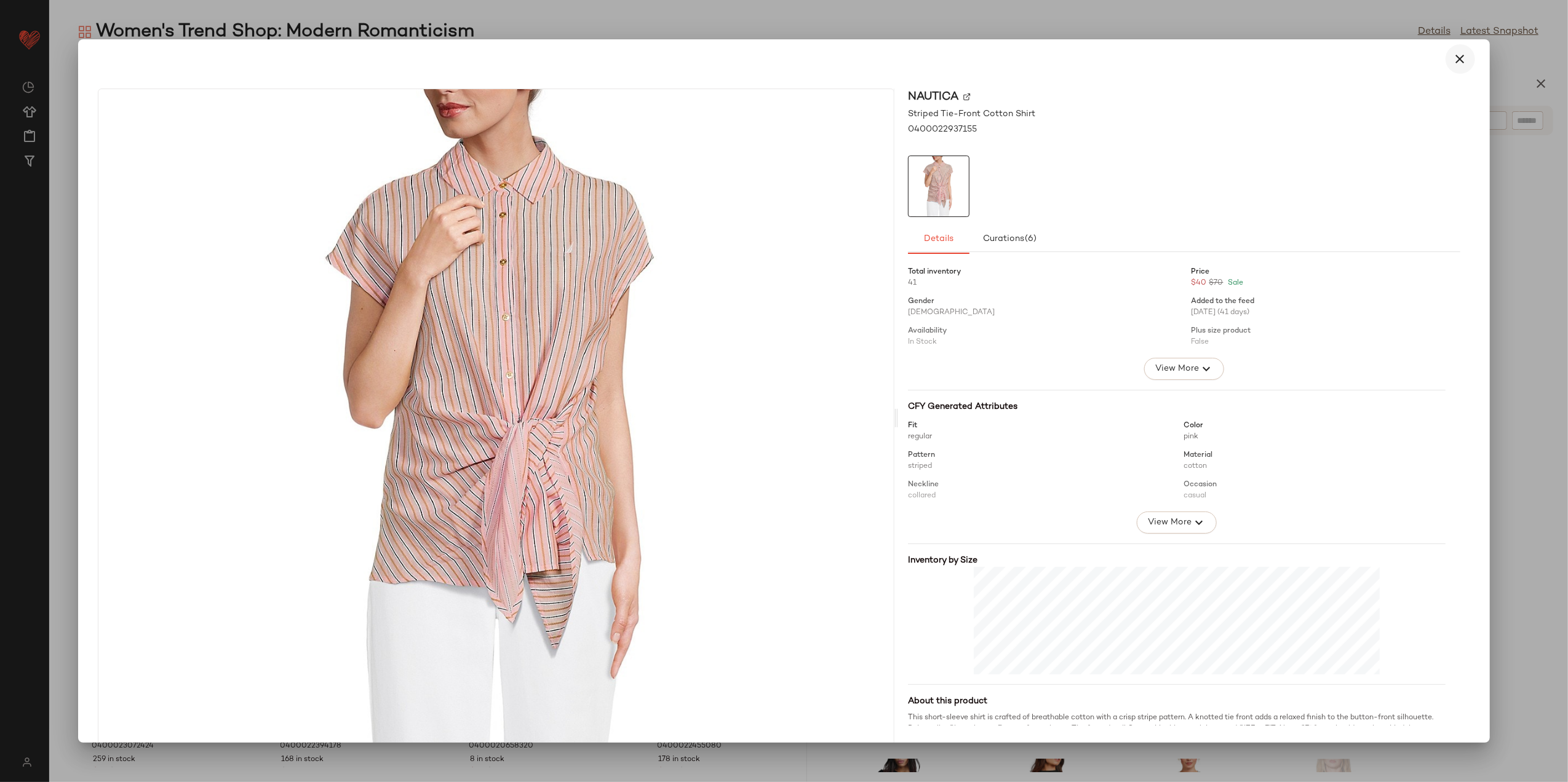
click at [1460, 62] on icon "button" at bounding box center [1461, 59] width 15 height 15
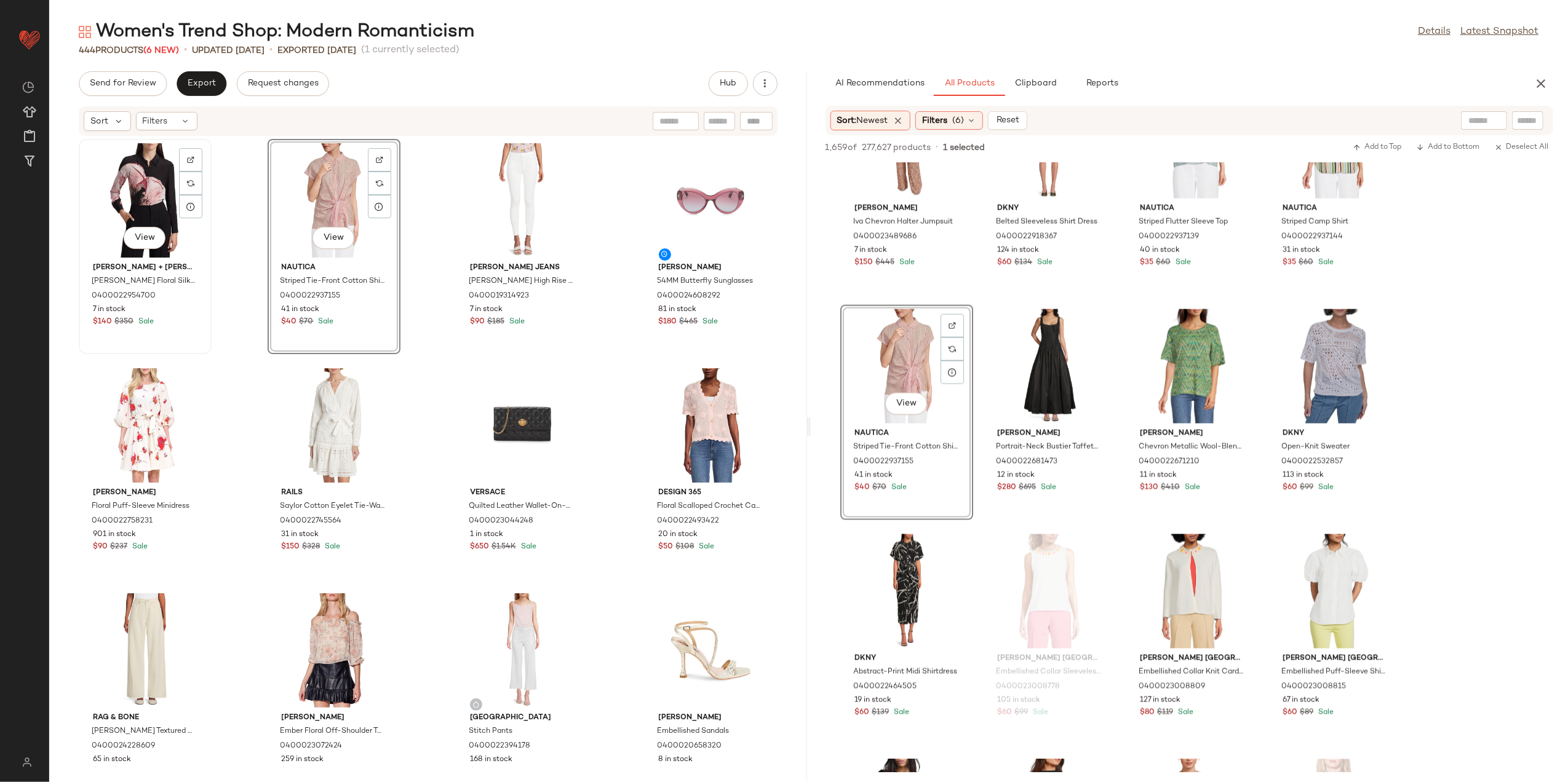
click at [165, 199] on div "View" at bounding box center [145, 200] width 124 height 114
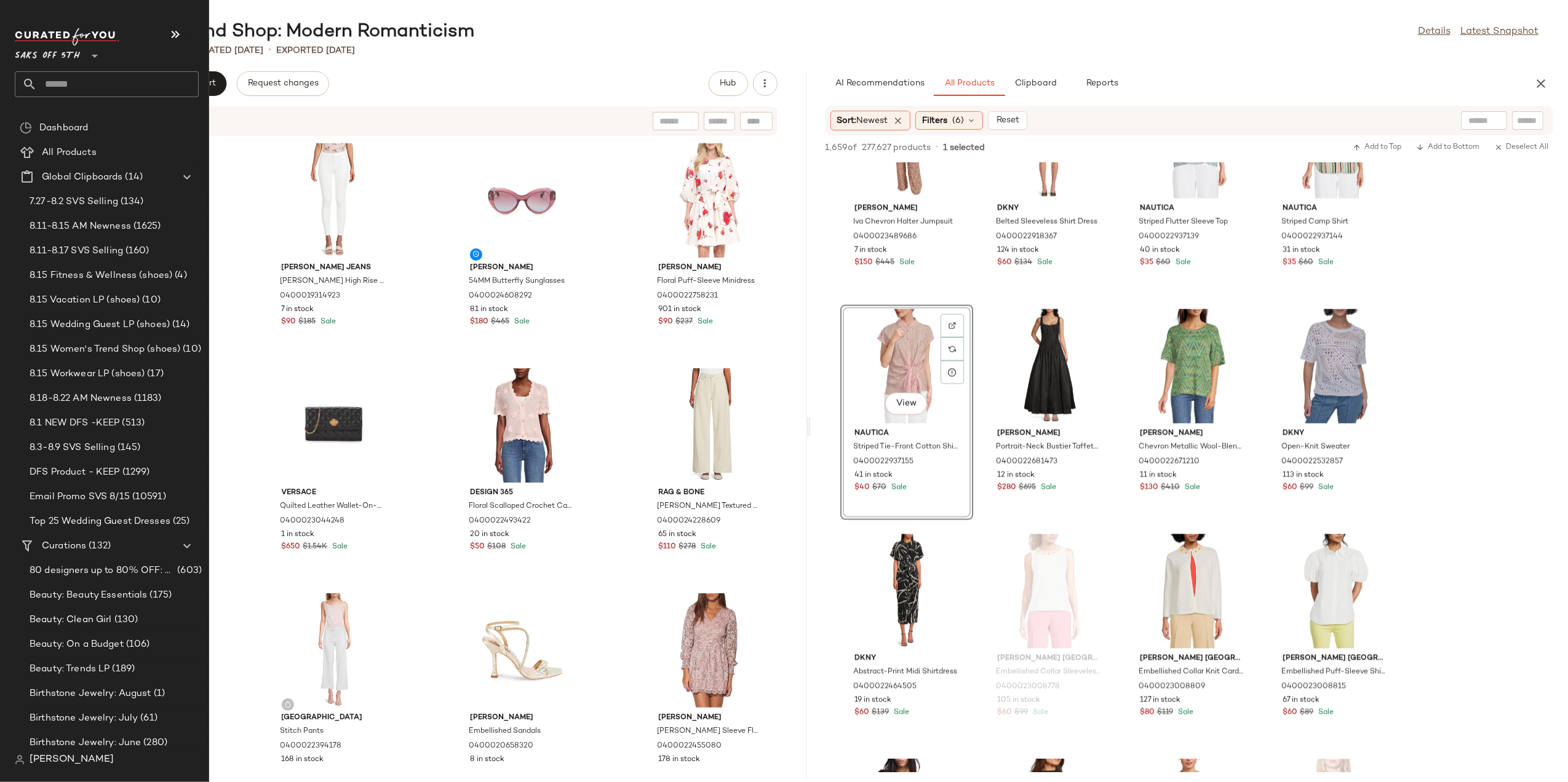
click at [84, 77] on div "Saks OFF 5TH ** Dashboard All Products Global Clipboards (14) 7.27-8.2 SVS Sell…" at bounding box center [784, 391] width 1568 height 782
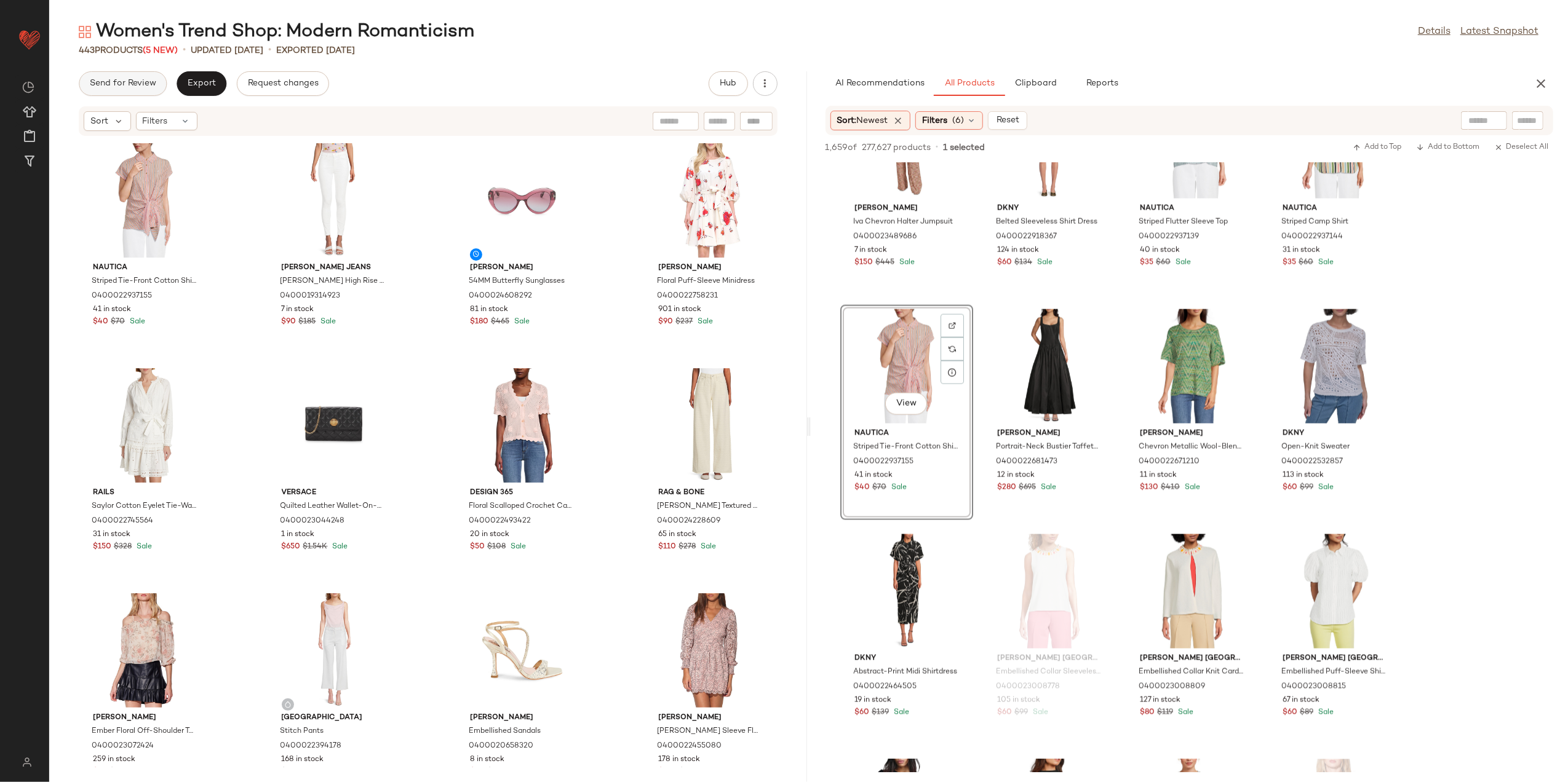
click at [138, 79] on span "Send for Review" at bounding box center [123, 84] width 67 height 10
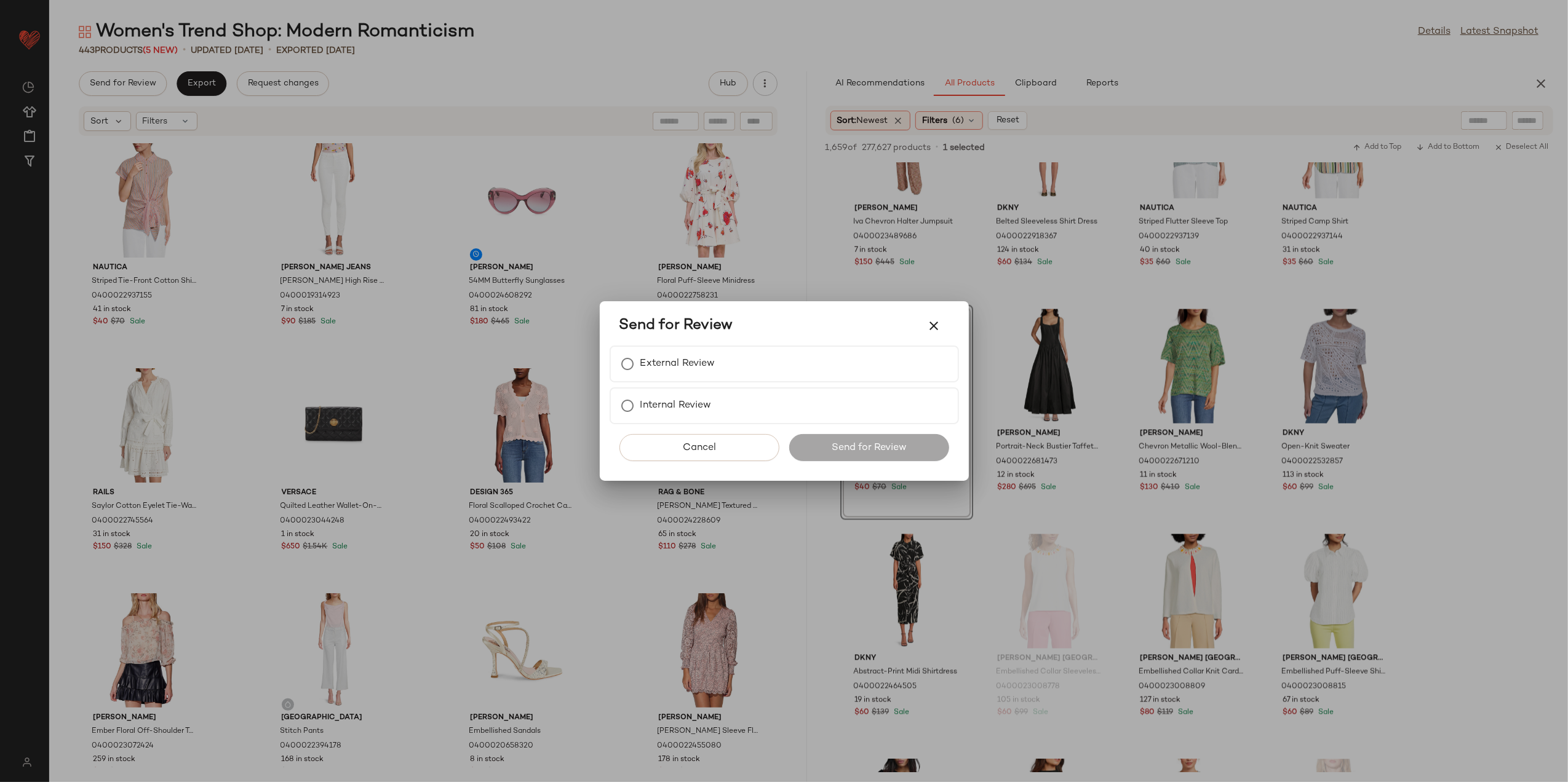
click at [668, 329] on span "Send for Review" at bounding box center [676, 326] width 114 height 20
click at [671, 360] on label "External Review" at bounding box center [678, 364] width 75 height 25
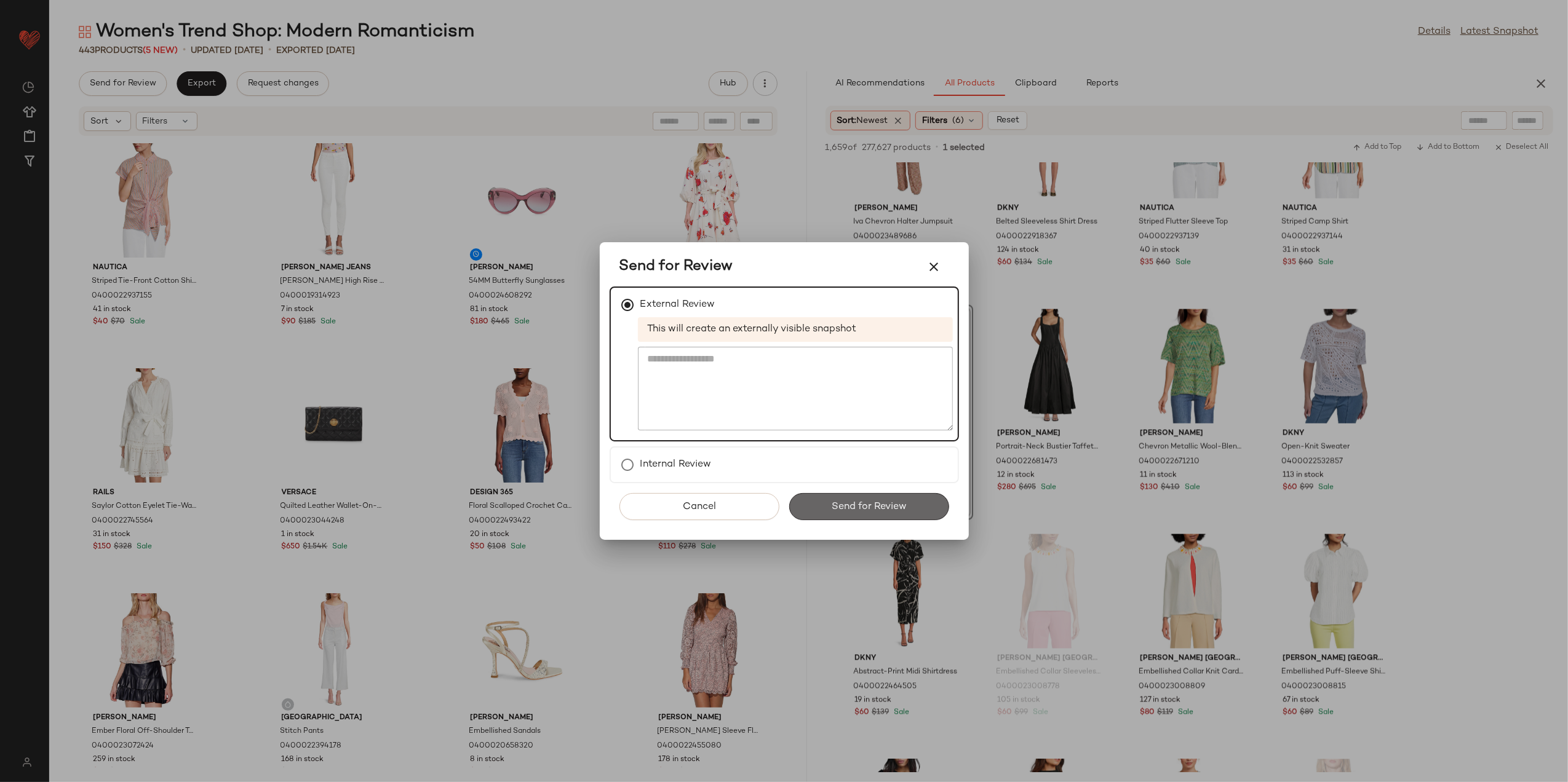
click at [881, 505] on span "Send for Review" at bounding box center [869, 507] width 75 height 12
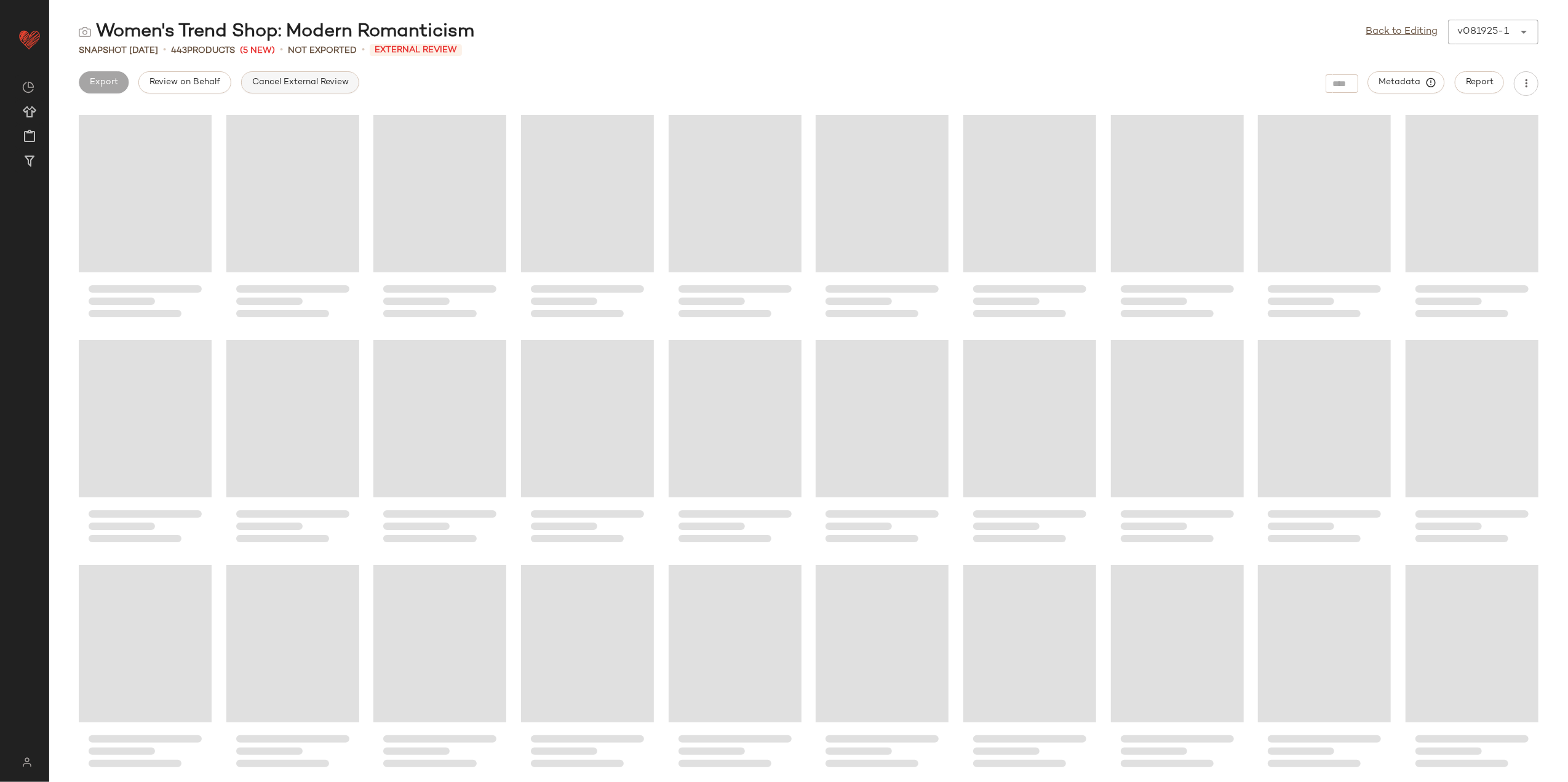
click at [245, 84] on button "Cancel External Review" at bounding box center [300, 82] width 118 height 22
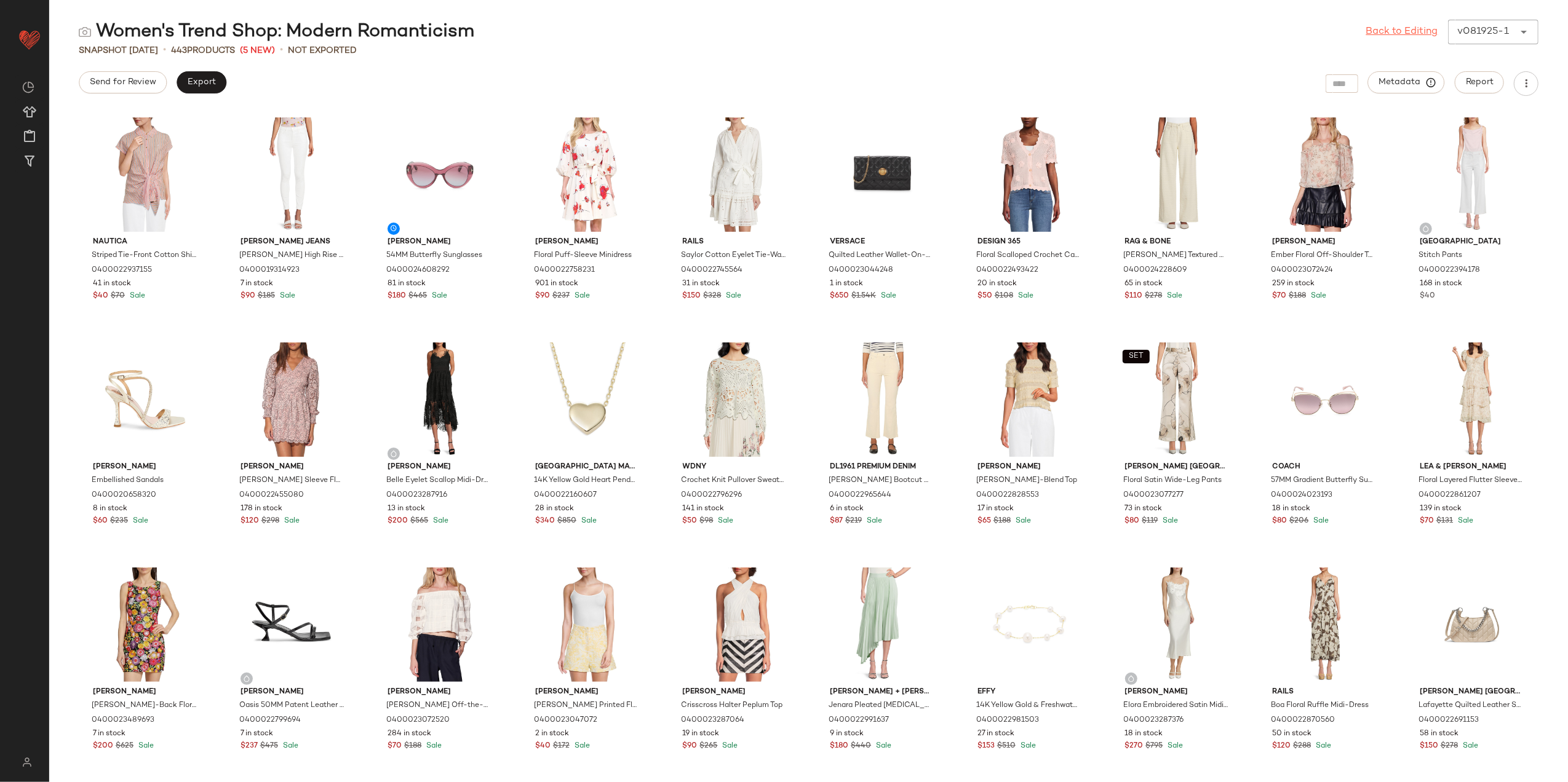
drag, startPoint x: 1423, startPoint y: 25, endPoint x: 1417, endPoint y: 29, distance: 7.2
click at [1421, 25] on link "Back to Editing" at bounding box center [1402, 32] width 72 height 15
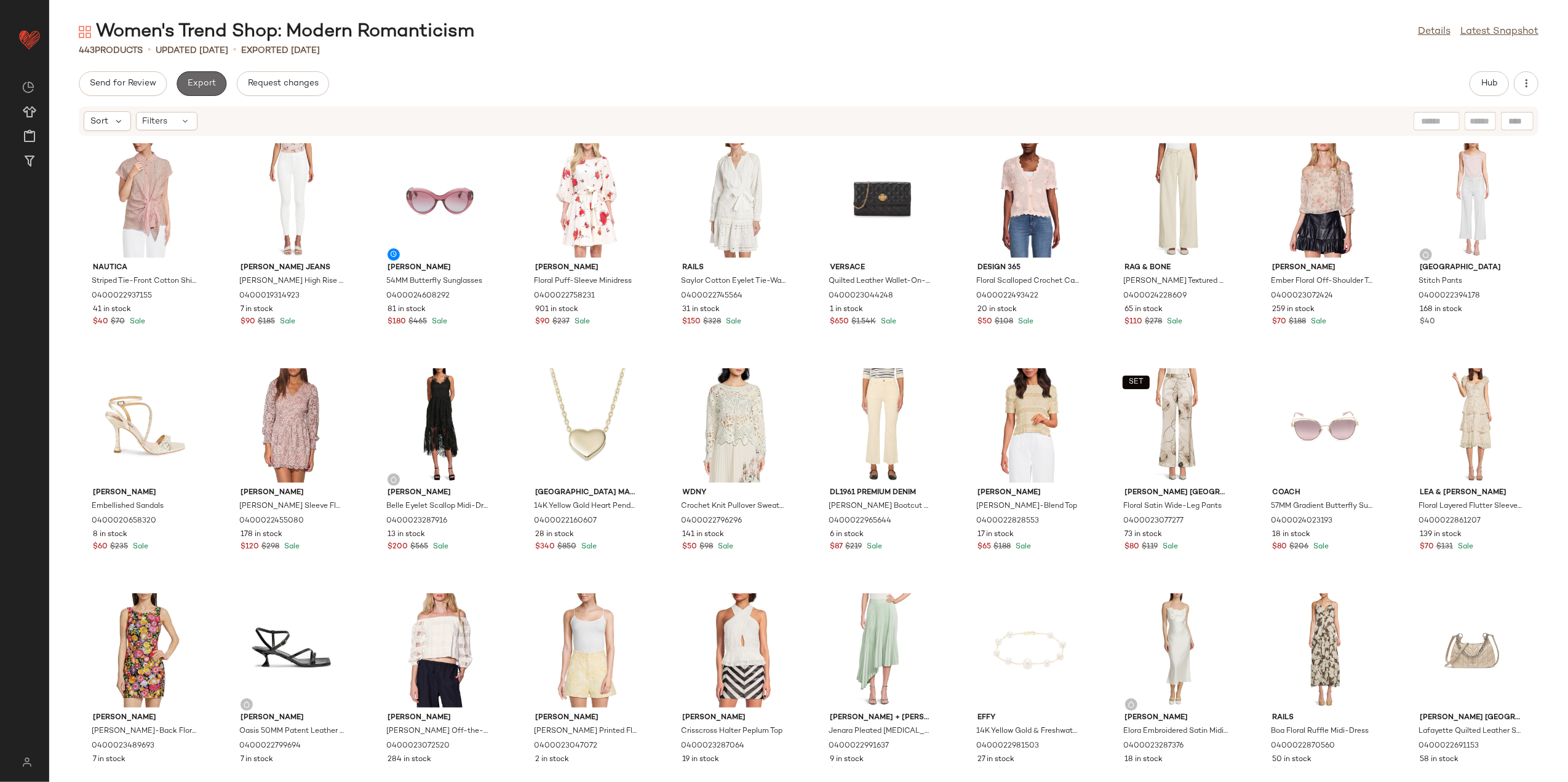
click at [203, 81] on span "Export" at bounding box center [201, 84] width 29 height 10
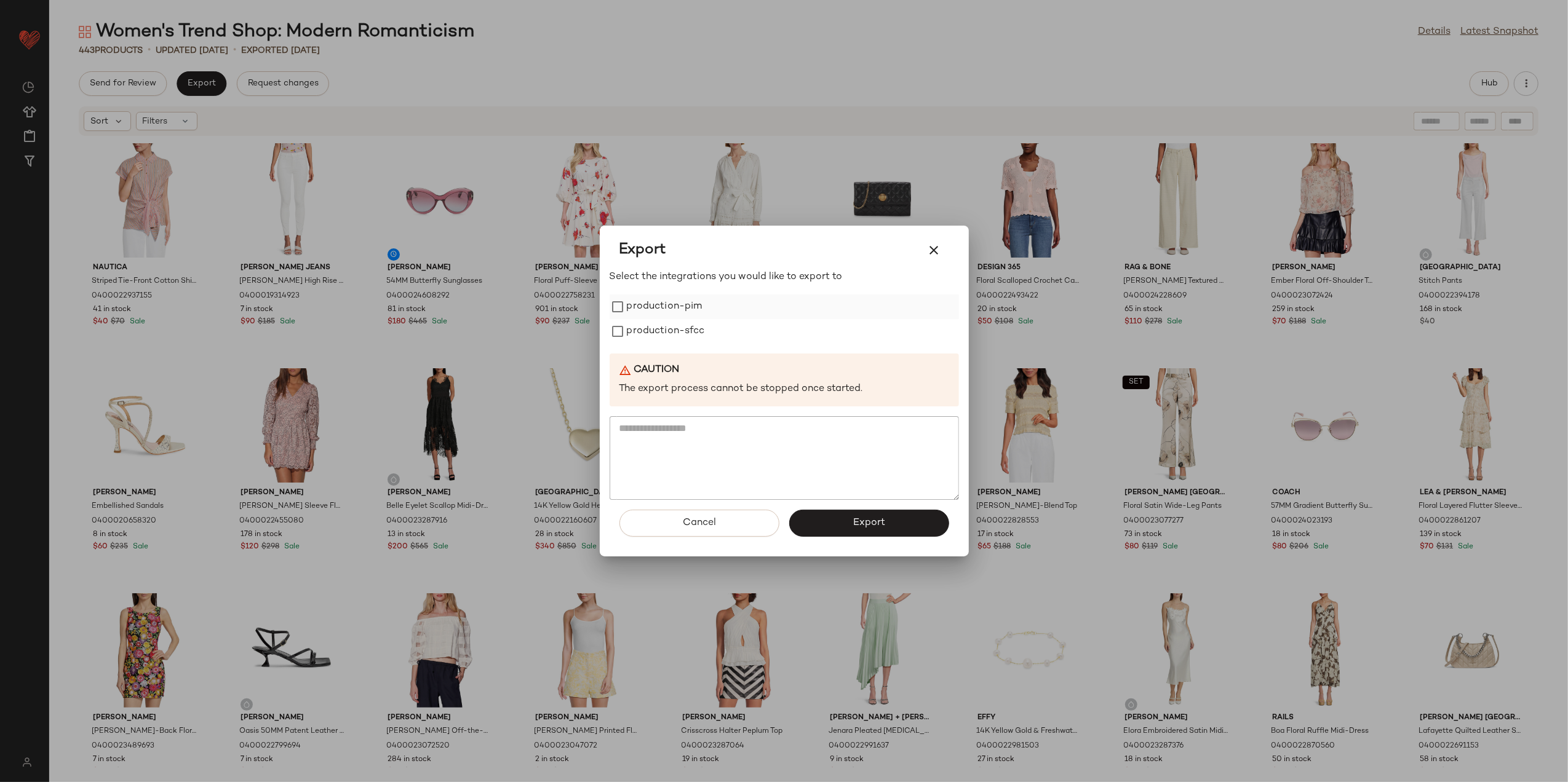
click at [654, 304] on label "production-pim" at bounding box center [664, 307] width 75 height 25
click at [656, 328] on label "production-sfcc" at bounding box center [666, 331] width 78 height 25
click at [834, 520] on button "Export" at bounding box center [869, 524] width 160 height 27
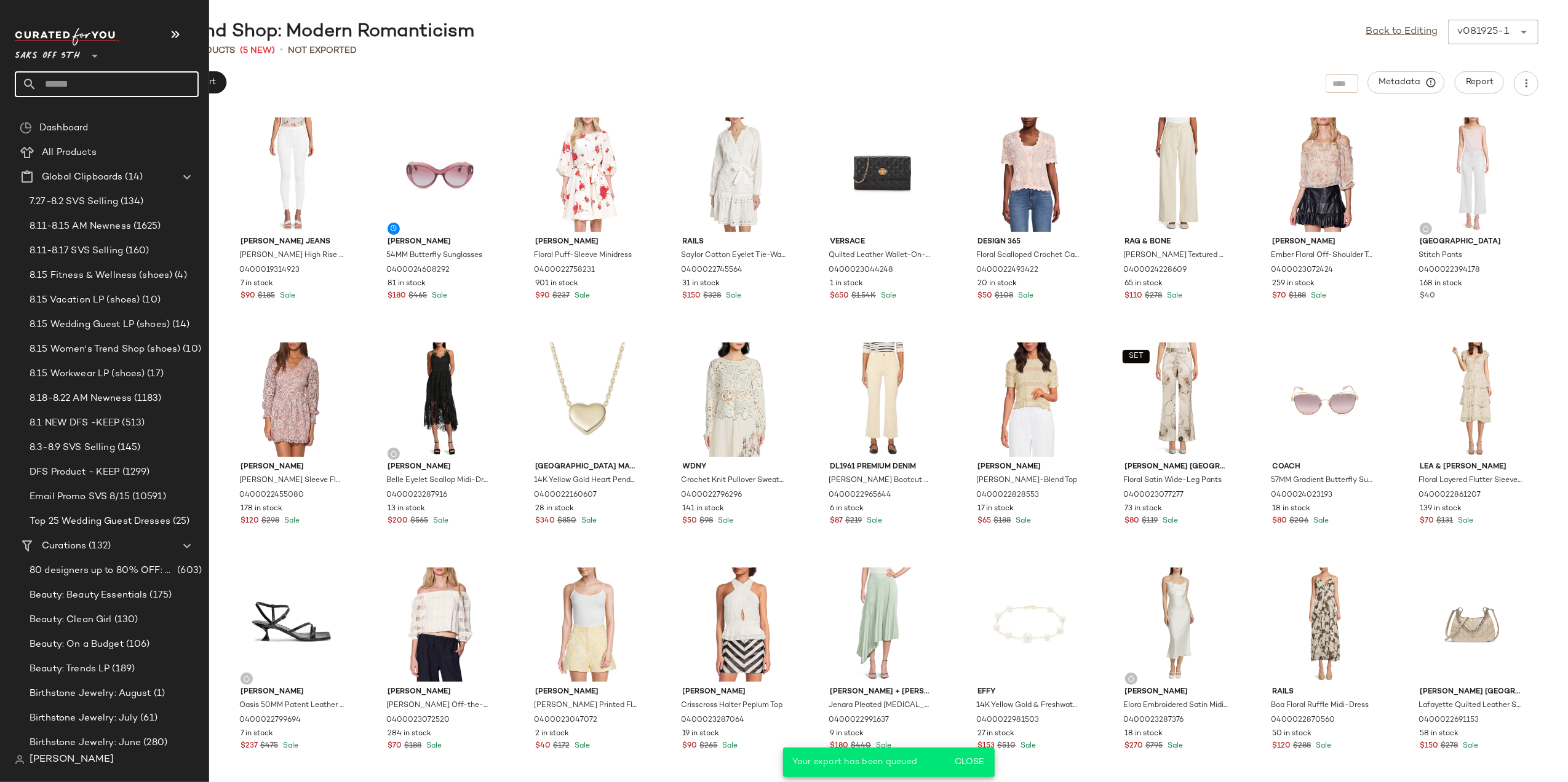
click at [80, 84] on input "text" at bounding box center [118, 84] width 162 height 26
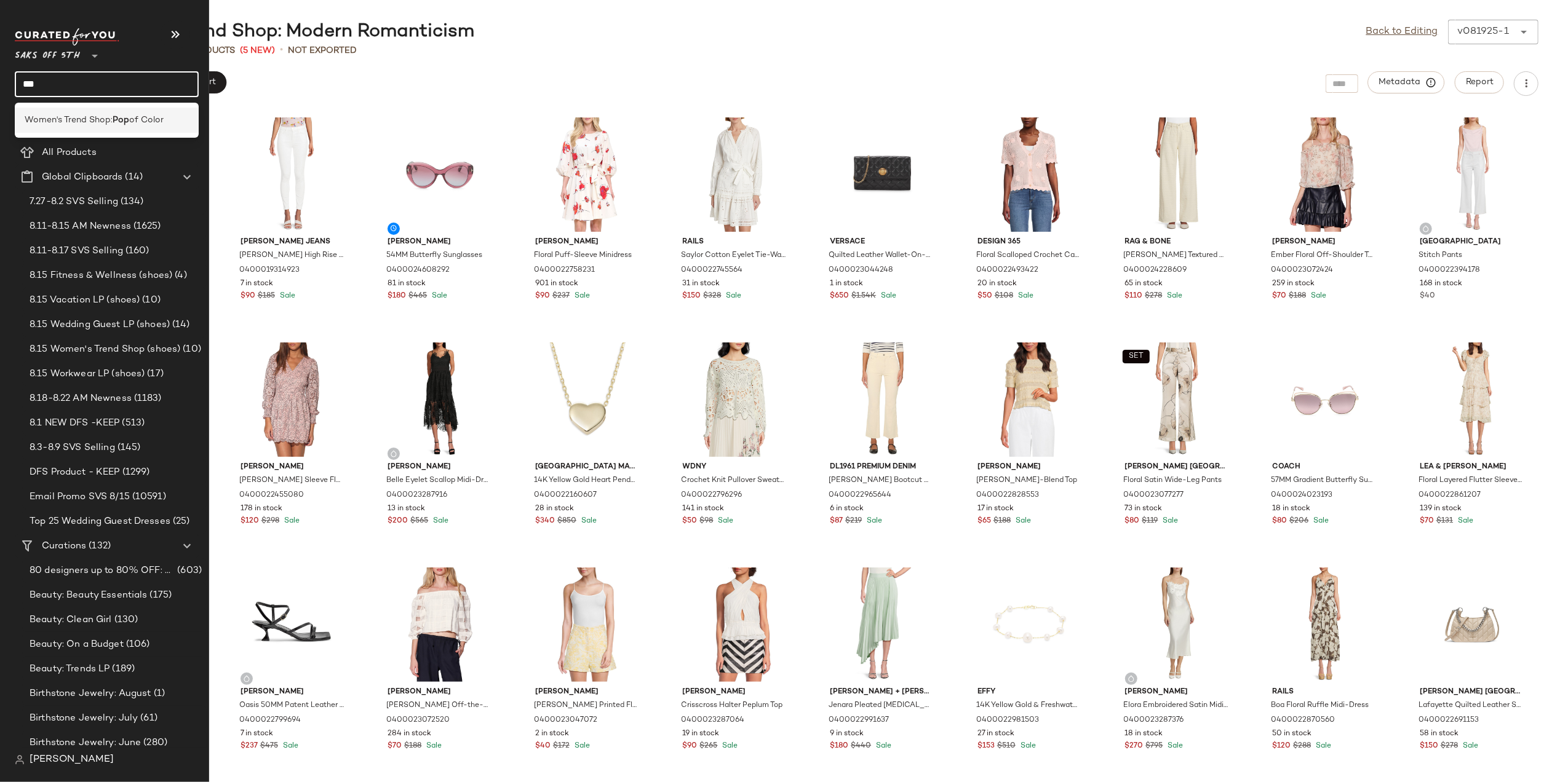
type input "***"
click at [80, 118] on span "Women's Trend Shop:" at bounding box center [69, 120] width 88 height 13
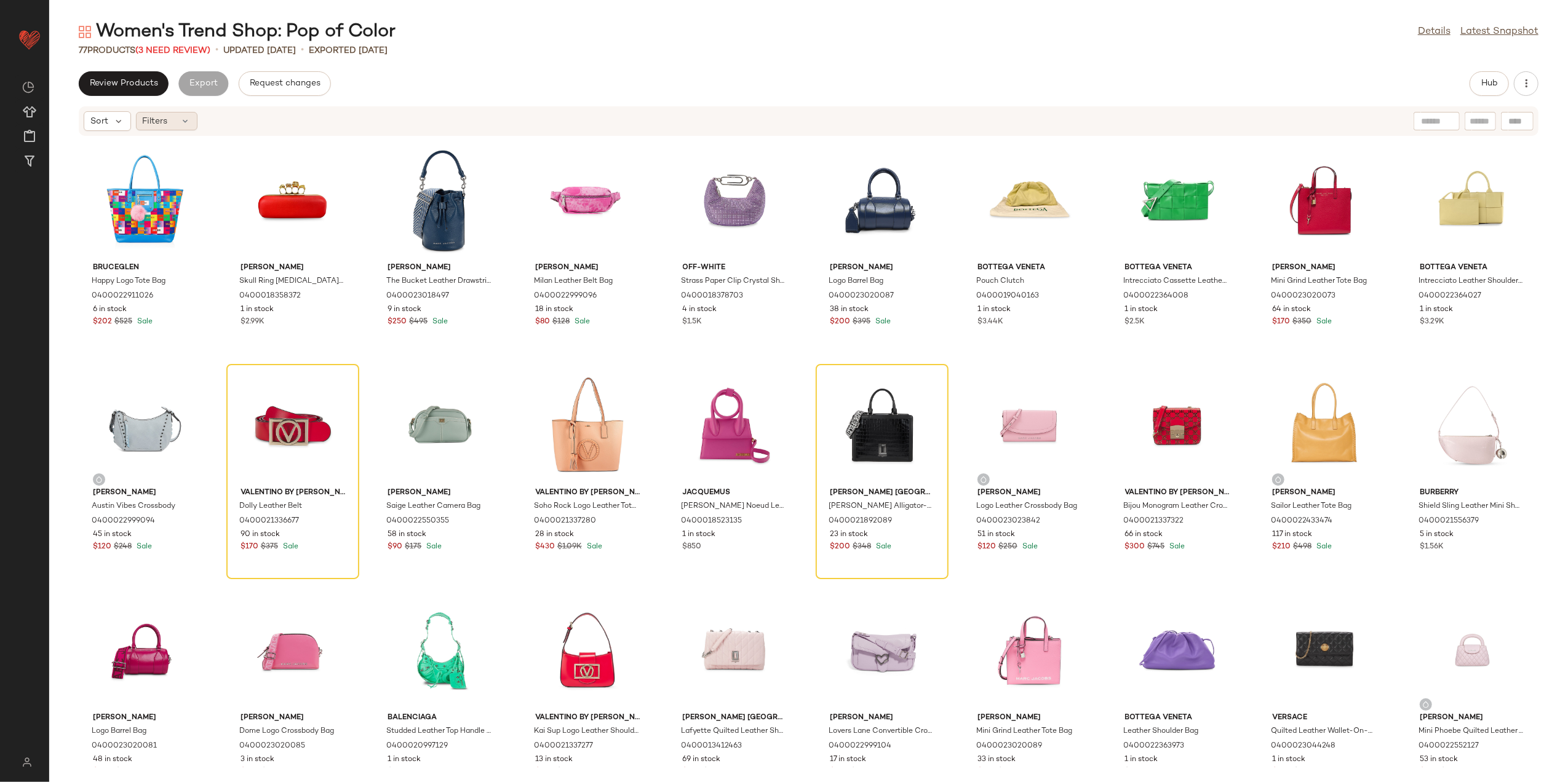
click at [162, 118] on span "Filters" at bounding box center [155, 121] width 25 height 13
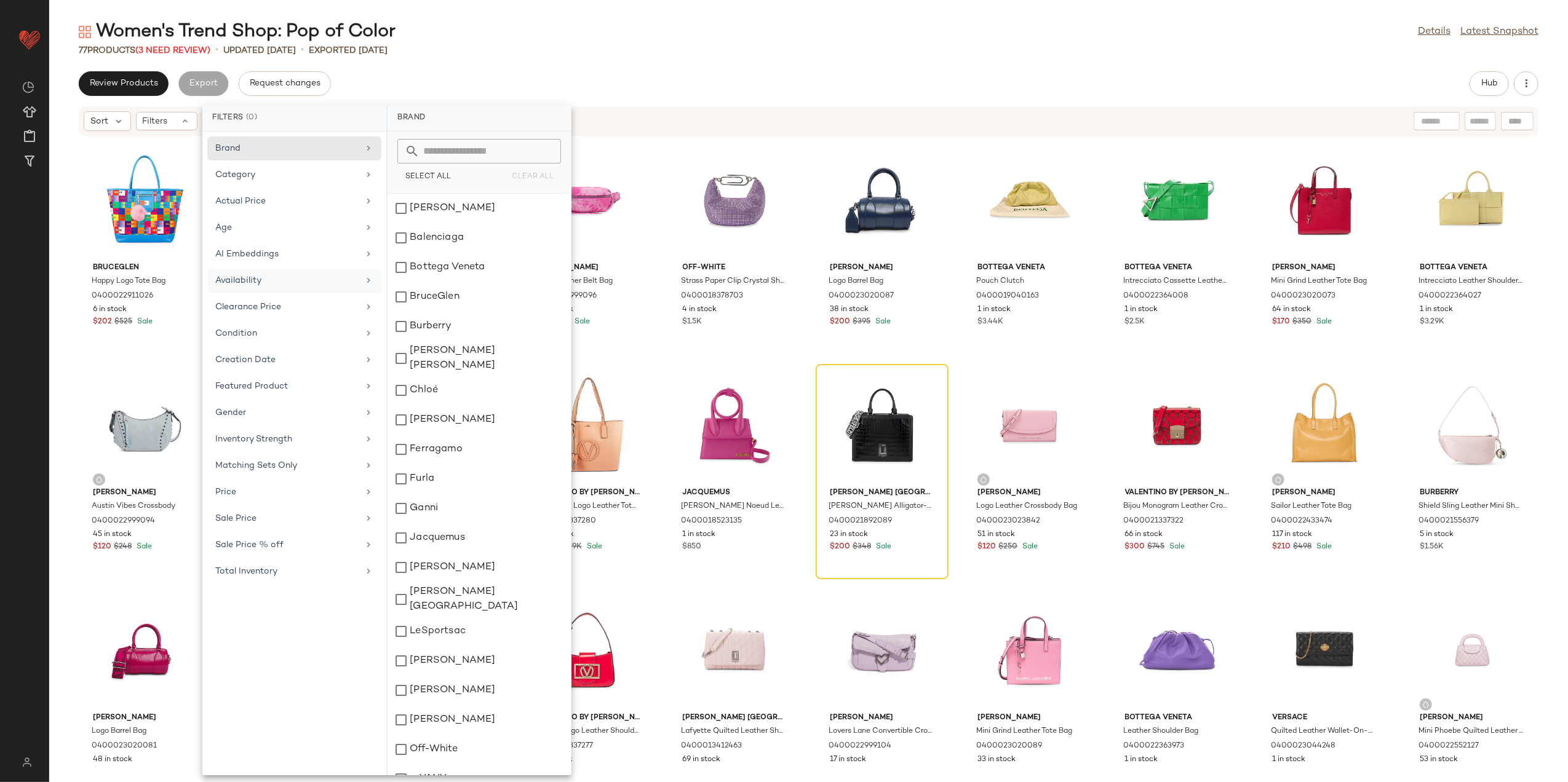
click at [281, 276] on div "Availability" at bounding box center [286, 281] width 143 height 13
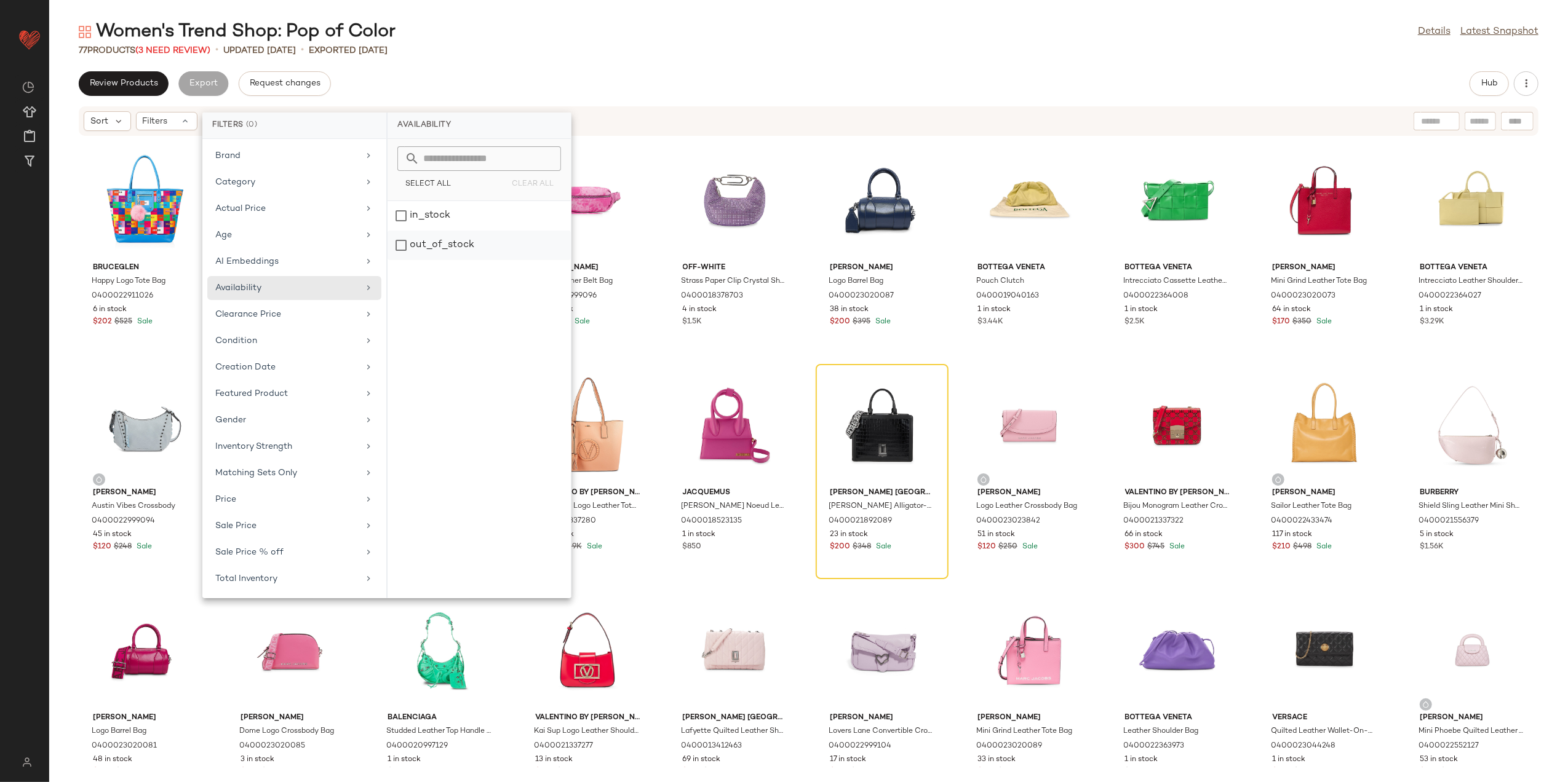
click at [471, 244] on div "out_of_stock" at bounding box center [480, 245] width 184 height 29
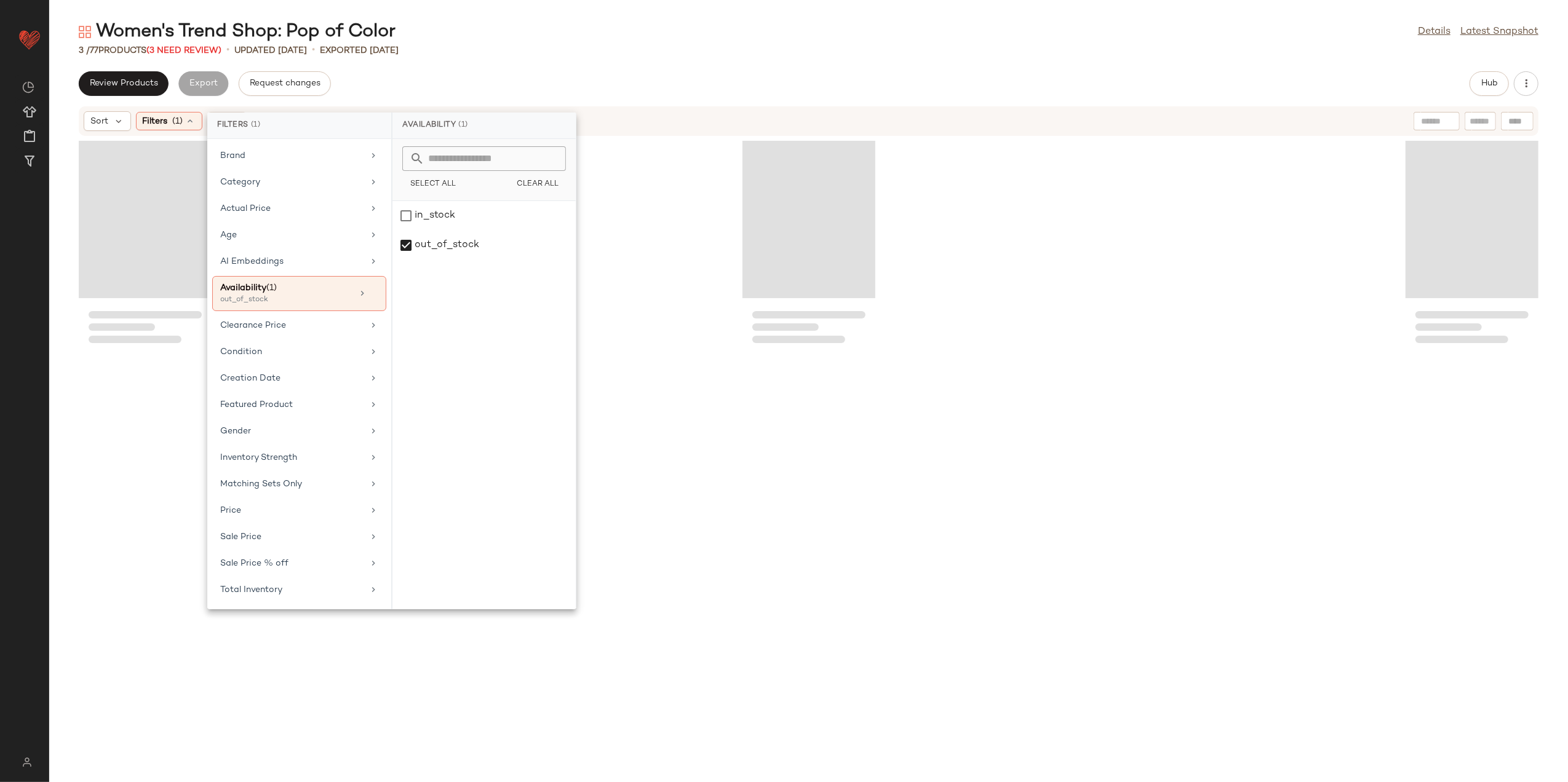
click at [493, 45] on div "3 / 77 Products (3 Need Review) • updated Aug 14th • Exported Aug 14th" at bounding box center [809, 51] width 1519 height 12
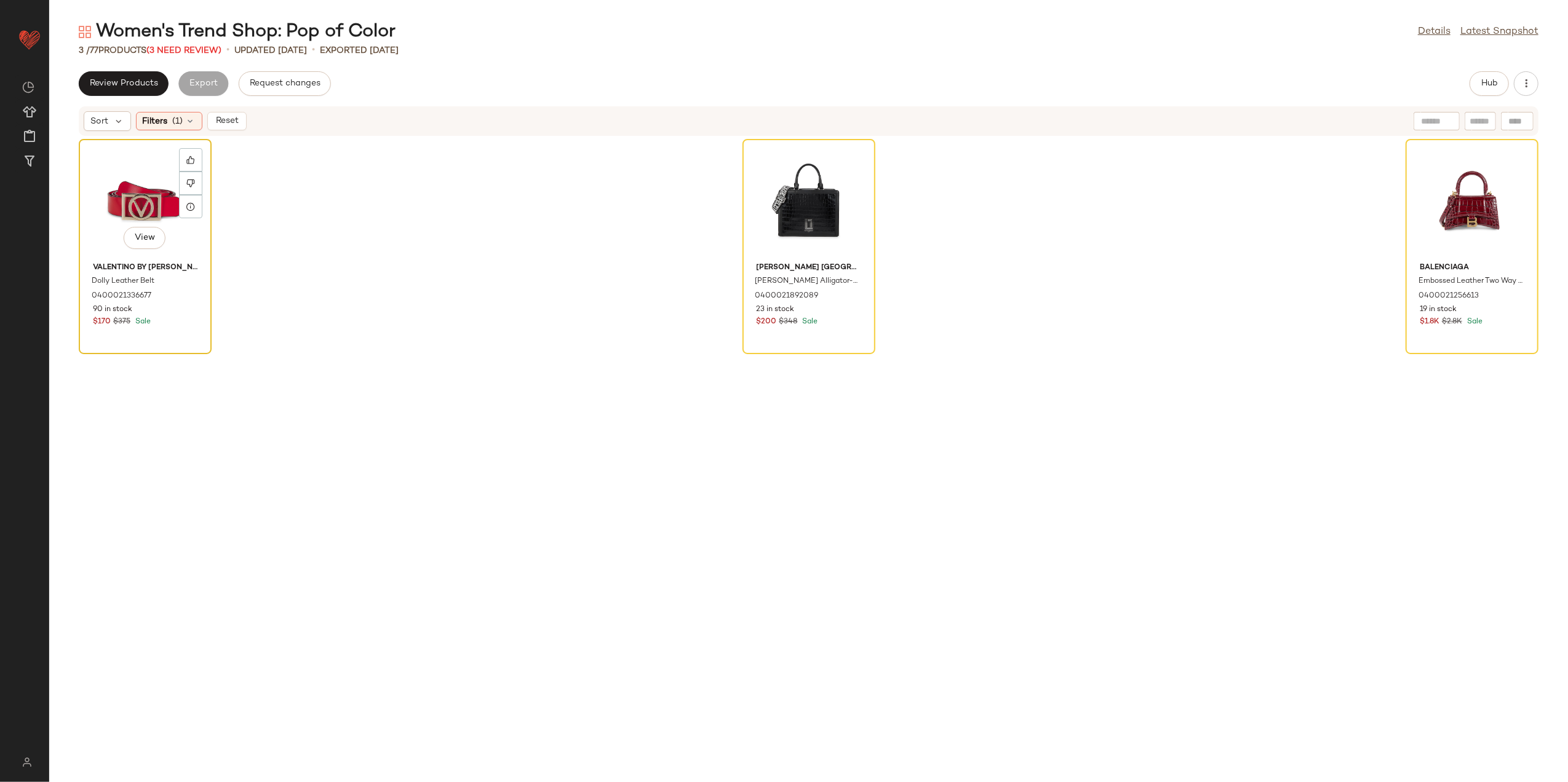
click at [124, 188] on div "View" at bounding box center [145, 200] width 124 height 114
click at [1447, 184] on div "View" at bounding box center [1472, 200] width 124 height 114
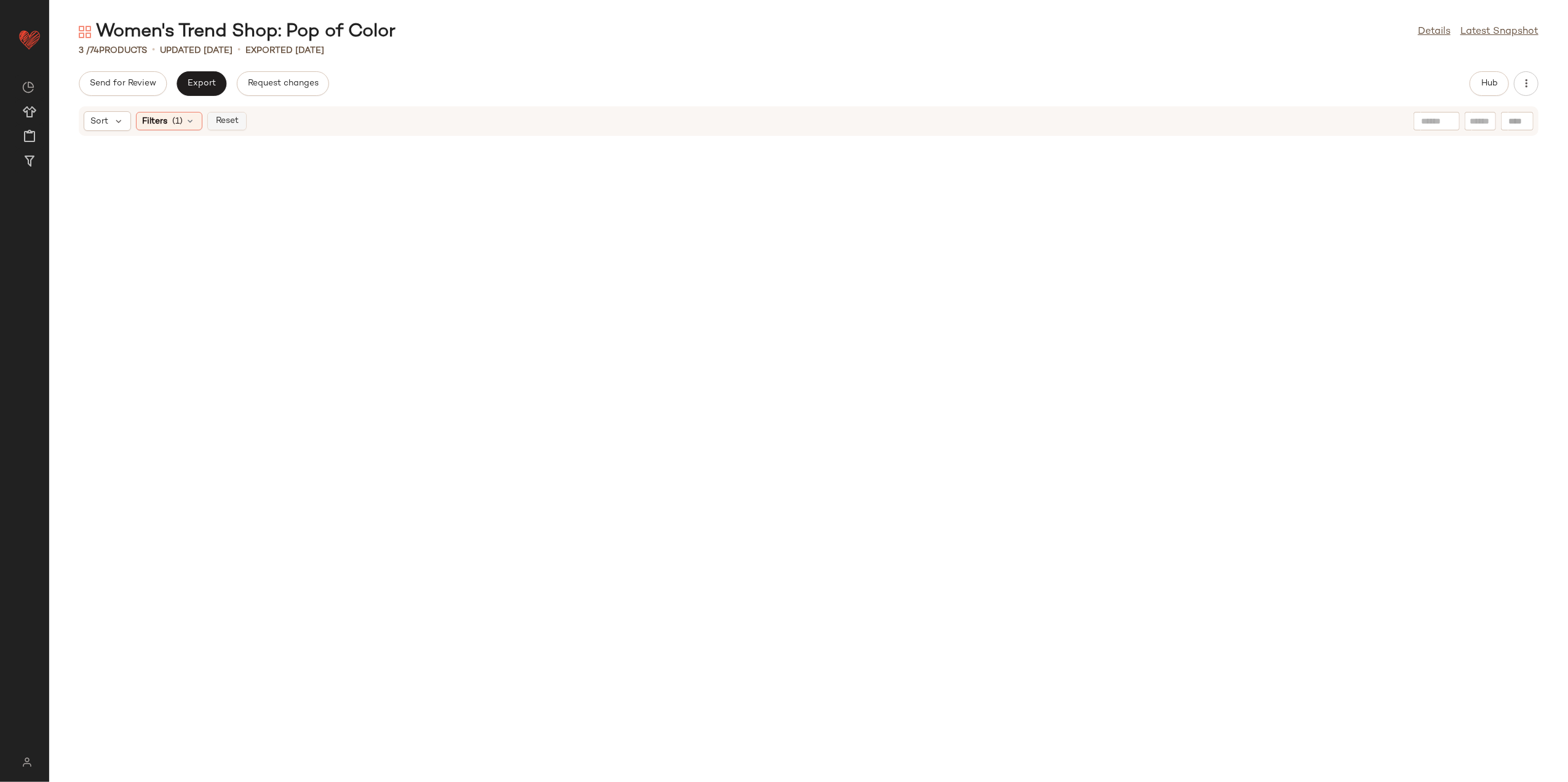
click at [232, 116] on span "Reset" at bounding box center [226, 121] width 23 height 10
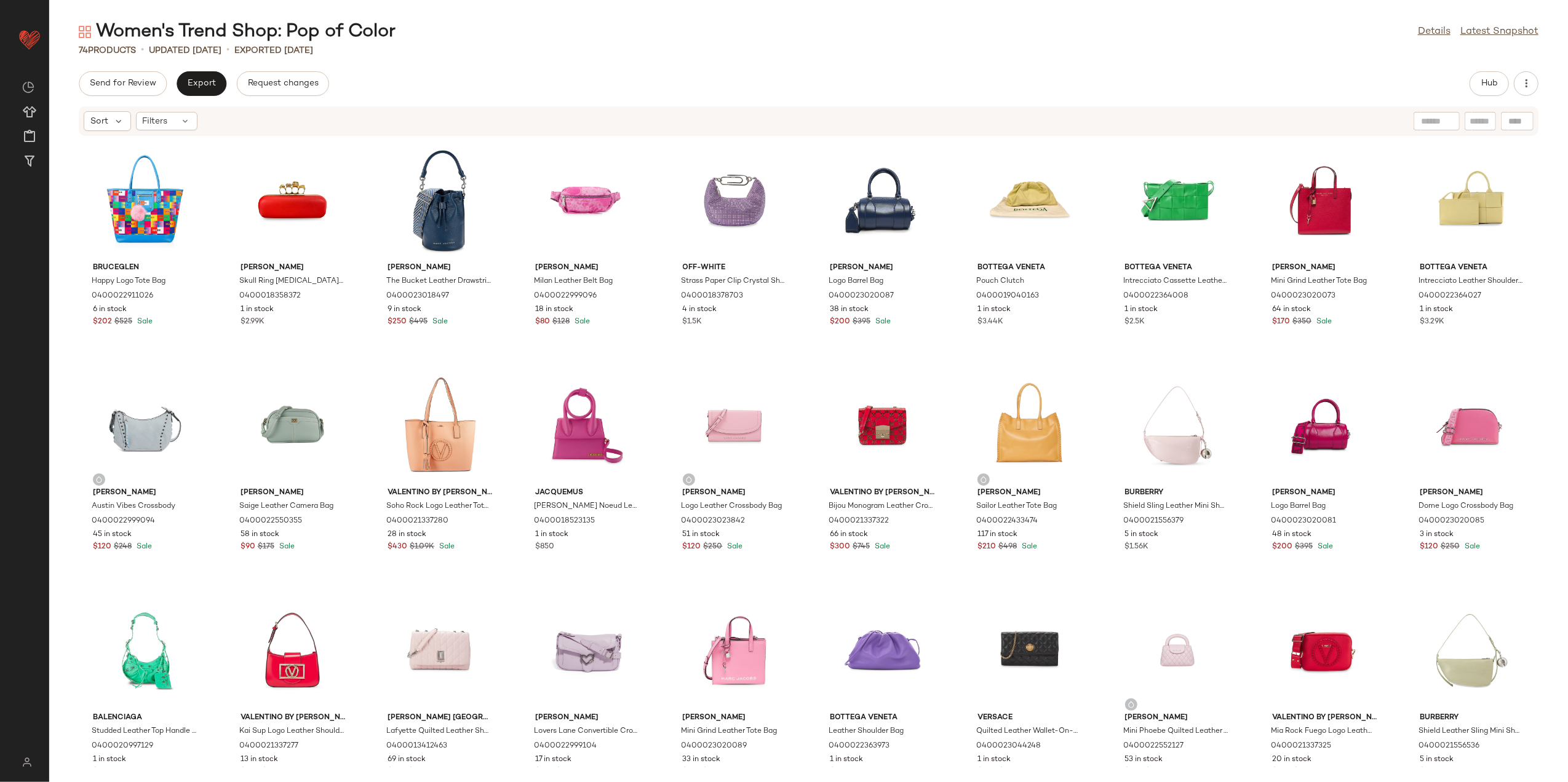
click at [1480, 70] on div "Women's Trend Shop: Pop of Color Details Latest Snapshot 74 Products • updated …" at bounding box center [809, 401] width 1519 height 763
click at [1479, 79] on button "Hub" at bounding box center [1489, 84] width 39 height 25
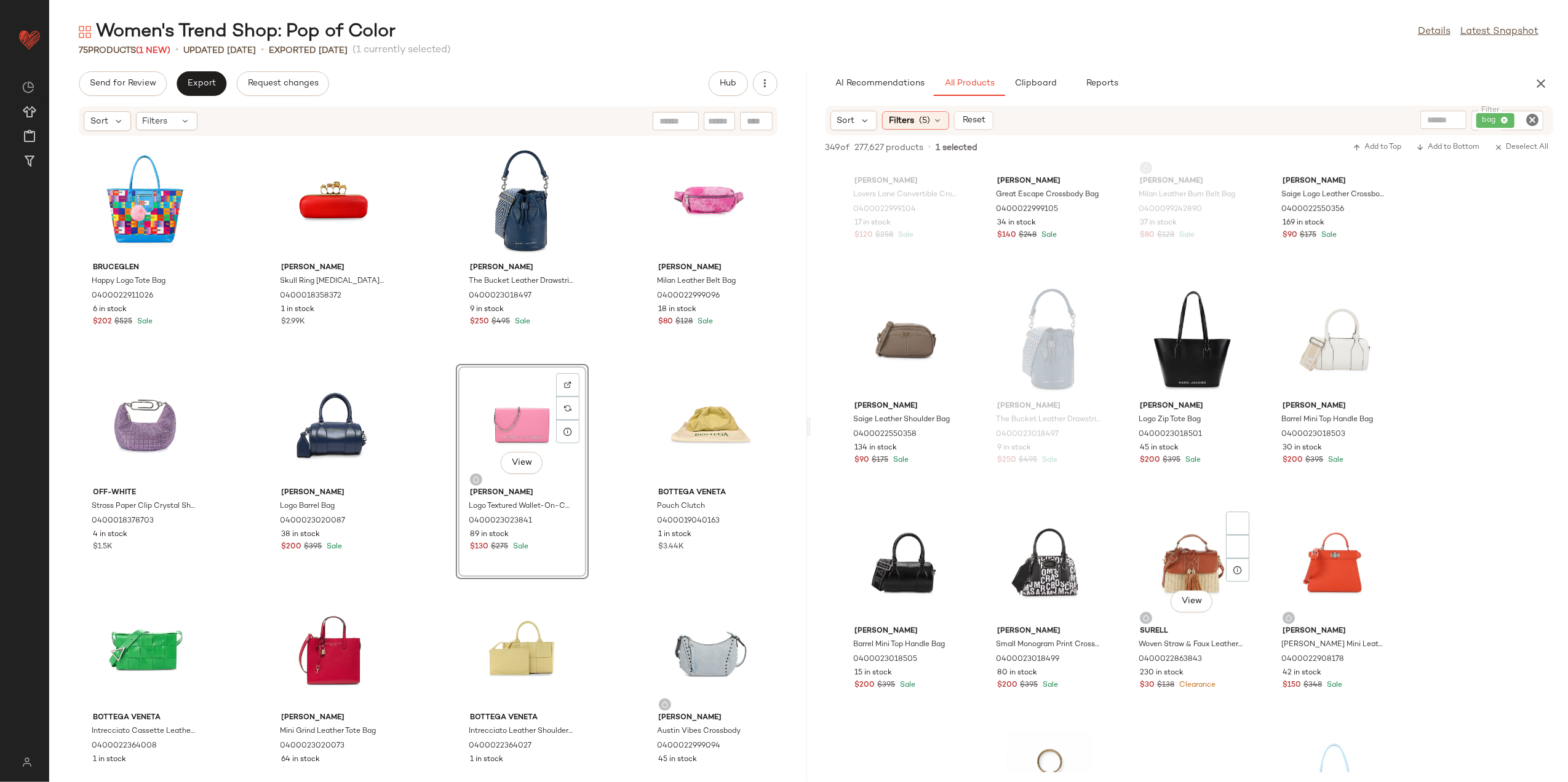
scroll to position [4183, 0]
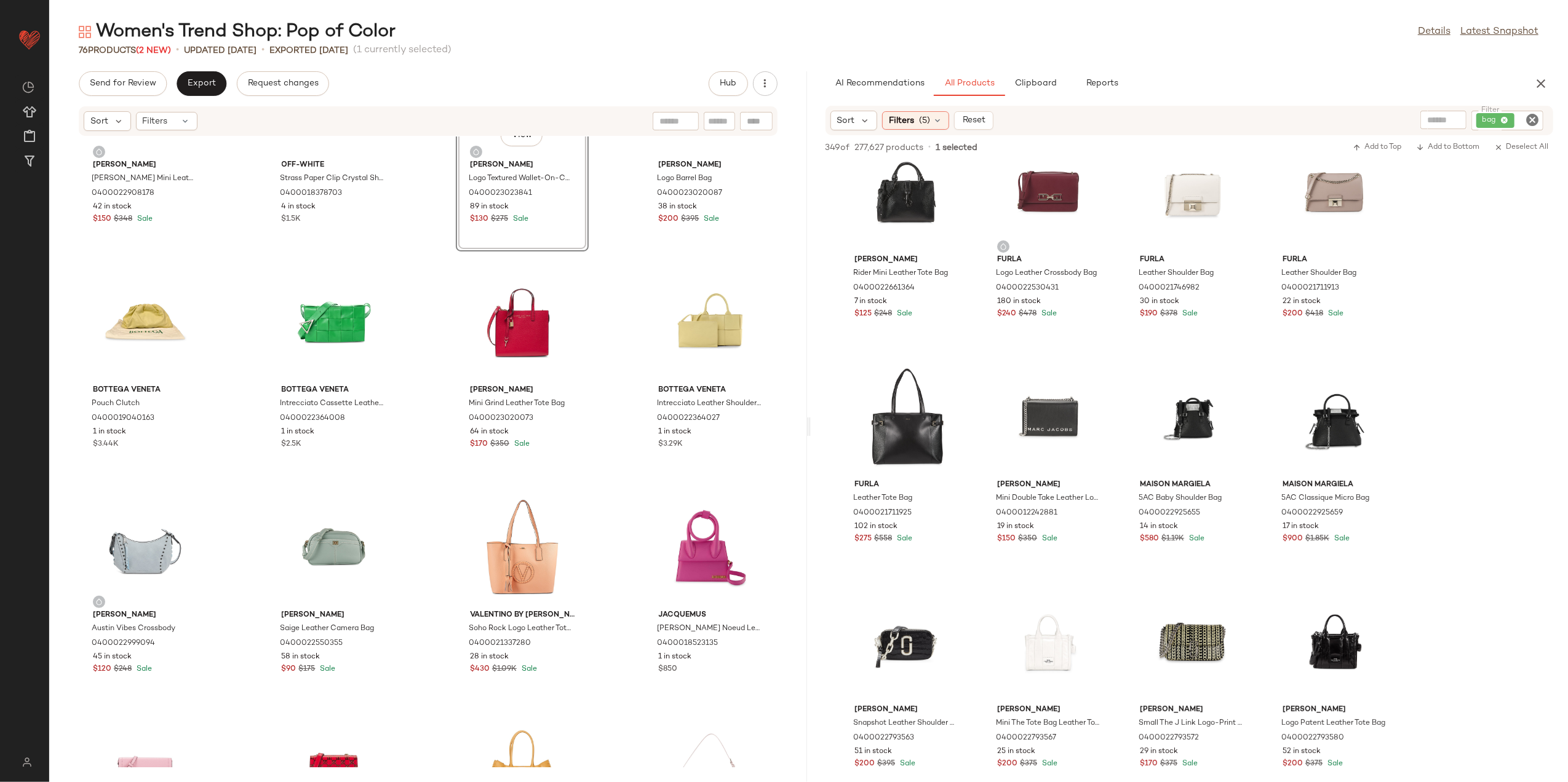
scroll to position [5002, 0]
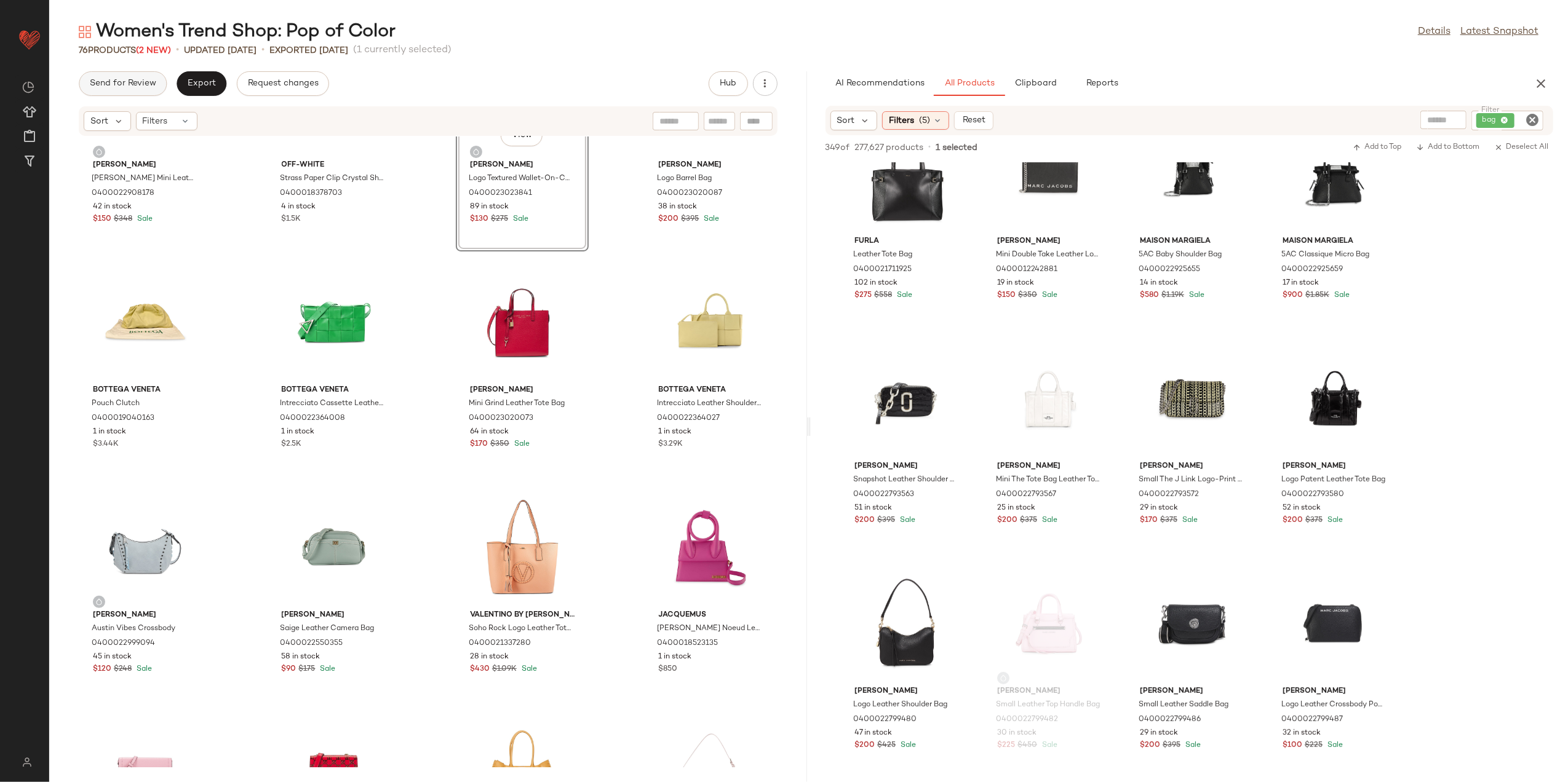
click at [136, 88] on span "Send for Review" at bounding box center [123, 84] width 67 height 10
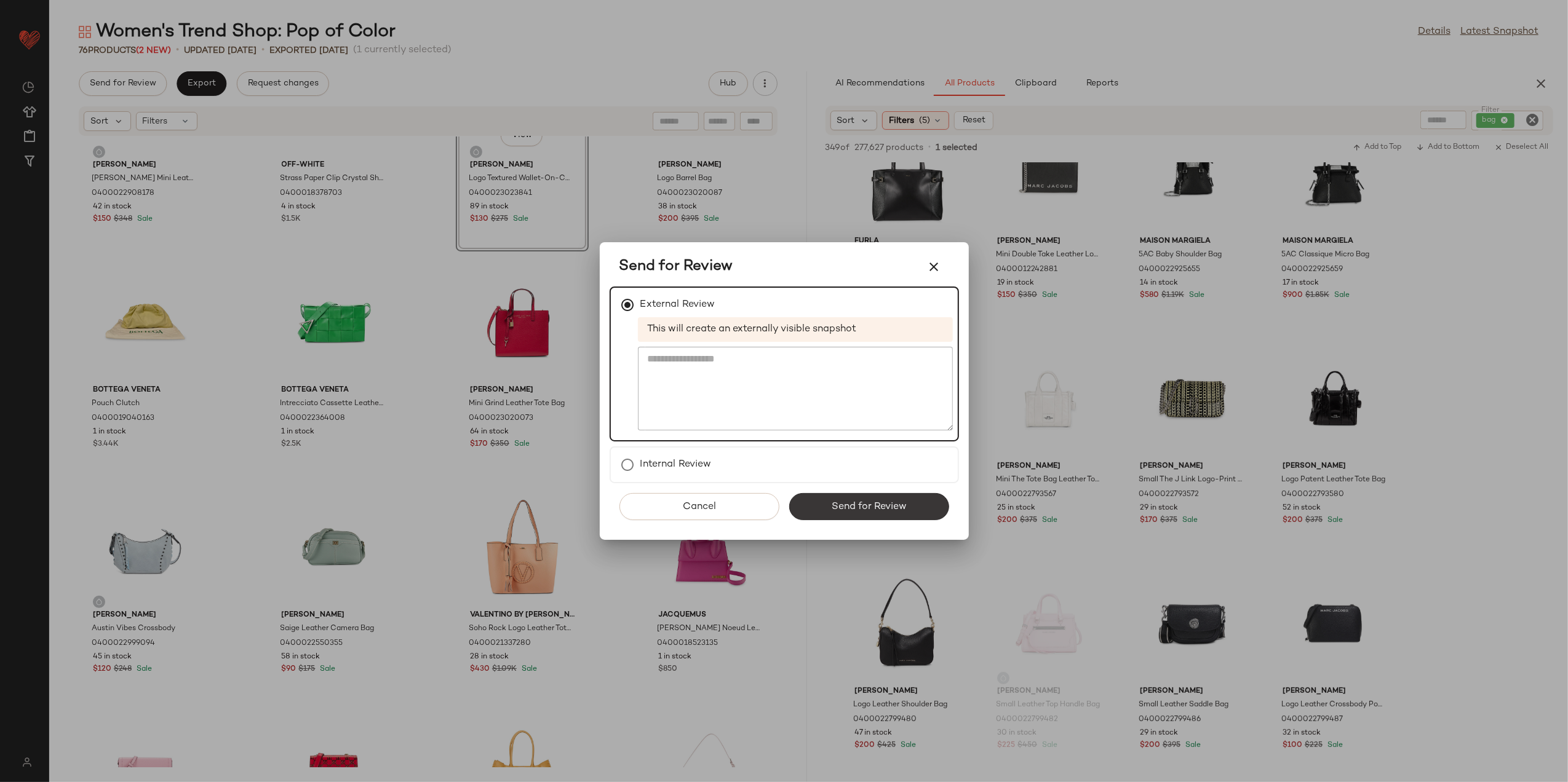
click at [869, 514] on button "Send for Review" at bounding box center [869, 507] width 160 height 27
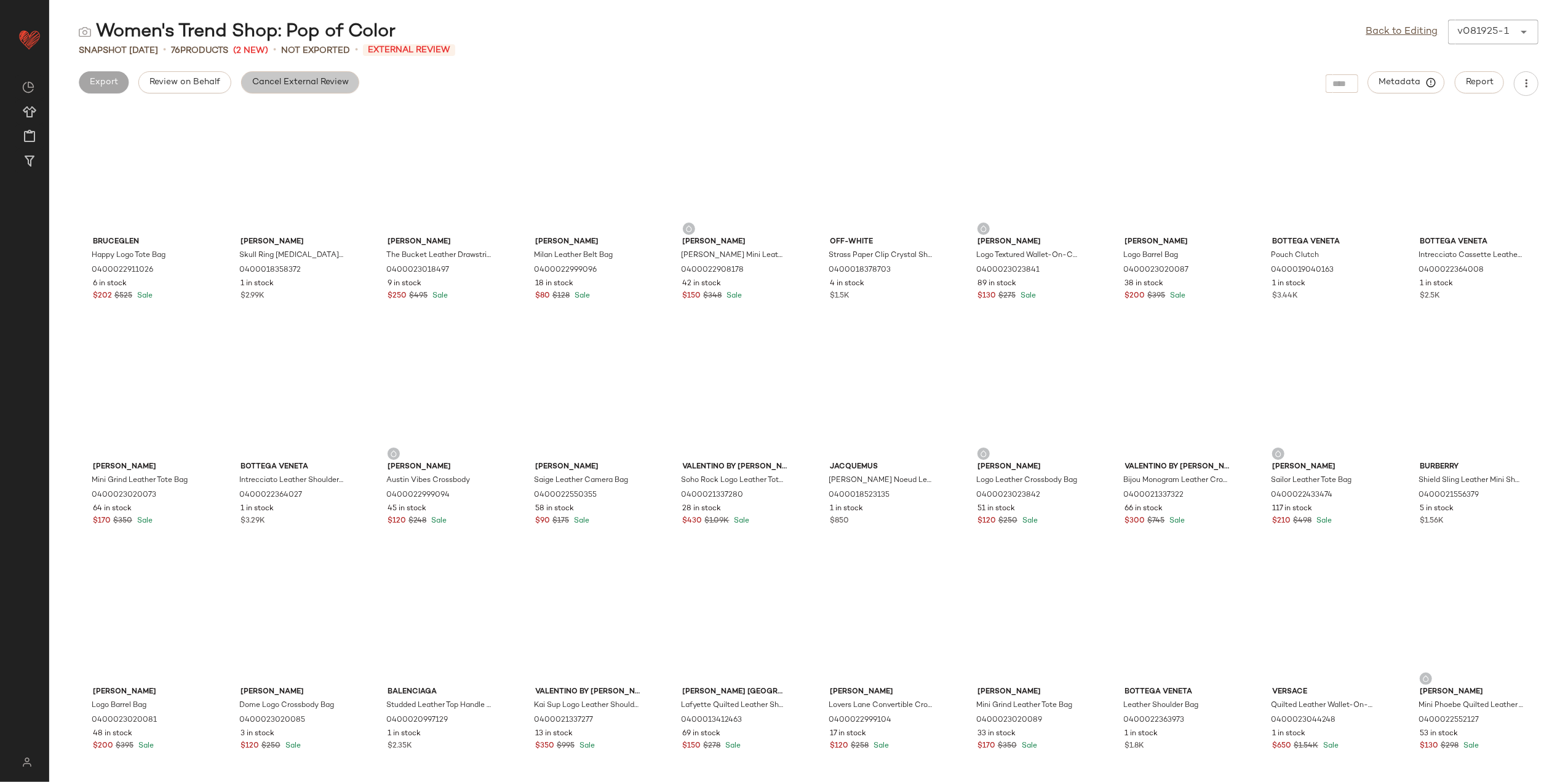
drag, startPoint x: 254, startPoint y: 92, endPoint x: 269, endPoint y: 92, distance: 15.0
click at [255, 89] on button "Cancel External Review" at bounding box center [300, 82] width 118 height 22
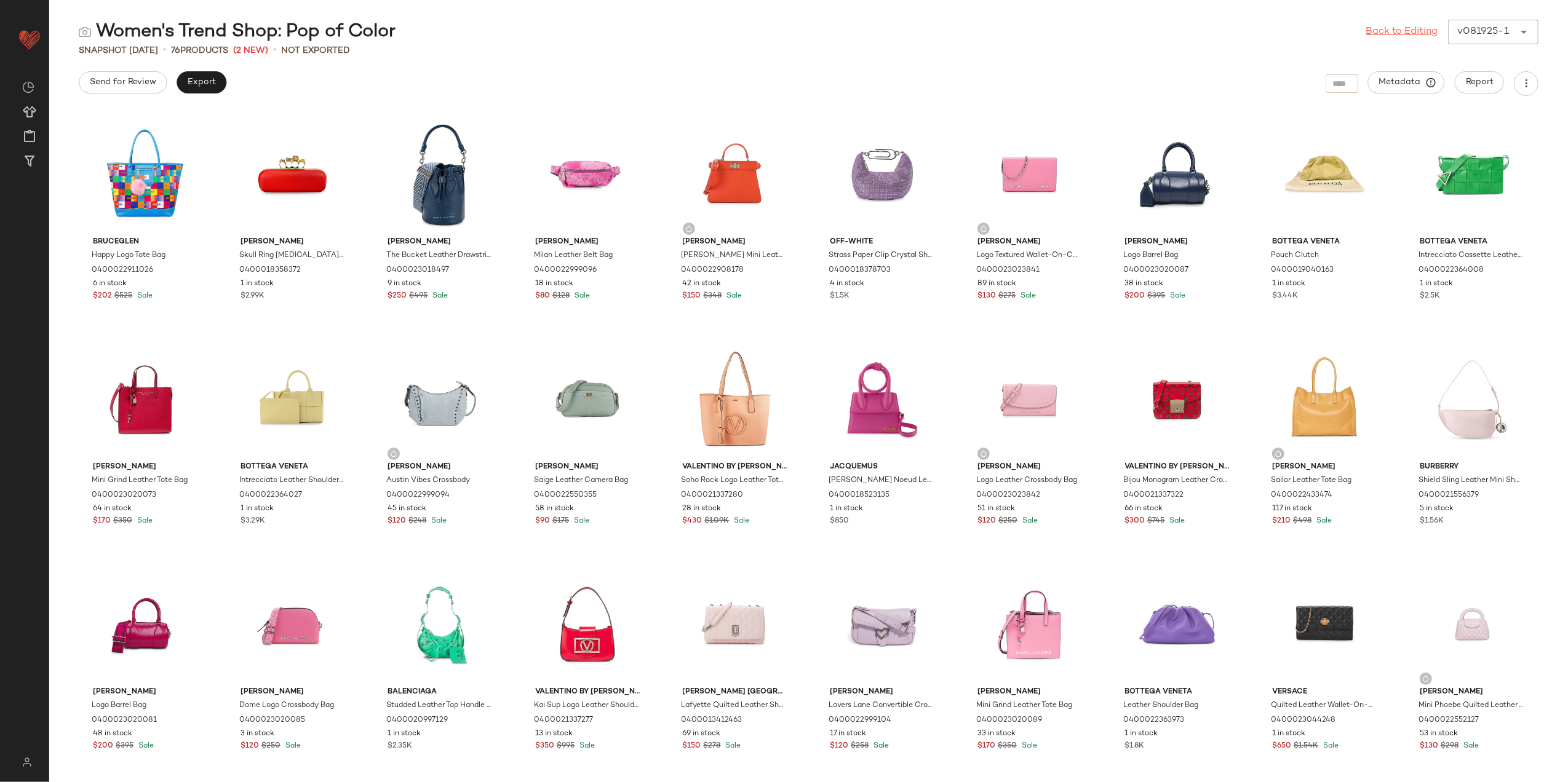
click at [1423, 33] on link "Back to Editing" at bounding box center [1402, 32] width 72 height 15
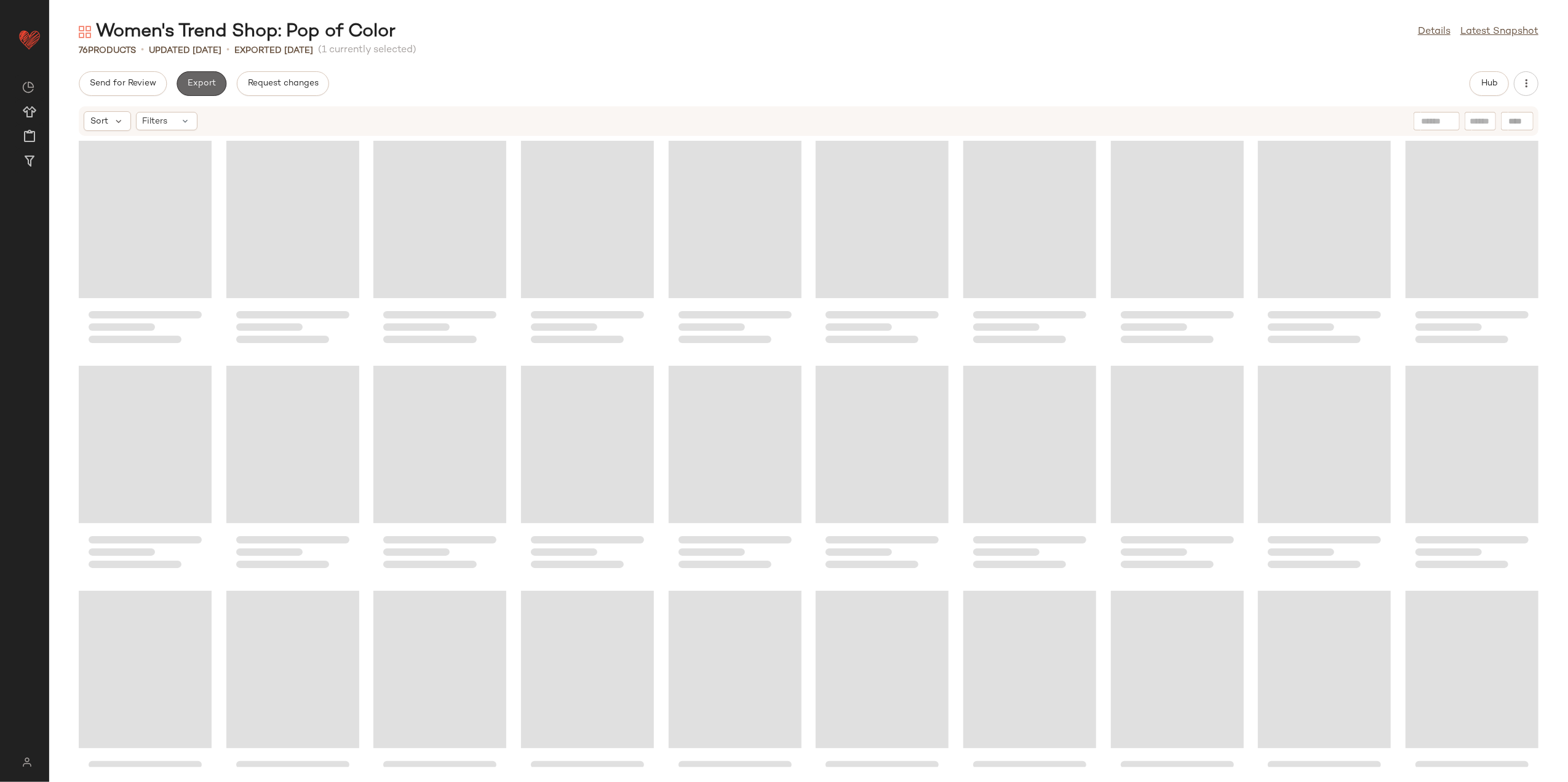
click at [185, 79] on button "Export" at bounding box center [201, 84] width 50 height 25
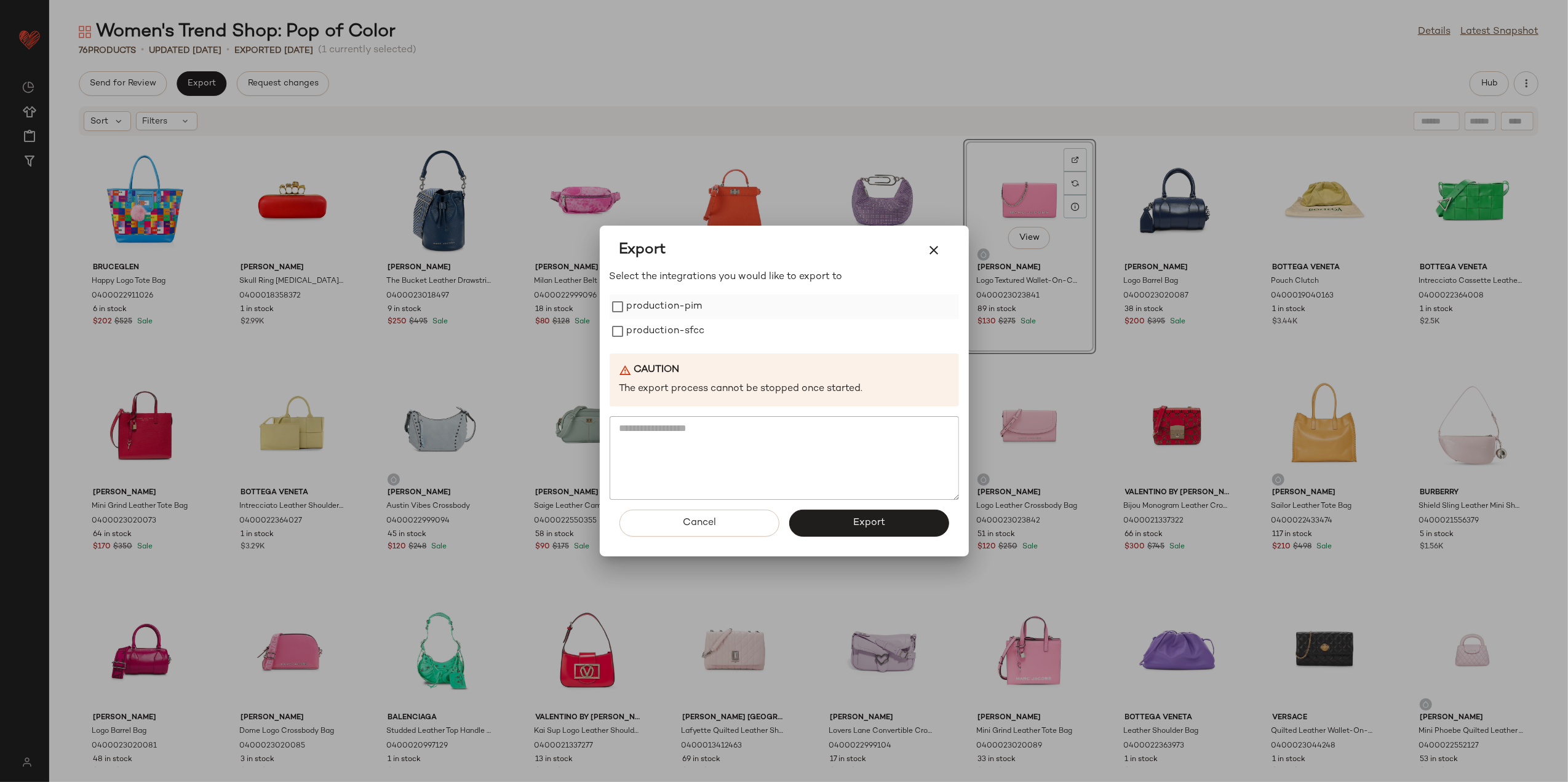
click at [664, 303] on label "production-pim" at bounding box center [664, 307] width 75 height 25
click at [661, 332] on label "production-sfcc" at bounding box center [666, 331] width 78 height 25
click at [819, 532] on button "Export" at bounding box center [869, 524] width 160 height 27
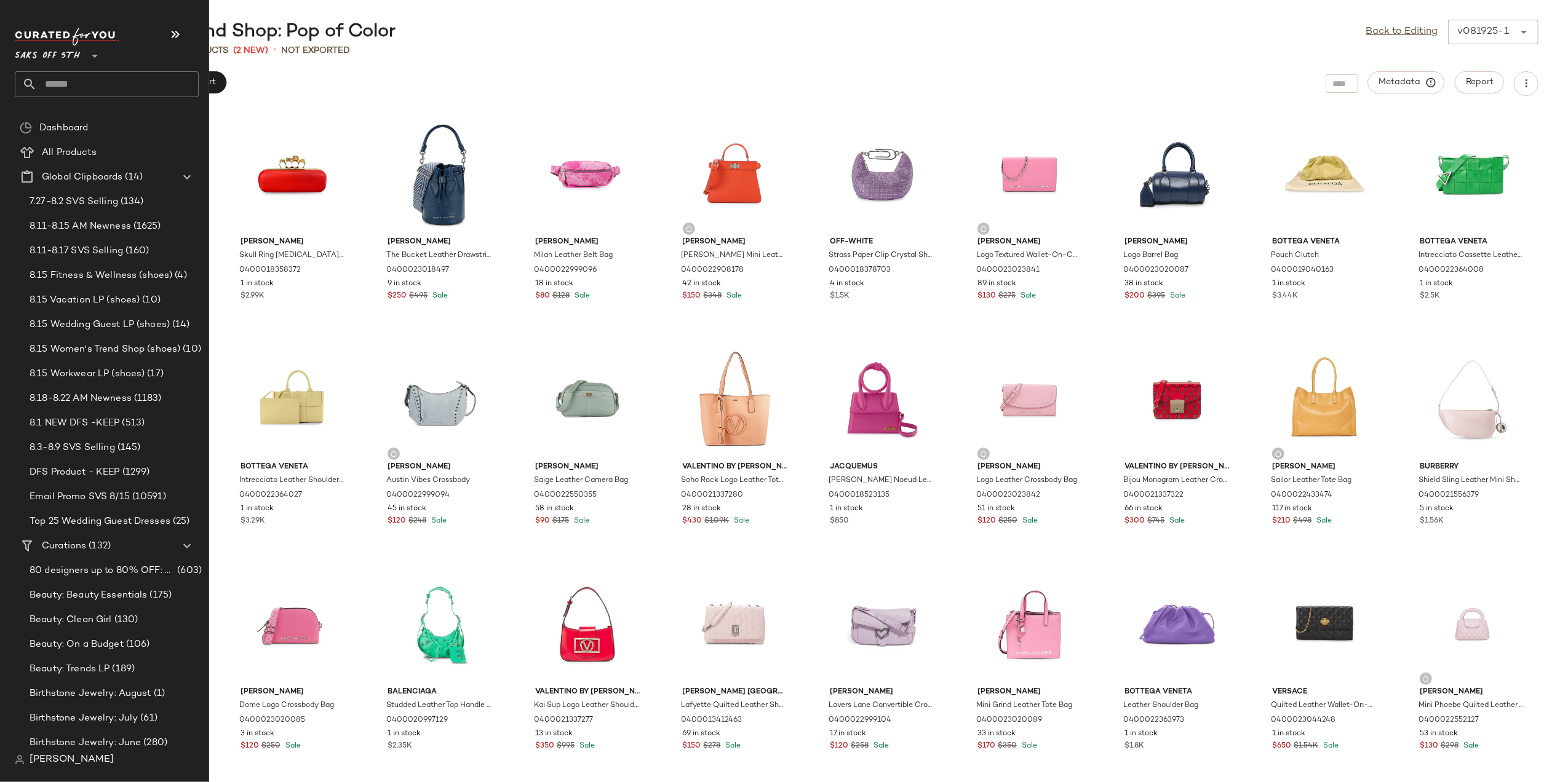
click at [55, 85] on input "text" at bounding box center [118, 84] width 162 height 26
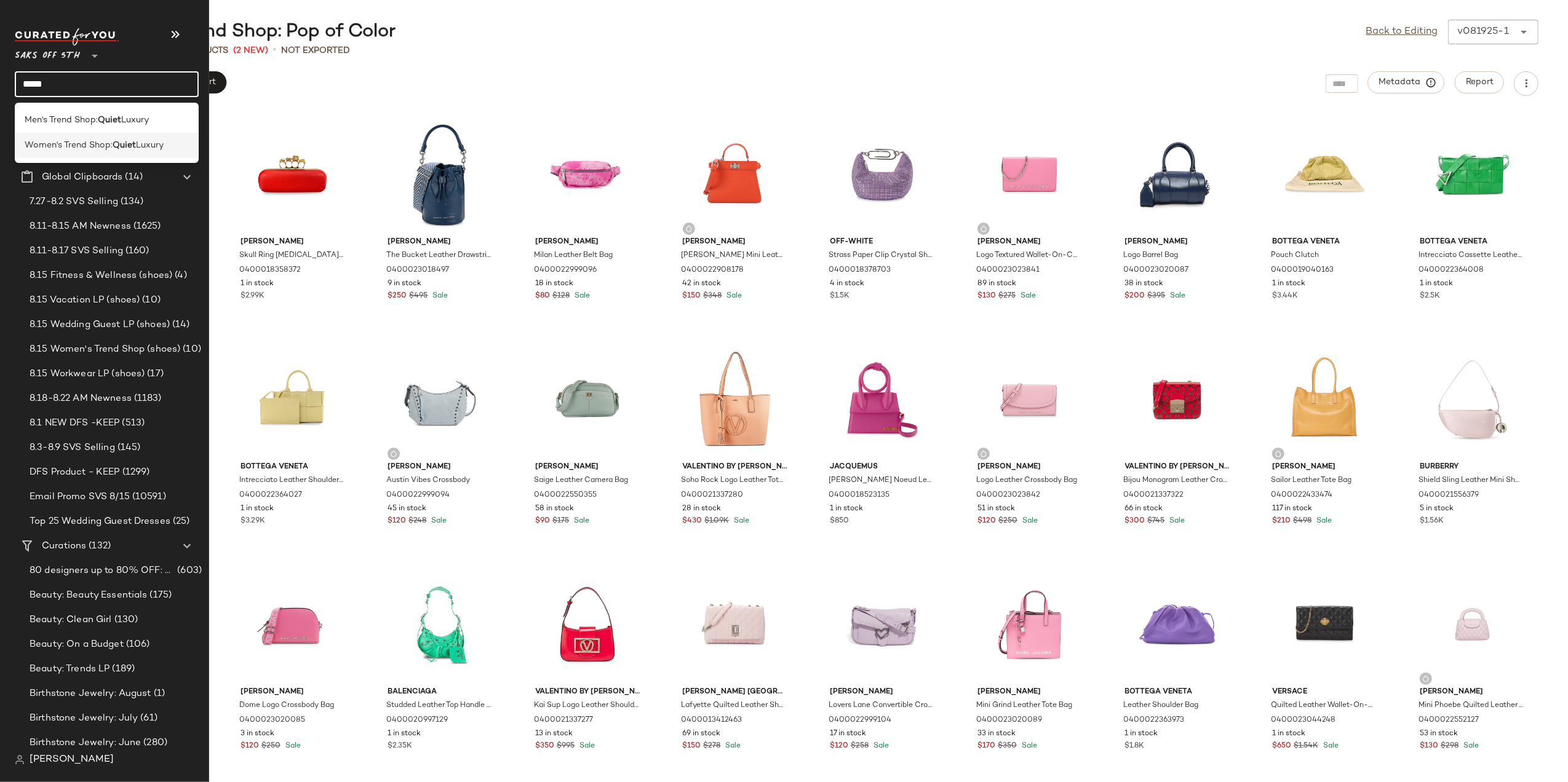
type input "*****"
click at [99, 142] on span "Women's Trend Shop:" at bounding box center [69, 145] width 88 height 13
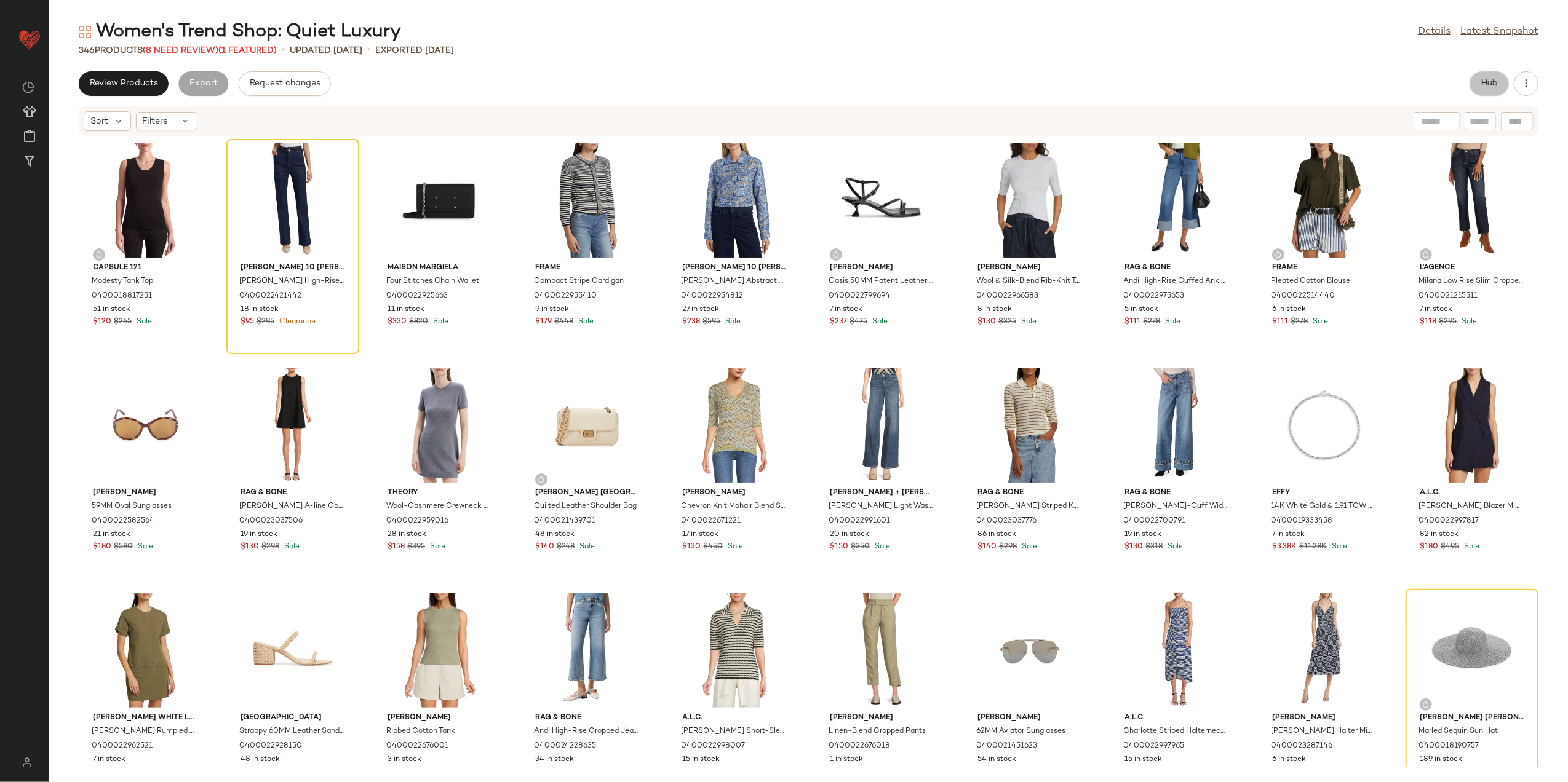
click at [1474, 82] on button "Hub" at bounding box center [1489, 84] width 39 height 25
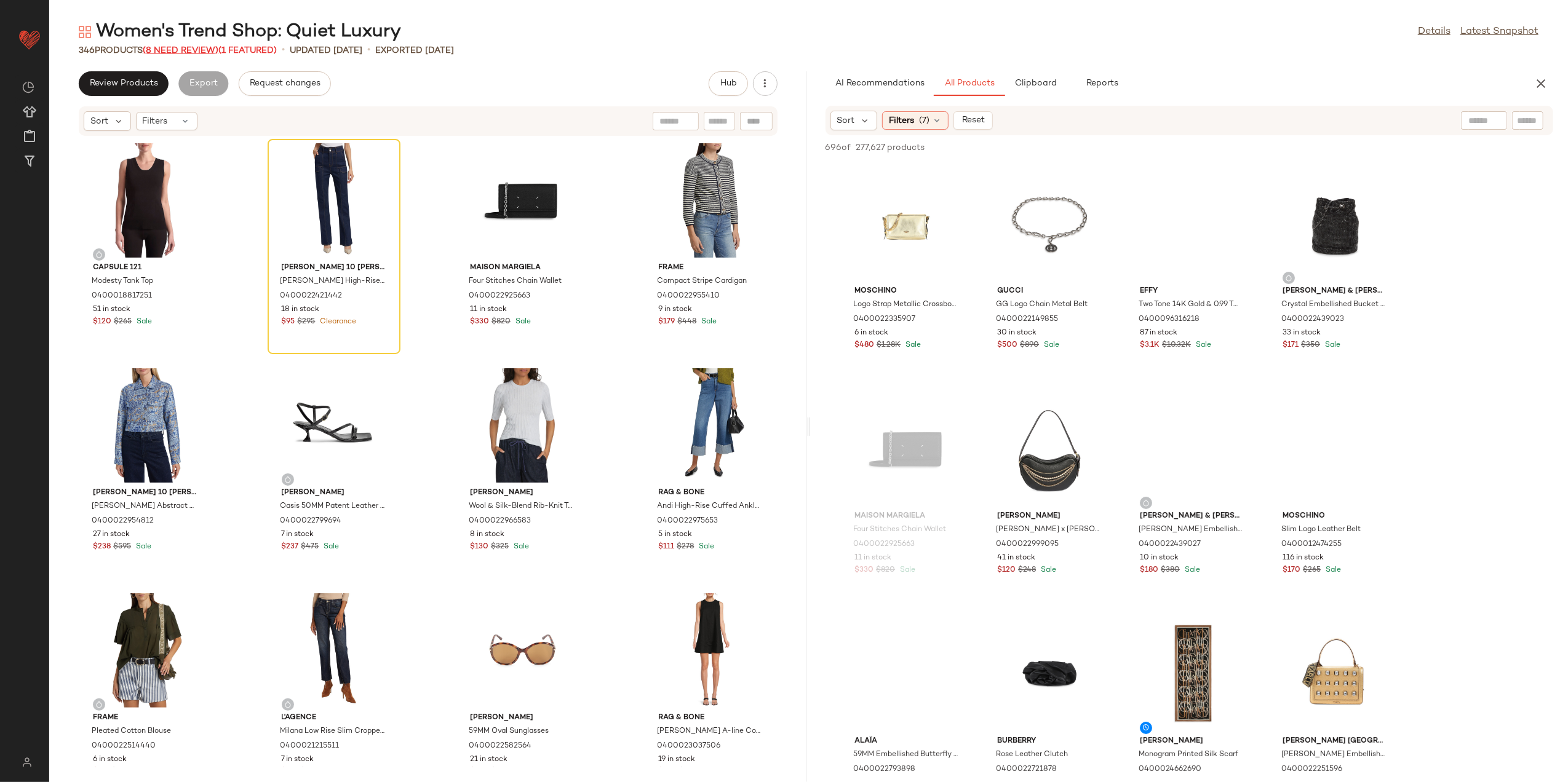
click at [184, 55] on span "(8 Need Review)" at bounding box center [180, 50] width 75 height 9
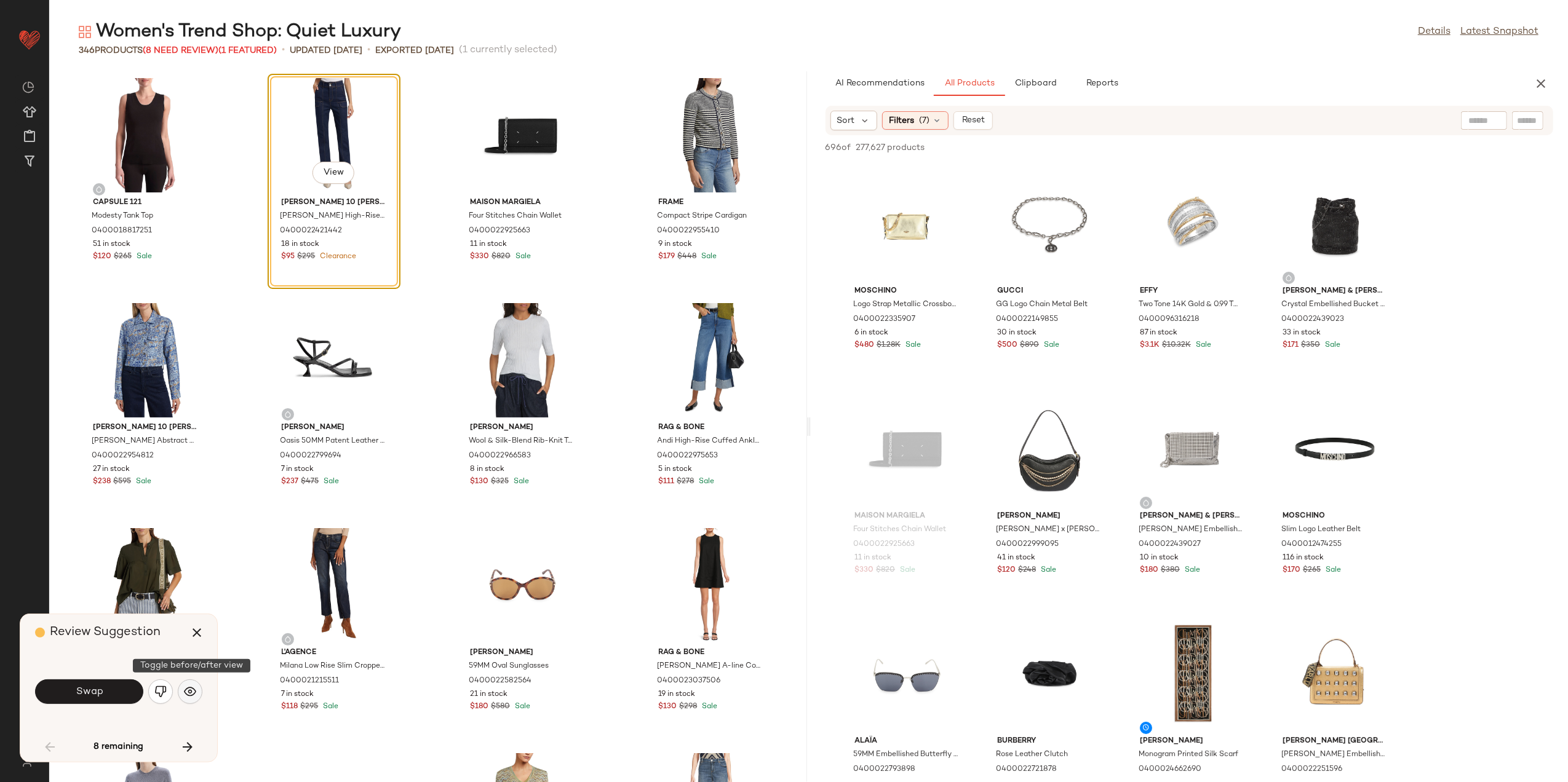
click at [192, 694] on img "button" at bounding box center [190, 692] width 12 height 12
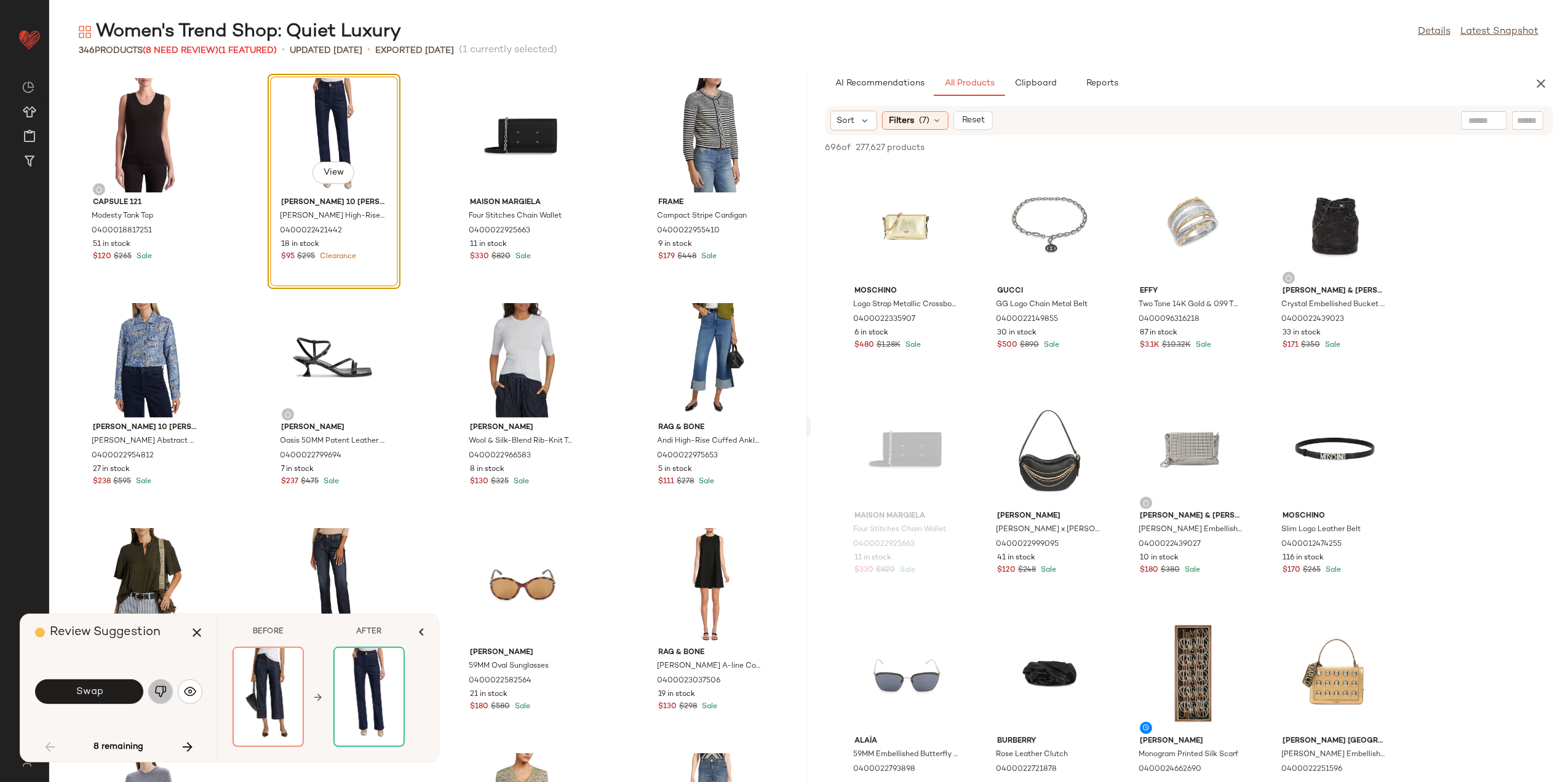
click at [159, 690] on img "button" at bounding box center [160, 692] width 12 height 12
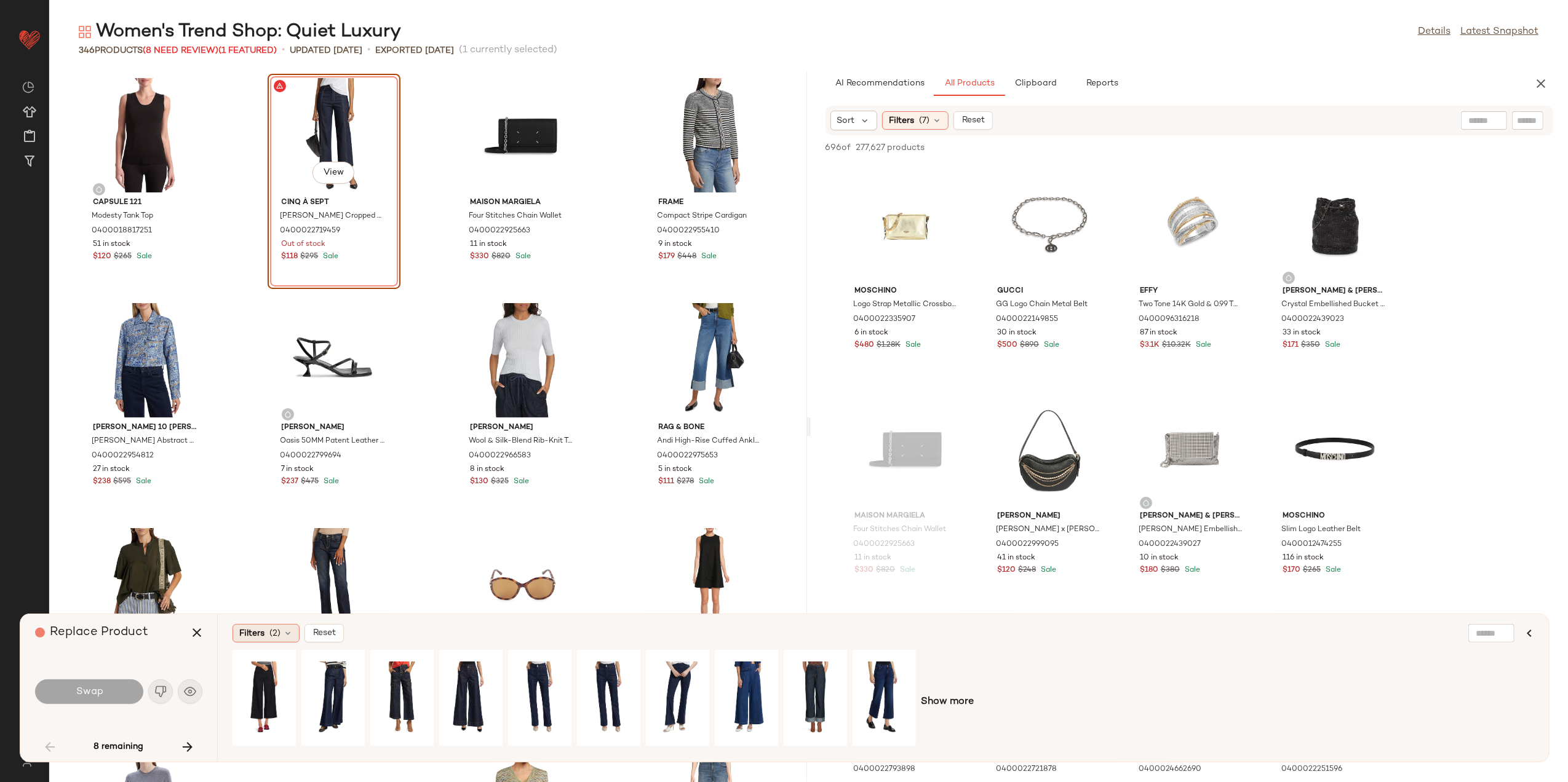
click at [259, 628] on span "Filters" at bounding box center [251, 633] width 25 height 13
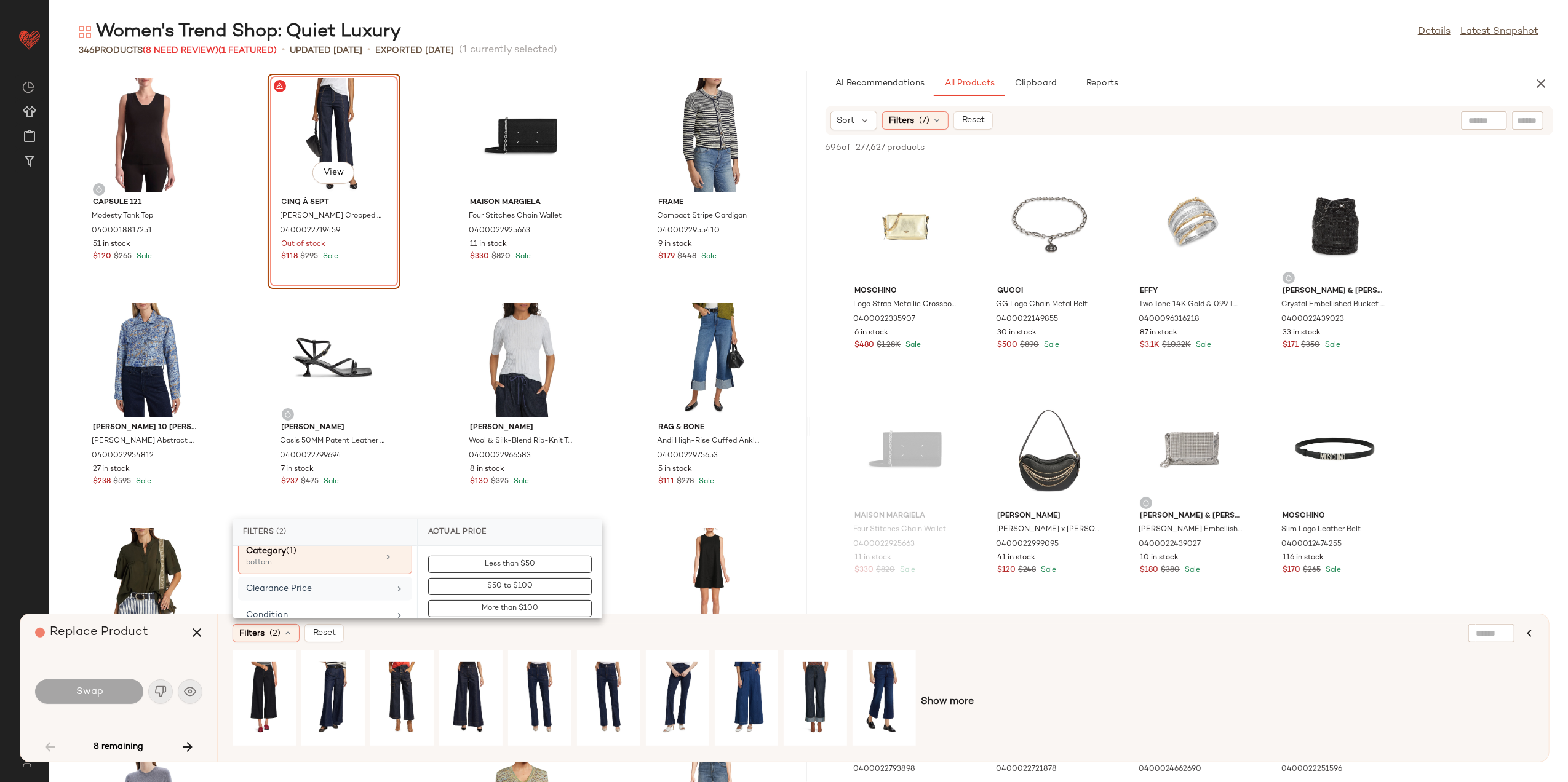
scroll to position [164, 0]
click at [281, 570] on div "Clearance Price" at bounding box center [317, 569] width 143 height 13
click at [473, 581] on button "Not on clearance" at bounding box center [510, 586] width 164 height 17
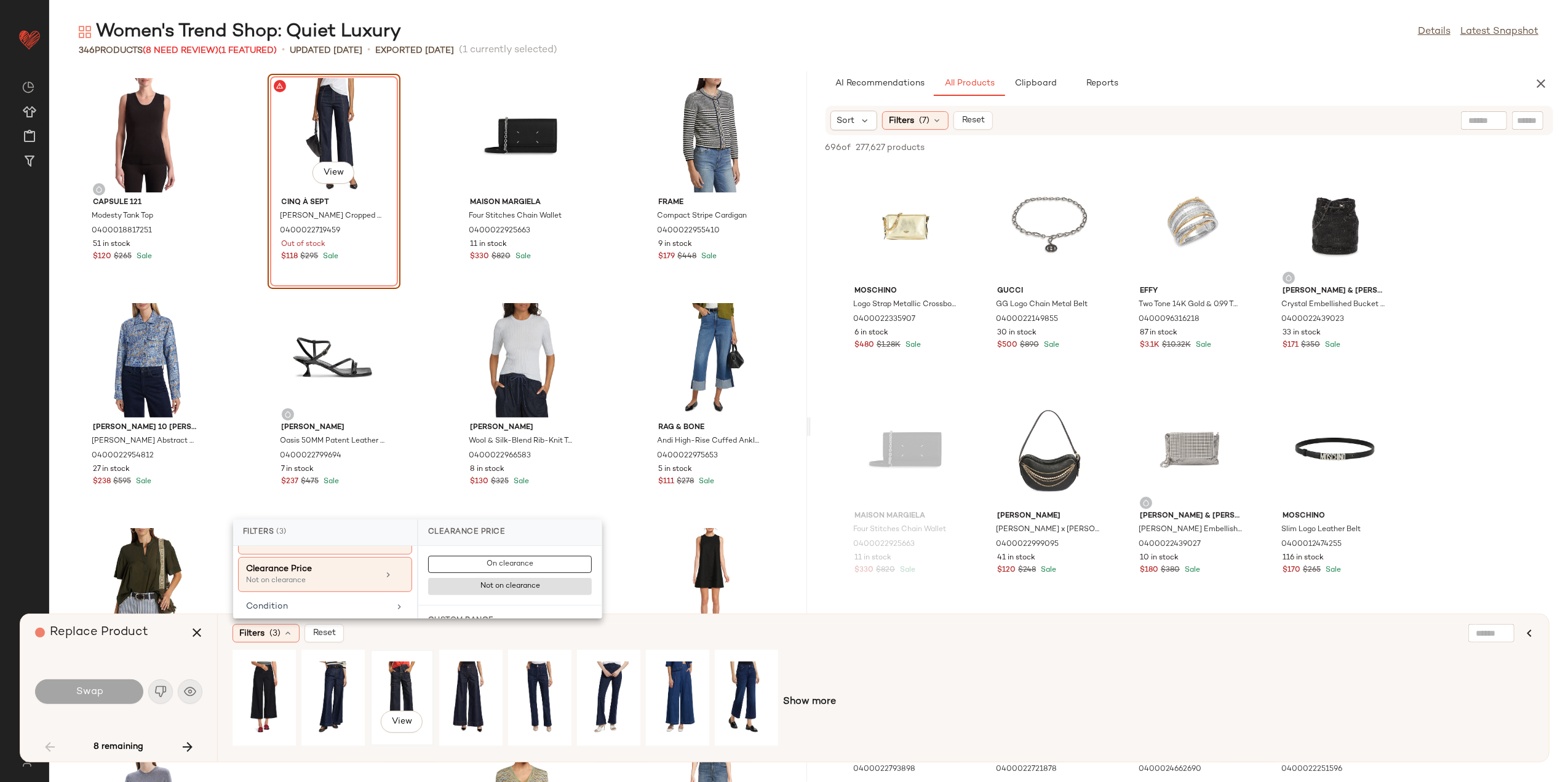
click at [402, 679] on div "View" at bounding box center [402, 698] width 55 height 88
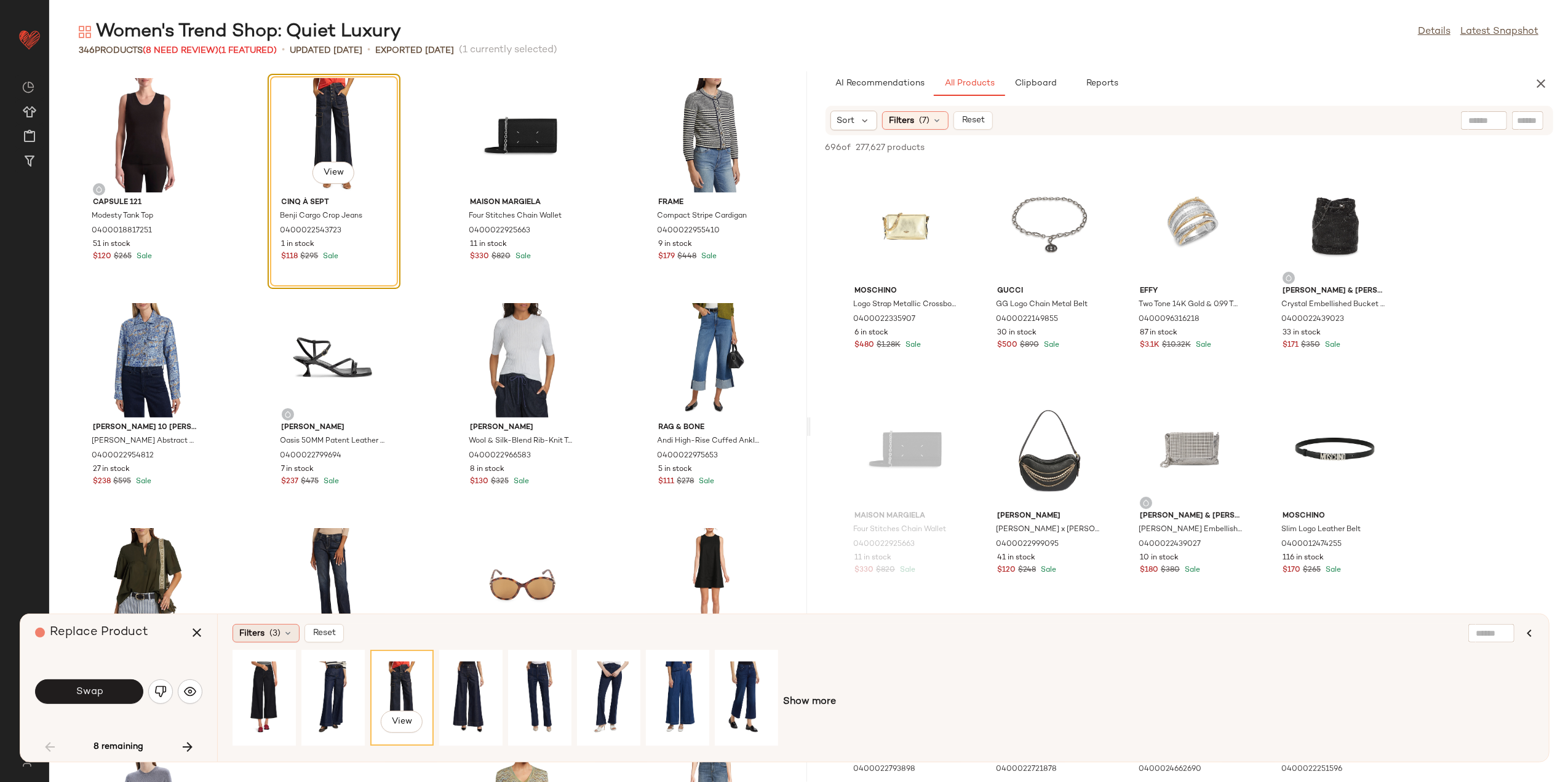
click at [271, 638] on span "(3)" at bounding box center [275, 633] width 11 height 13
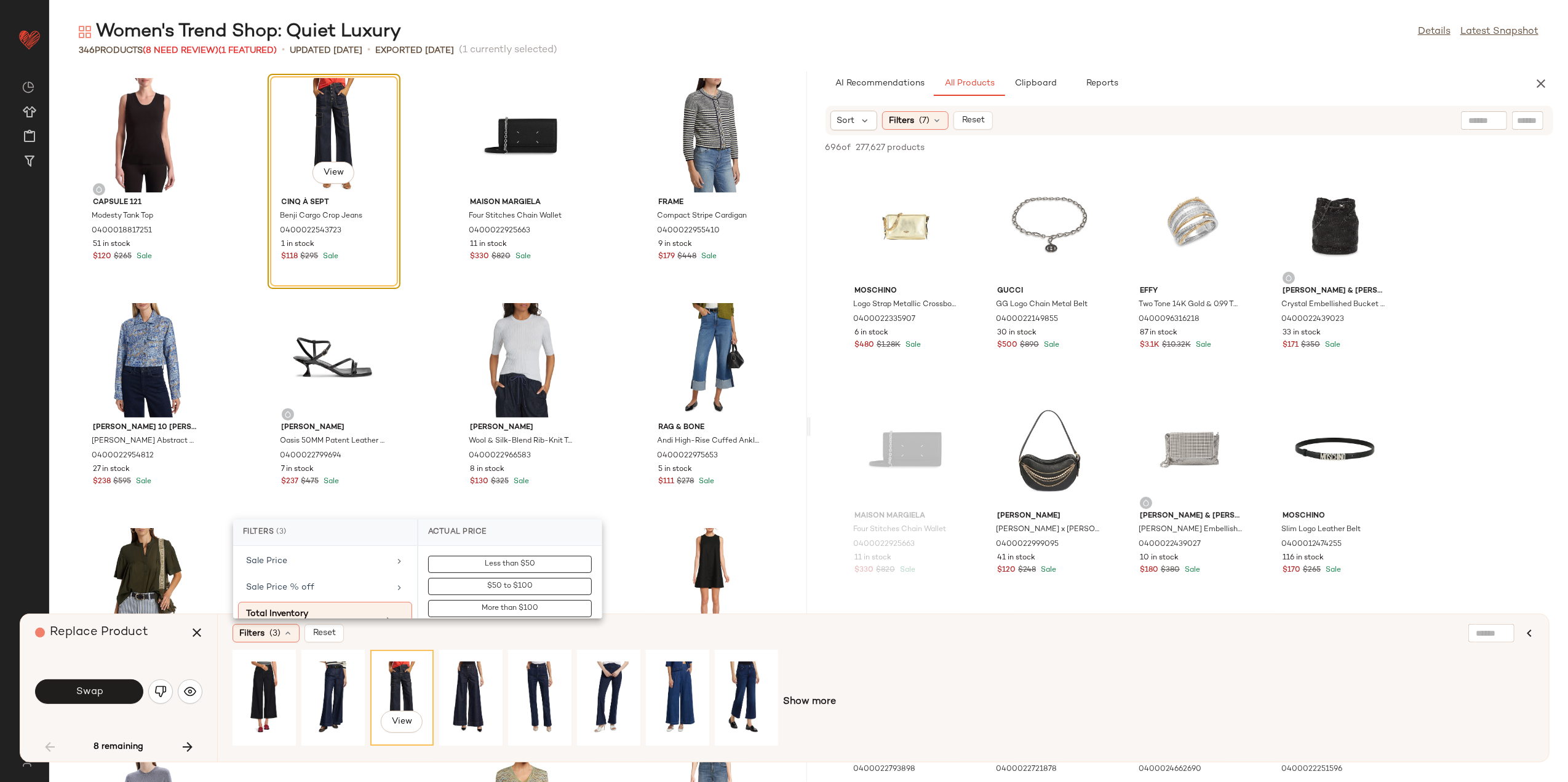
scroll to position [429, 0]
click at [298, 603] on div "Total Inventory At least 1" at bounding box center [325, 618] width 174 height 35
click at [453, 585] on input "Min" at bounding box center [465, 590] width 74 height 25
type input "*"
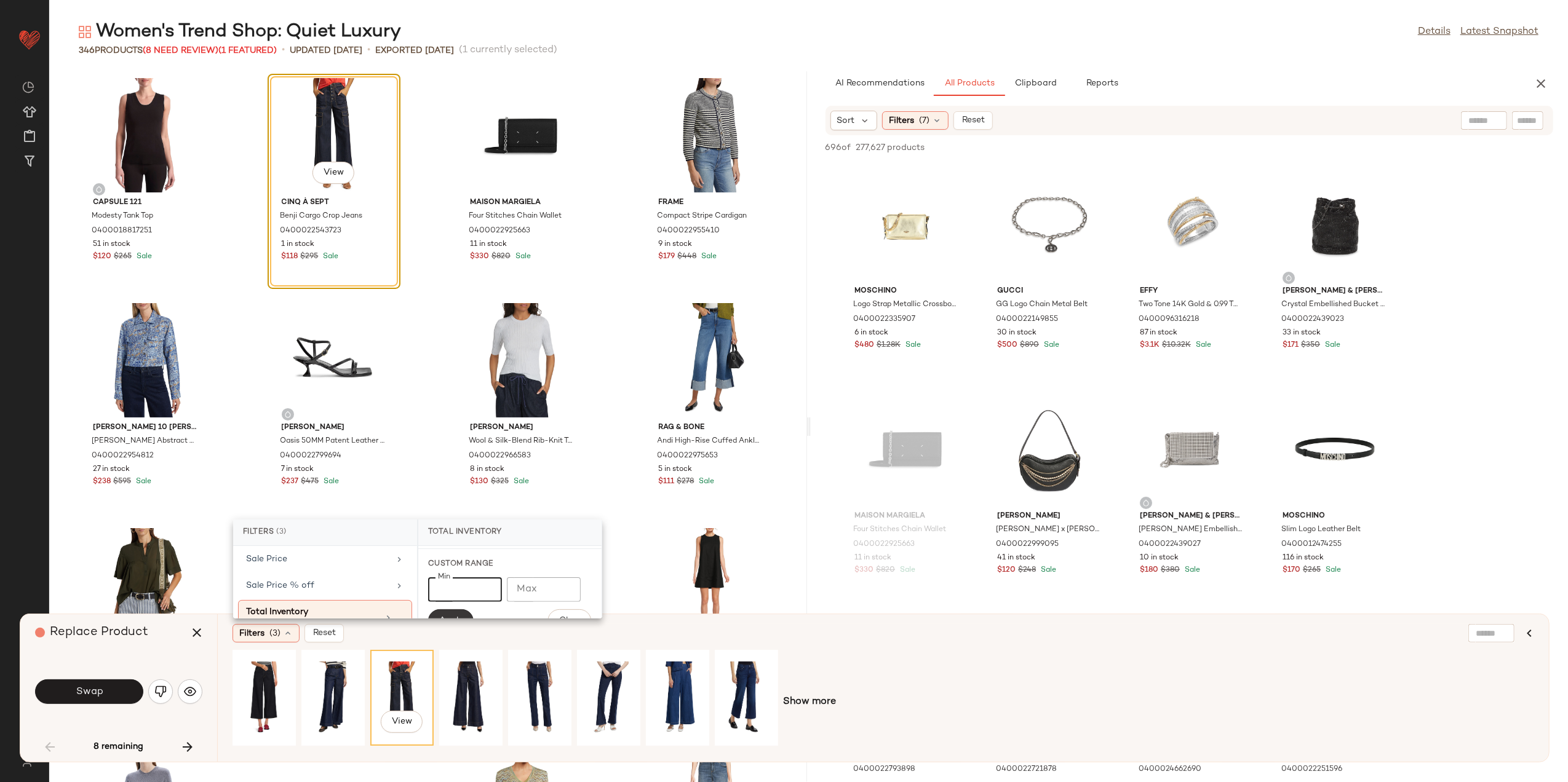
click at [444, 618] on span "Apply" at bounding box center [451, 621] width 25 height 10
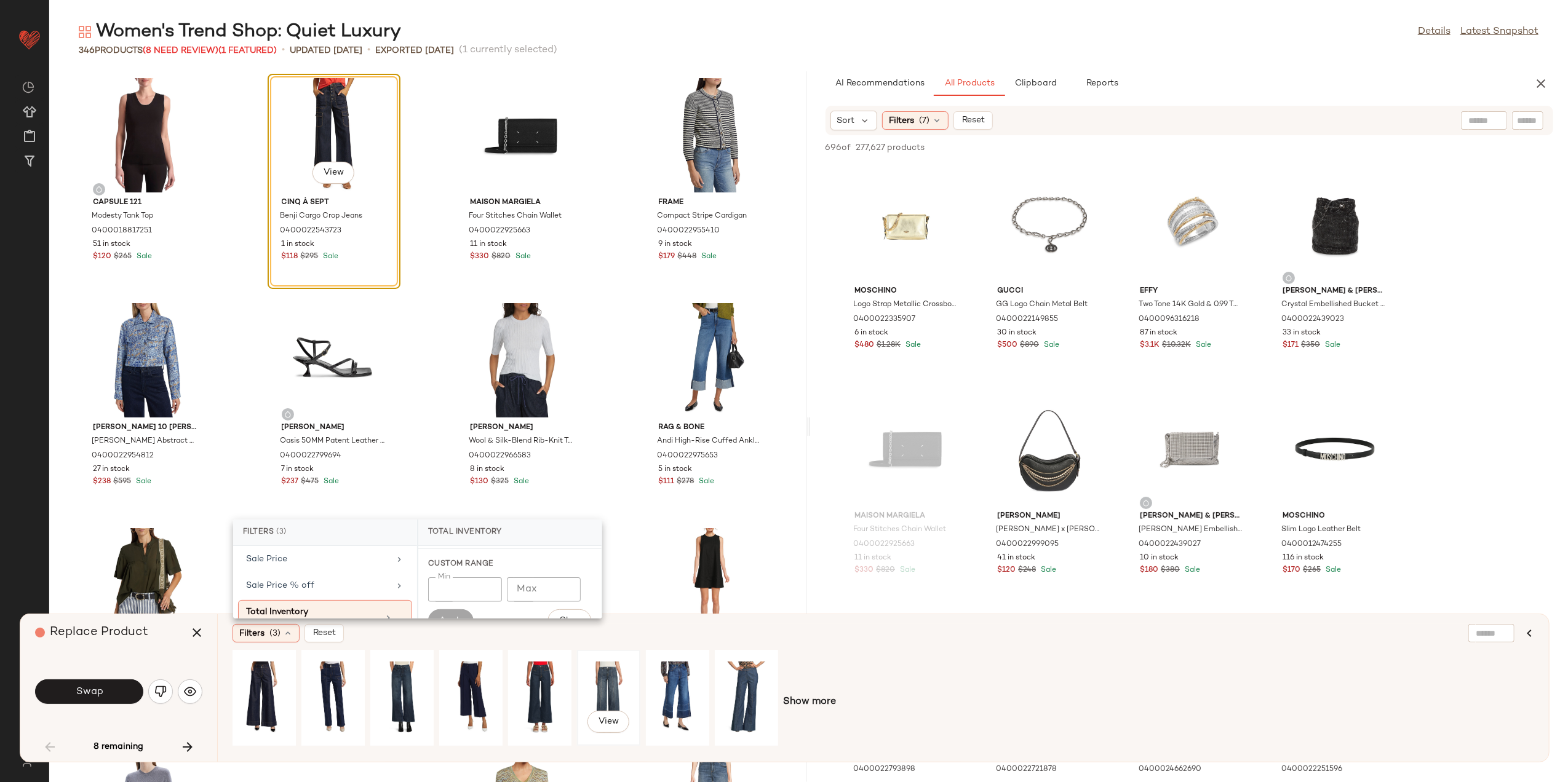
click at [603, 682] on div "View" at bounding box center [609, 698] width 55 height 88
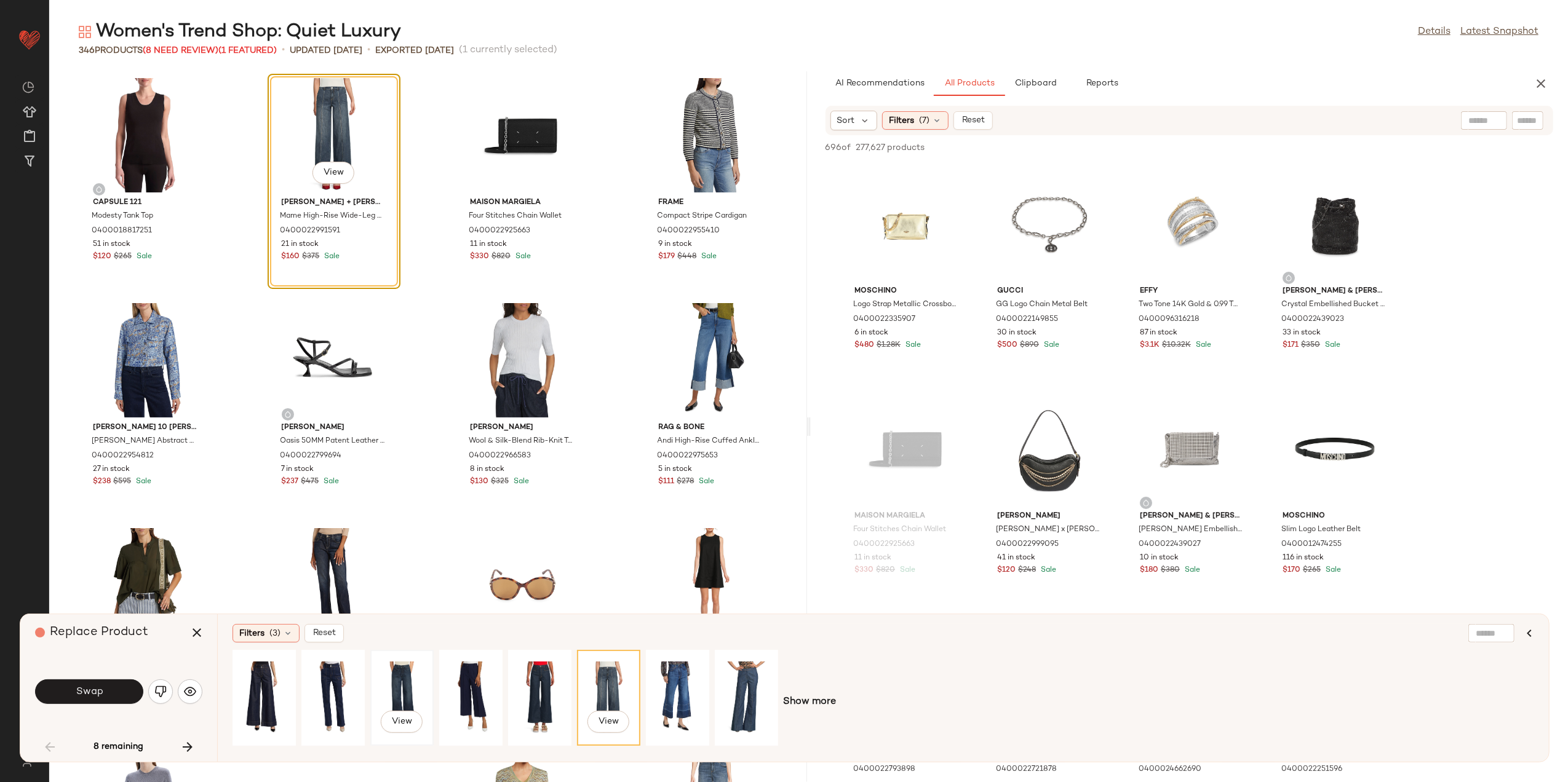
click at [410, 690] on div "View" at bounding box center [402, 698] width 55 height 88
click at [69, 682] on button "Swap" at bounding box center [89, 692] width 108 height 25
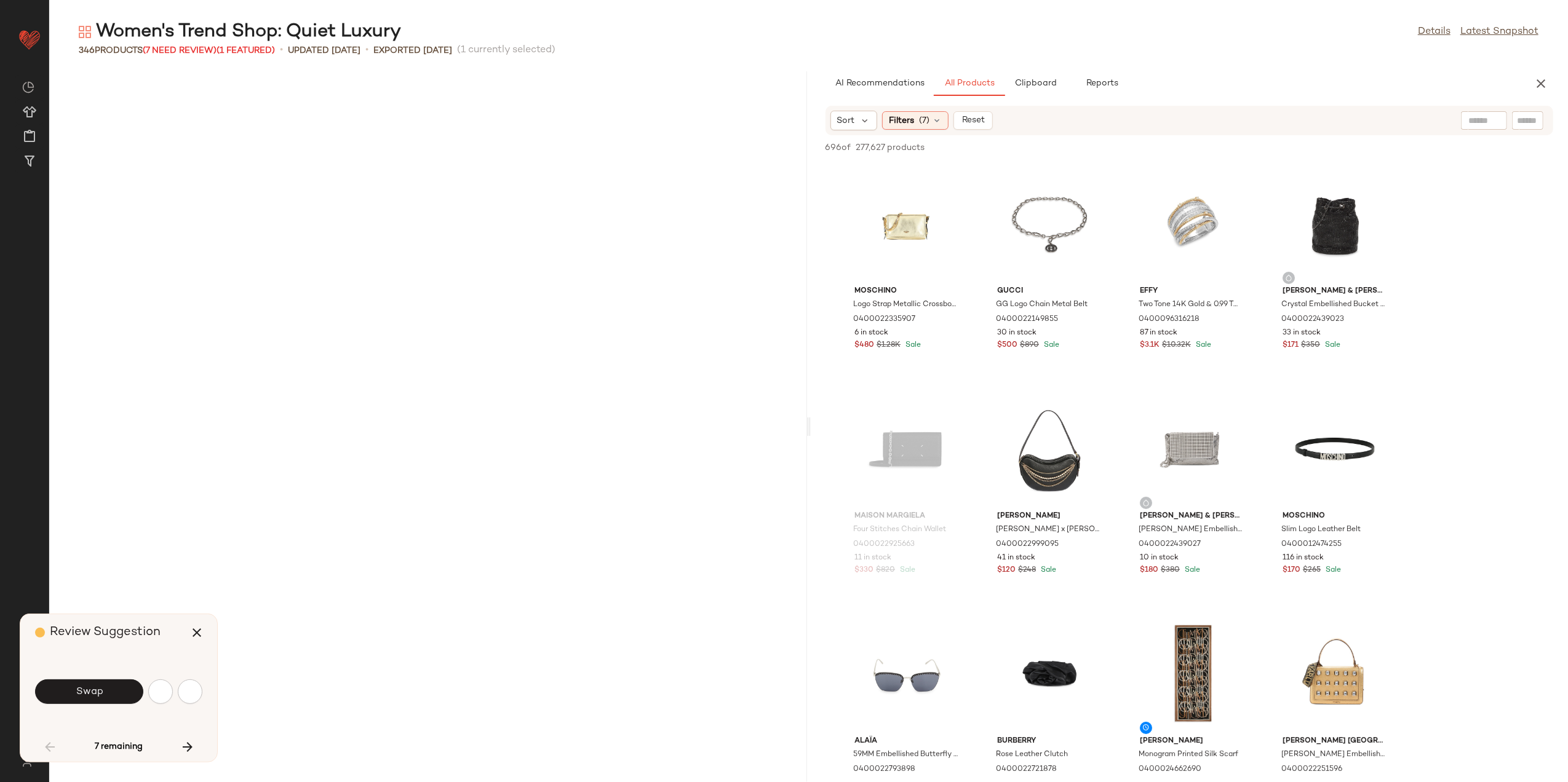
scroll to position [1350, 0]
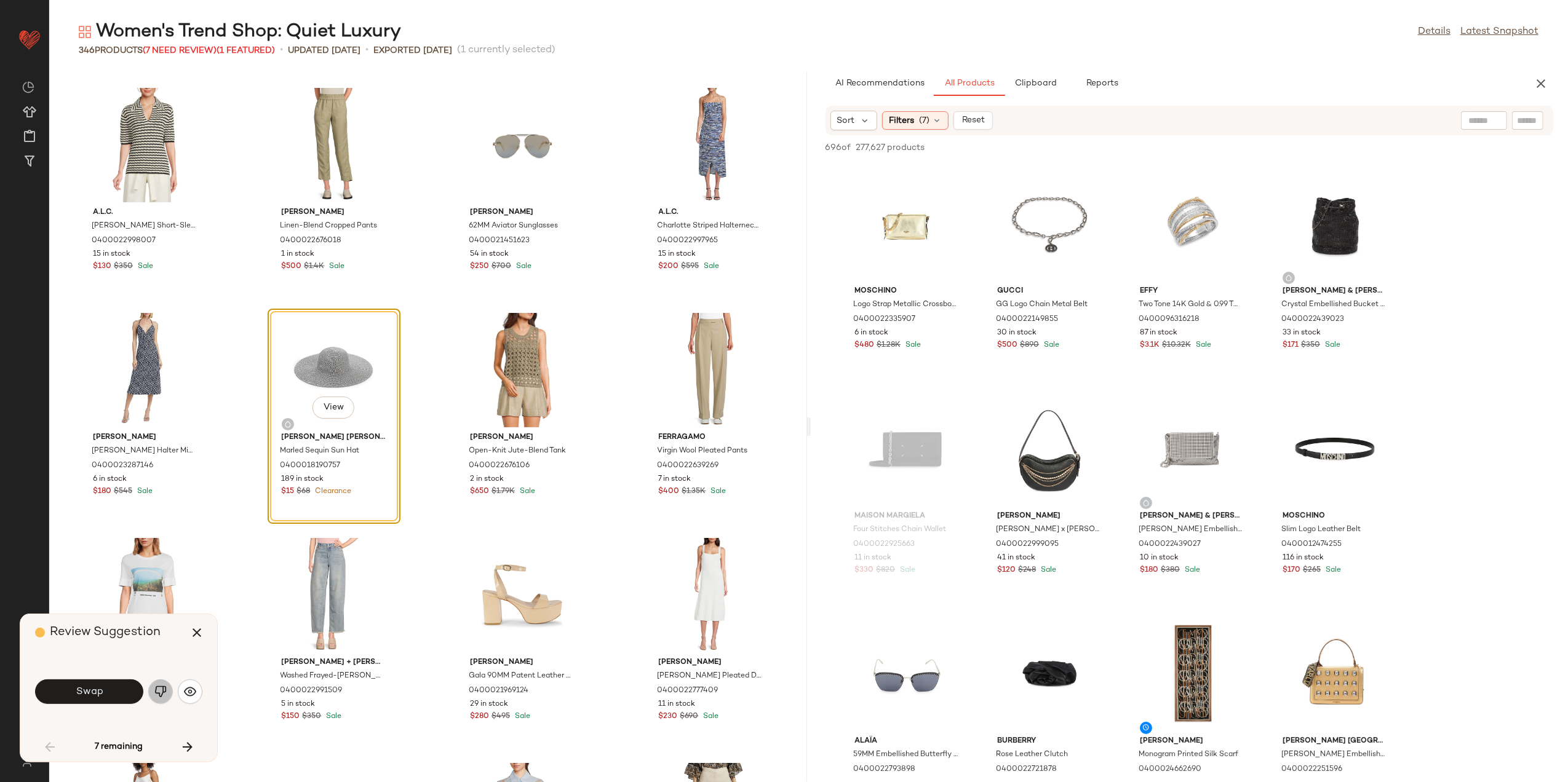
click at [156, 698] on button "button" at bounding box center [160, 692] width 25 height 25
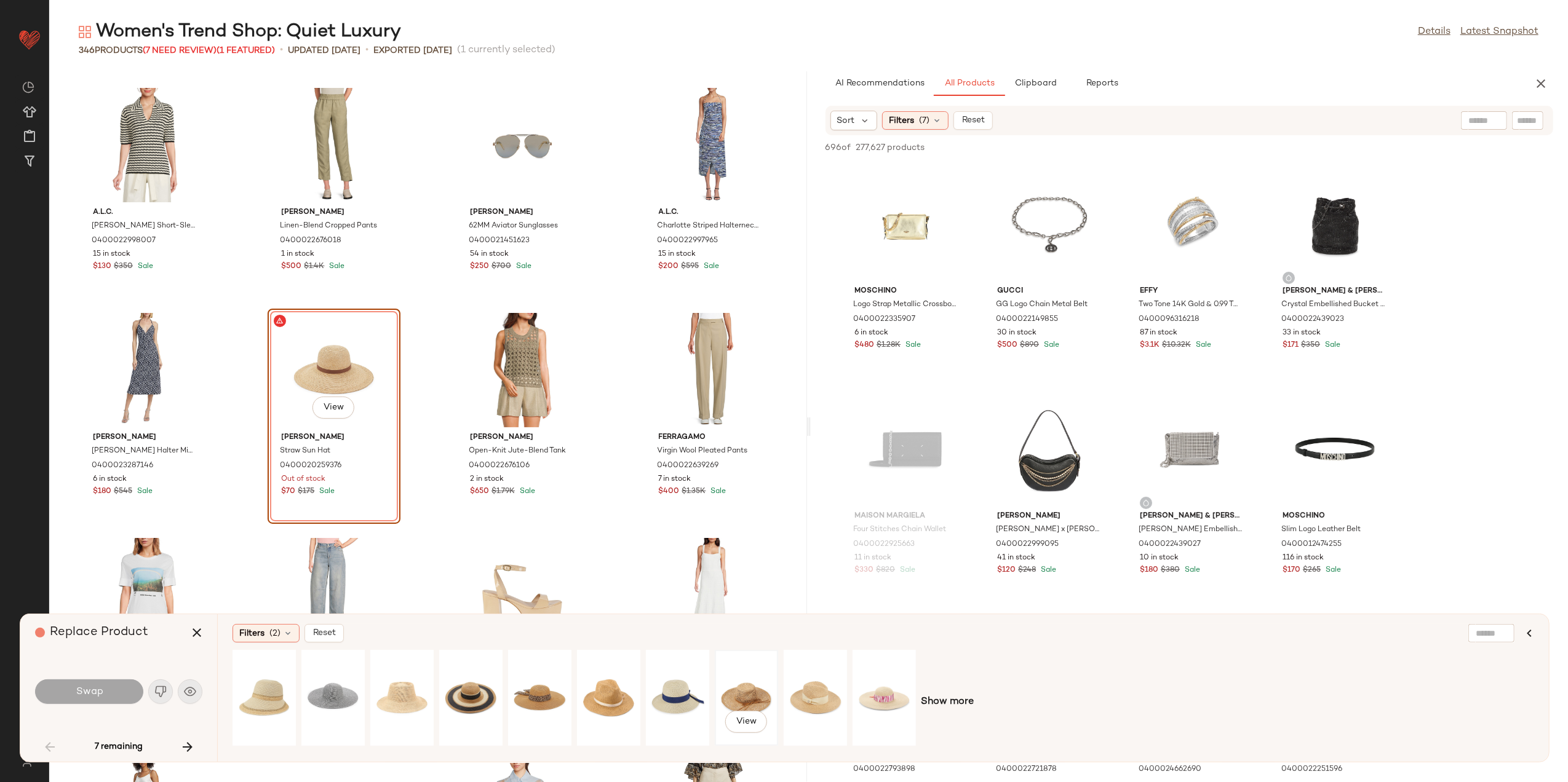
click at [741, 665] on div "View" at bounding box center [747, 698] width 55 height 88
click at [674, 684] on div "View" at bounding box center [677, 698] width 55 height 88
click at [513, 677] on div "View" at bounding box center [540, 698] width 55 height 88
click at [269, 689] on div "View" at bounding box center [264, 698] width 55 height 88
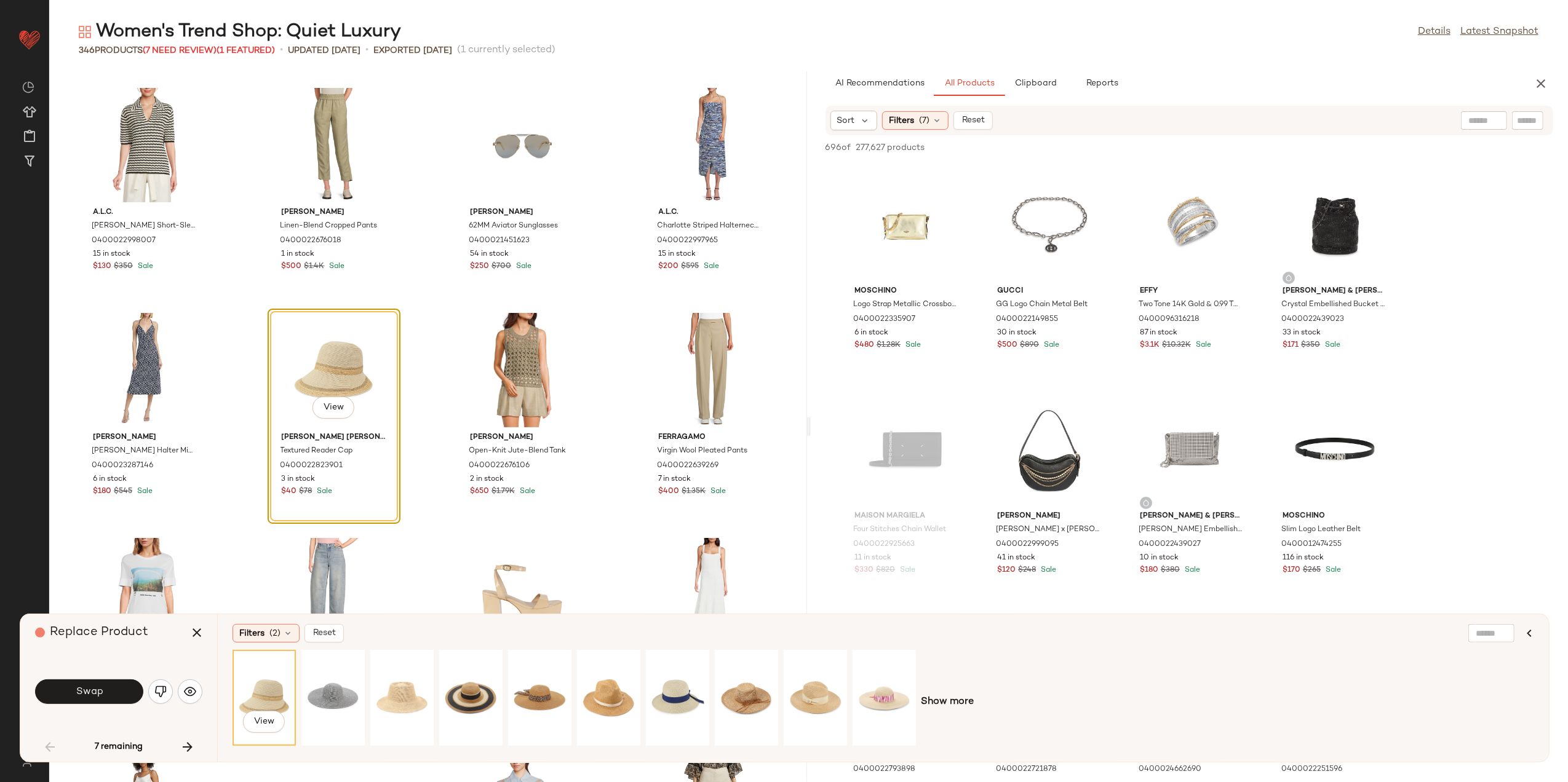
click at [956, 699] on span "Show more" at bounding box center [947, 703] width 53 height 15
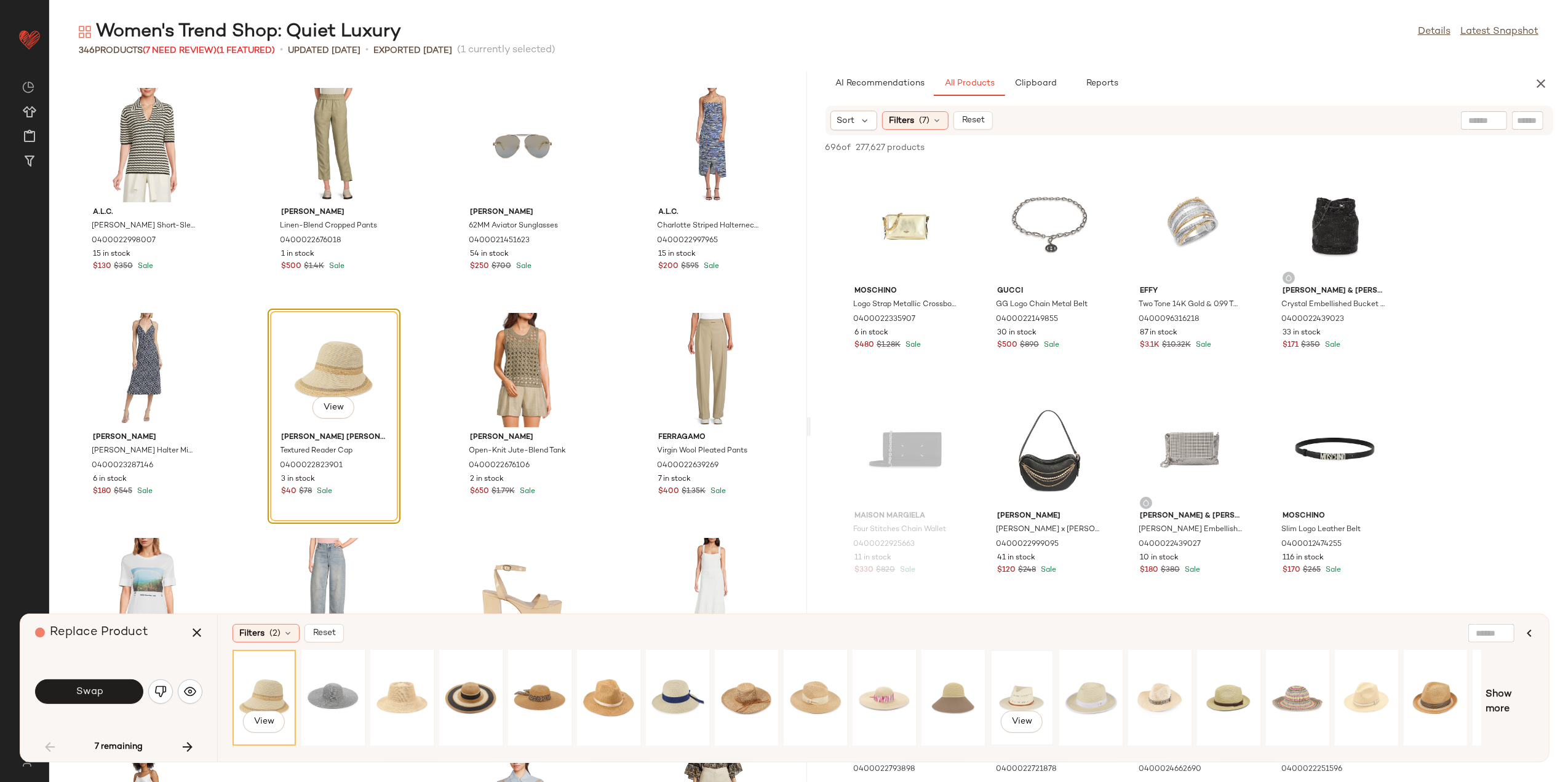
click at [1018, 692] on div "View" at bounding box center [1022, 698] width 55 height 88
click at [94, 680] on button "Swap" at bounding box center [89, 692] width 108 height 25
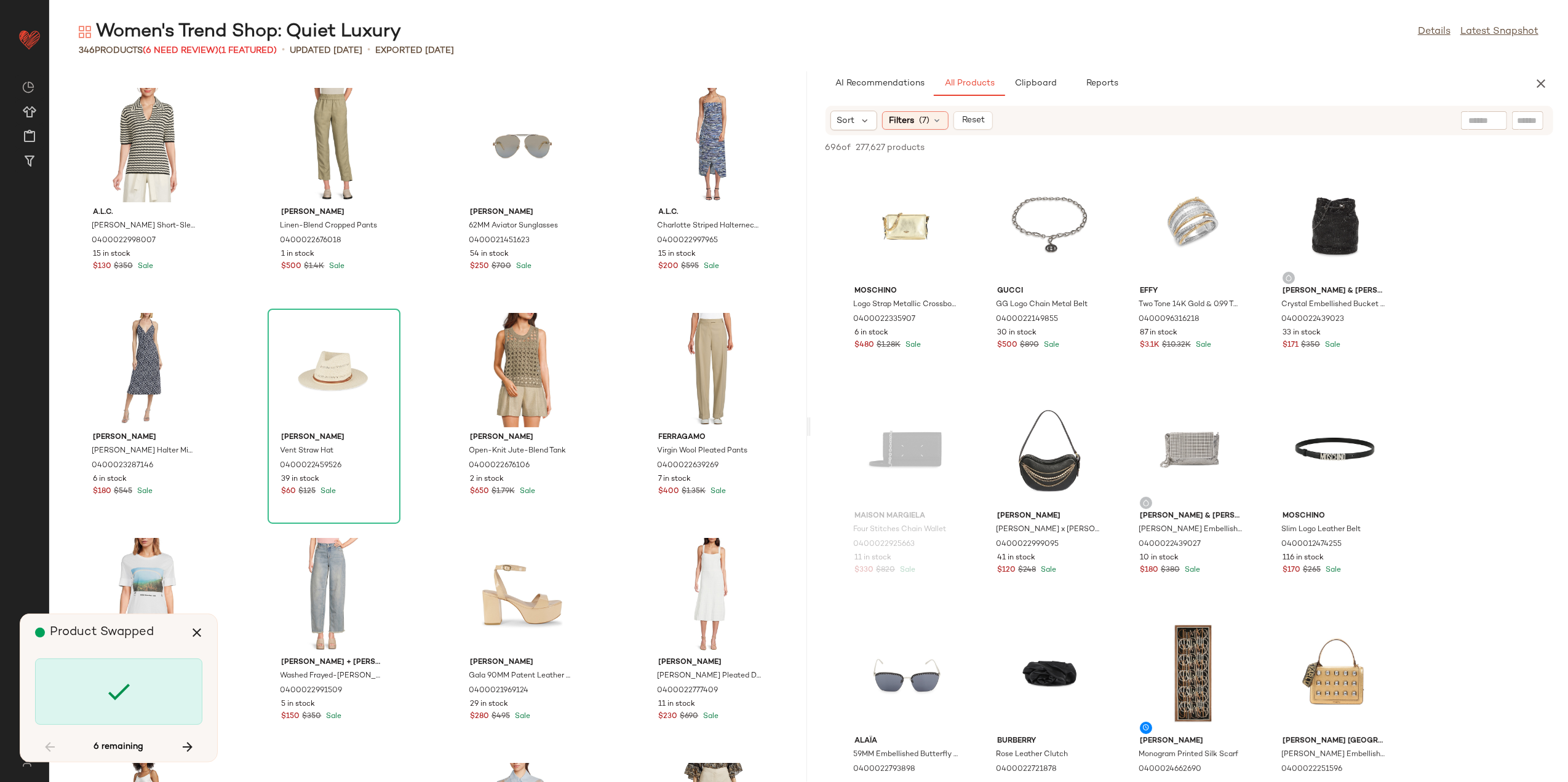
scroll to position [7204, 0]
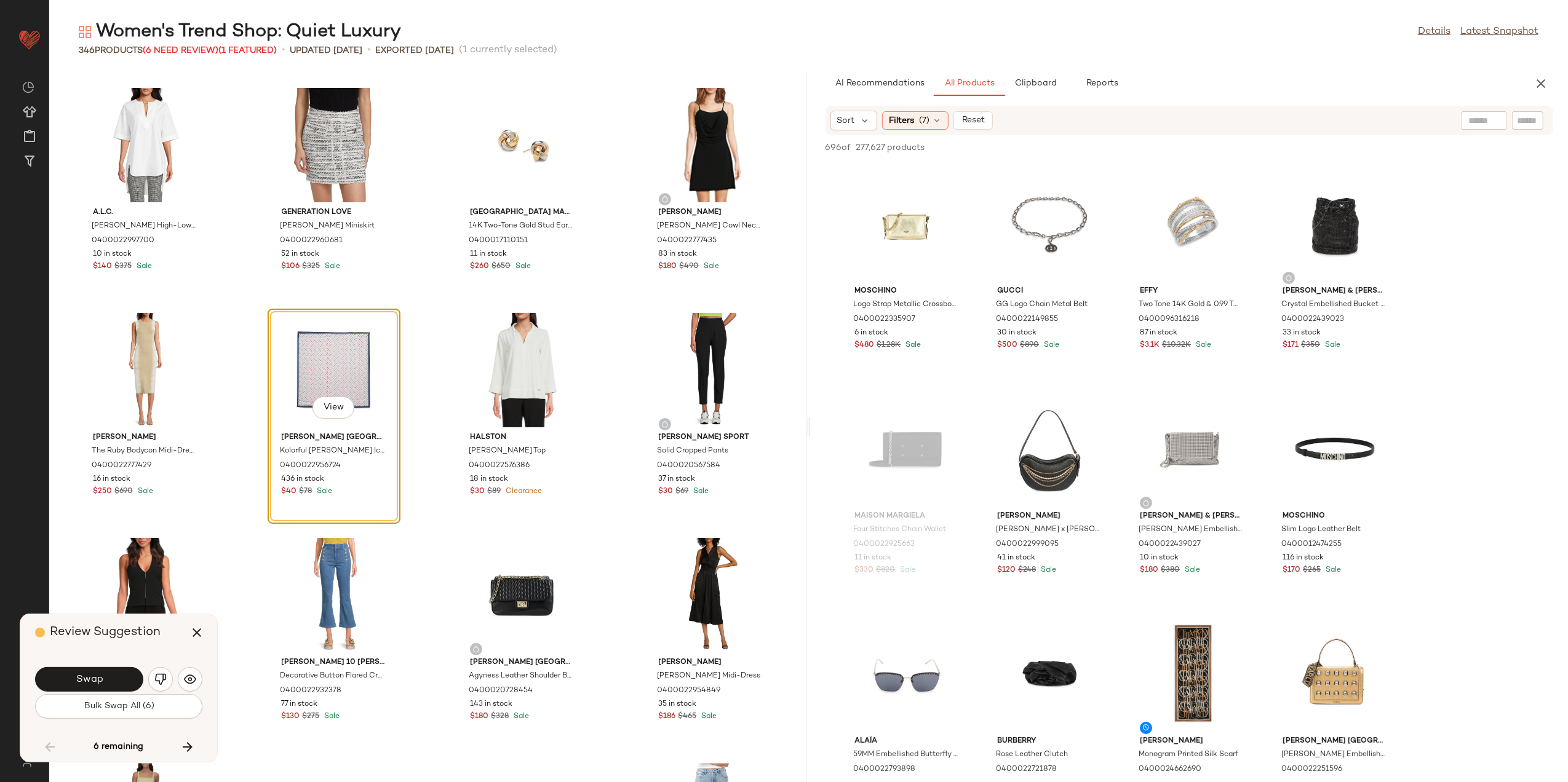
click at [201, 672] on div "Swap" at bounding box center [119, 679] width 167 height 29
click at [196, 677] on img "button" at bounding box center [190, 680] width 12 height 12
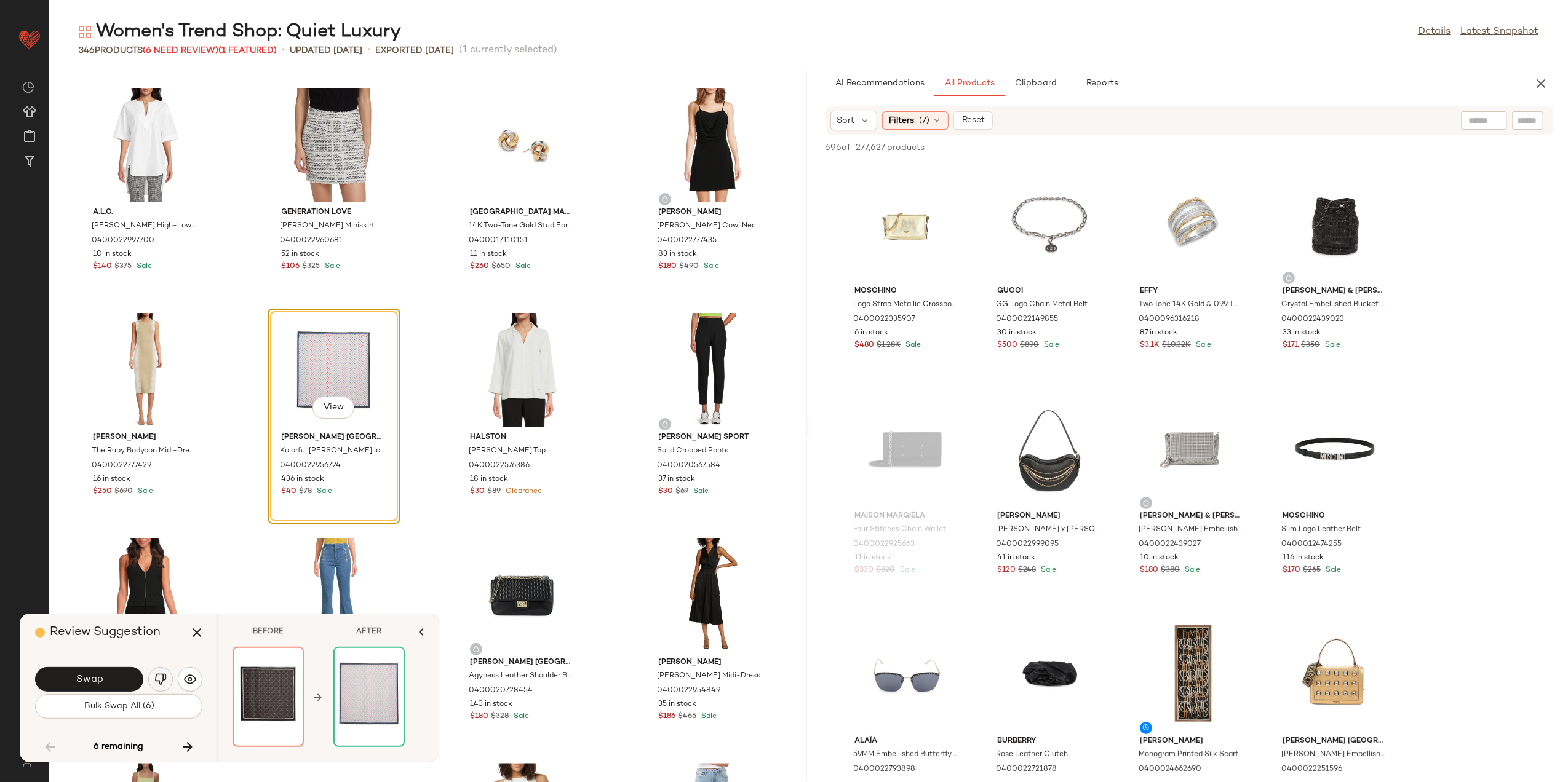
click at [167, 684] on button "button" at bounding box center [160, 680] width 25 height 25
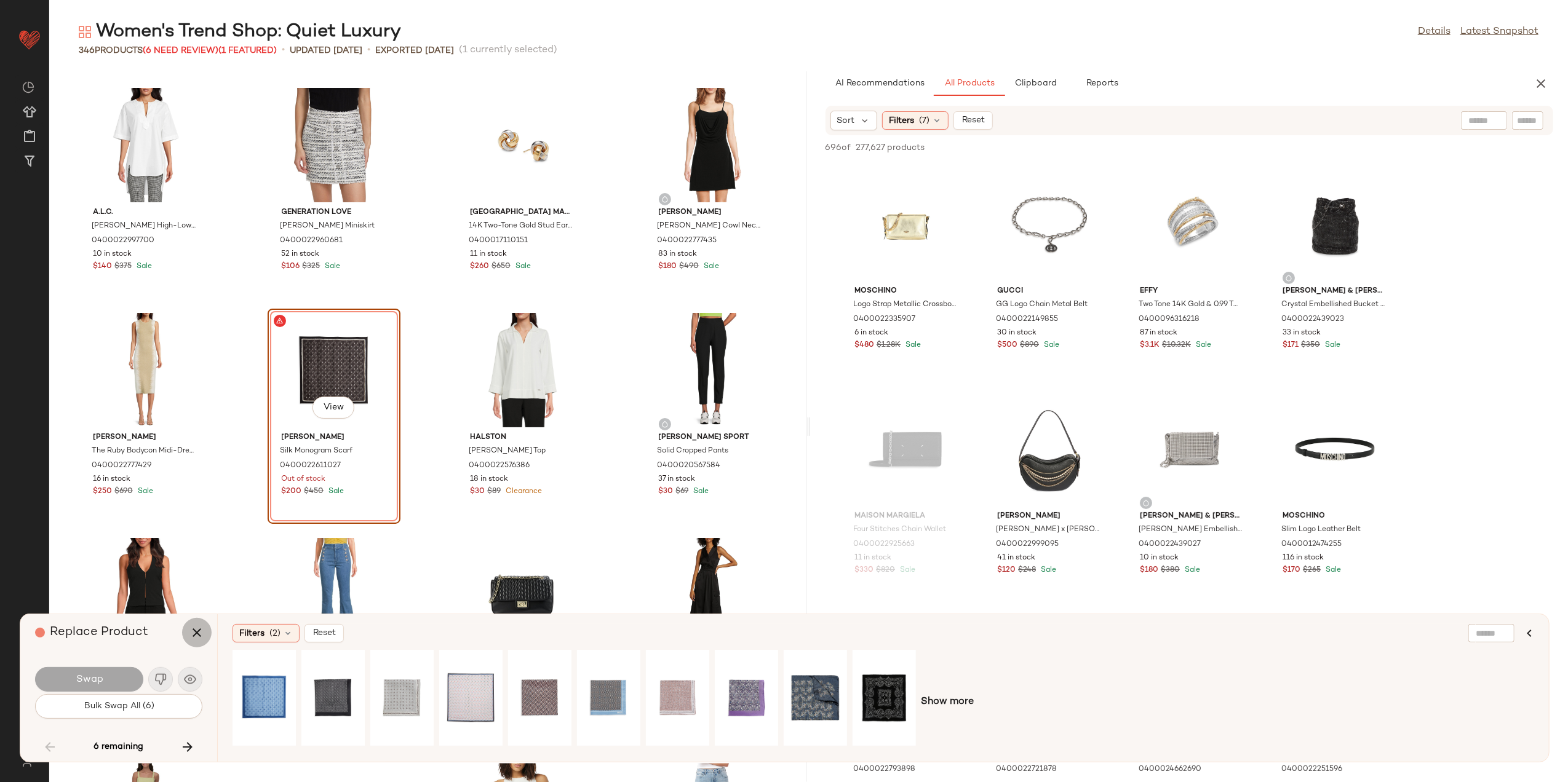
click at [192, 633] on icon "button" at bounding box center [197, 633] width 15 height 15
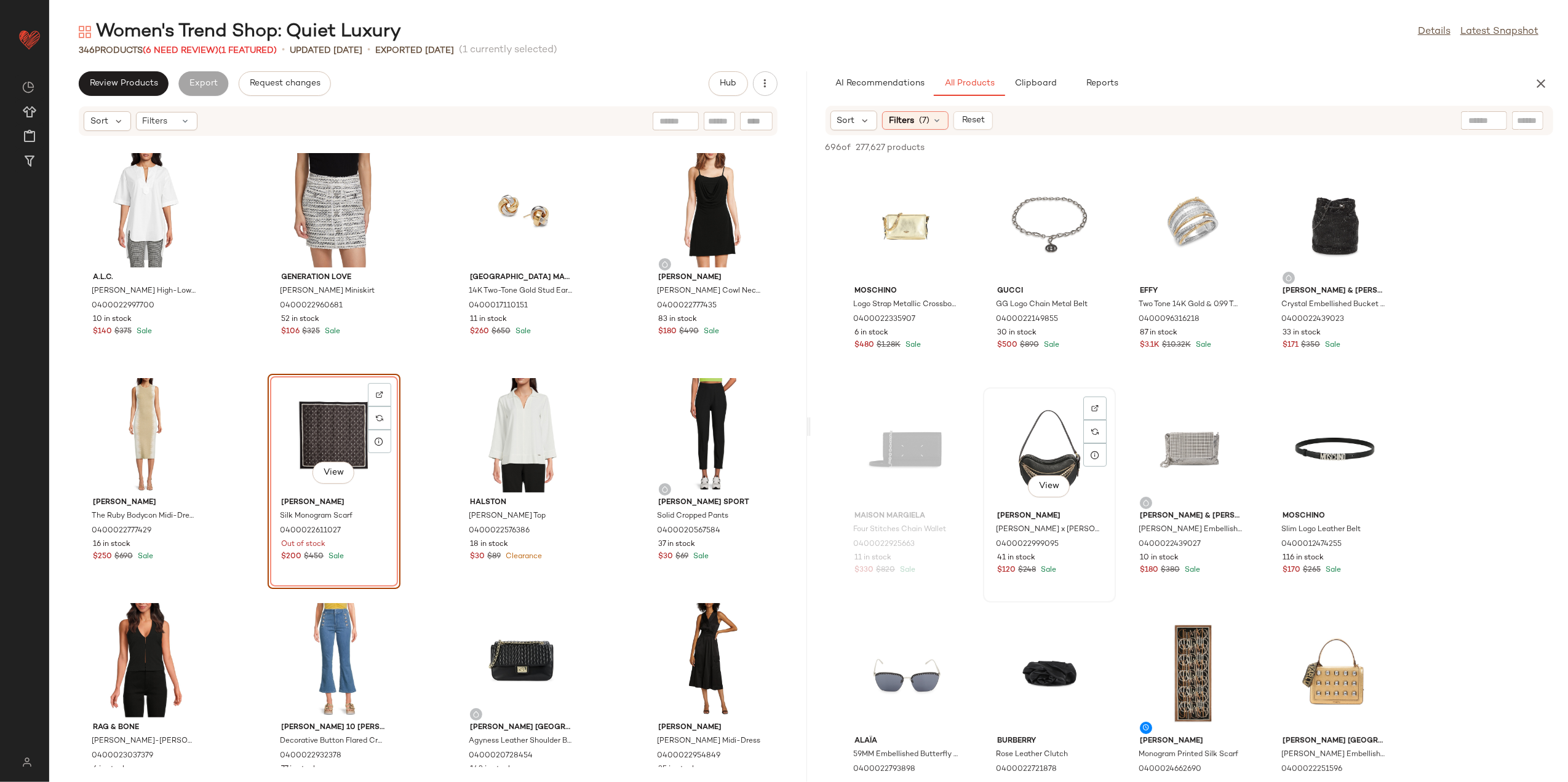
click at [1018, 463] on div "View" at bounding box center [1049, 449] width 124 height 114
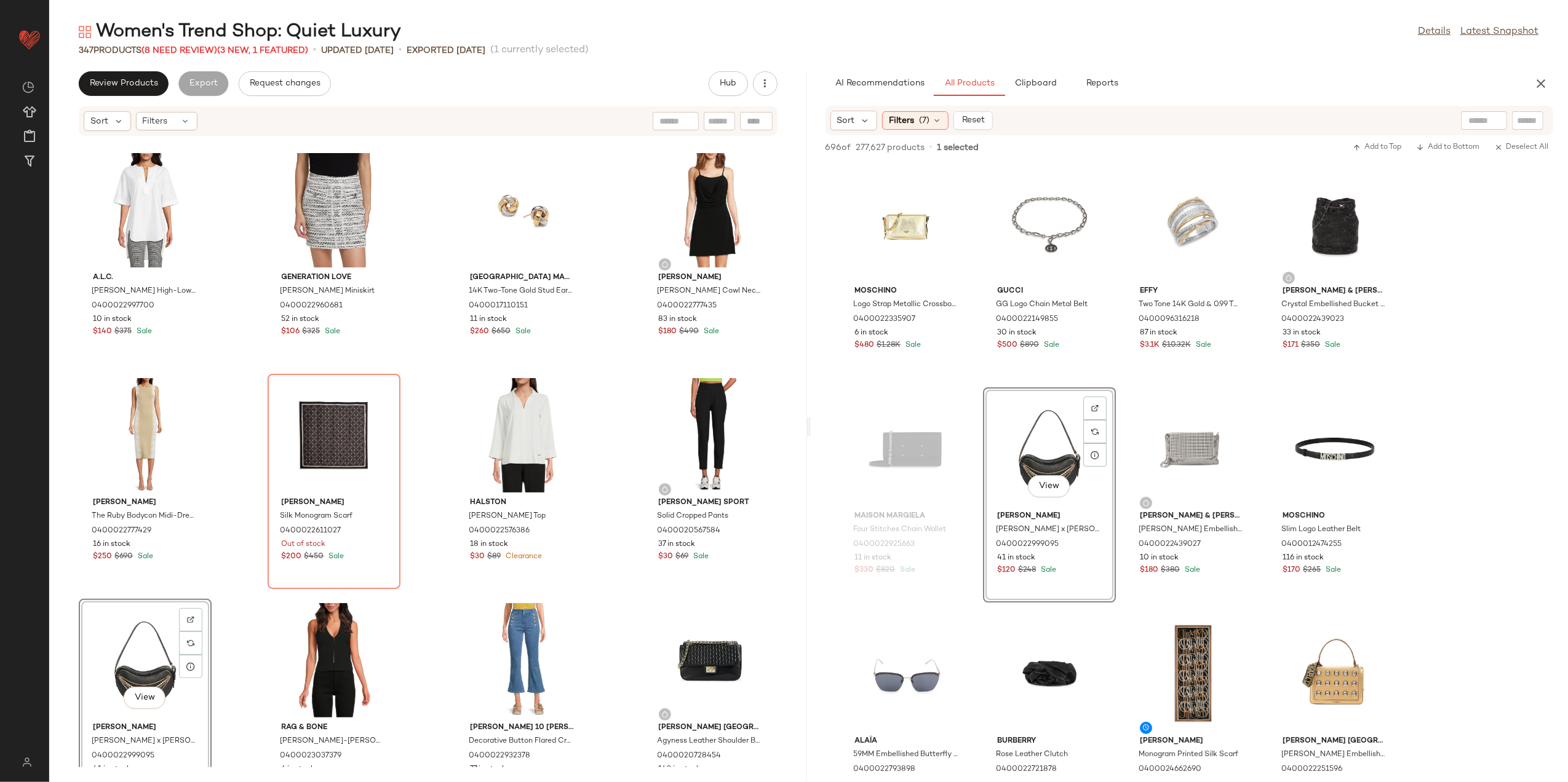
click at [127, 645] on div "View" at bounding box center [145, 660] width 124 height 114
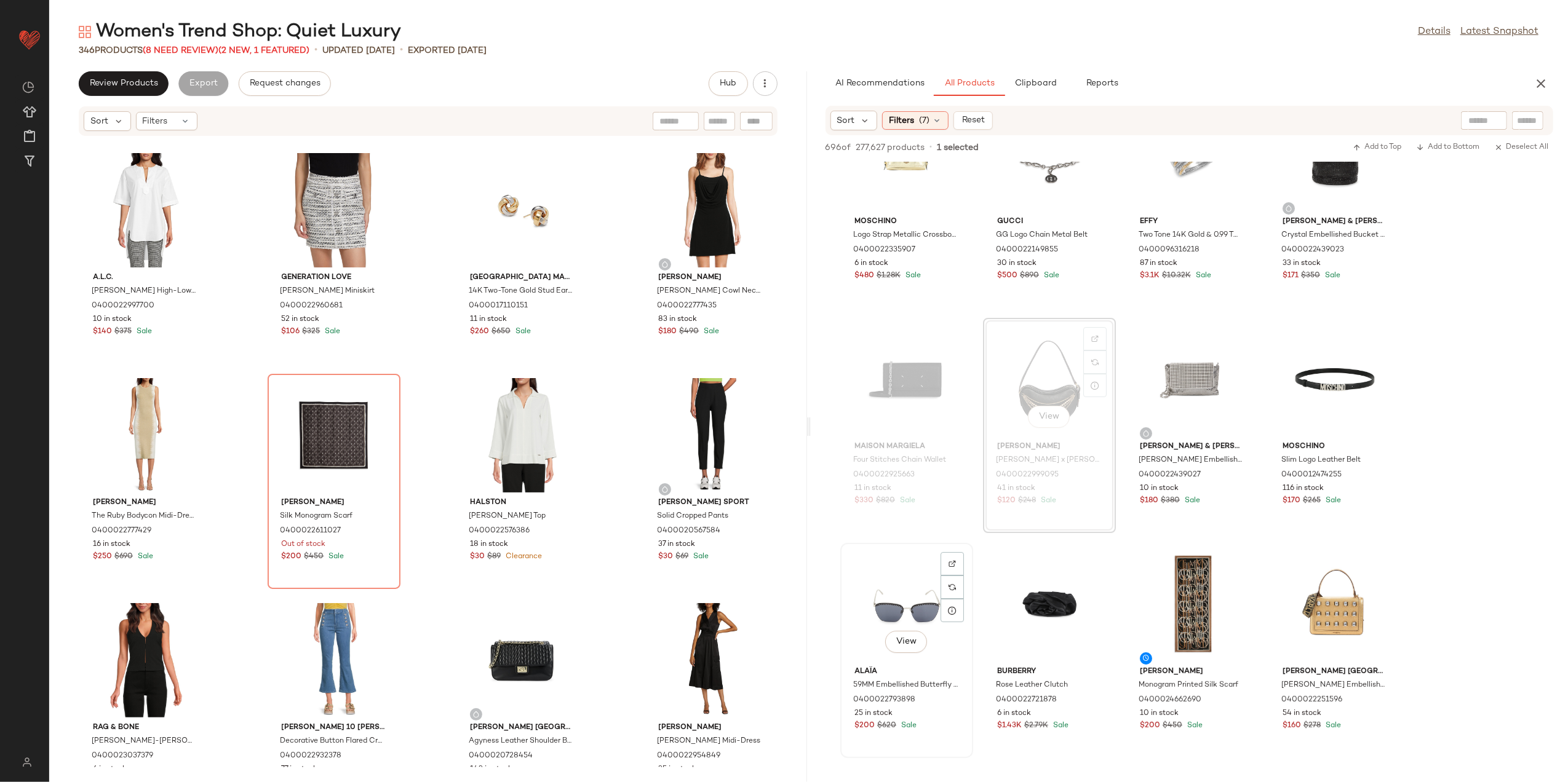
scroll to position [164, 0]
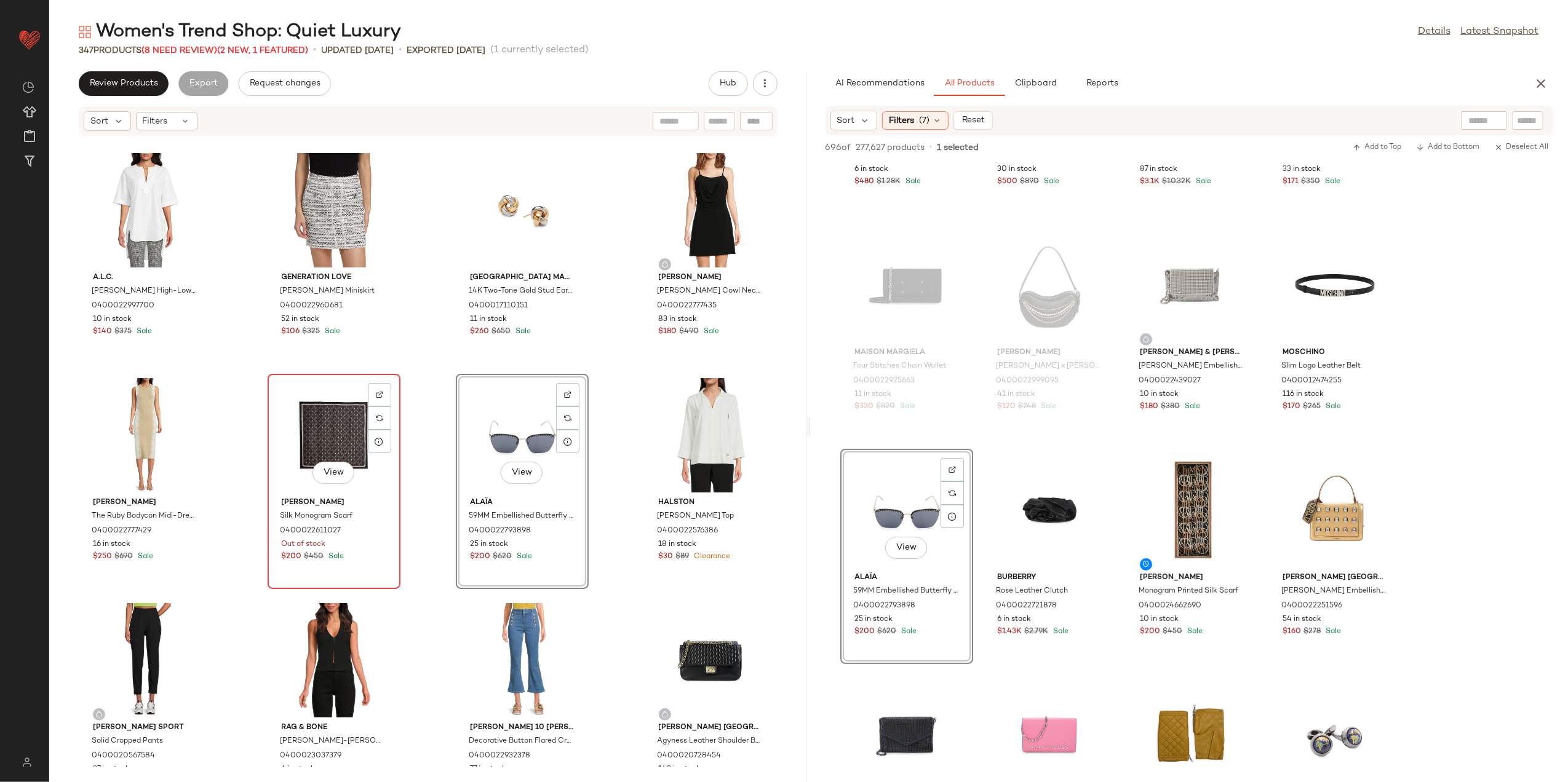
click at [321, 426] on div "View" at bounding box center [334, 435] width 124 height 114
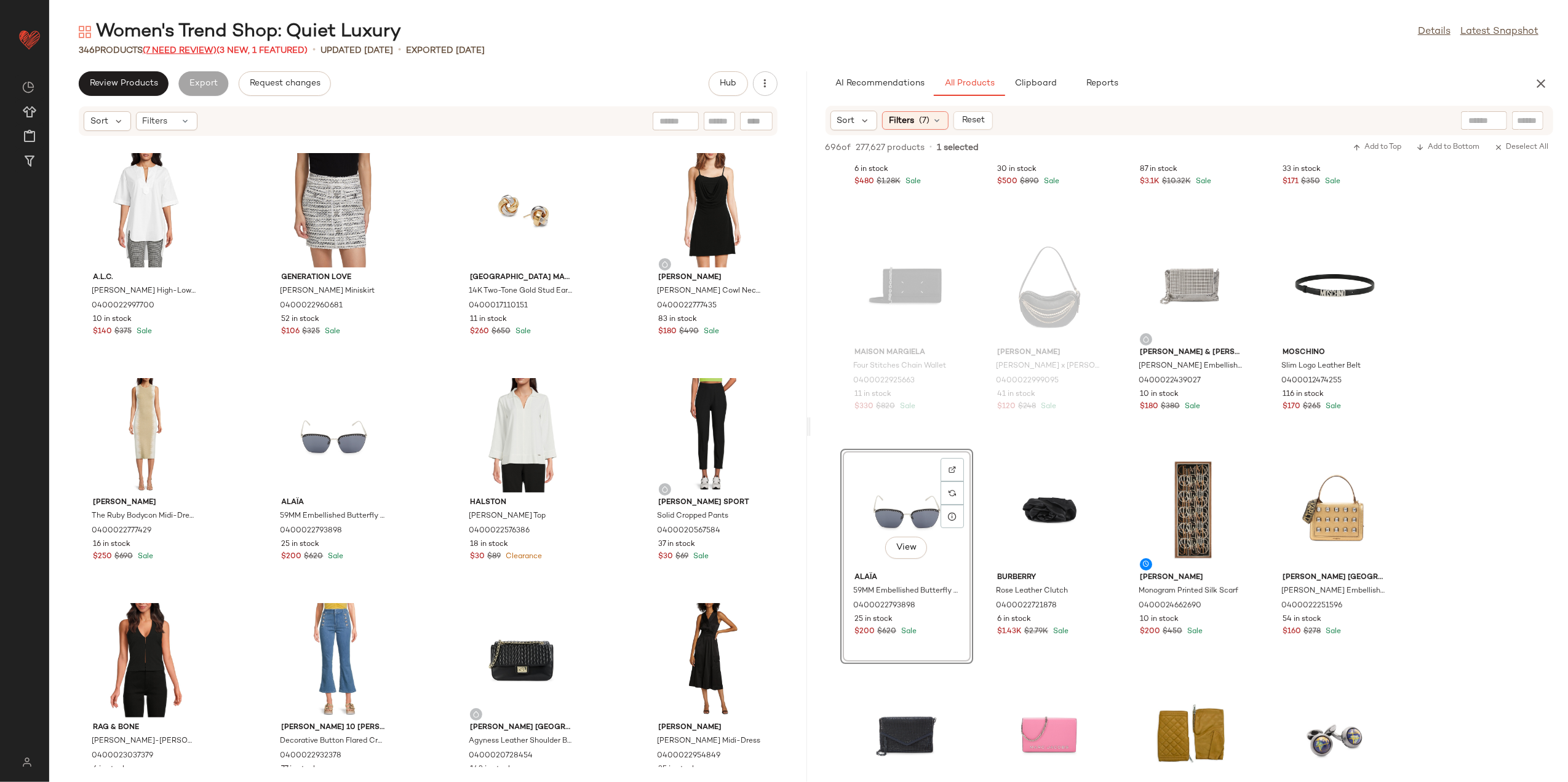
click at [166, 49] on span "(7 Need Review)" at bounding box center [179, 50] width 74 height 9
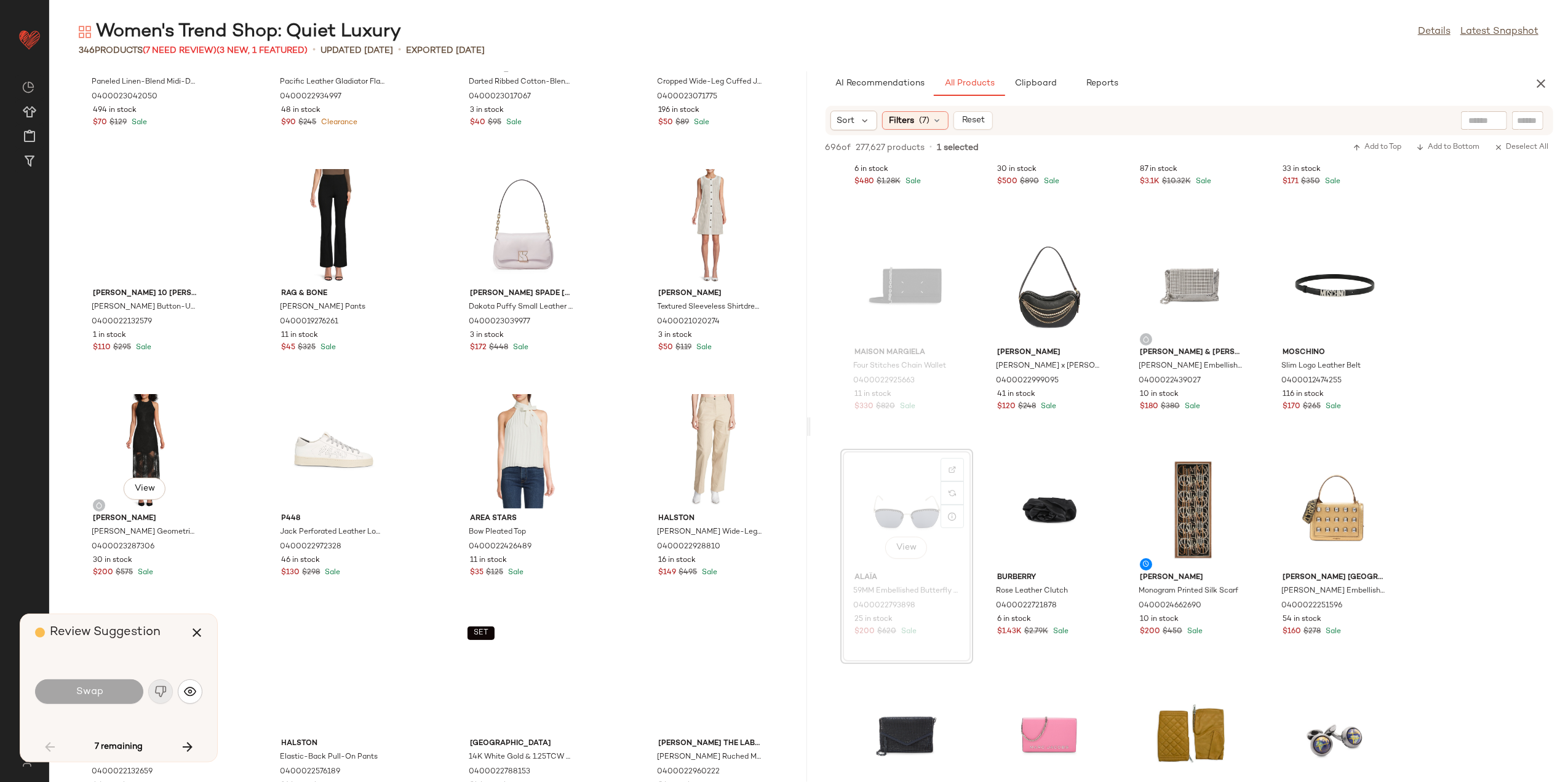
scroll to position [8023, 0]
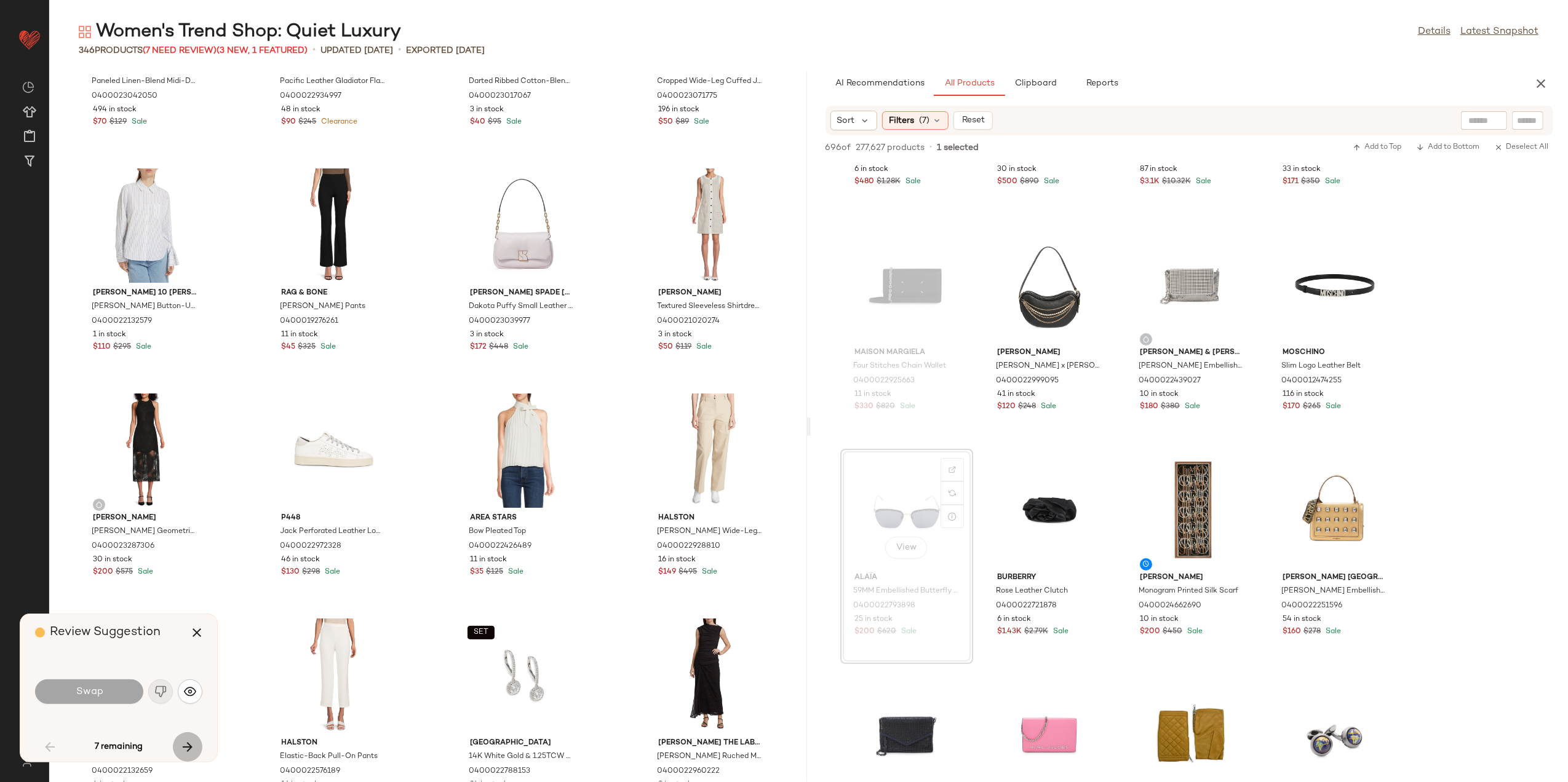
click at [181, 741] on icon "button" at bounding box center [188, 748] width 15 height 15
click at [43, 740] on icon "button" at bounding box center [50, 748] width 15 height 15
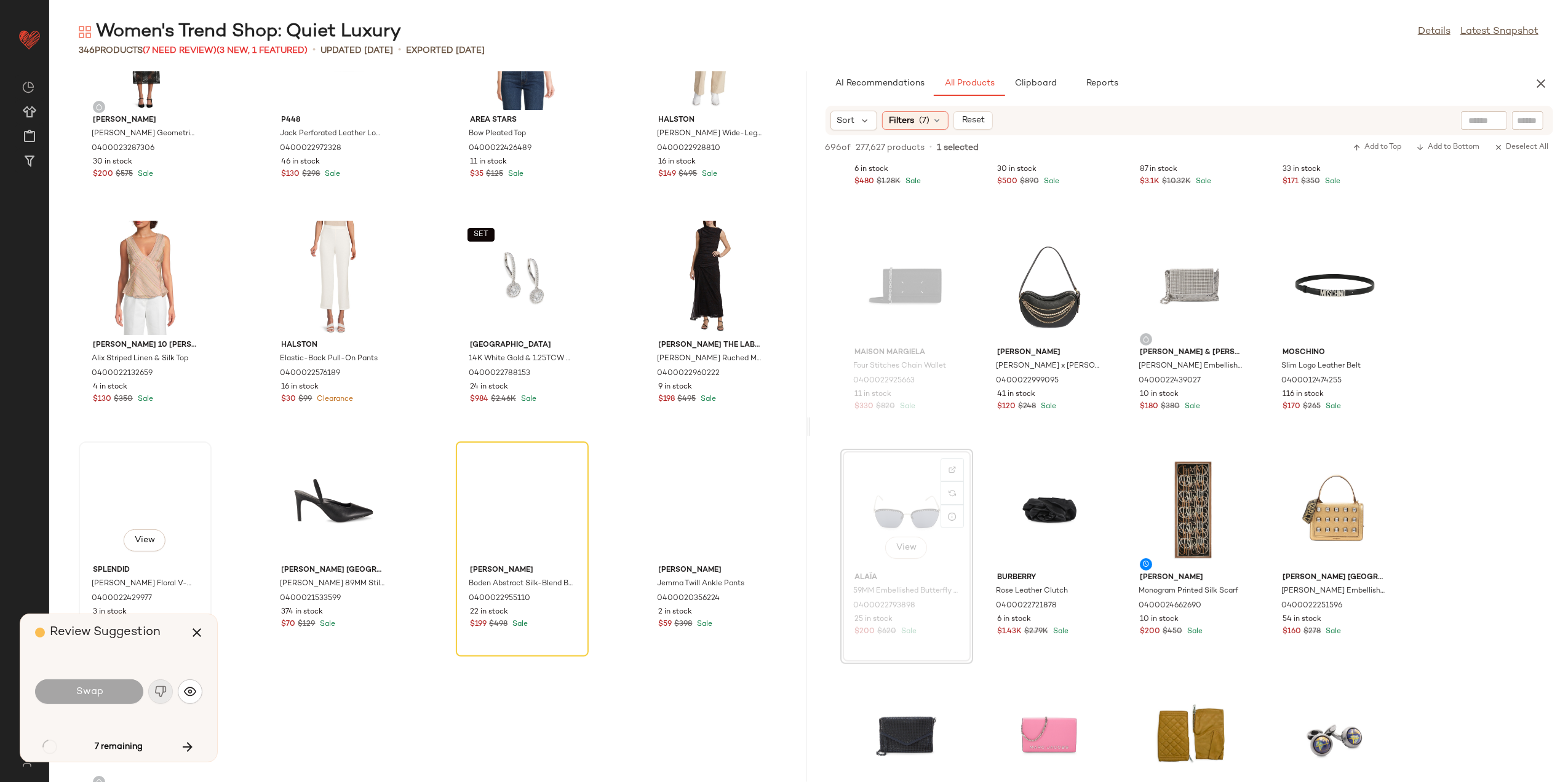
scroll to position [8434, 0]
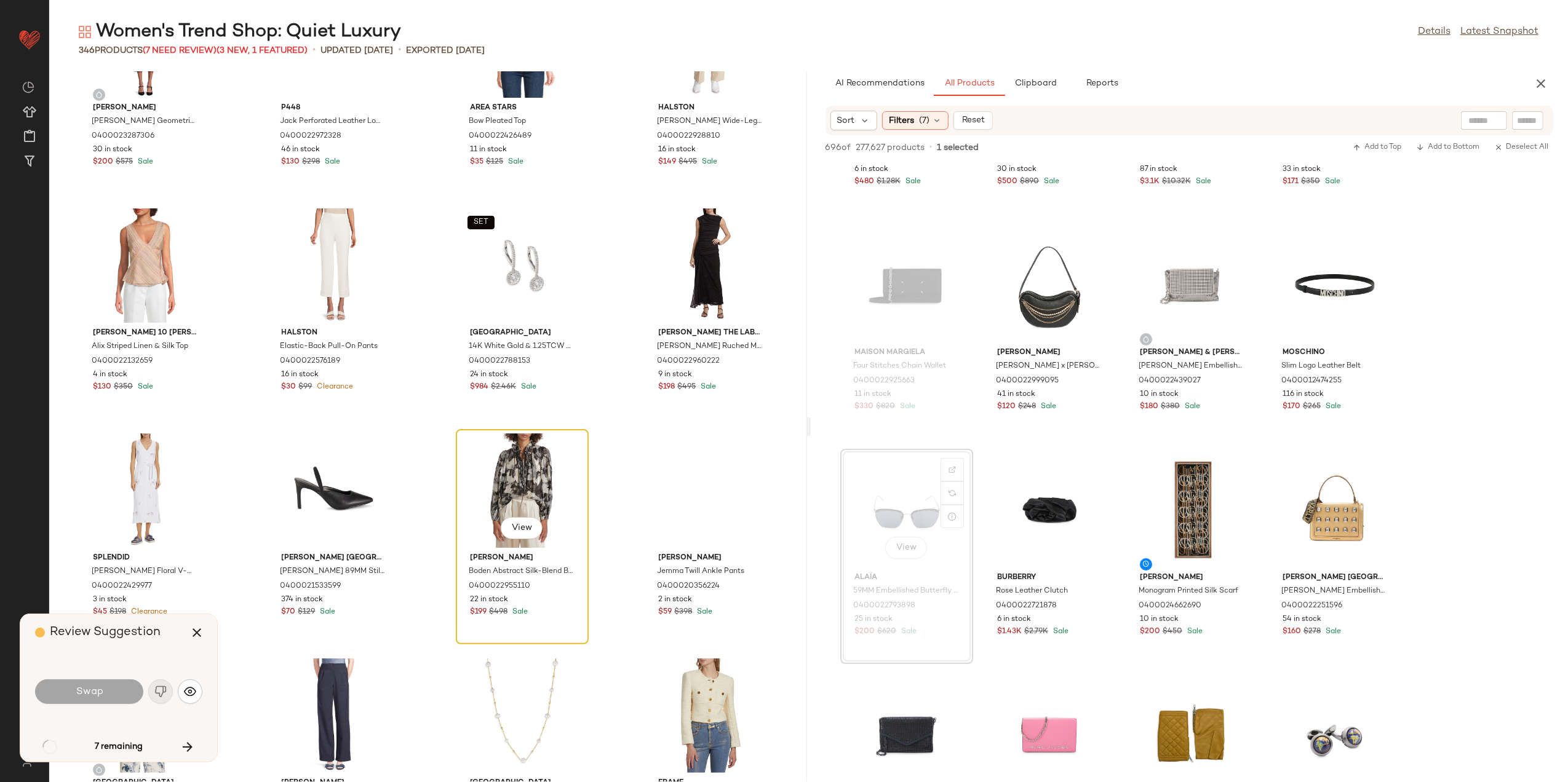
click at [514, 466] on div "View" at bounding box center [522, 490] width 124 height 114
click at [190, 698] on button "button" at bounding box center [190, 692] width 25 height 25
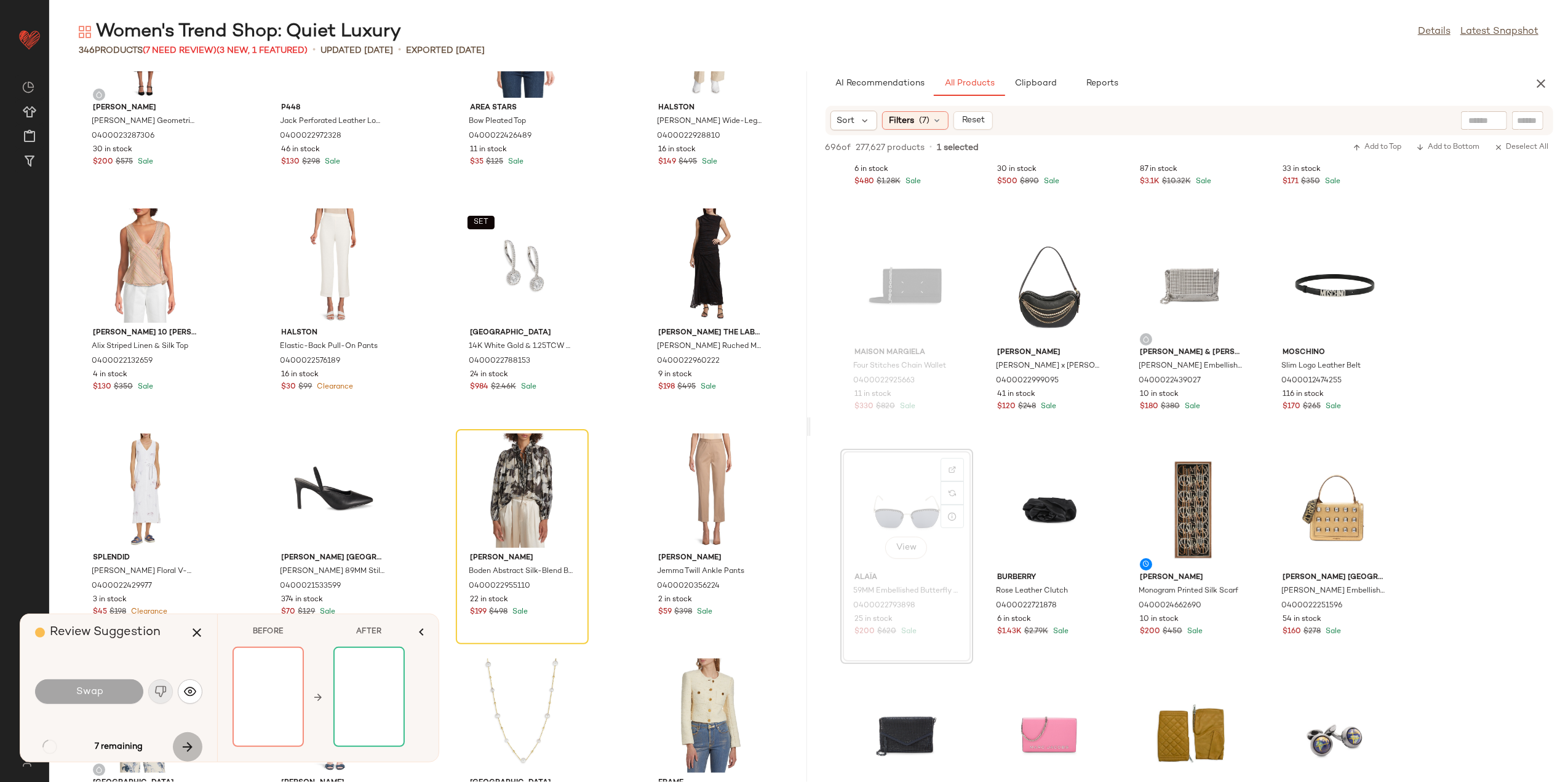
click at [184, 751] on icon "button" at bounding box center [188, 748] width 15 height 15
click at [208, 628] on button "button" at bounding box center [197, 633] width 29 height 29
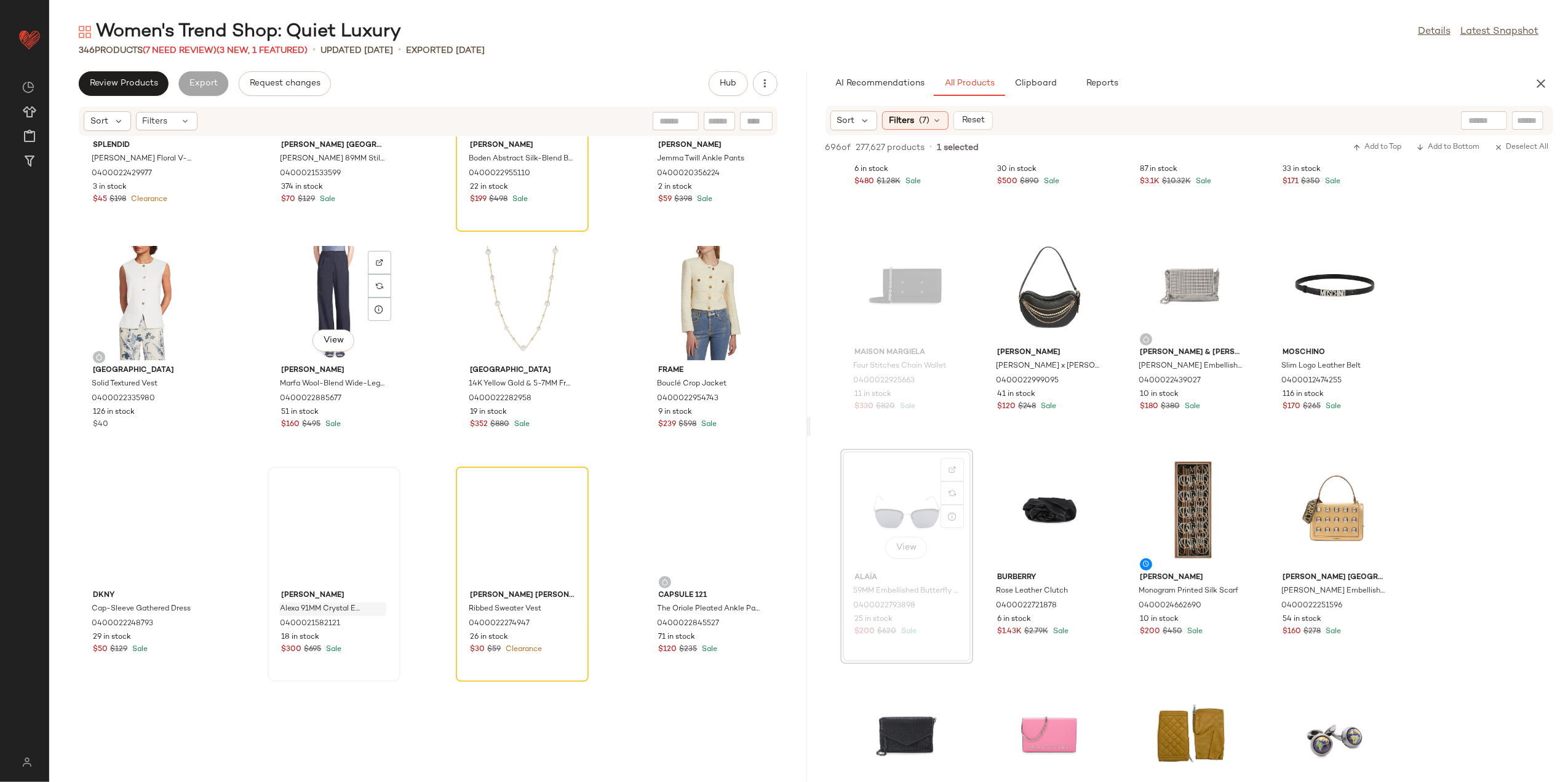
scroll to position [9089, 0]
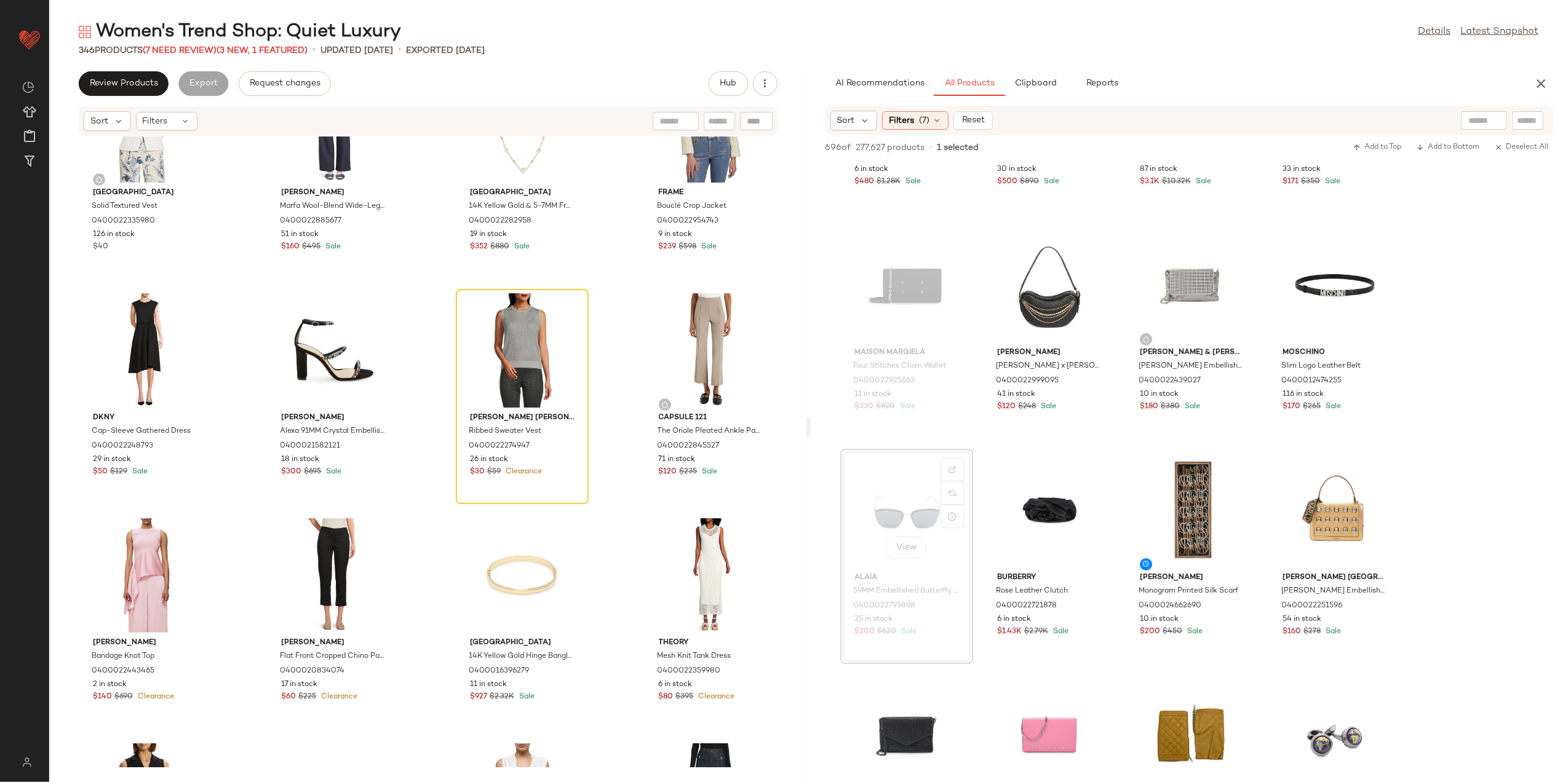
click at [419, 502] on div "Saks Fifth Avenue Solid Textured Vest 0400022335980 126 in stock $40 Tanya Tayl…" at bounding box center [428, 452] width 758 height 631
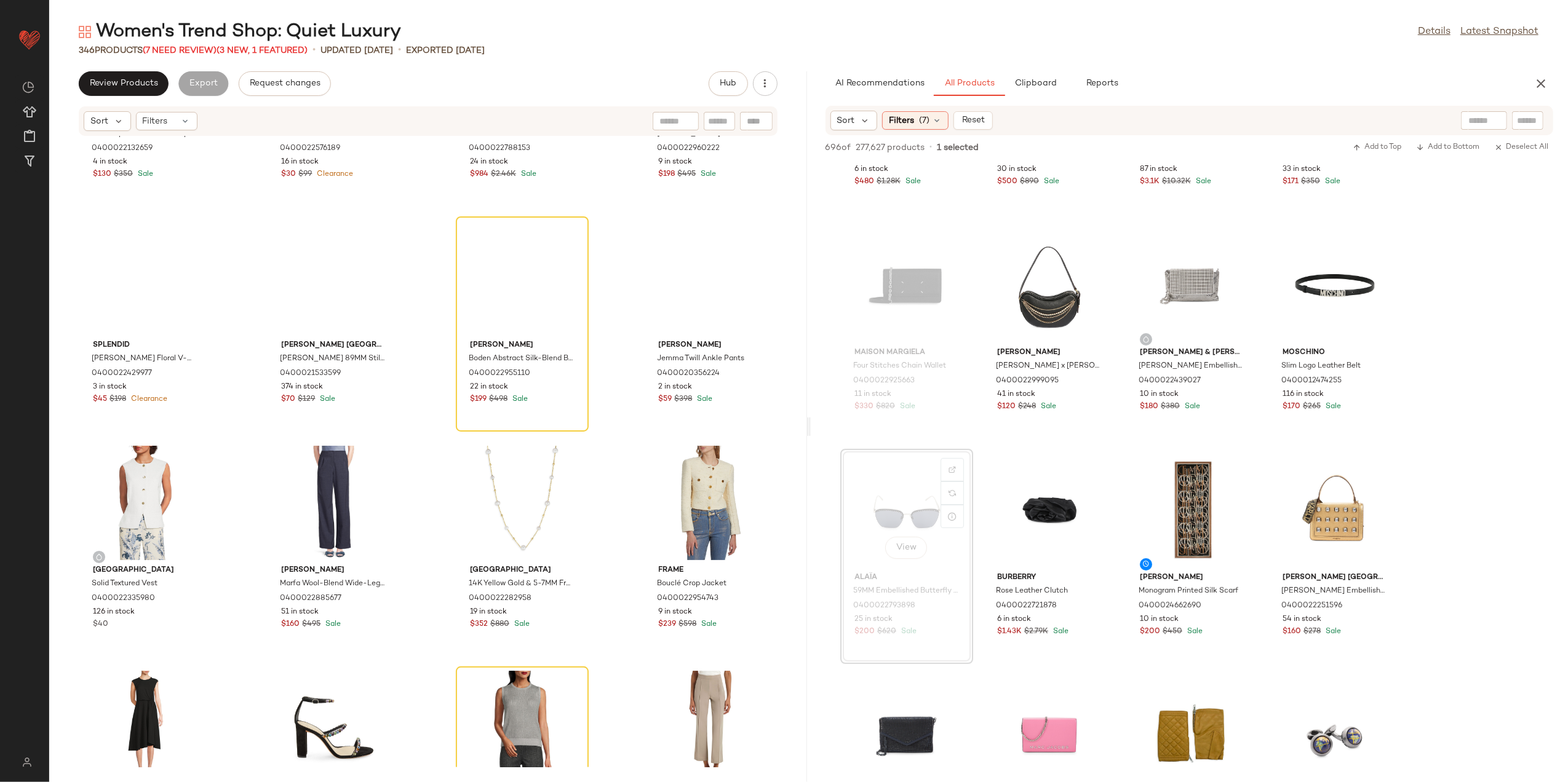
scroll to position [8679, 0]
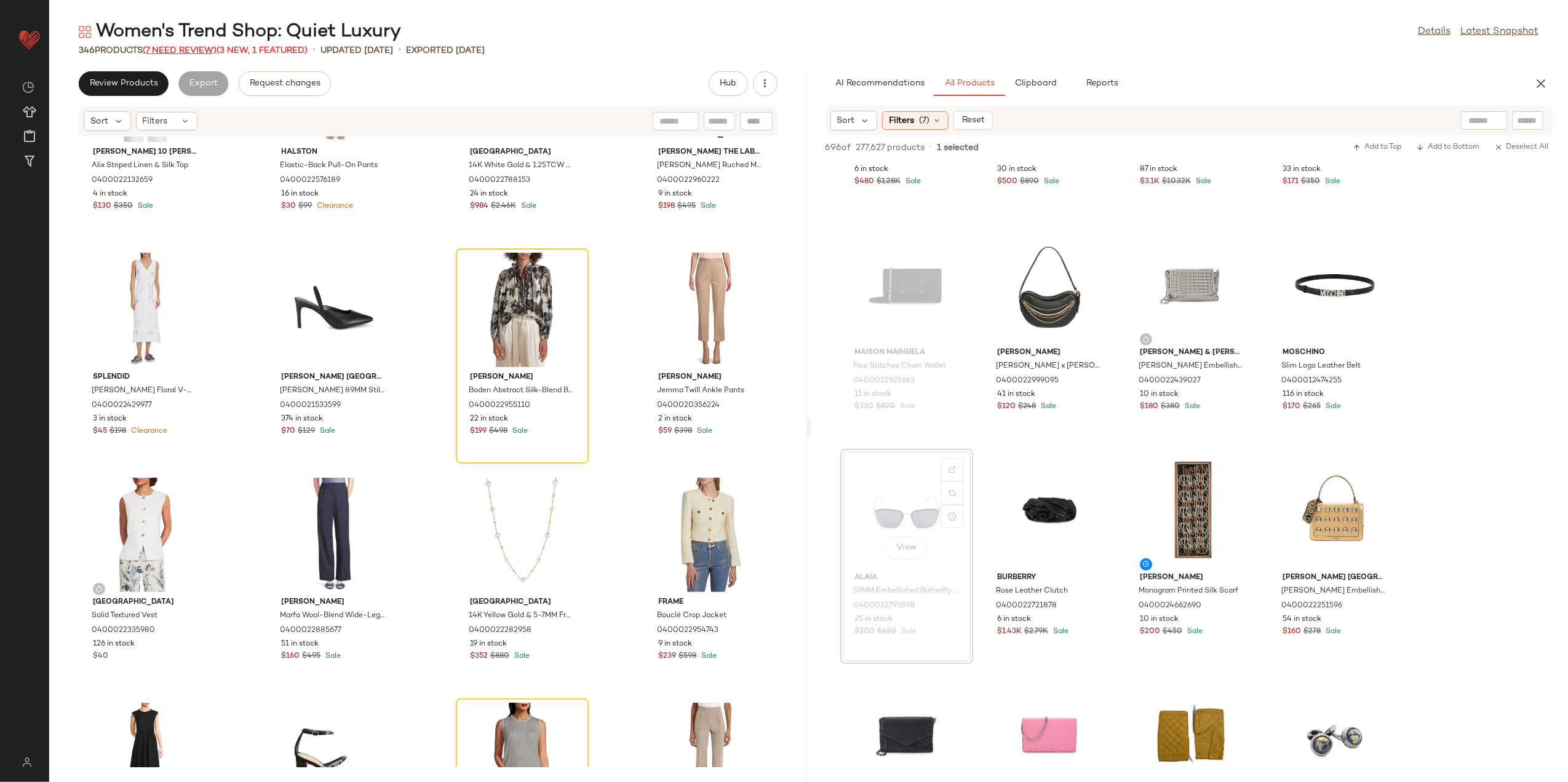
click at [176, 50] on span "(7 Need Review)" at bounding box center [179, 50] width 74 height 9
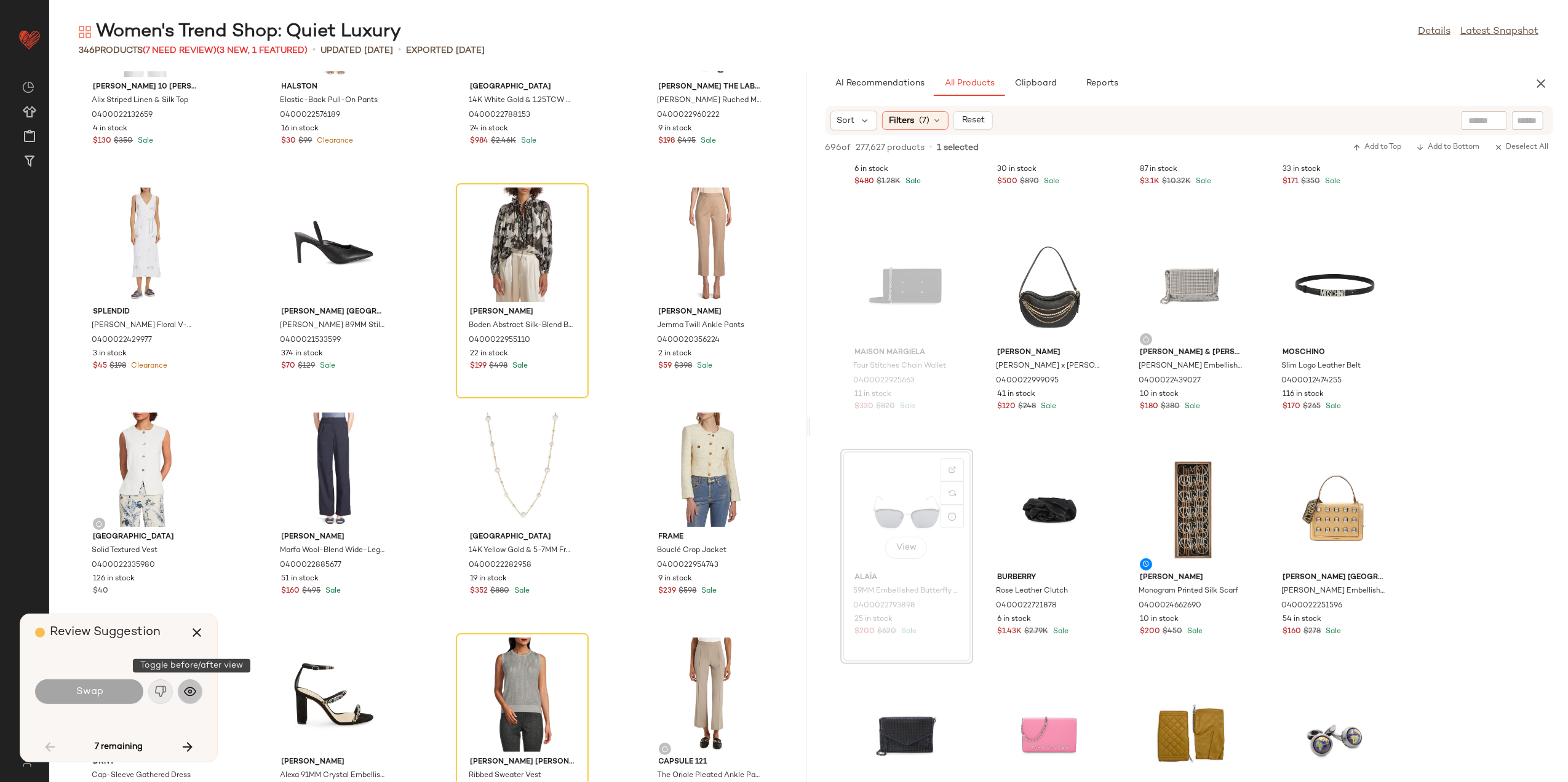
click at [186, 694] on img "button" at bounding box center [190, 692] width 12 height 12
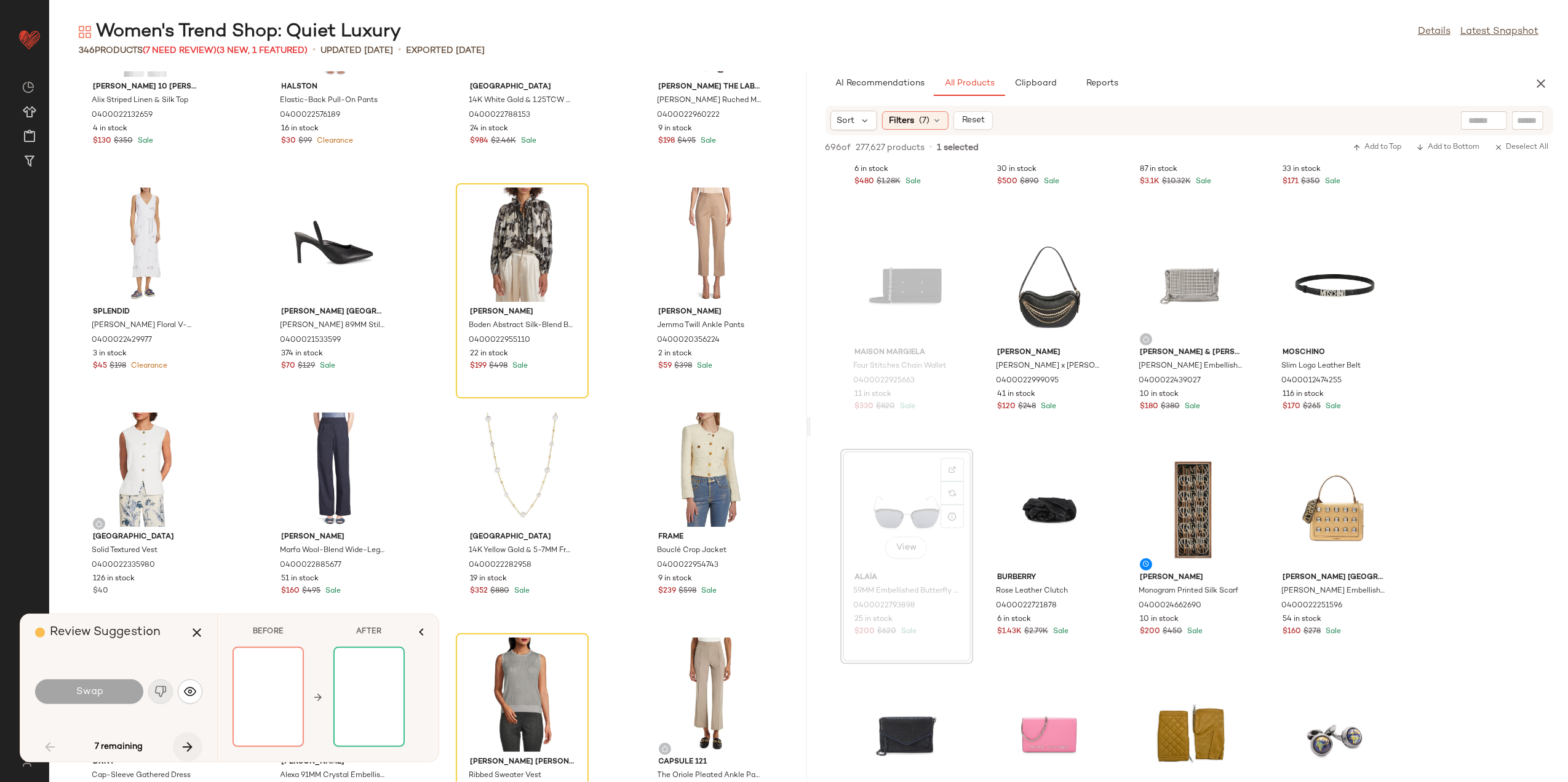
click at [190, 746] on icon "button" at bounding box center [188, 748] width 15 height 15
click at [192, 629] on icon "button" at bounding box center [197, 633] width 15 height 15
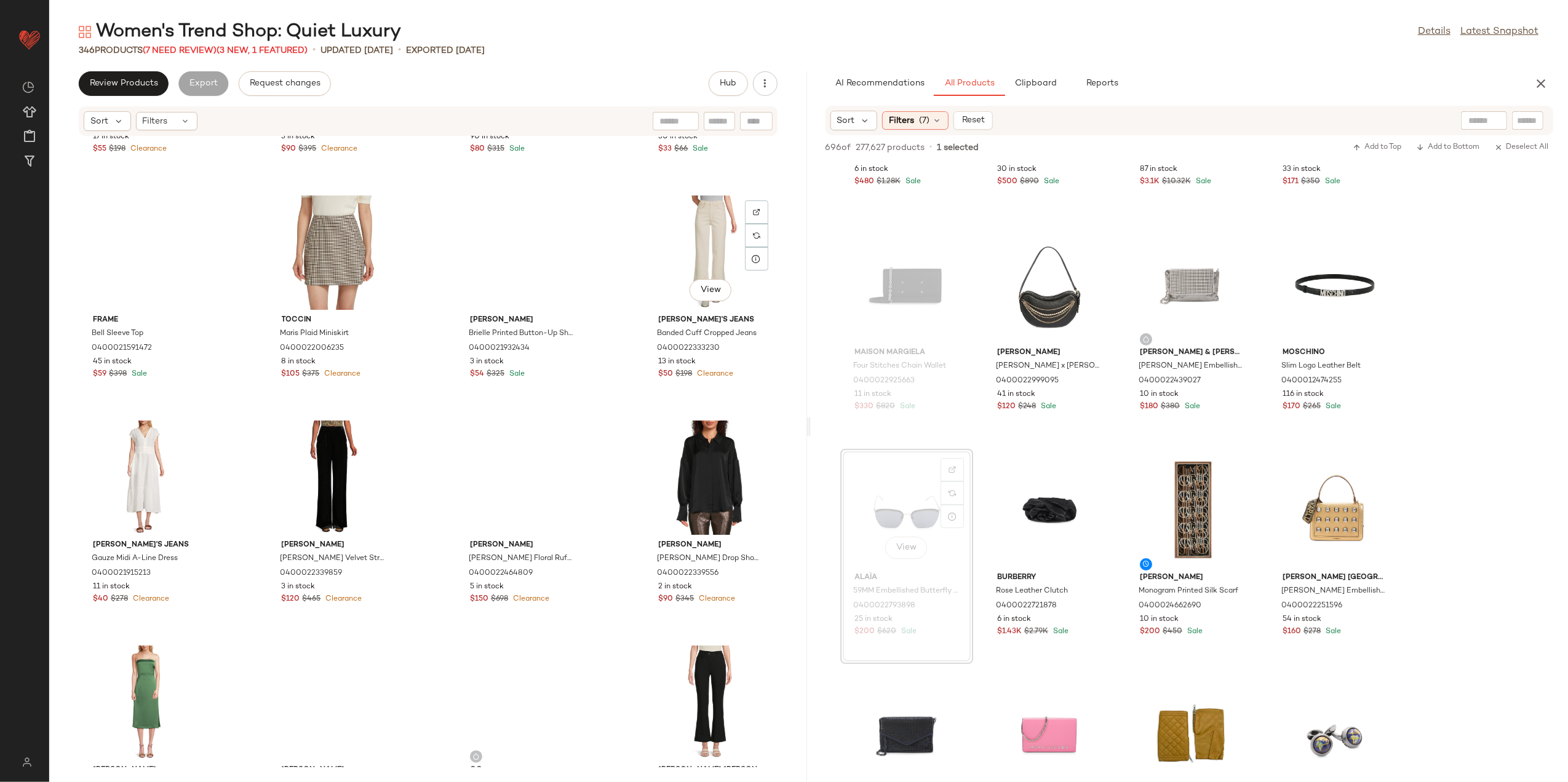
scroll to position [11468, 0]
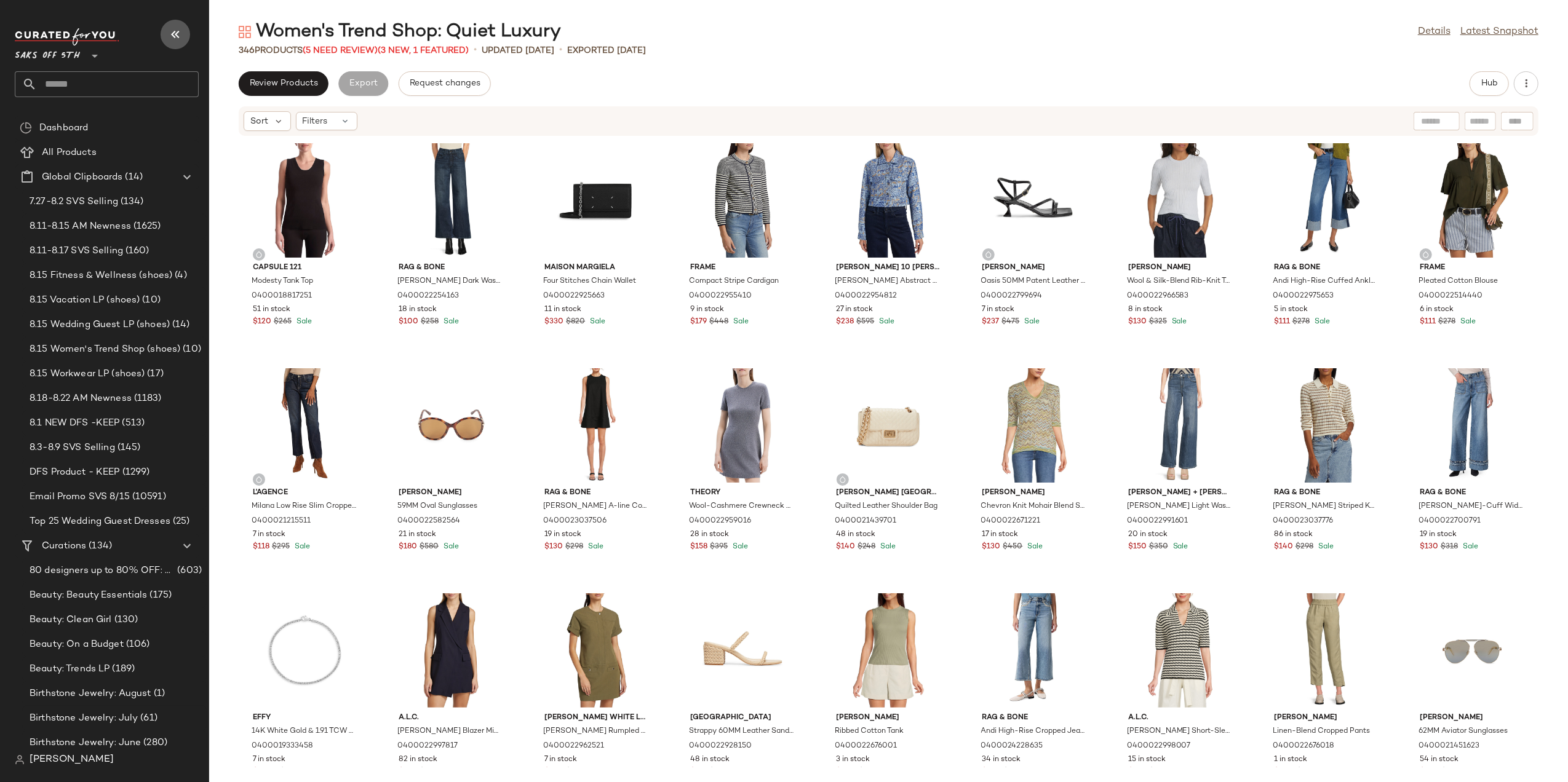
click at [162, 31] on button "button" at bounding box center [175, 34] width 29 height 29
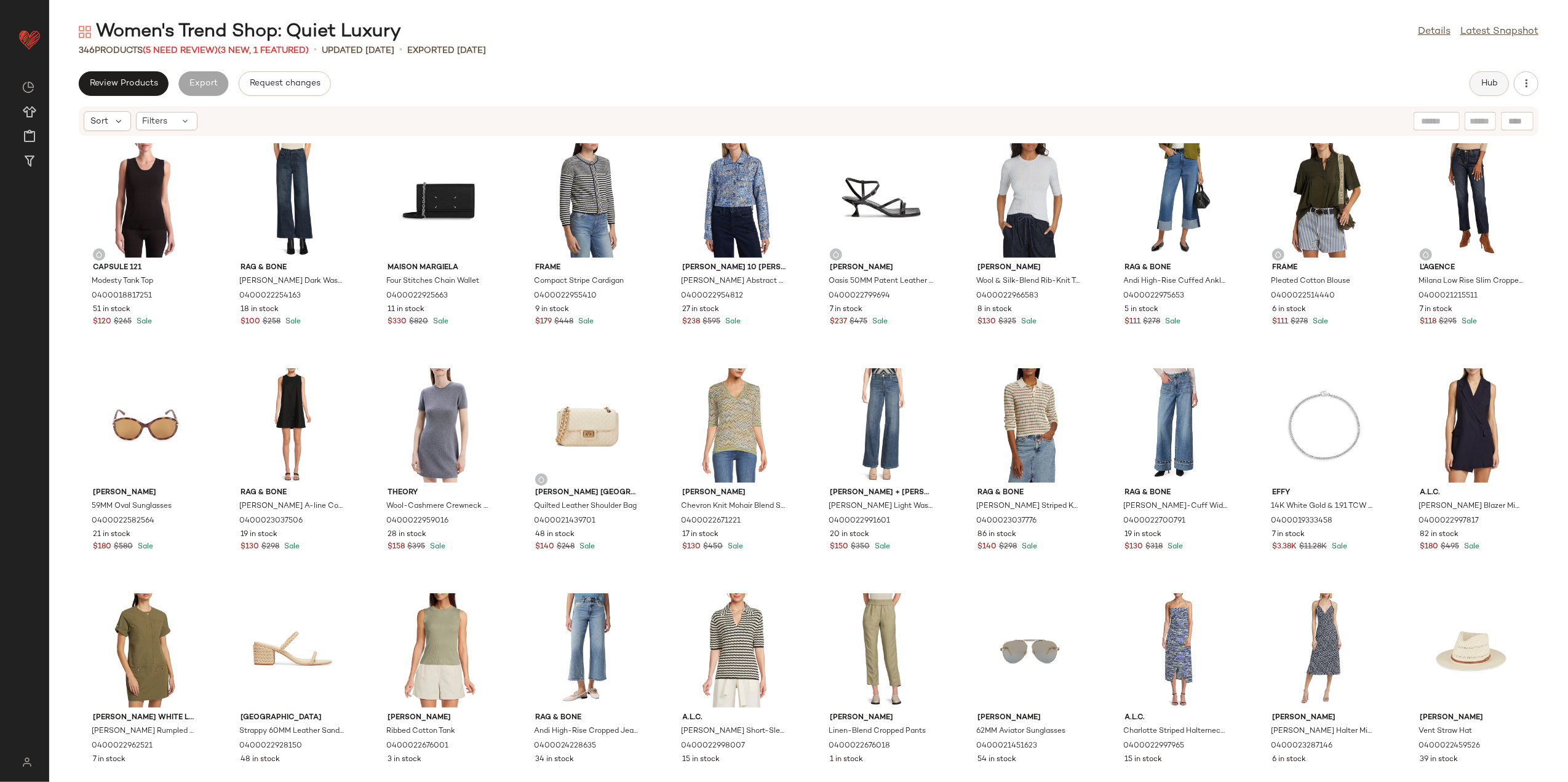
click at [1504, 80] on button "Hub" at bounding box center [1489, 84] width 39 height 25
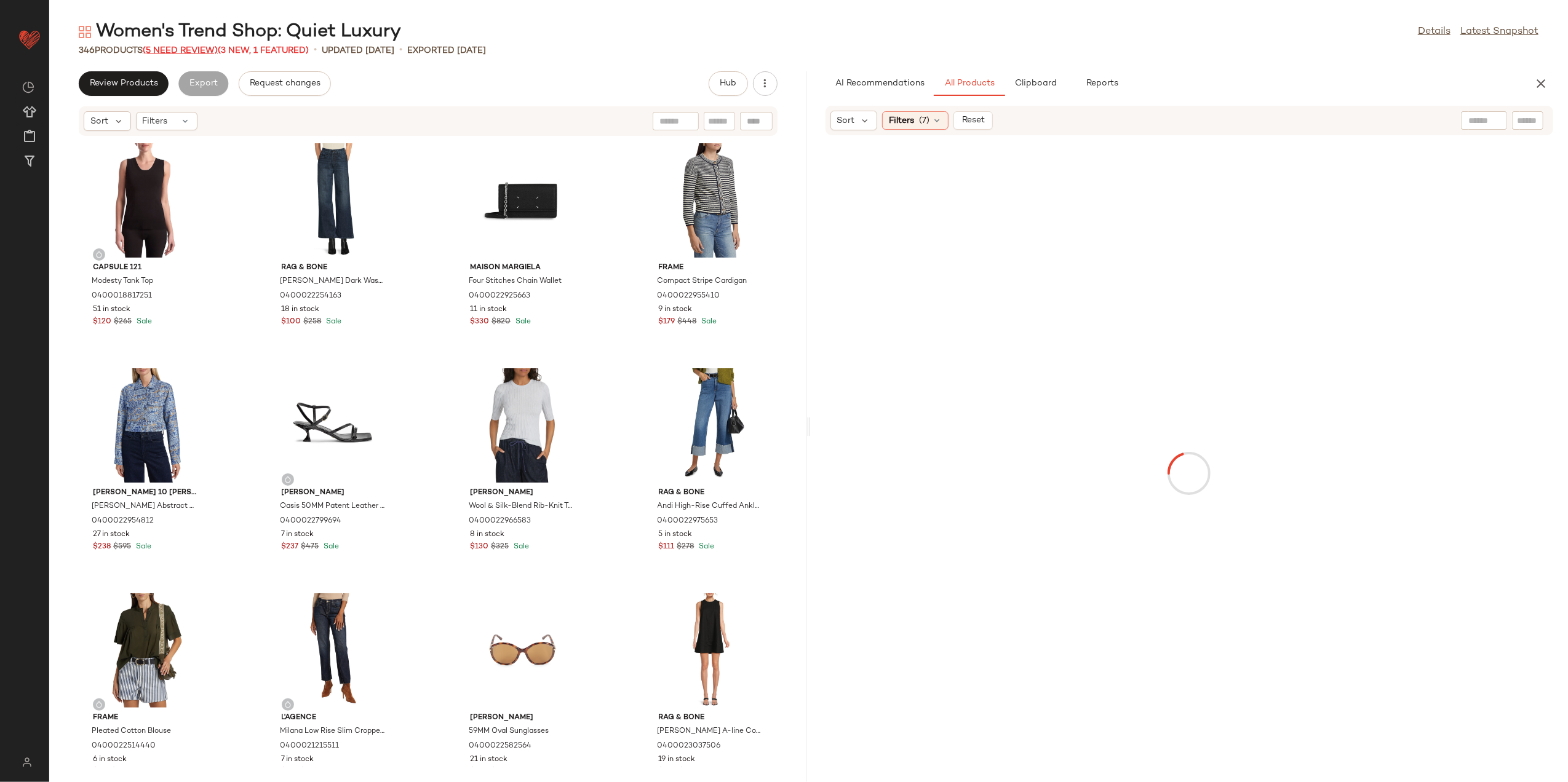
click at [199, 50] on span "(5 Need Review)" at bounding box center [180, 50] width 75 height 9
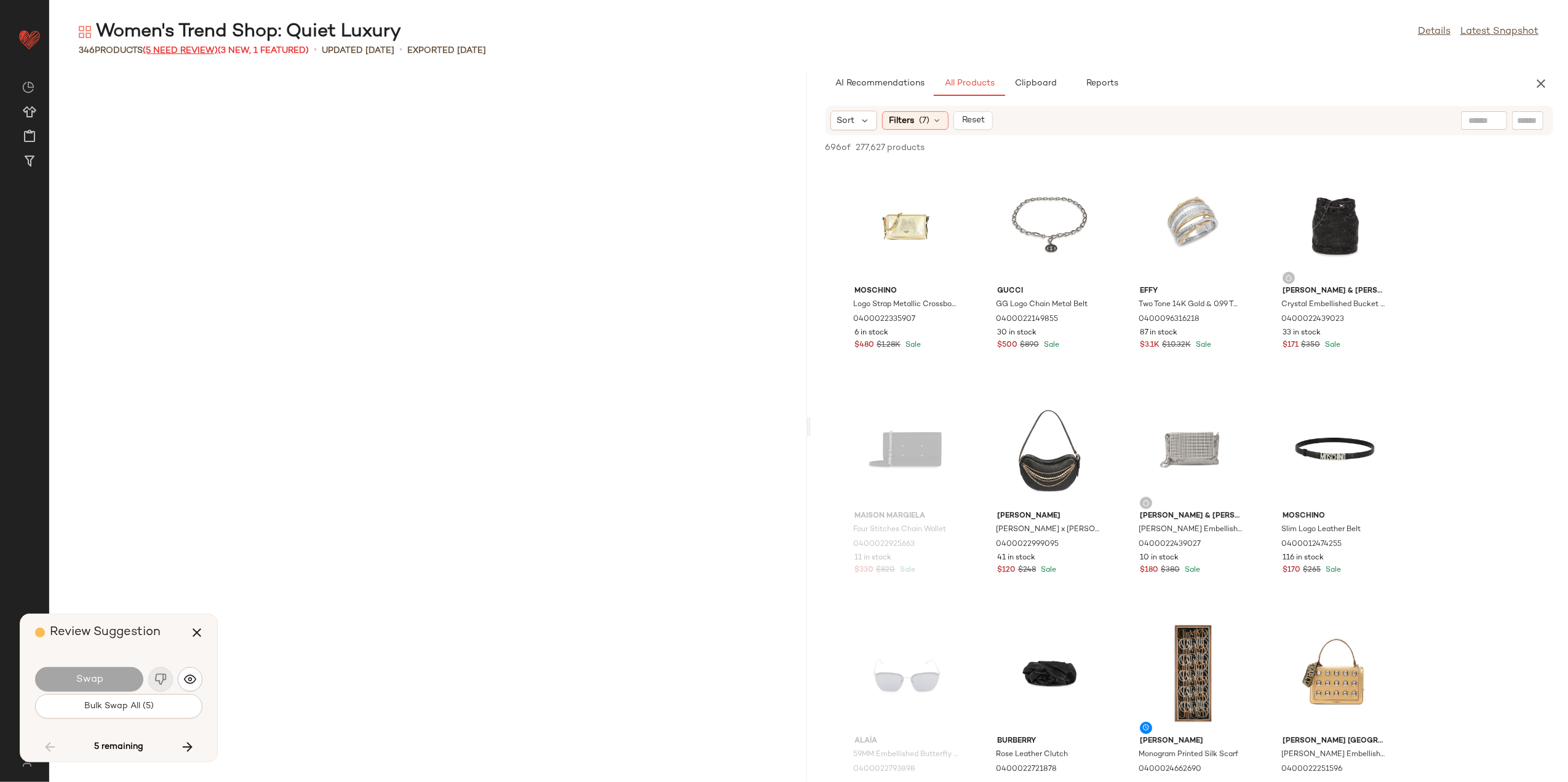
scroll to position [8554, 0]
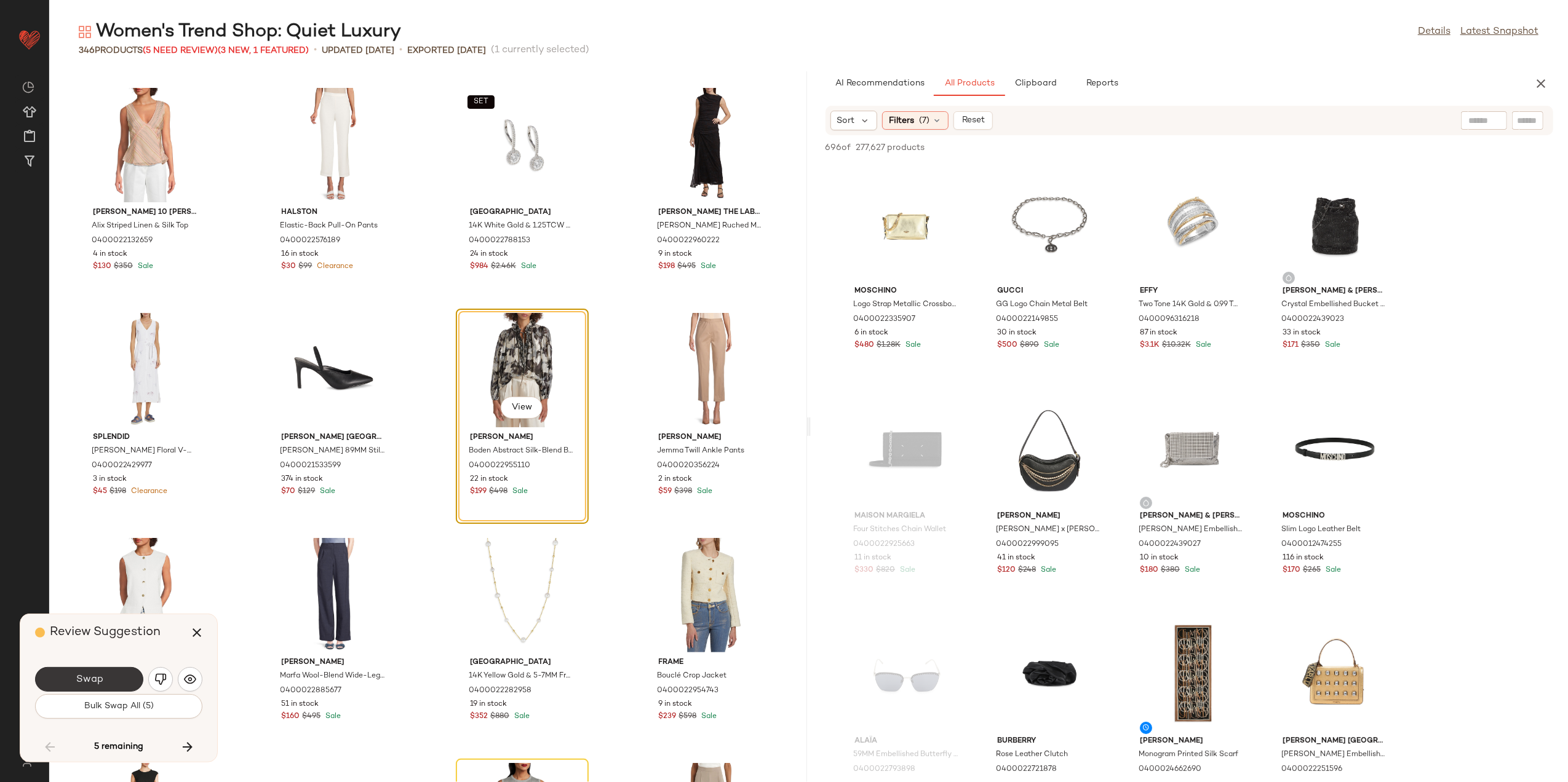
click at [76, 685] on span "Swap" at bounding box center [89, 679] width 27 height 12
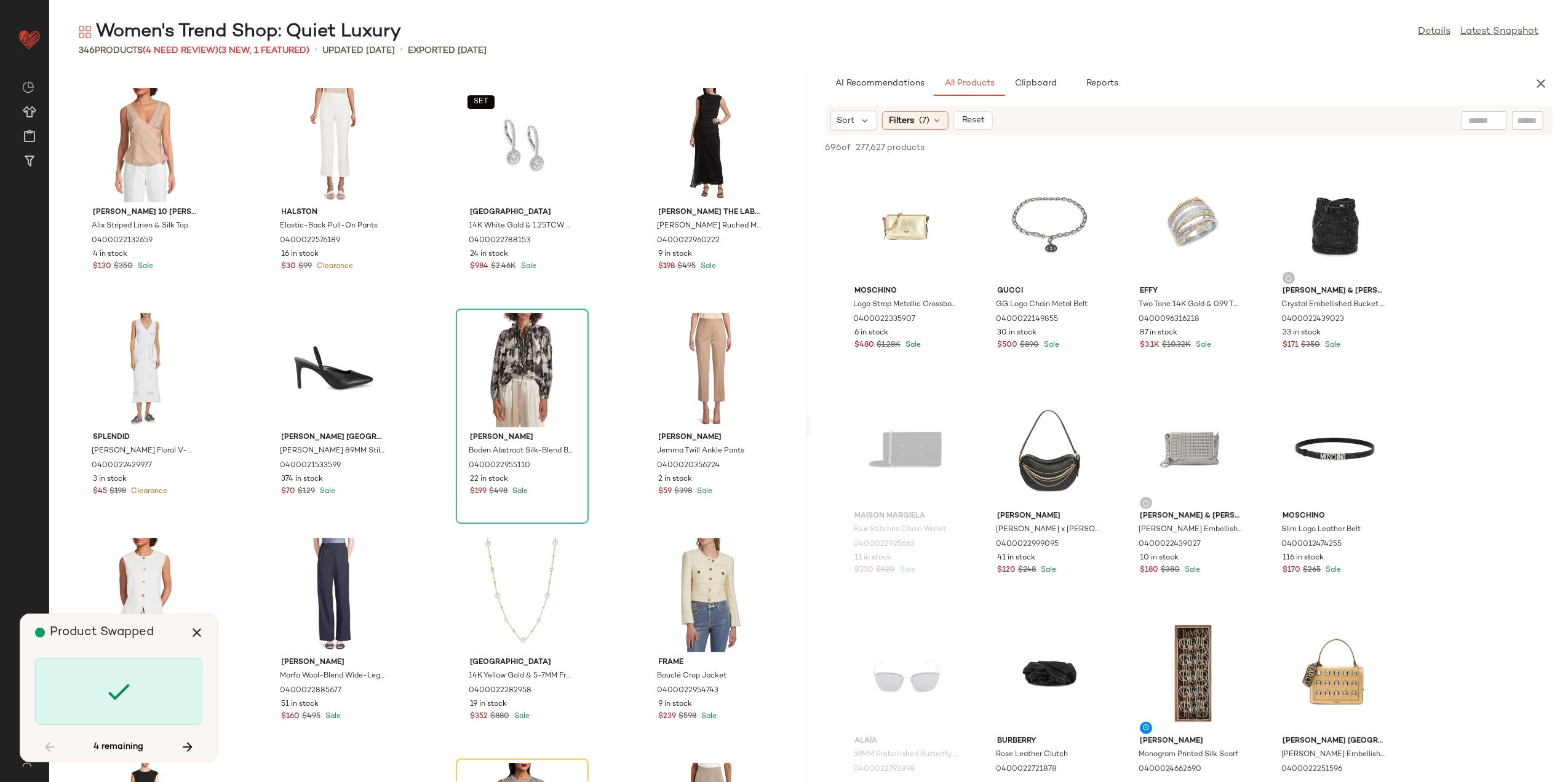
scroll to position [9004, 0]
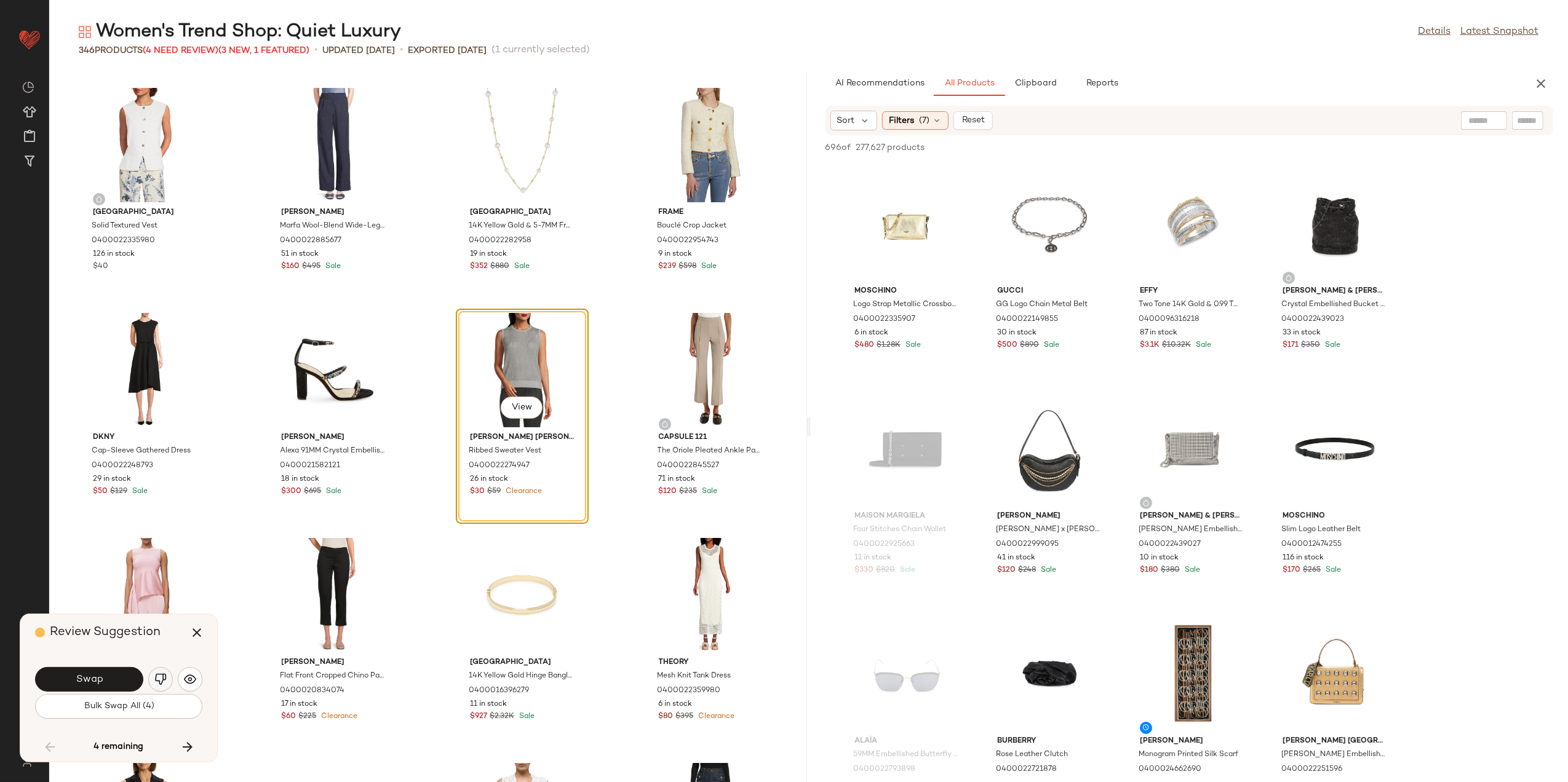
click at [151, 684] on button "button" at bounding box center [160, 680] width 25 height 25
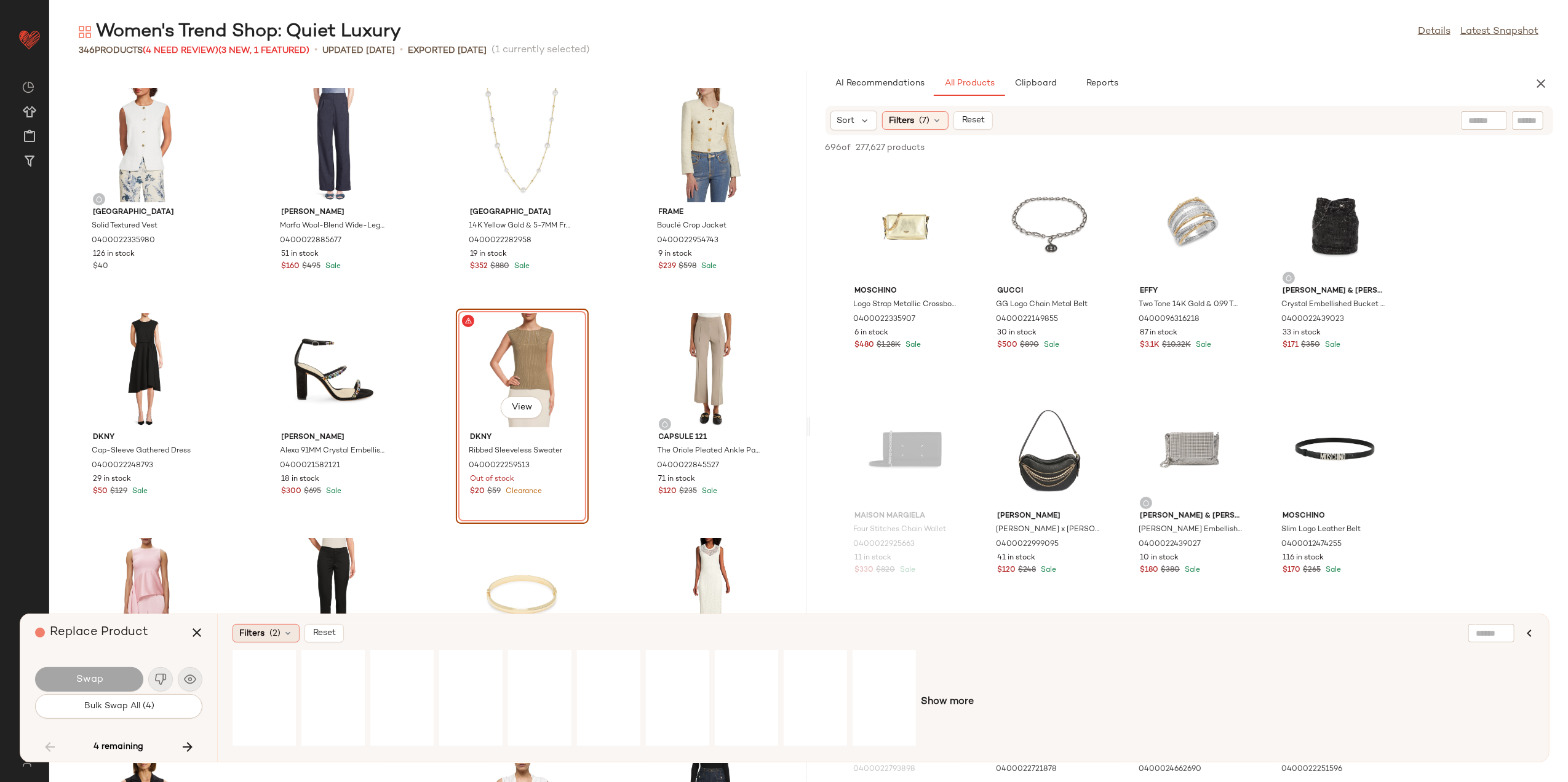
click at [281, 638] on span "(2)" at bounding box center [275, 633] width 11 height 13
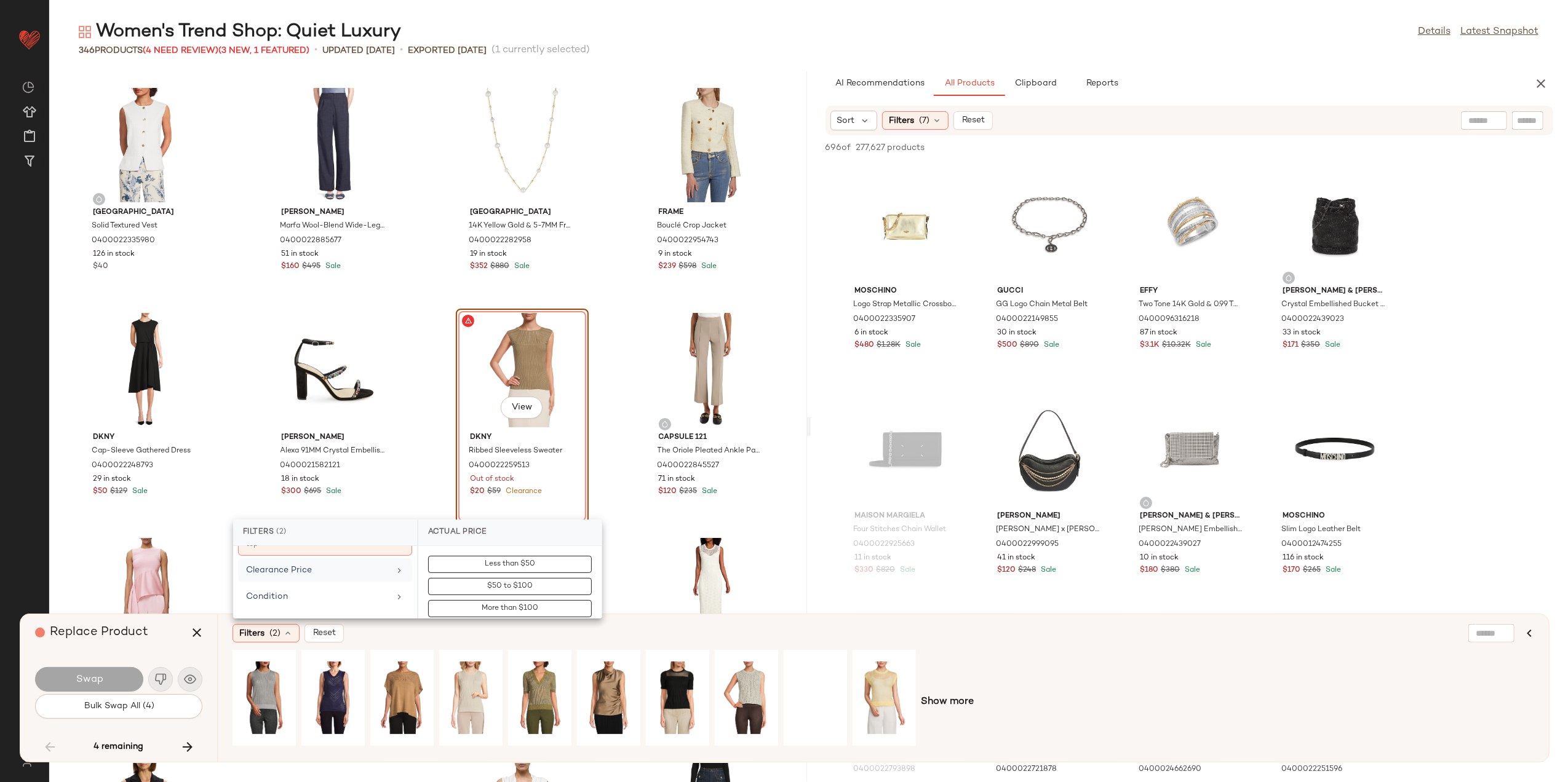
scroll to position [164, 0]
click at [308, 573] on div "Clearance Price" at bounding box center [317, 569] width 143 height 13
click at [495, 594] on button "Not on clearance" at bounding box center [510, 586] width 164 height 17
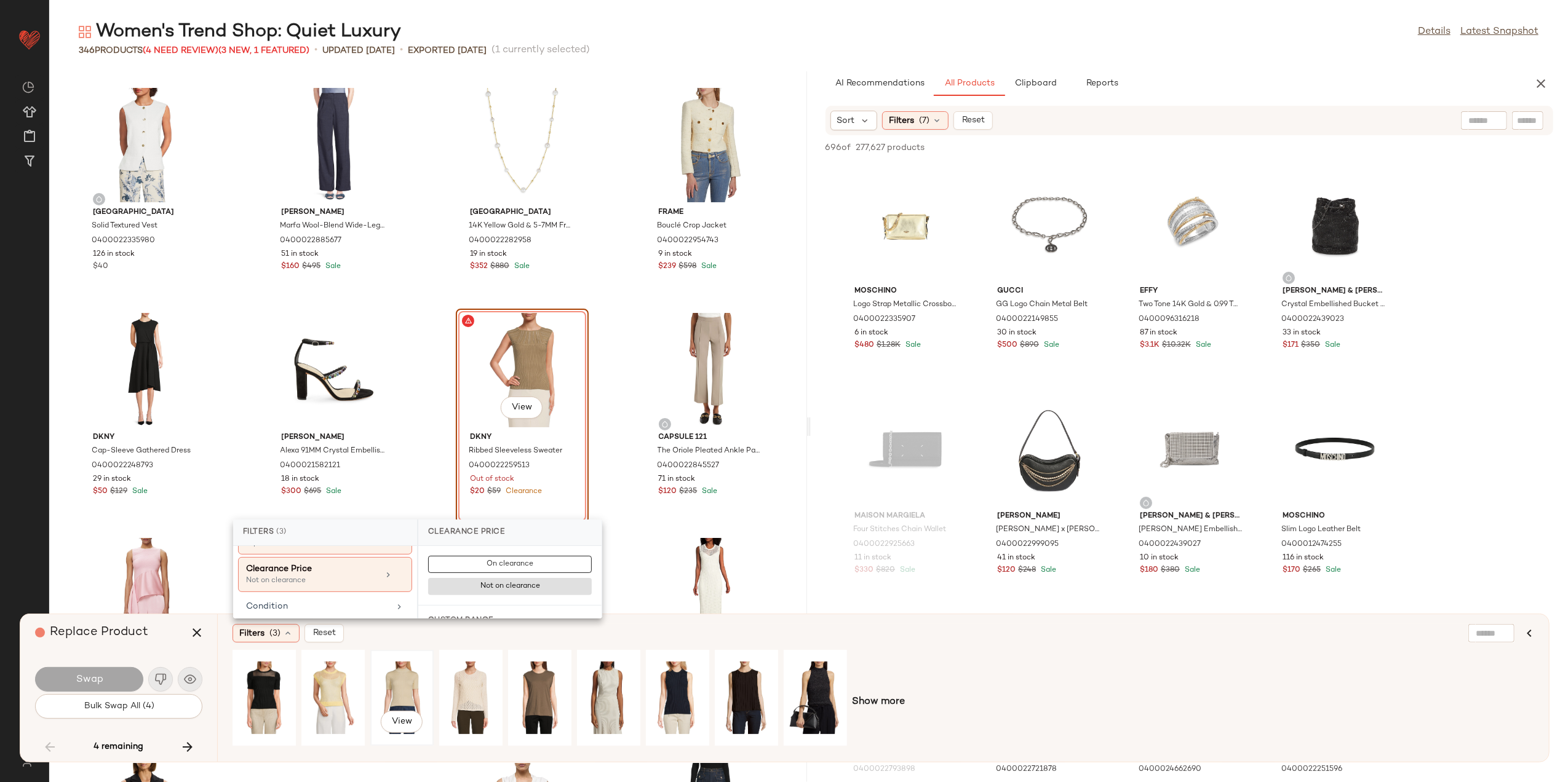
click at [400, 683] on div "View" at bounding box center [402, 698] width 55 height 88
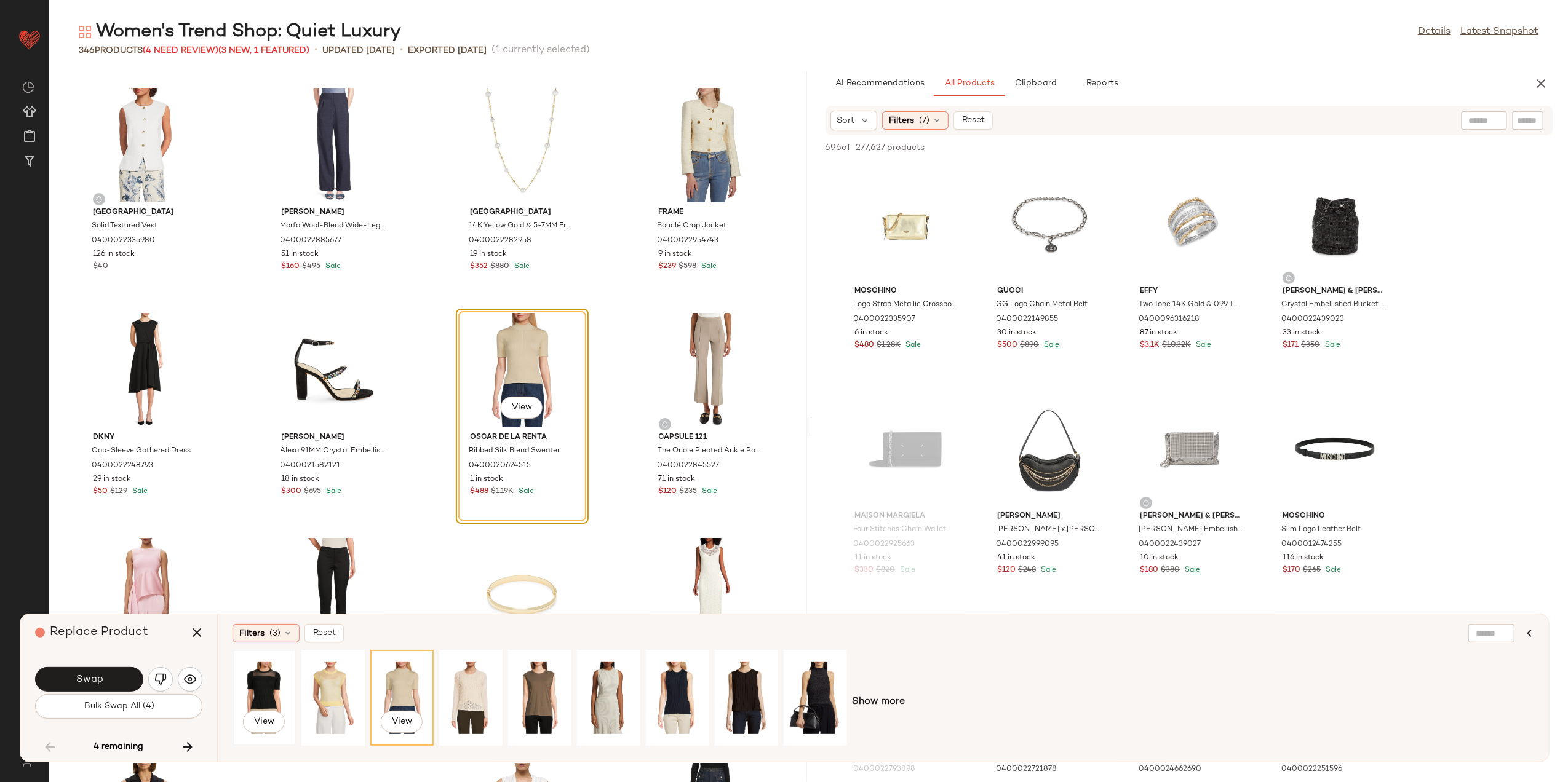
click at [259, 684] on div "View" at bounding box center [264, 698] width 55 height 88
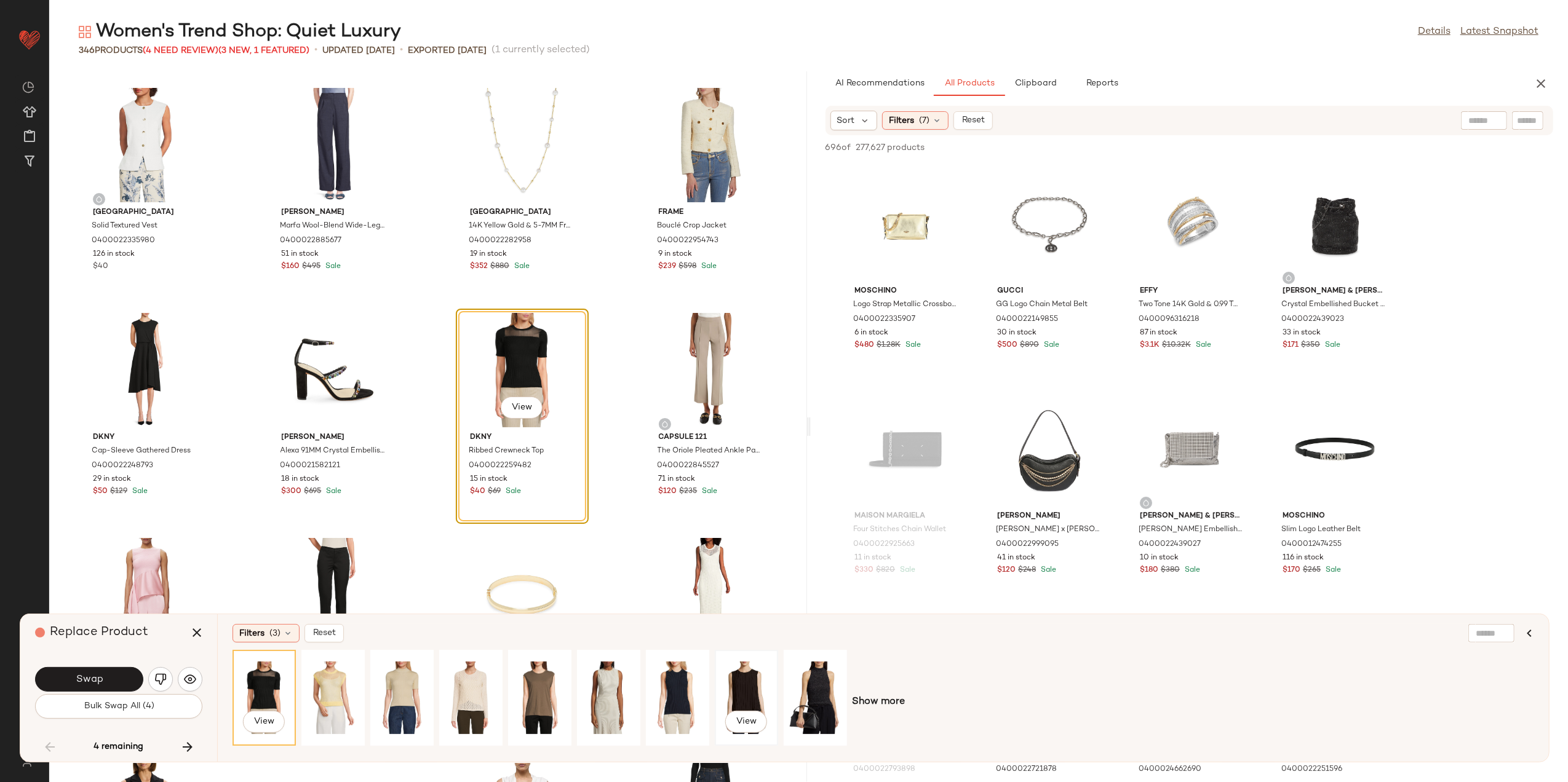
click at [756, 694] on div "View" at bounding box center [747, 698] width 55 height 88
click at [873, 705] on span "Show more" at bounding box center [878, 703] width 53 height 15
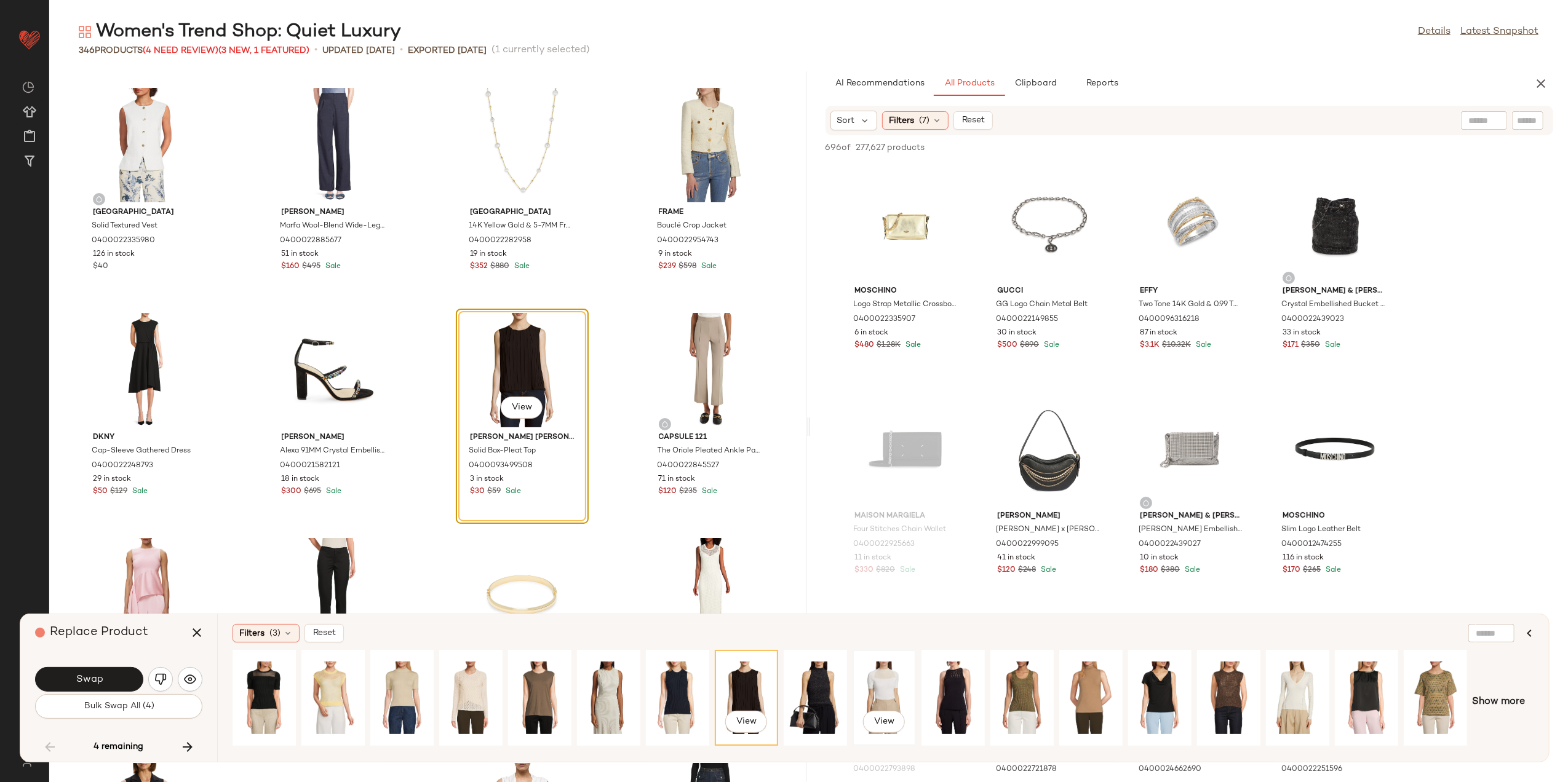
click at [882, 683] on div "View" at bounding box center [884, 698] width 55 height 88
click at [116, 672] on button "Swap" at bounding box center [89, 680] width 108 height 25
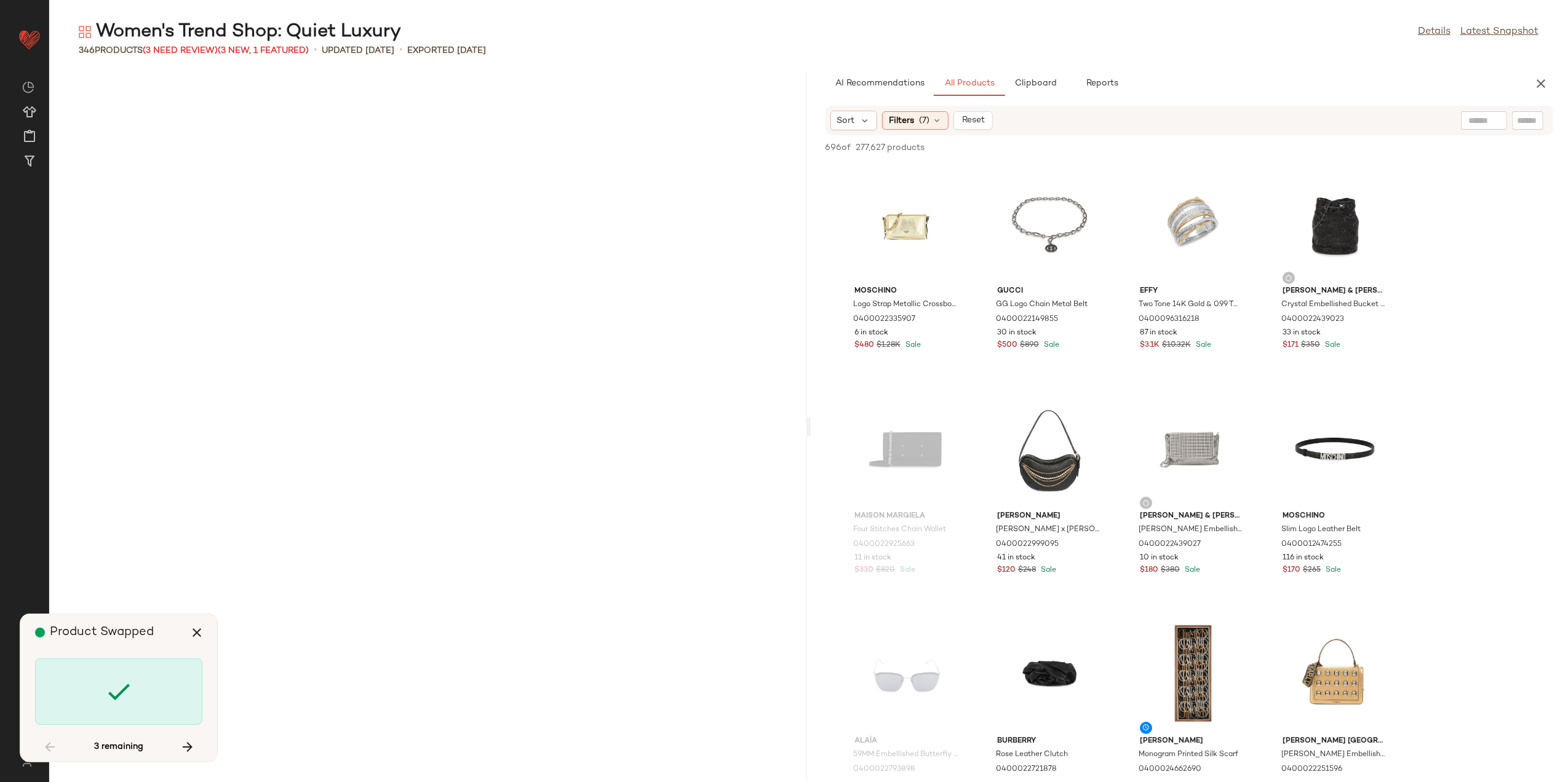
scroll to position [10580, 0]
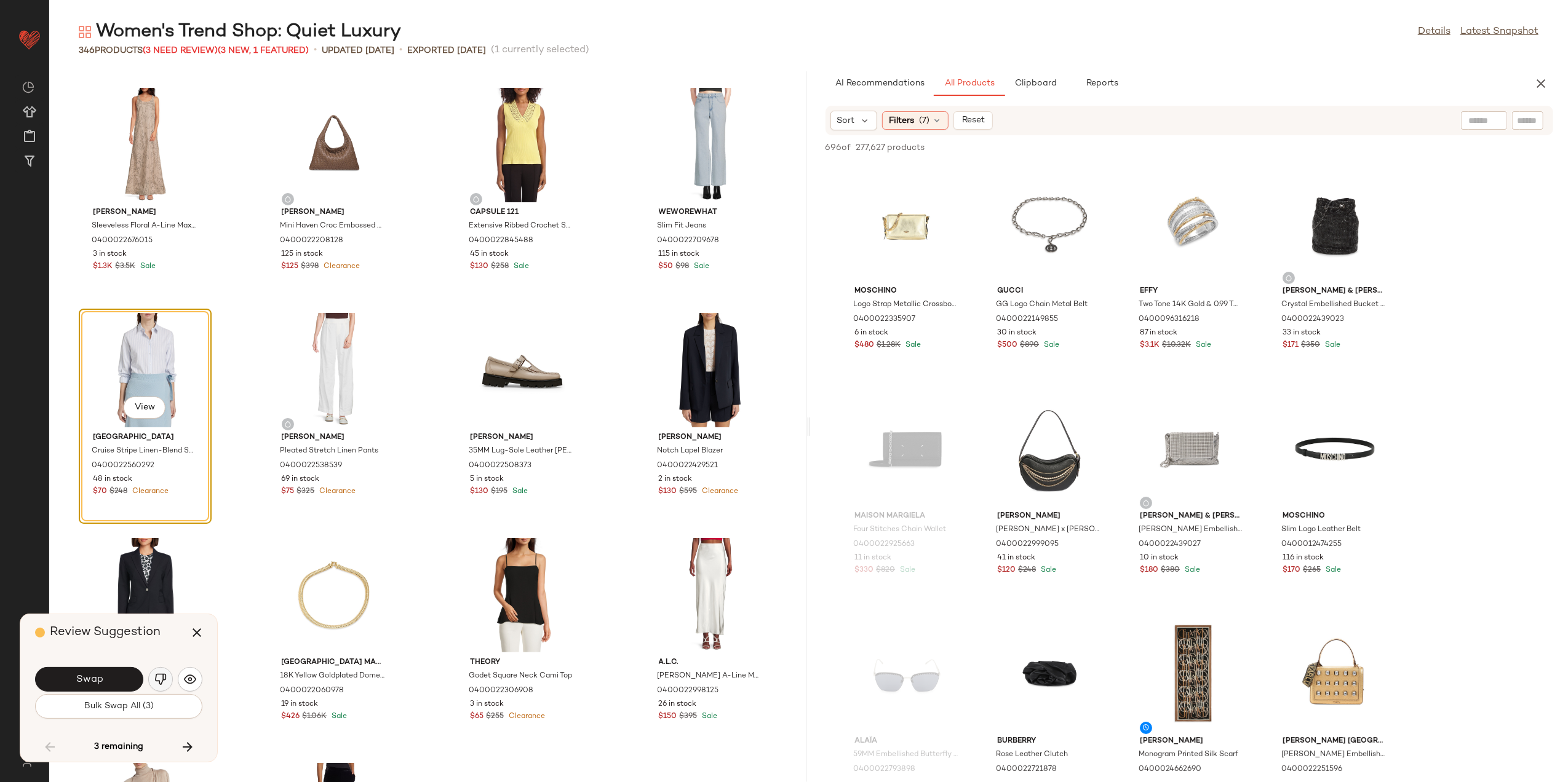
click at [156, 685] on img "button" at bounding box center [160, 680] width 12 height 12
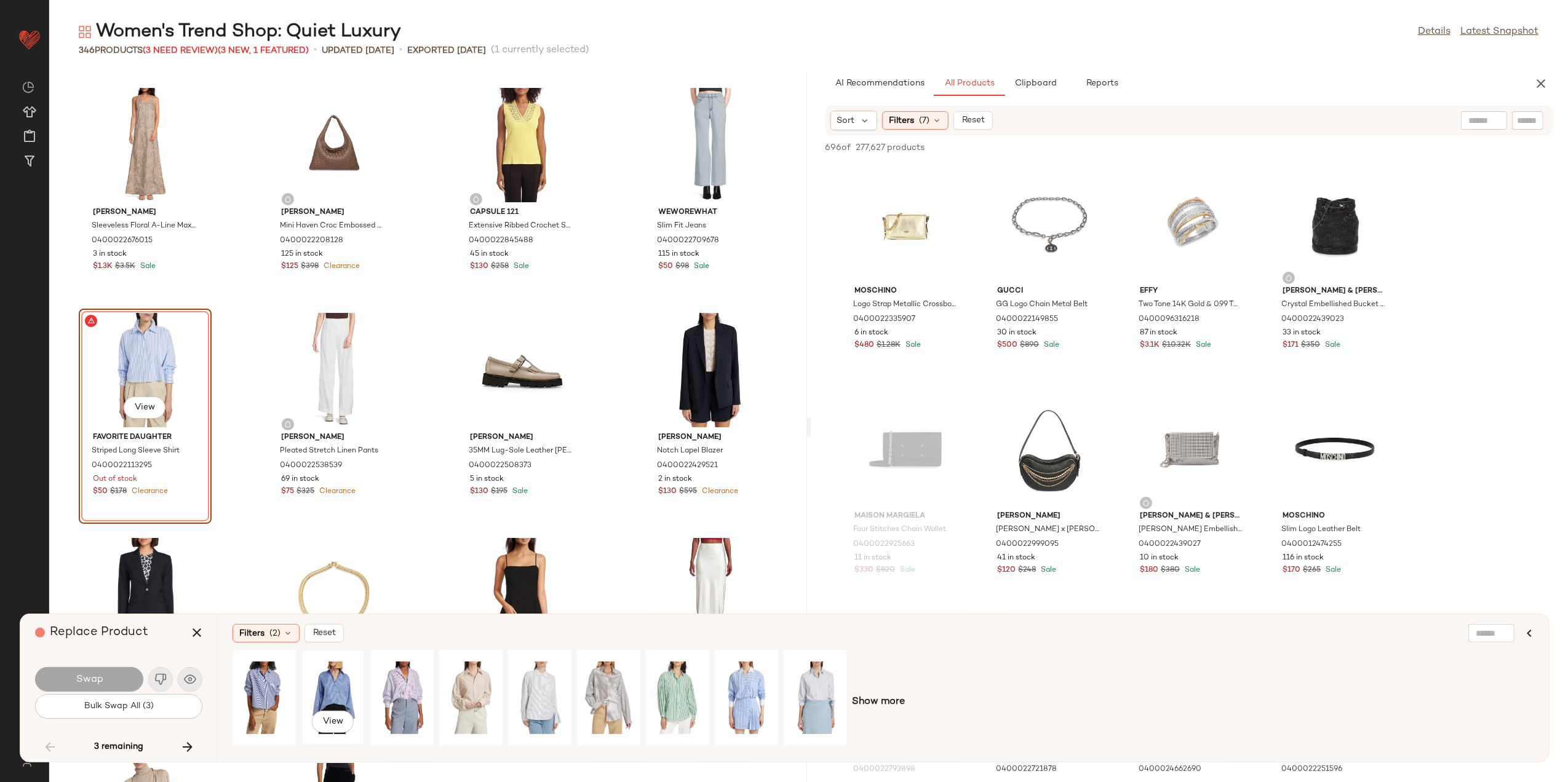
click at [328, 692] on div "View" at bounding box center [333, 698] width 55 height 88
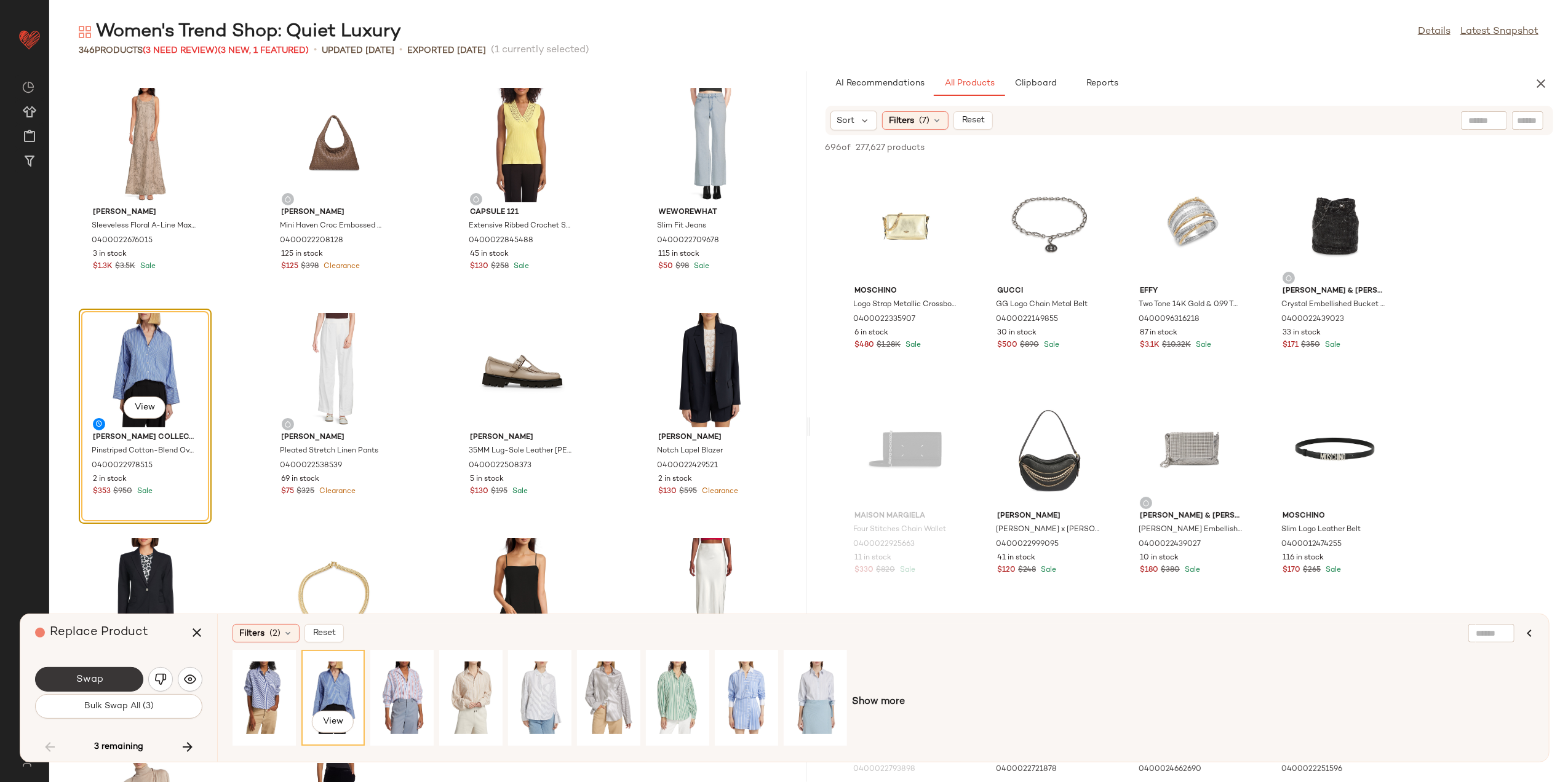
click at [105, 672] on button "Swap" at bounding box center [89, 680] width 108 height 25
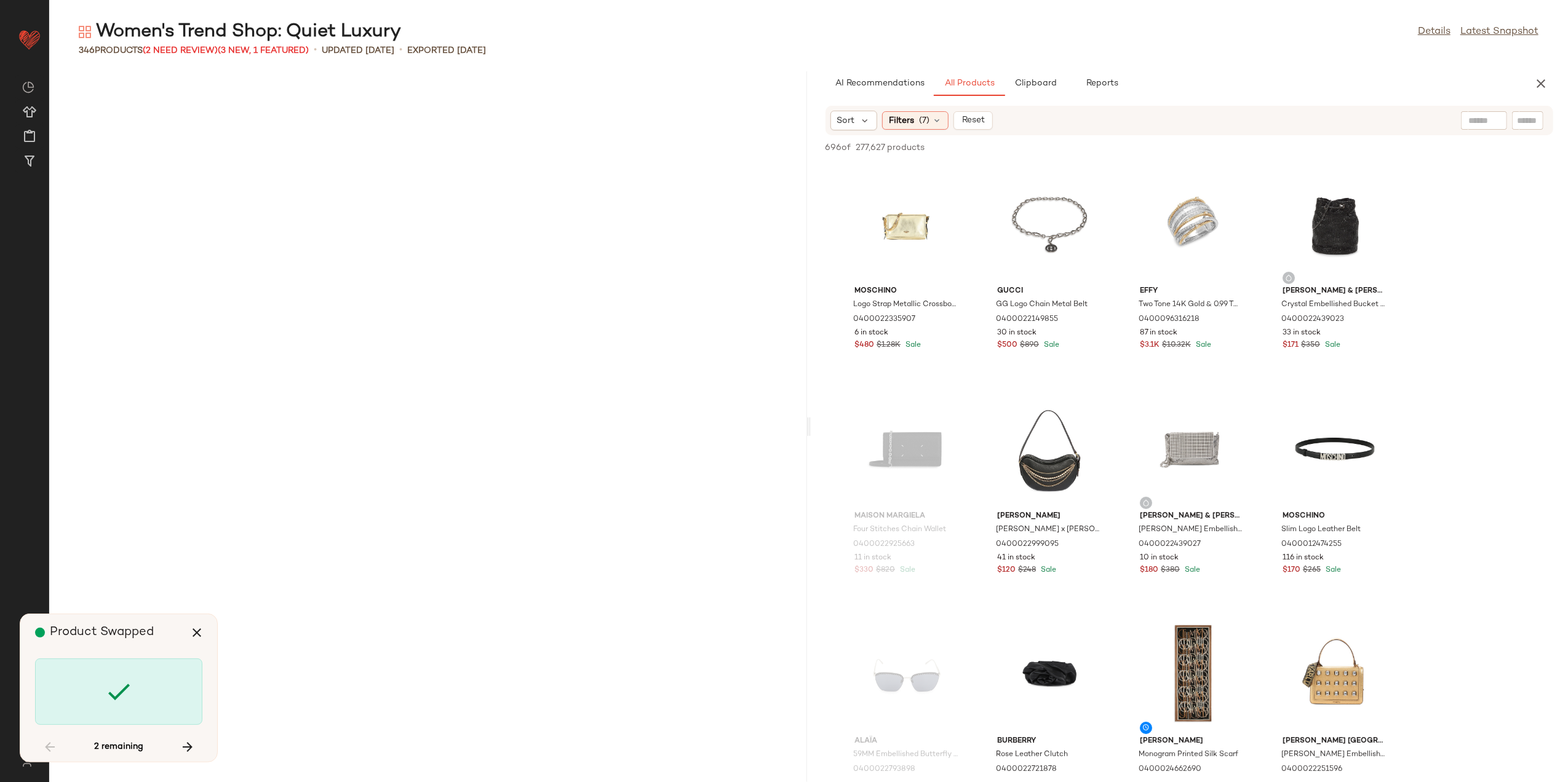
scroll to position [14857, 0]
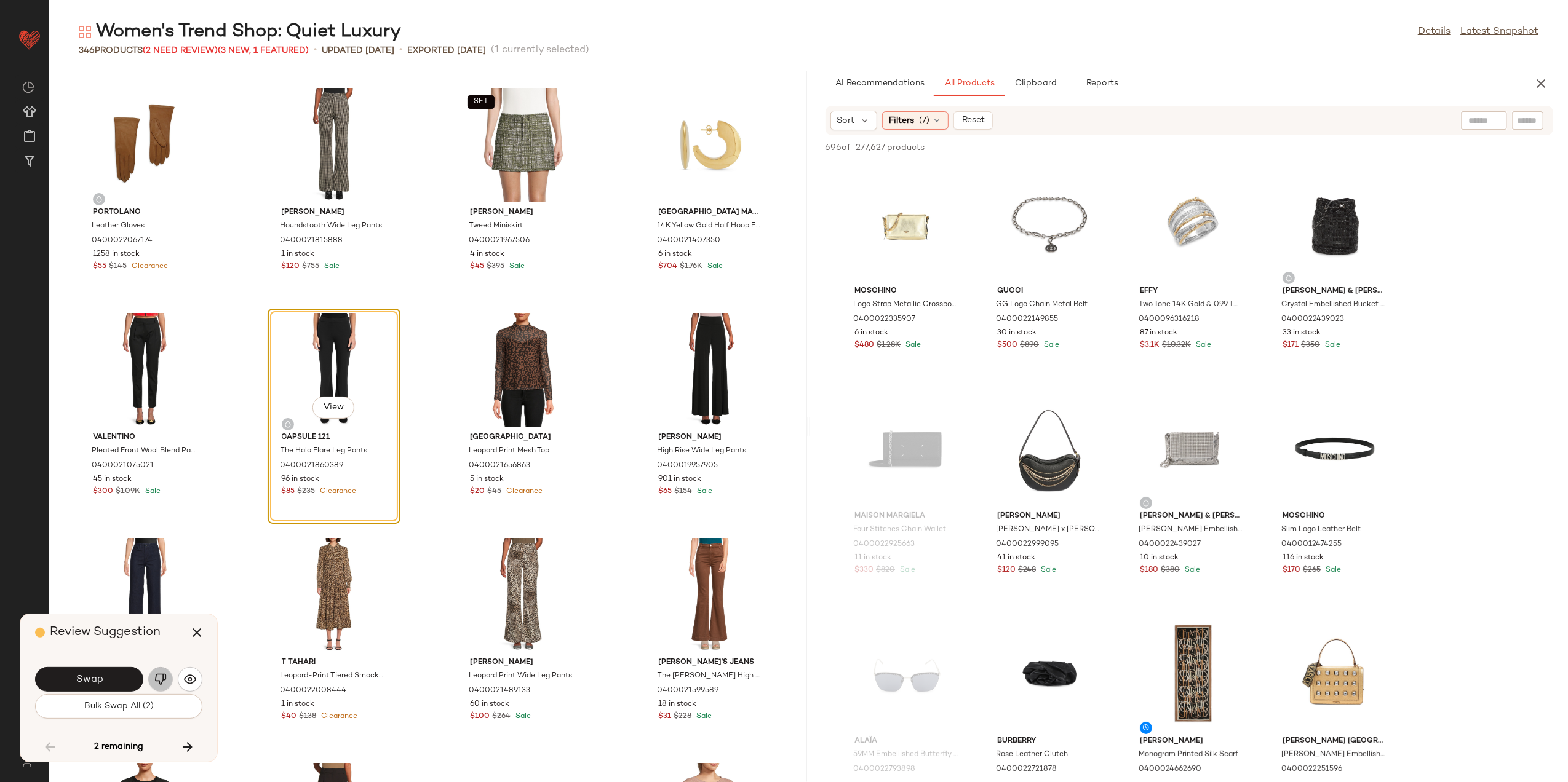
click at [155, 685] on button "button" at bounding box center [160, 680] width 25 height 25
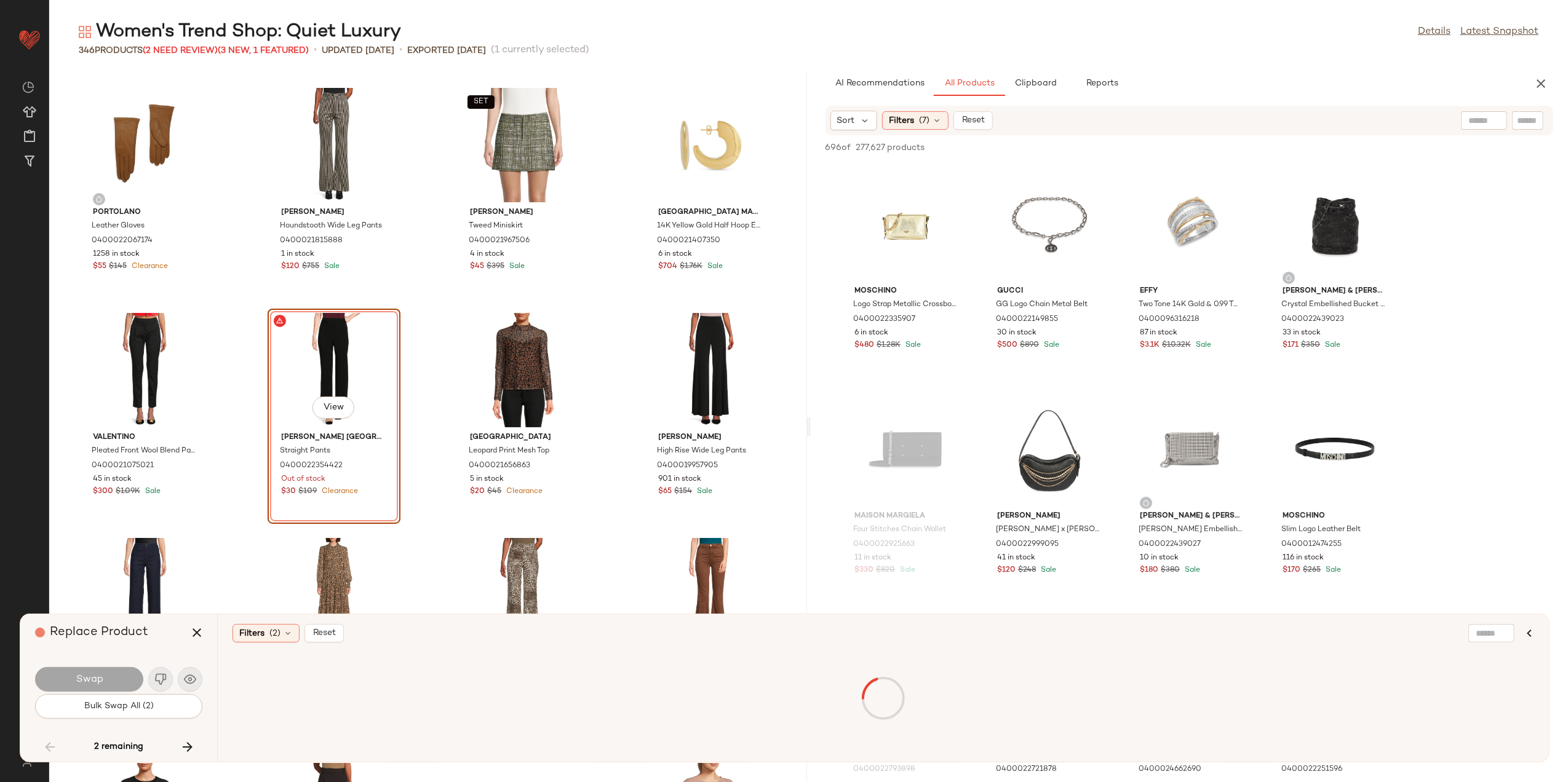
click at [318, 332] on div "View" at bounding box center [334, 370] width 124 height 114
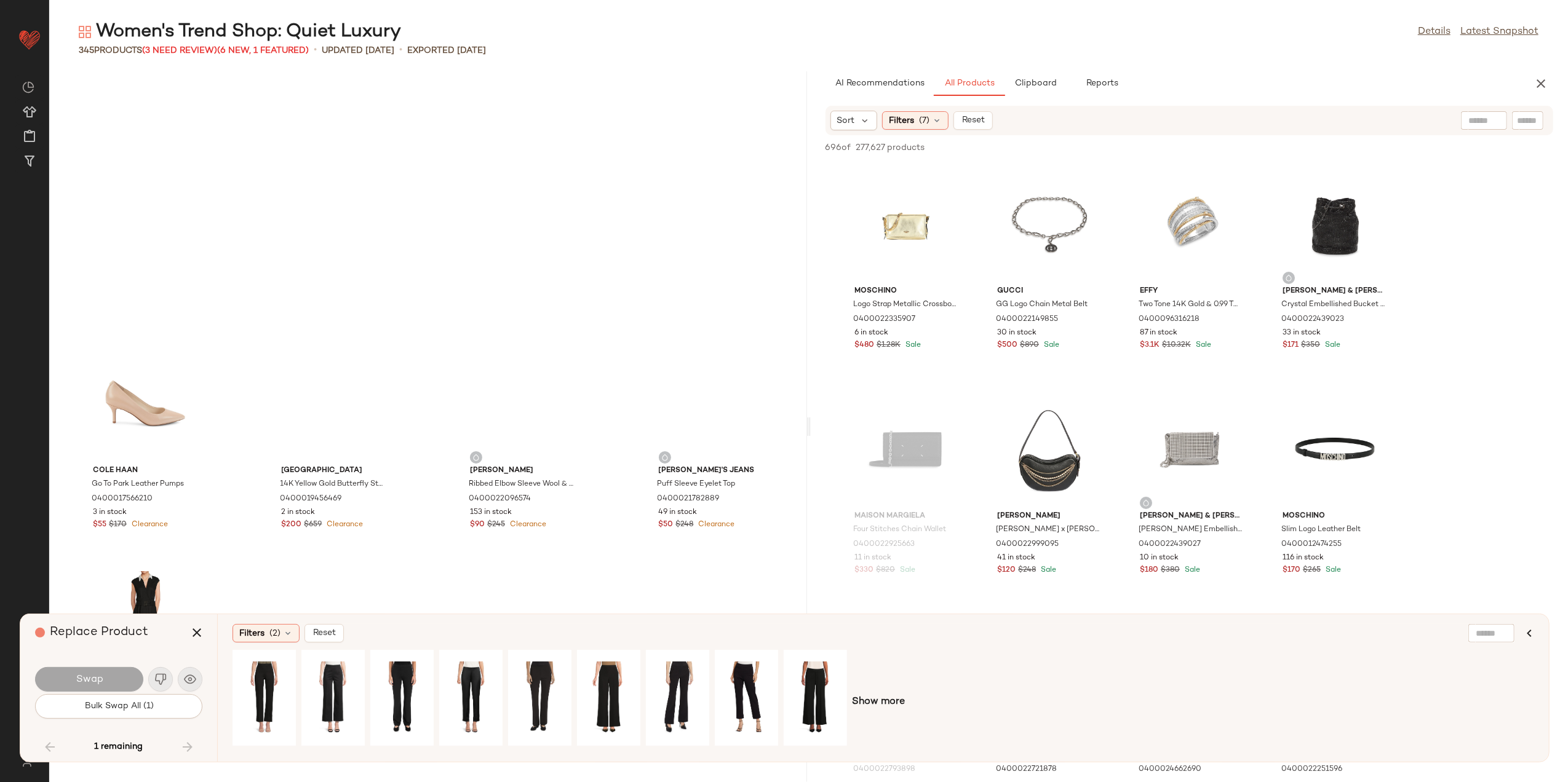
scroll to position [18301, 0]
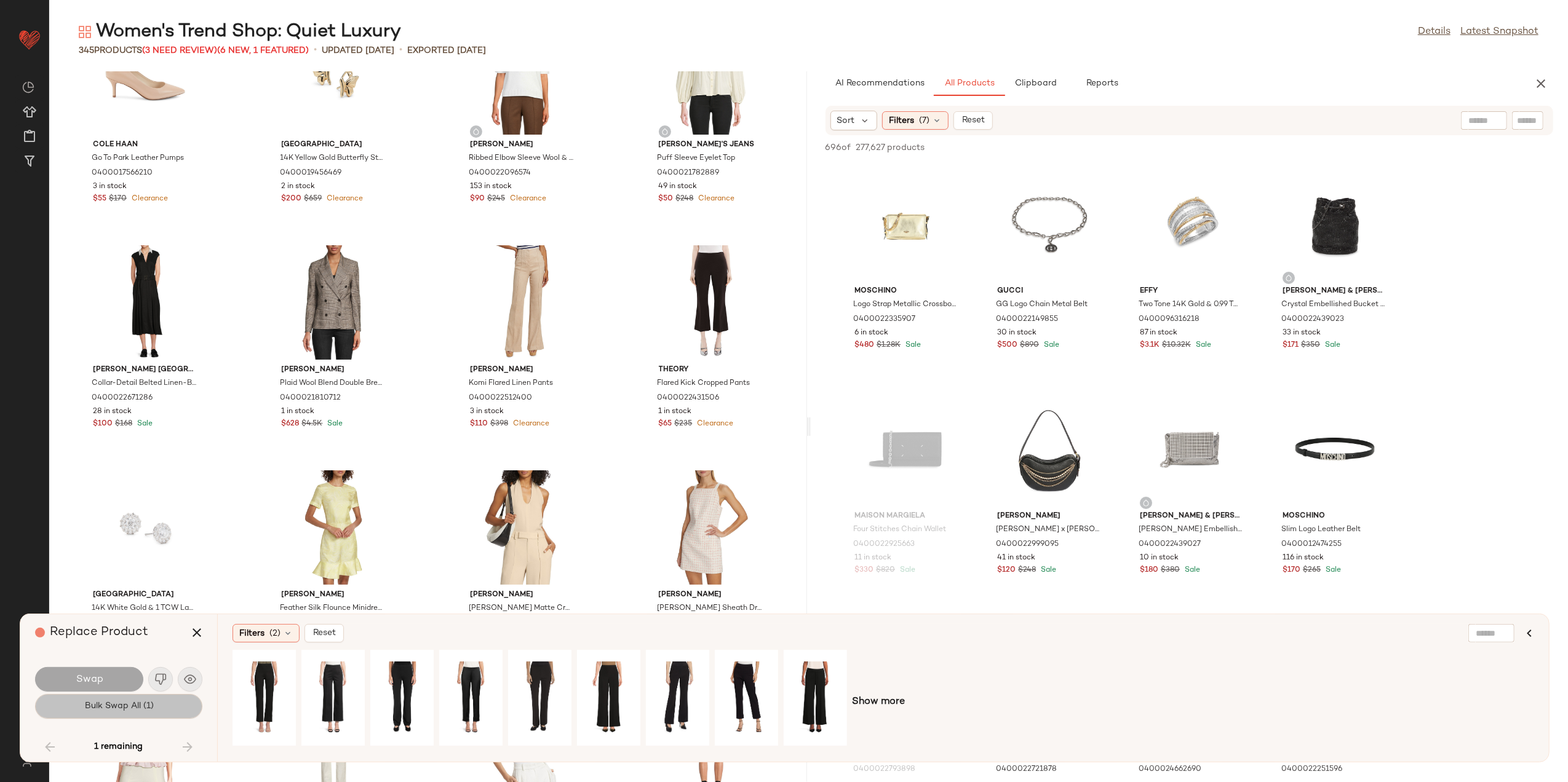
click at [136, 711] on span "Bulk Swap All (1)" at bounding box center [118, 707] width 69 height 10
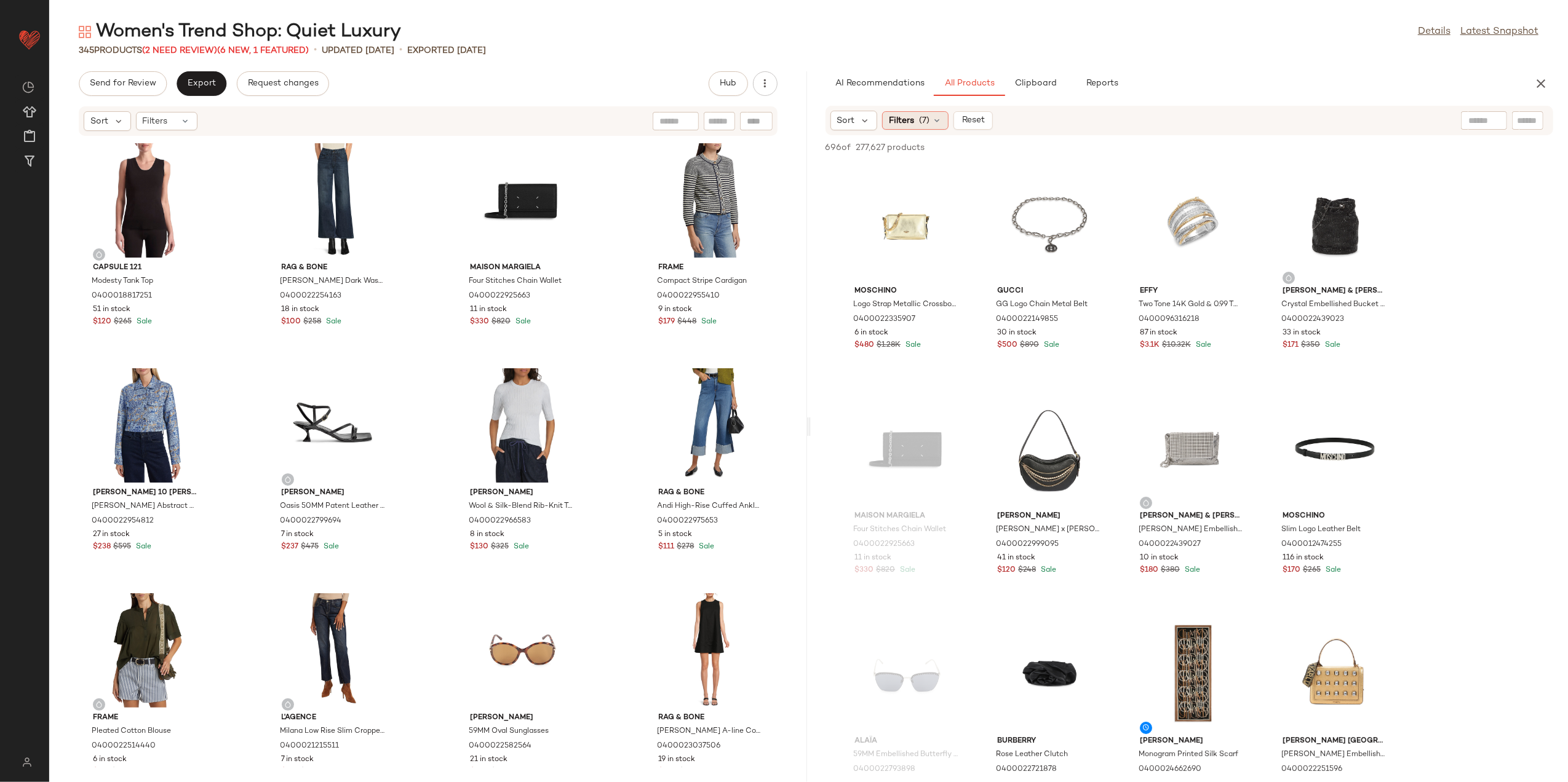
click at [918, 121] on div "Filters (7)" at bounding box center [915, 121] width 66 height 18
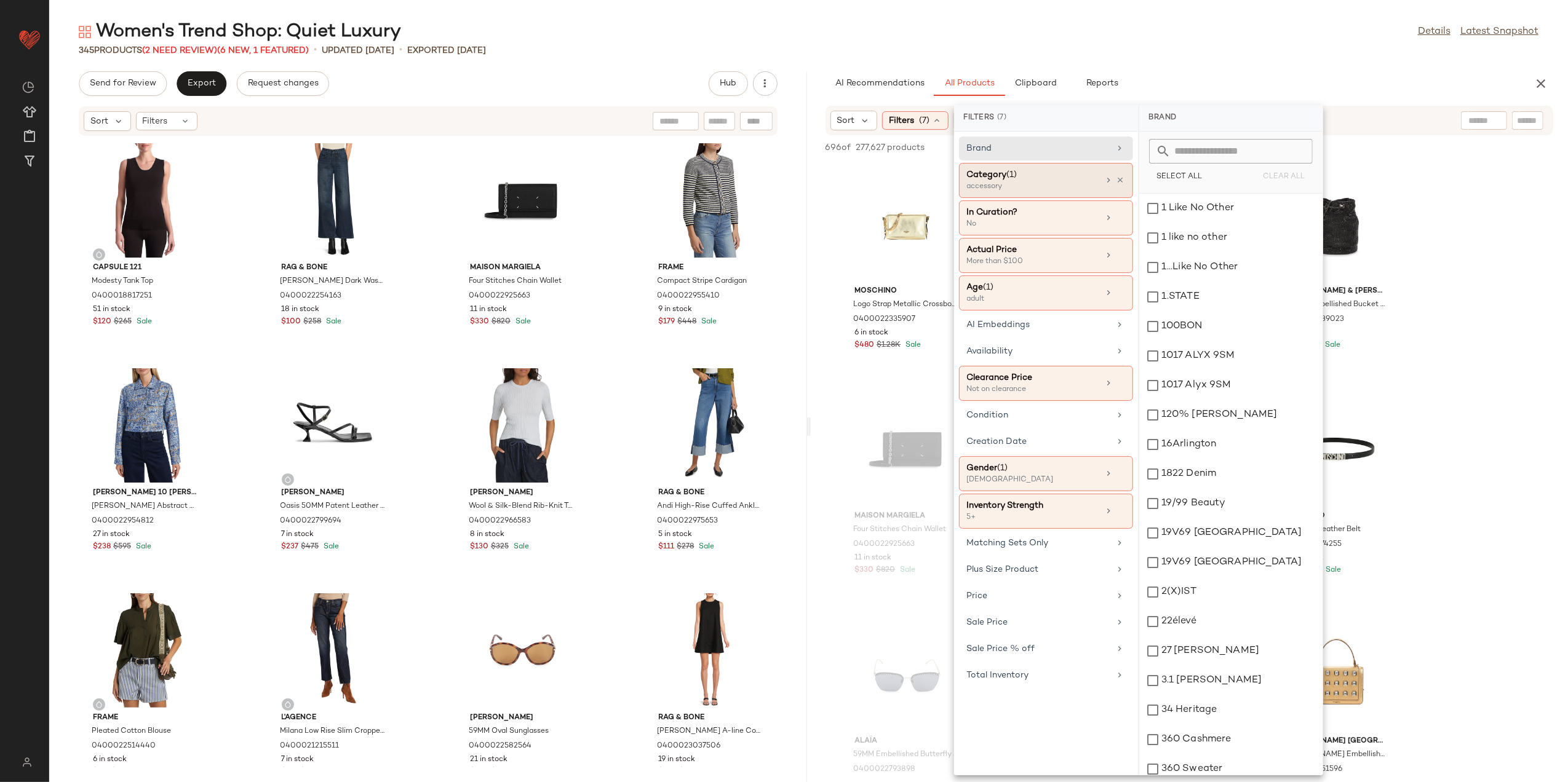
click at [1125, 201] on div "Category (1) accessory" at bounding box center [1046, 218] width 174 height 35
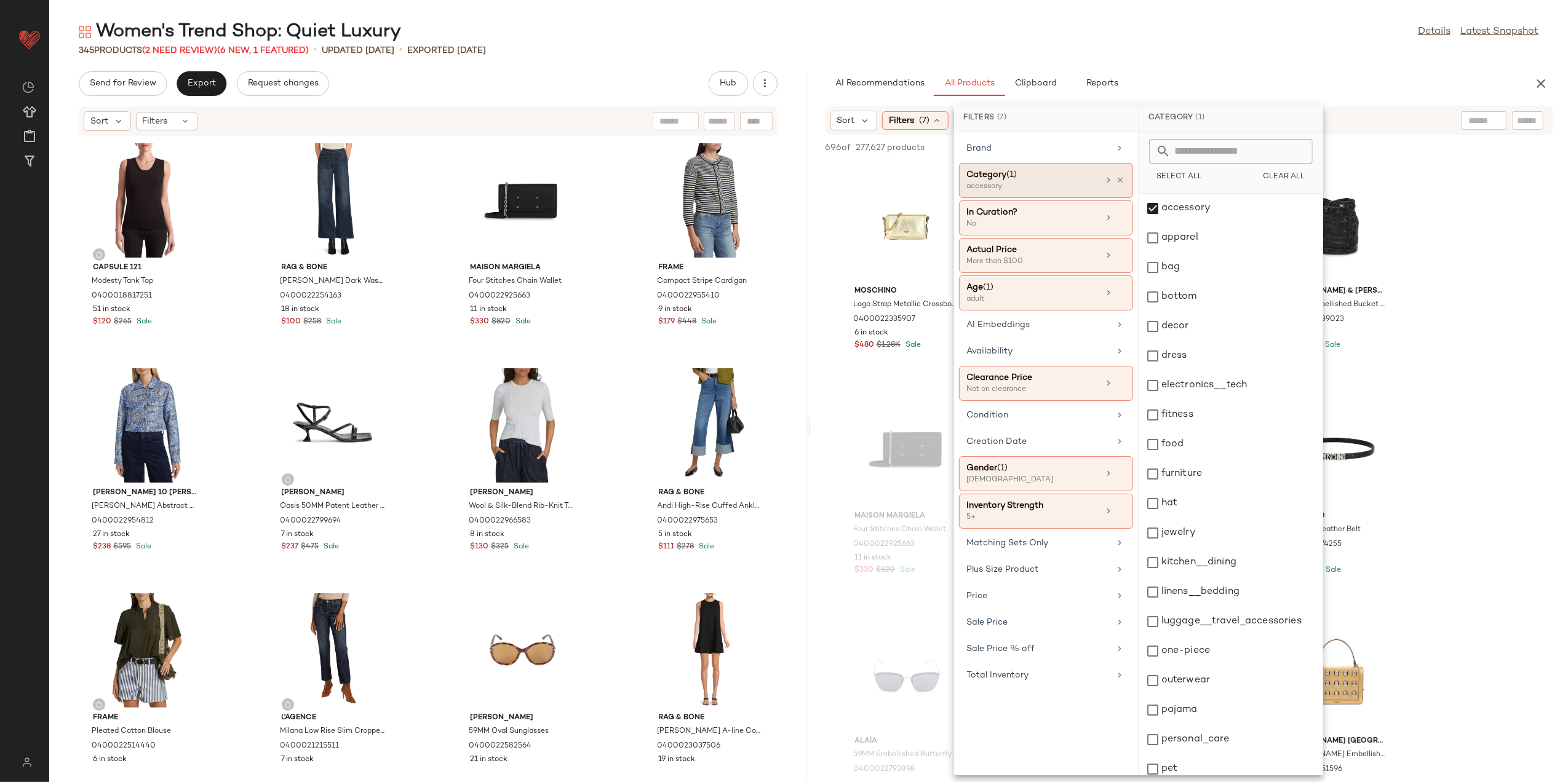
click at [1094, 182] on div "Category (1) accessory" at bounding box center [1033, 180] width 132 height 24
click at [1180, 358] on div "dress" at bounding box center [1231, 355] width 184 height 29
click at [1172, 213] on div "accessory" at bounding box center [1231, 208] width 184 height 29
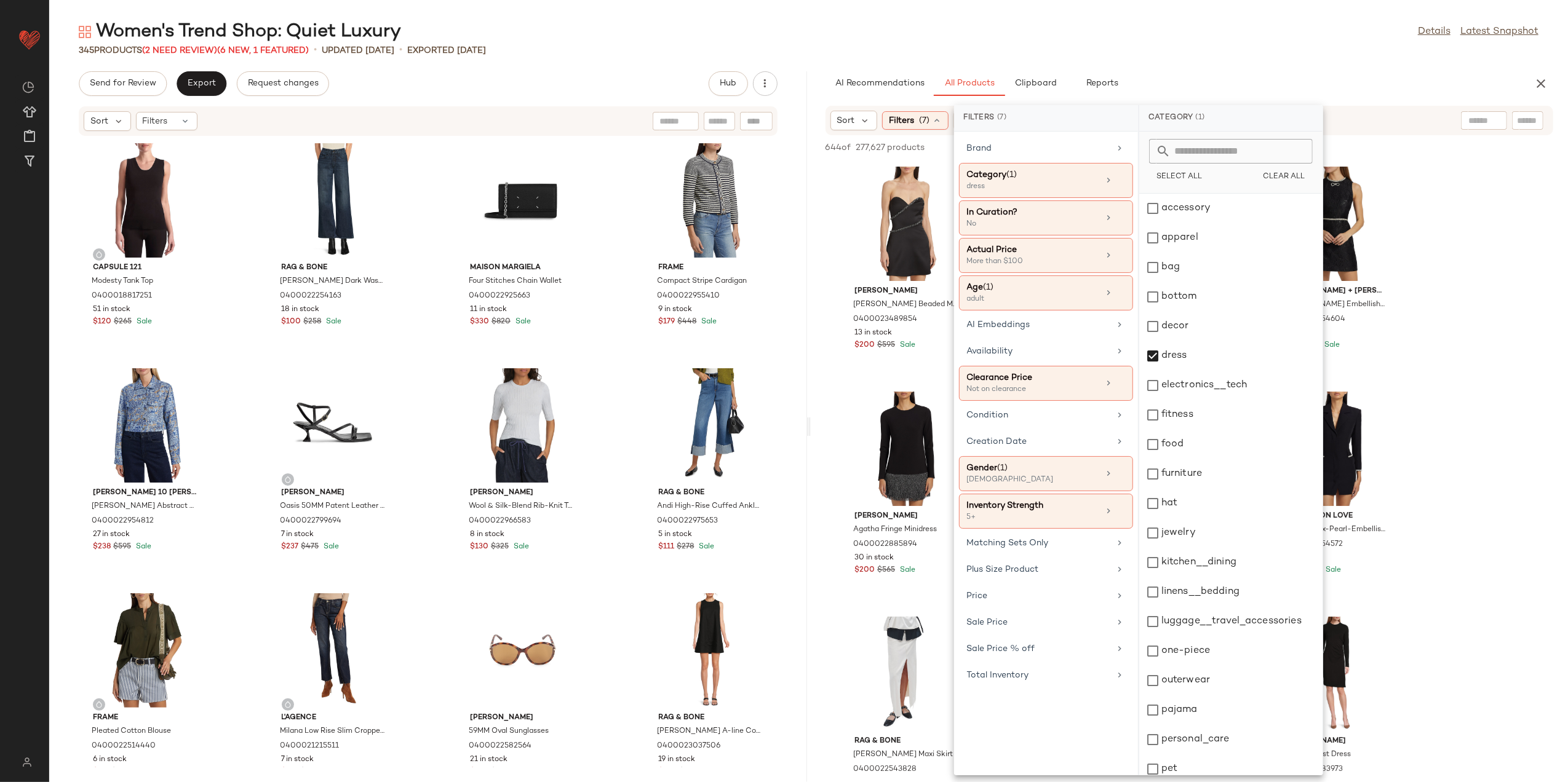
click at [1140, 57] on div "Women's Trend Shop: Quiet Luxury Details Latest Snapshot 345 Products (2 Need R…" at bounding box center [809, 401] width 1519 height 763
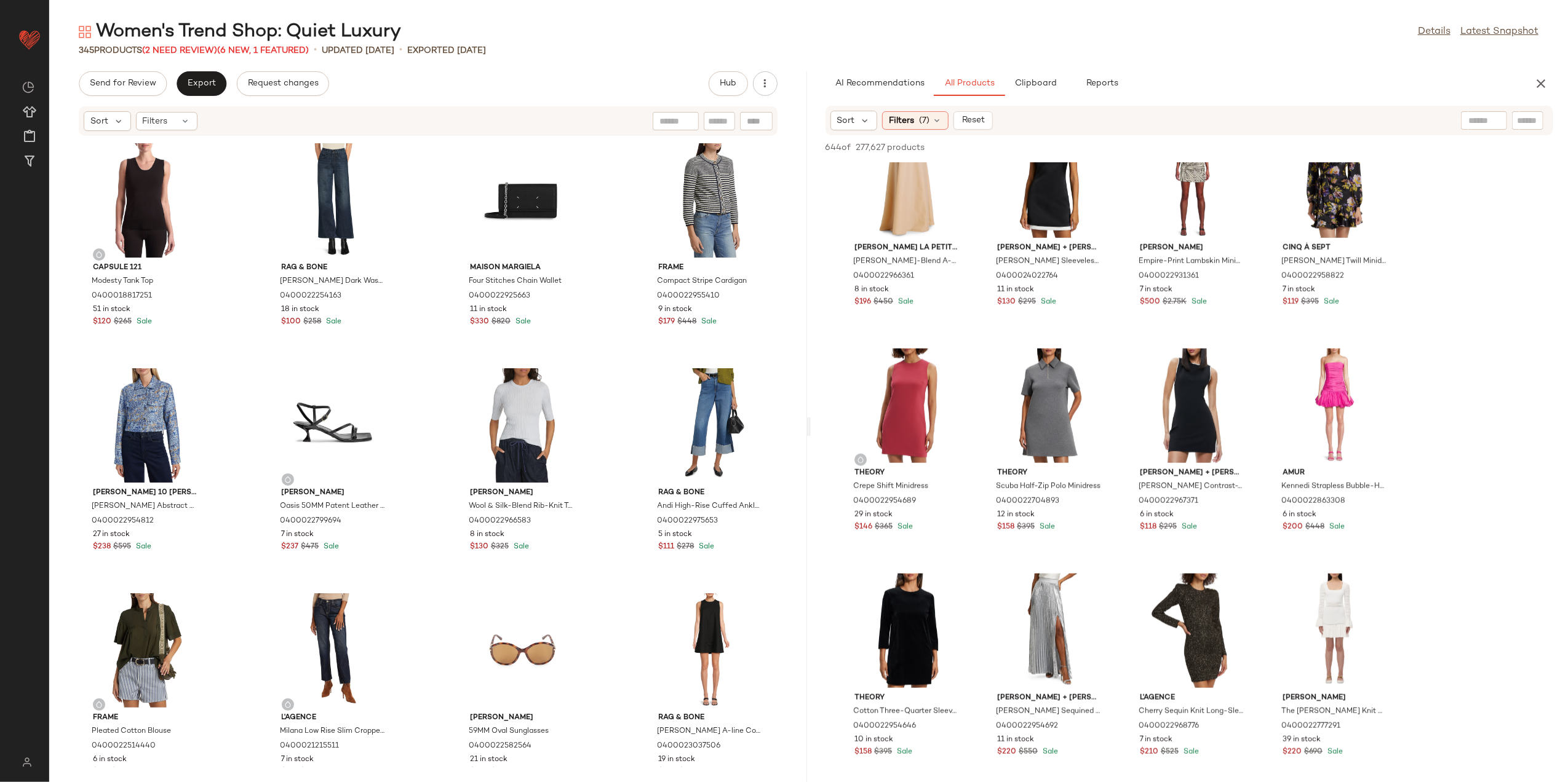
scroll to position [1476, 0]
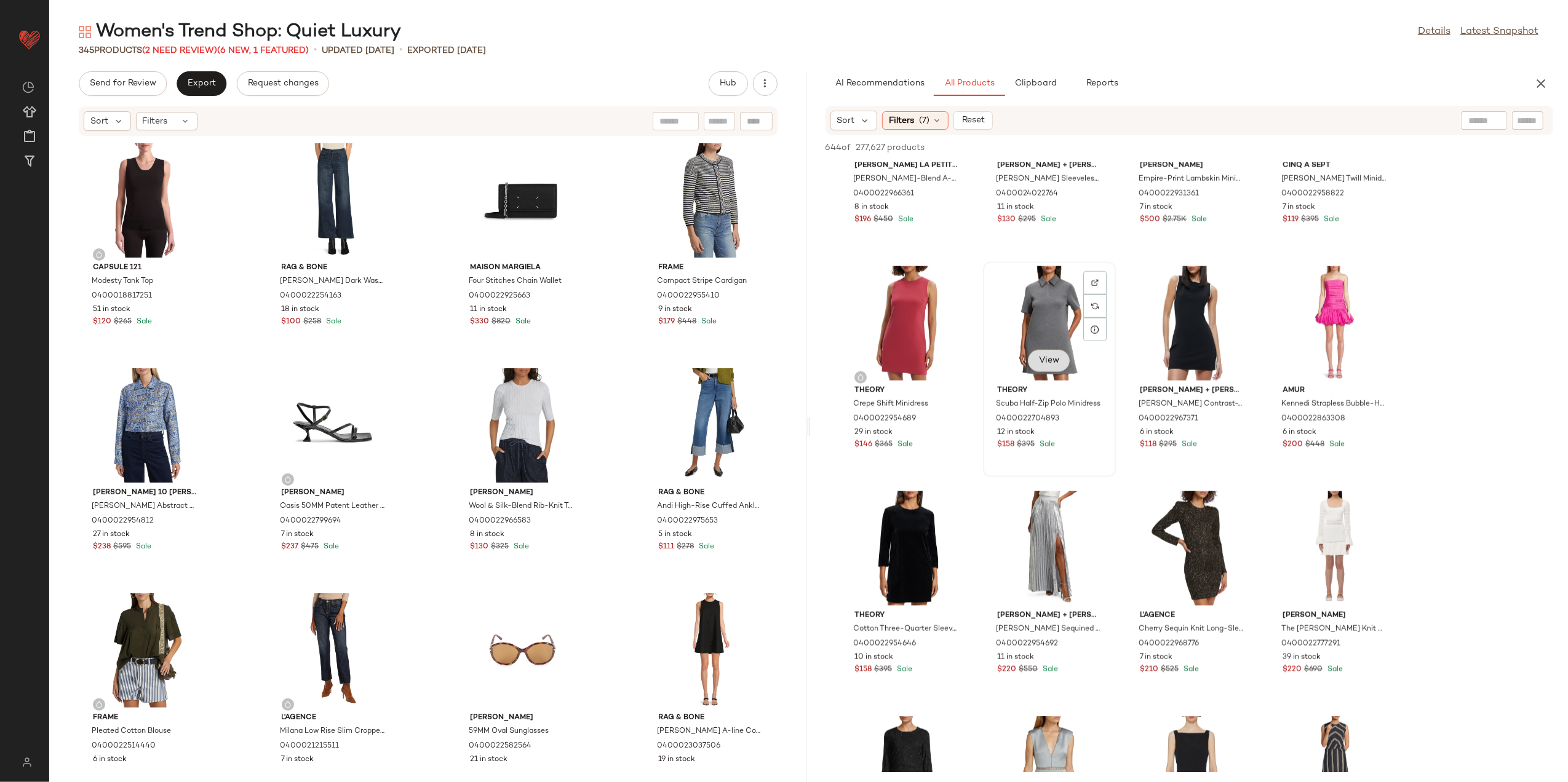
click at [1042, 357] on span "View" at bounding box center [1049, 361] width 21 height 10
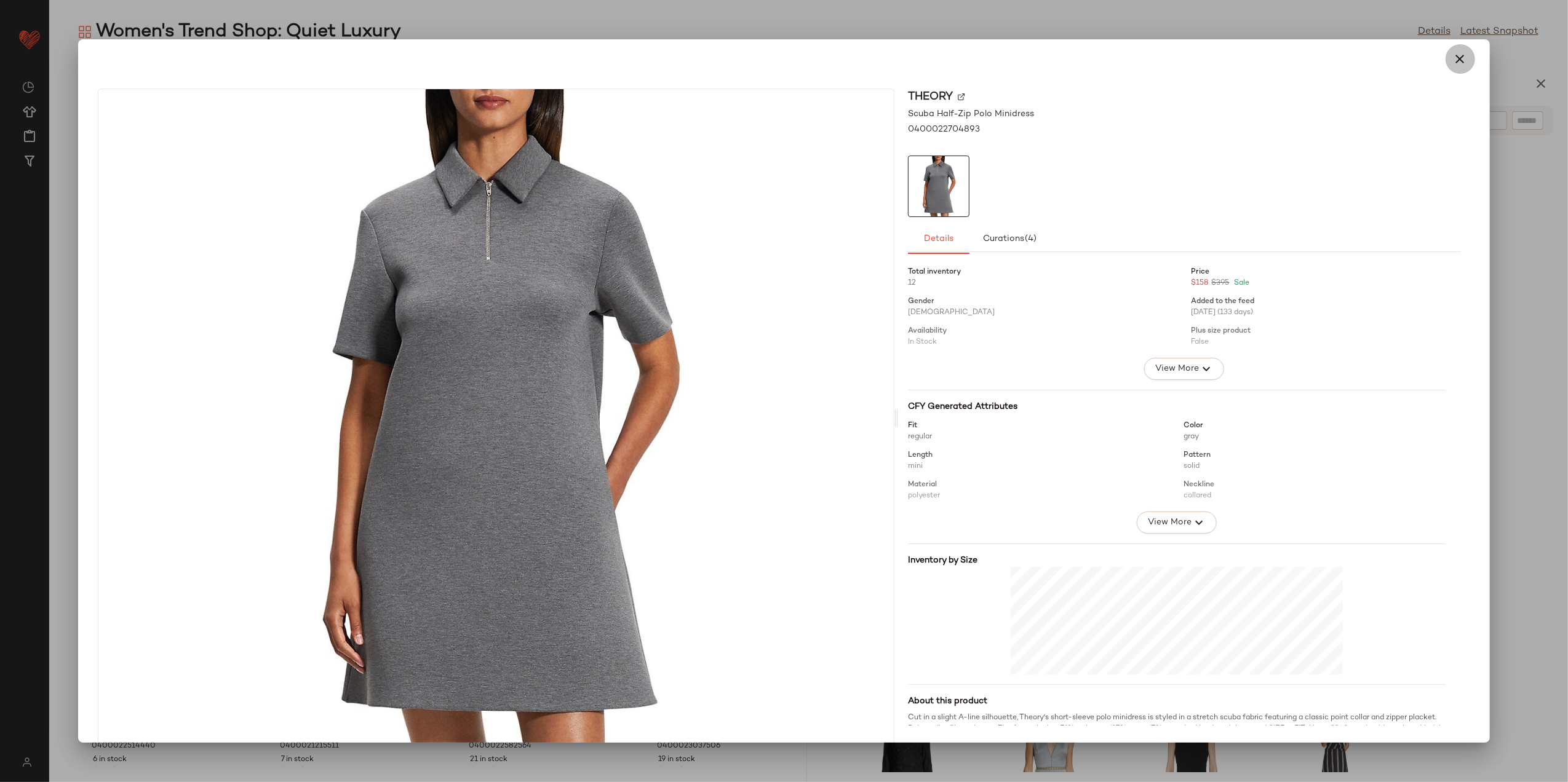
click at [1454, 59] on icon "button" at bounding box center [1461, 59] width 15 height 15
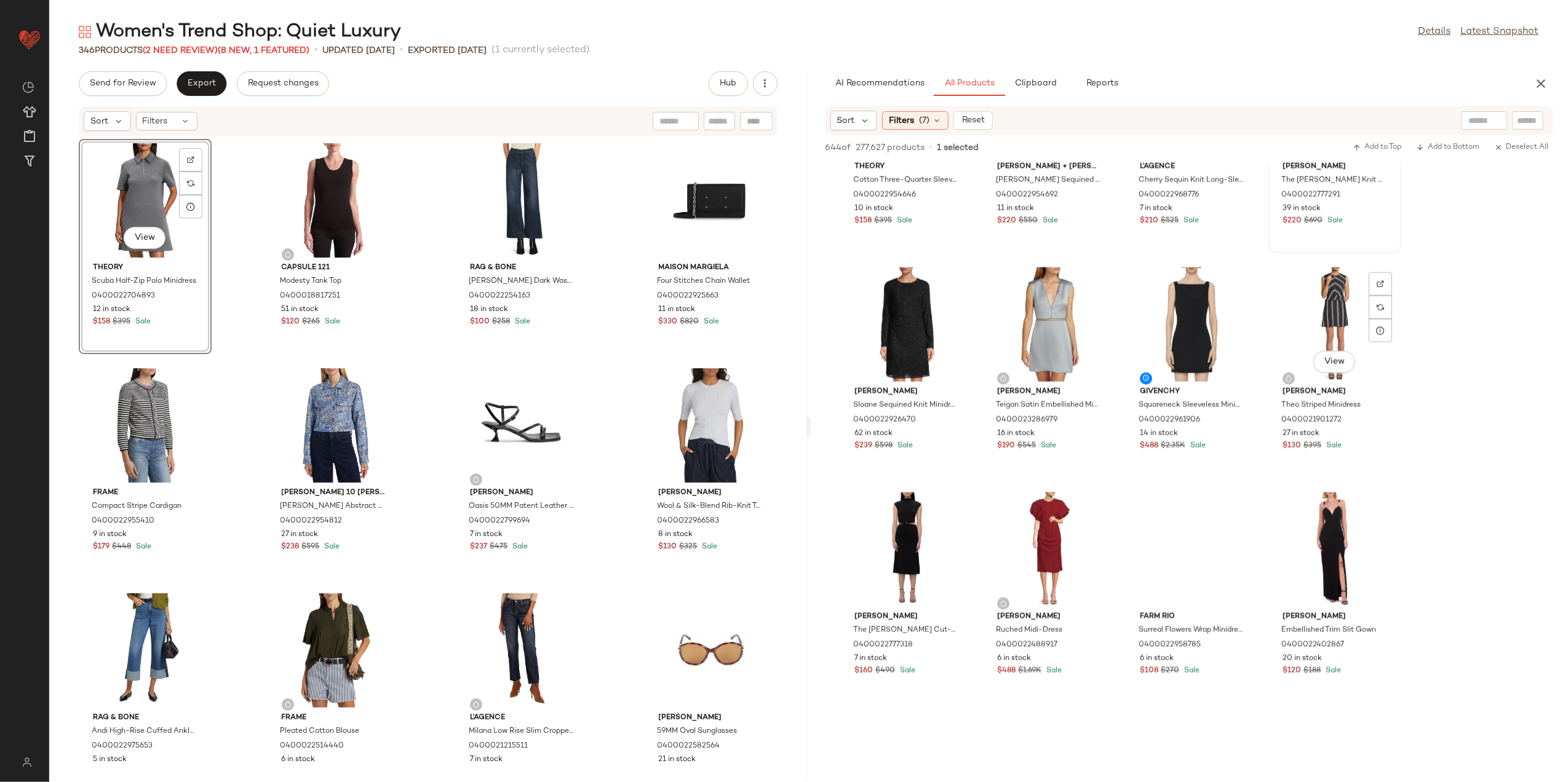
scroll to position [1968, 0]
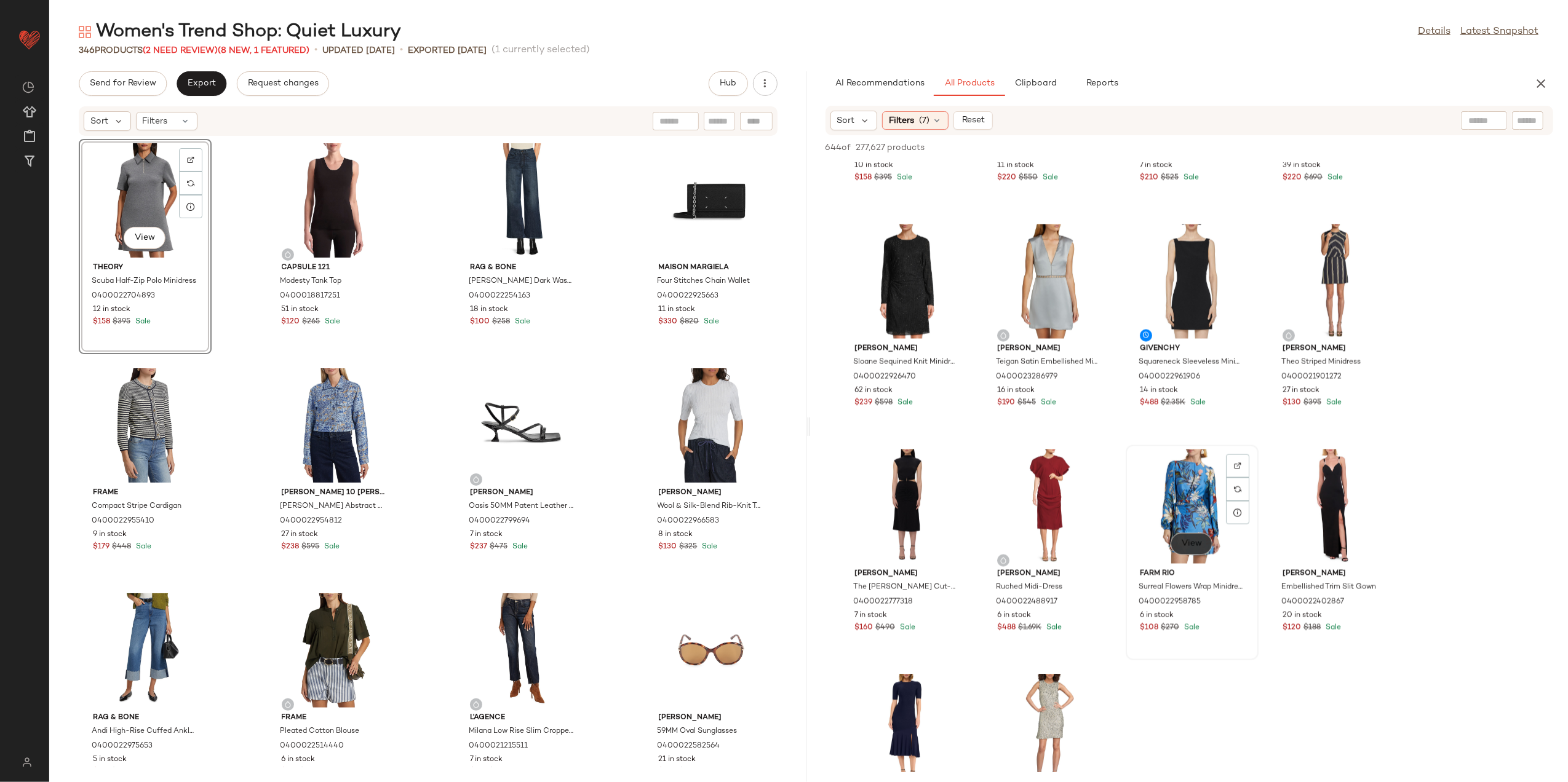
click at [1187, 533] on button "View" at bounding box center [1191, 544] width 42 height 22
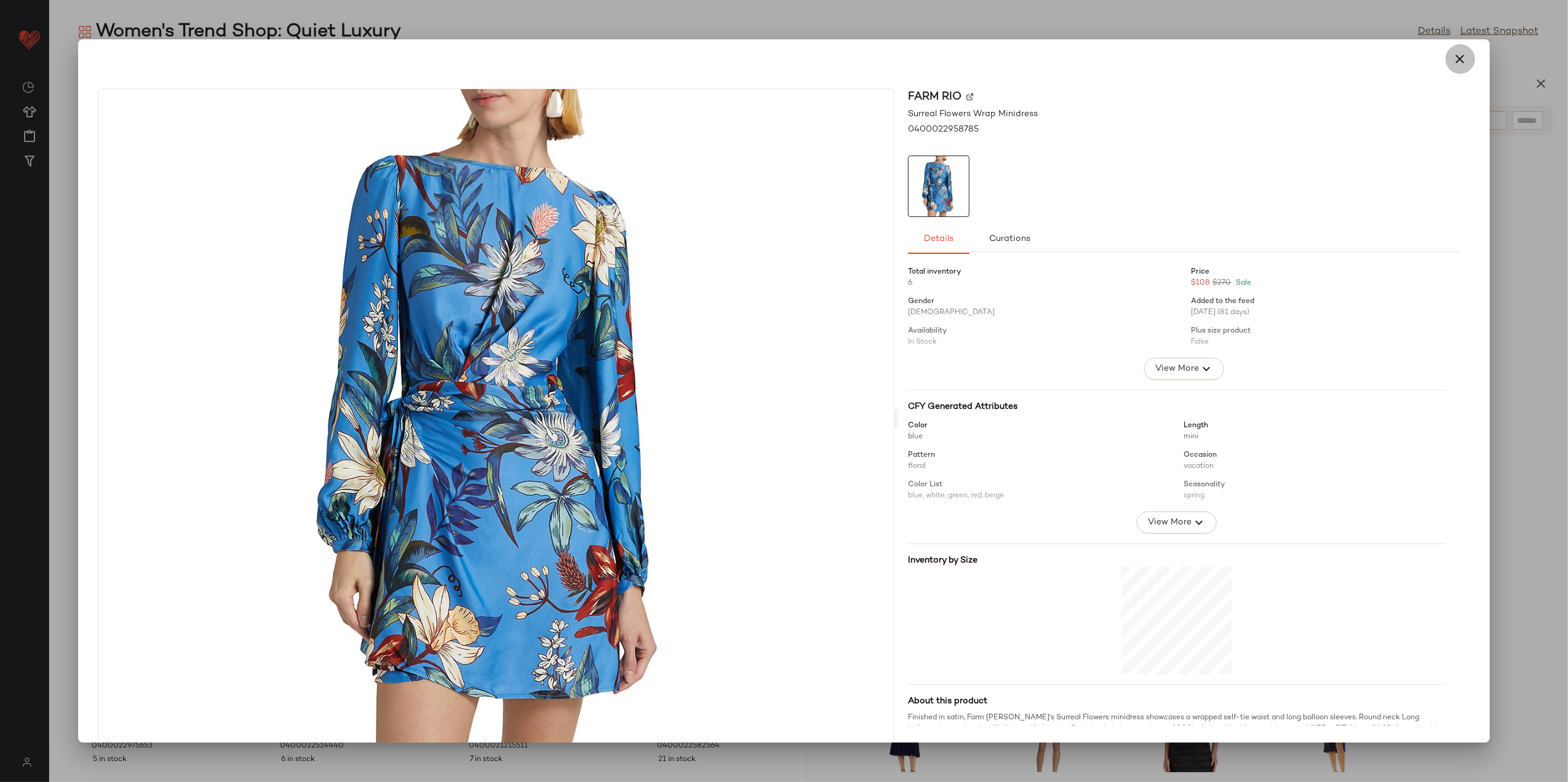
click at [1454, 52] on icon "button" at bounding box center [1461, 59] width 15 height 15
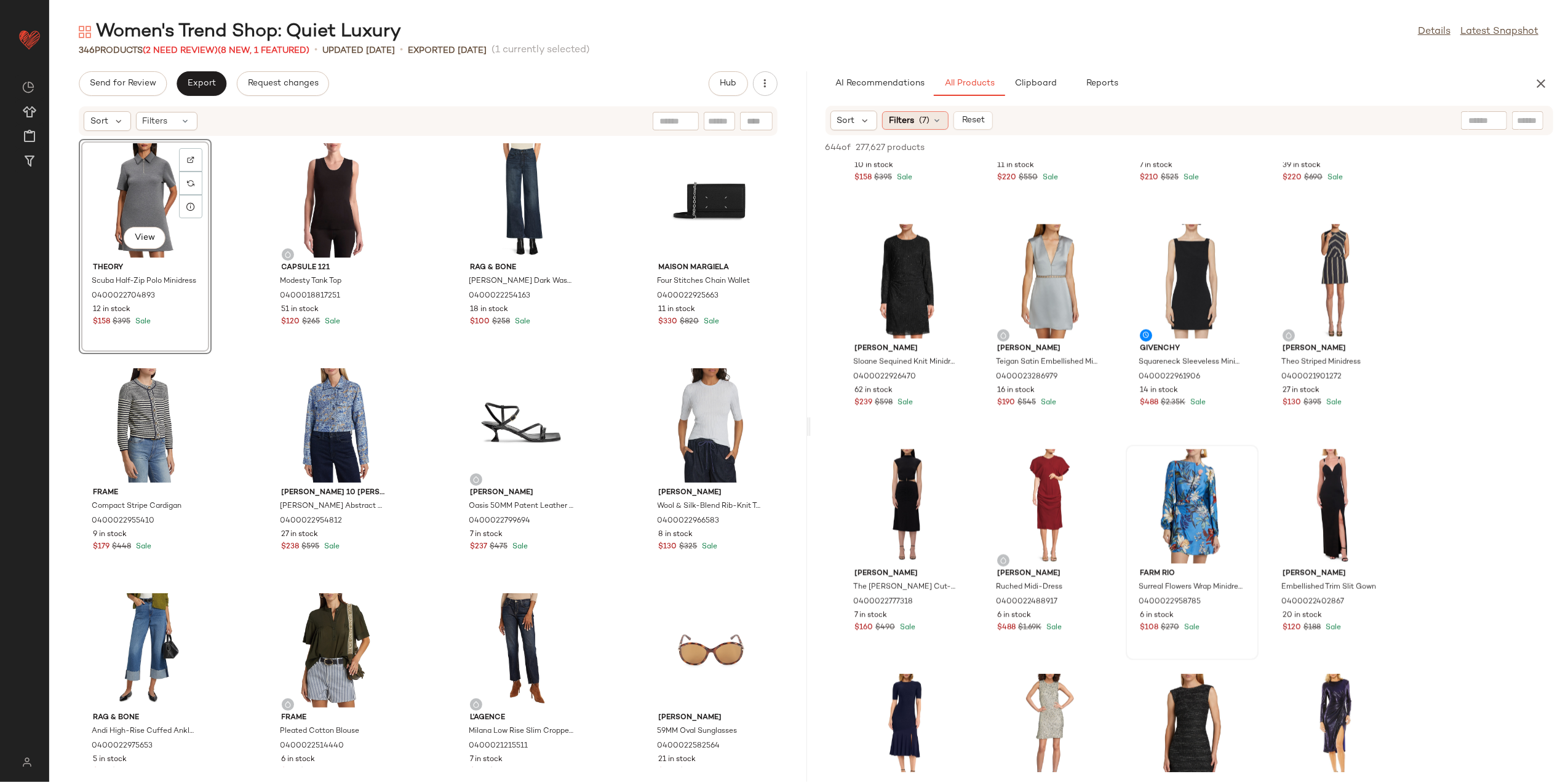
click at [923, 118] on span "(7)" at bounding box center [924, 121] width 10 height 13
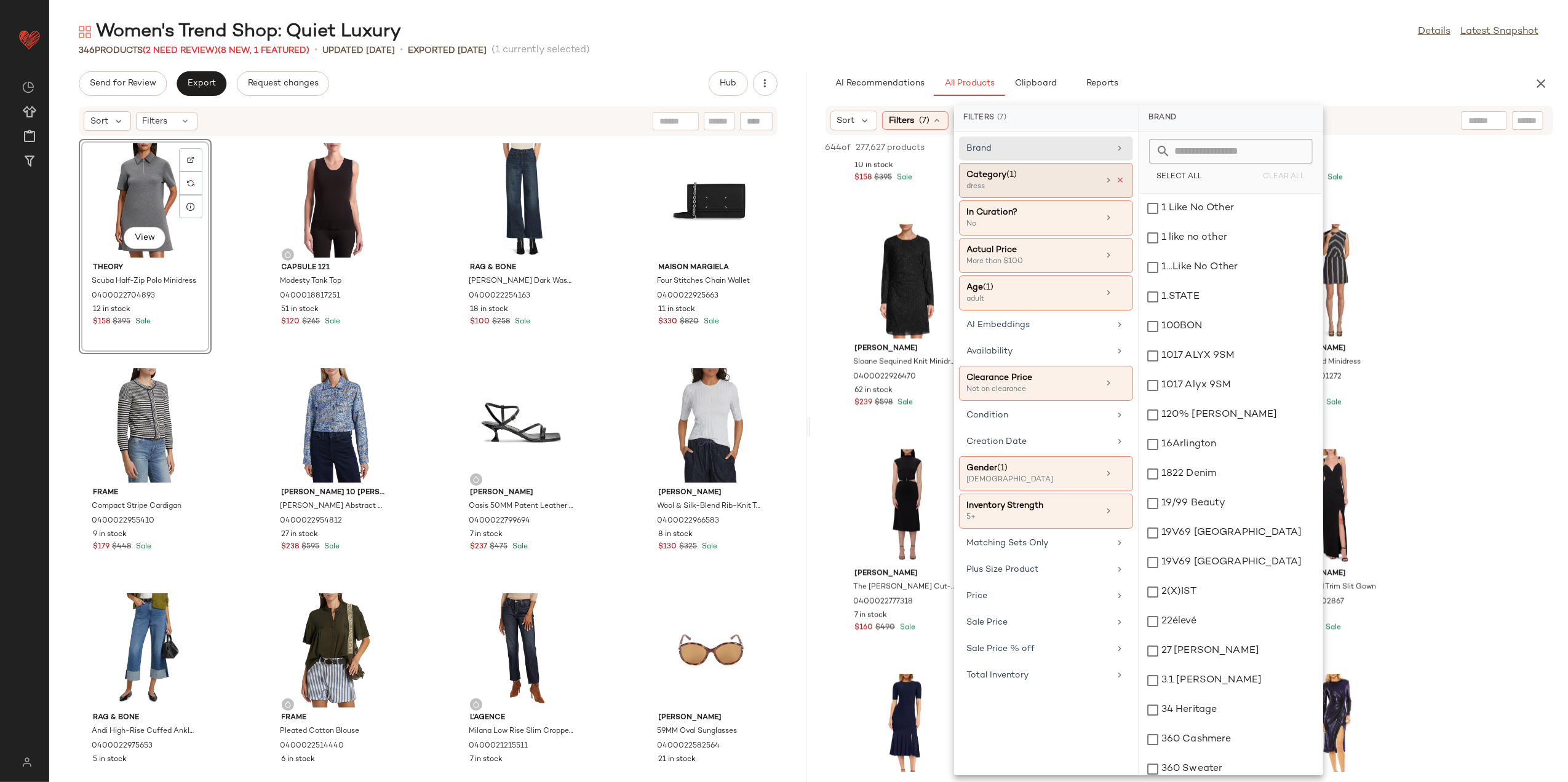
click at [1121, 180] on icon at bounding box center [1121, 180] width 9 height 9
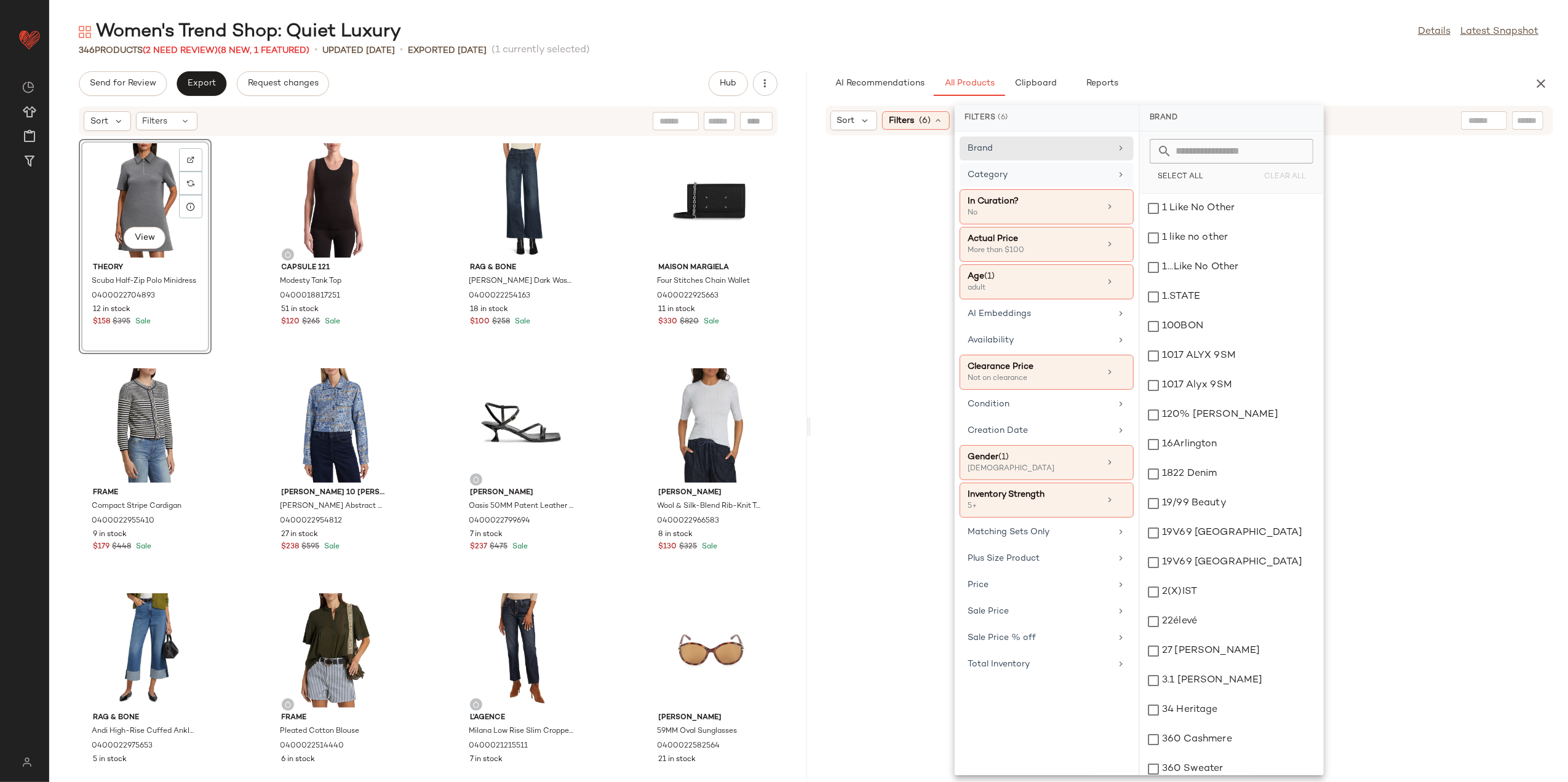
click at [1097, 181] on div "Category" at bounding box center [1039, 175] width 143 height 13
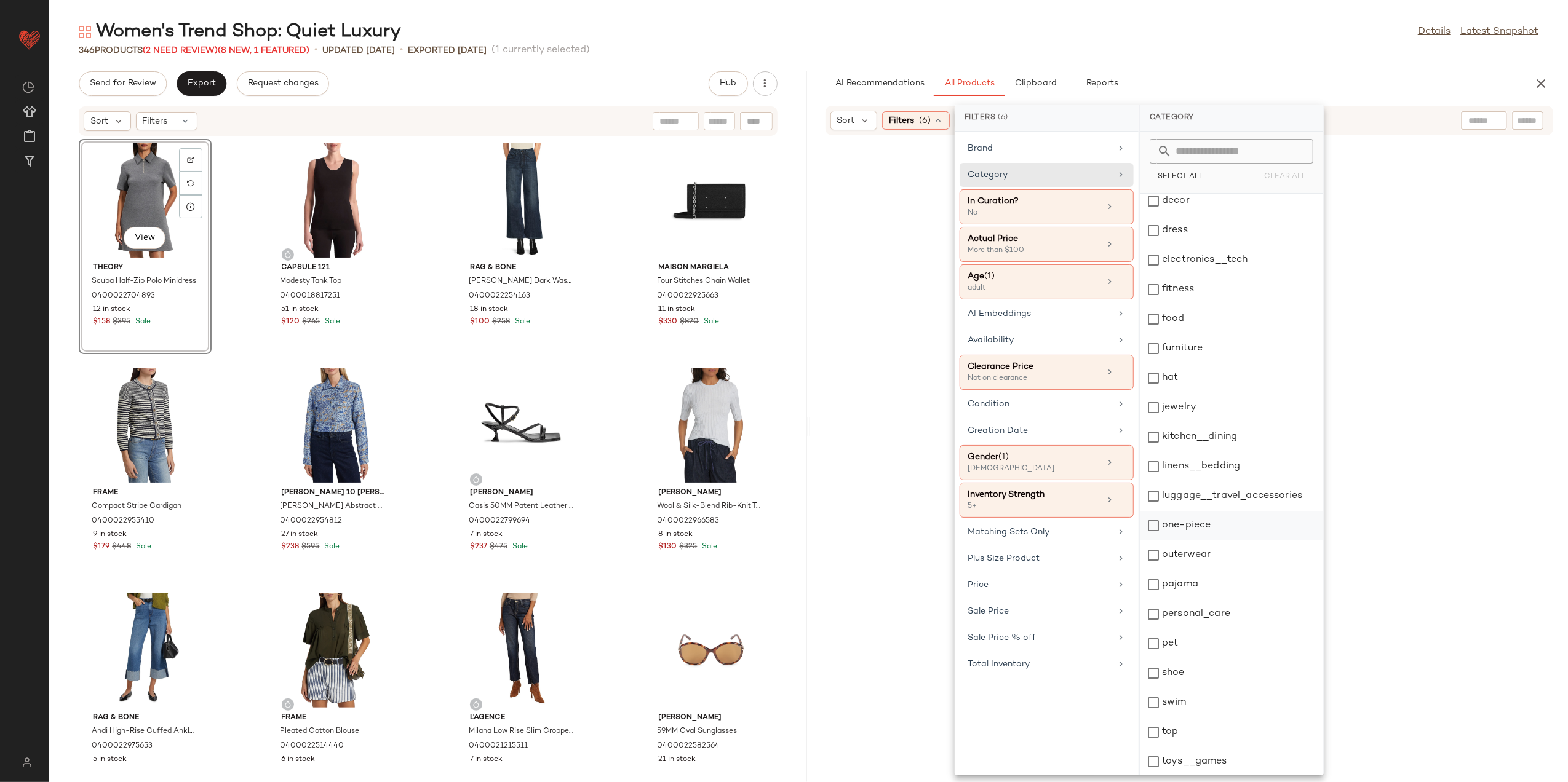
scroll to position [156, 0]
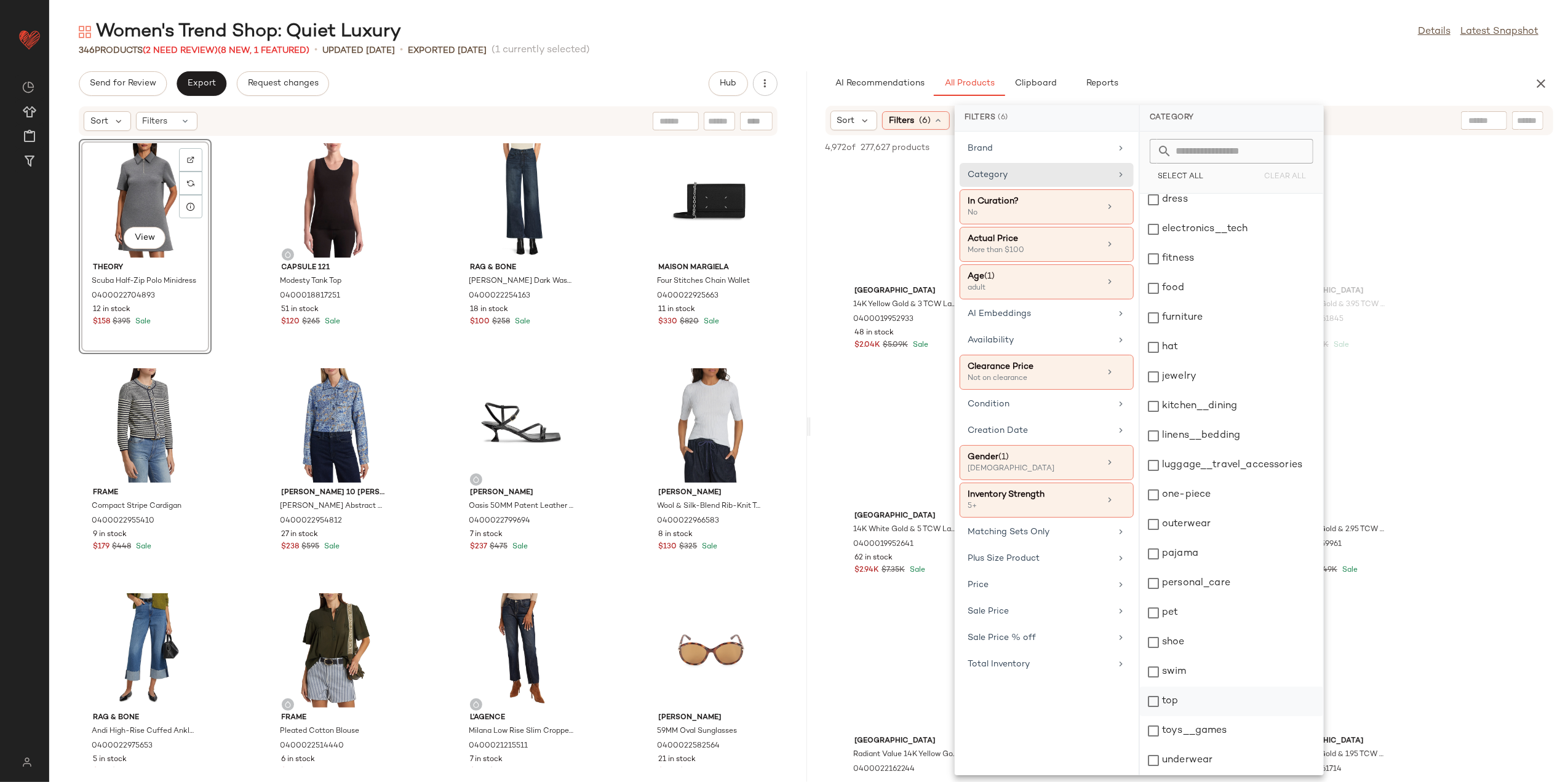
click at [1160, 707] on div "top" at bounding box center [1232, 701] width 184 height 29
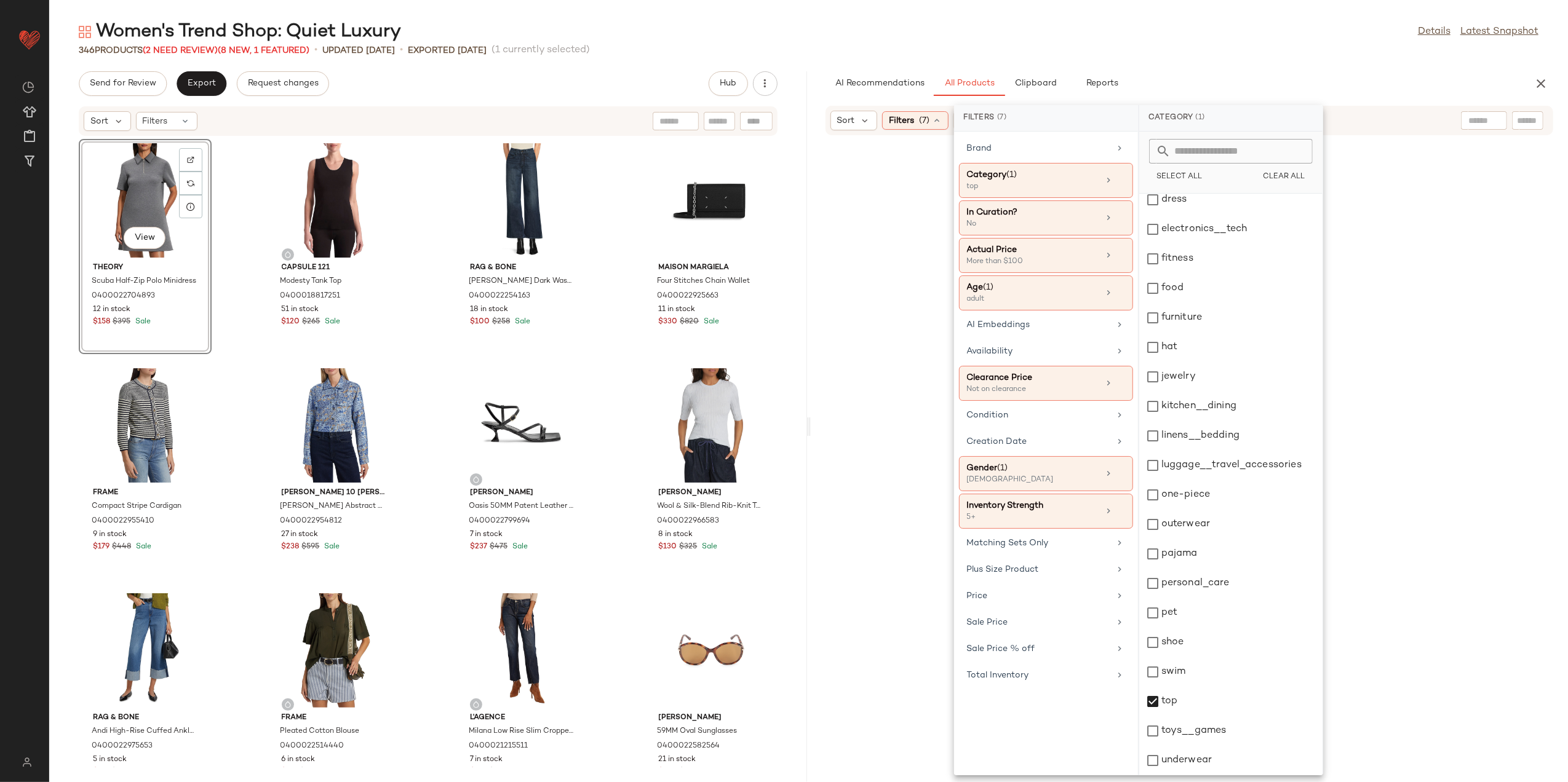
click at [1020, 23] on div "Women's Trend Shop: Quiet Luxury Details Latest Snapshot" at bounding box center [809, 32] width 1519 height 25
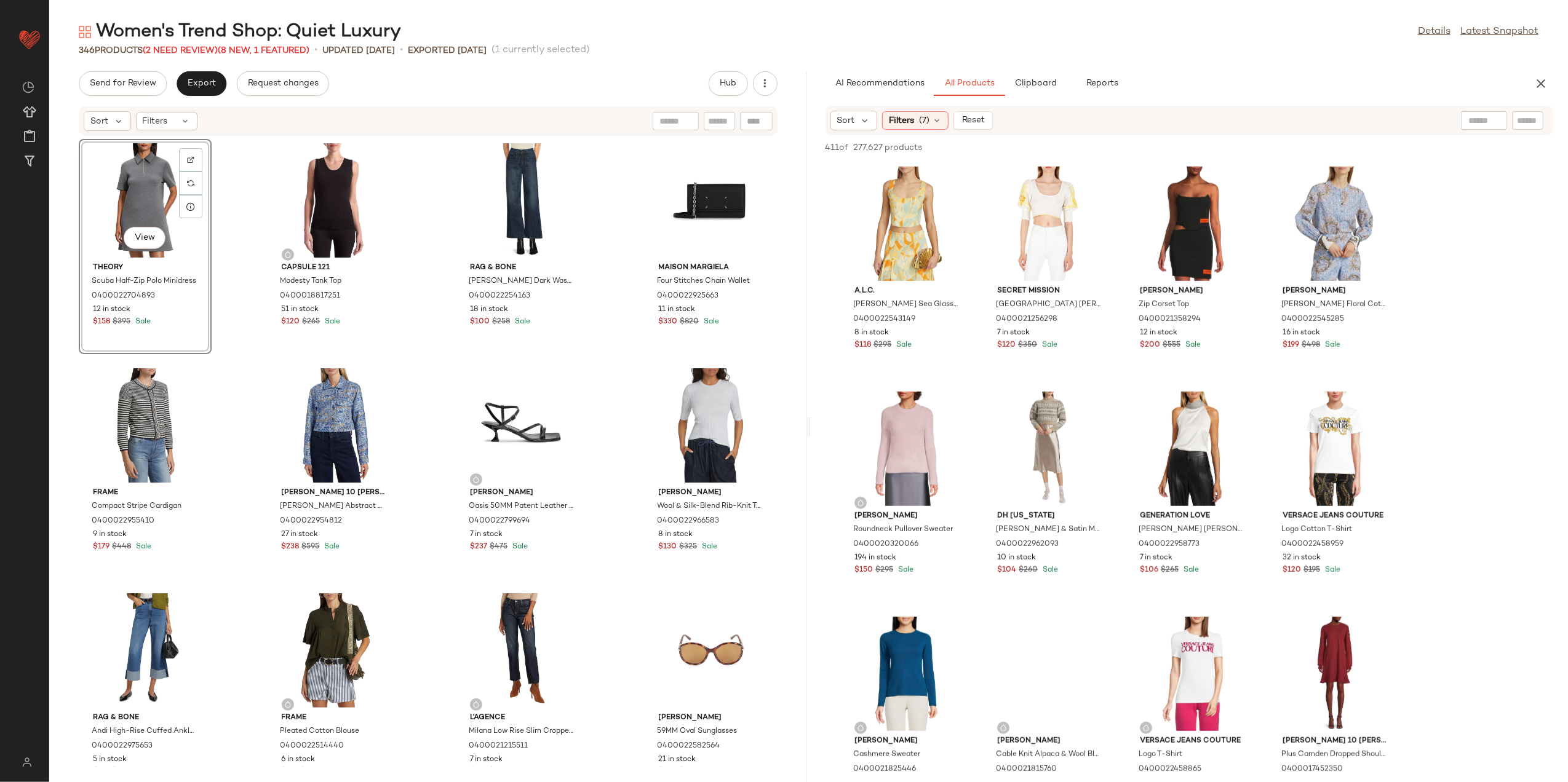
scroll to position [902, 0]
click at [1182, 475] on button "View" at bounding box center [1191, 485] width 42 height 22
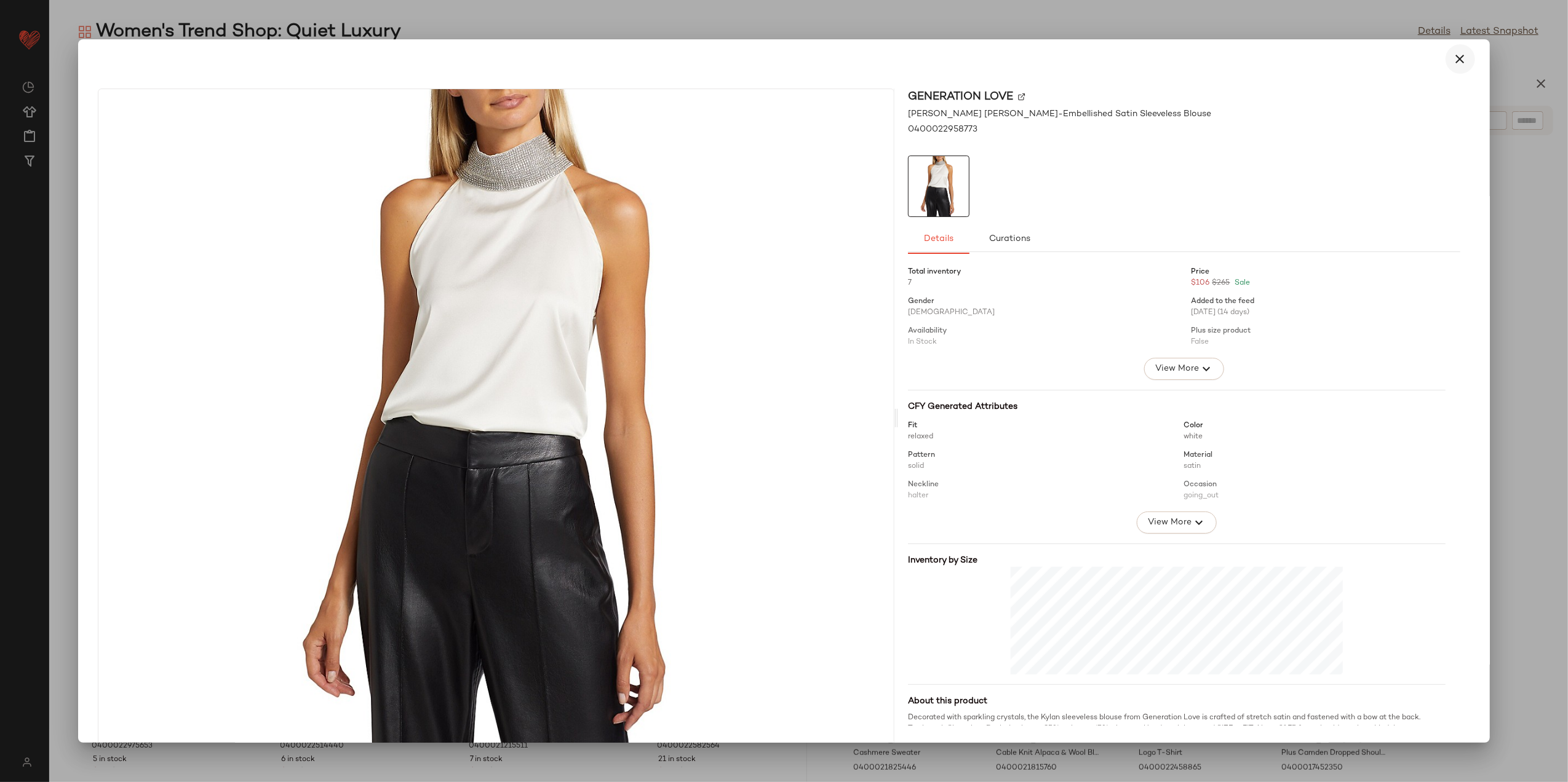
click at [1454, 53] on icon "button" at bounding box center [1461, 59] width 15 height 15
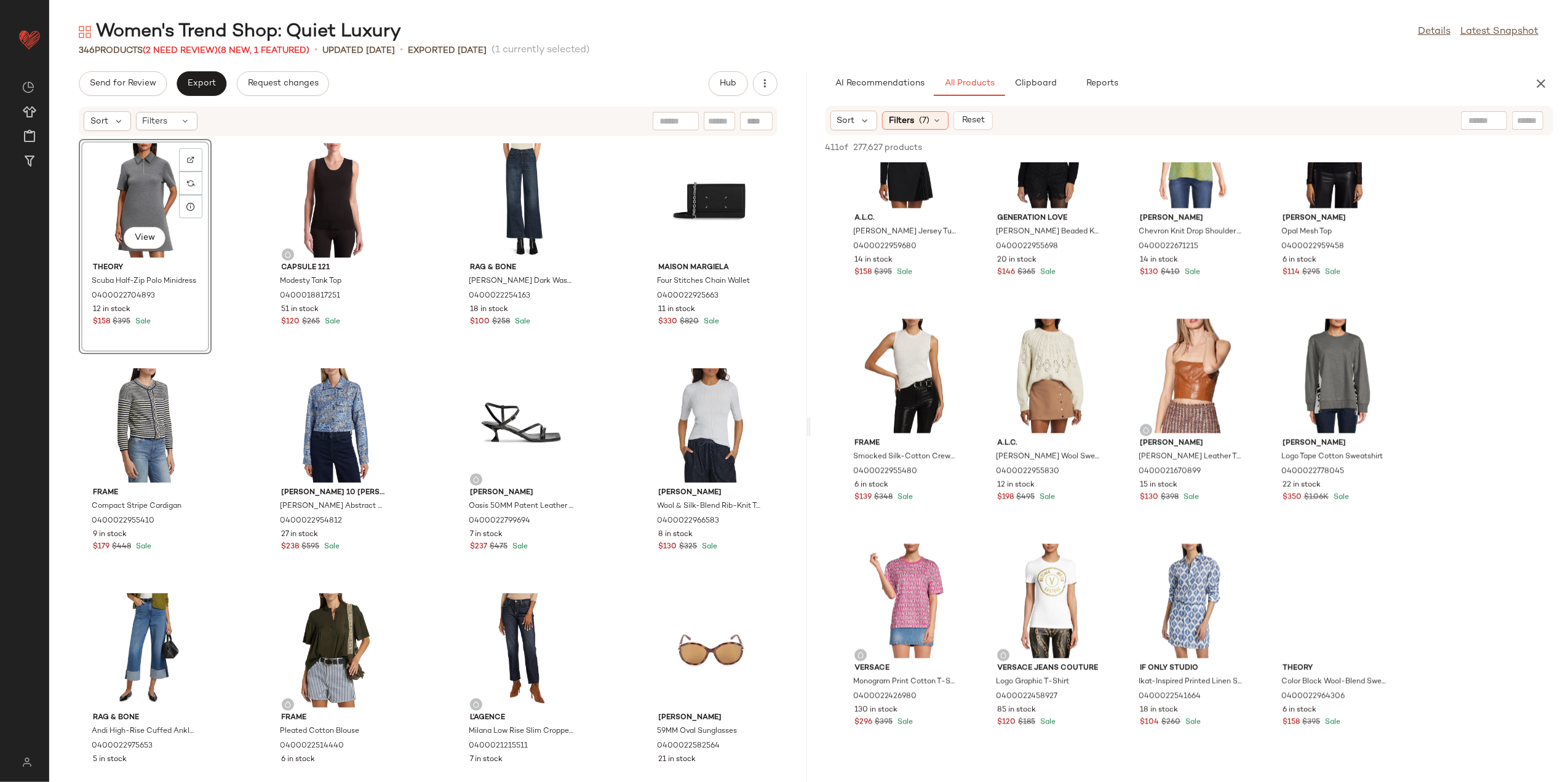
scroll to position [2132, 0]
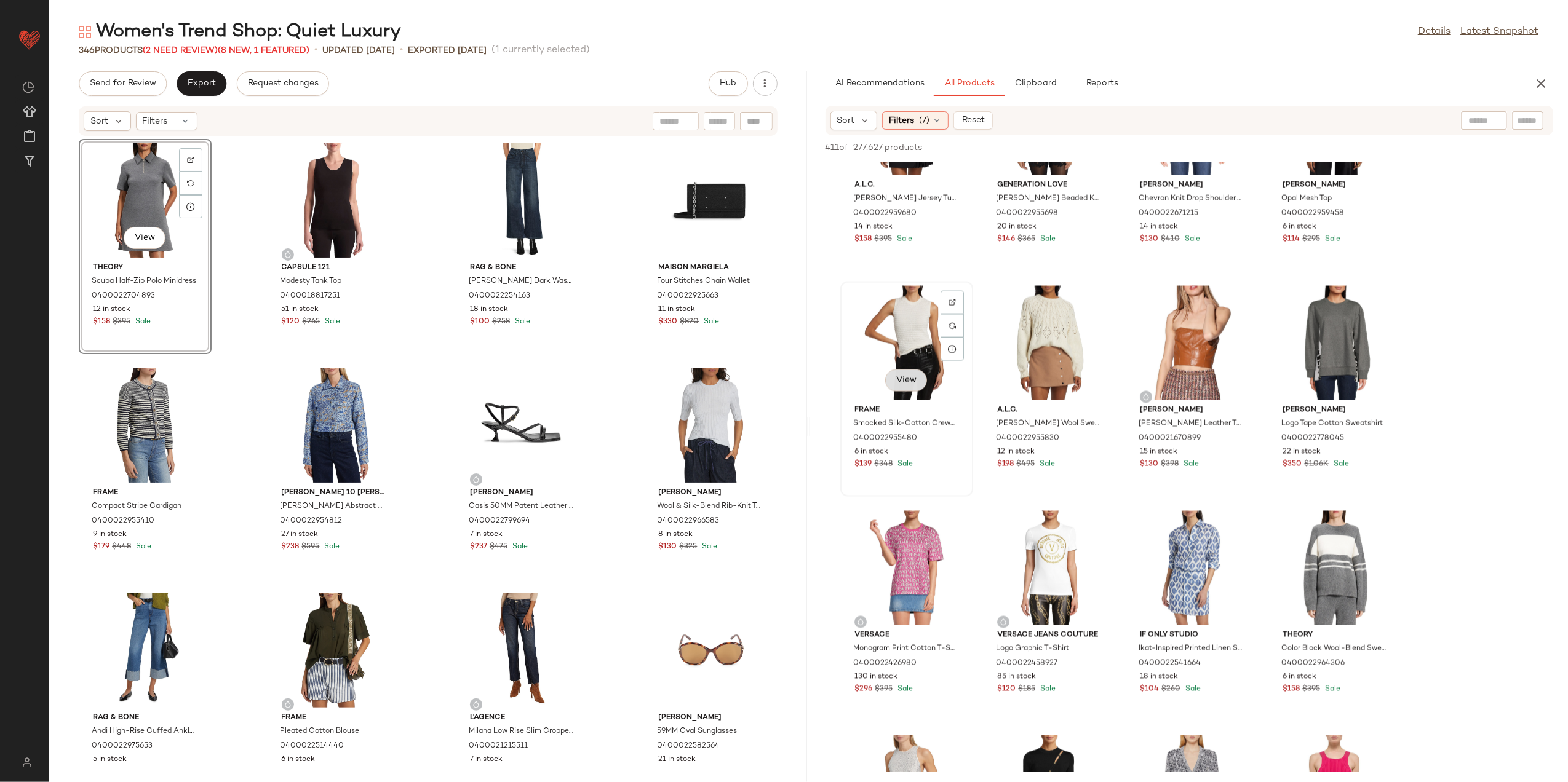
click at [913, 370] on button "View" at bounding box center [906, 381] width 42 height 22
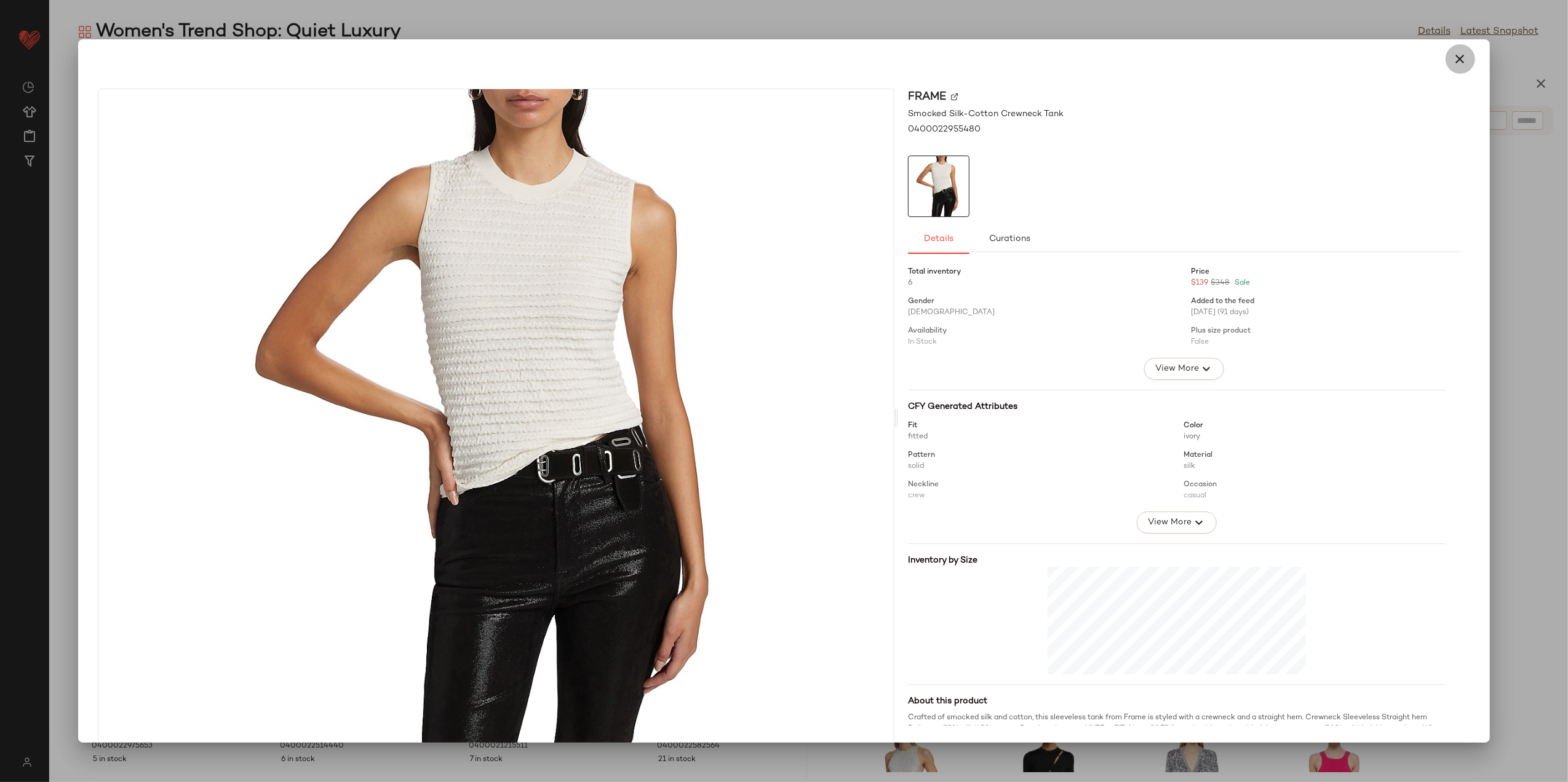
click at [1446, 54] on button "button" at bounding box center [1460, 59] width 29 height 29
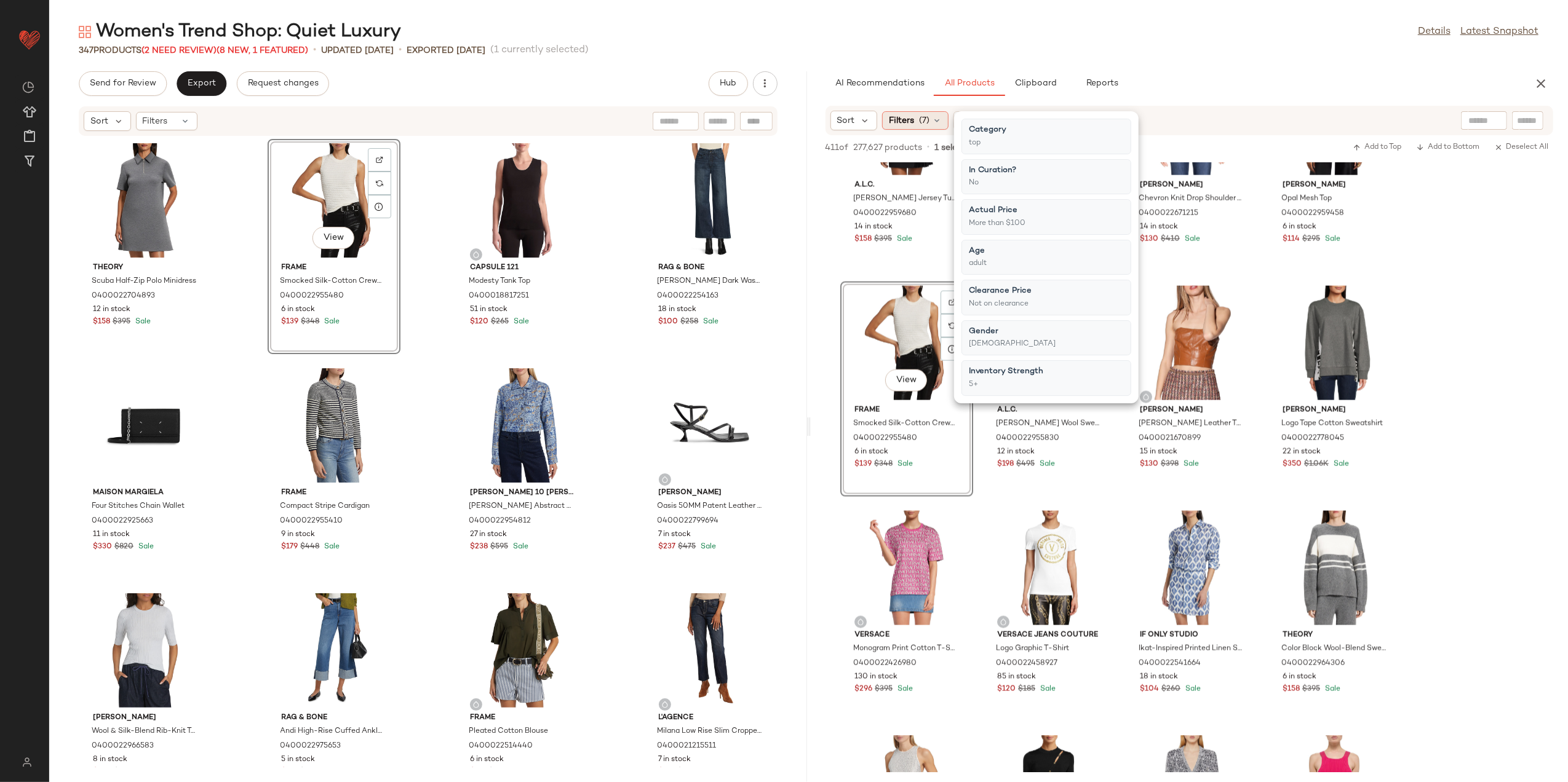
click at [906, 118] on span "Filters" at bounding box center [901, 121] width 25 height 13
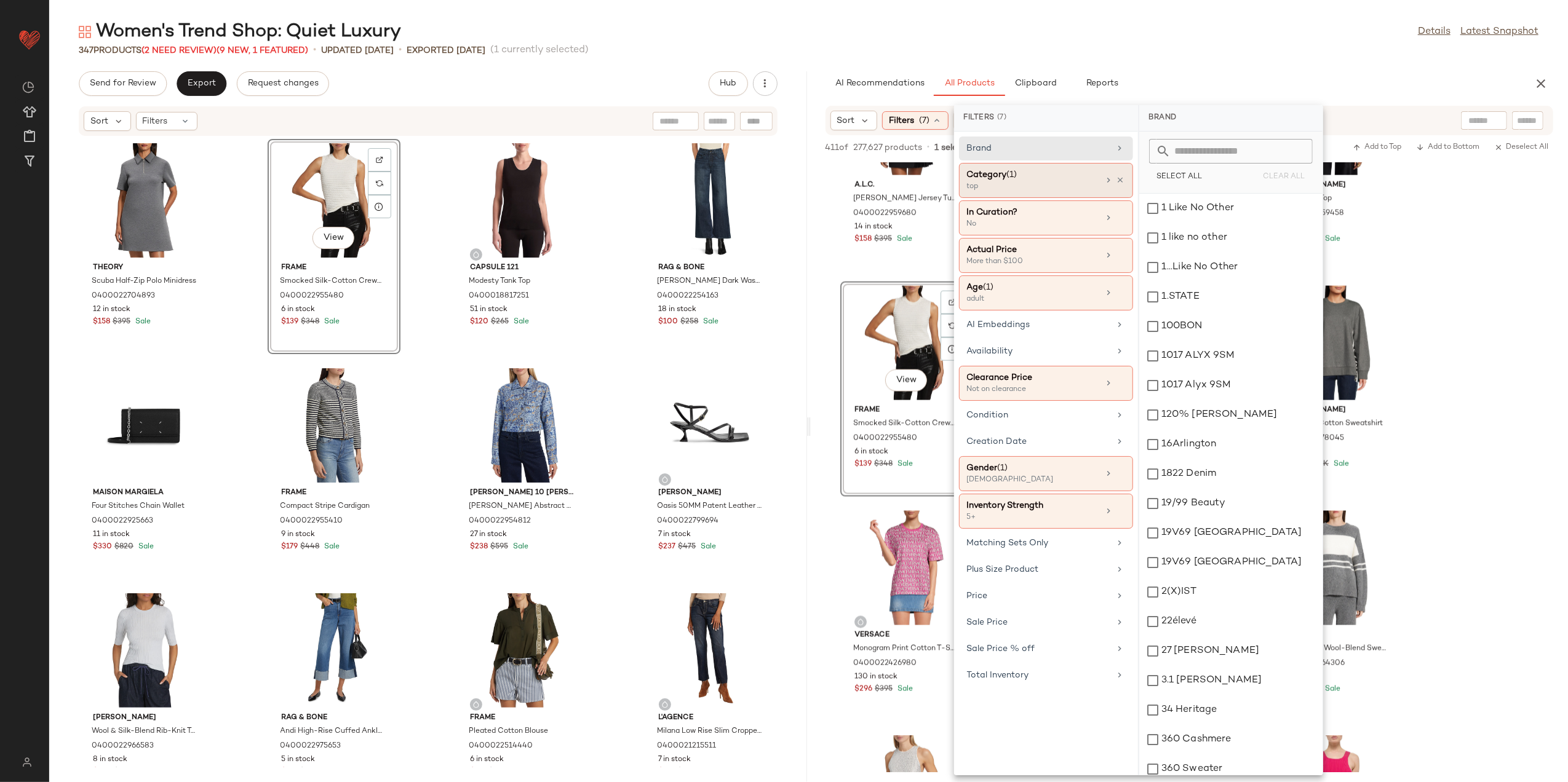
click at [1105, 183] on icon at bounding box center [1109, 180] width 10 height 10
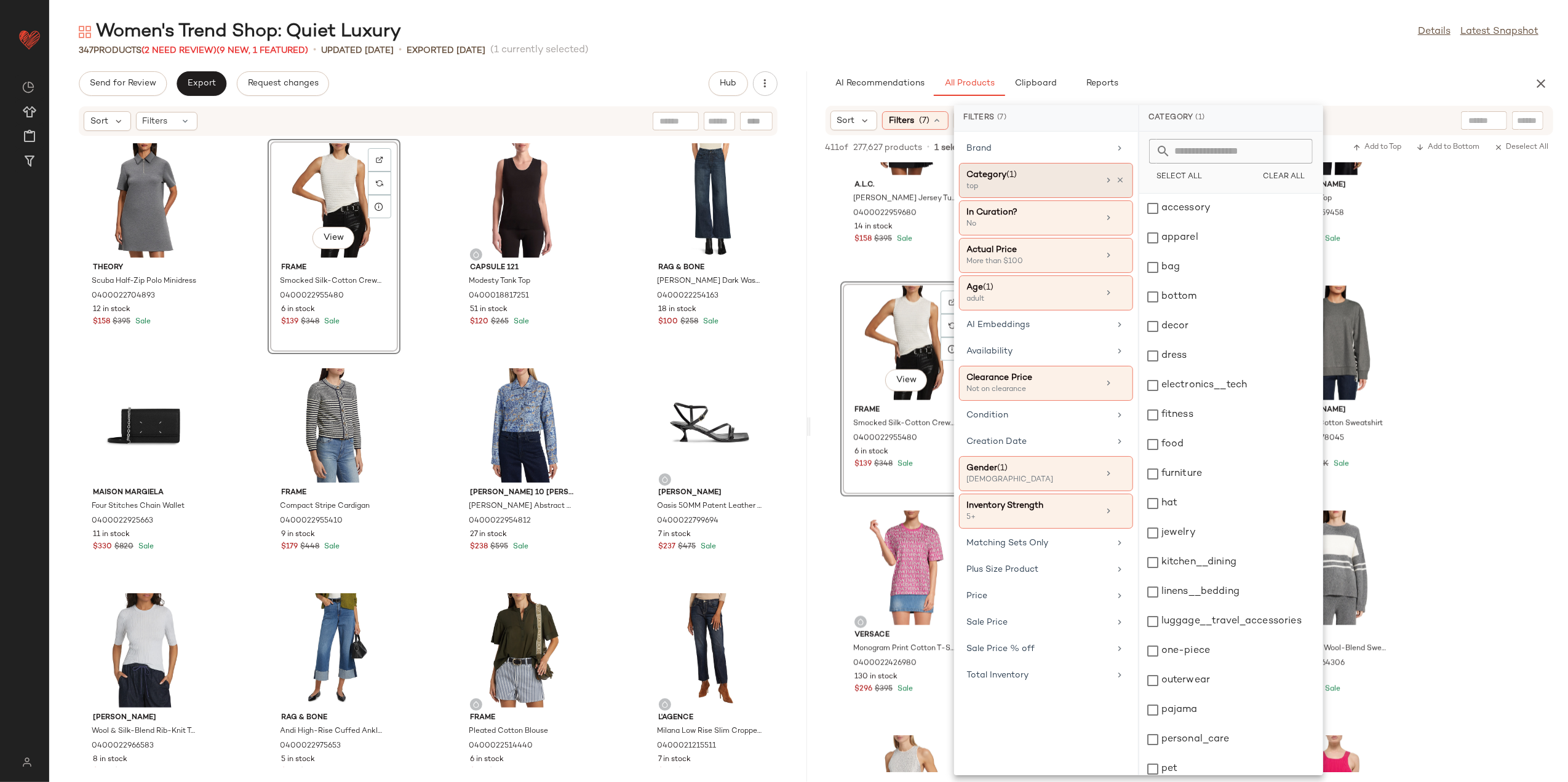
click at [1122, 171] on div "Category (1) top" at bounding box center [1046, 180] width 174 height 35
click at [1121, 176] on icon at bounding box center [1121, 180] width 9 height 9
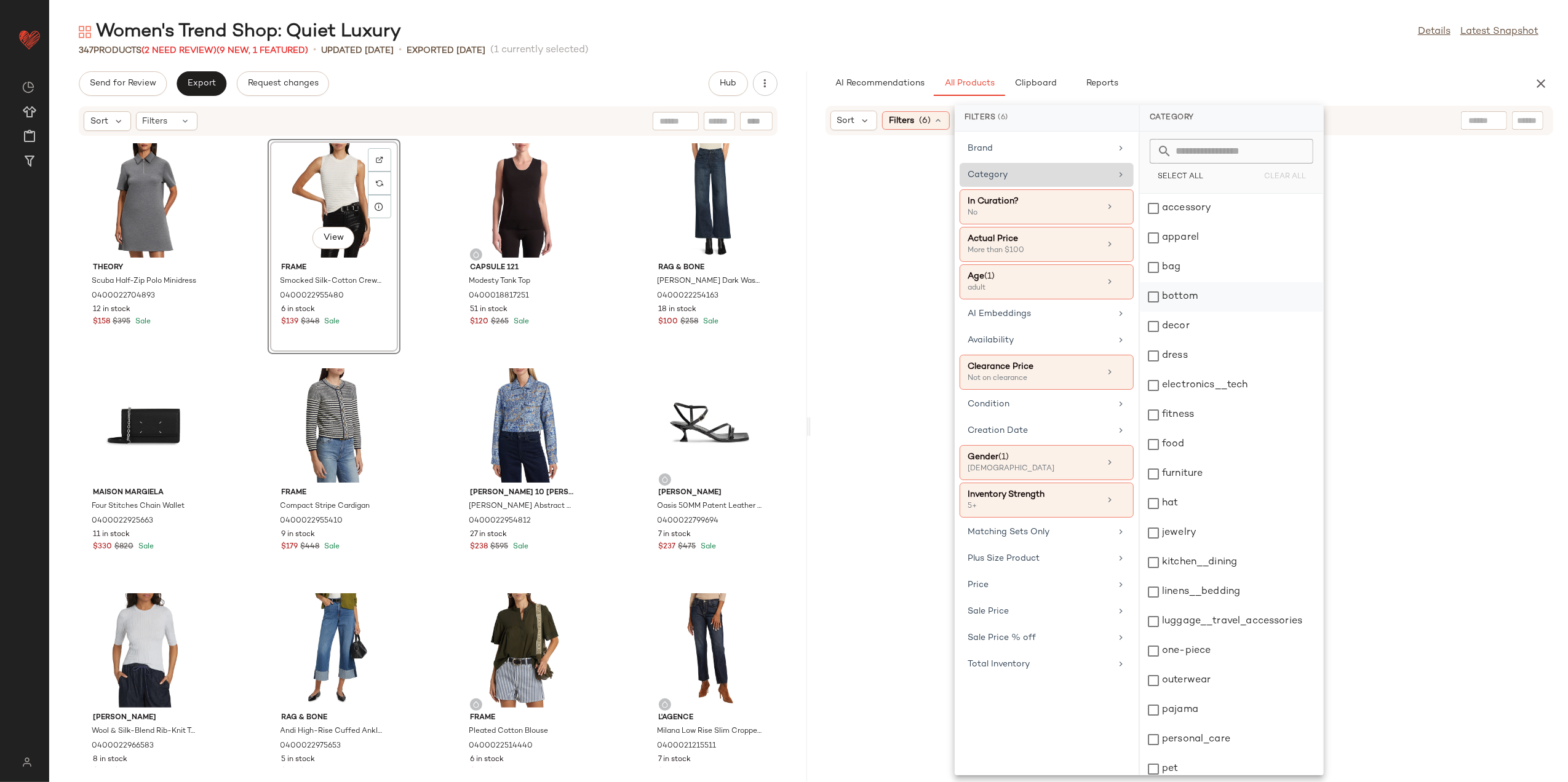
click at [1195, 288] on div "bottom" at bounding box center [1232, 297] width 184 height 29
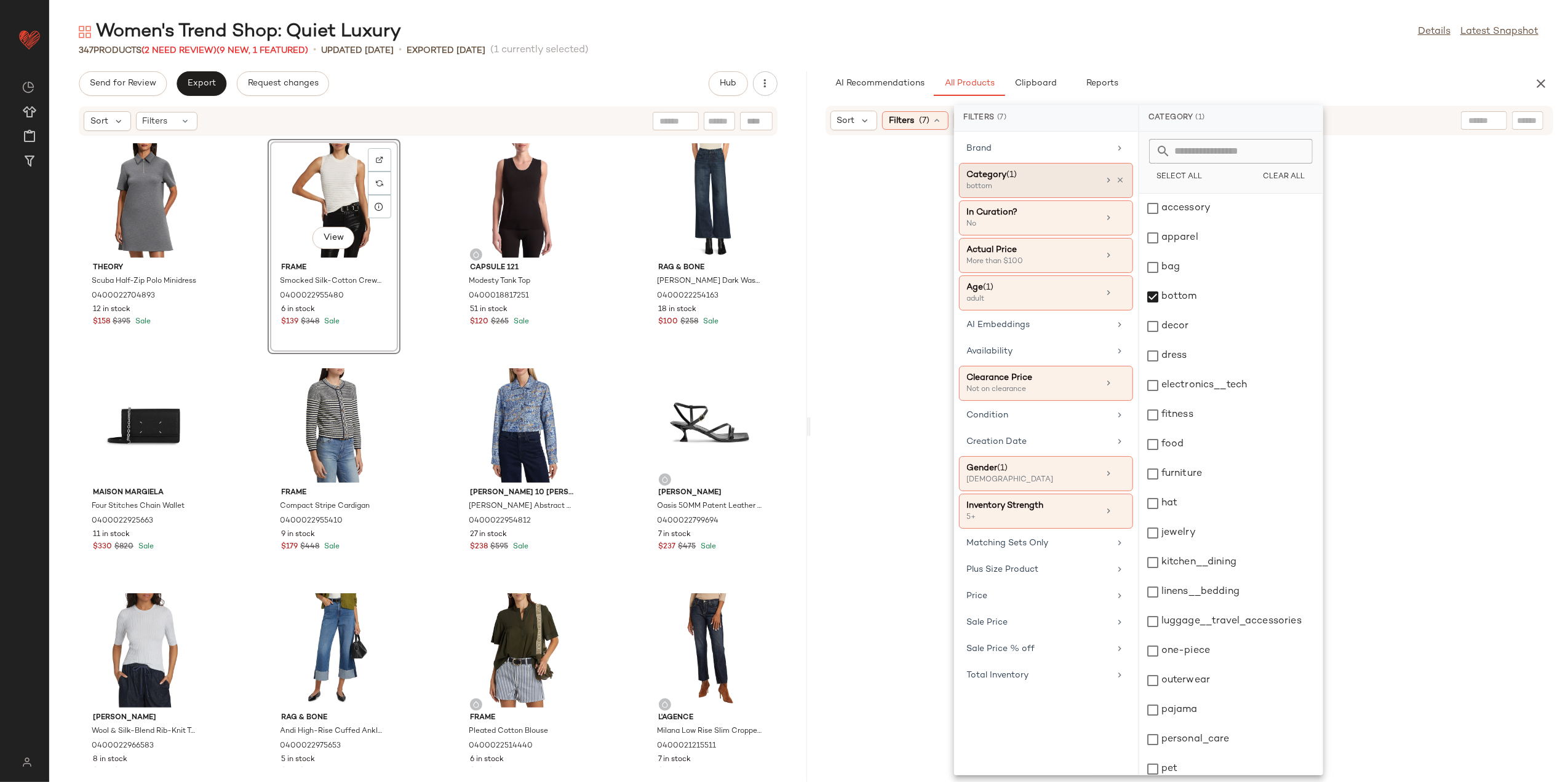
click at [1165, 51] on div "347 Products (2 Need Review) (9 New, 1 Featured) • updated Aug 19th • Exported …" at bounding box center [809, 51] width 1519 height 12
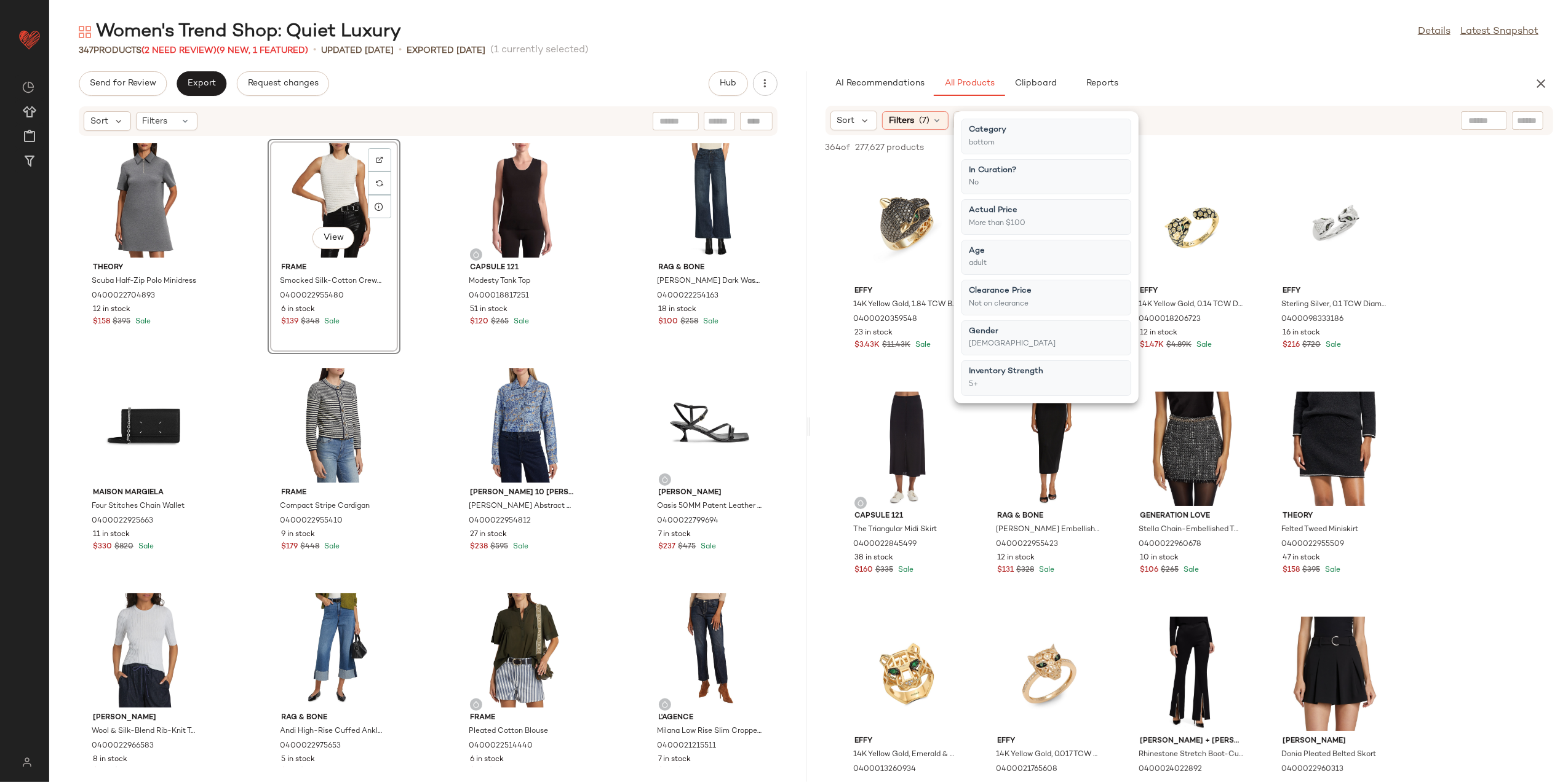
click at [1133, 39] on div "Women's Trend Shop: Quiet Luxury Details Latest Snapshot" at bounding box center [809, 32] width 1519 height 25
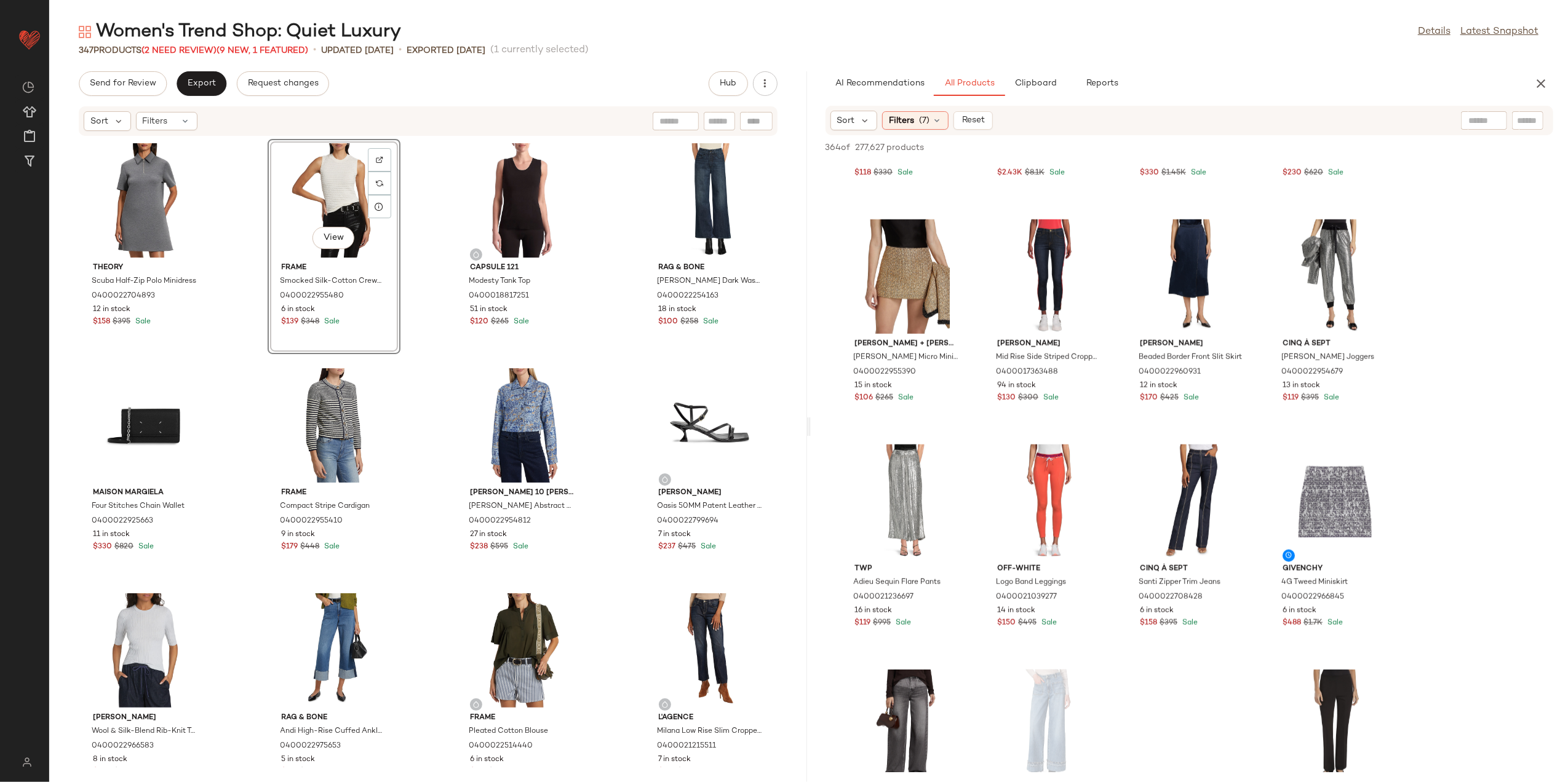
scroll to position [1312, 0]
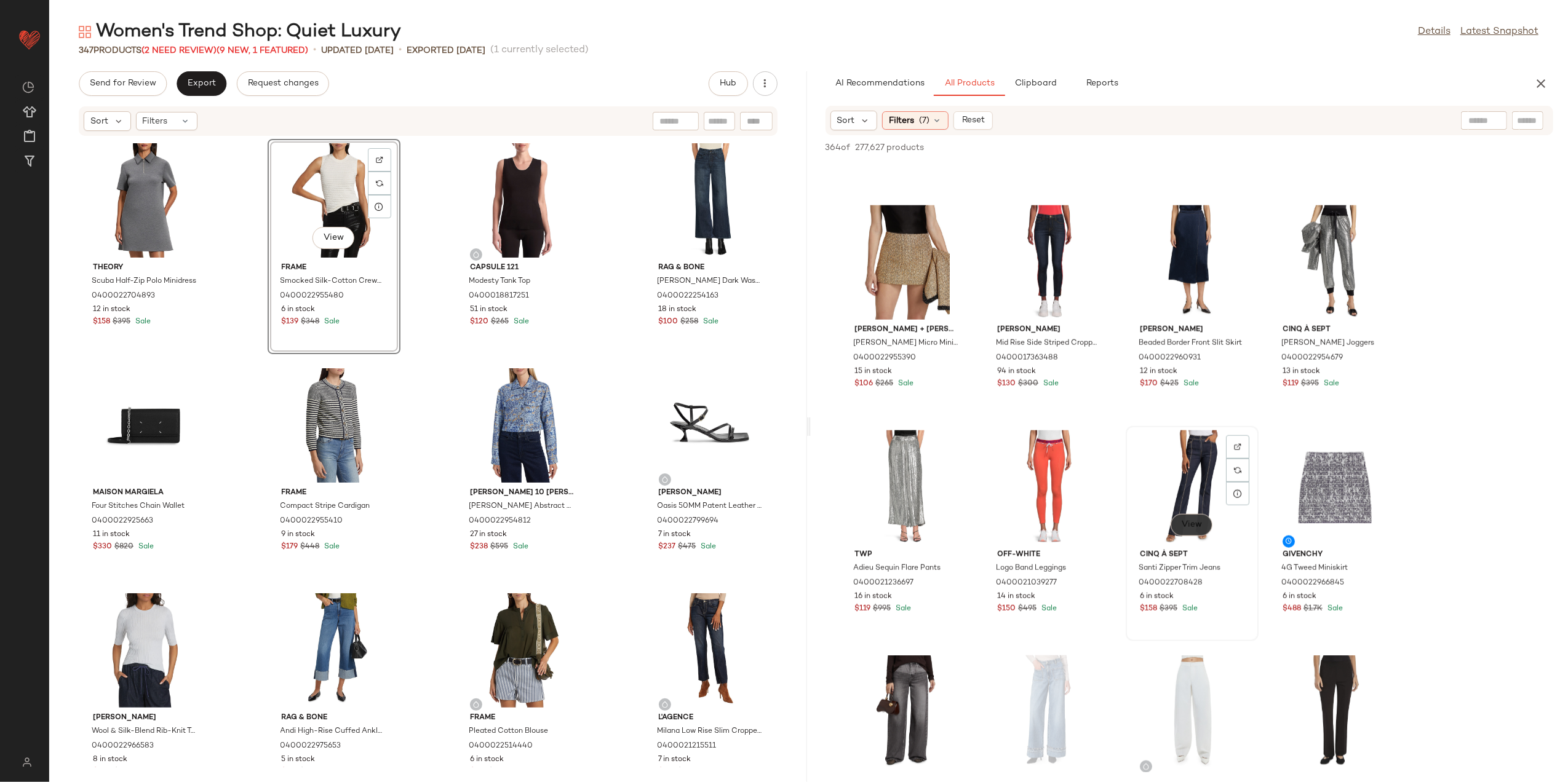
click at [1194, 520] on span "View" at bounding box center [1192, 525] width 21 height 10
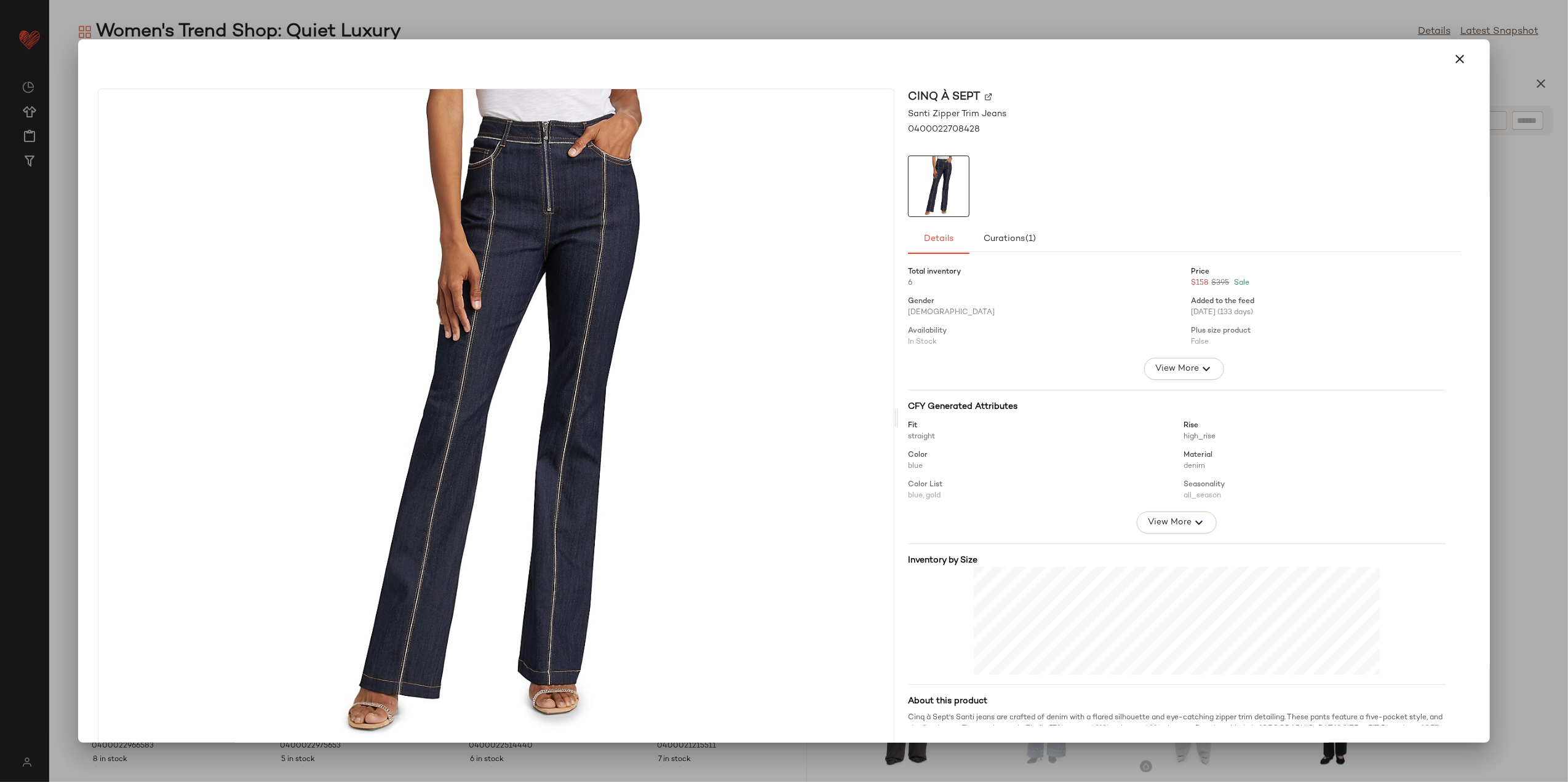
click at [1467, 49] on div at bounding box center [784, 59] width 1382 height 29
click at [1465, 51] on button "button" at bounding box center [1460, 59] width 29 height 29
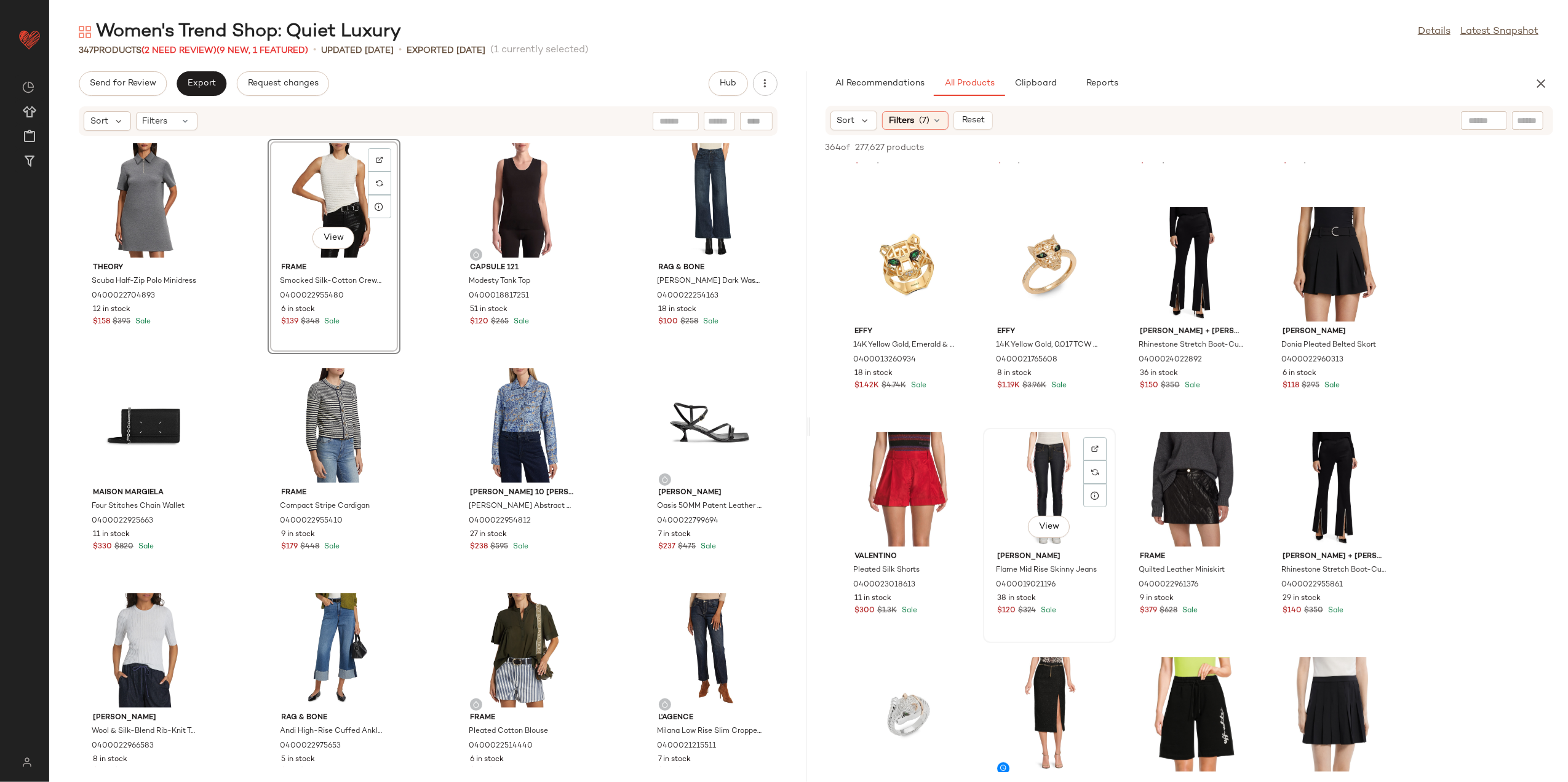
scroll to position [328, 0]
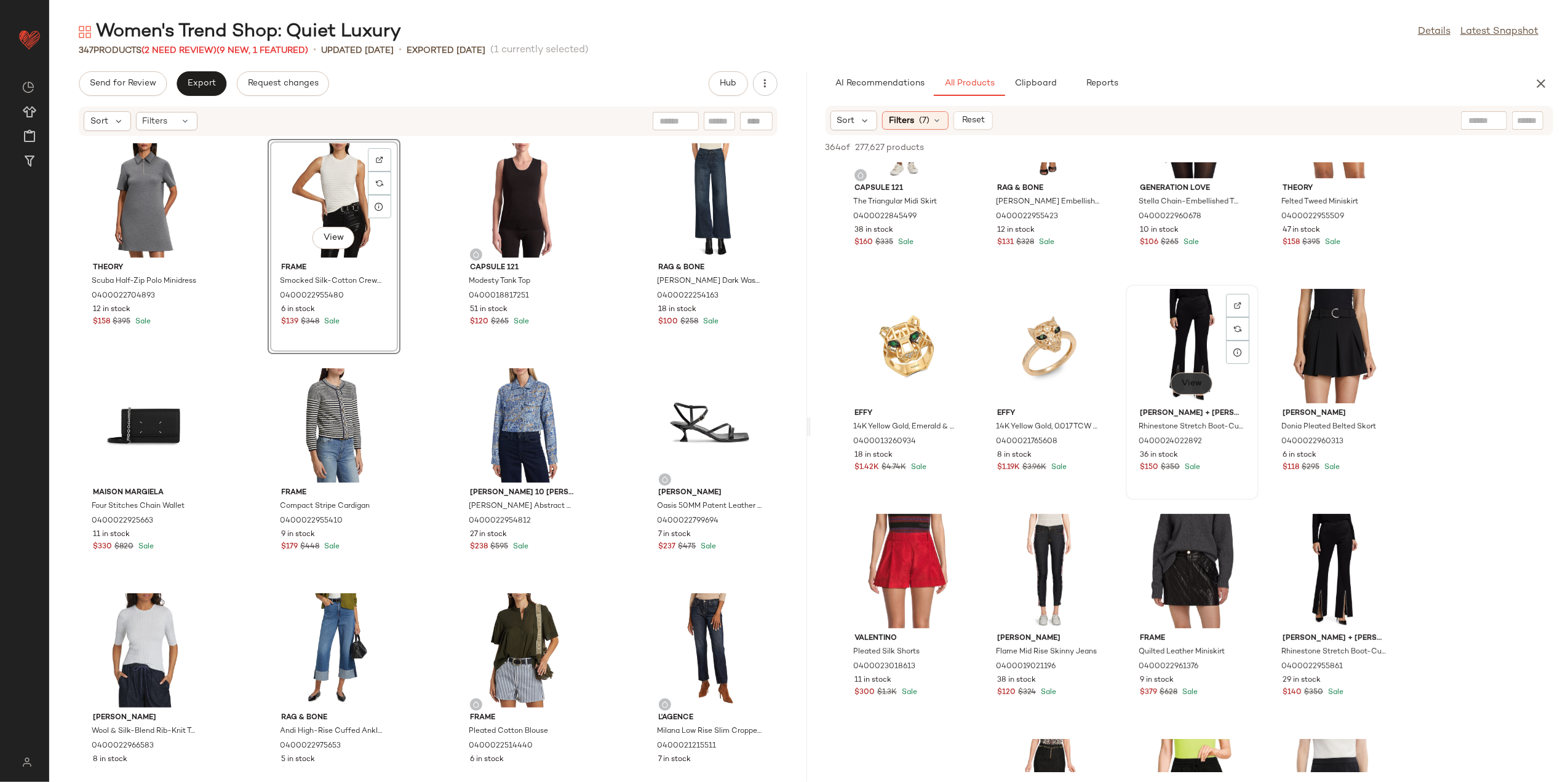
click at [1190, 375] on button "View" at bounding box center [1191, 383] width 42 height 22
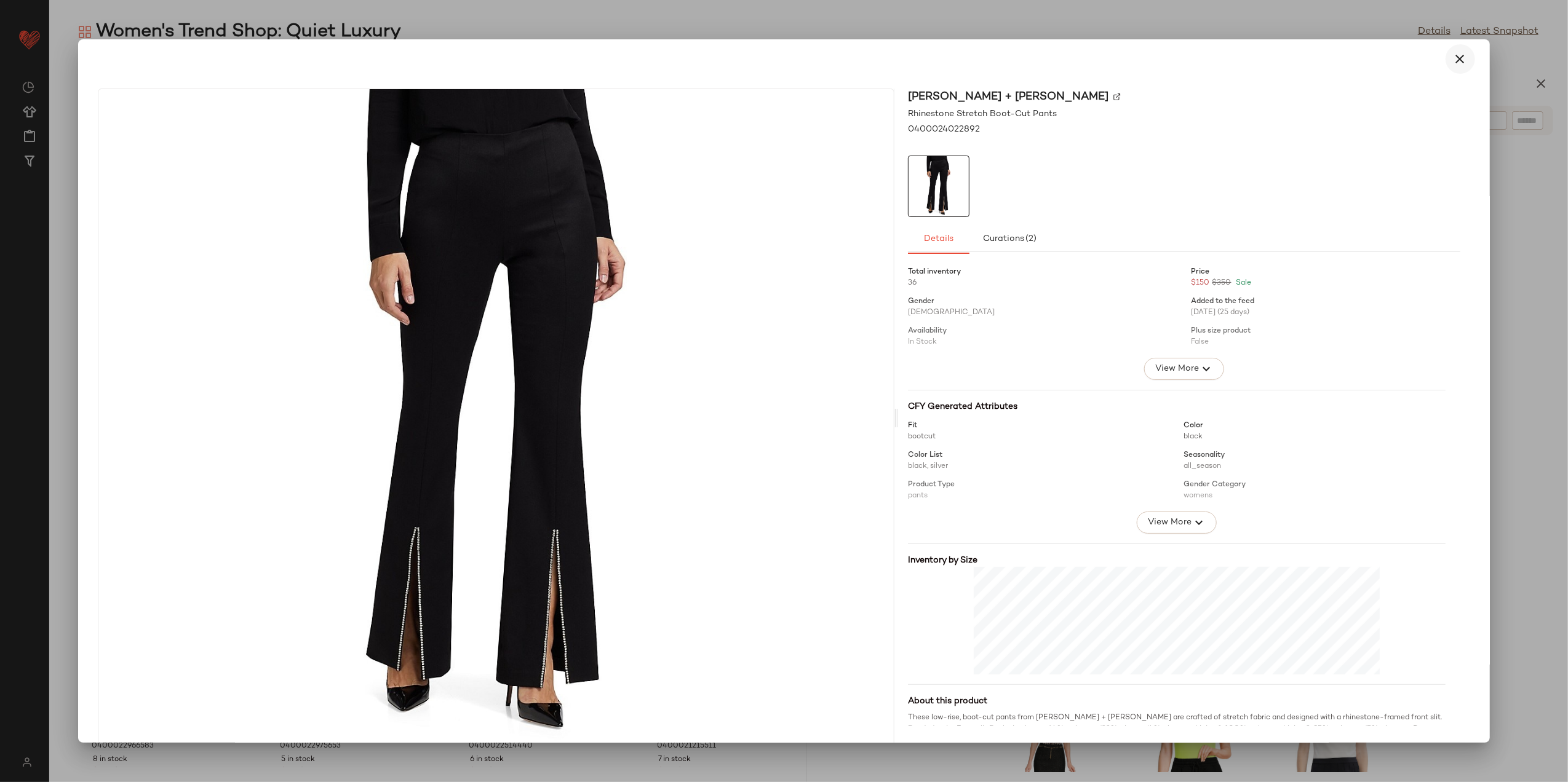
click at [1454, 64] on icon "button" at bounding box center [1461, 59] width 15 height 15
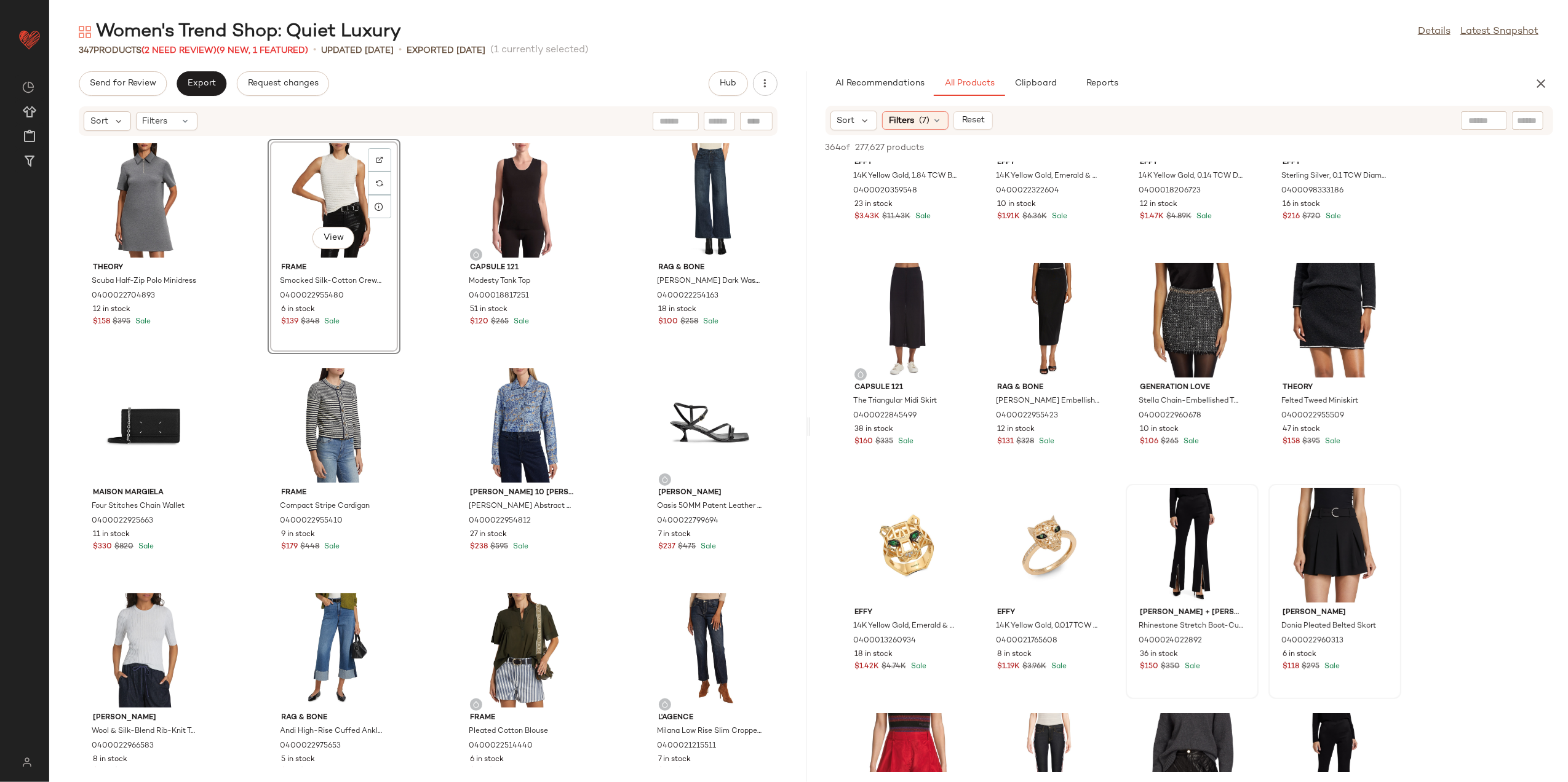
scroll to position [164, 0]
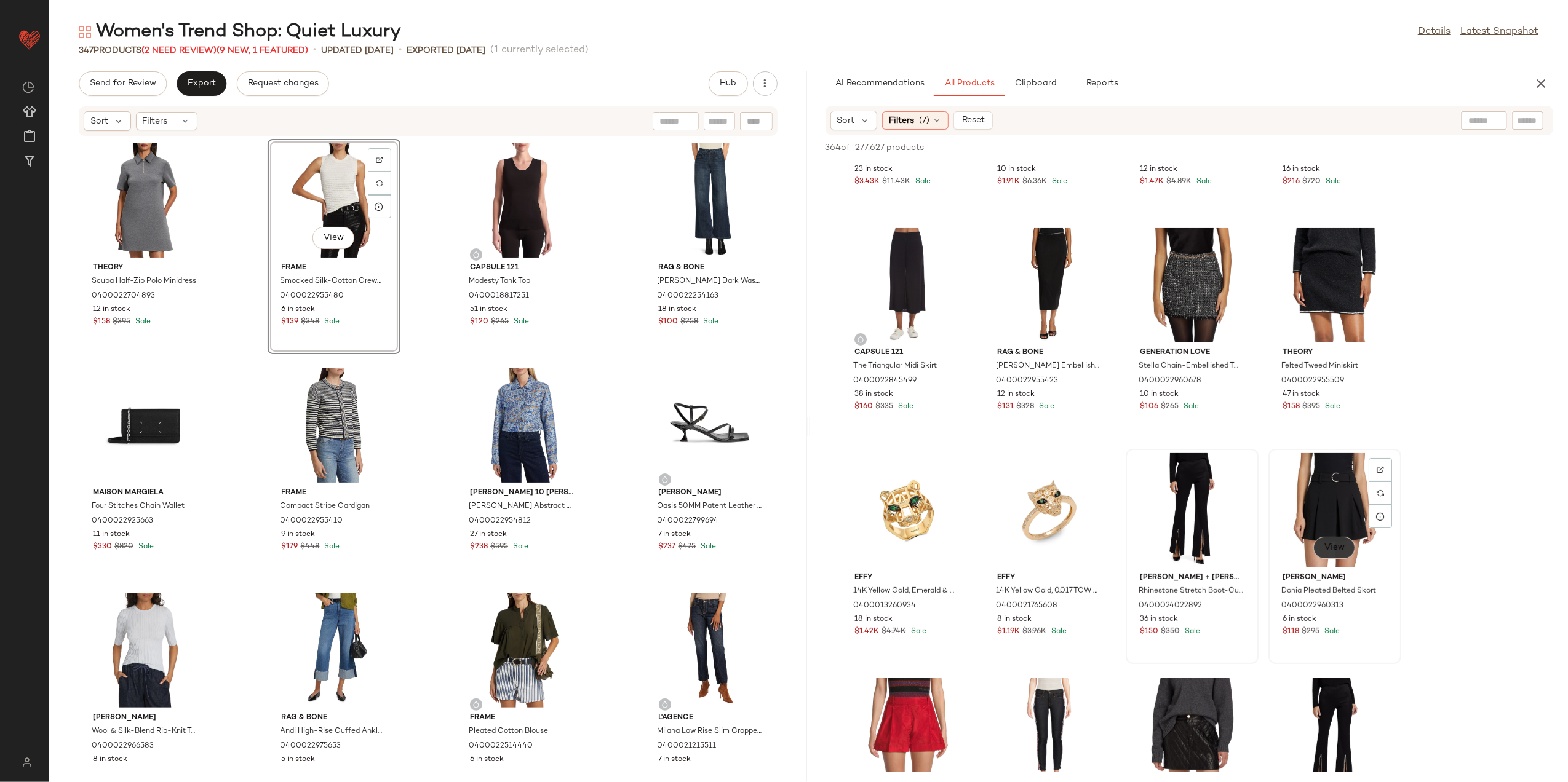
click at [1329, 553] on button "View" at bounding box center [1334, 548] width 42 height 22
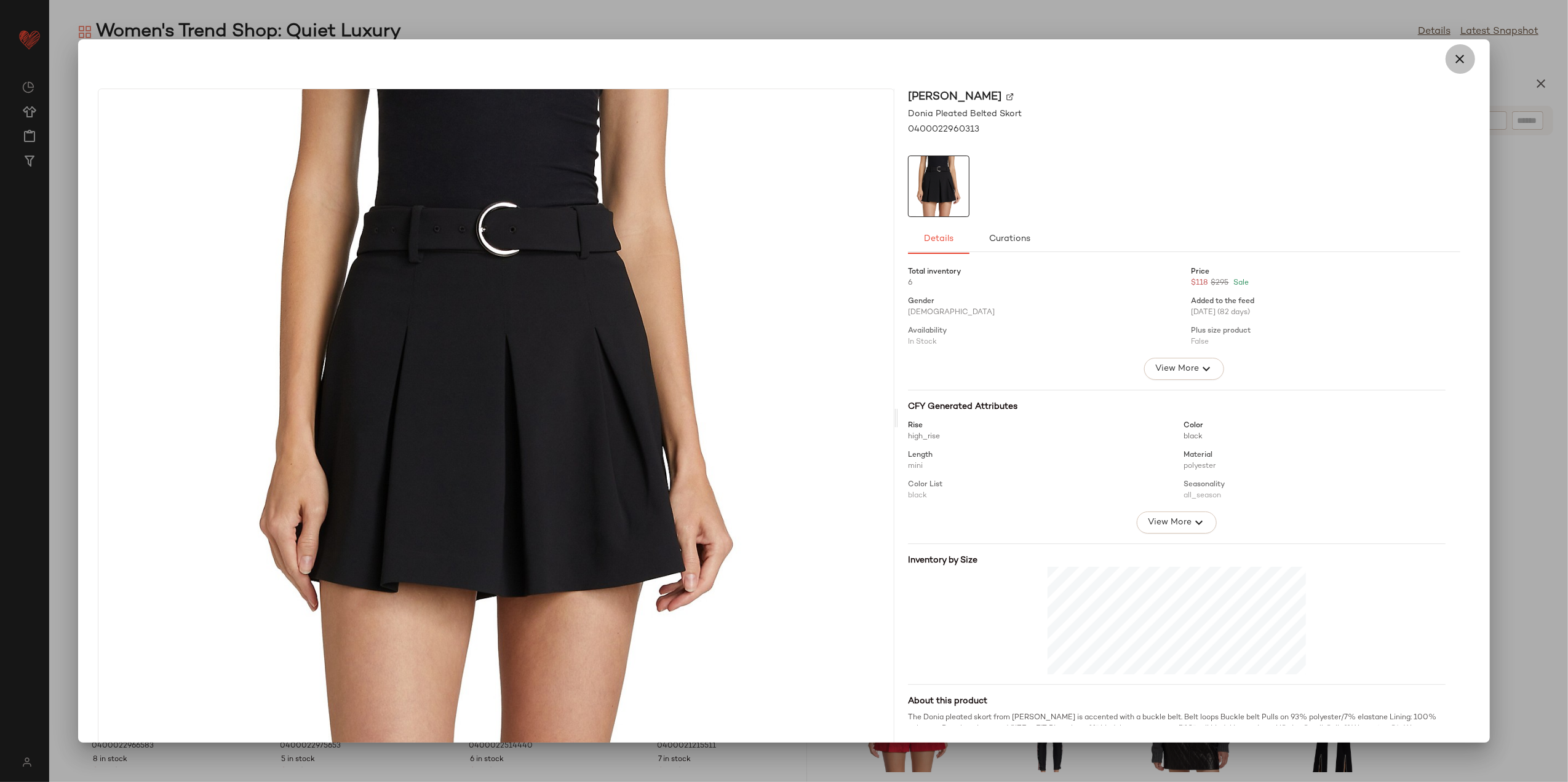
click at [1463, 60] on button "button" at bounding box center [1460, 59] width 29 height 29
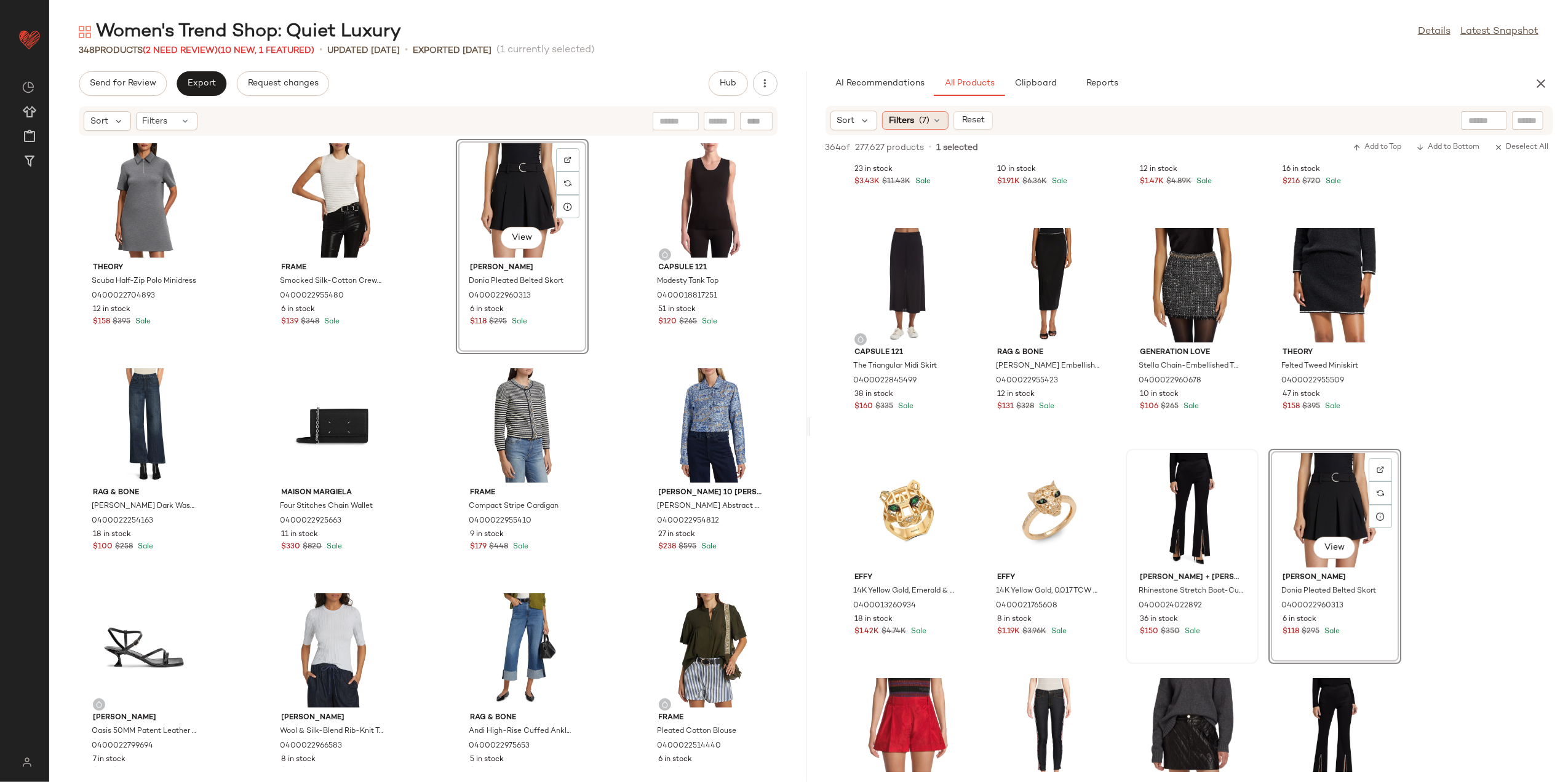
click at [909, 125] on span "Filters" at bounding box center [901, 121] width 25 height 13
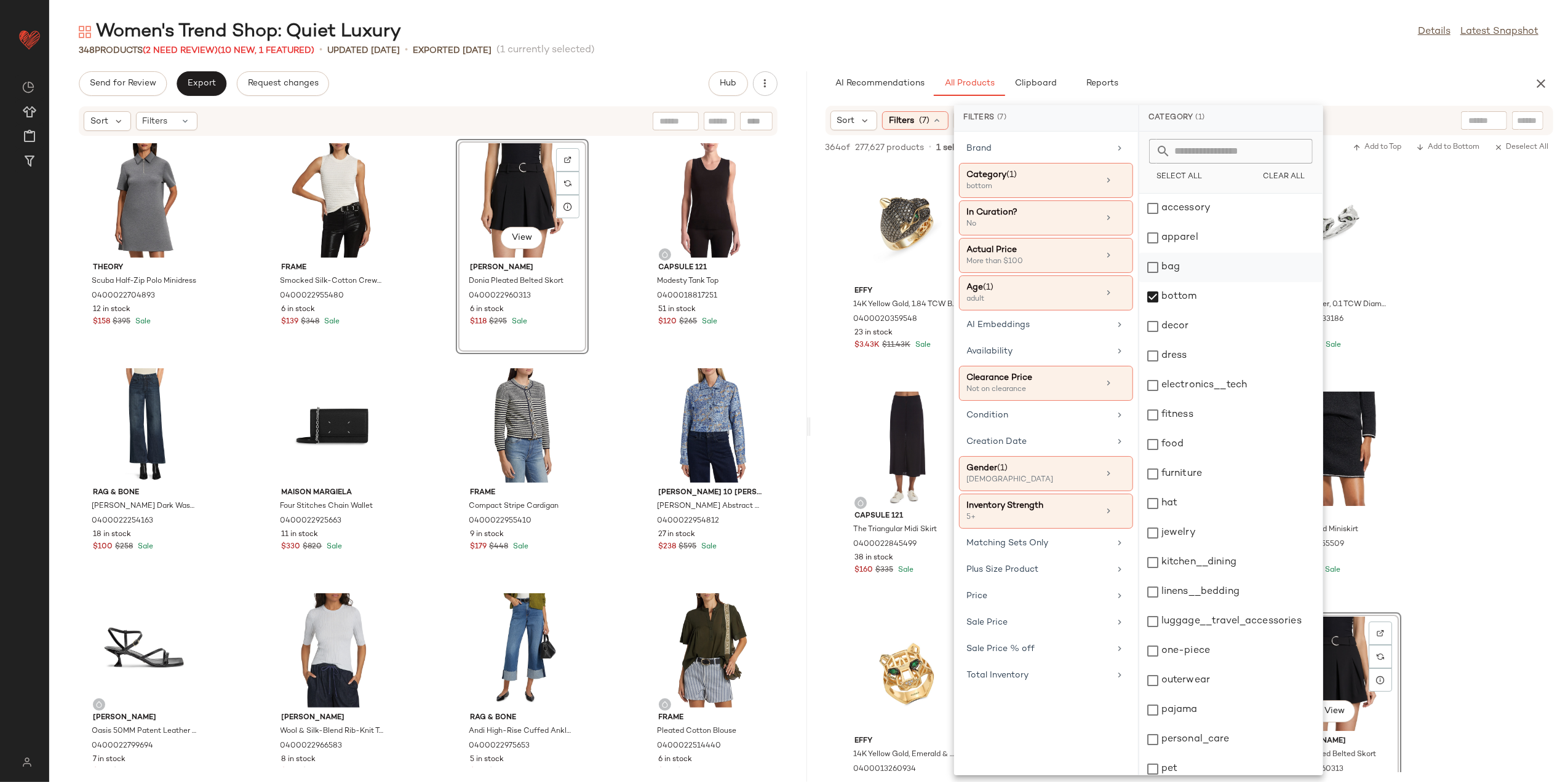
scroll to position [164, 0]
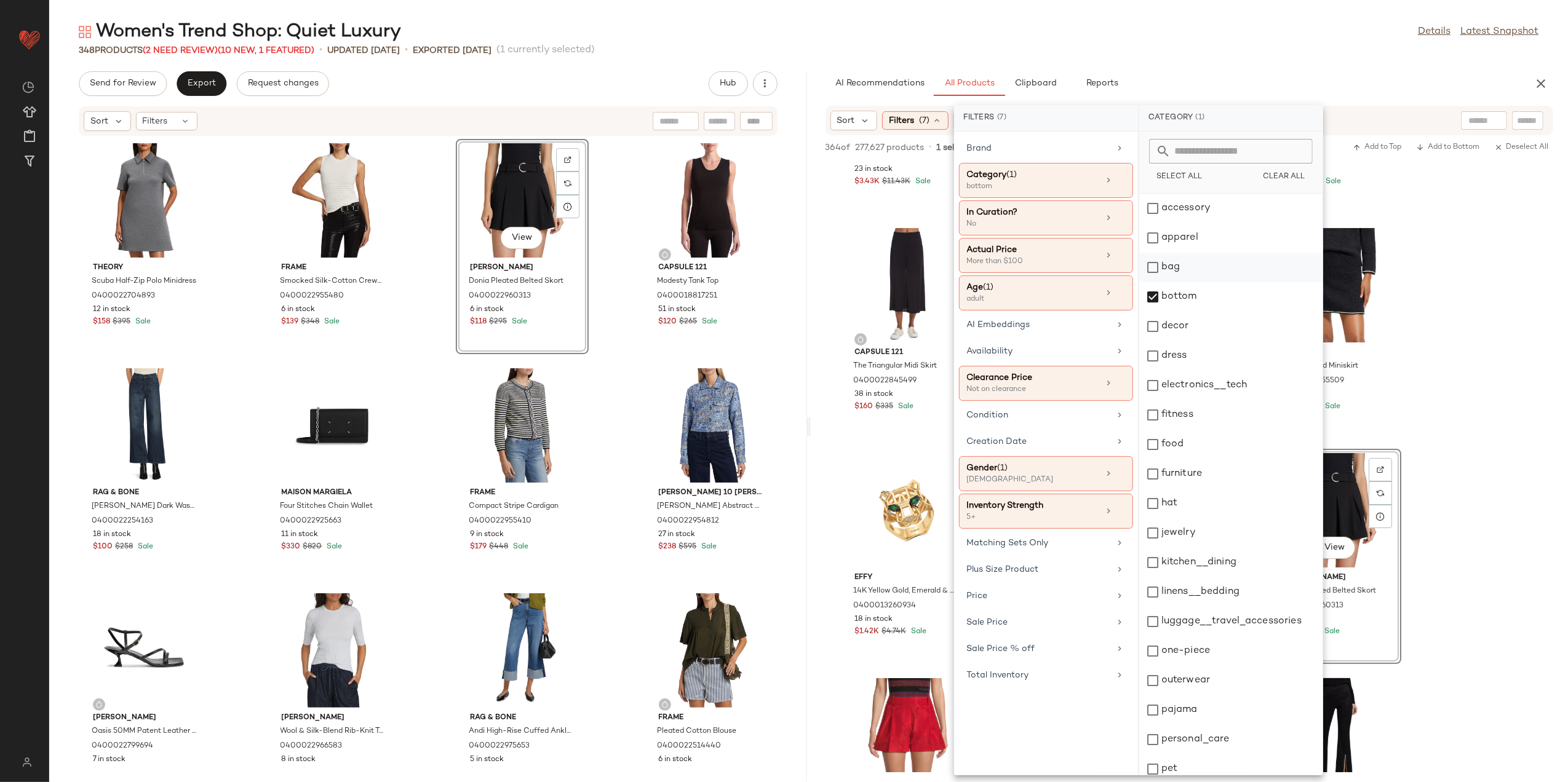
drag, startPoint x: 1178, startPoint y: 296, endPoint x: 1174, endPoint y: 268, distance: 28.3
click at [1178, 289] on div "bottom" at bounding box center [1231, 297] width 184 height 29
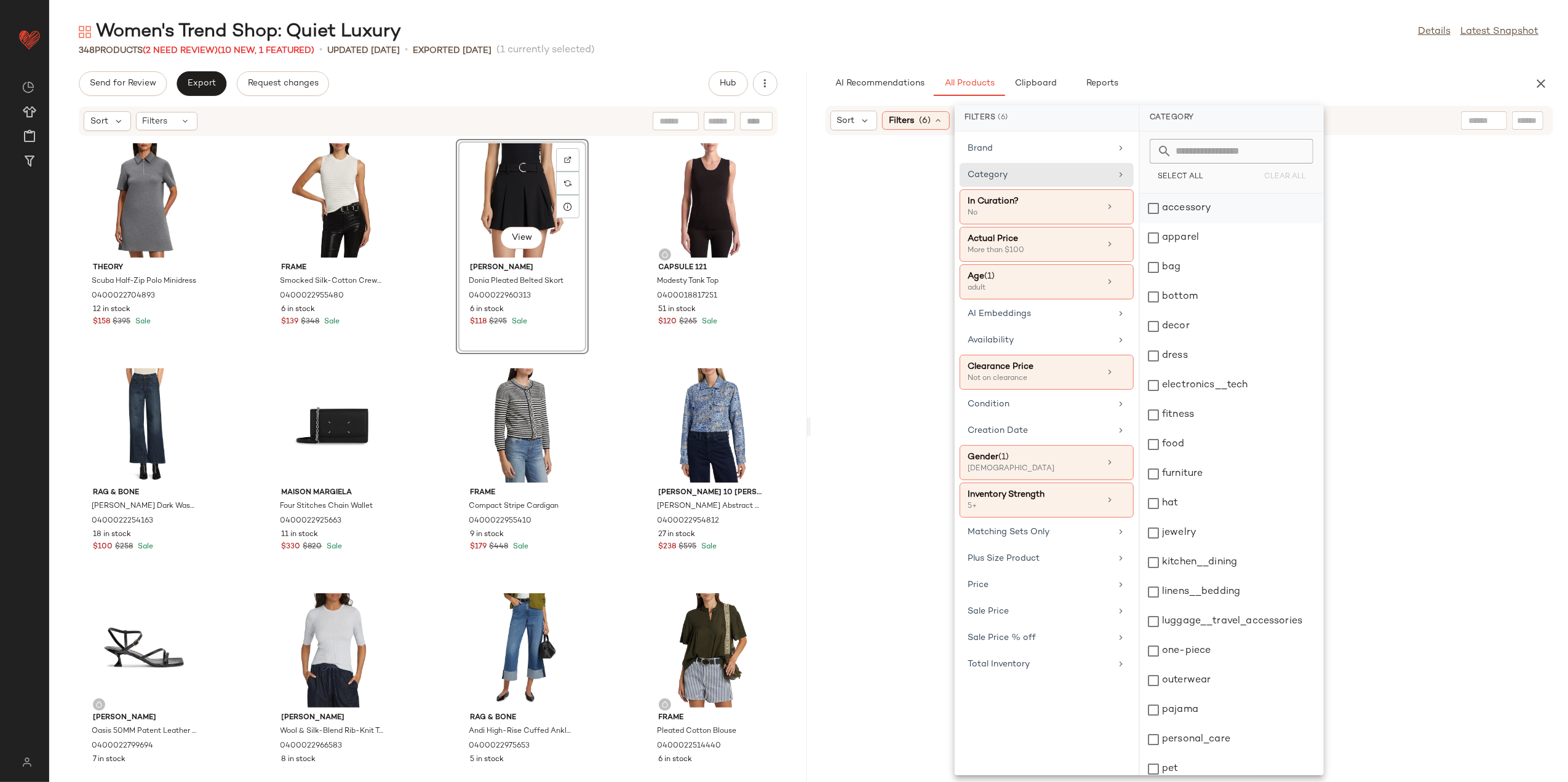
click at [1179, 201] on div "accessory" at bounding box center [1232, 208] width 184 height 29
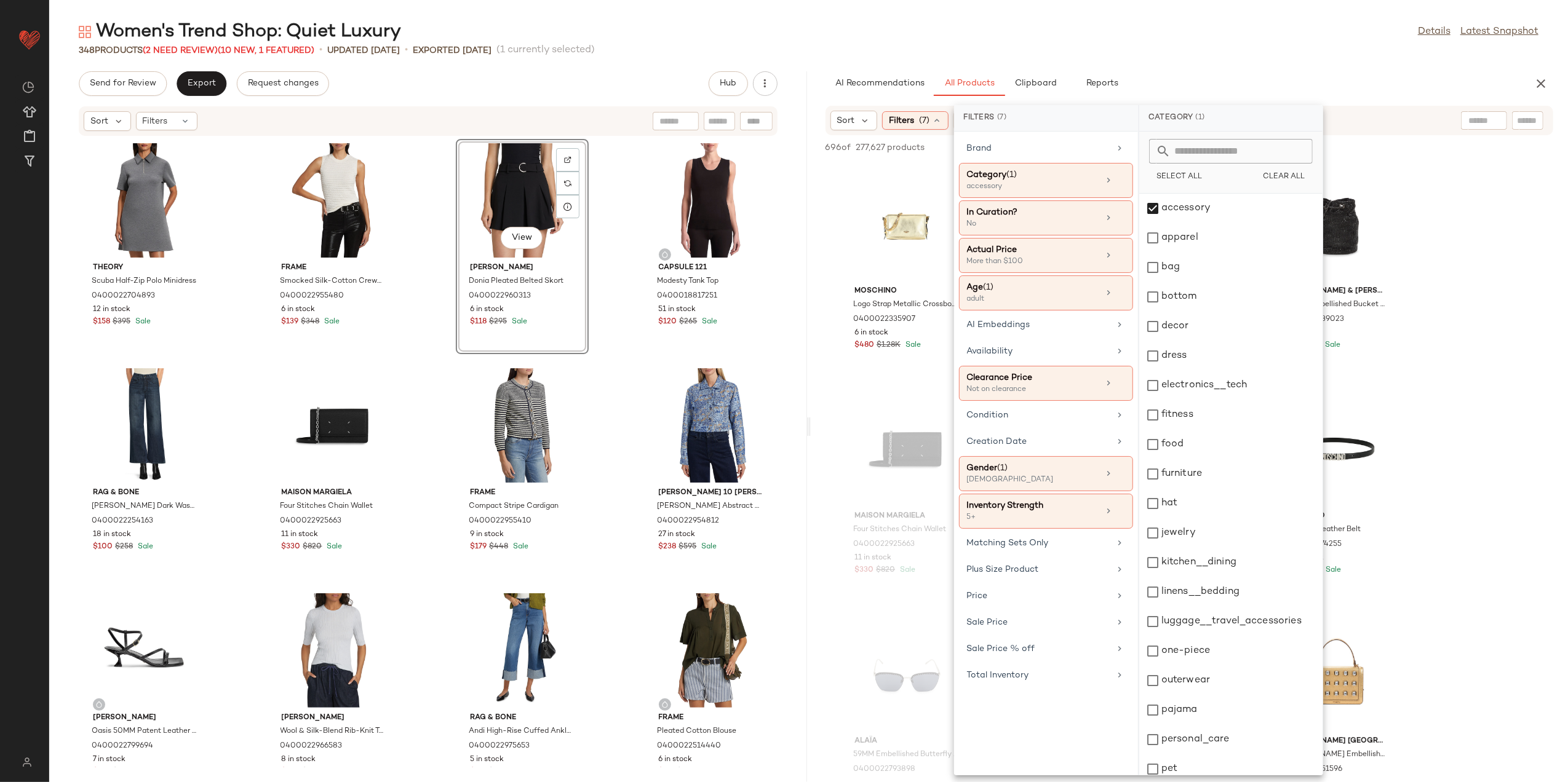
click at [1258, 52] on div "348 Products (2 Need Review) (10 New, 1 Featured) • updated [DATE] • Exported […" at bounding box center [809, 51] width 1519 height 12
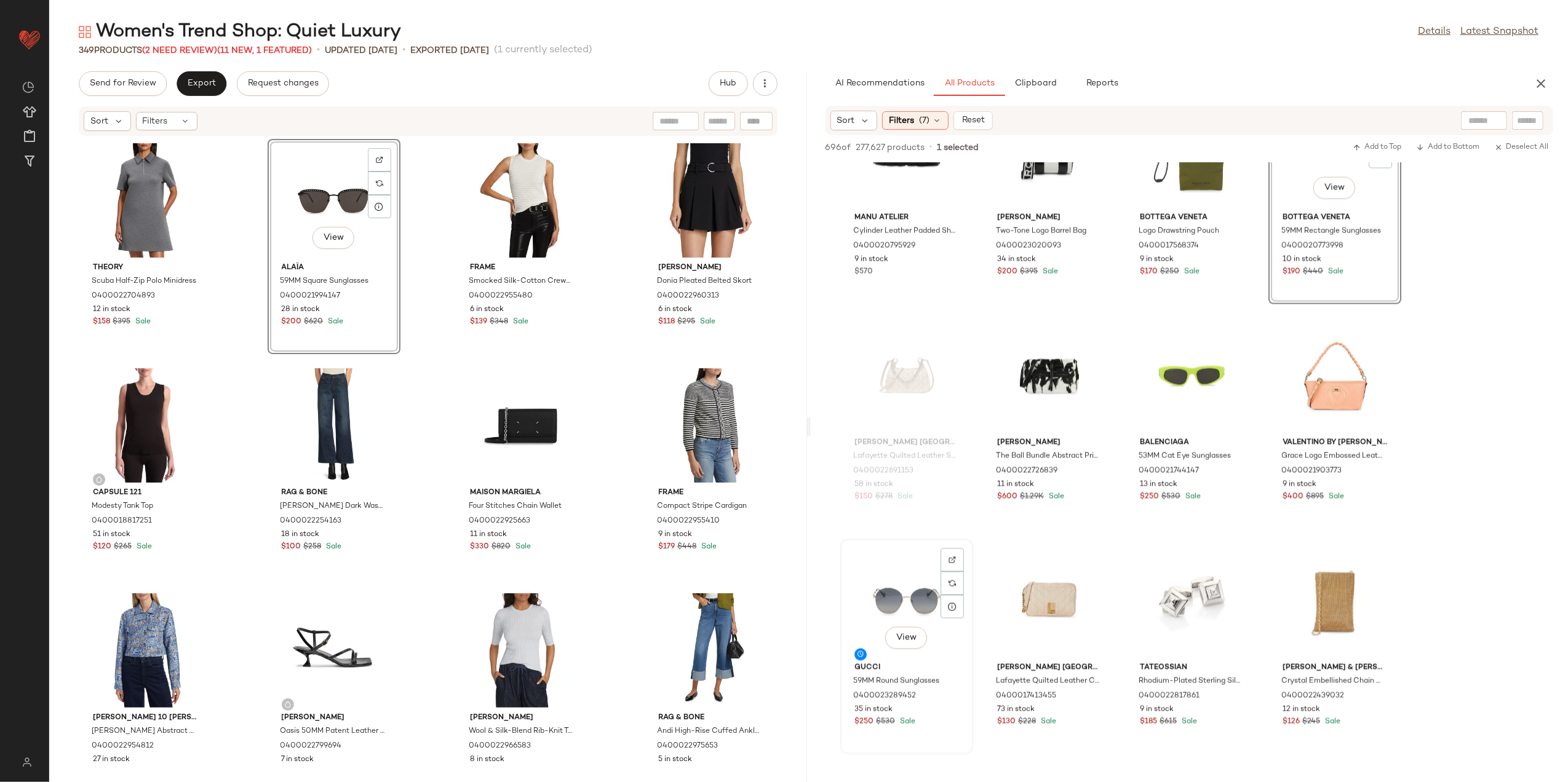
scroll to position [2132, 0]
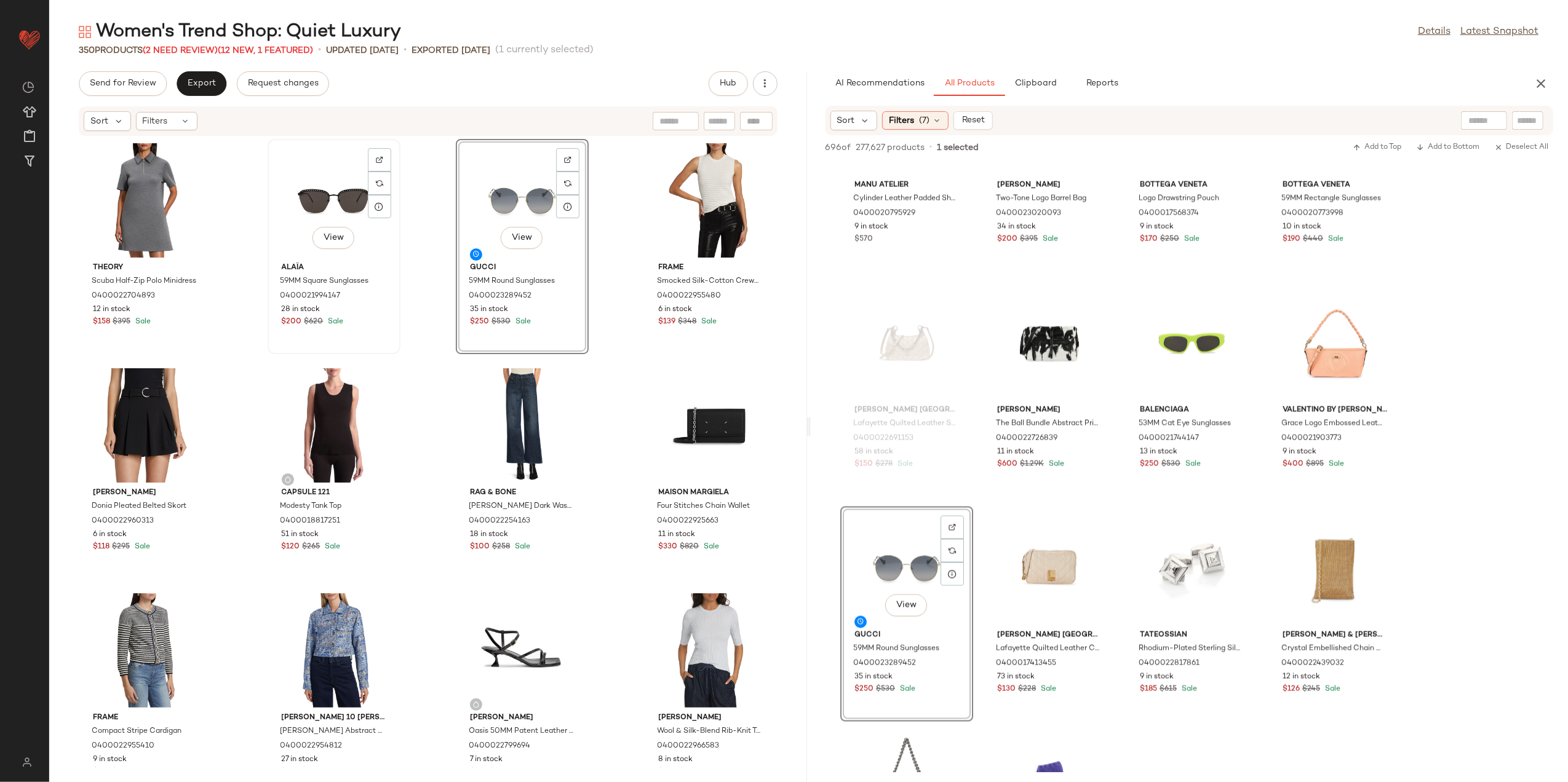
click at [325, 197] on div "View" at bounding box center [334, 200] width 124 height 114
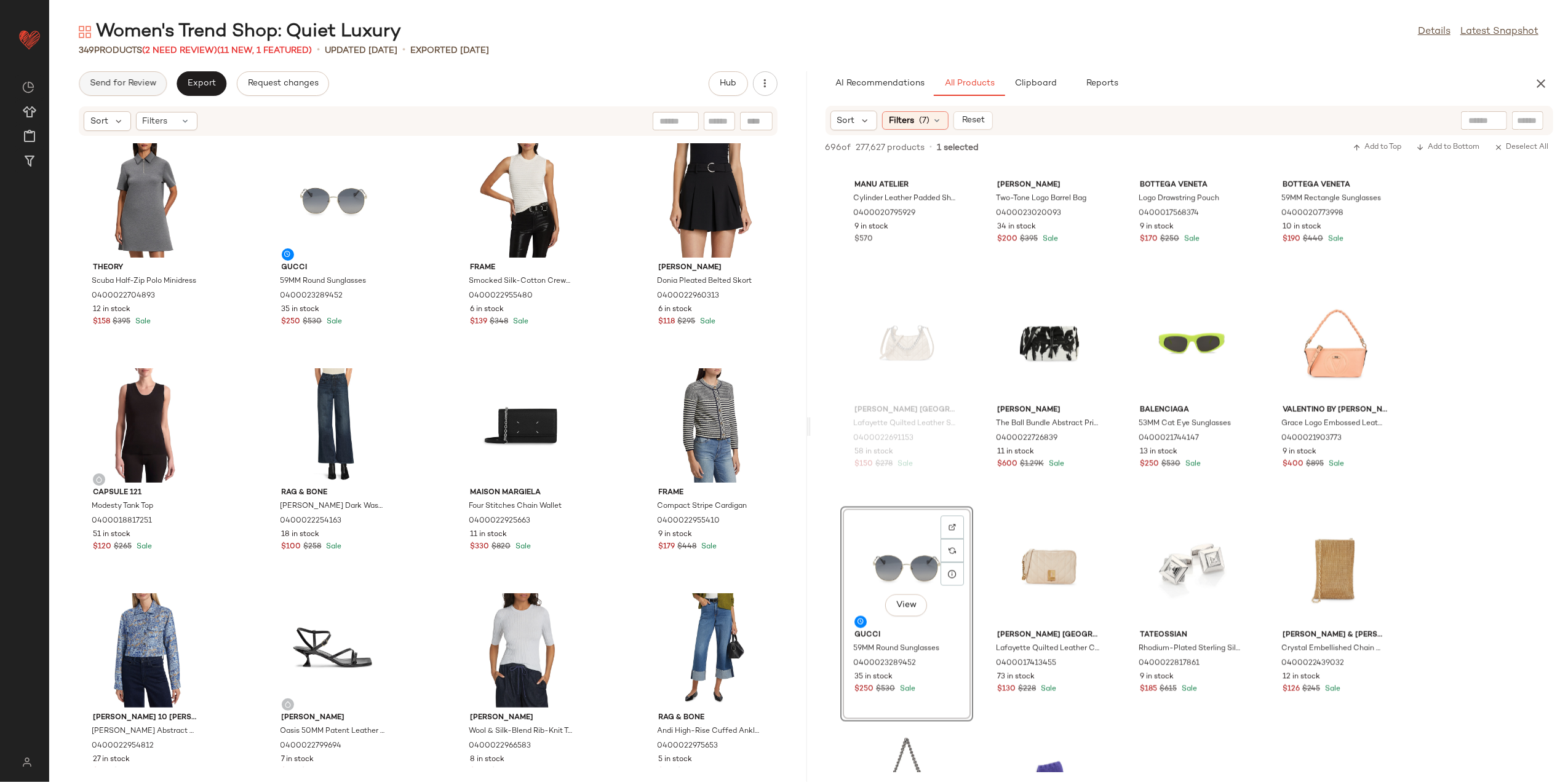
click at [116, 79] on span "Send for Review" at bounding box center [123, 84] width 67 height 10
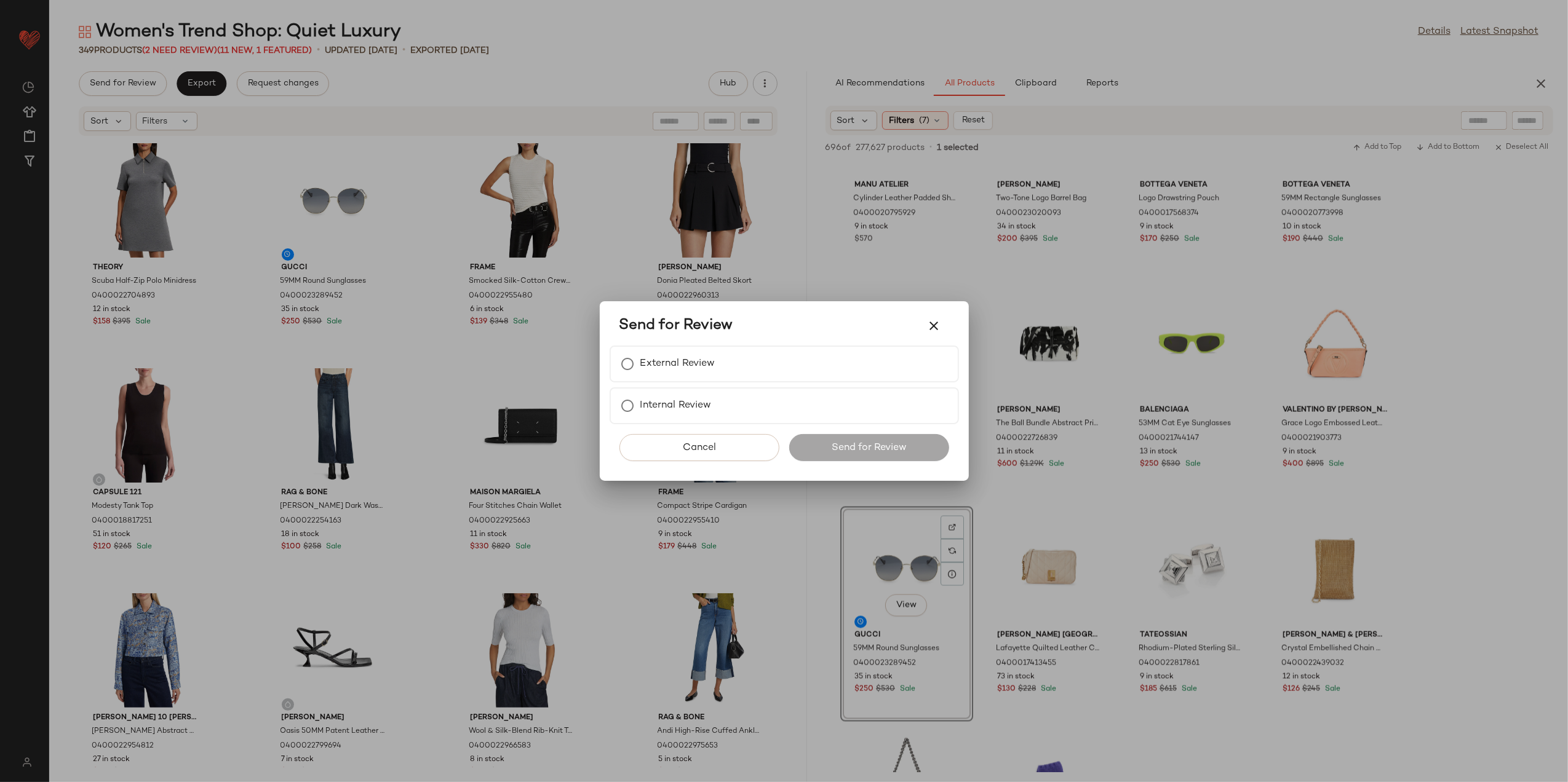
click at [647, 198] on div at bounding box center [784, 391] width 1568 height 782
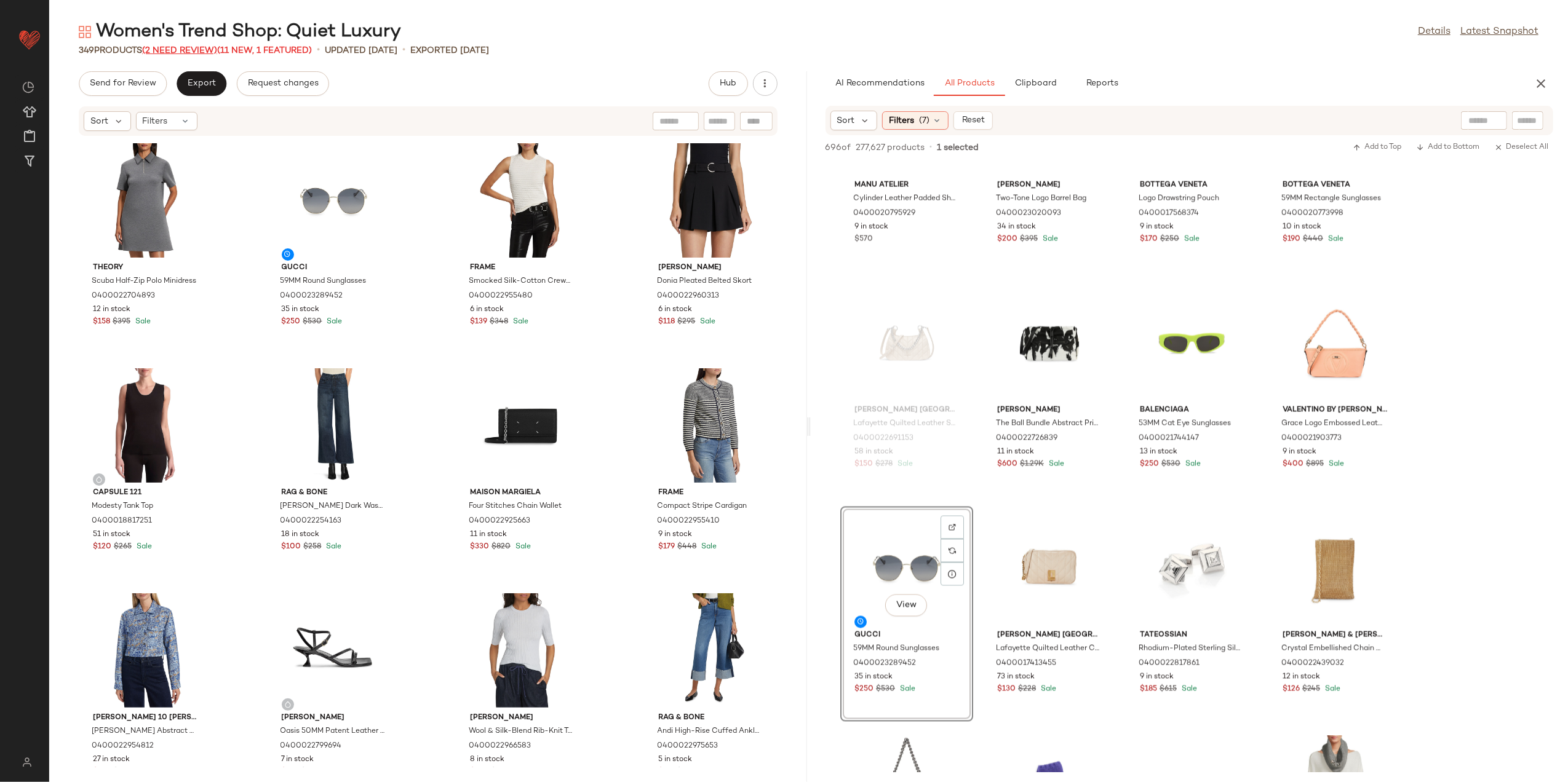
click at [173, 54] on span "(2 Need Review)" at bounding box center [179, 50] width 75 height 9
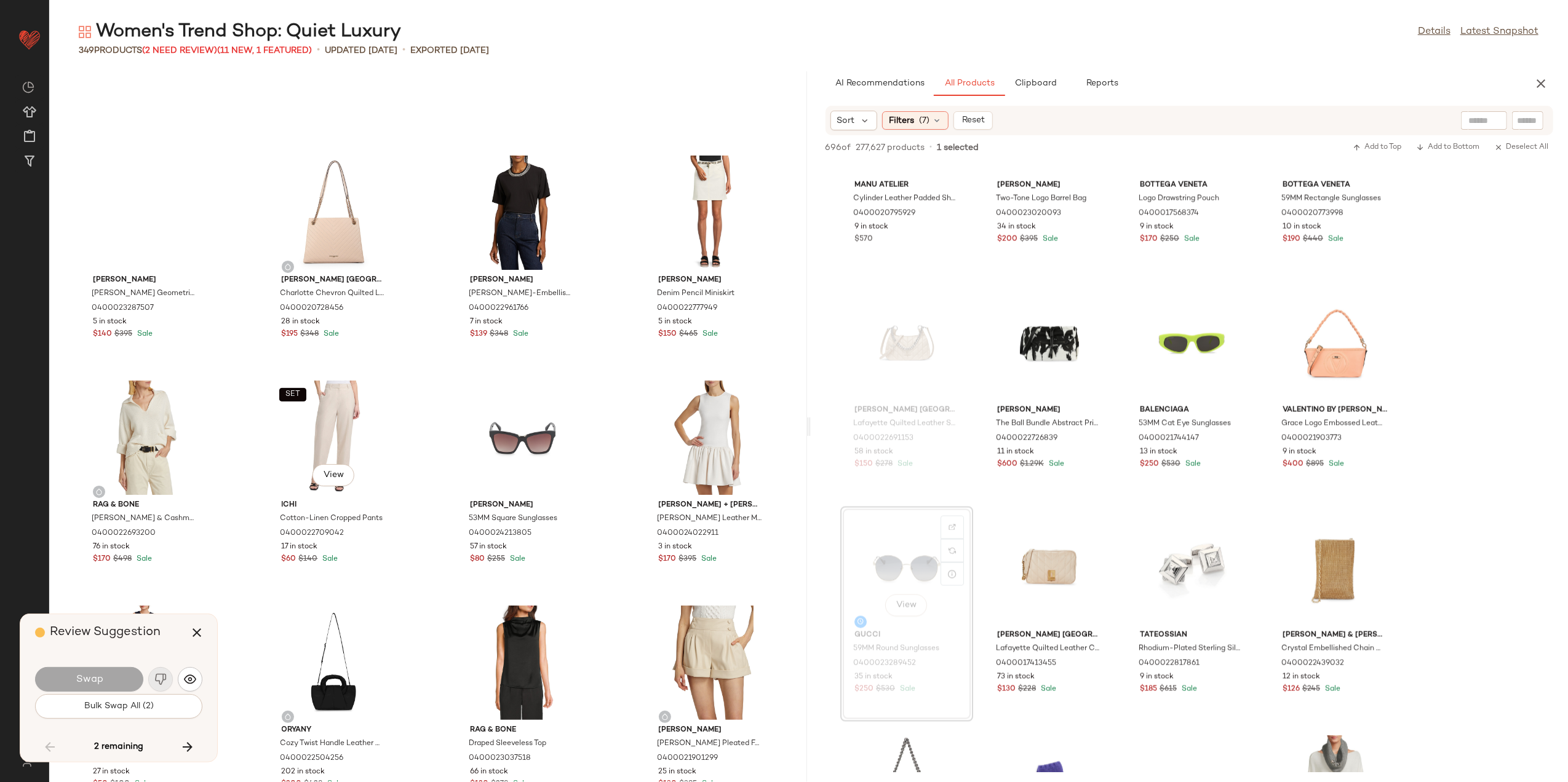
scroll to position [3044, 0]
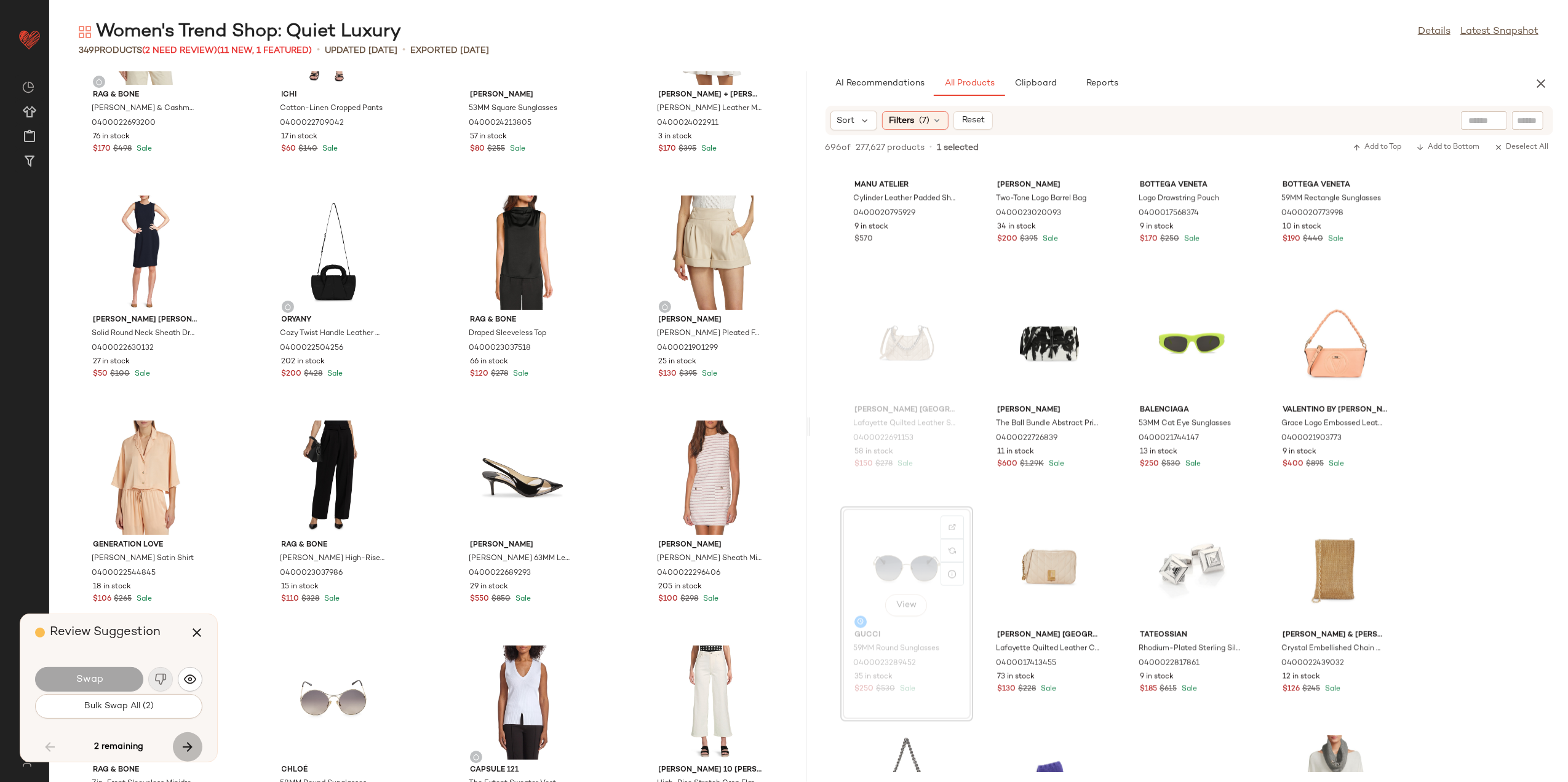
click at [183, 735] on button "button" at bounding box center [187, 747] width 29 height 29
click at [163, 699] on button "Bulk Swap All (2)" at bounding box center [119, 707] width 167 height 25
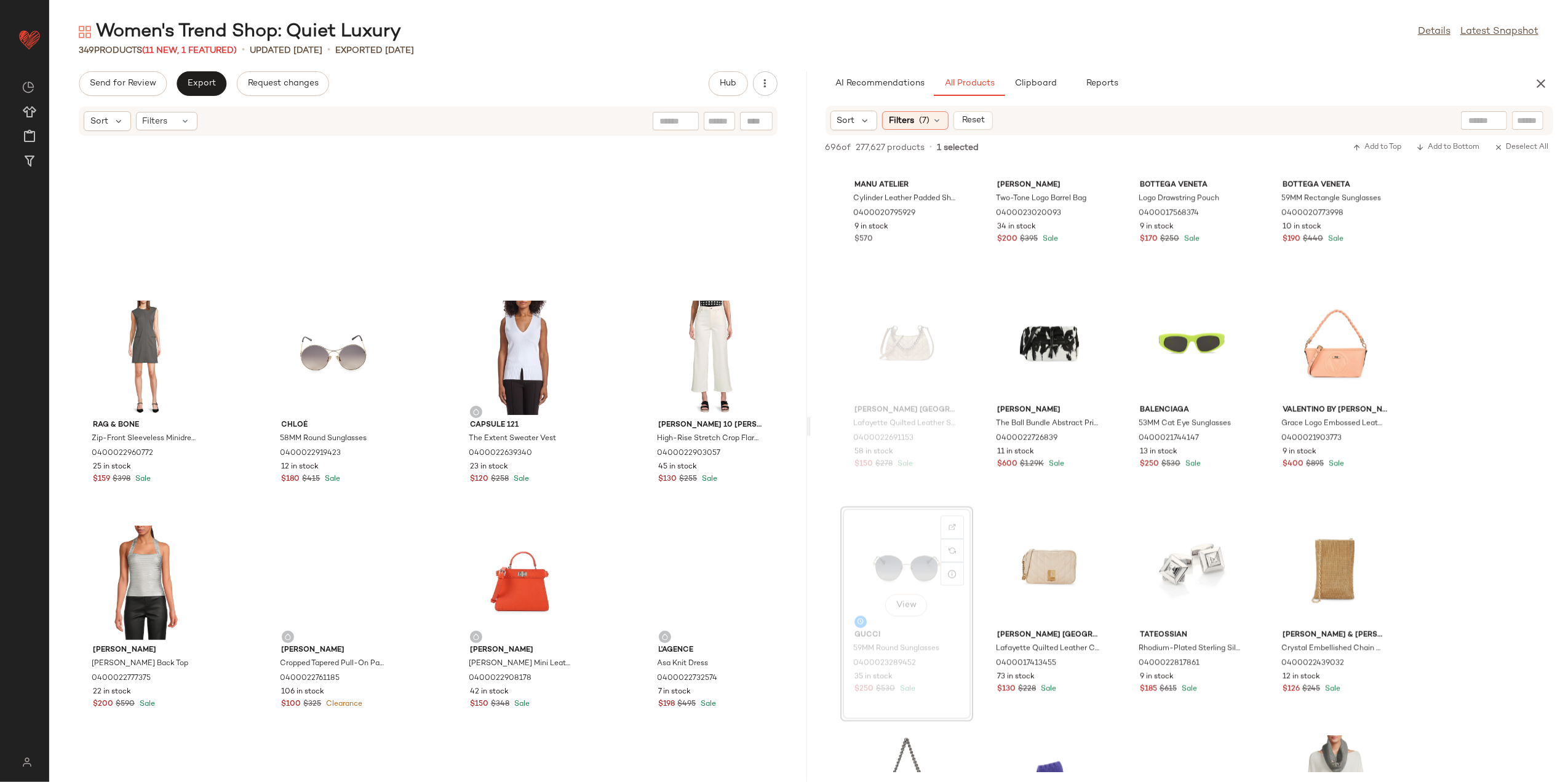
scroll to position [3946, 0]
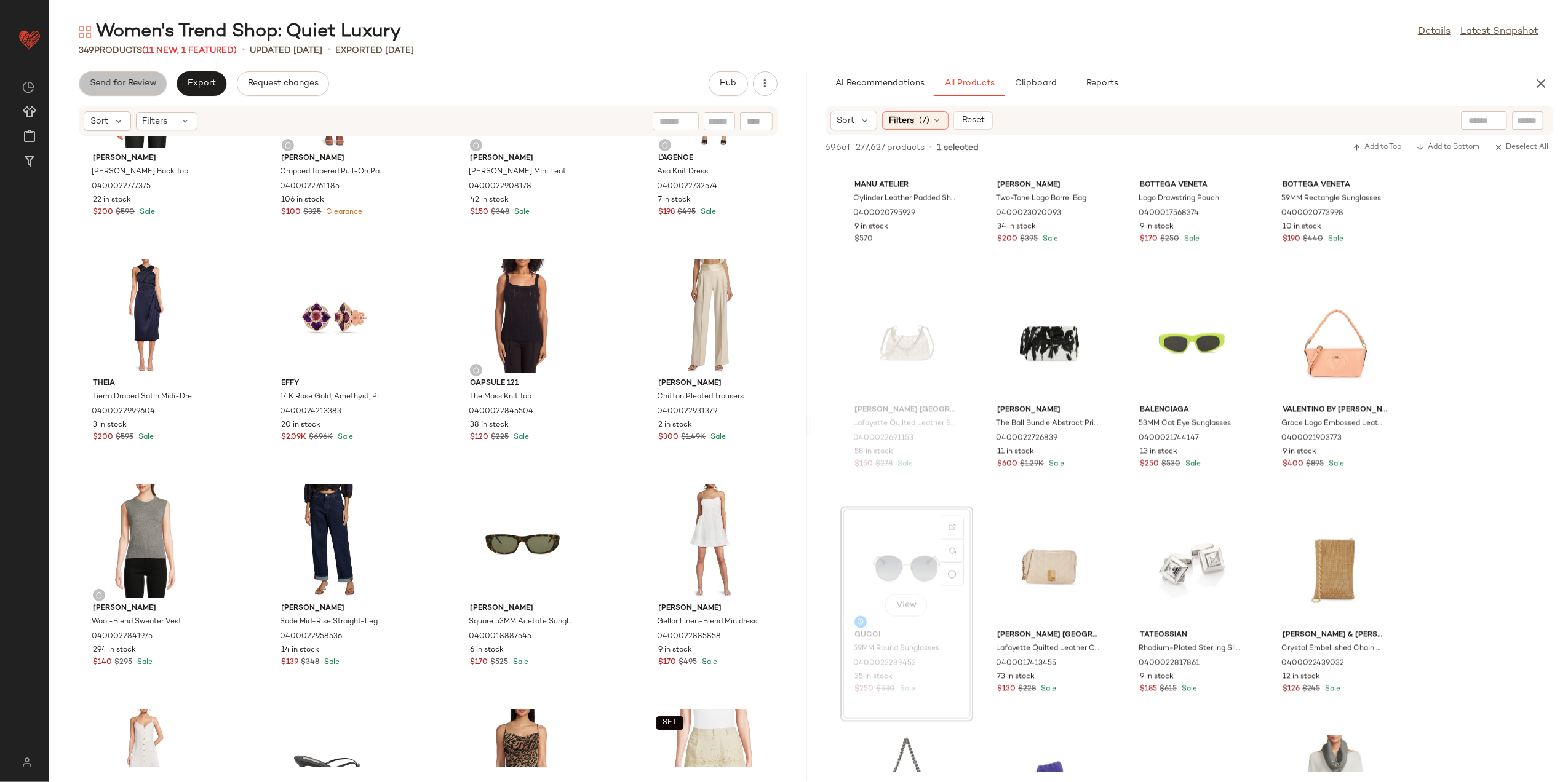
click at [122, 77] on button "Send for Review" at bounding box center [123, 84] width 88 height 25
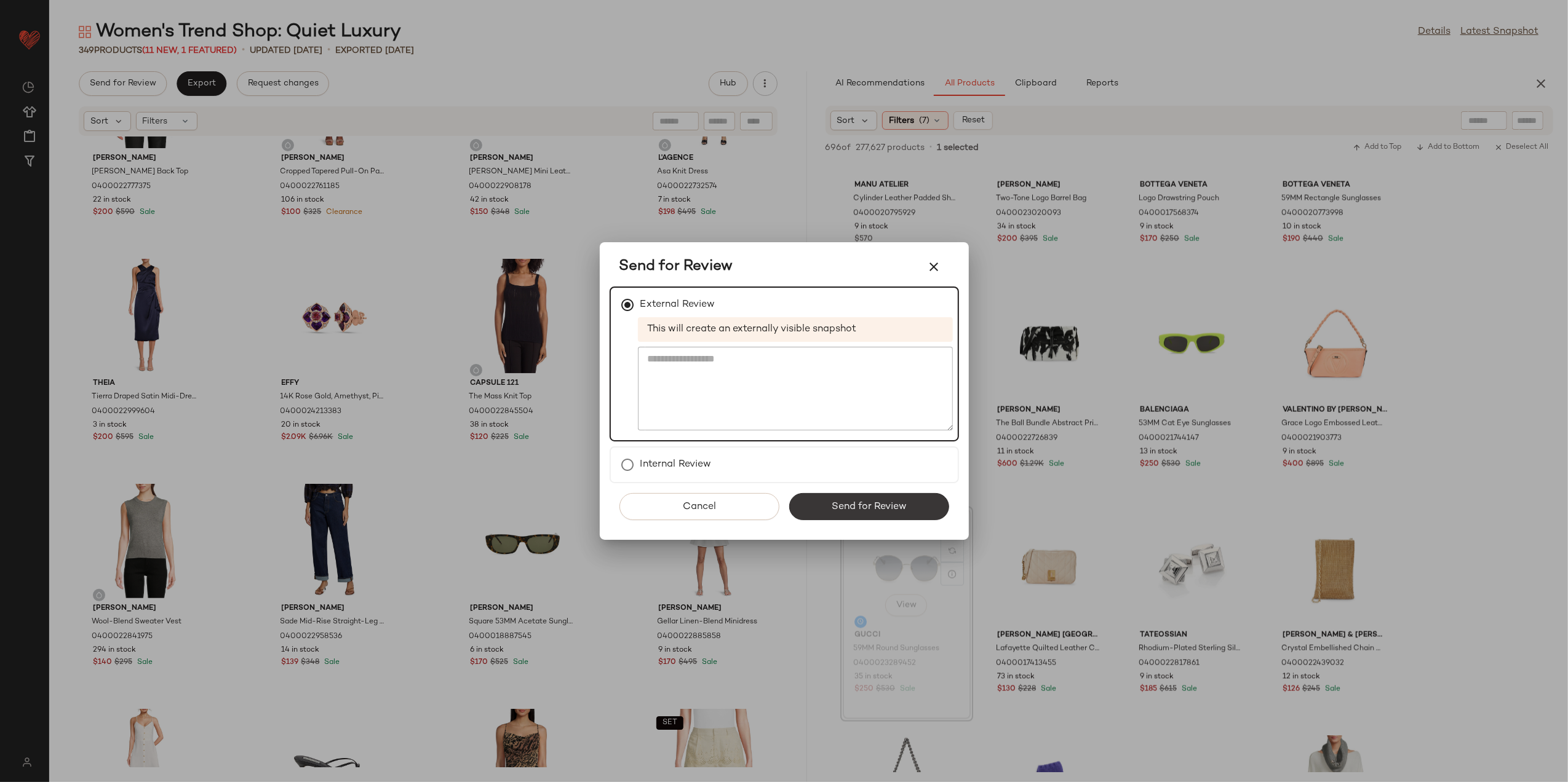
click at [854, 508] on span "Send for Review" at bounding box center [869, 507] width 75 height 12
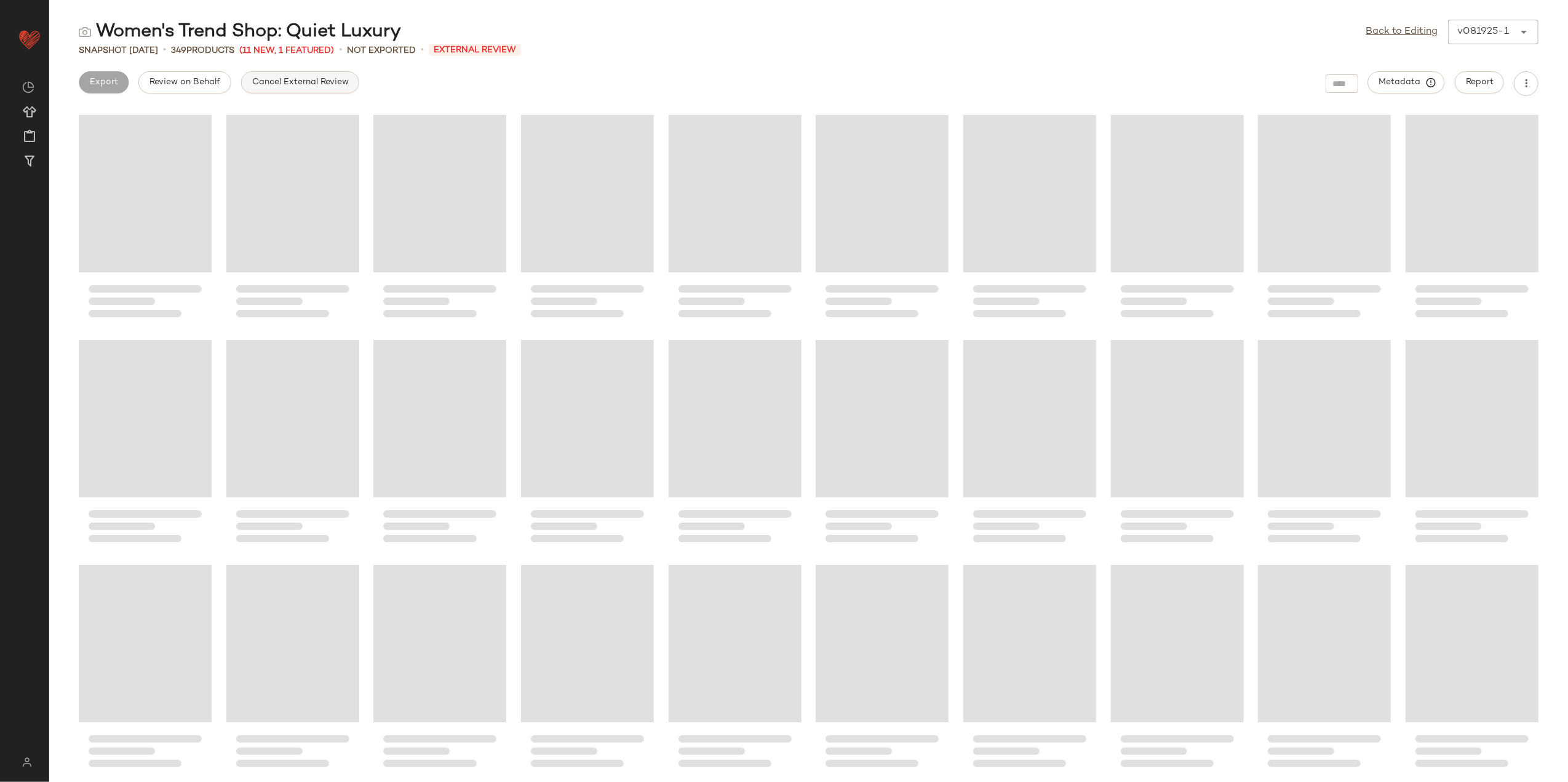
click at [284, 84] on span "Cancel External Review" at bounding box center [300, 82] width 97 height 10
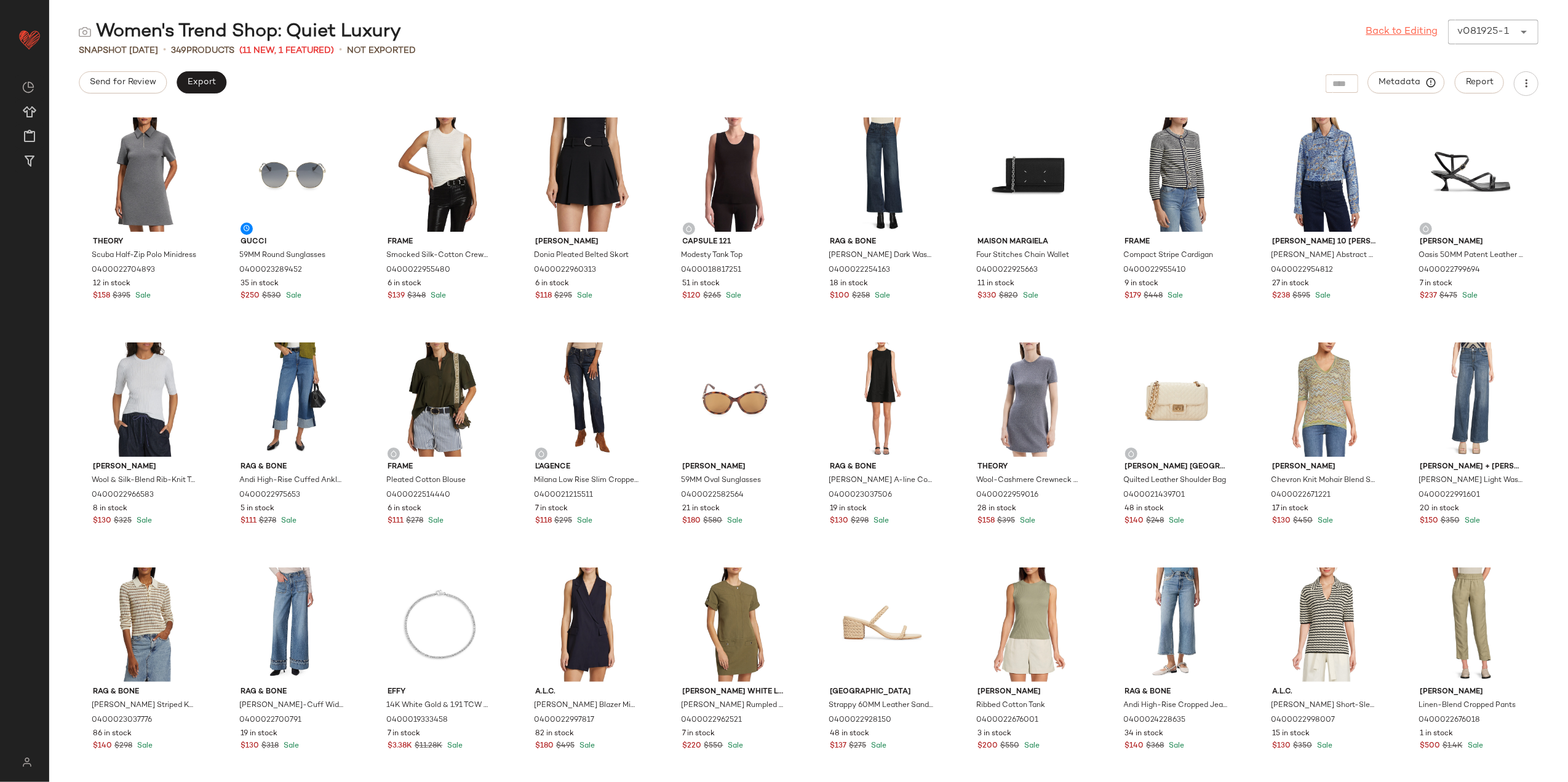
click at [1402, 25] on link "Back to Editing" at bounding box center [1402, 32] width 72 height 15
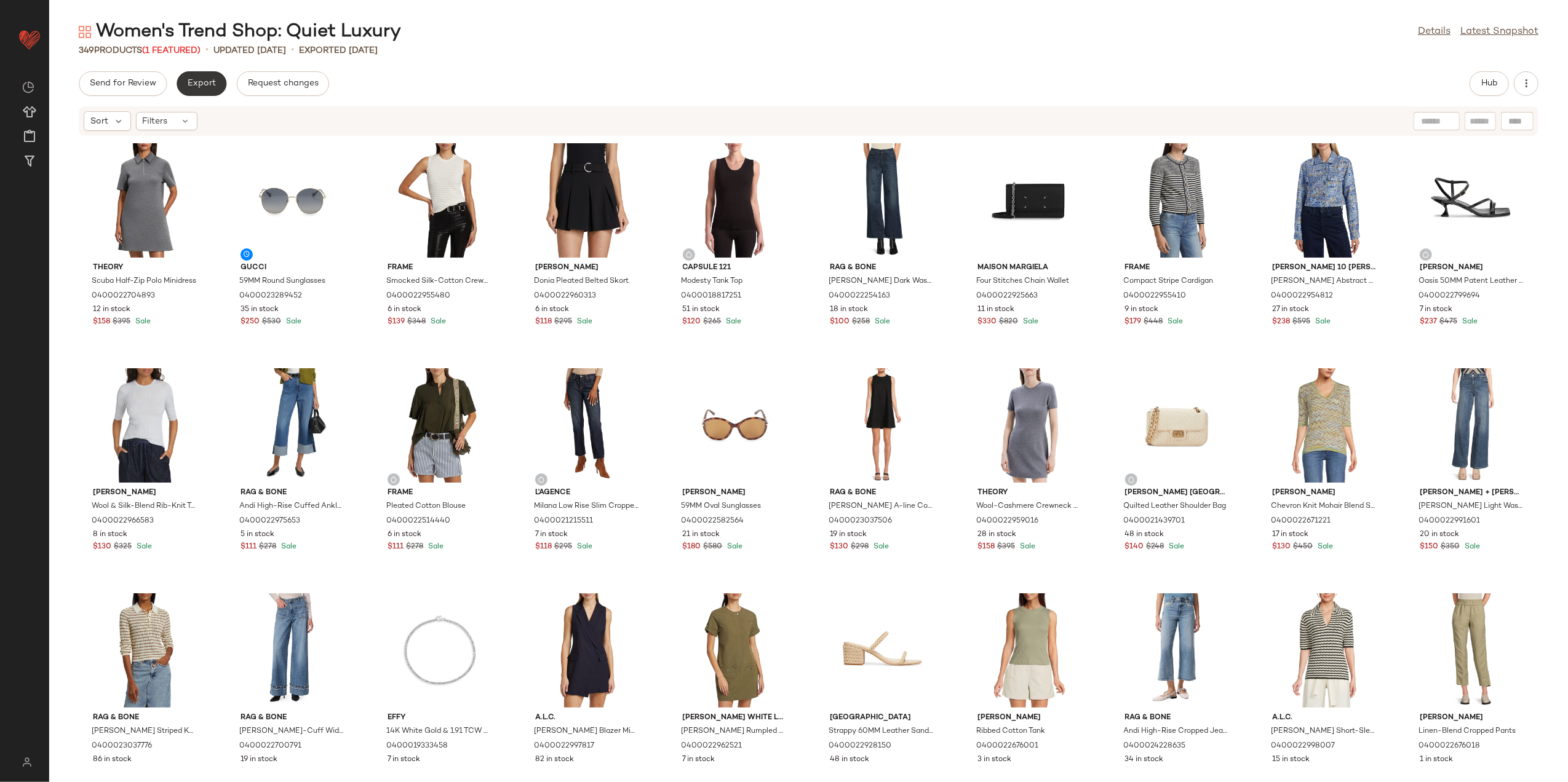
click at [210, 76] on button "Export" at bounding box center [201, 84] width 50 height 25
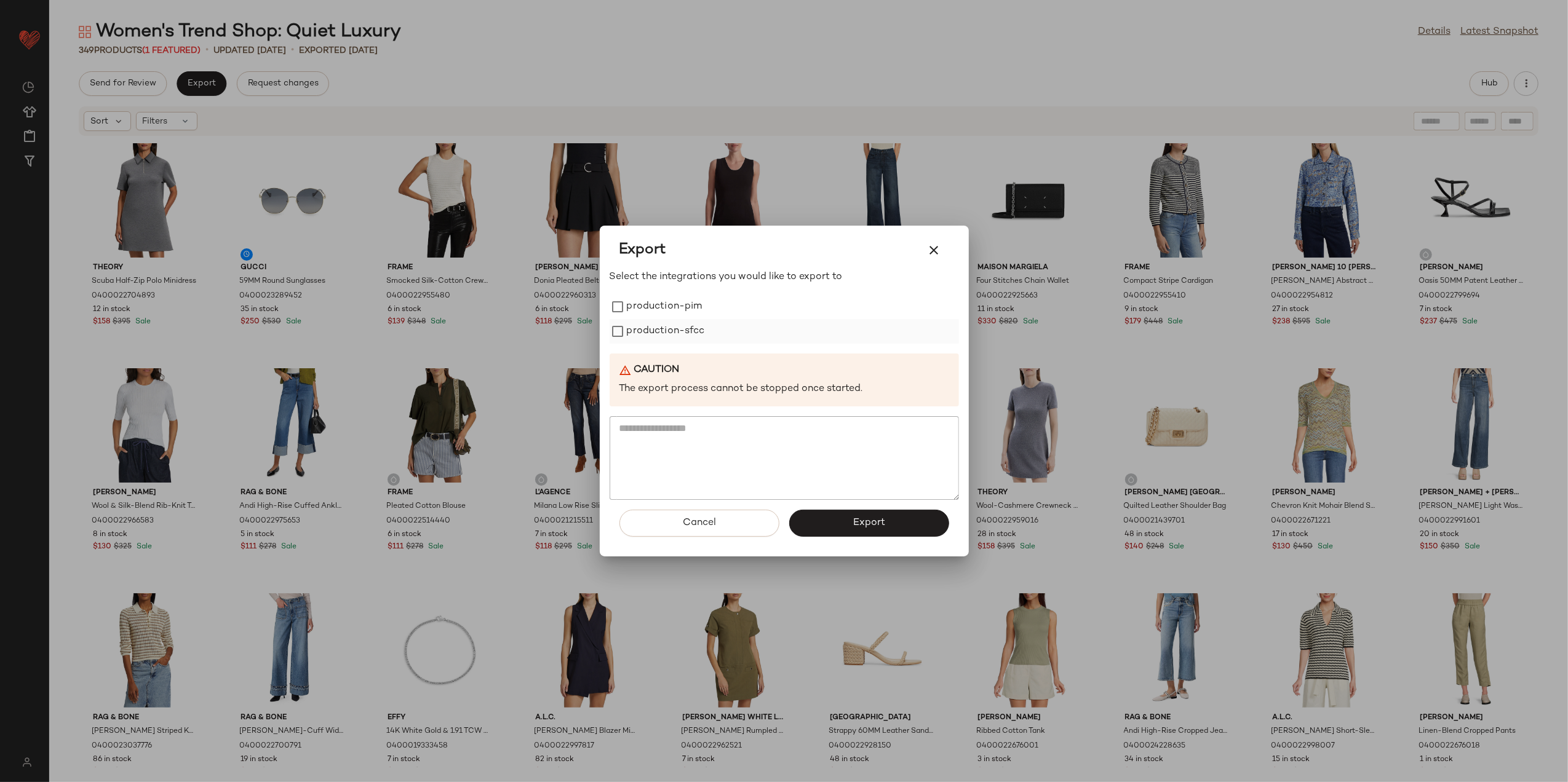
click at [663, 311] on label "production-pim" at bounding box center [664, 307] width 75 height 25
click at [666, 333] on label "production-sfcc" at bounding box center [666, 331] width 78 height 25
click at [819, 527] on button "Export" at bounding box center [869, 524] width 160 height 27
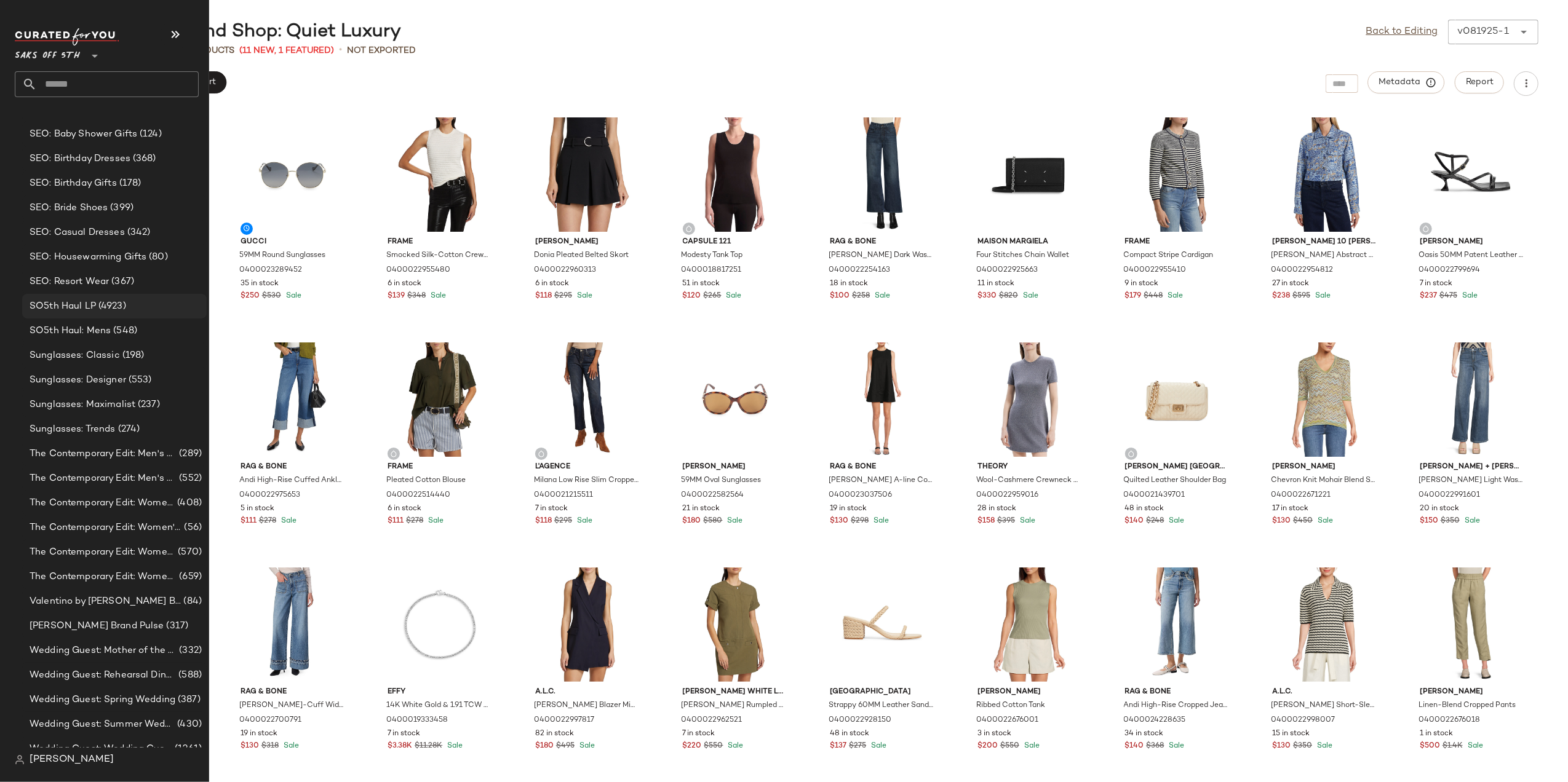
scroll to position [3501, 0]
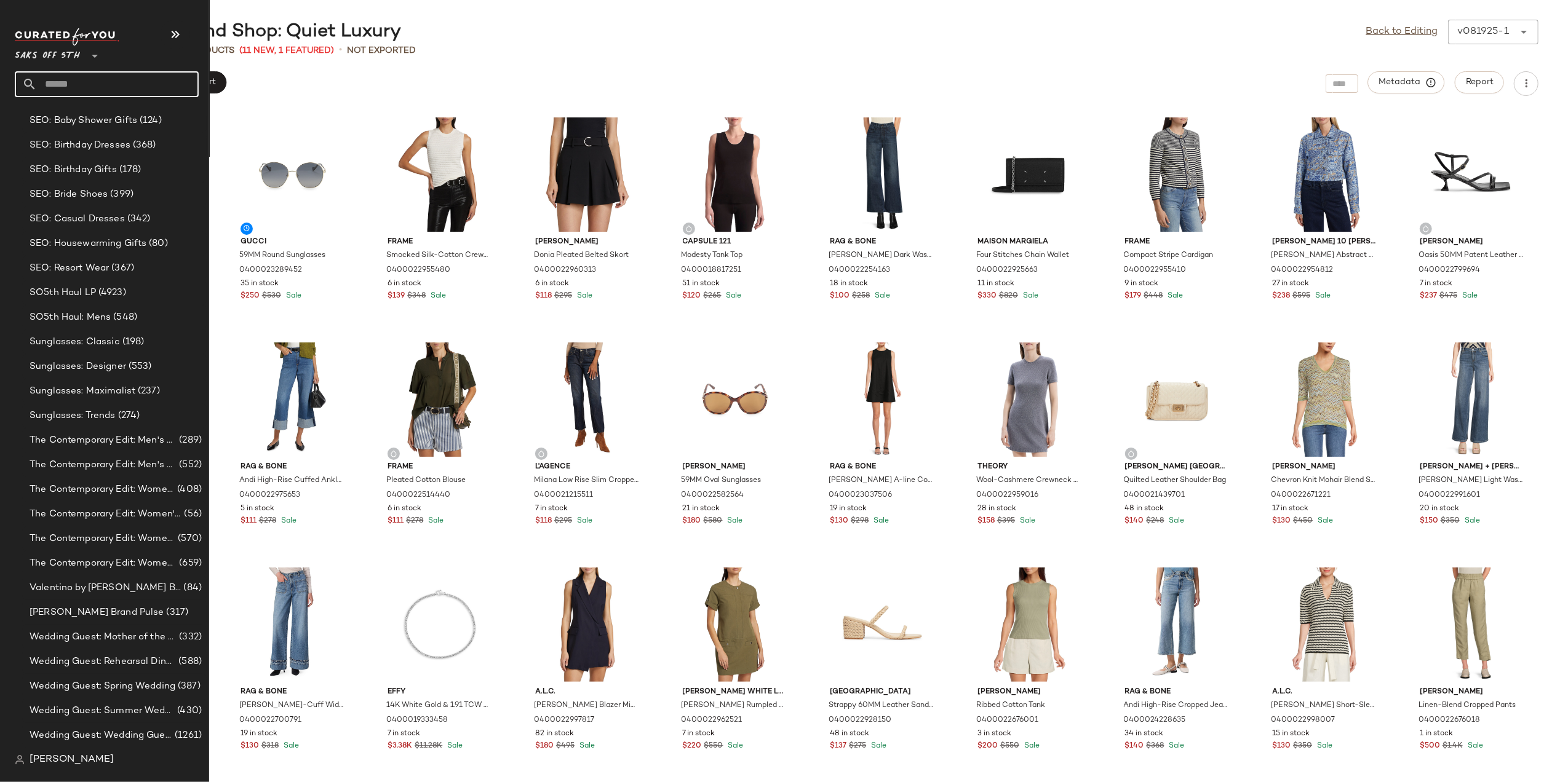
click at [116, 92] on input "text" at bounding box center [118, 84] width 162 height 26
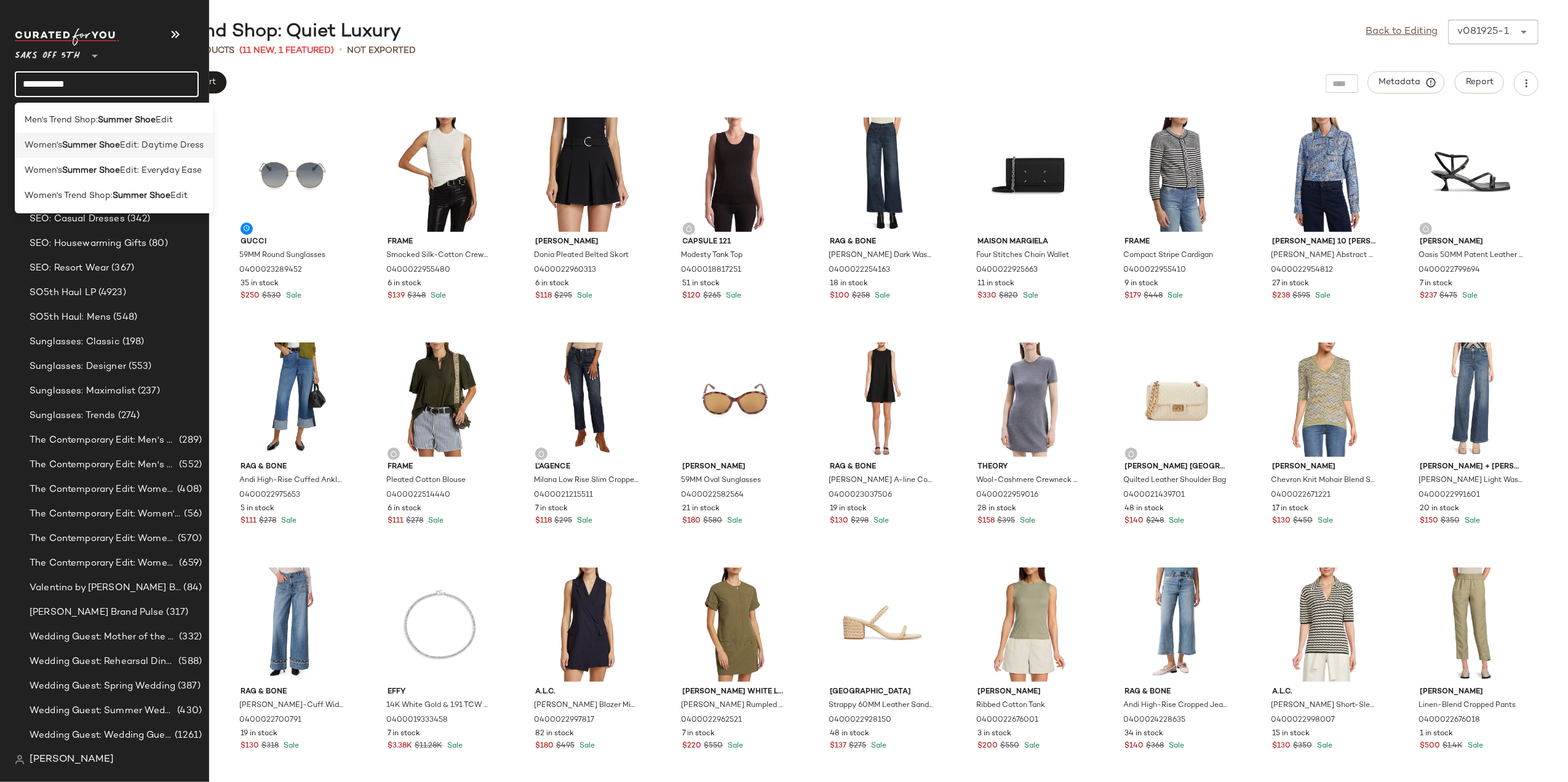
type input "**********"
click at [112, 184] on div "Women's Summer Shoe Edit: Daytime Dress" at bounding box center [114, 196] width 199 height 25
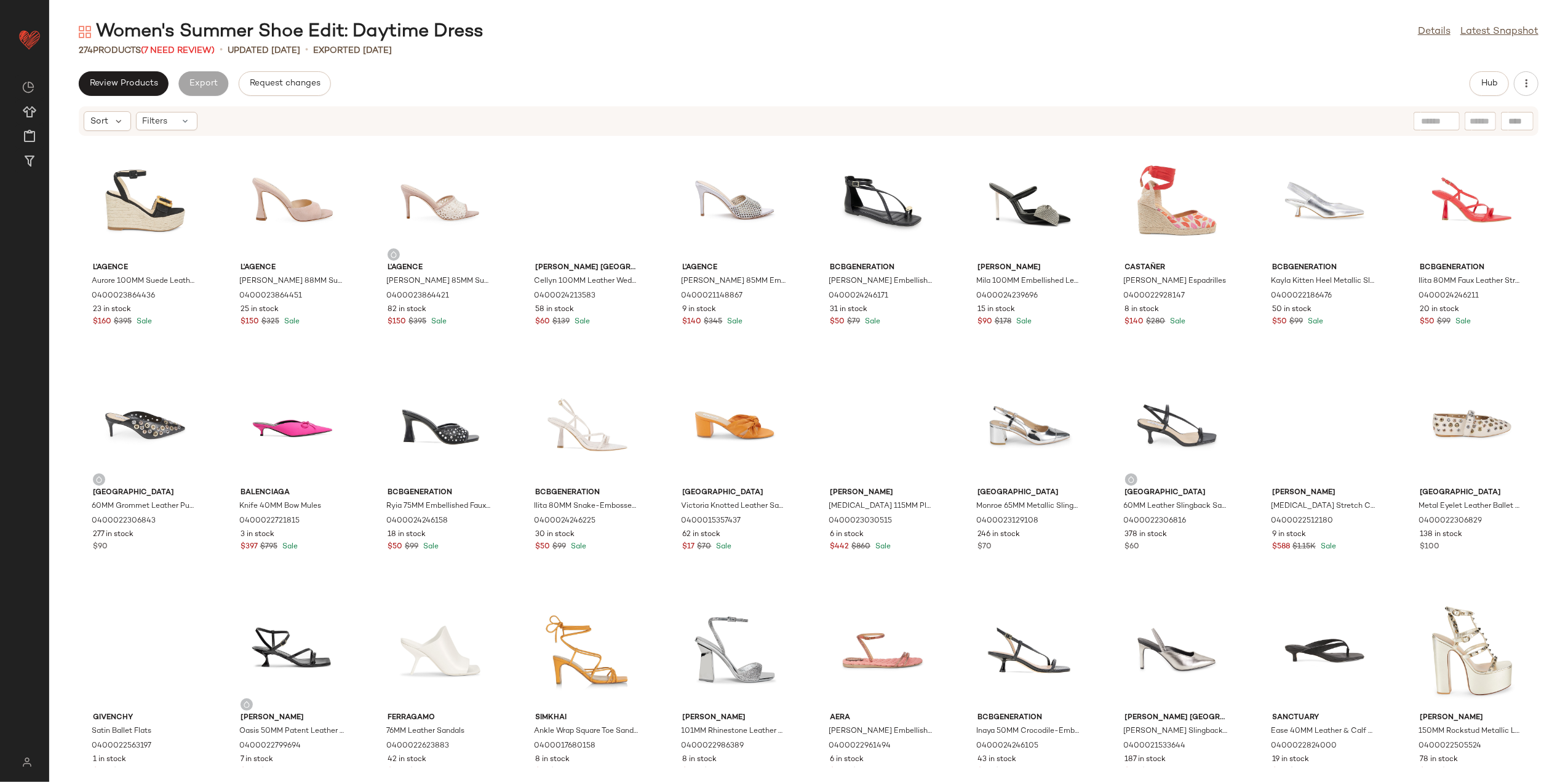
click at [444, 62] on div "Women's Summer Shoe Edit: Daytime Dress Details Latest Snapshot 274 Products (7…" at bounding box center [809, 401] width 1519 height 763
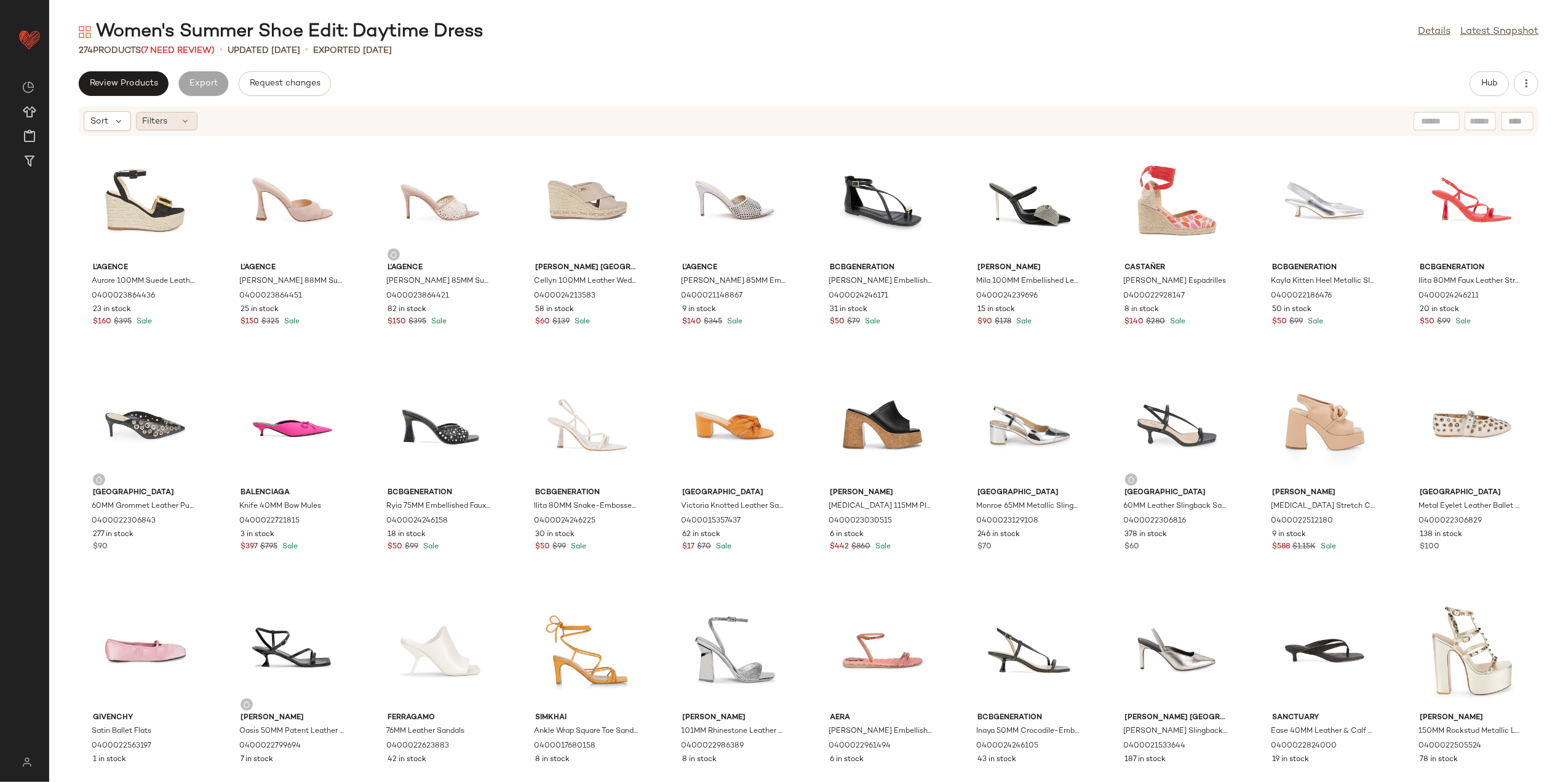
click at [176, 116] on div "Filters" at bounding box center [166, 121] width 62 height 18
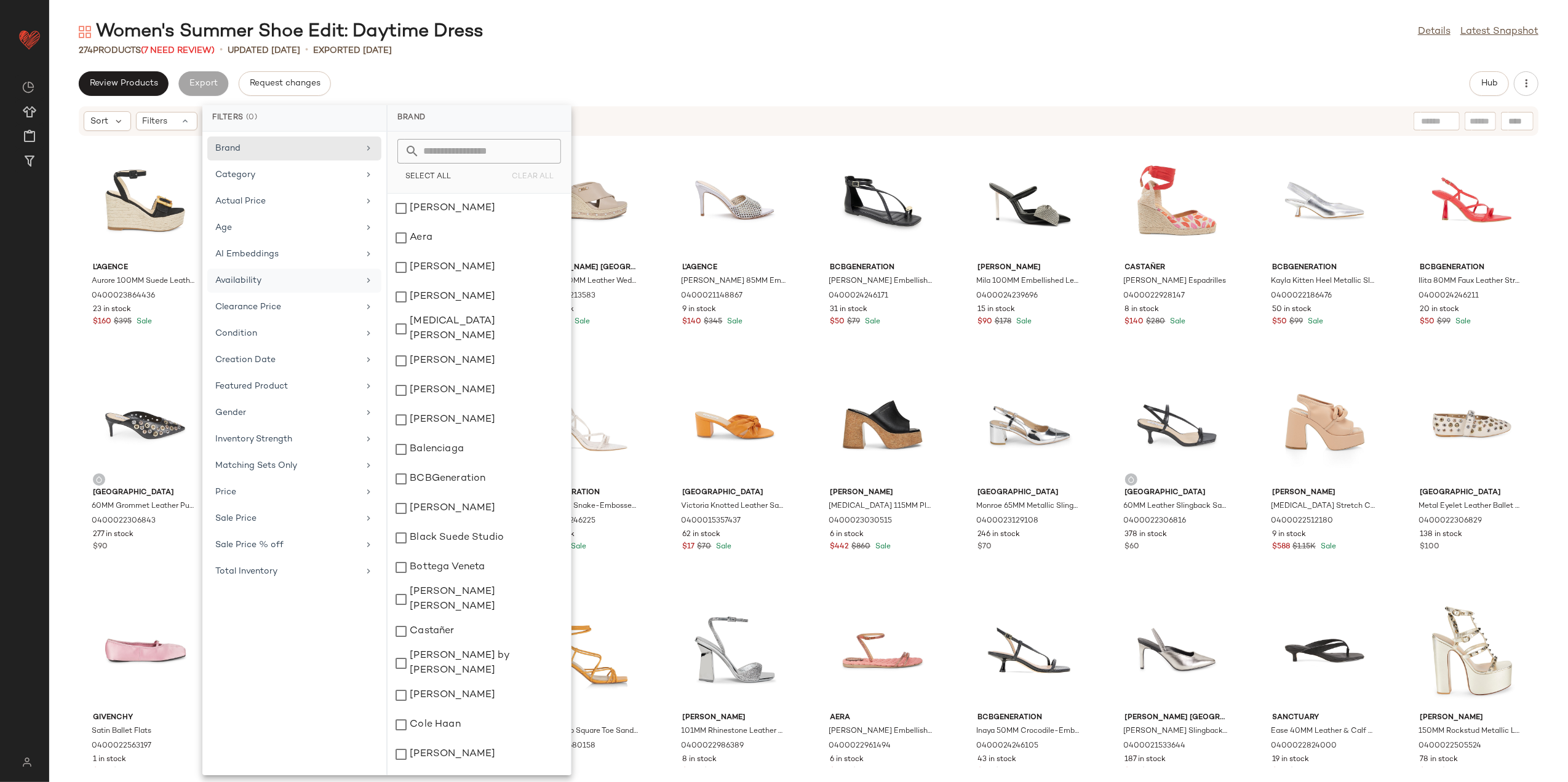
click at [293, 287] on div "Availability" at bounding box center [286, 281] width 143 height 13
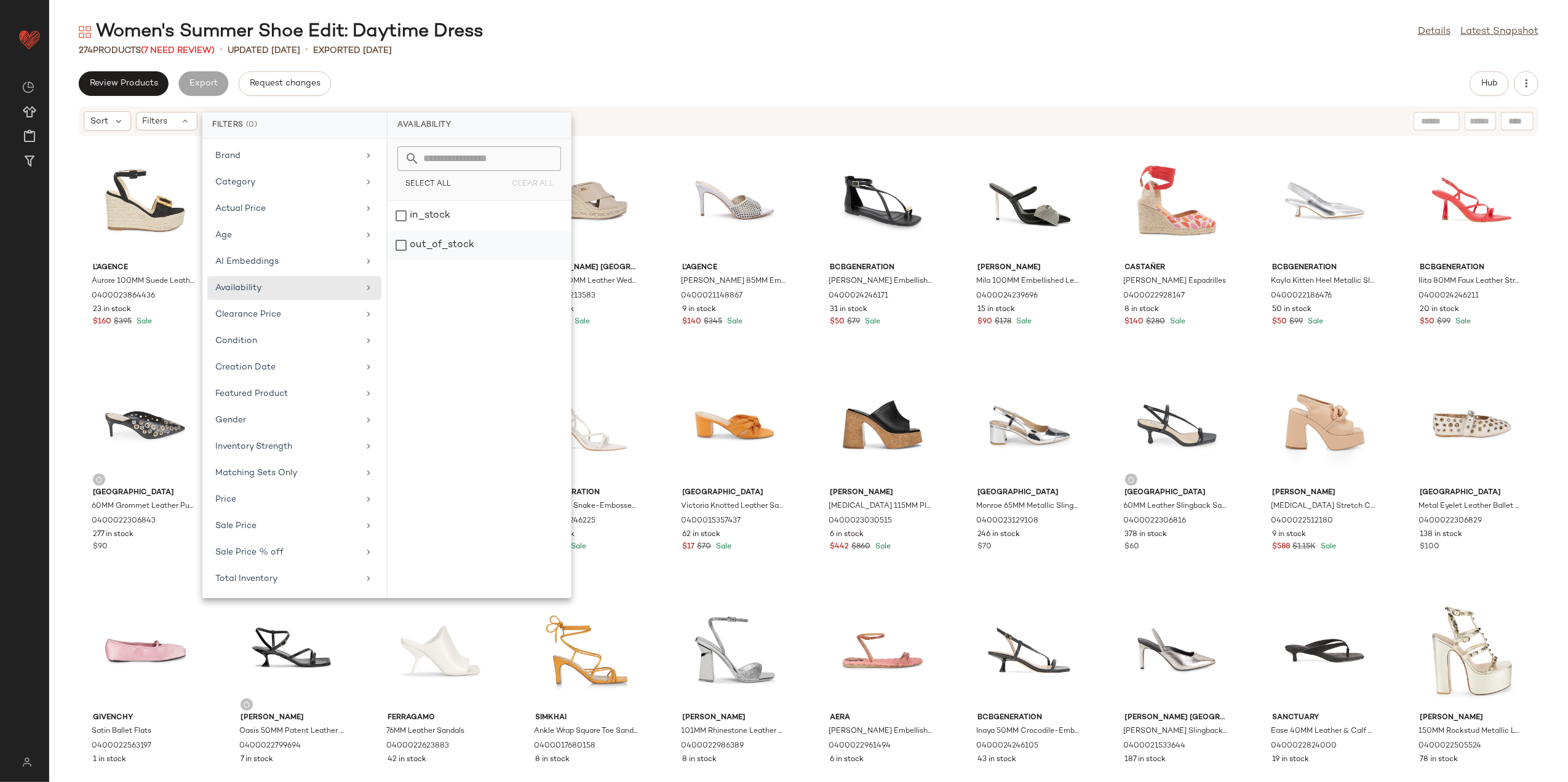
click at [438, 244] on div "out_of_stock" at bounding box center [480, 245] width 184 height 29
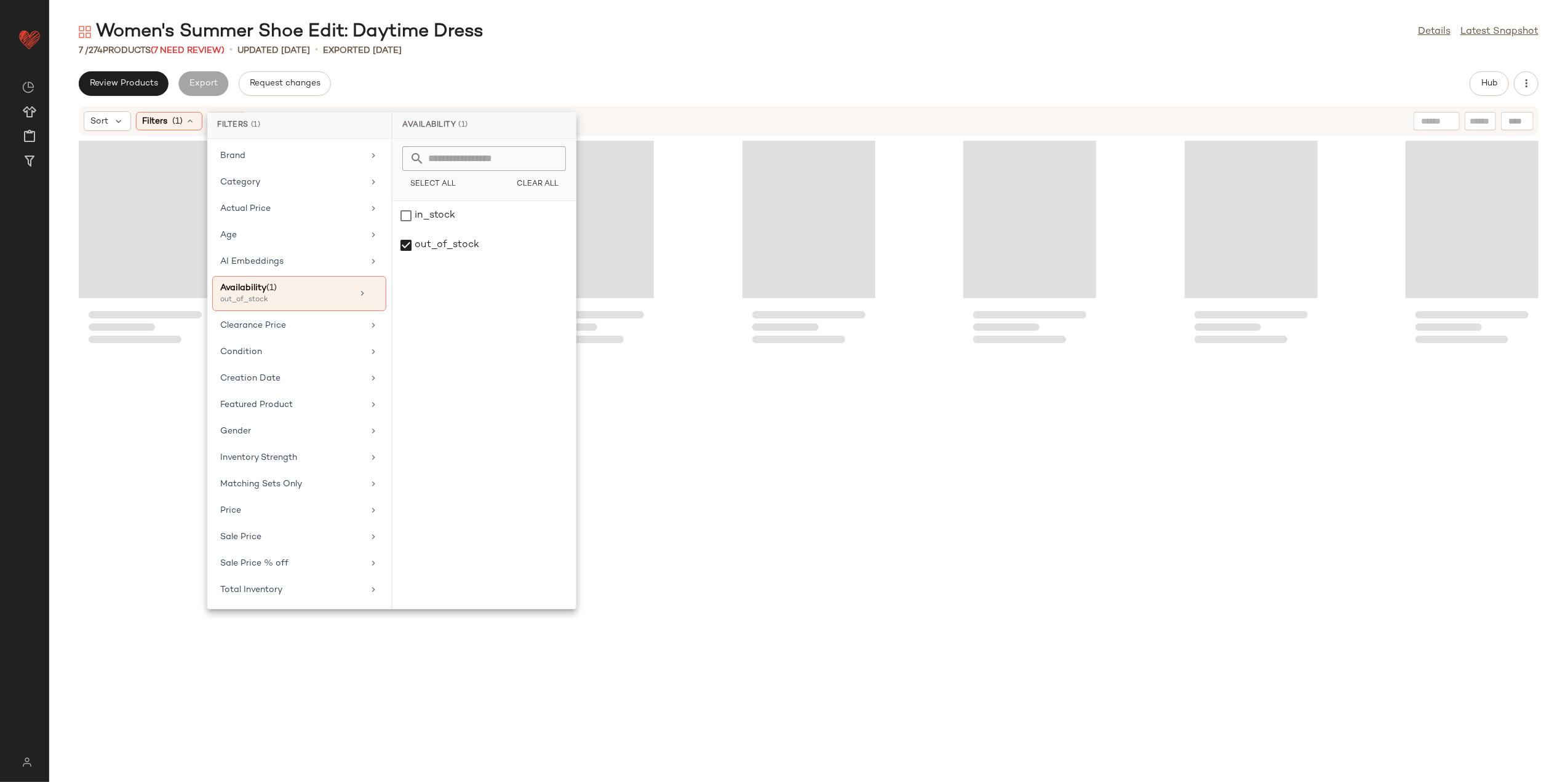
click at [574, 35] on div "Women's Summer Shoe Edit: Daytime Dress Details Latest Snapshot" at bounding box center [809, 32] width 1519 height 25
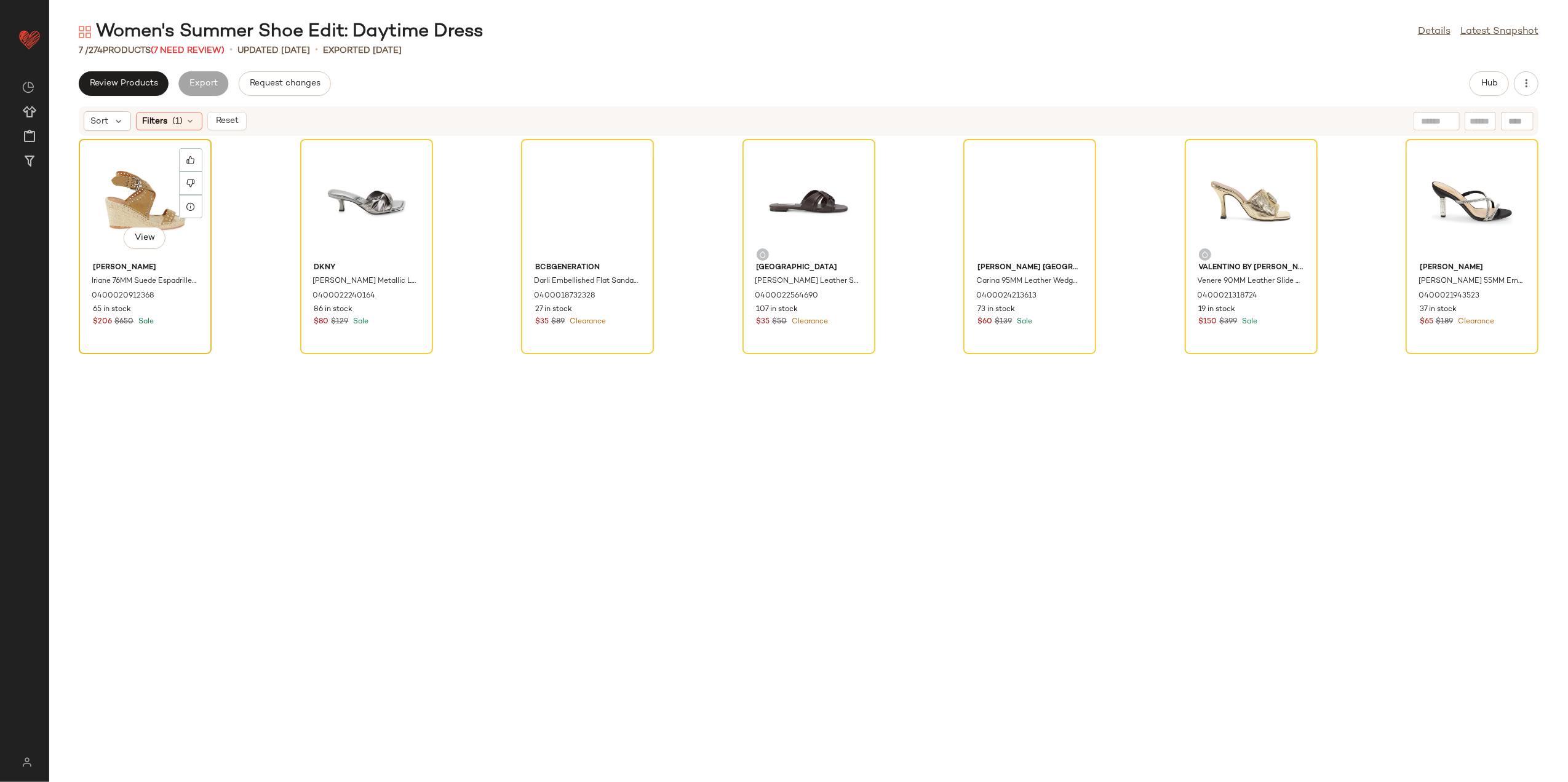
click at [148, 173] on div "View" at bounding box center [145, 200] width 124 height 114
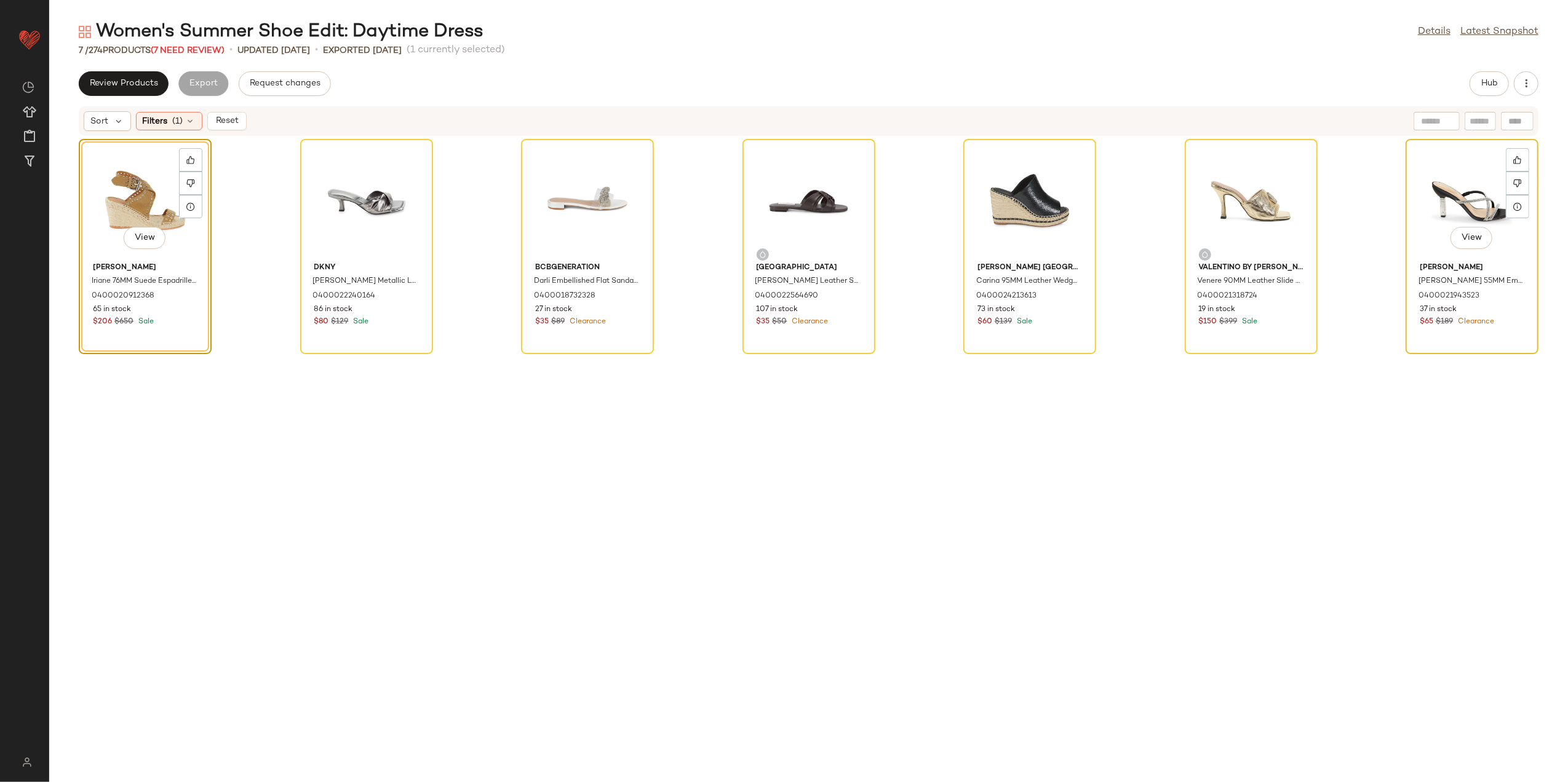
click at [1440, 197] on div "View" at bounding box center [1472, 200] width 124 height 114
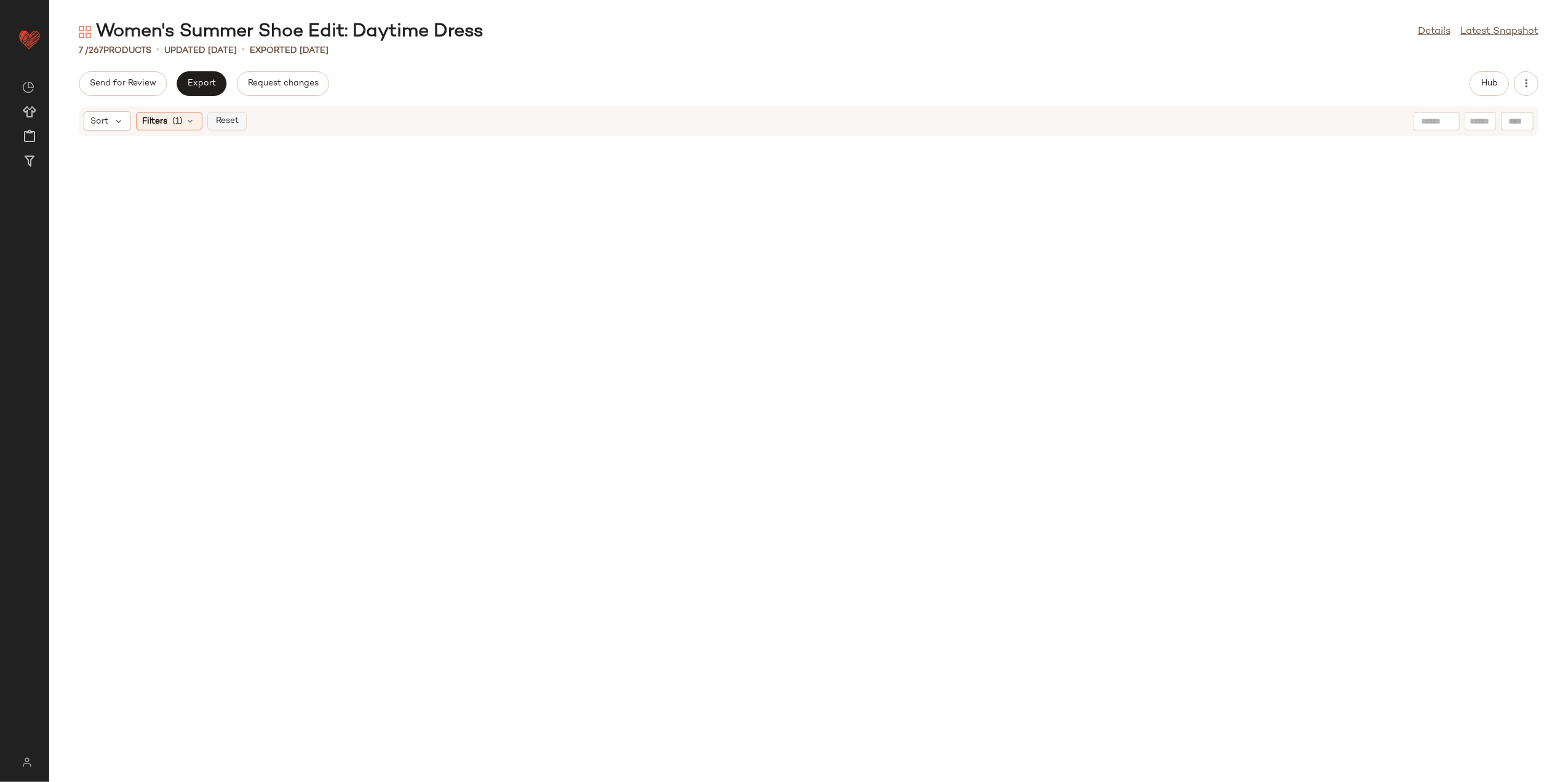
click at [227, 128] on button "Reset" at bounding box center [227, 121] width 39 height 18
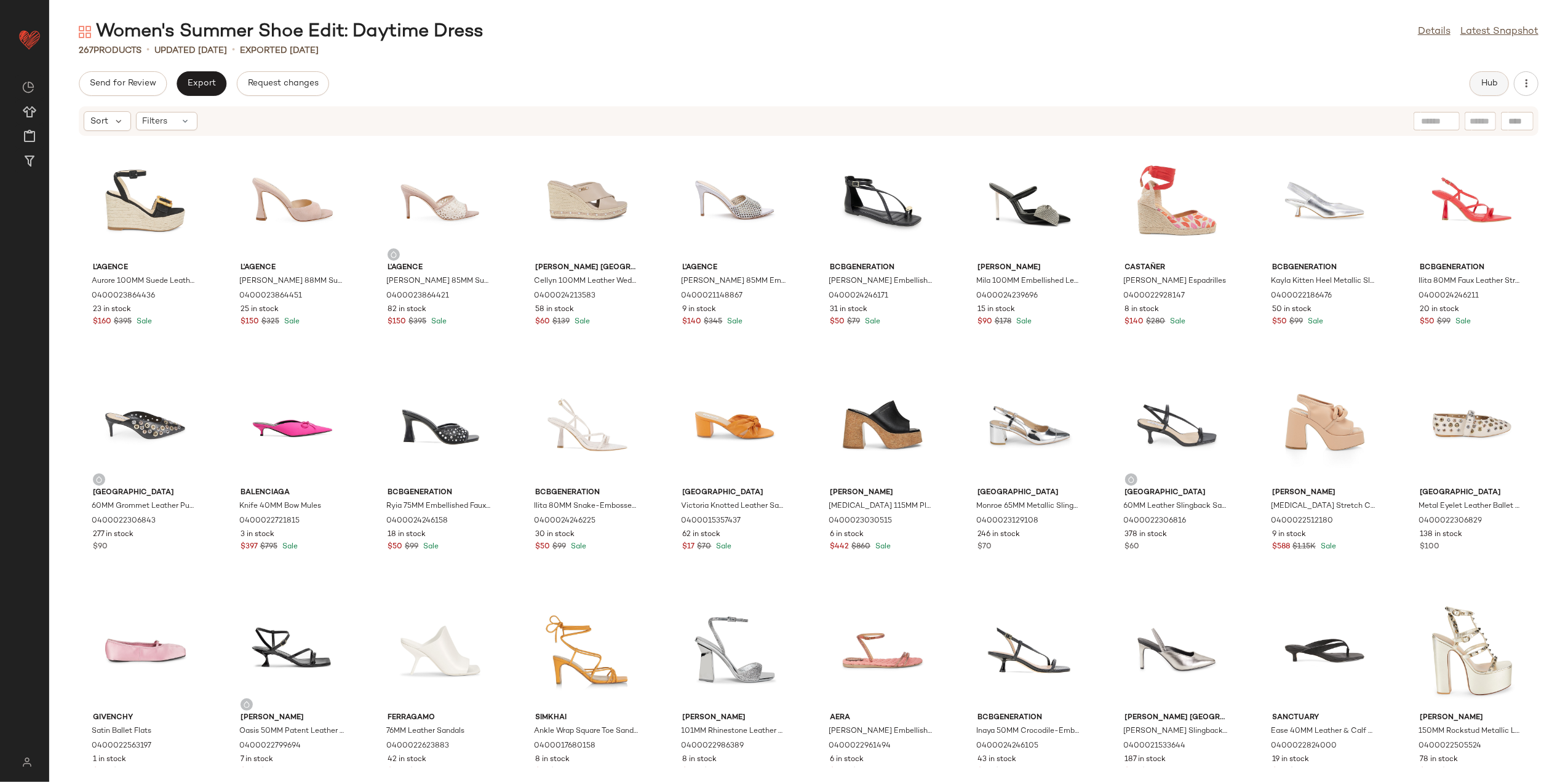
click at [1492, 82] on span "Hub" at bounding box center [1489, 84] width 17 height 10
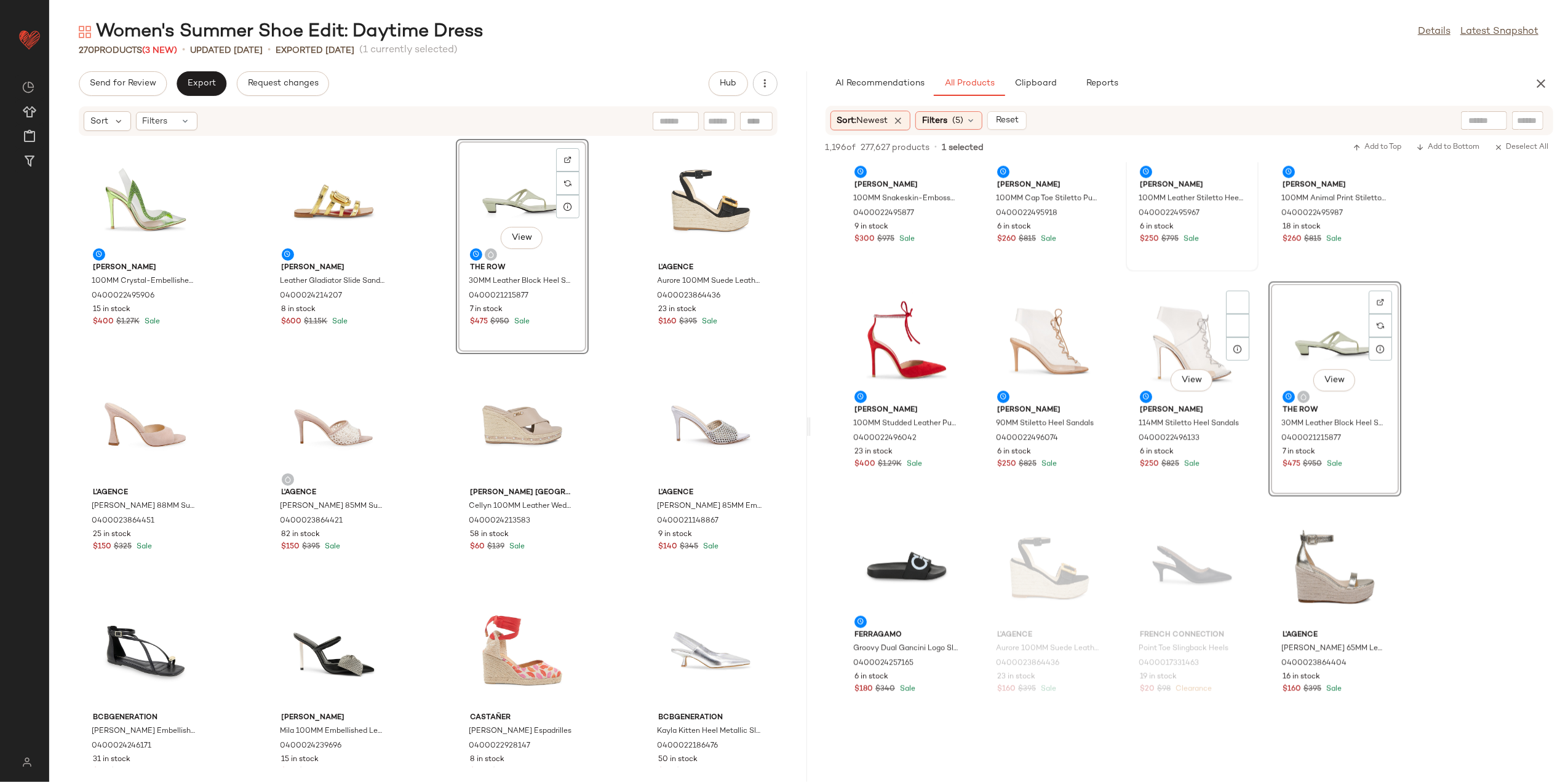
scroll to position [2050, 0]
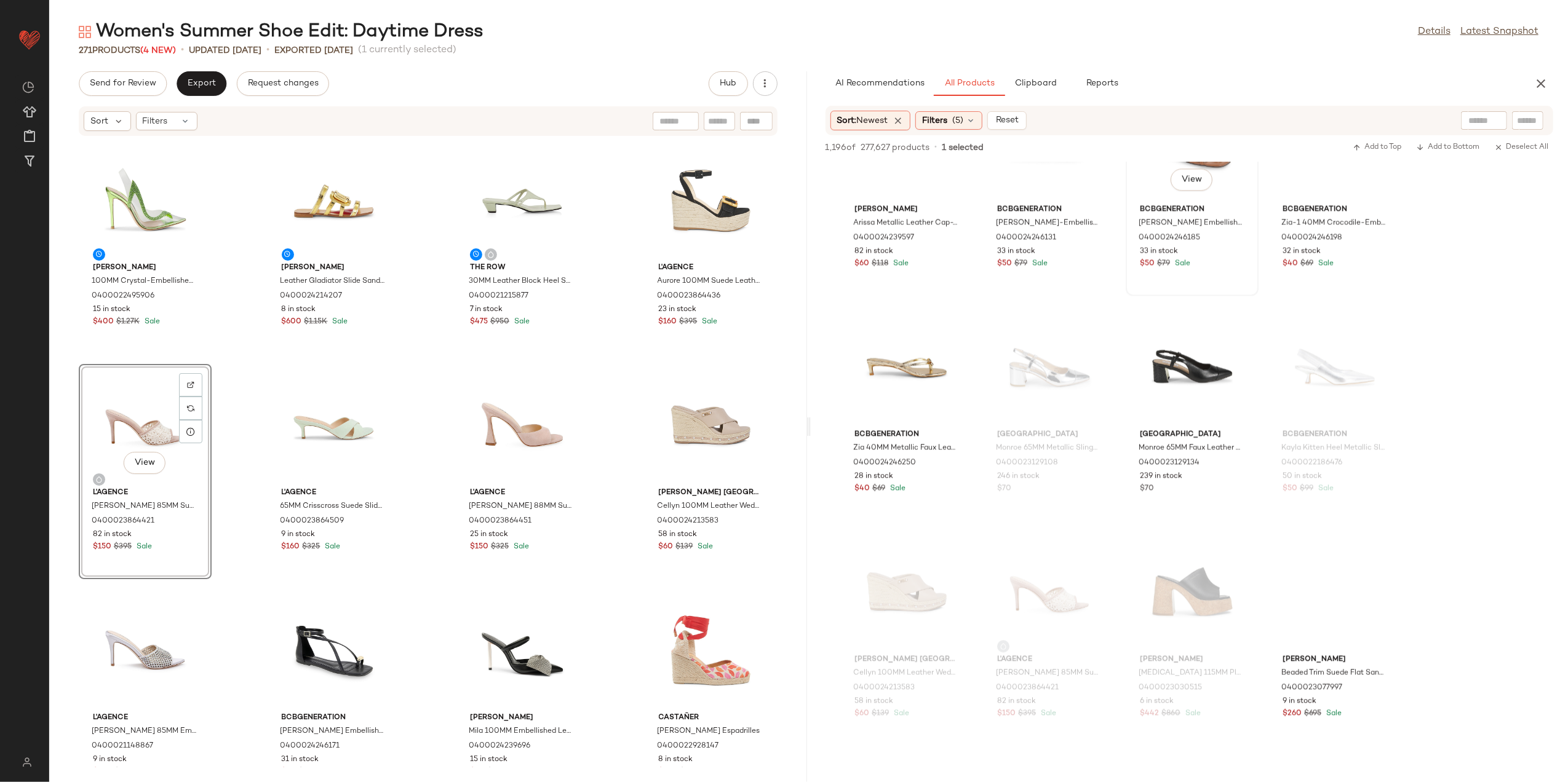
scroll to position [2870, 0]
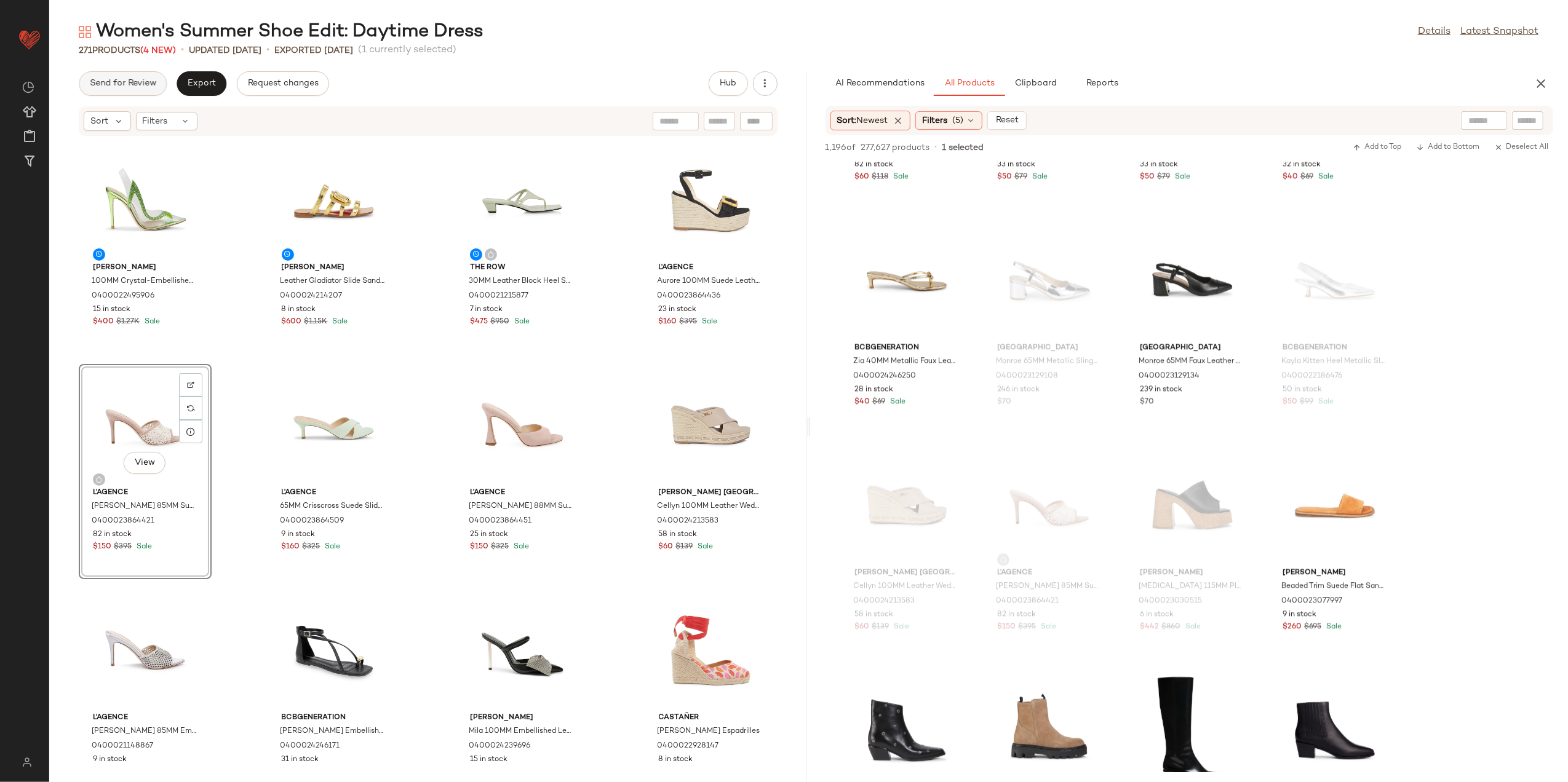
click at [136, 85] on span "Send for Review" at bounding box center [123, 84] width 67 height 10
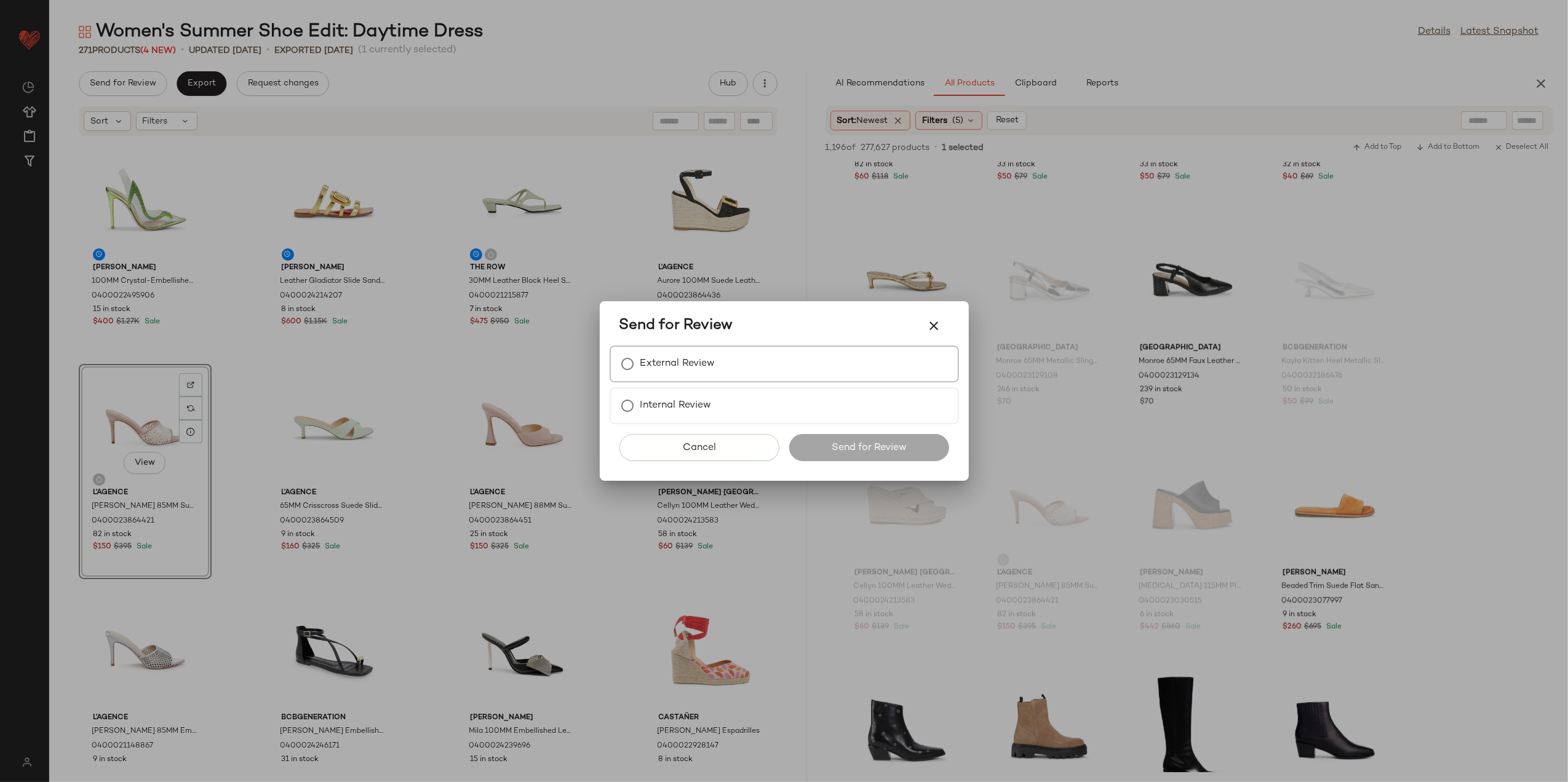
click at [695, 367] on label "External Review" at bounding box center [678, 364] width 75 height 25
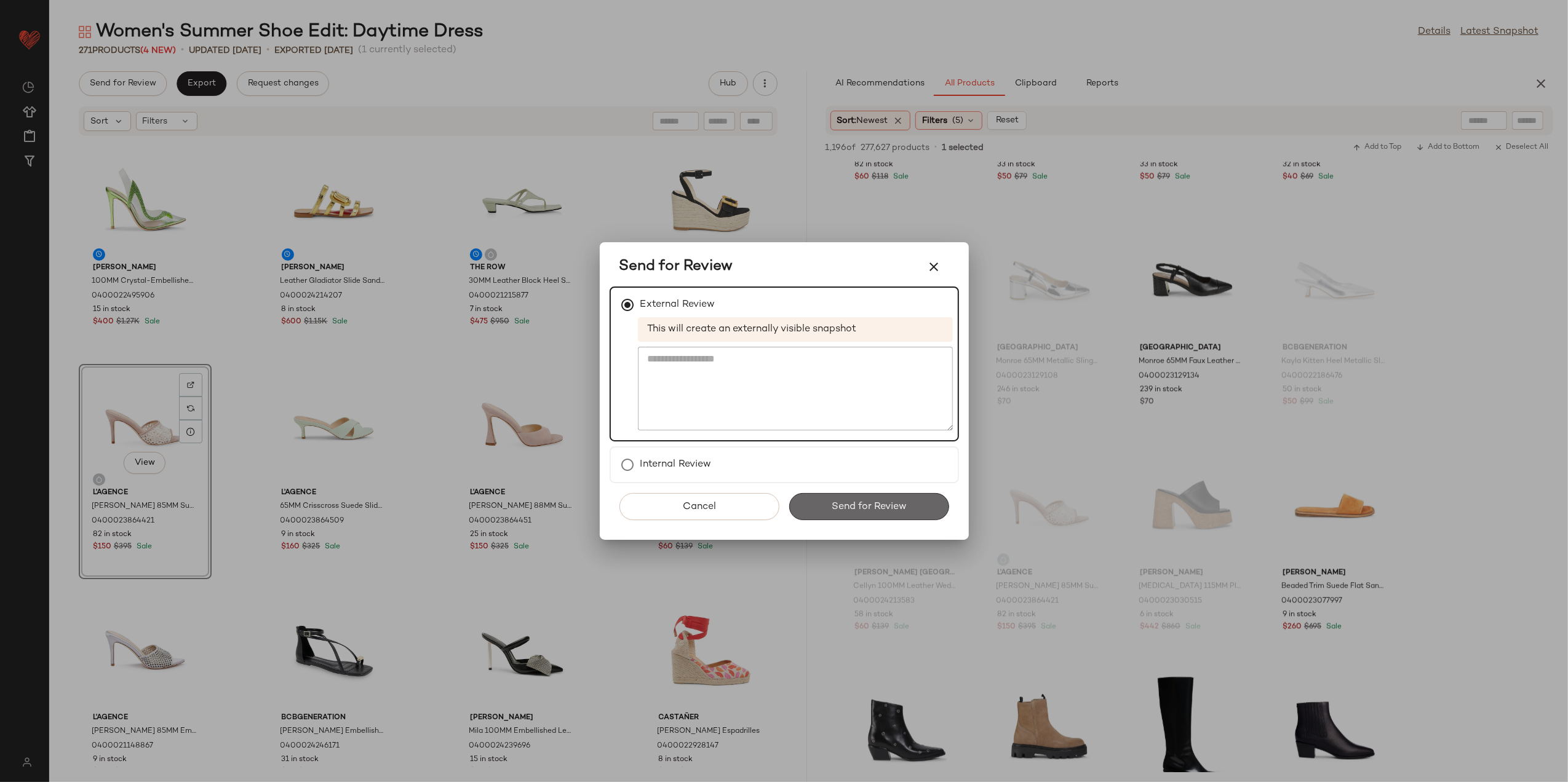
click at [838, 519] on button "Send for Review" at bounding box center [869, 507] width 160 height 27
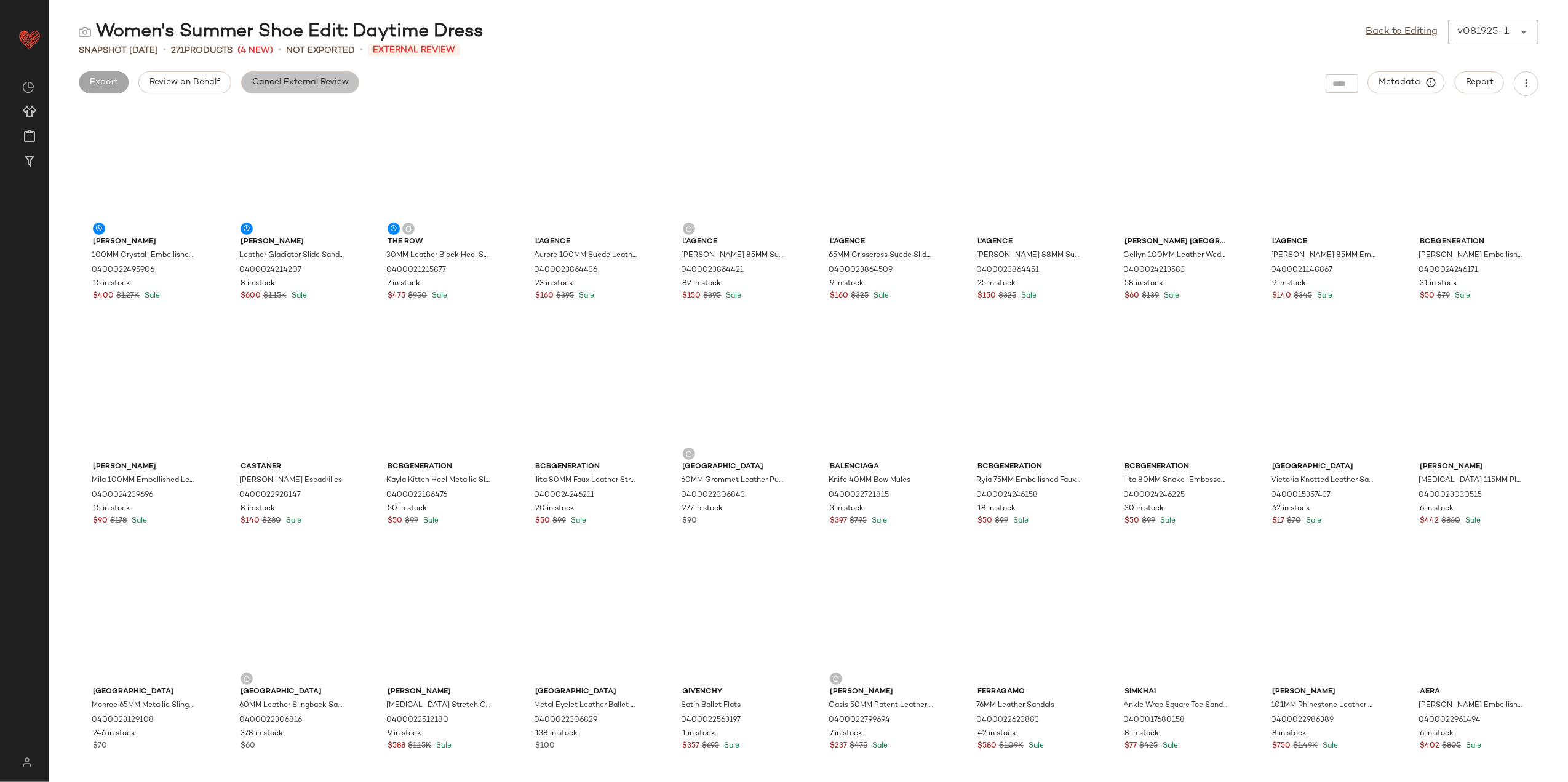
click at [279, 84] on span "Cancel External Review" at bounding box center [300, 82] width 97 height 10
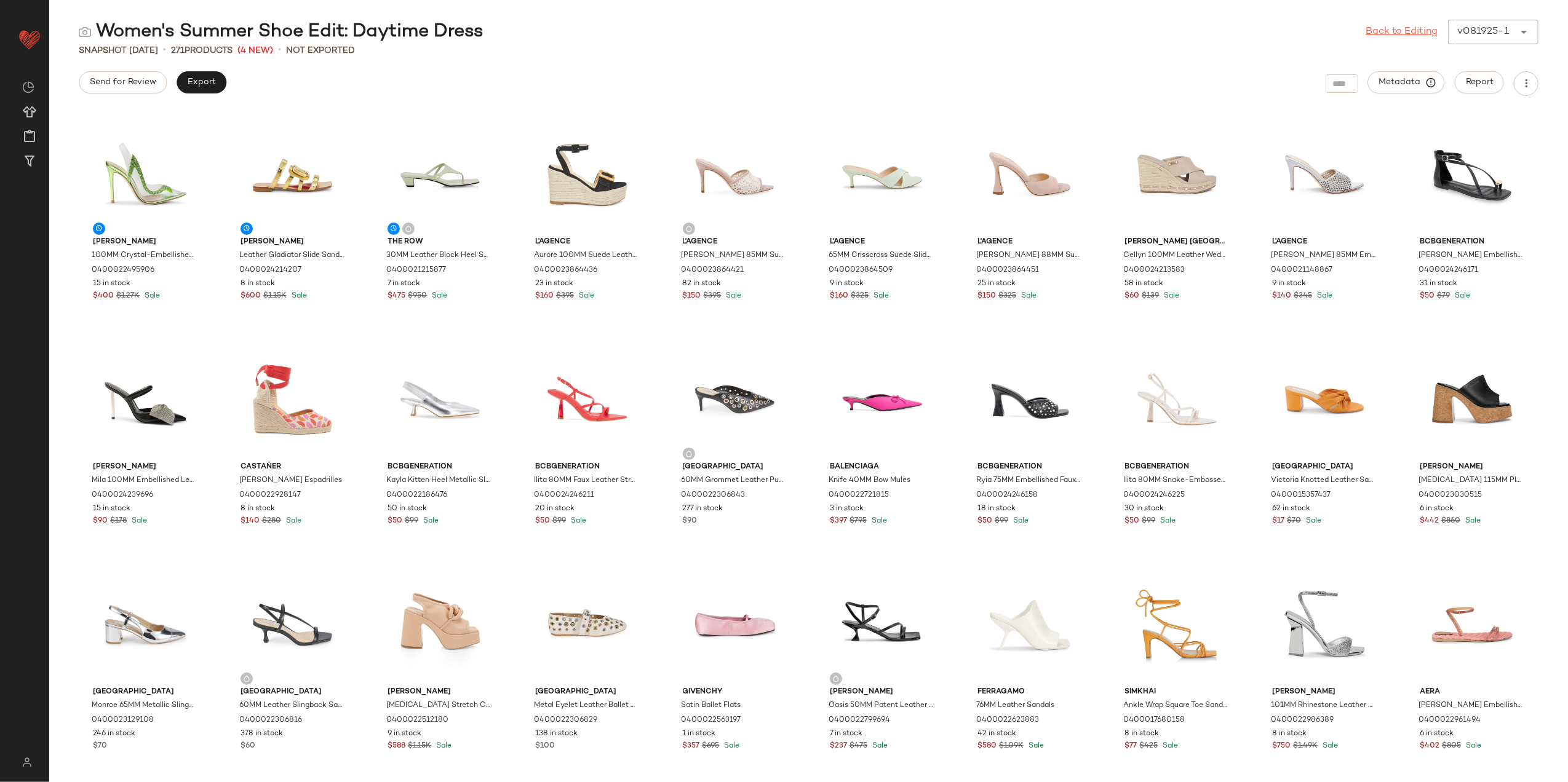
click at [1413, 29] on link "Back to Editing" at bounding box center [1402, 32] width 72 height 15
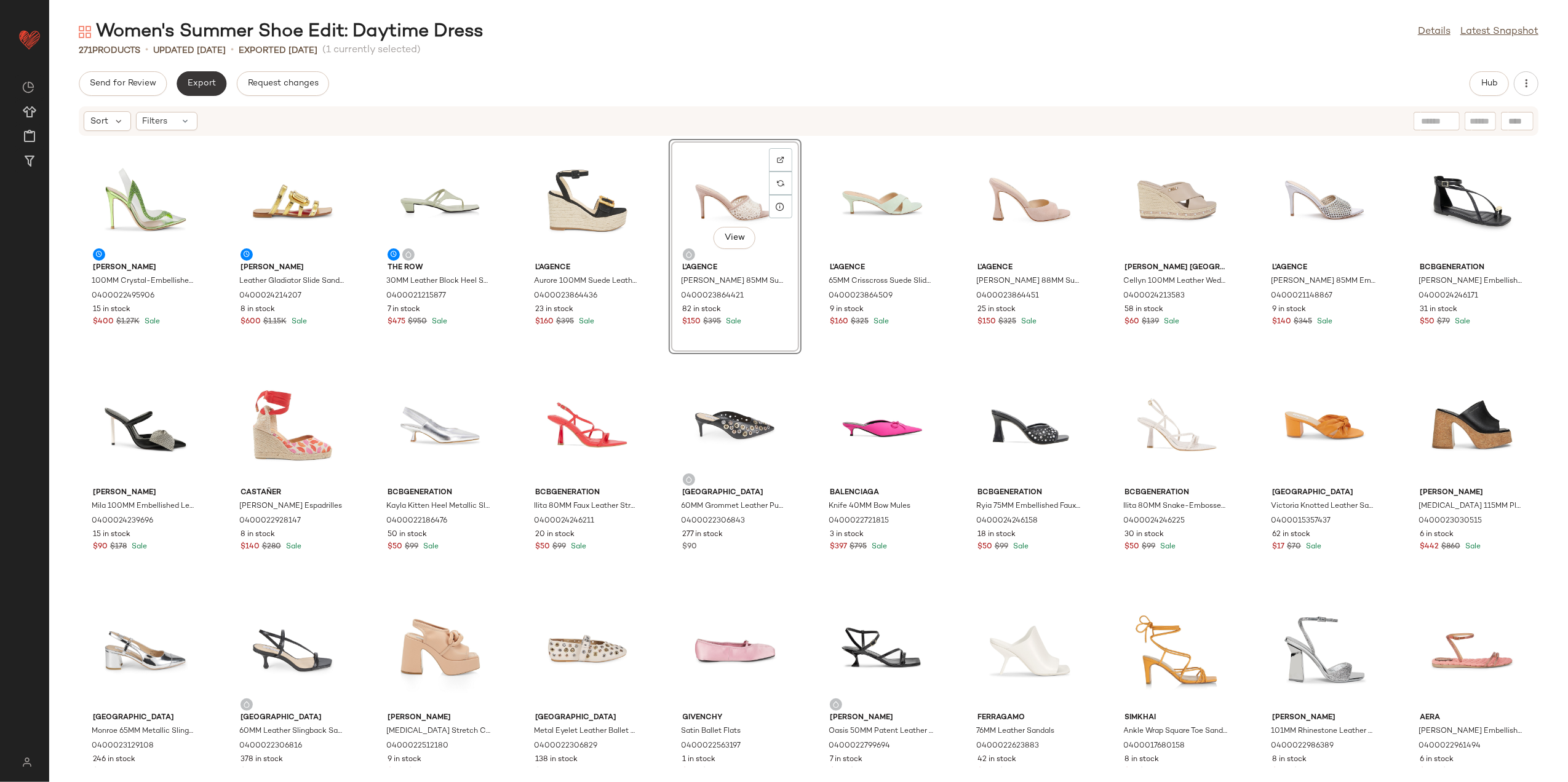
click at [197, 79] on span "Export" at bounding box center [201, 84] width 29 height 10
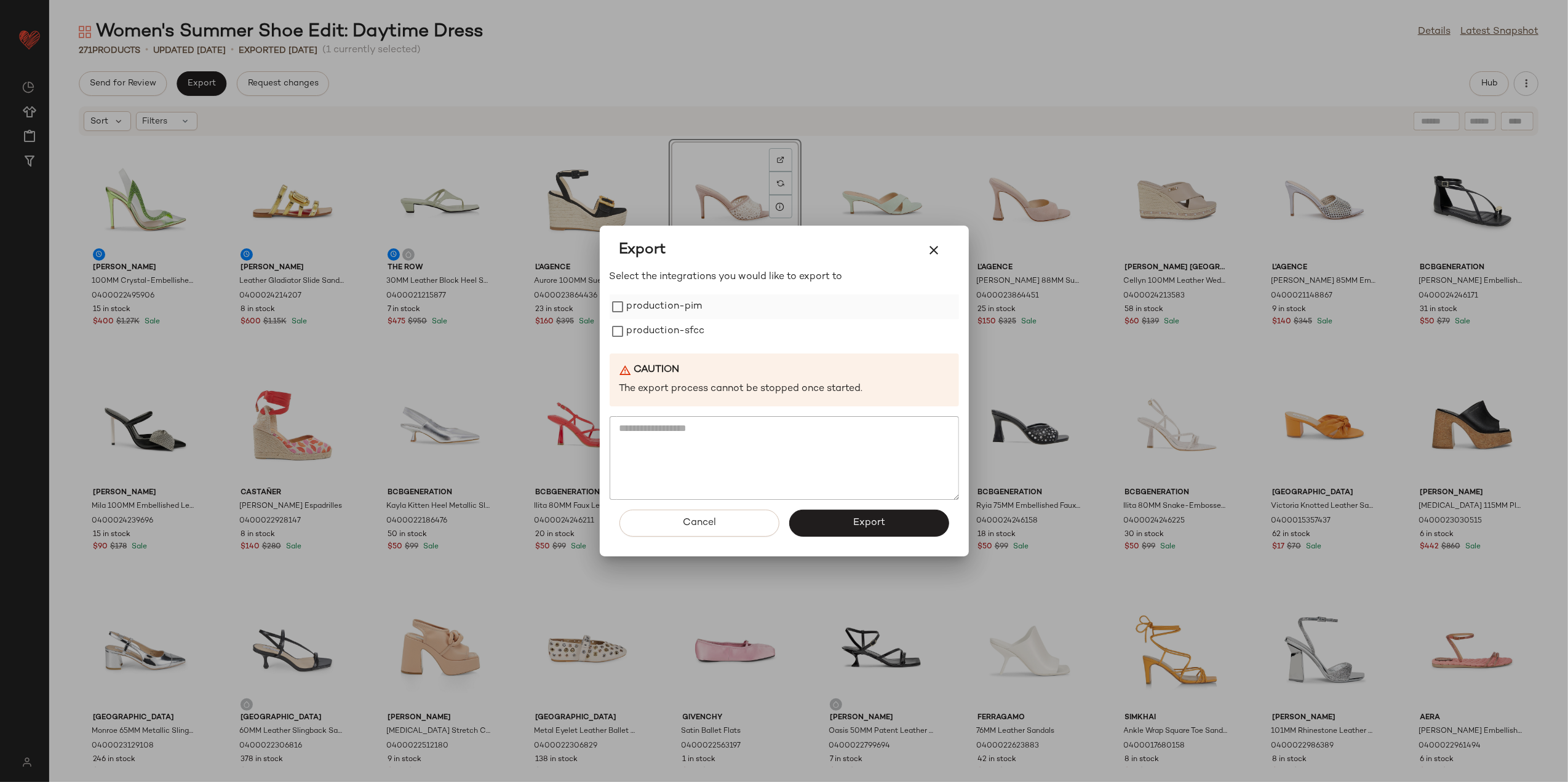
click at [684, 312] on label "production-pim" at bounding box center [664, 307] width 75 height 25
click at [678, 327] on label "production-sfcc" at bounding box center [666, 331] width 78 height 25
click at [822, 529] on button "Export" at bounding box center [869, 524] width 160 height 27
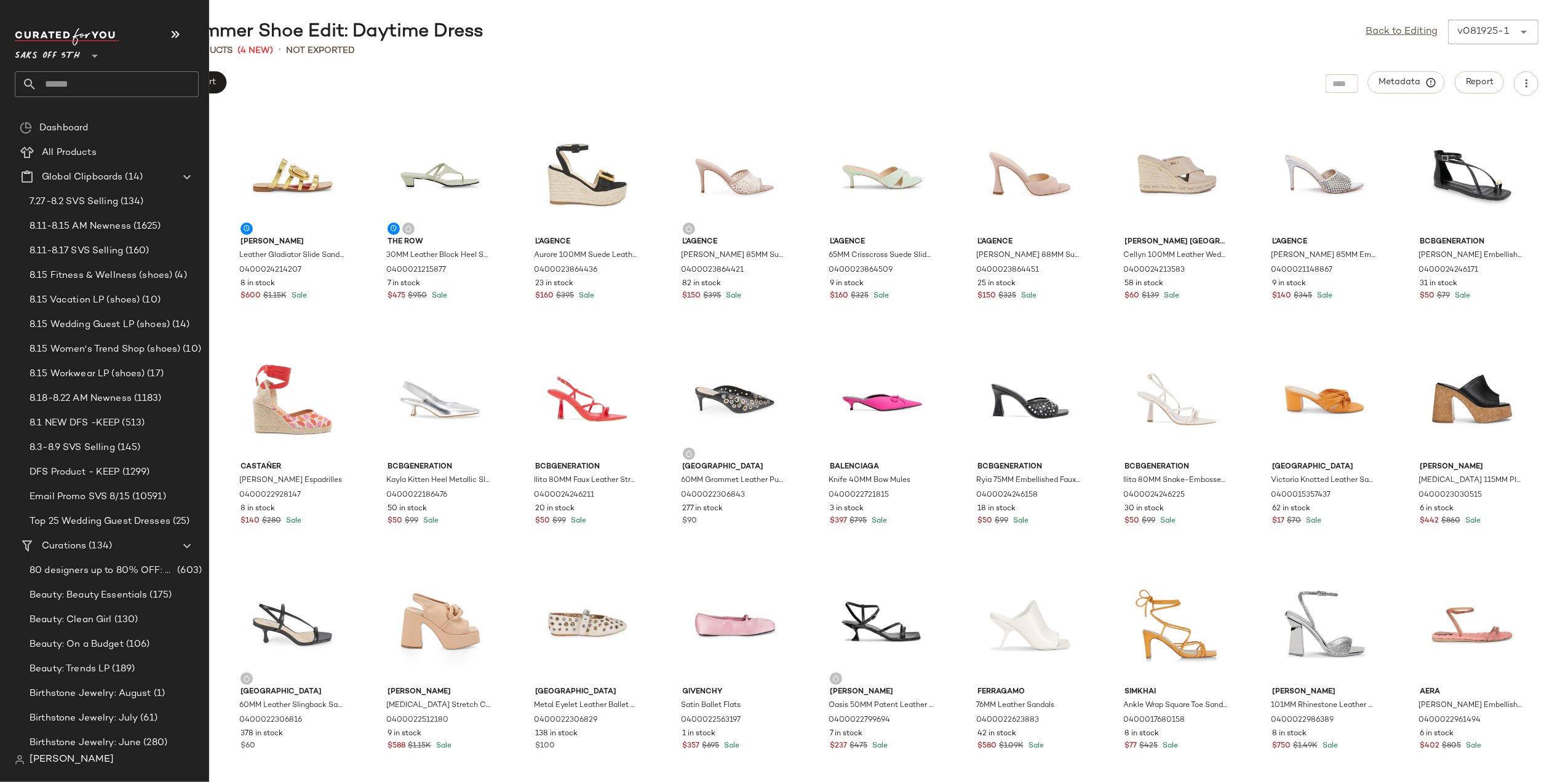
click at [66, 85] on input "text" at bounding box center [118, 84] width 162 height 26
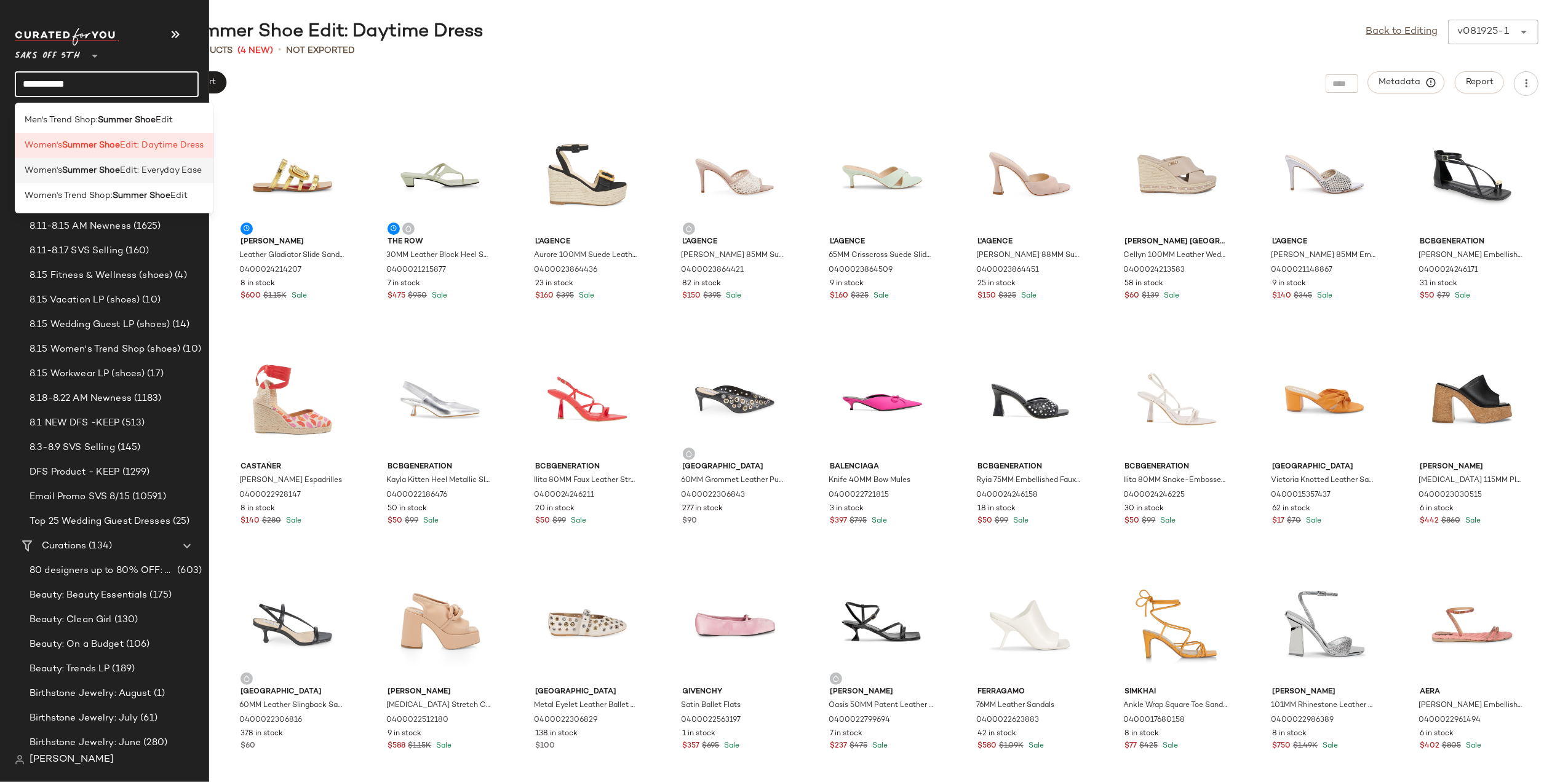
type input "**********"
click at [96, 166] on b "Summer Shoe" at bounding box center [91, 171] width 58 height 13
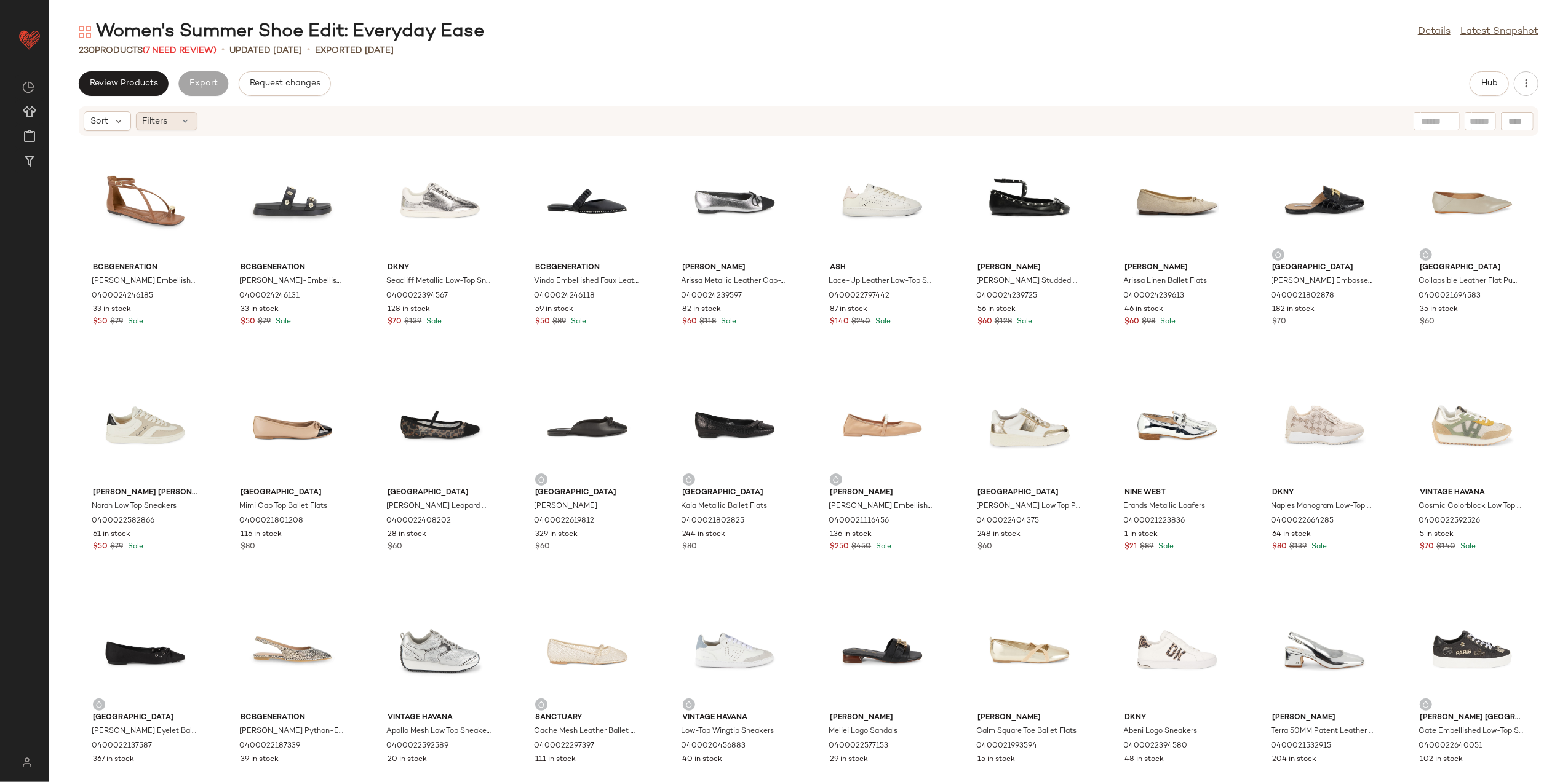
click at [182, 122] on icon at bounding box center [186, 121] width 10 height 10
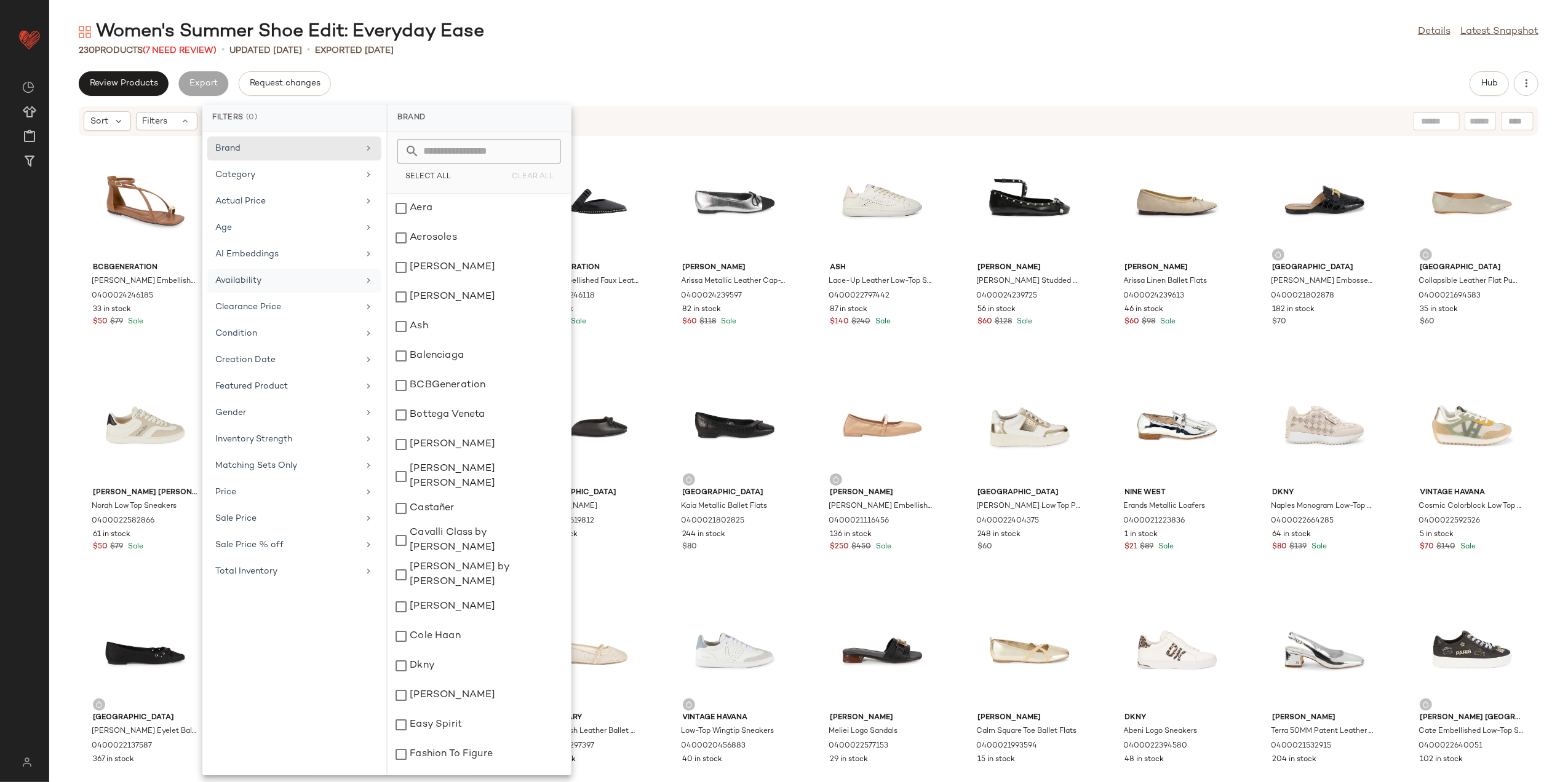
click at [293, 277] on div "Availability" at bounding box center [286, 281] width 143 height 13
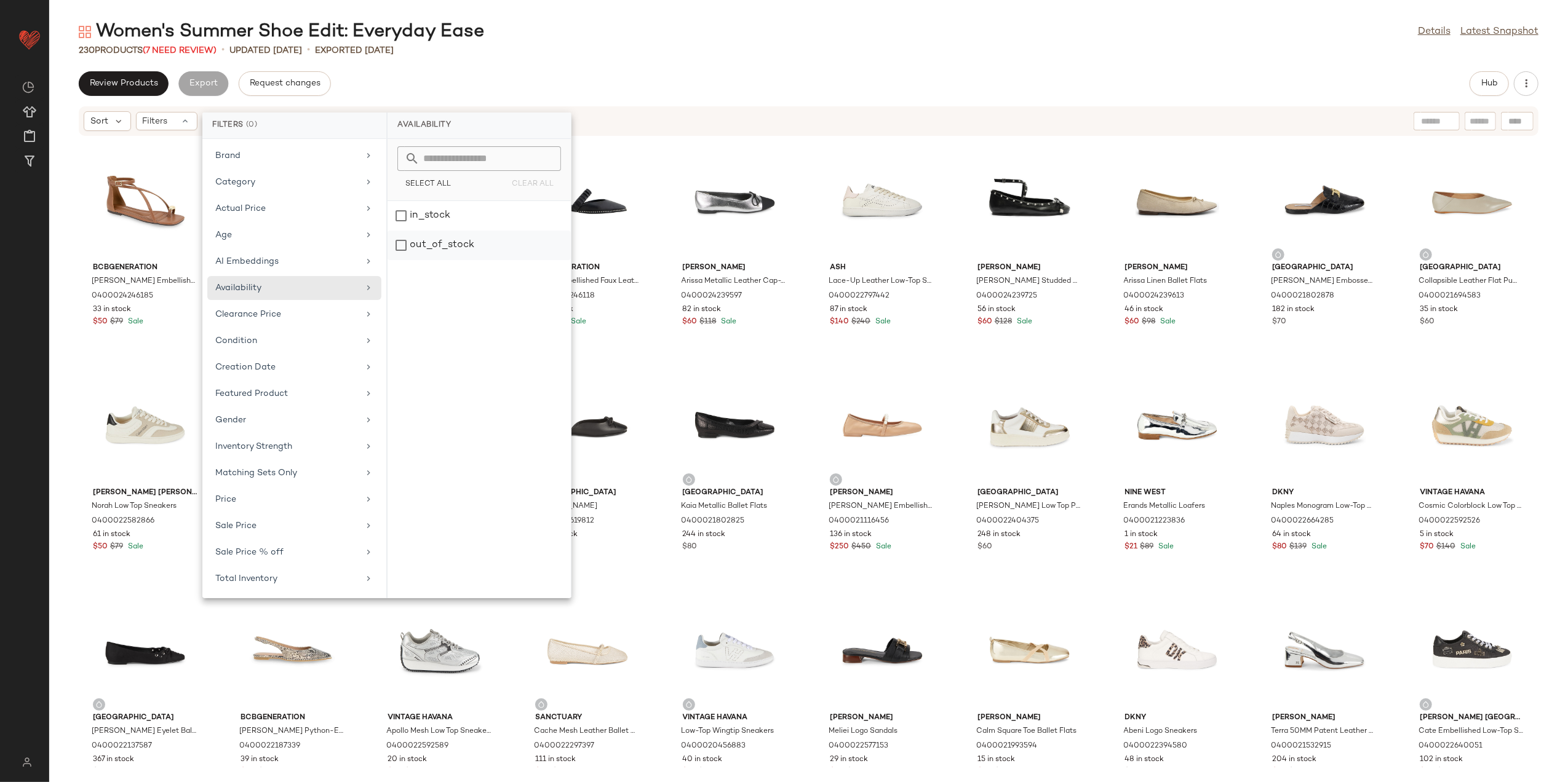
click at [464, 237] on div "out_of_stock" at bounding box center [480, 245] width 184 height 29
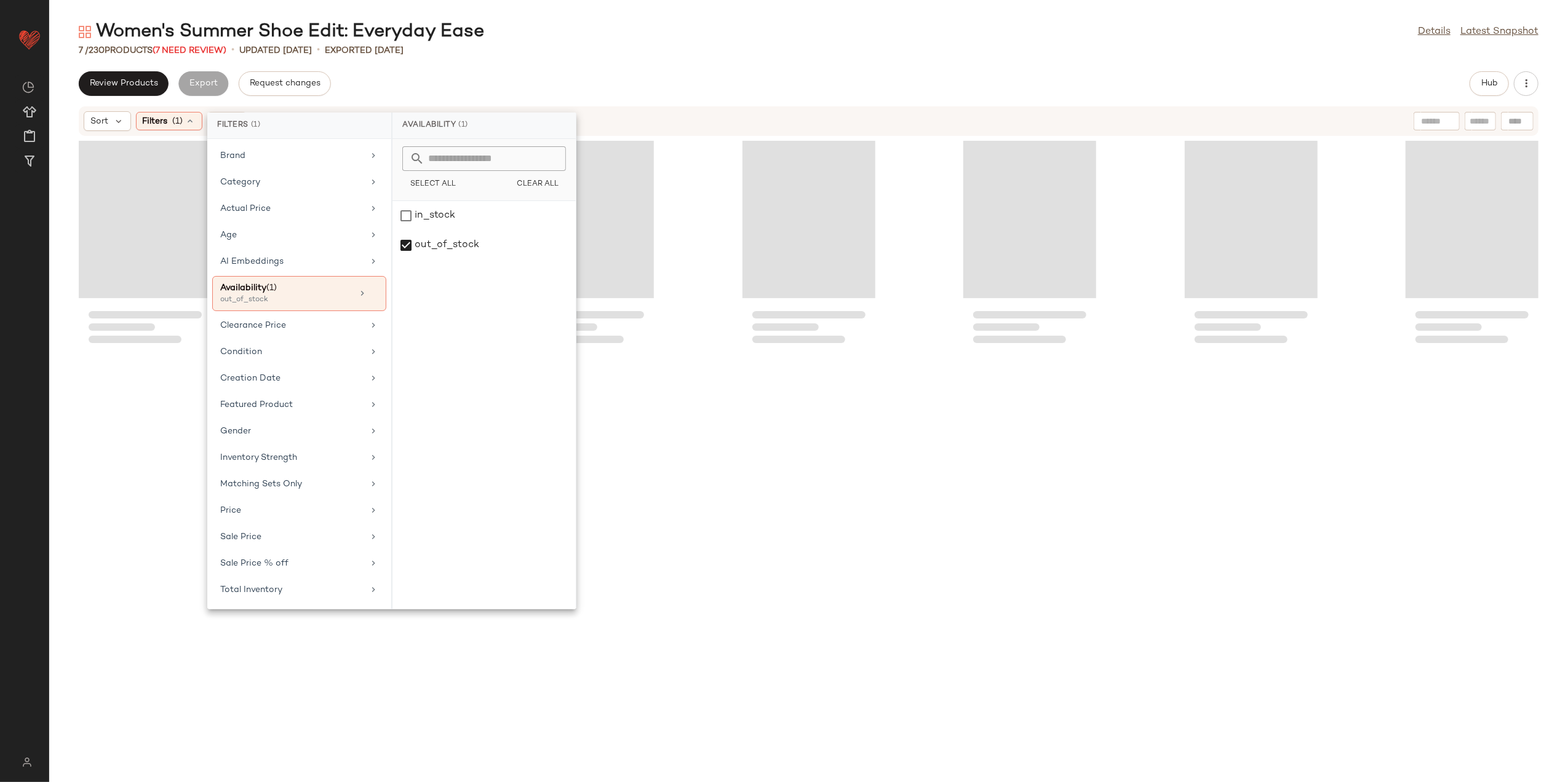
click at [500, 51] on div "7 / 230 Products (7 Need Review) • updated [DATE] • Exported [DATE]" at bounding box center [809, 51] width 1519 height 12
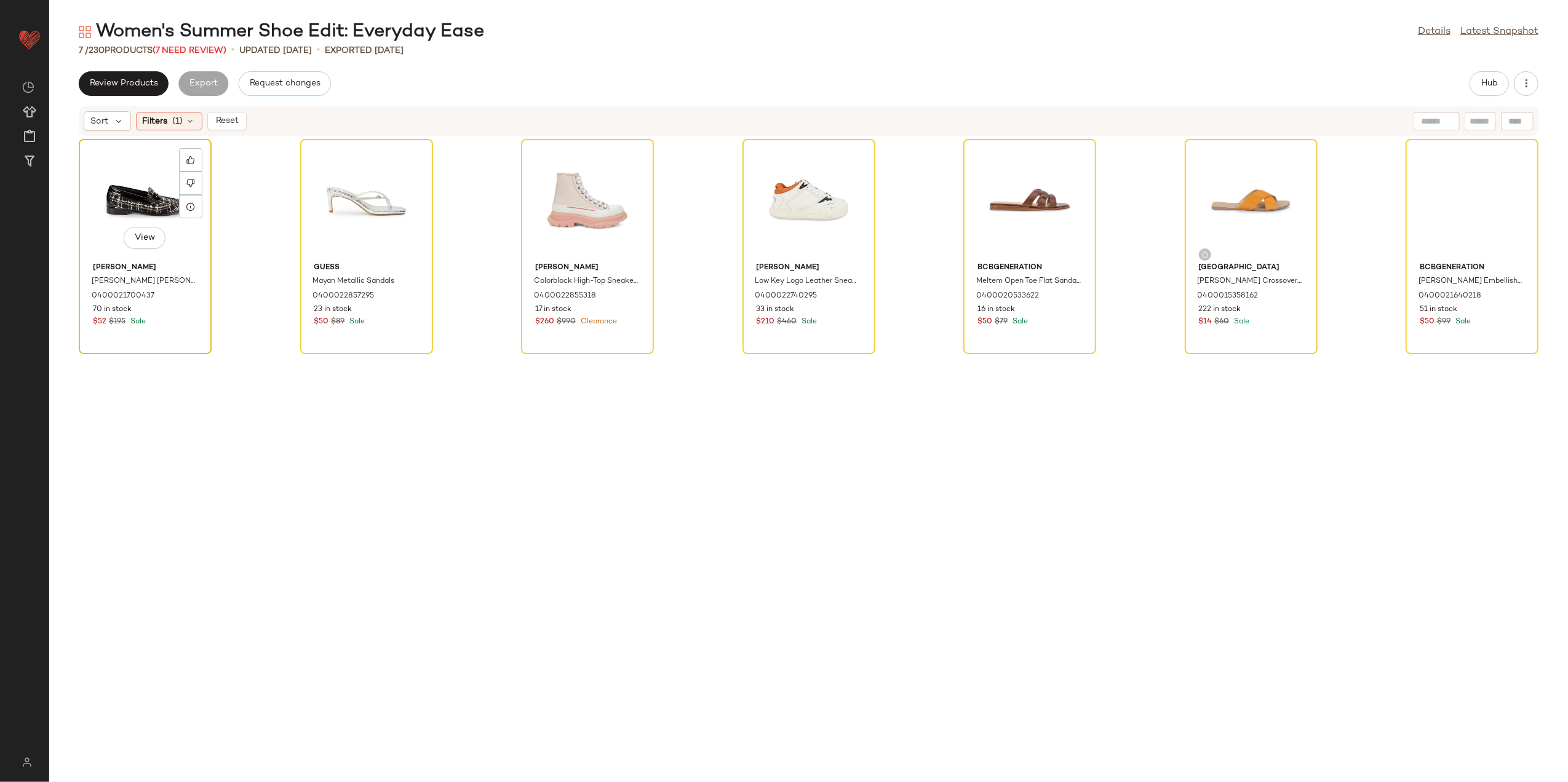
click at [138, 197] on div "View" at bounding box center [145, 200] width 124 height 114
click at [1428, 175] on div "View" at bounding box center [1472, 200] width 124 height 114
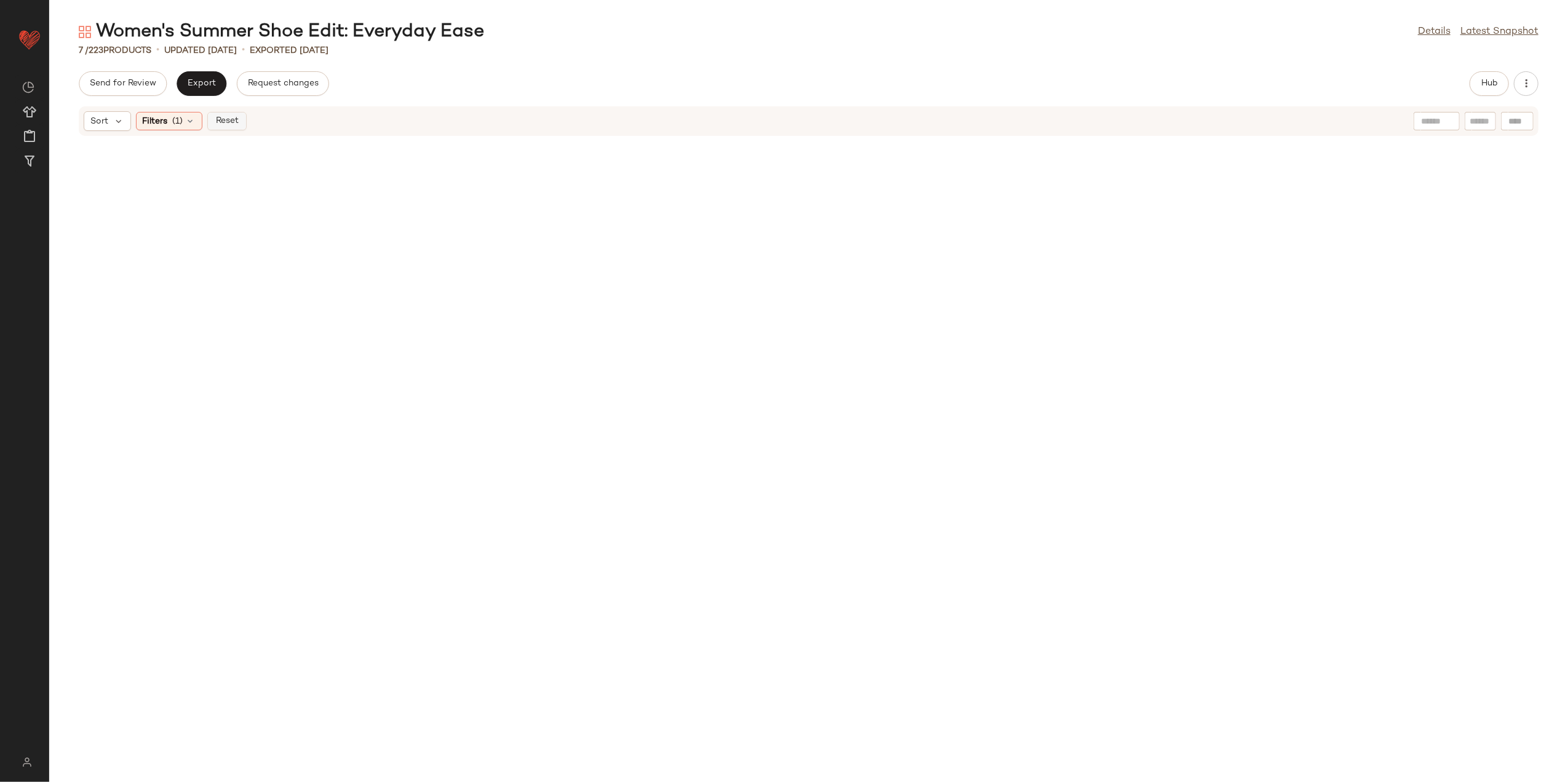
click at [214, 125] on button "Reset" at bounding box center [227, 121] width 39 height 18
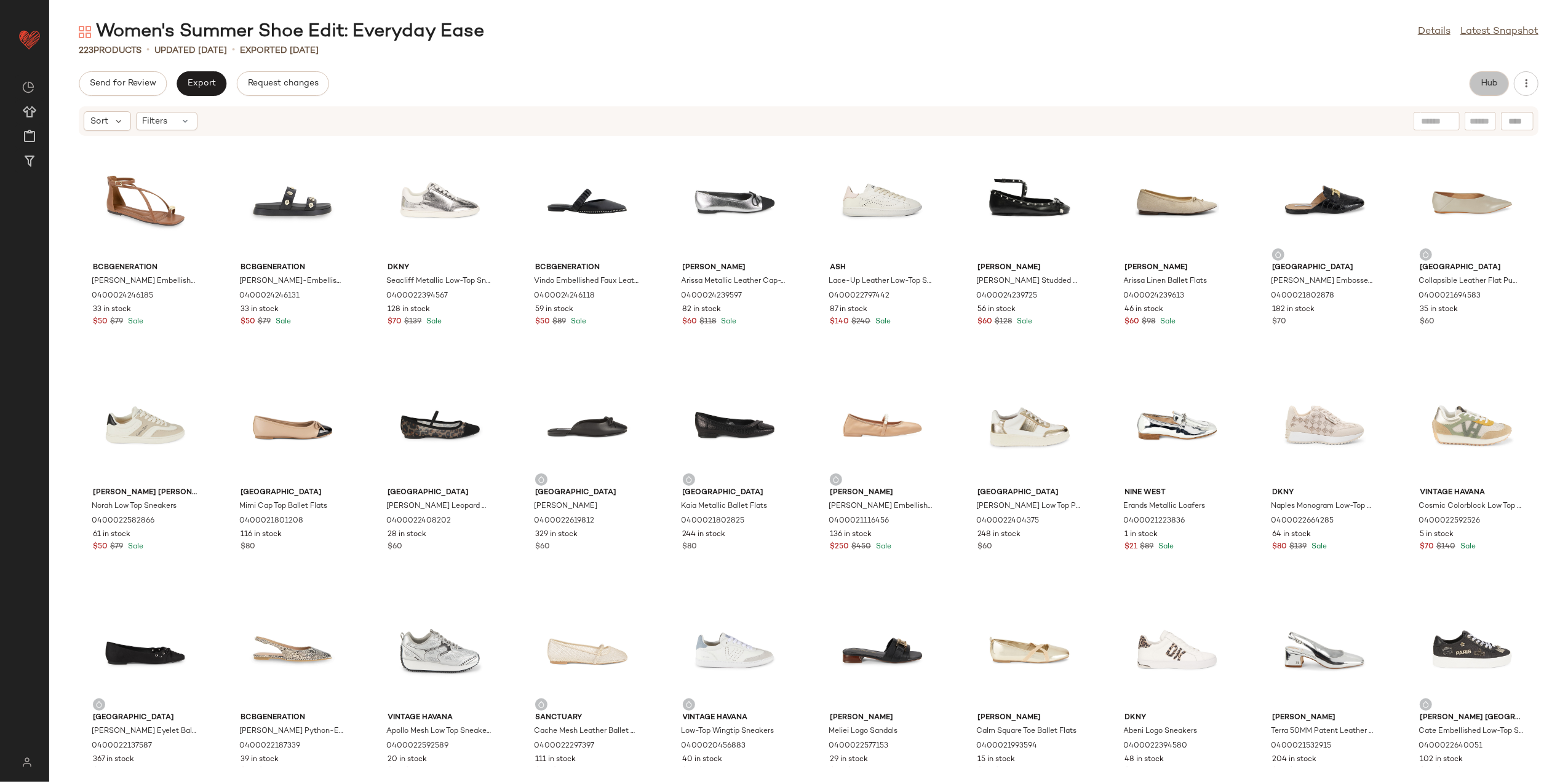
click at [1480, 77] on button "Hub" at bounding box center [1489, 84] width 39 height 25
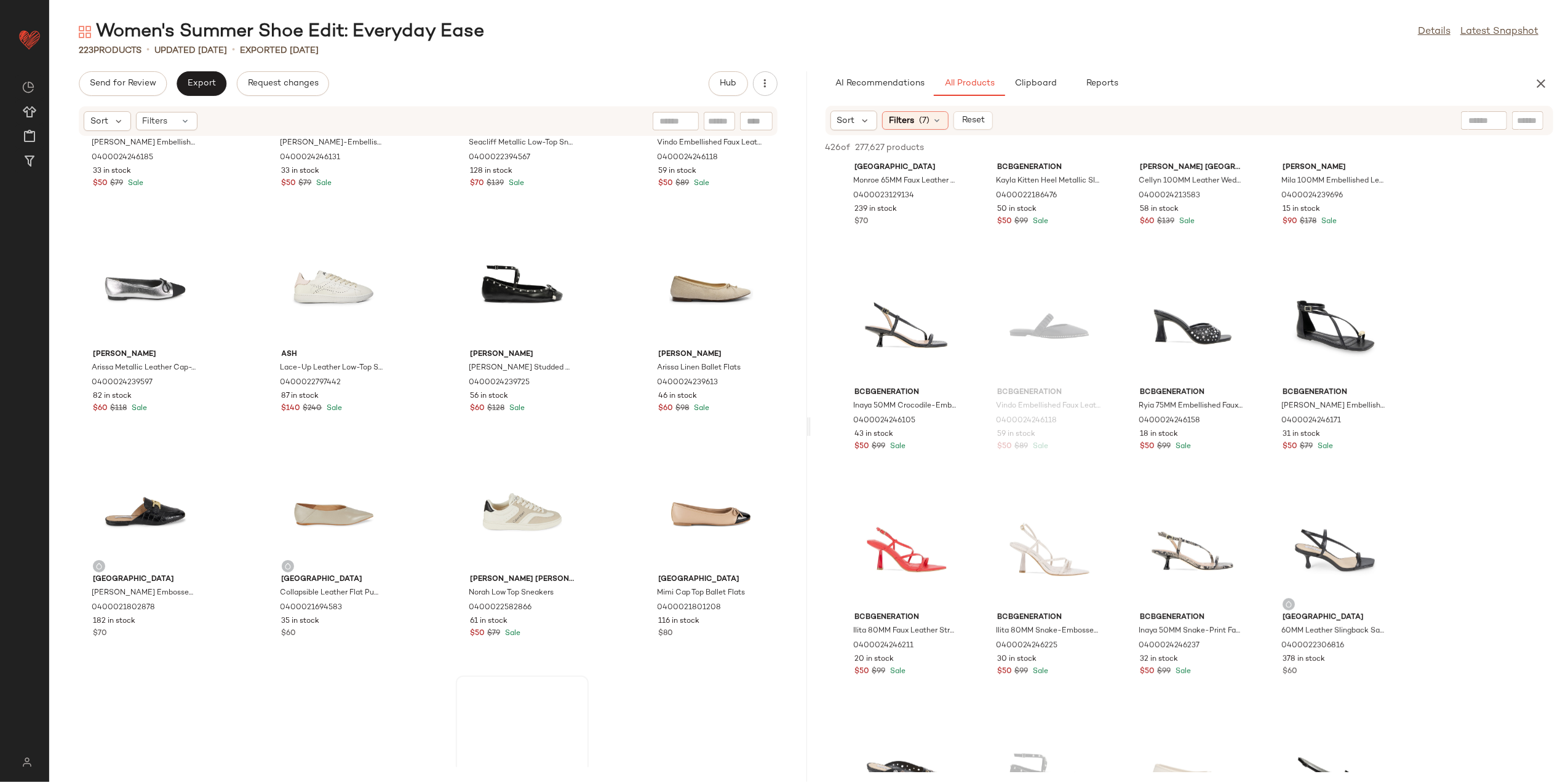
scroll to position [502, 0]
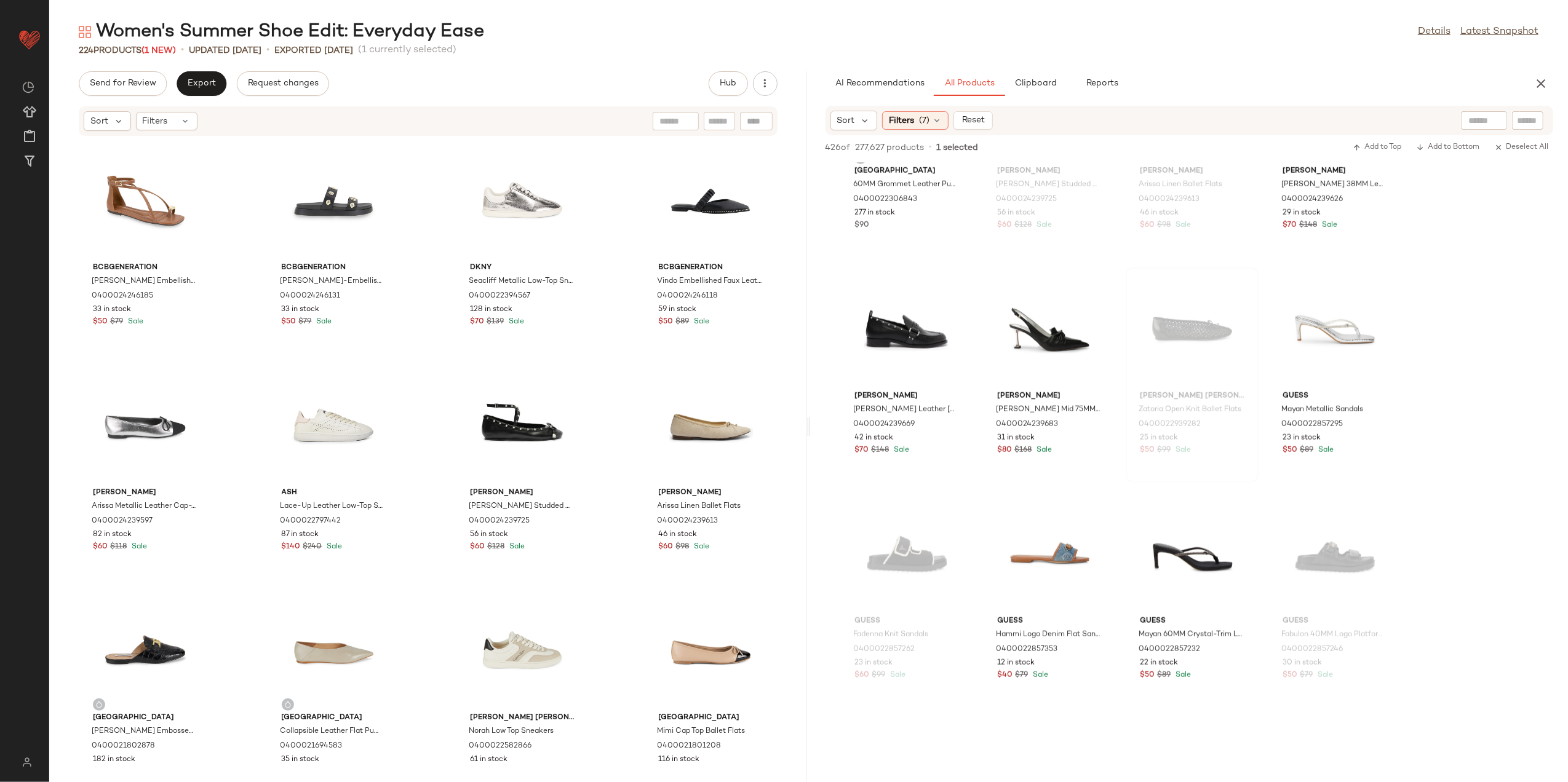
scroll to position [1312, 0]
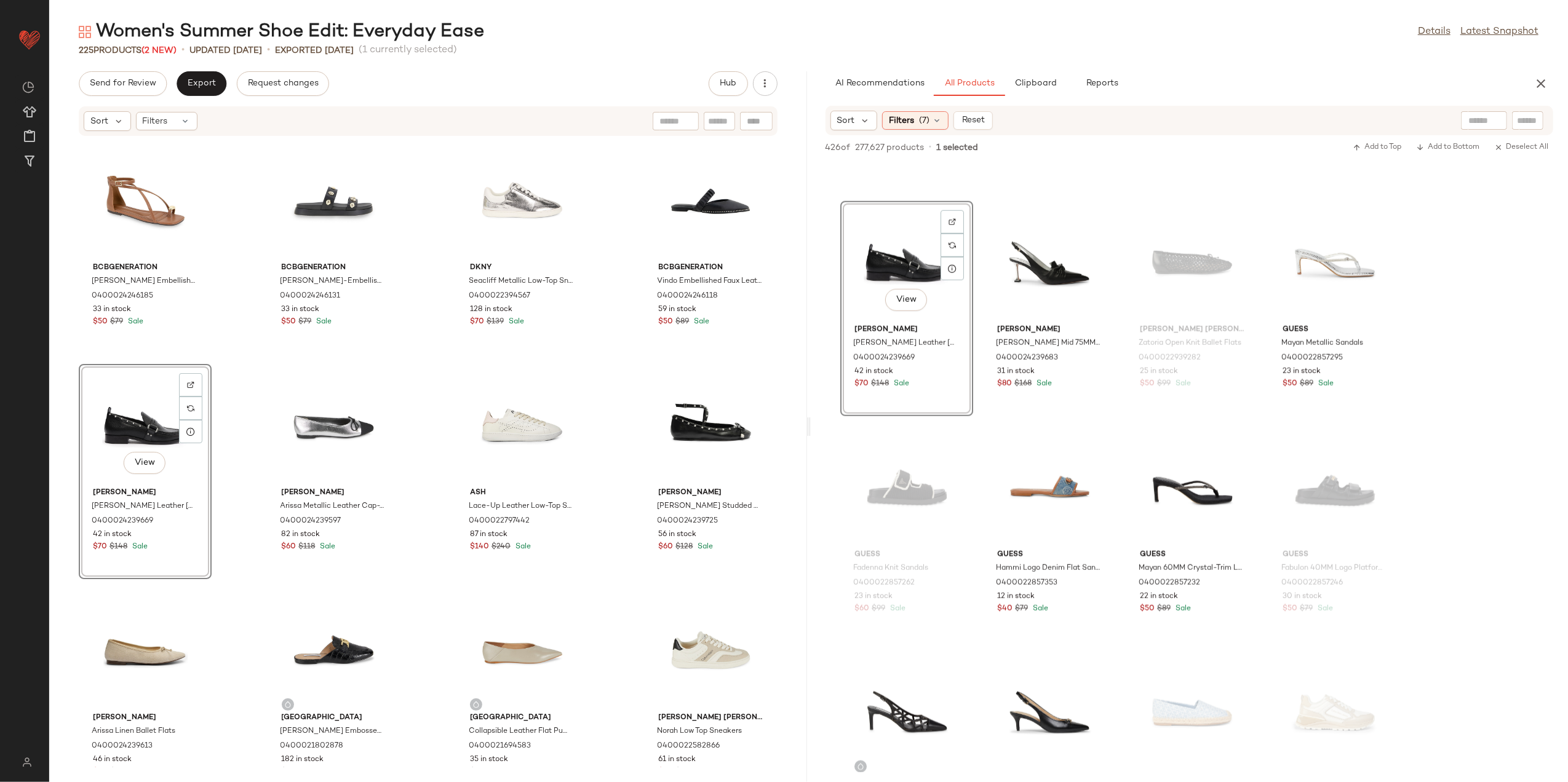
click at [116, 414] on div "View" at bounding box center [145, 425] width 124 height 114
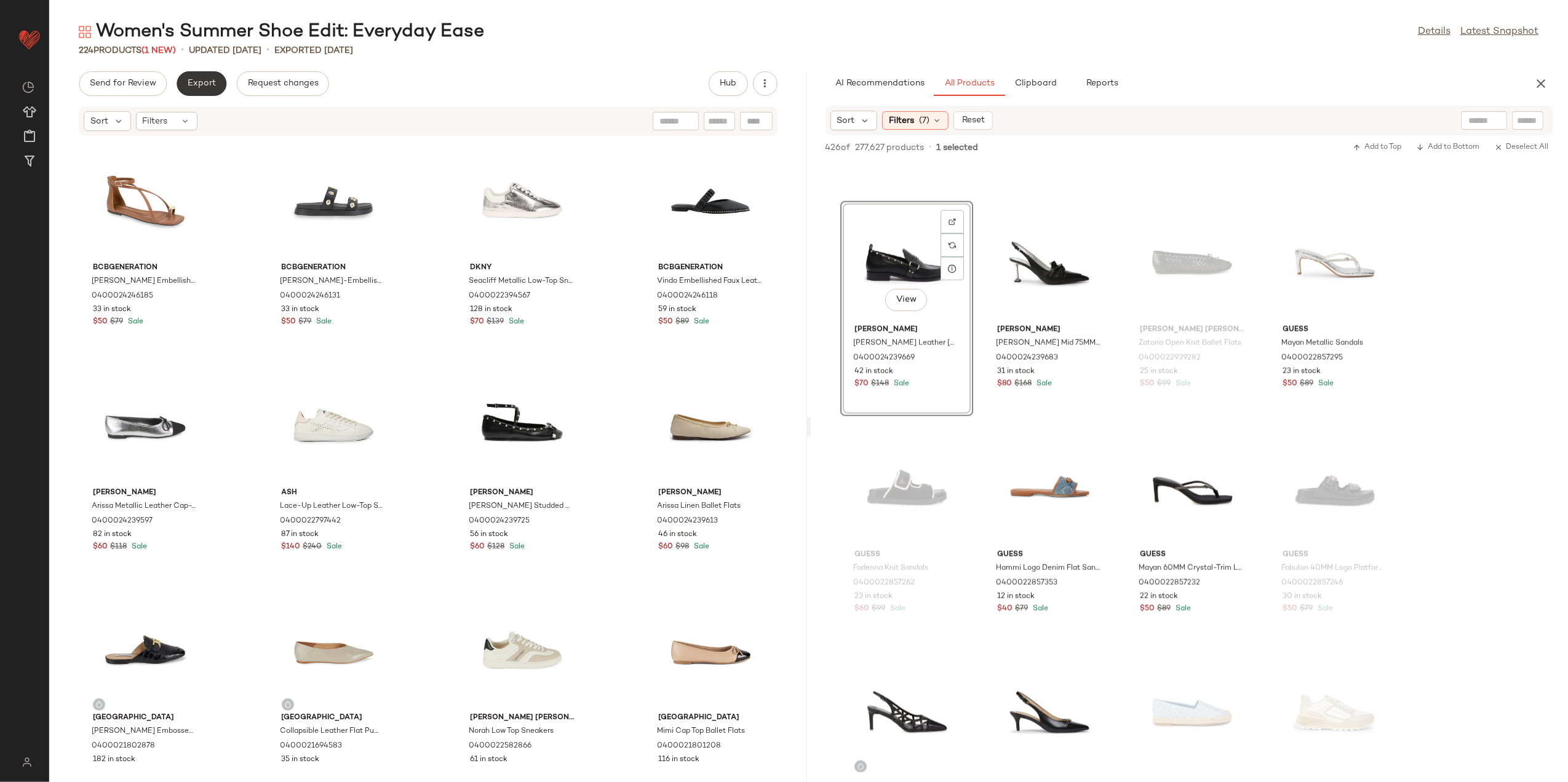
click at [193, 88] on span "Export" at bounding box center [201, 84] width 29 height 10
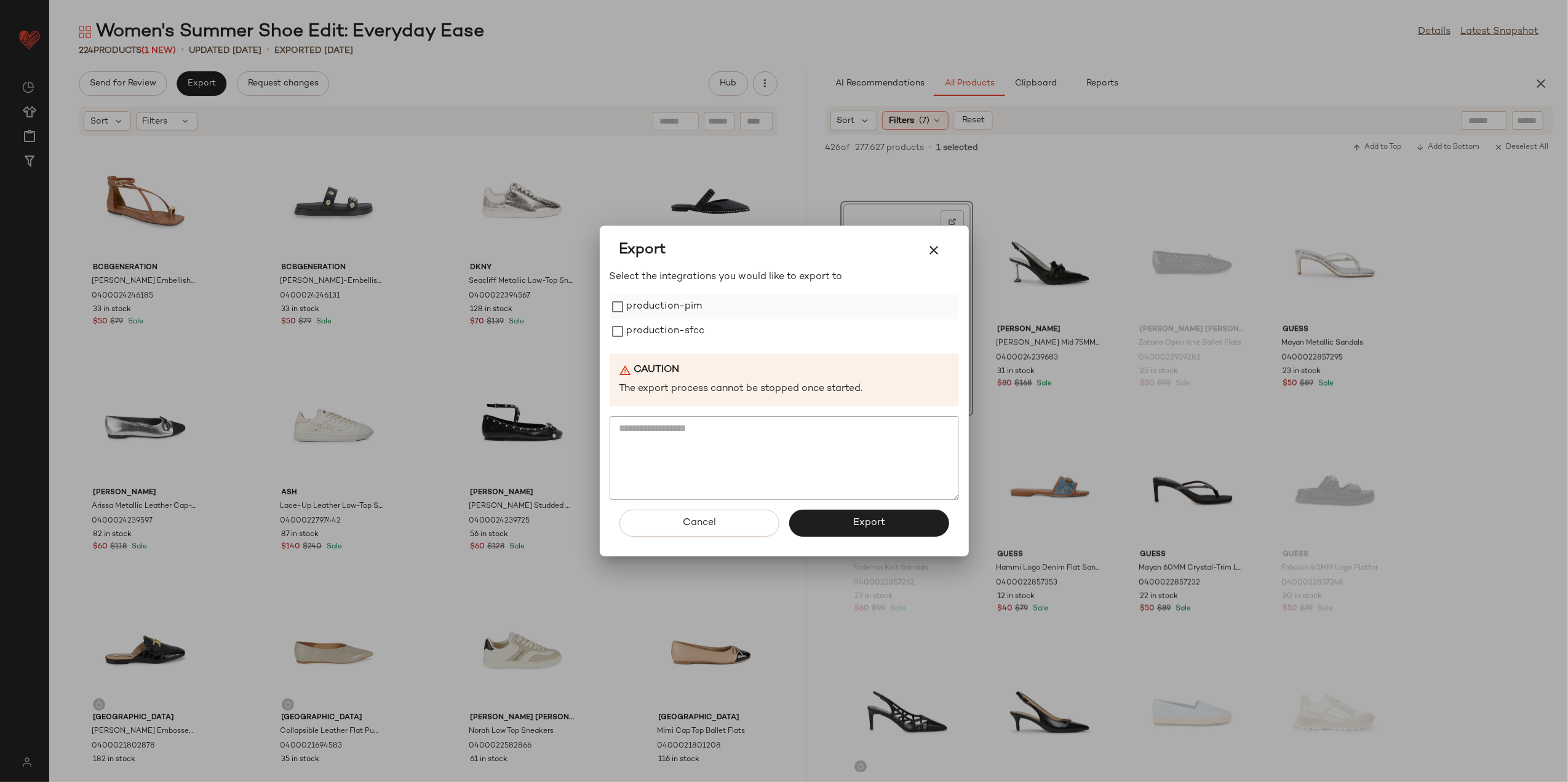
click at [694, 315] on label "production-pim" at bounding box center [664, 307] width 75 height 25
click at [686, 342] on label "production-sfcc" at bounding box center [666, 331] width 78 height 25
click at [878, 525] on span "Export" at bounding box center [869, 522] width 33 height 12
